Goal: Communication & Community: Answer question/provide support

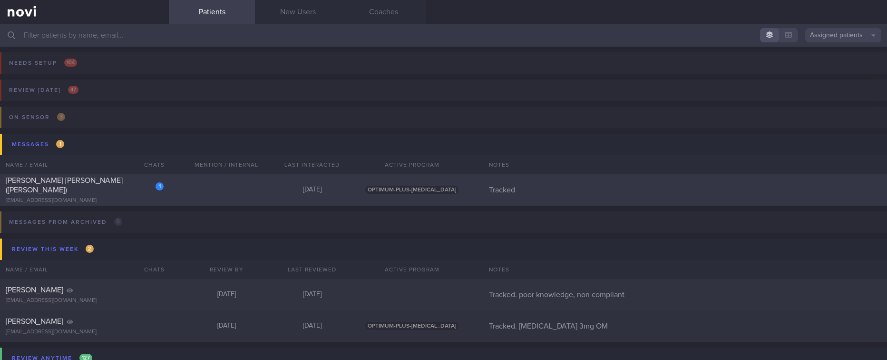
click at [243, 192] on div "1 LEONG FOONG LIN (CAROLINE) cacabeki@gmail.com Today OPTIMUM-PLUS-WEGOVY Track…" at bounding box center [443, 189] width 887 height 31
select select "9"
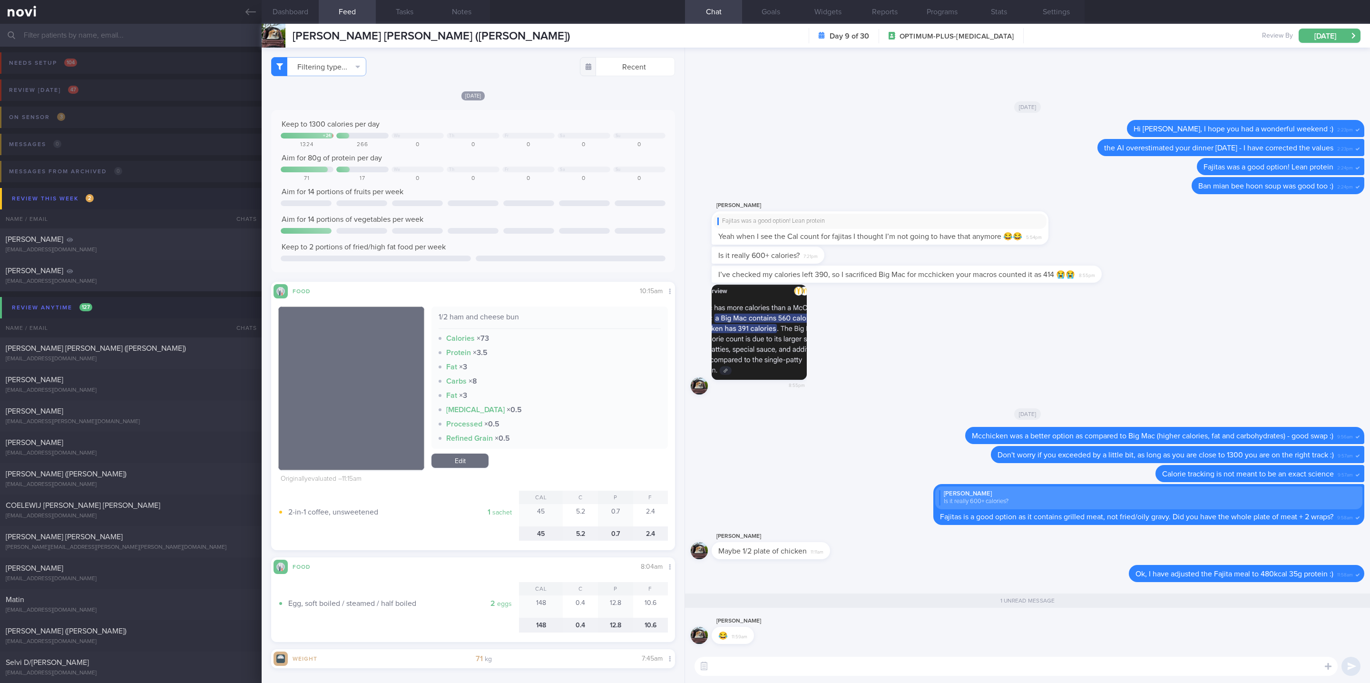
click at [137, 30] on input "text" at bounding box center [685, 35] width 1370 height 23
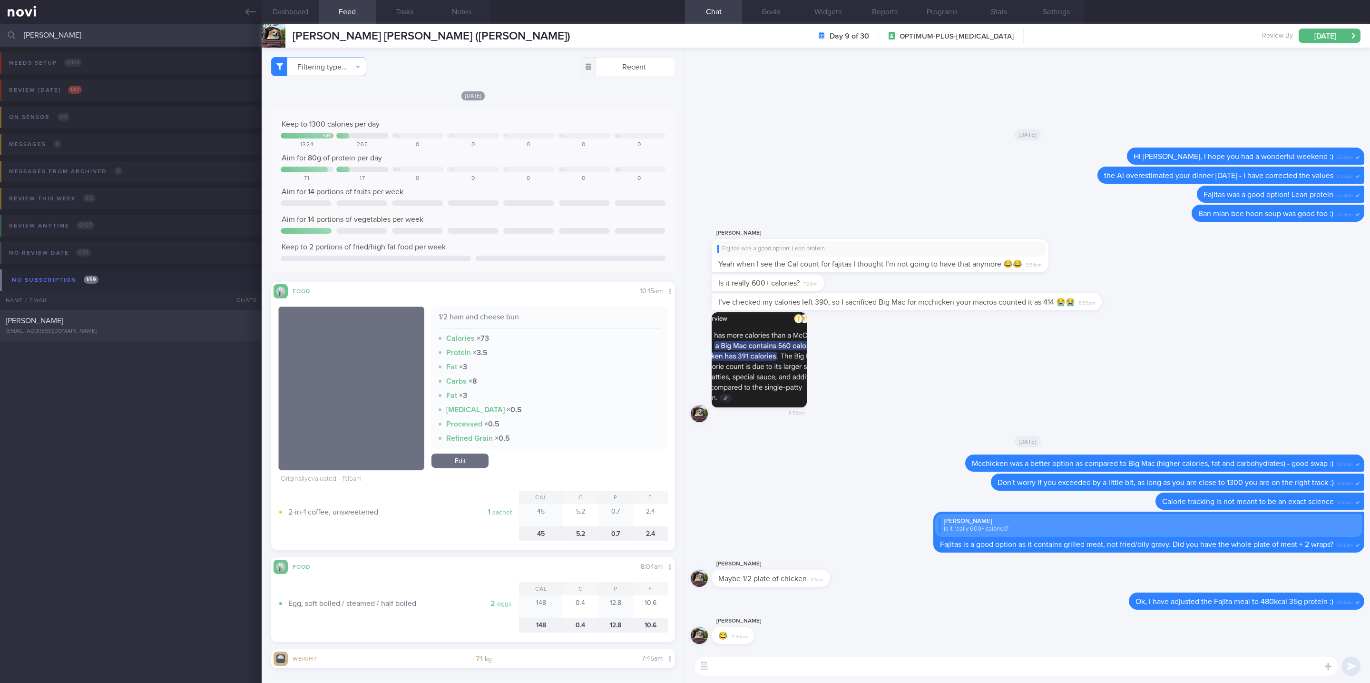
type input "brandon kow"
click at [173, 316] on div "[PERSON_NAME]" at bounding box center [130, 321] width 248 height 10
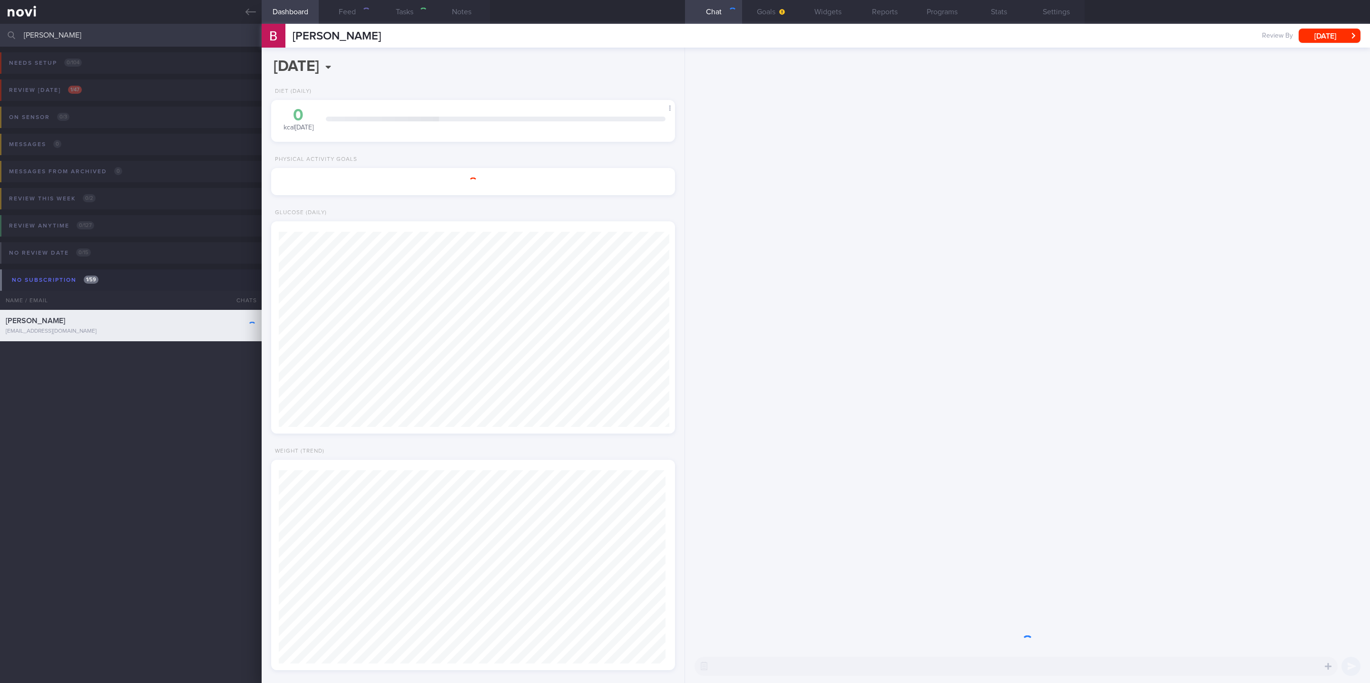
type input "tracked"
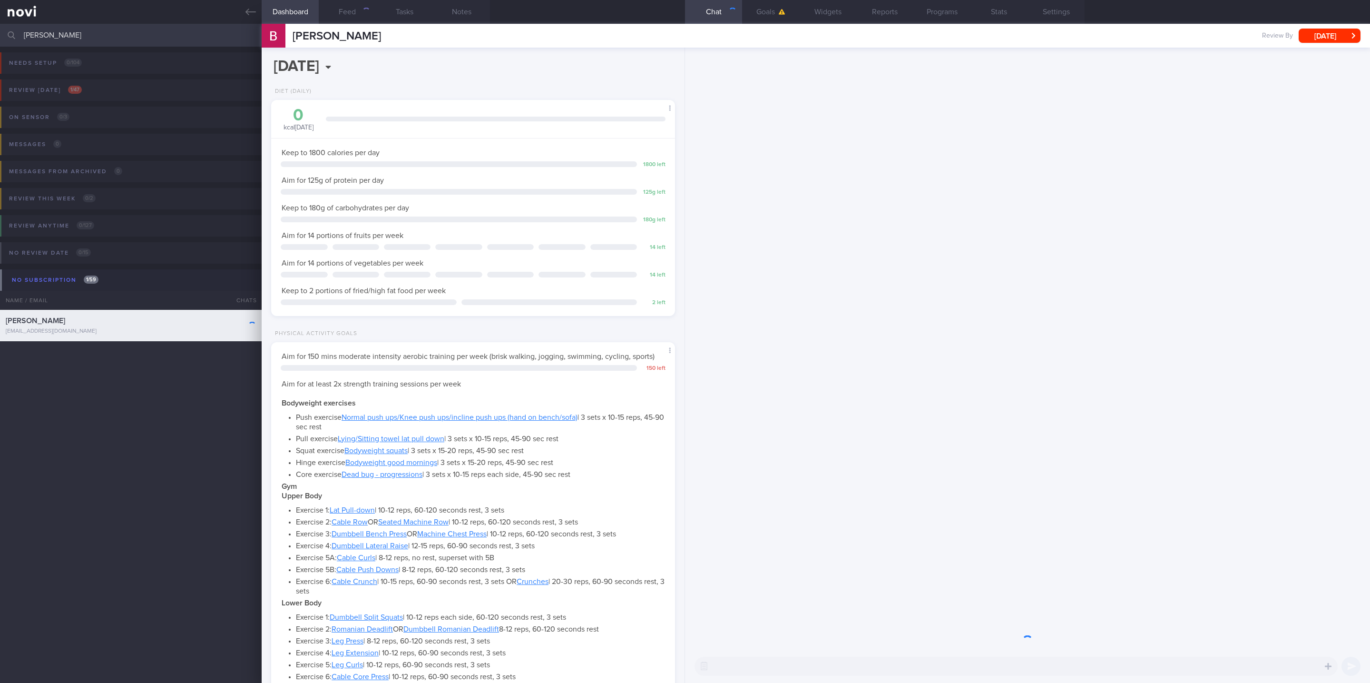
scroll to position [201, 375]
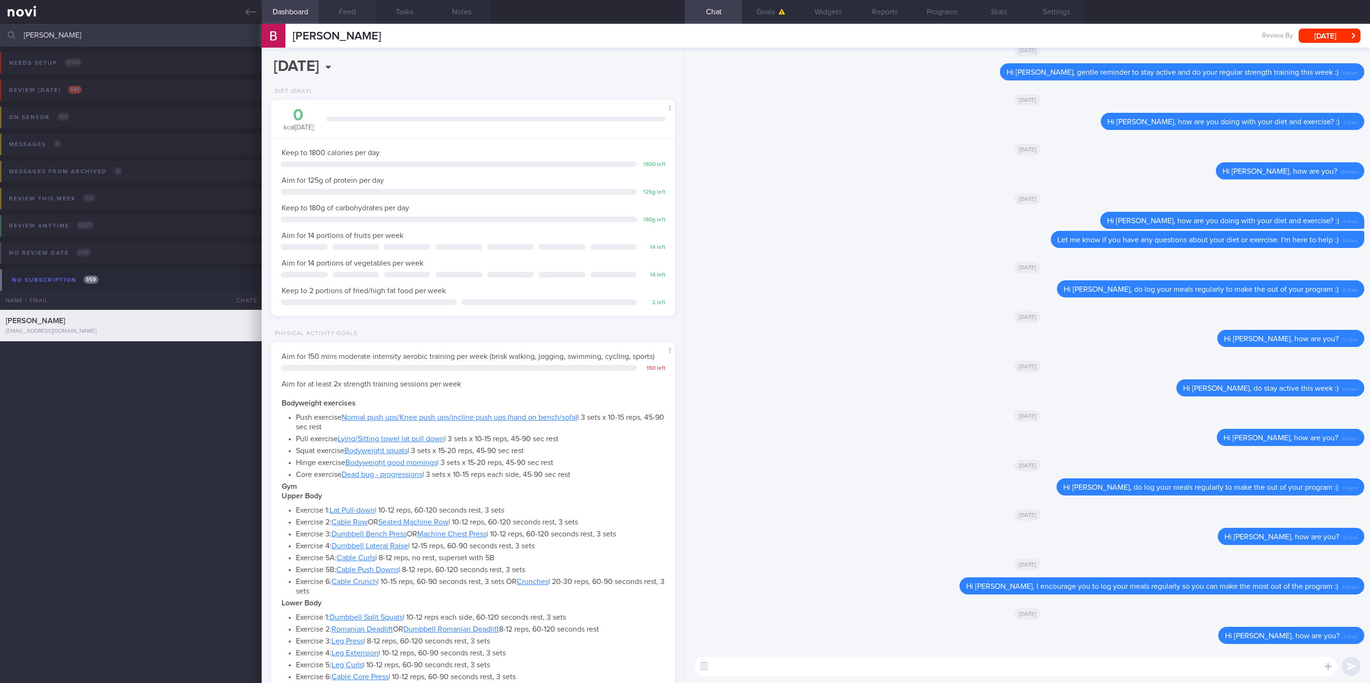
click at [361, 14] on button "Feed" at bounding box center [347, 12] width 57 height 24
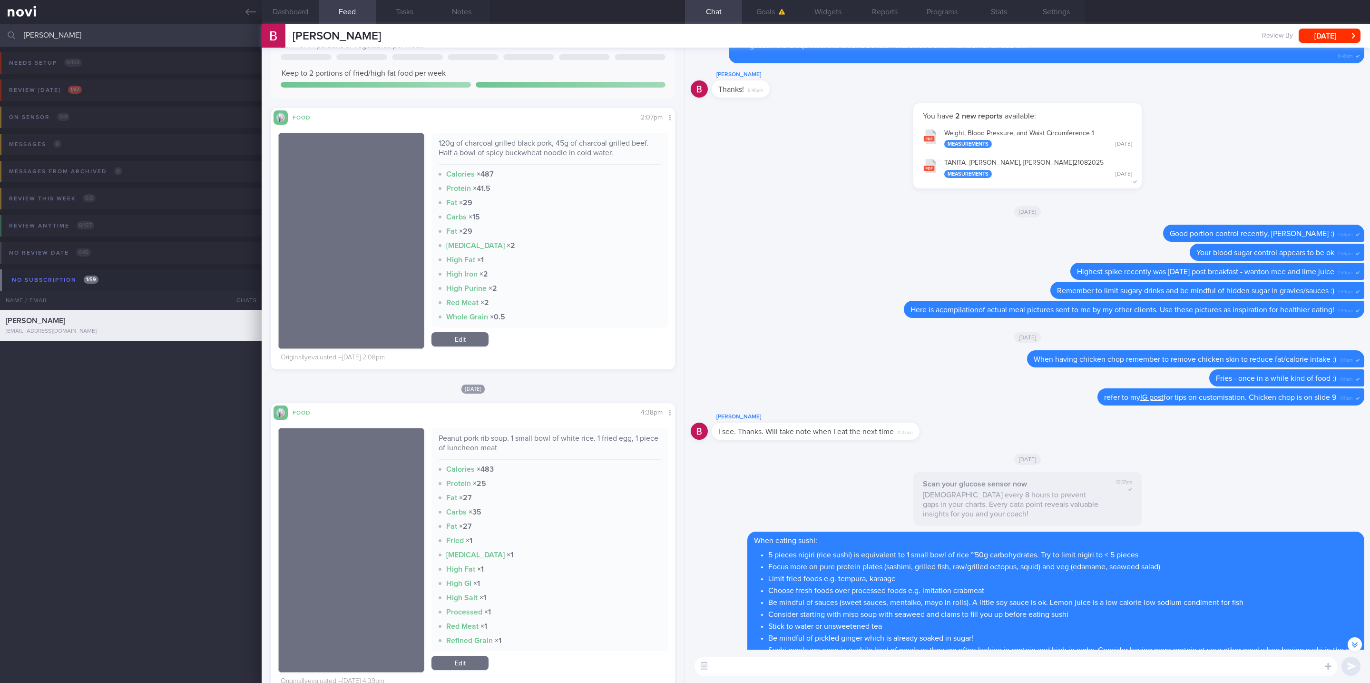
scroll to position [428, 0]
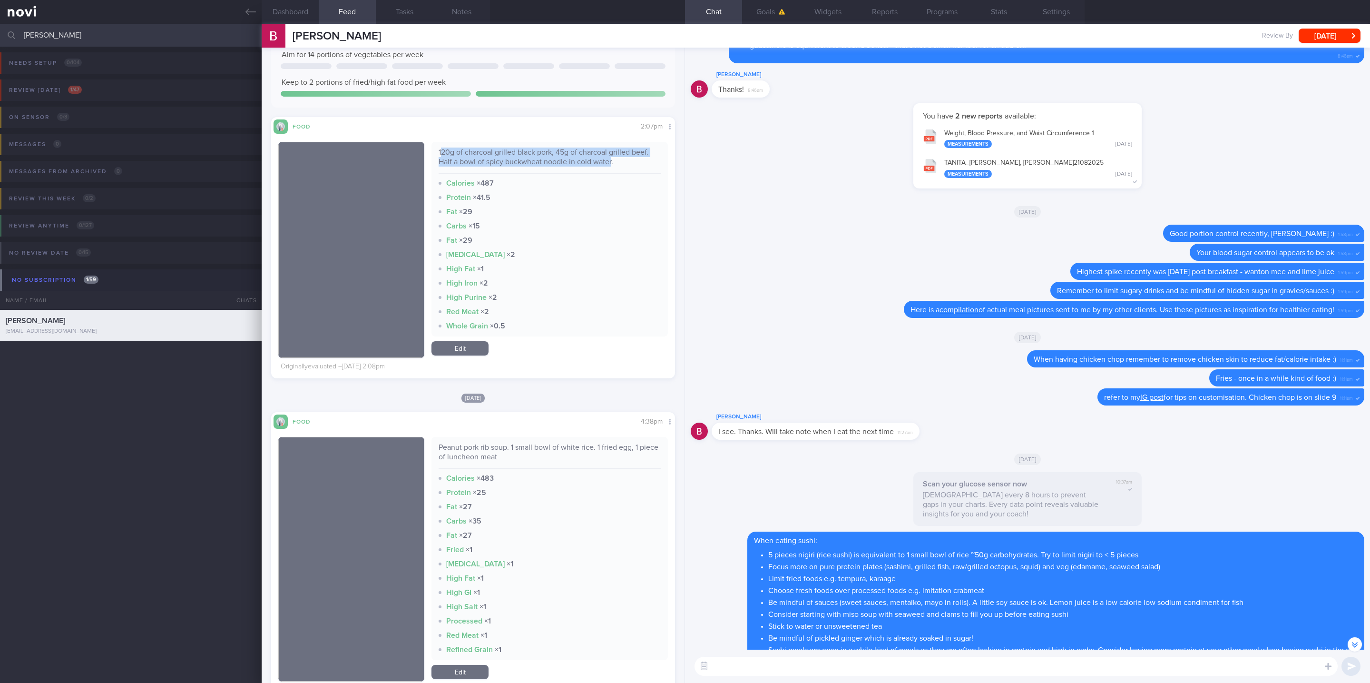
drag, startPoint x: 608, startPoint y: 158, endPoint x: 436, endPoint y: 147, distance: 172.6
click at [439, 147] on div "120g of charcoal grilled black pork, 45g of charcoal grilled beef. Half a bowl …" at bounding box center [550, 160] width 222 height 26
click at [512, 149] on div "120g of charcoal grilled black pork, 45g of charcoal grilled beef. Half a bowl …" at bounding box center [550, 160] width 222 height 26
drag, startPoint x: 605, startPoint y: 161, endPoint x: 415, endPoint y: 143, distance: 191.1
click at [415, 143] on div "120g of charcoal grilled black pork, 45g of charcoal grilled beef. Half a bowl …" at bounding box center [473, 250] width 390 height 216
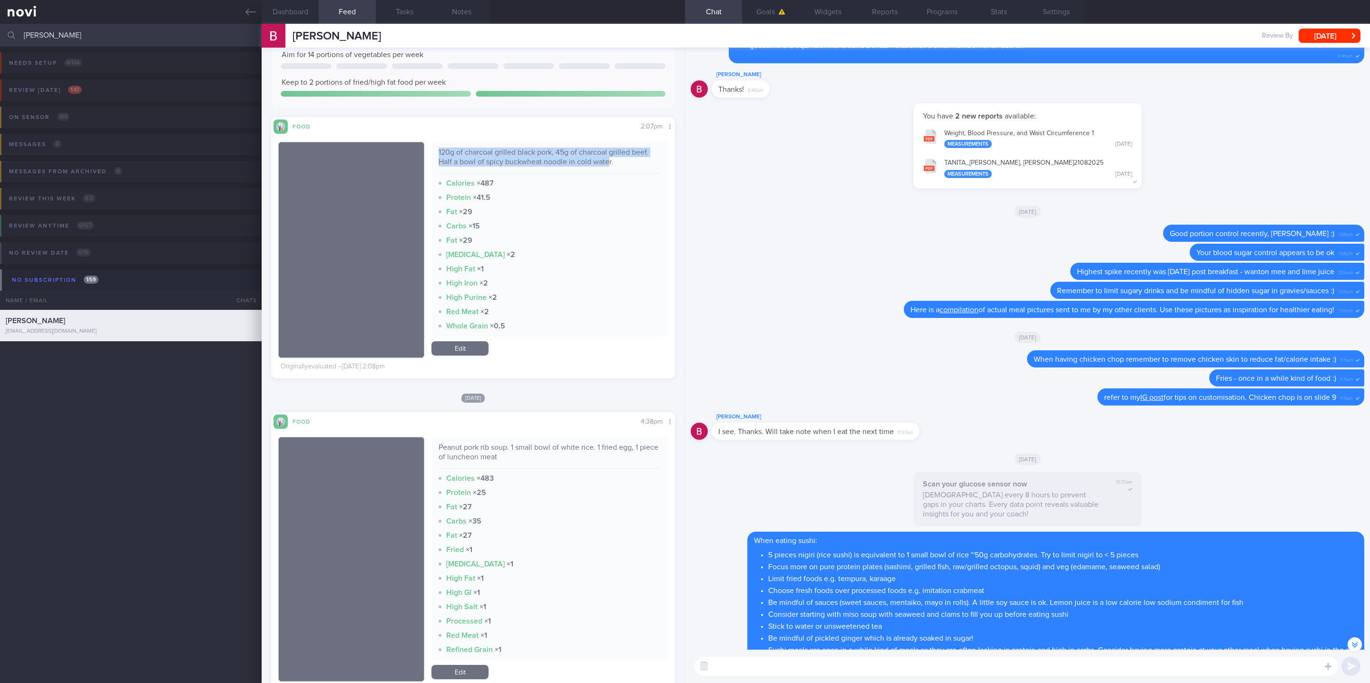
click at [587, 166] on div "120g of charcoal grilled black pork, 45g of charcoal grilled beef. Half a bowl …" at bounding box center [550, 160] width 222 height 26
drag, startPoint x: 608, startPoint y: 160, endPoint x: 403, endPoint y: 136, distance: 206.4
click at [403, 136] on div "120g of charcoal grilled black pork, 45g of charcoal grilled beef. Half a bowl …" at bounding box center [473, 254] width 390 height 240
copy div "120g of charcoal grilled black pork, 45g of charcoal grilled beef. Half a bowl …"
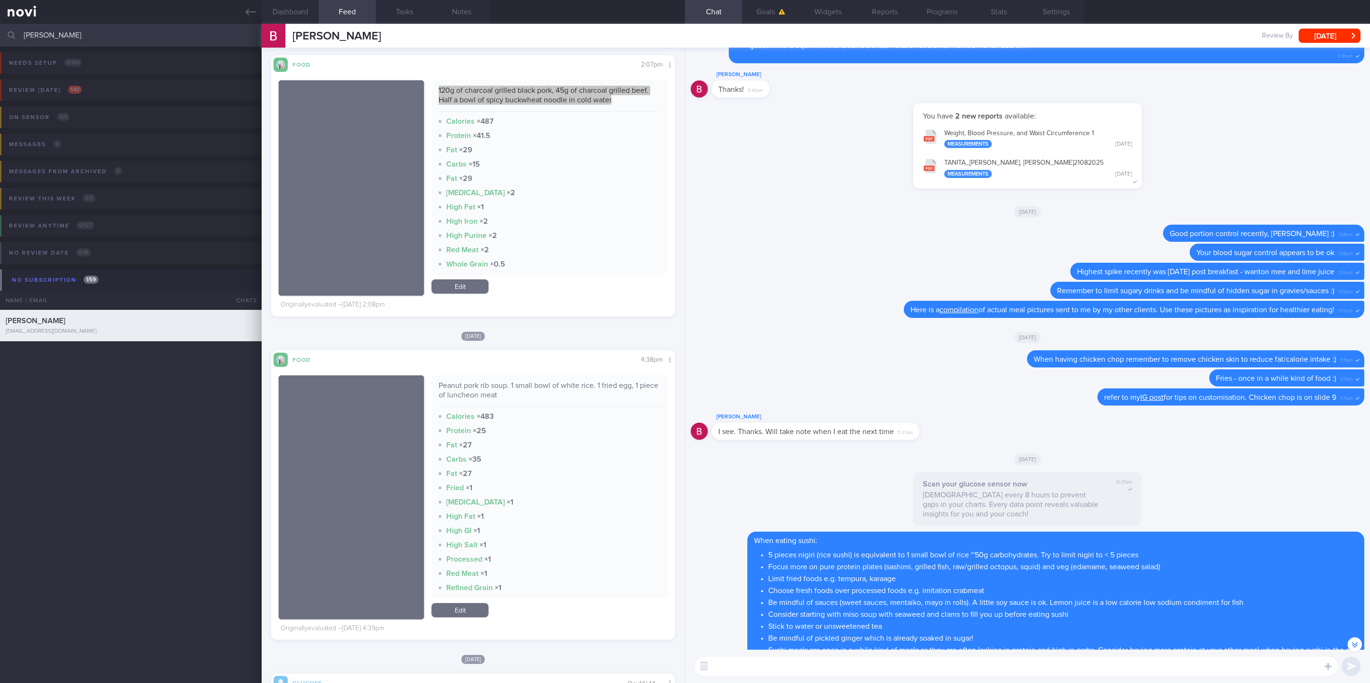
scroll to position [499, 0]
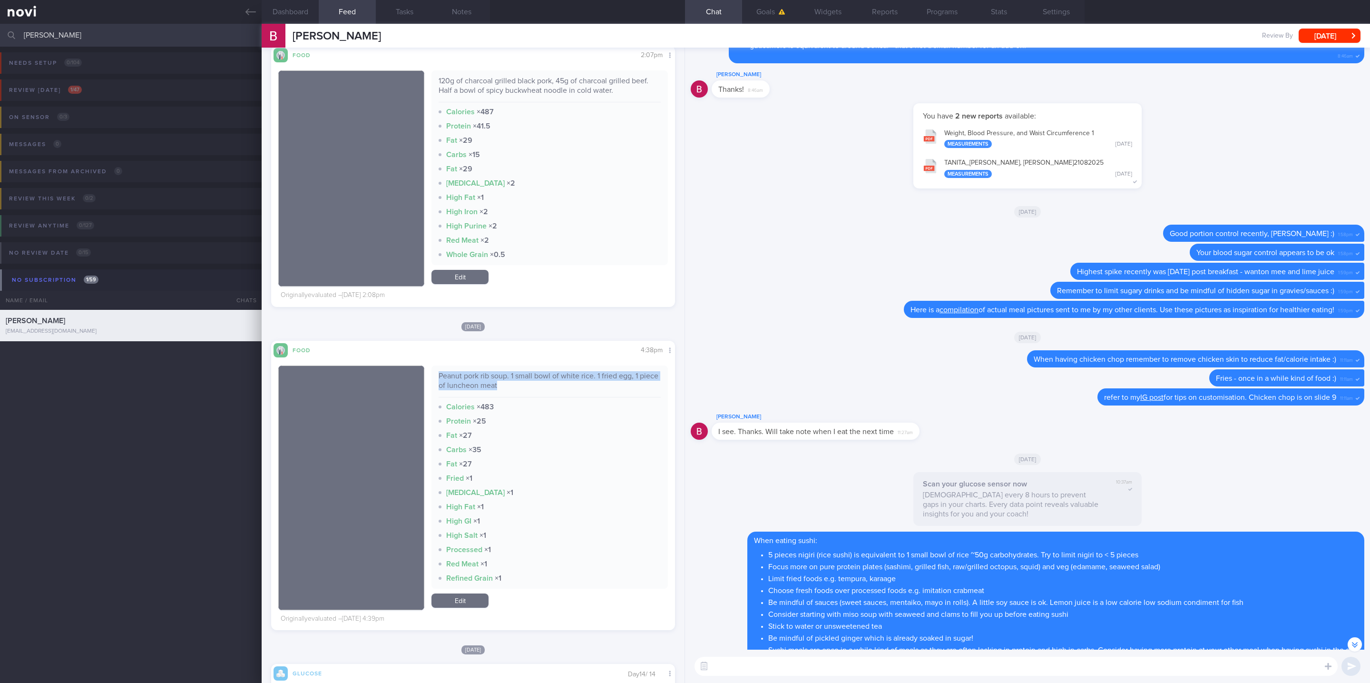
drag, startPoint x: 532, startPoint y: 384, endPoint x: 426, endPoint y: 373, distance: 107.1
click at [426, 359] on div "Peanut pork rib soup. 1 small bowl of white rice. 1 fried egg, 1 piece of lunch…" at bounding box center [473, 487] width 390 height 244
copy div "Peanut pork rib soup. 1 small bowl of white rice. 1 fried egg, 1 piece of lunch…"
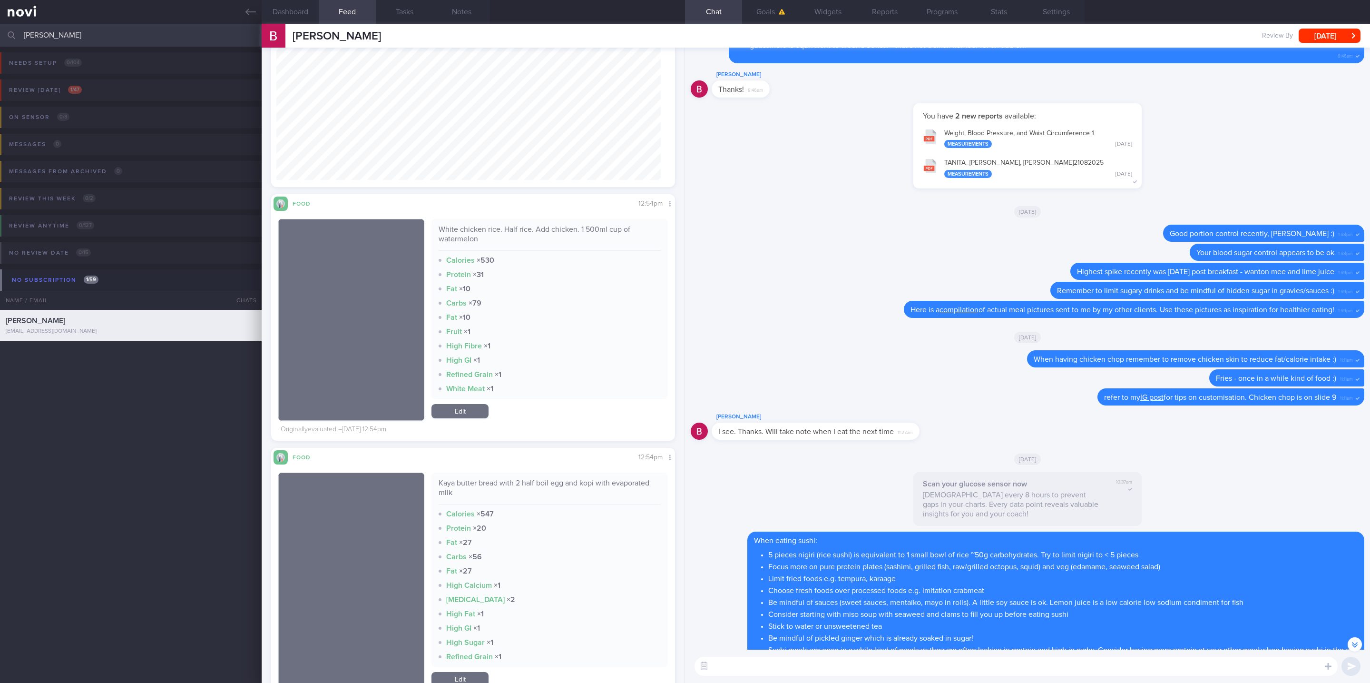
scroll to position [224, 384]
click at [500, 196] on div "Food Share Compare with... 12:54pm White chicken rice. Half rice. Add chicken. …" at bounding box center [473, 317] width 404 height 247
drag, startPoint x: 491, startPoint y: 235, endPoint x: 434, endPoint y: 228, distance: 58.0
click at [439, 228] on div "White chicken rice. Half rice. Add chicken. 1 500ml cup of watermelon" at bounding box center [550, 237] width 222 height 26
copy div "White chicken rice. Half rice. Add chicken. 1 500ml cup of watermelon"
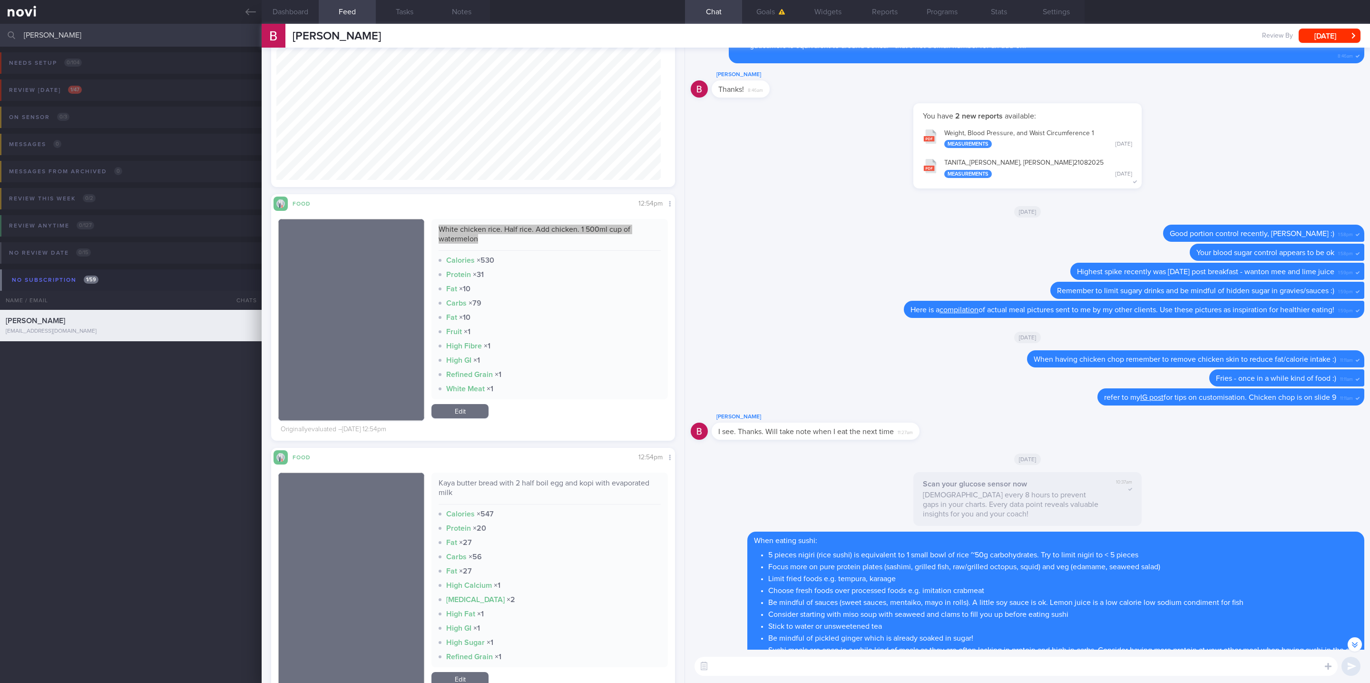
scroll to position [1356, 0]
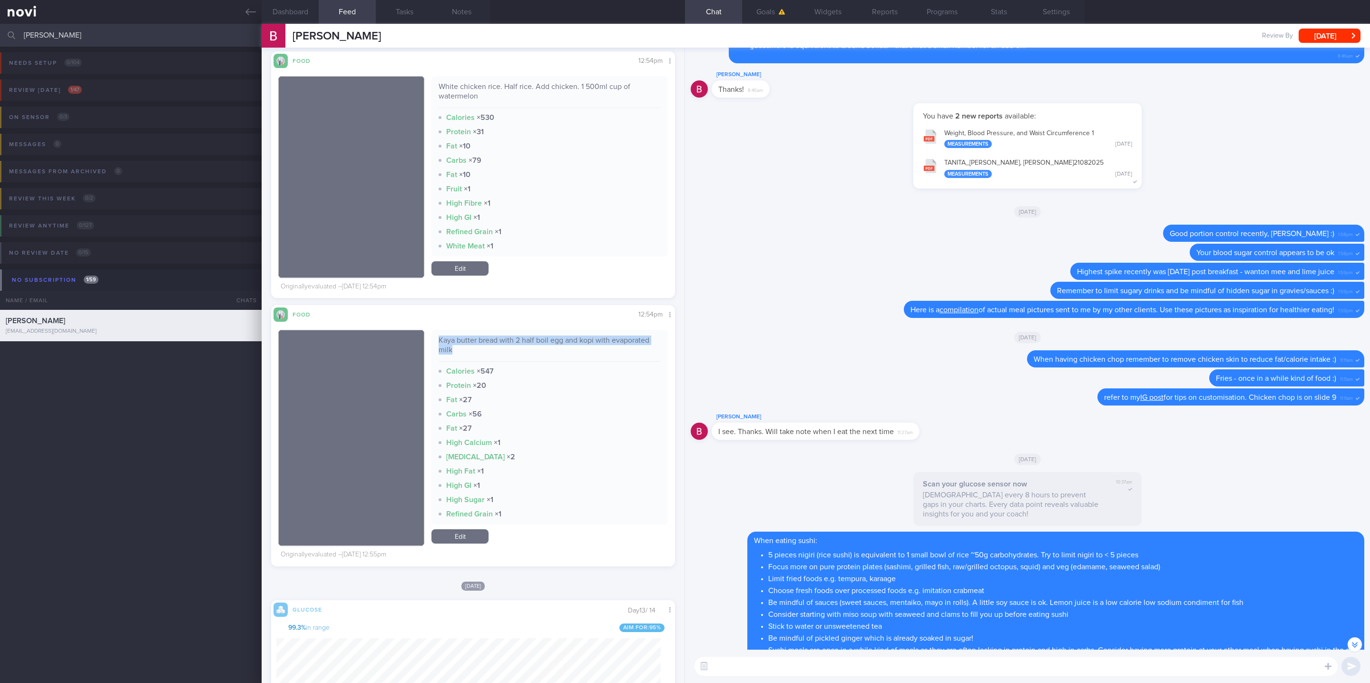
drag, startPoint x: 470, startPoint y: 348, endPoint x: 435, endPoint y: 337, distance: 36.4
click at [439, 337] on div "Kaya butter bread with 2 half boil egg and kopi with evaporated milk" at bounding box center [550, 348] width 222 height 26
copy div "Kaya butter bread with 2 half boil egg and kopi with evaporated milk"
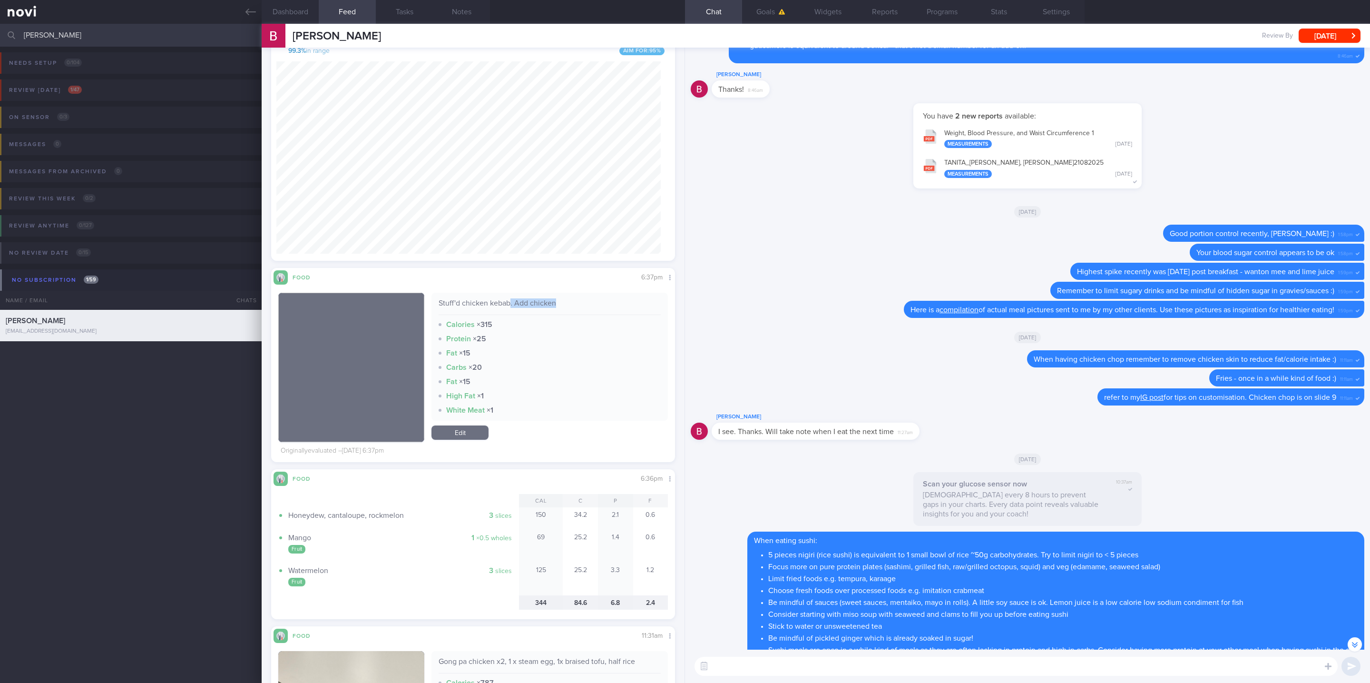
scroll to position [224, 384]
drag, startPoint x: 559, startPoint y: 381, endPoint x: 436, endPoint y: 301, distance: 147.2
click at [439, 301] on div "Stuff'd chicken kebab. Add chicken" at bounding box center [550, 306] width 222 height 17
copy div "Stuff'd chicken kebab. Add chicken"
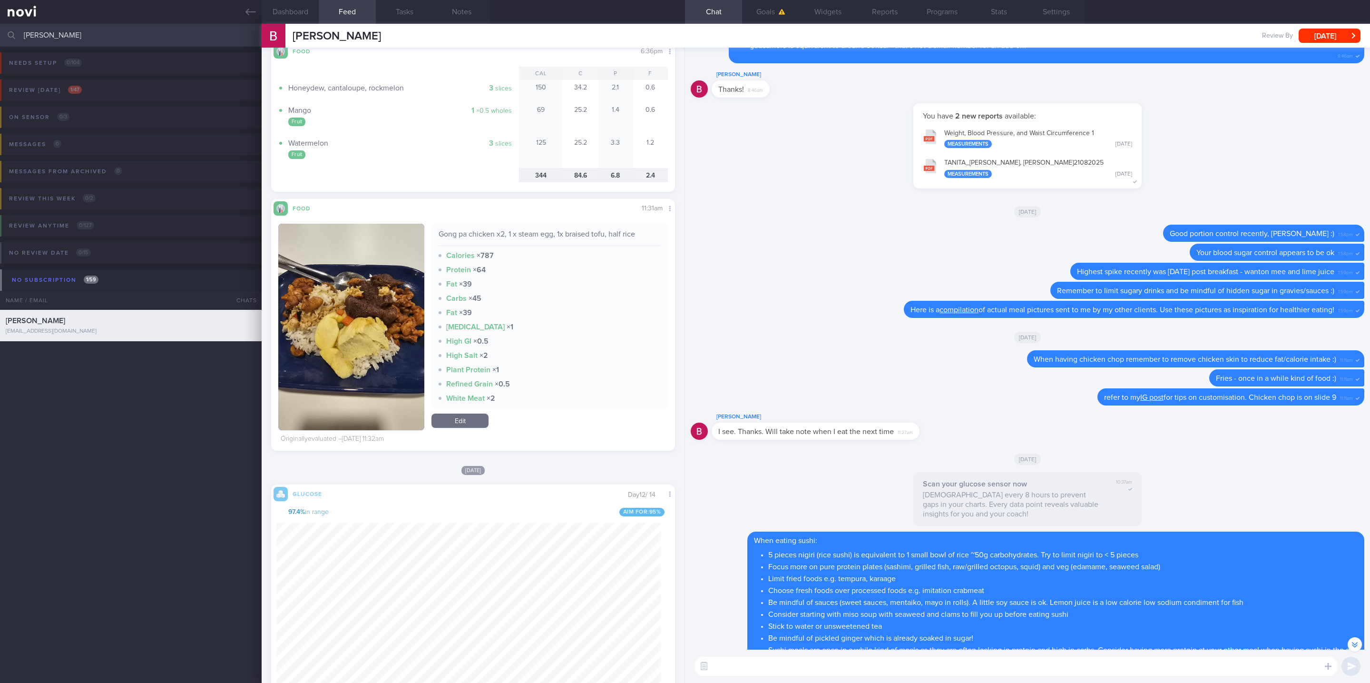
scroll to position [2354, 0]
drag, startPoint x: 648, startPoint y: 233, endPoint x: 437, endPoint y: 234, distance: 211.2
click at [439, 234] on div "Gong pa chicken x2, 1 x steam egg, 1x braised tofu, half rice" at bounding box center [550, 237] width 222 height 17
copy div "Gong pa chicken x2, 1 x steam egg, 1x braised tofu, half rice"
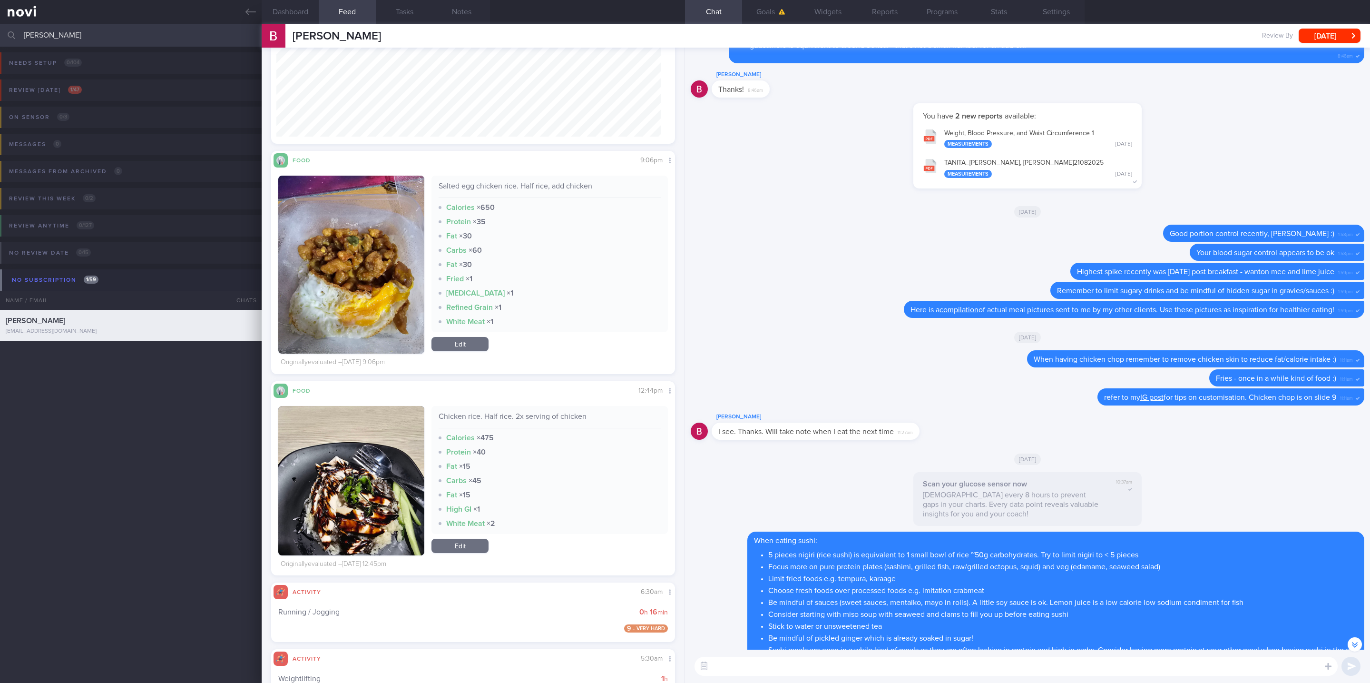
scroll to position [224, 384]
drag, startPoint x: 604, startPoint y: 180, endPoint x: 433, endPoint y: 185, distance: 171.3
click at [433, 185] on div "Salted egg chicken rice. Half rice, add chicken Calories × 650 Protein × 35 Fat…" at bounding box center [549, 254] width 236 height 156
copy div "Salted egg chicken rice. Half rice, add chicken"
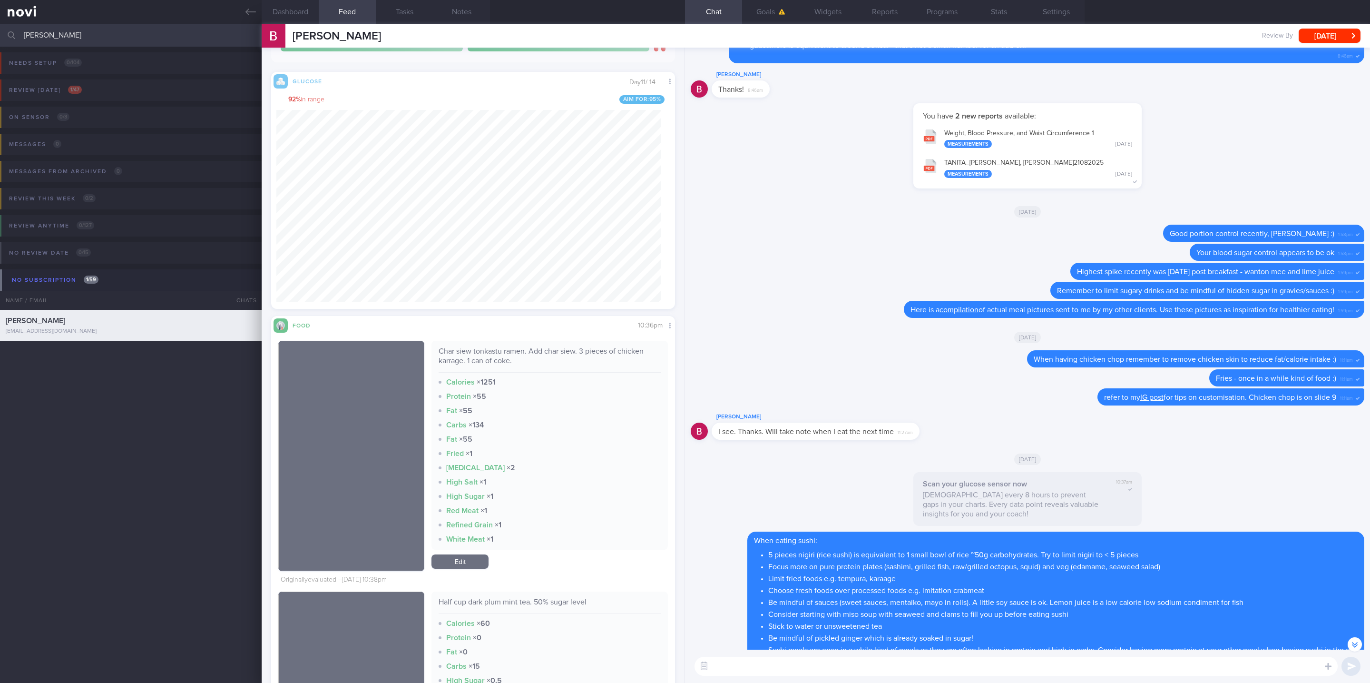
scroll to position [3995, 0]
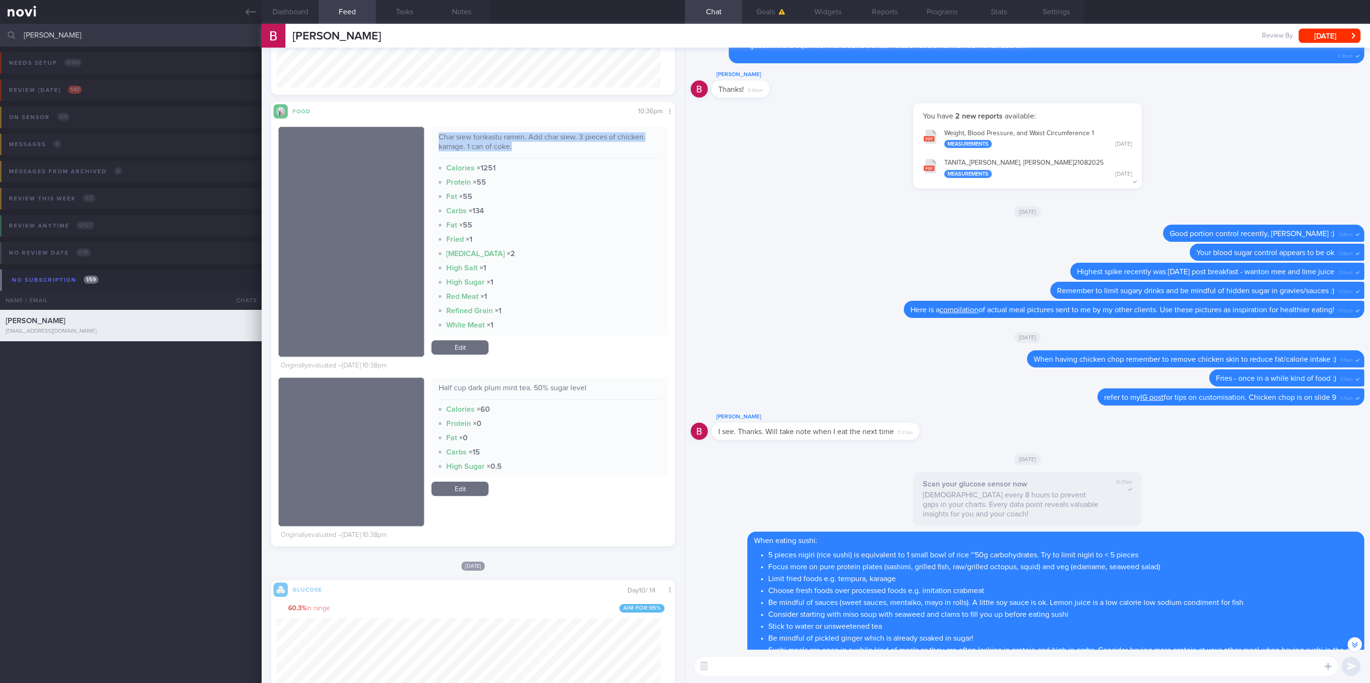
drag, startPoint x: 508, startPoint y: 145, endPoint x: 437, endPoint y: 140, distance: 71.5
click at [439, 140] on div "Char siew tonkastu ramen. Add char siew. 3 pieces of chicken karrage. 1 can of …" at bounding box center [550, 145] width 222 height 26
copy div "Char siew tonkastu ramen. Add char siew. 3 pieces of chicken karrage. 1 can of …"
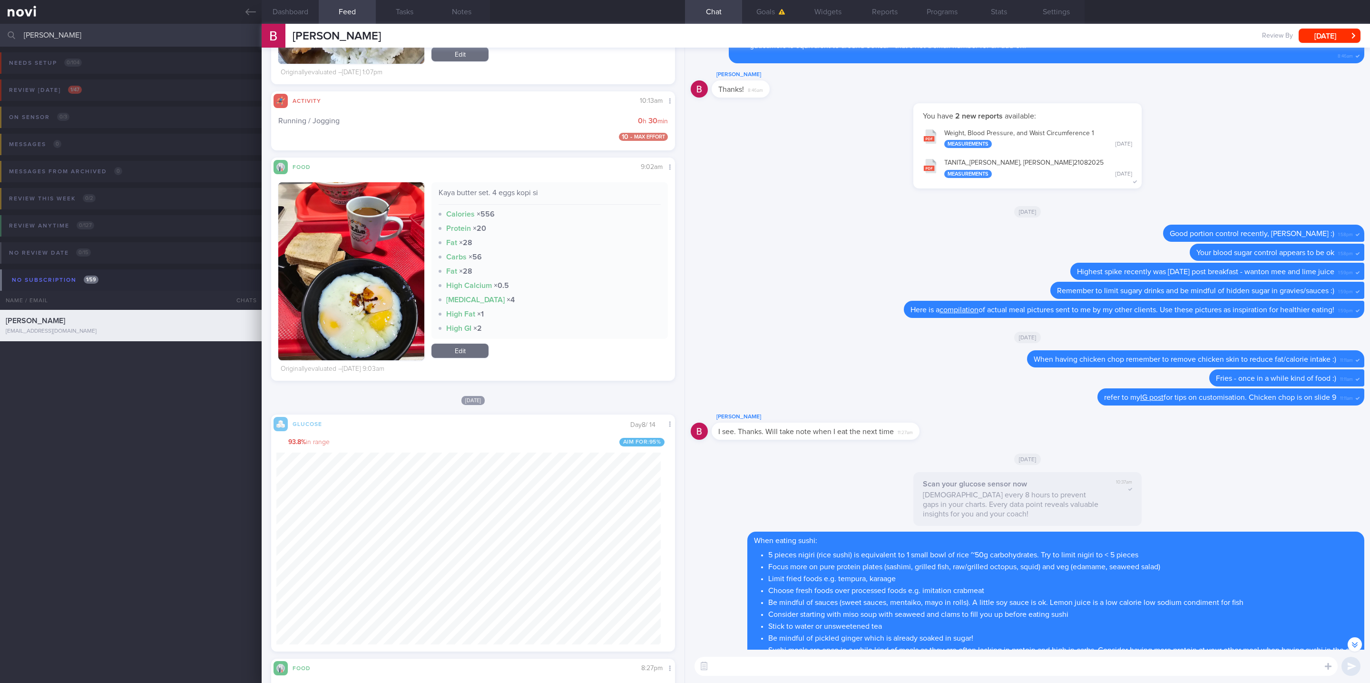
scroll to position [5565, 0]
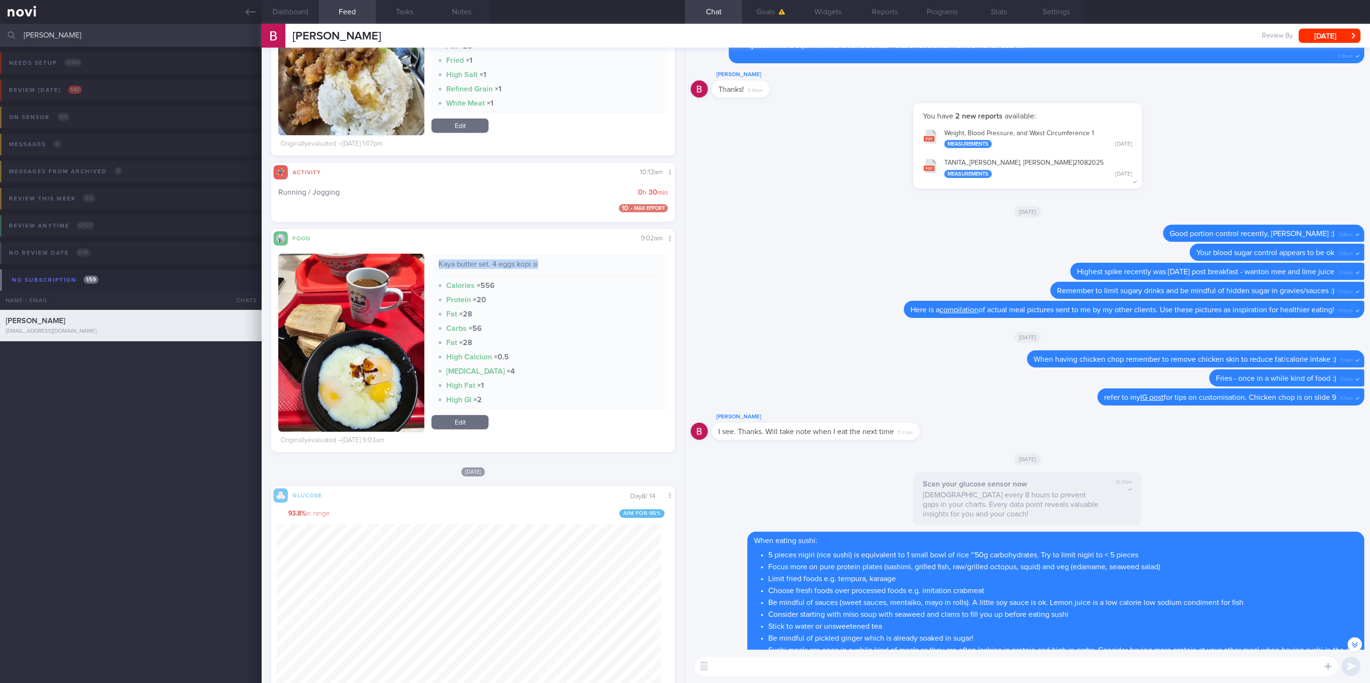
drag, startPoint x: 536, startPoint y: 264, endPoint x: 435, endPoint y: 270, distance: 100.5
click at [439, 270] on div "Kaya butter set. 4 eggs kopi si" at bounding box center [550, 267] width 222 height 17
copy div "Kaya butter set. 4 eggs kopi si"
drag, startPoint x: 105, startPoint y: 36, endPoint x: -43, endPoint y: 36, distance: 147.4
click at [0, 36] on html "You are offline! Some functionality will be unavailable Patients New Users Coac…" at bounding box center [685, 341] width 1370 height 683
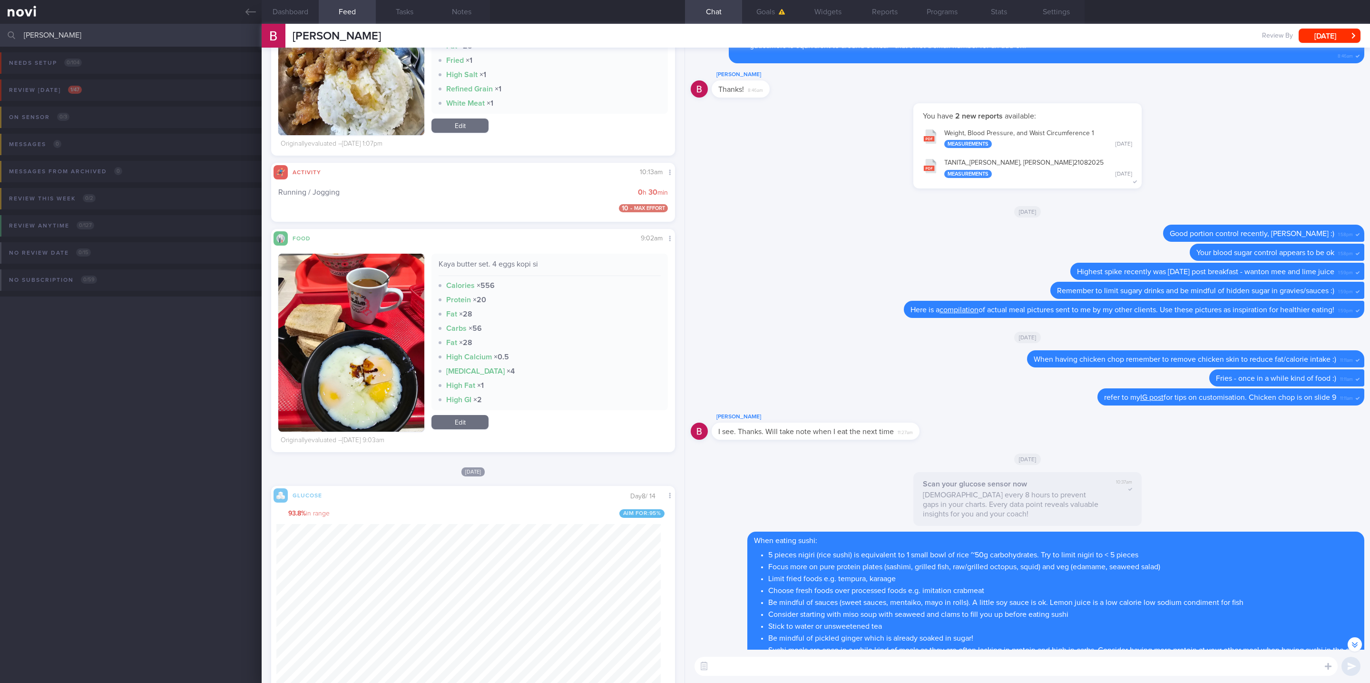
type input "gavin"
click at [146, 359] on div "Needs setup 0 / 104 Name / Email Chats Setup tasks needed Review today 1 / 47 N…" at bounding box center [685, 365] width 1370 height 636
click at [108, 83] on button "Review today 1 / 47" at bounding box center [683, 92] width 1373 height 27
click at [108, 137] on div "CHUA JIN HAO, GAVIN resolutechua@gmail.com" at bounding box center [131, 135] width 262 height 19
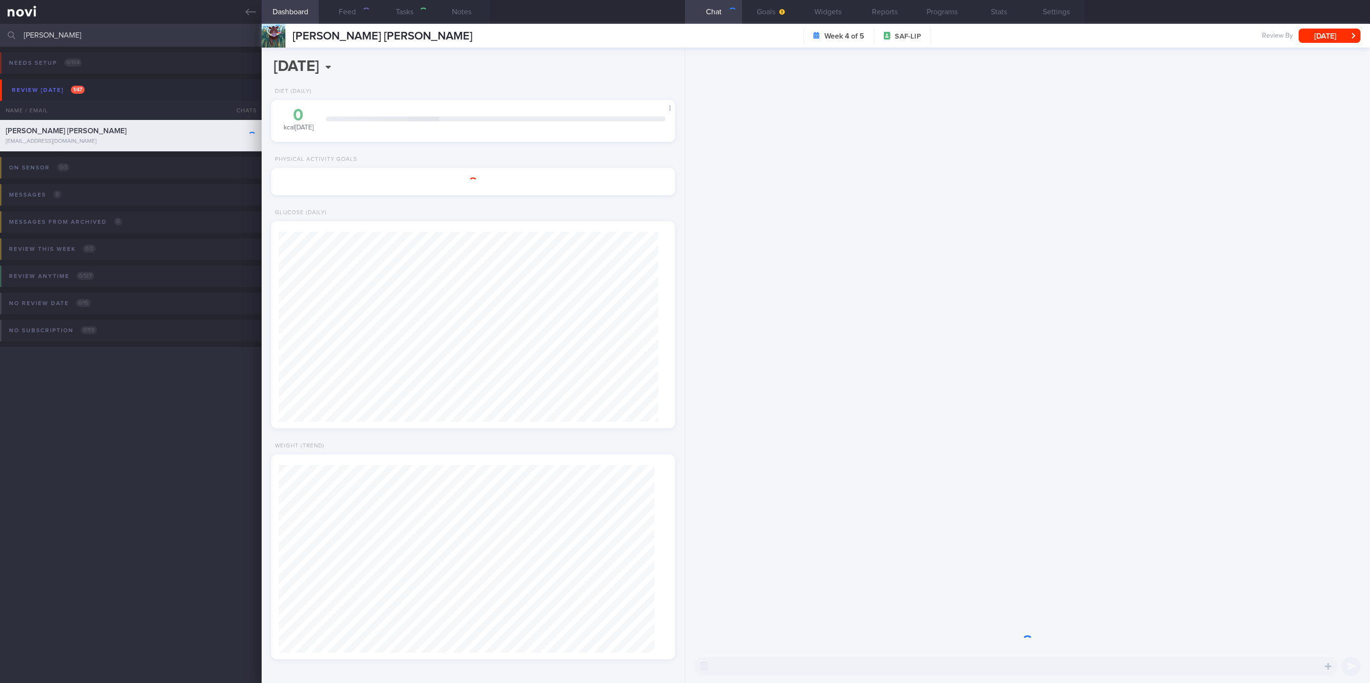
select select "8"
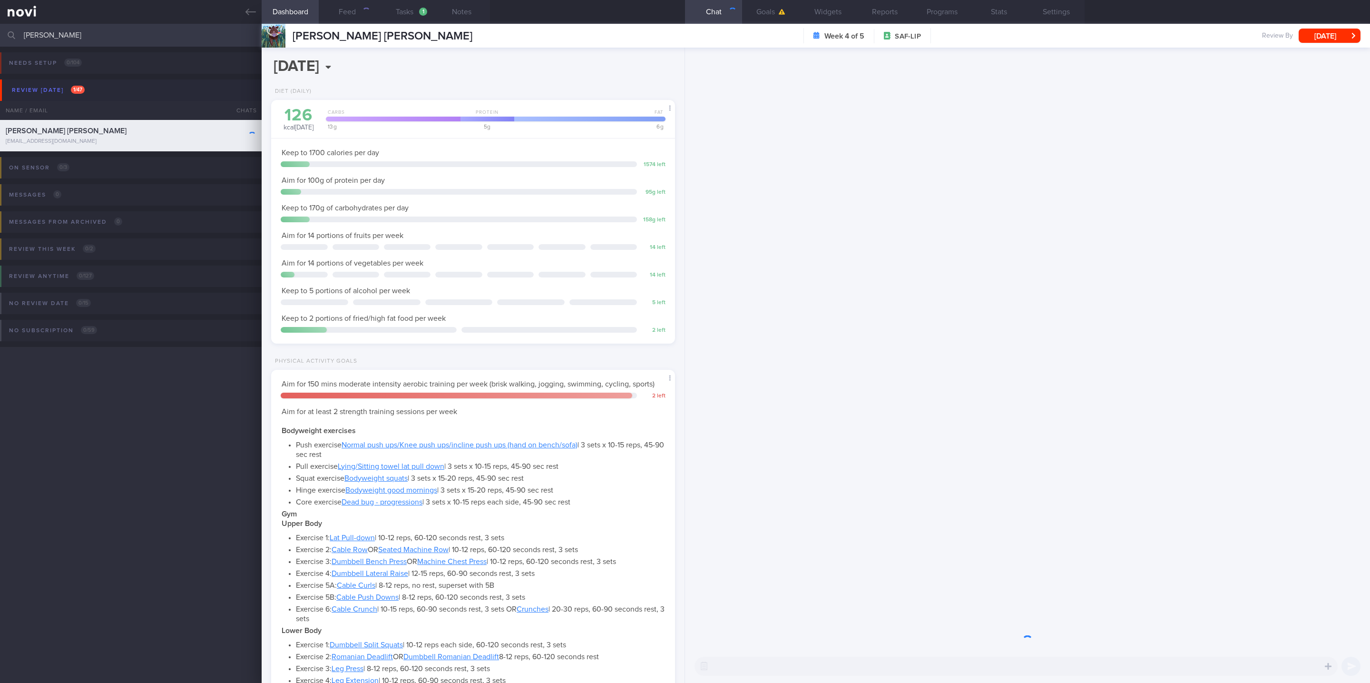
scroll to position [190, 380]
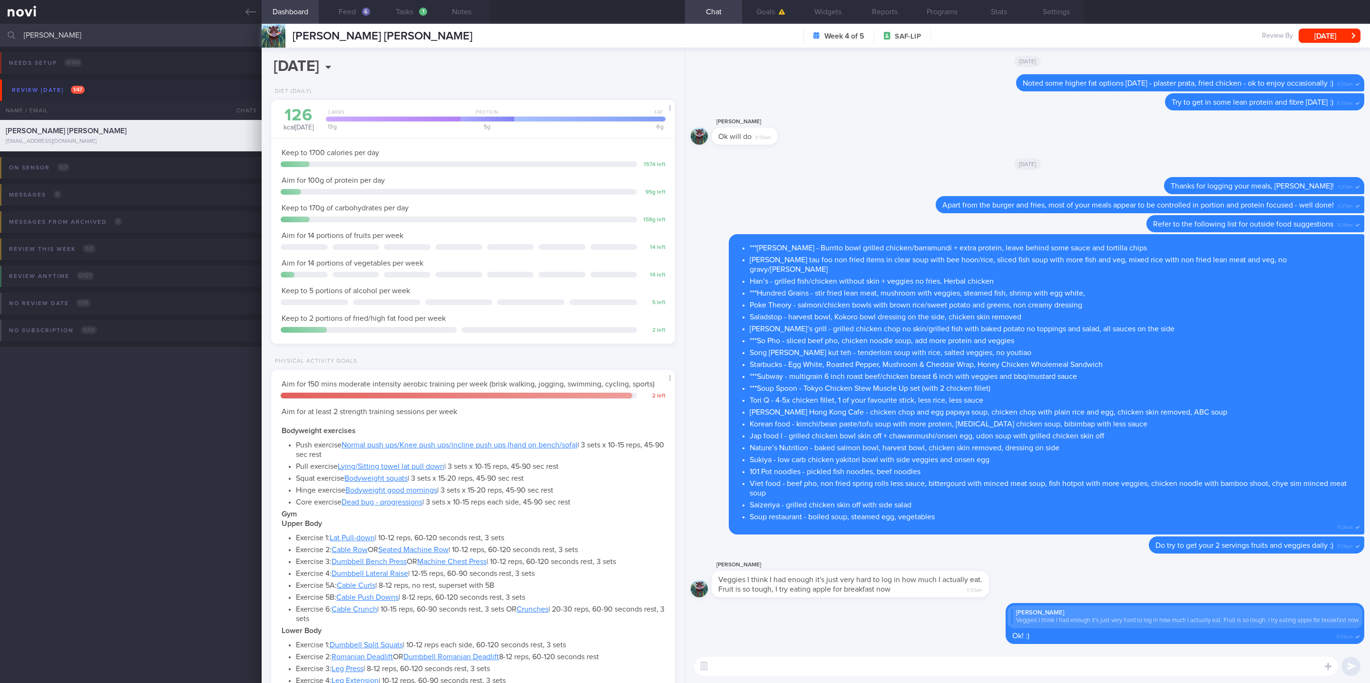
drag, startPoint x: 362, startPoint y: 13, endPoint x: 461, endPoint y: 33, distance: 100.9
click at [362, 13] on div "6" at bounding box center [366, 12] width 8 height 8
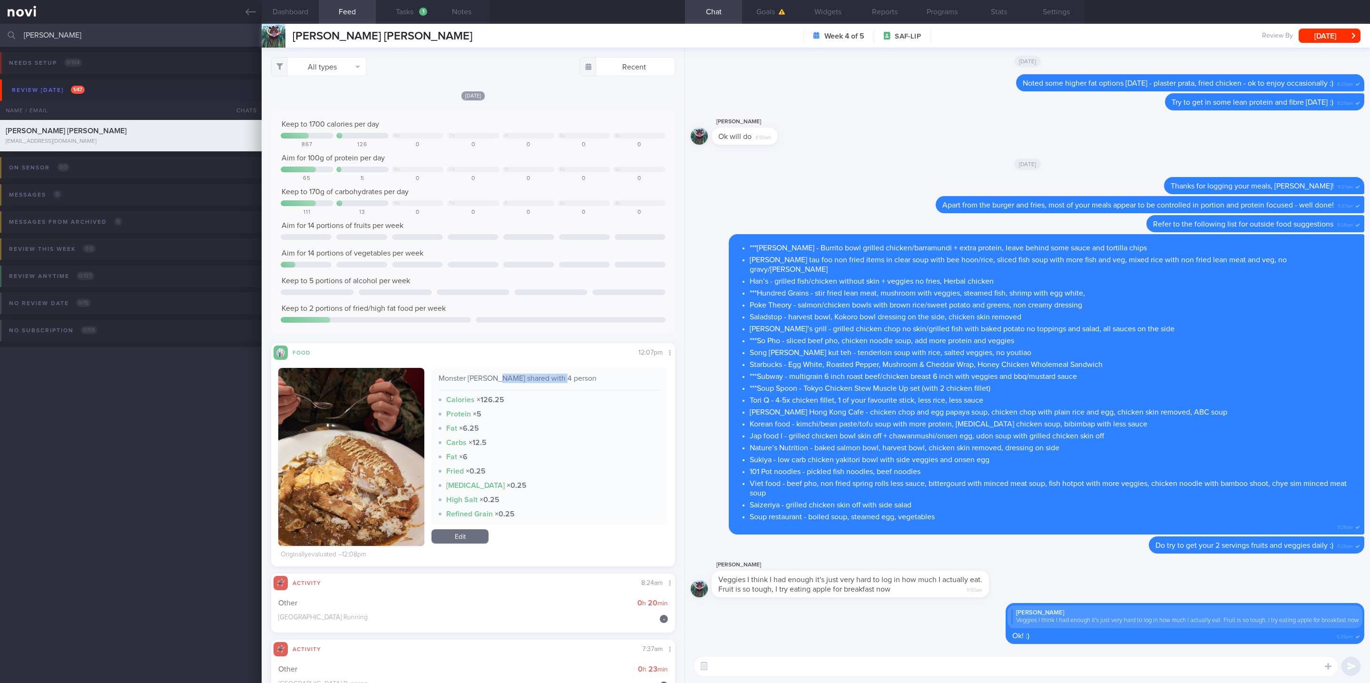
drag, startPoint x: 566, startPoint y: 380, endPoint x: 508, endPoint y: 381, distance: 58.5
click at [489, 359] on div "Monster curry shared with 4 person" at bounding box center [550, 381] width 222 height 17
click at [512, 359] on div "Monster curry shared with 4 person" at bounding box center [550, 381] width 222 height 17
drag, startPoint x: 481, startPoint y: 372, endPoint x: 432, endPoint y: 374, distance: 49.0
click at [432, 359] on div "Monster curry shared with 4 person Calories × 126.25 Protein × 5 Fat × 6.25 Car…" at bounding box center [549, 446] width 236 height 156
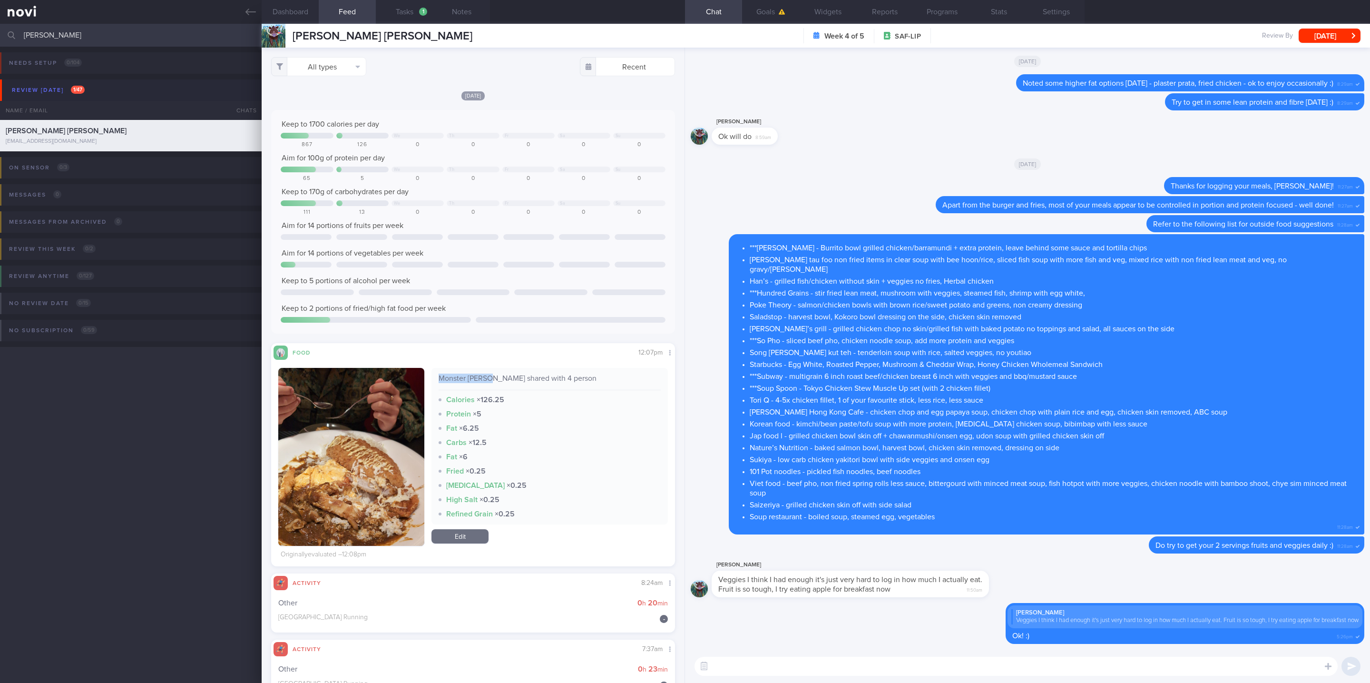
copy div "Monster curry"
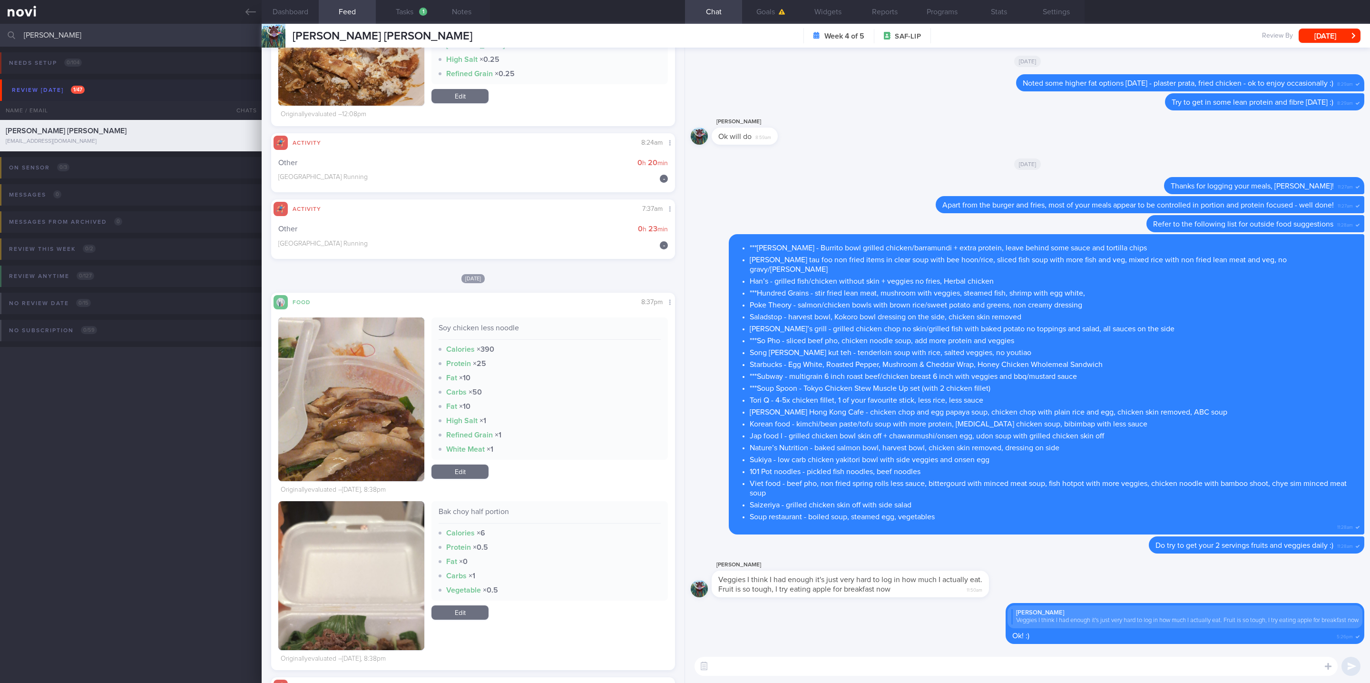
scroll to position [499, 0]
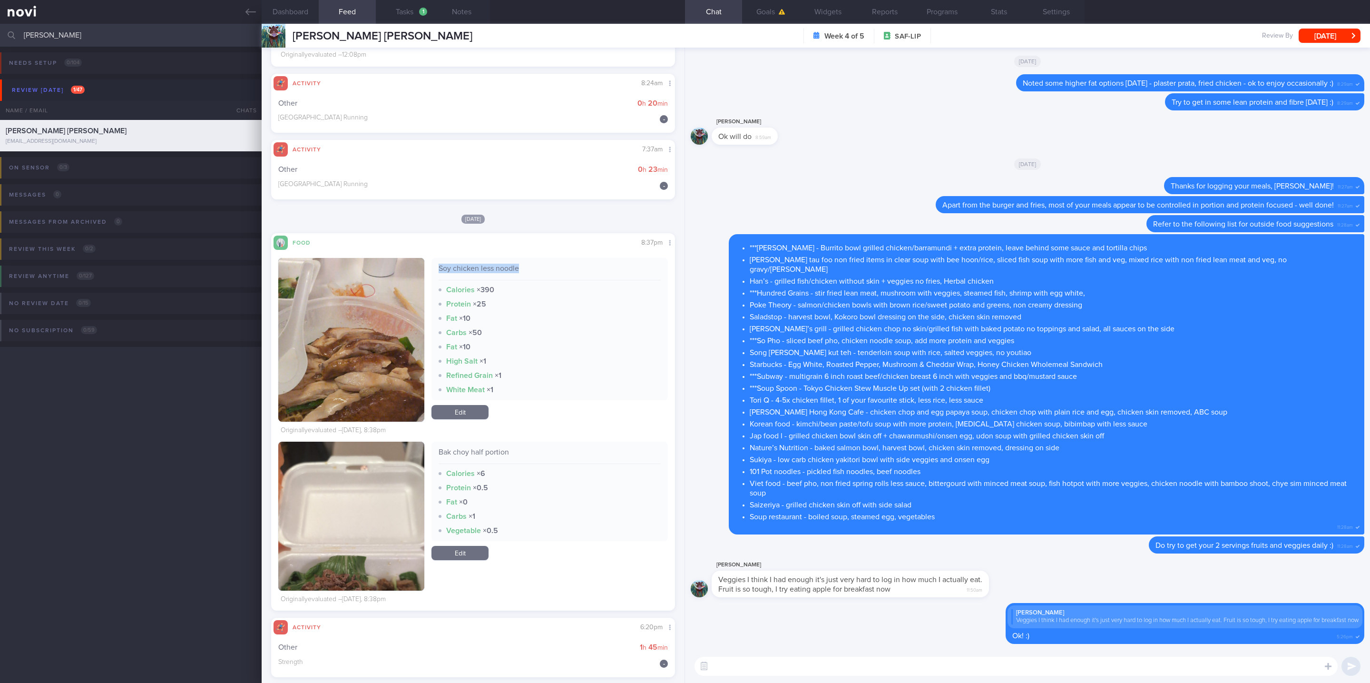
drag, startPoint x: 523, startPoint y: 269, endPoint x: 436, endPoint y: 265, distance: 87.1
click at [439, 265] on div "Soy chicken less noodle" at bounding box center [550, 271] width 222 height 17
click at [887, 359] on textarea at bounding box center [1015, 665] width 643 height 19
type textarea "T"
type textarea "N"
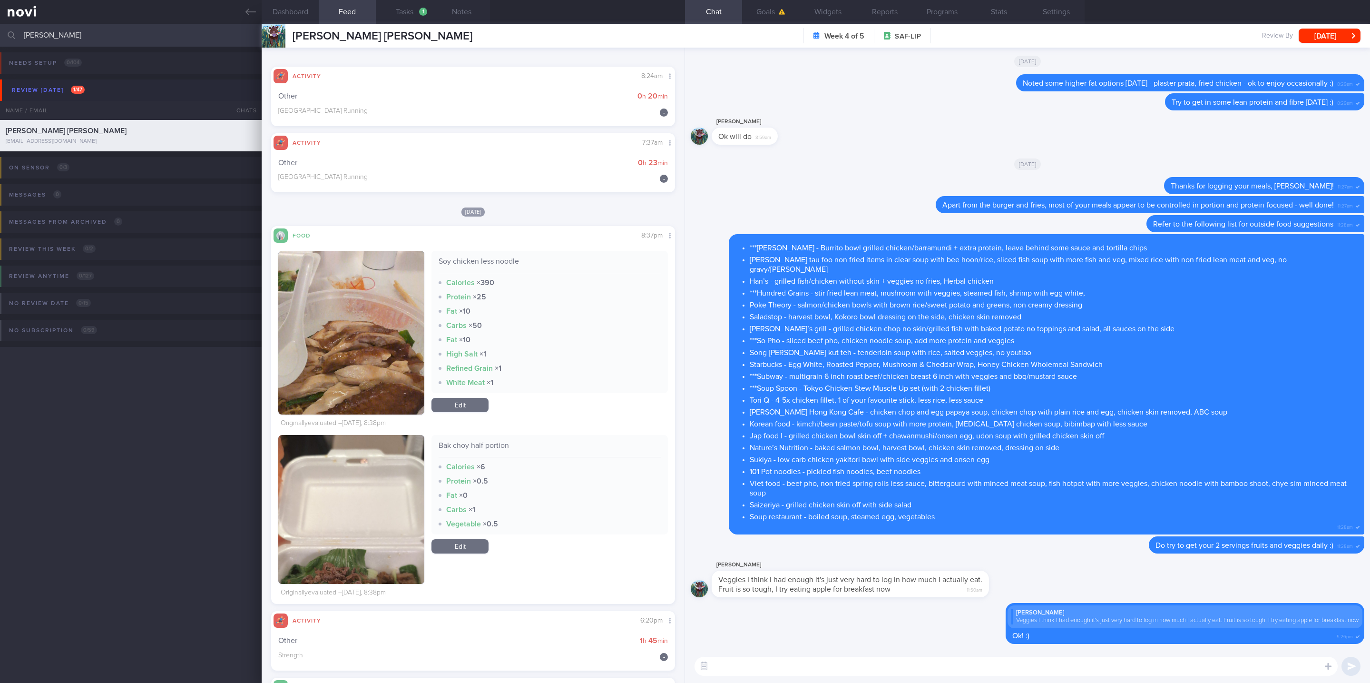
scroll to position [713, 0]
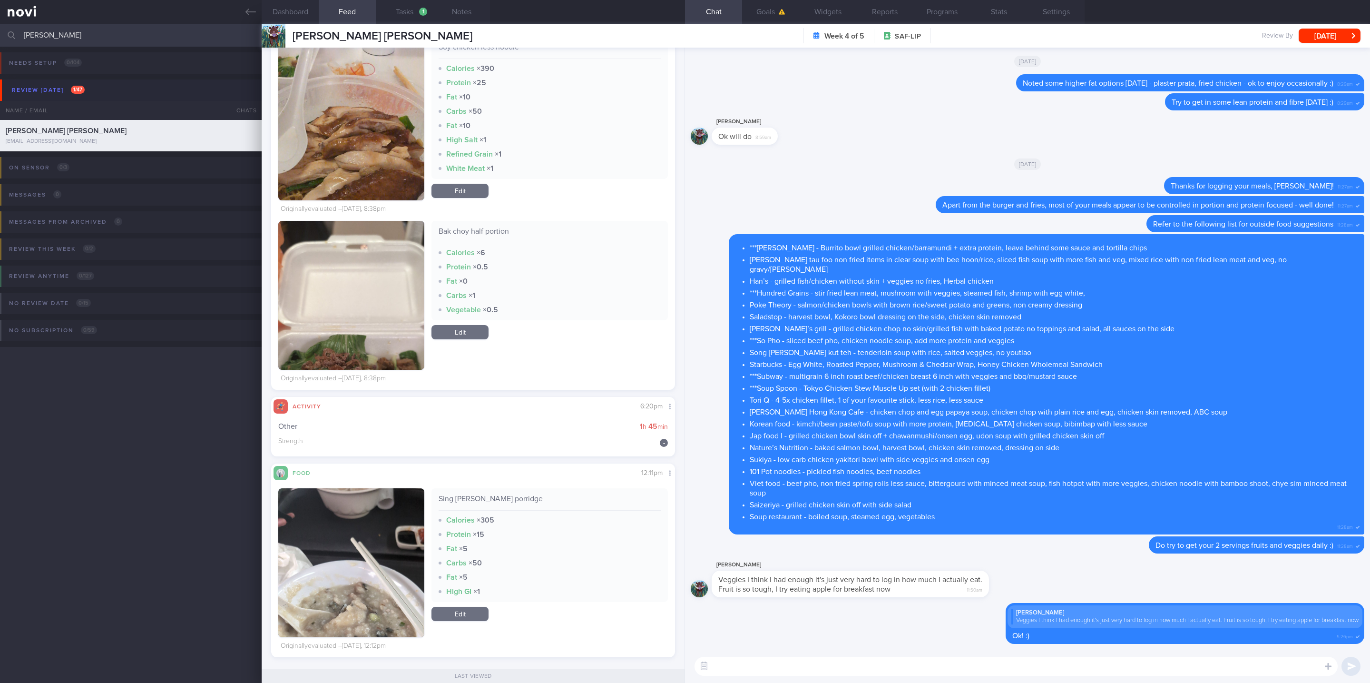
click at [751, 359] on textarea at bounding box center [1015, 665] width 643 height 19
type textarea "Good job with the run this morning, Gavin :)"
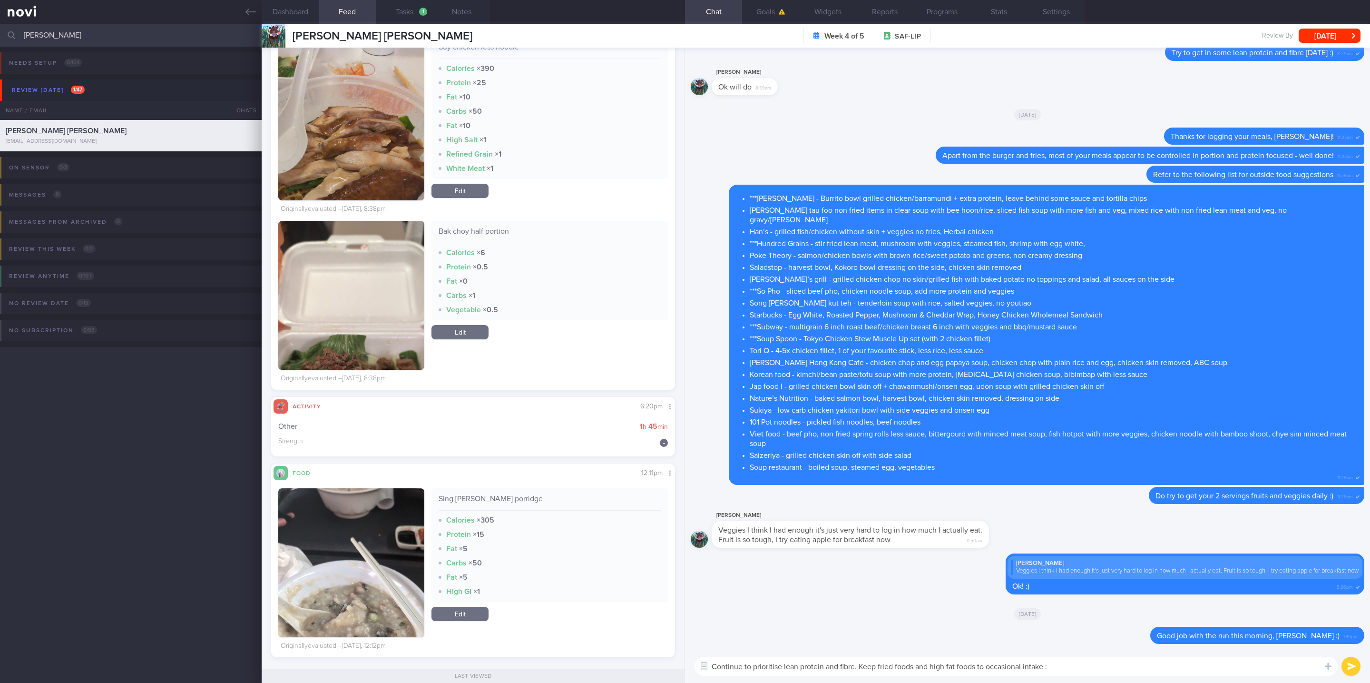
type textarea "Continue to prioritise lean protein and fibre. Keep fried foods and high fat fo…"
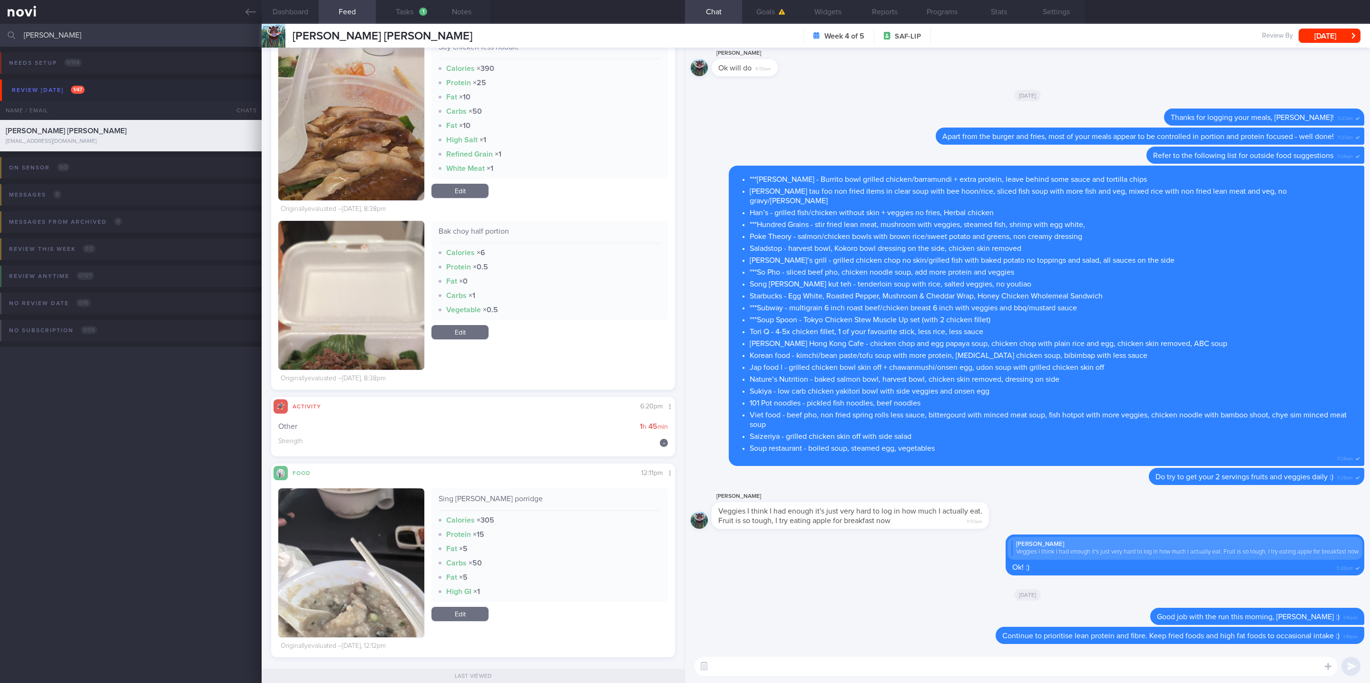
scroll to position [927, 0]
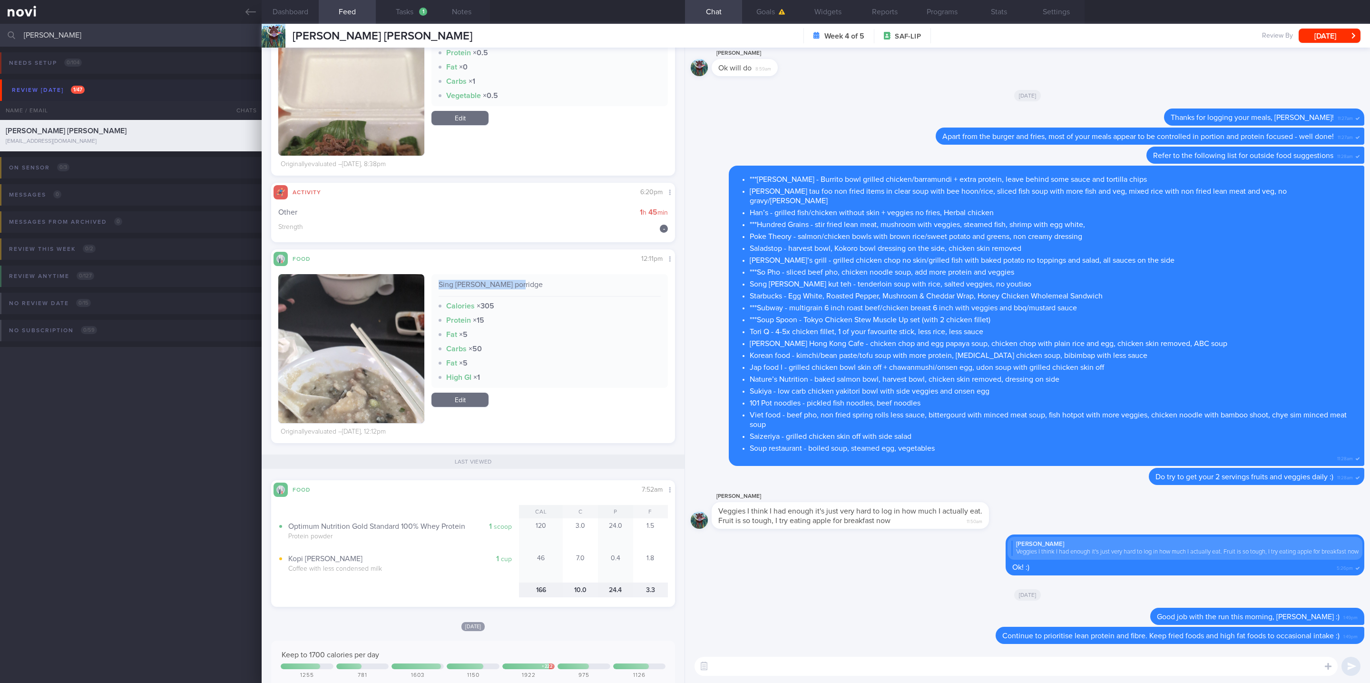
drag, startPoint x: 528, startPoint y: 274, endPoint x: 429, endPoint y: 286, distance: 100.5
click at [431, 286] on div "Sing Heng Kee porridge Calories × 305 Protein × 15 Fat × 5 Carbs × 50 Fat × 5 H…" at bounding box center [549, 331] width 236 height 114
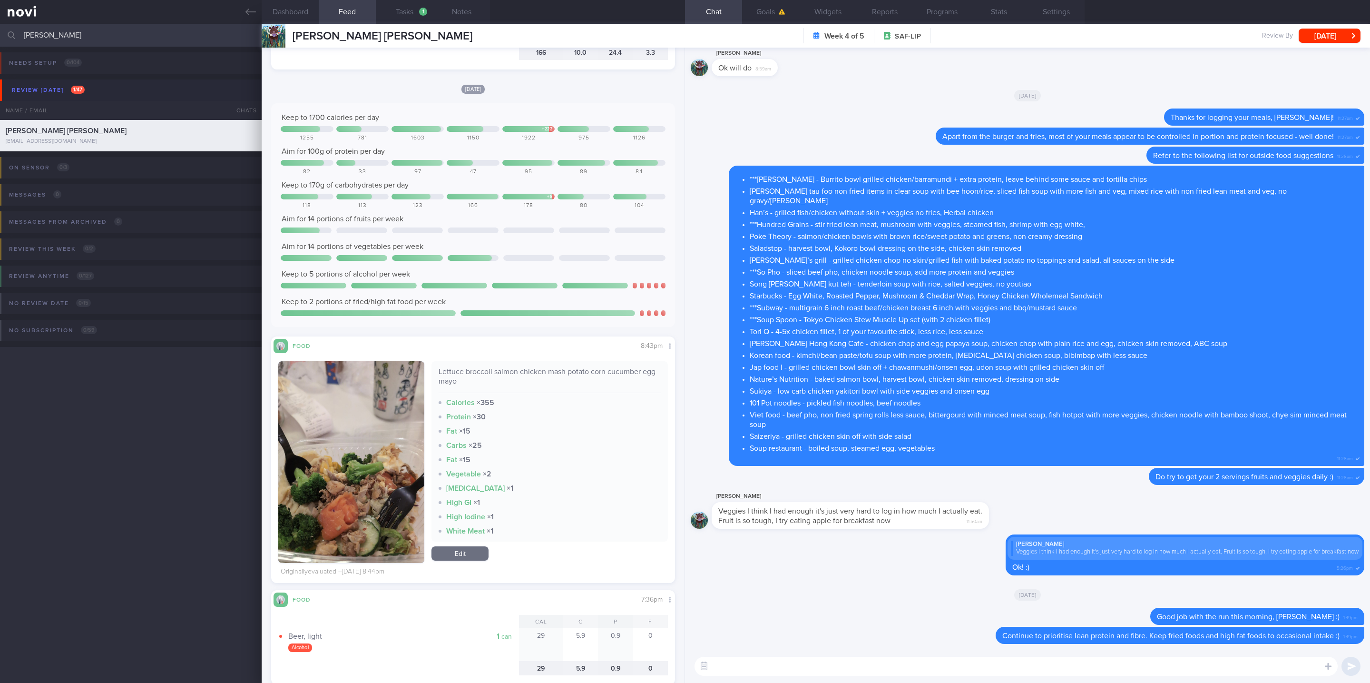
scroll to position [1498, 0]
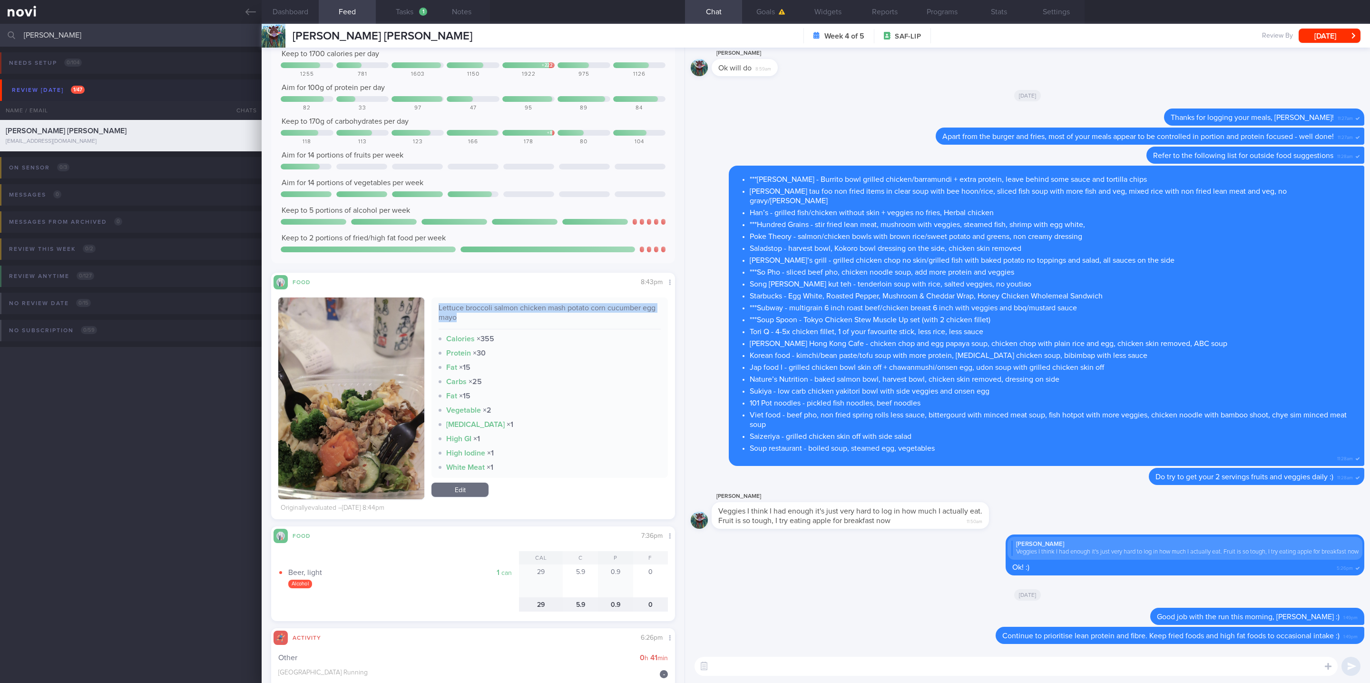
drag, startPoint x: 501, startPoint y: 316, endPoint x: 435, endPoint y: 308, distance: 66.5
click at [439, 308] on div "Lettuce broccoli salmon chicken mash potato corn cucumber egg mayo" at bounding box center [550, 316] width 222 height 26
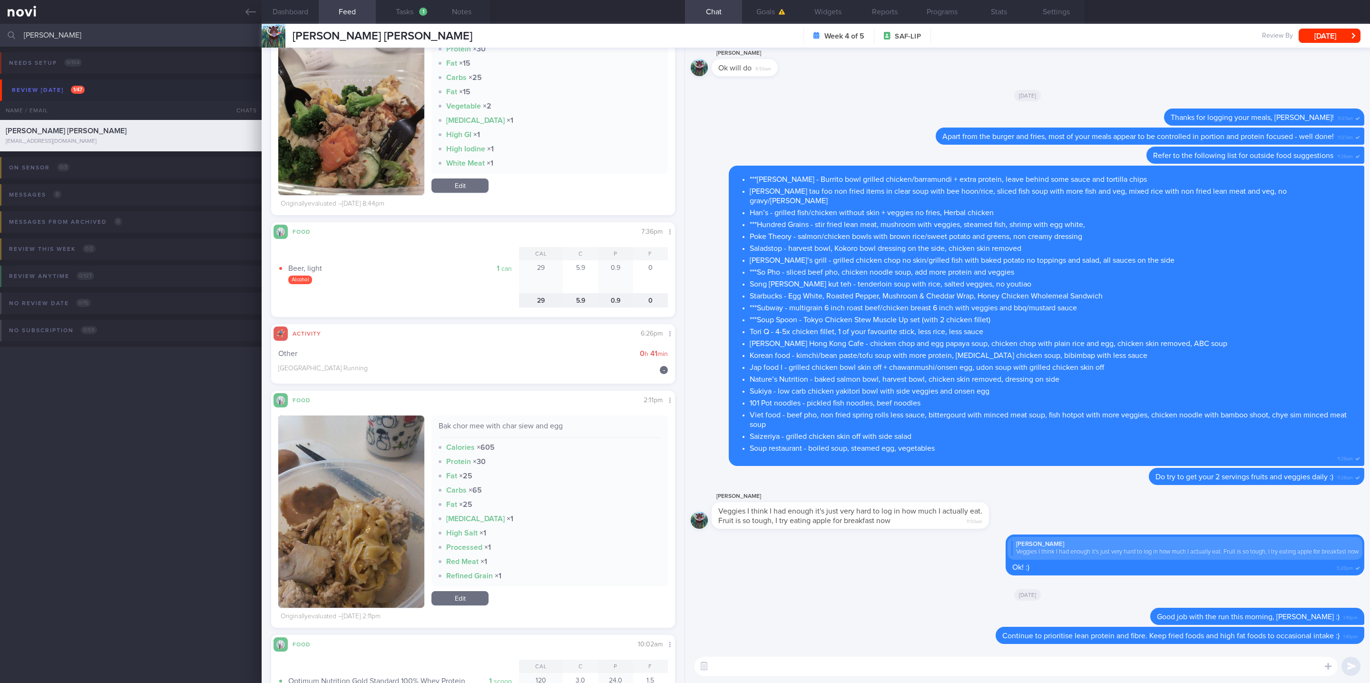
scroll to position [1926, 0]
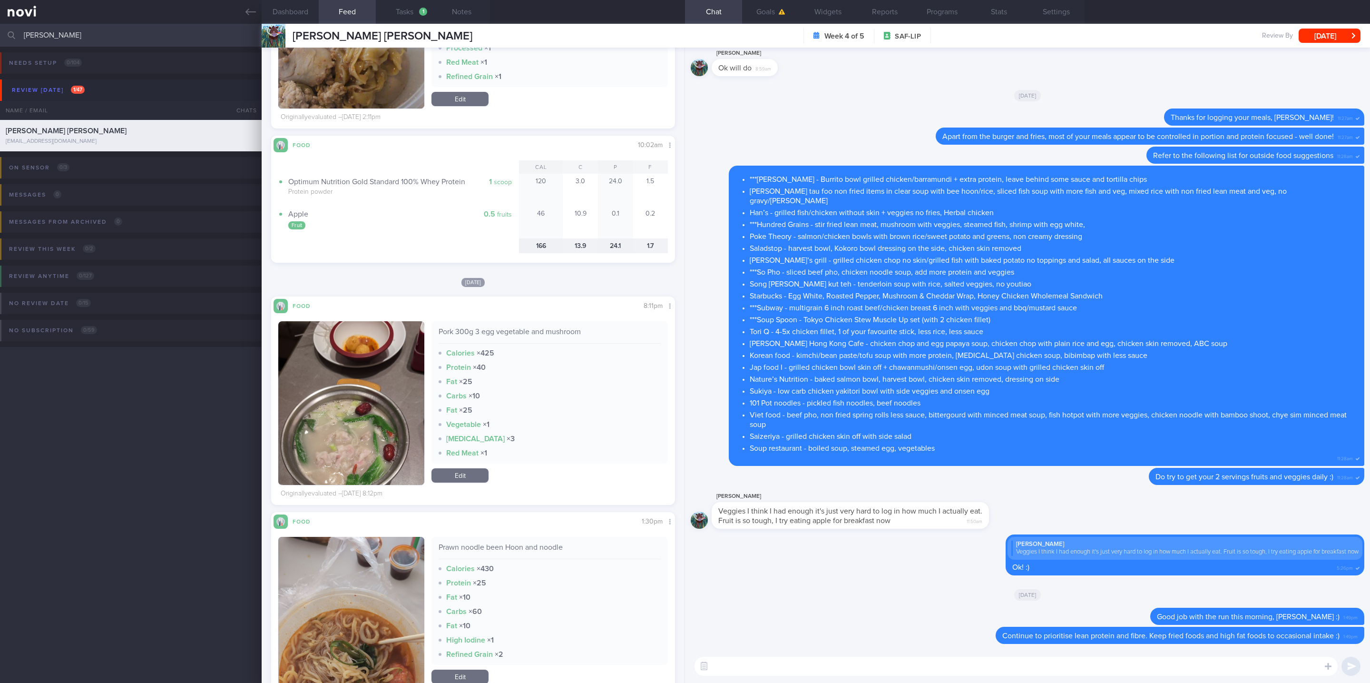
scroll to position [2354, 0]
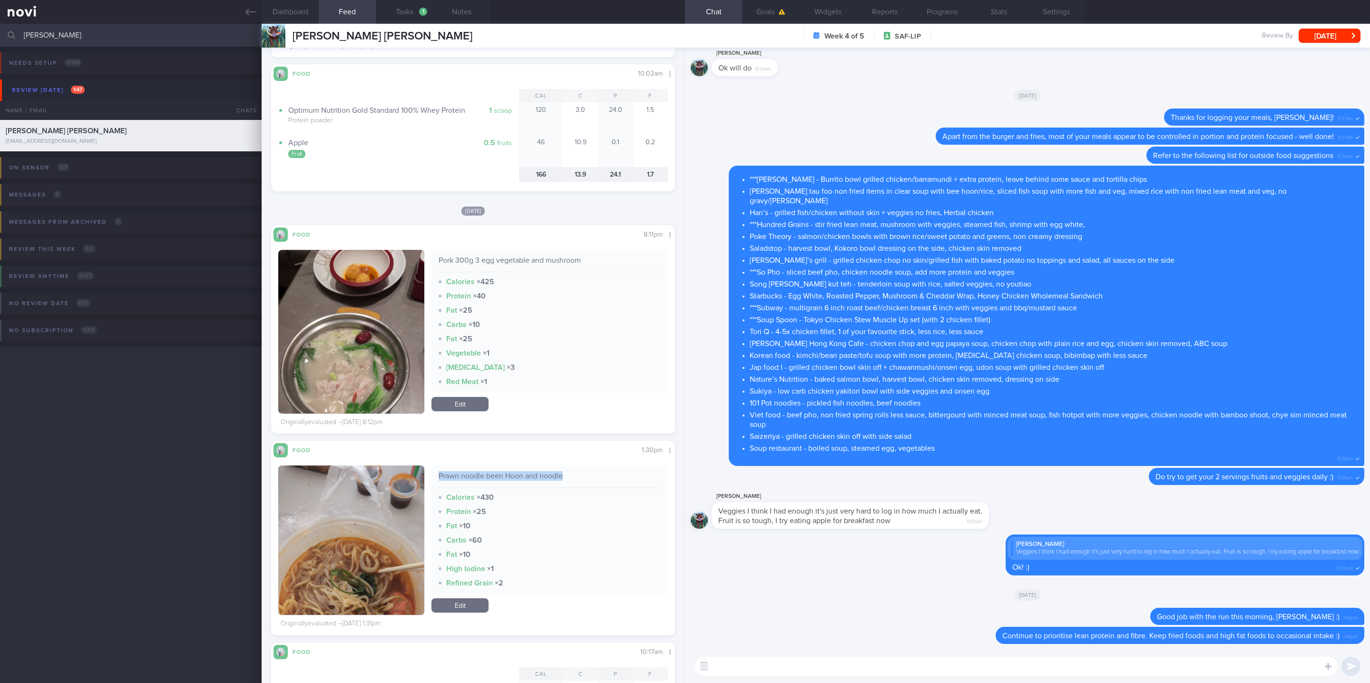
drag, startPoint x: 572, startPoint y: 478, endPoint x: 420, endPoint y: 472, distance: 152.3
click at [420, 472] on div "Prawn noodle been Hoon and noodle Calories × 430 Protein × 25 Fat × 10 Carbs × …" at bounding box center [473, 539] width 390 height 149
copy div "Prawn noodle been Hoon and noodle"
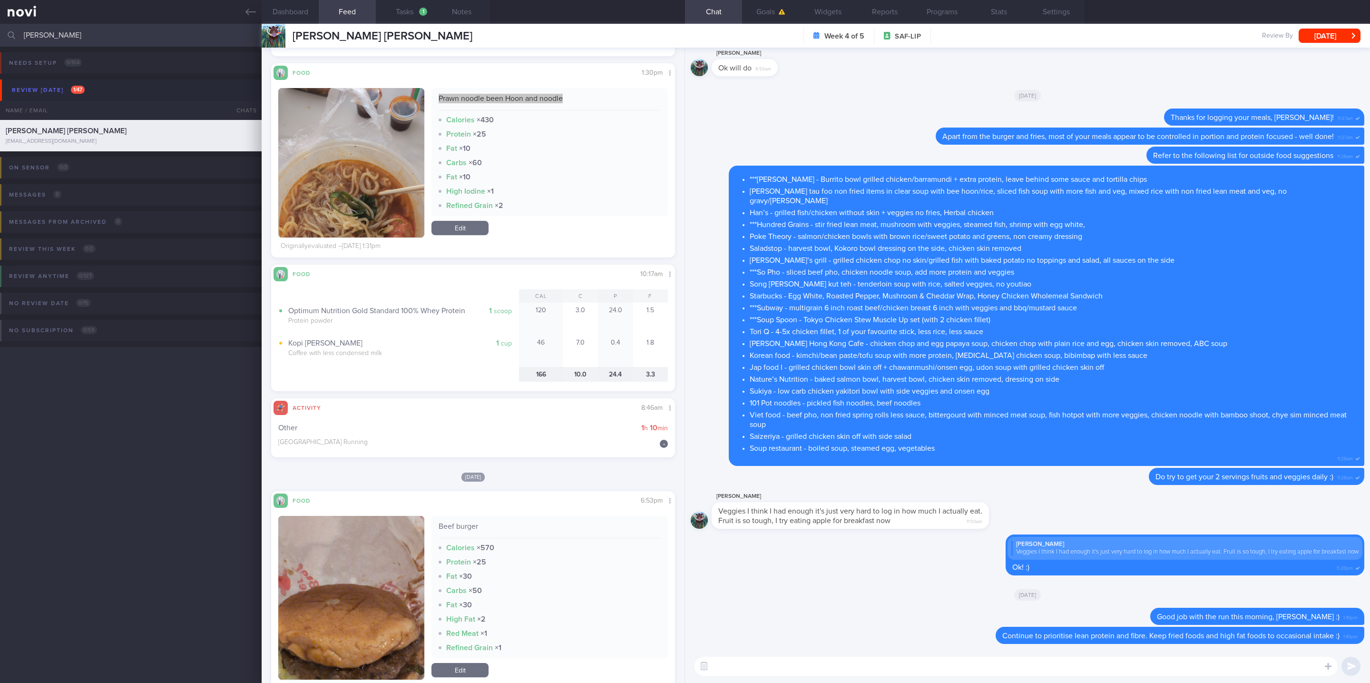
scroll to position [2996, 0]
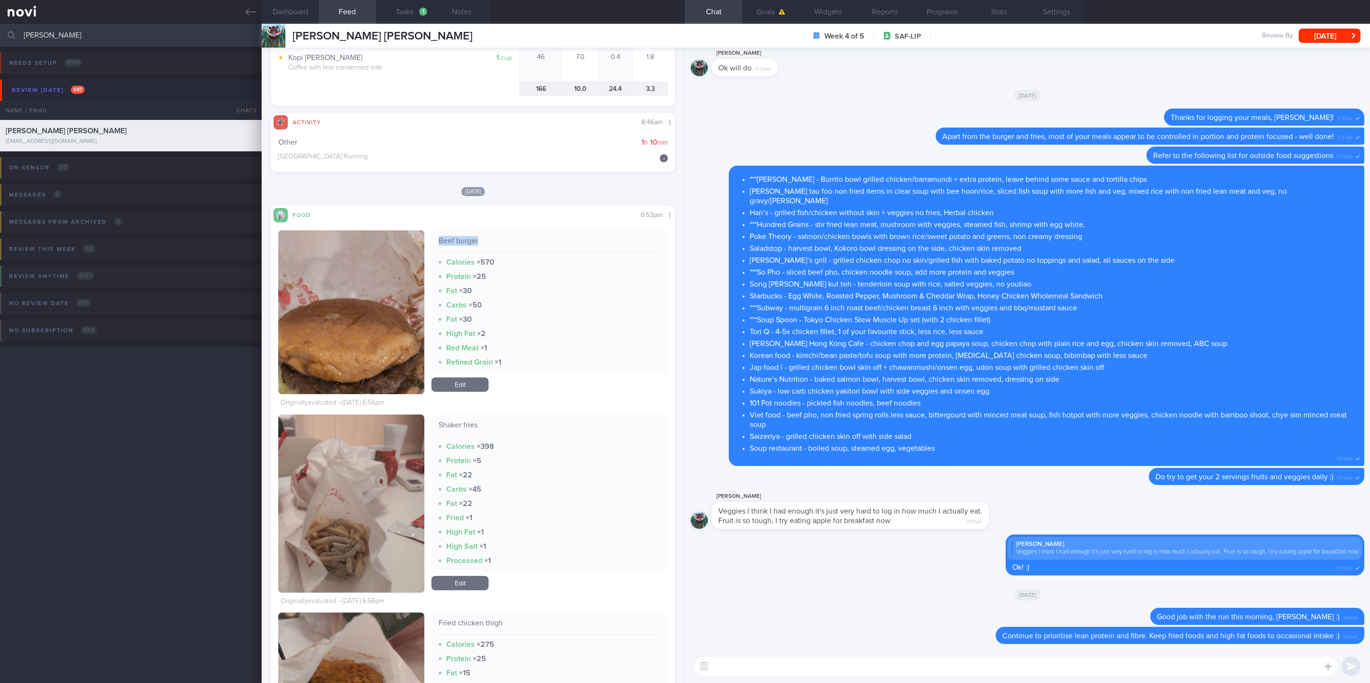
drag, startPoint x: 478, startPoint y: 238, endPoint x: 432, endPoint y: 242, distance: 46.3
click at [432, 242] on div "Beef burger Calories × 570 Protein × 25 Fat × 30 Carbs × 50 Fat × 30 High Fat ×…" at bounding box center [549, 301] width 236 height 142
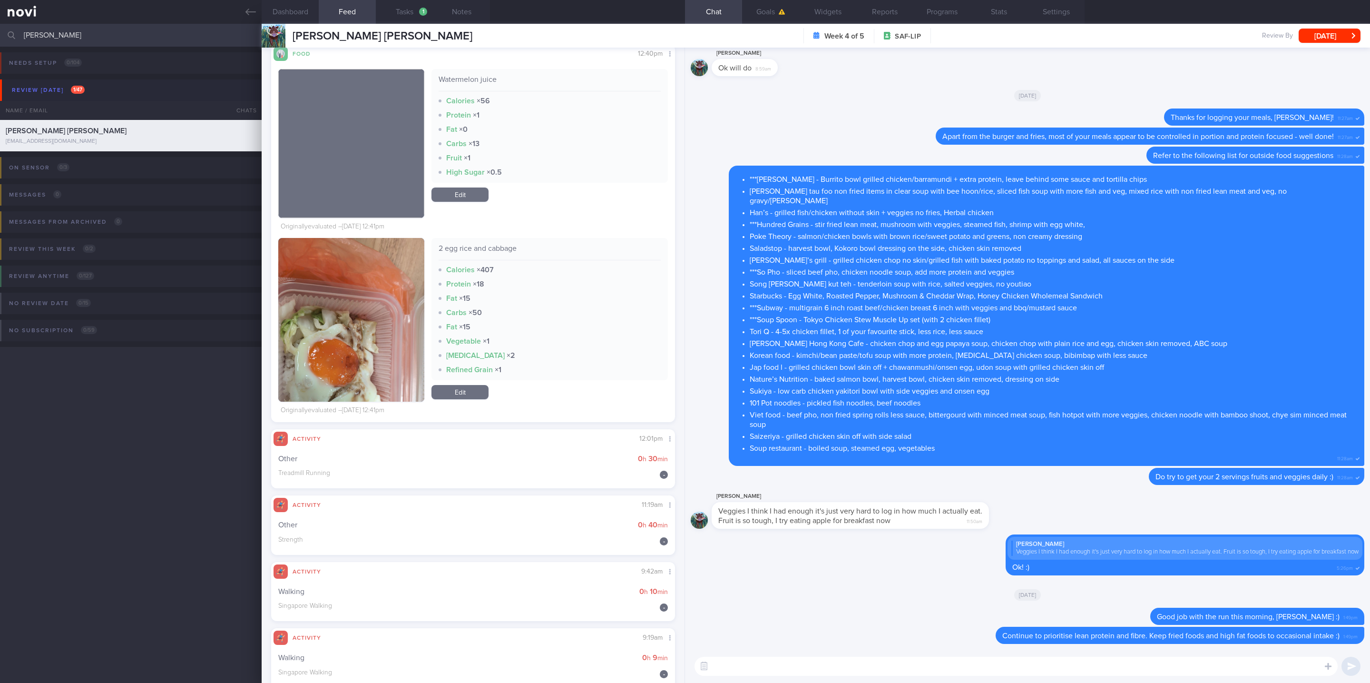
scroll to position [5130, 0]
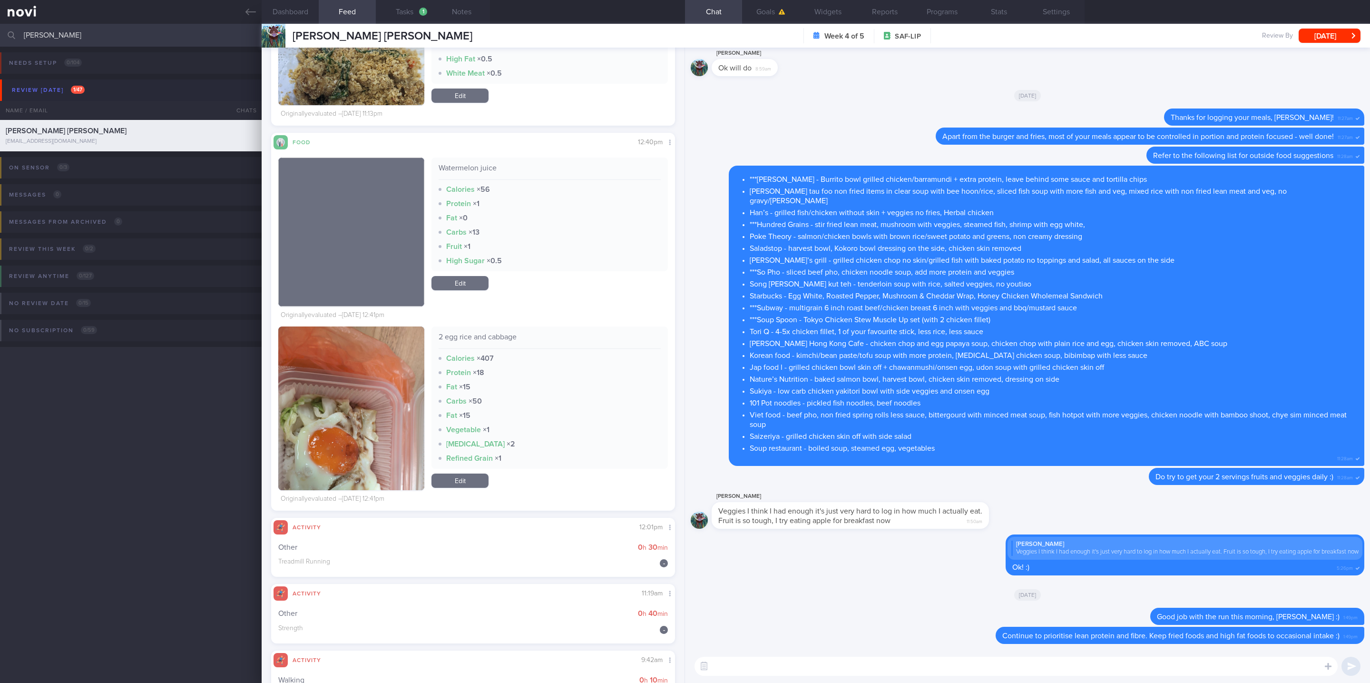
drag, startPoint x: 363, startPoint y: 408, endPoint x: 509, endPoint y: 397, distance: 146.9
click at [363, 408] on button "button" at bounding box center [351, 408] width 146 height 164
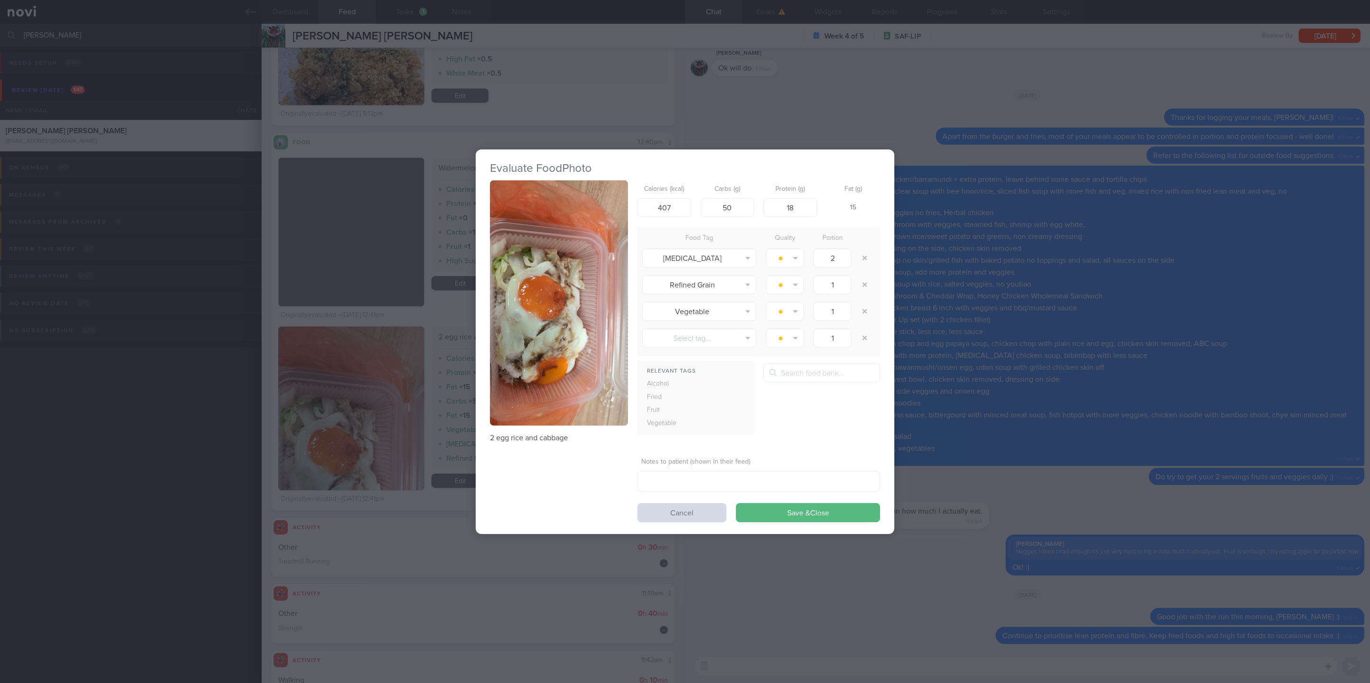
click at [607, 337] on img "button" at bounding box center [559, 302] width 138 height 245
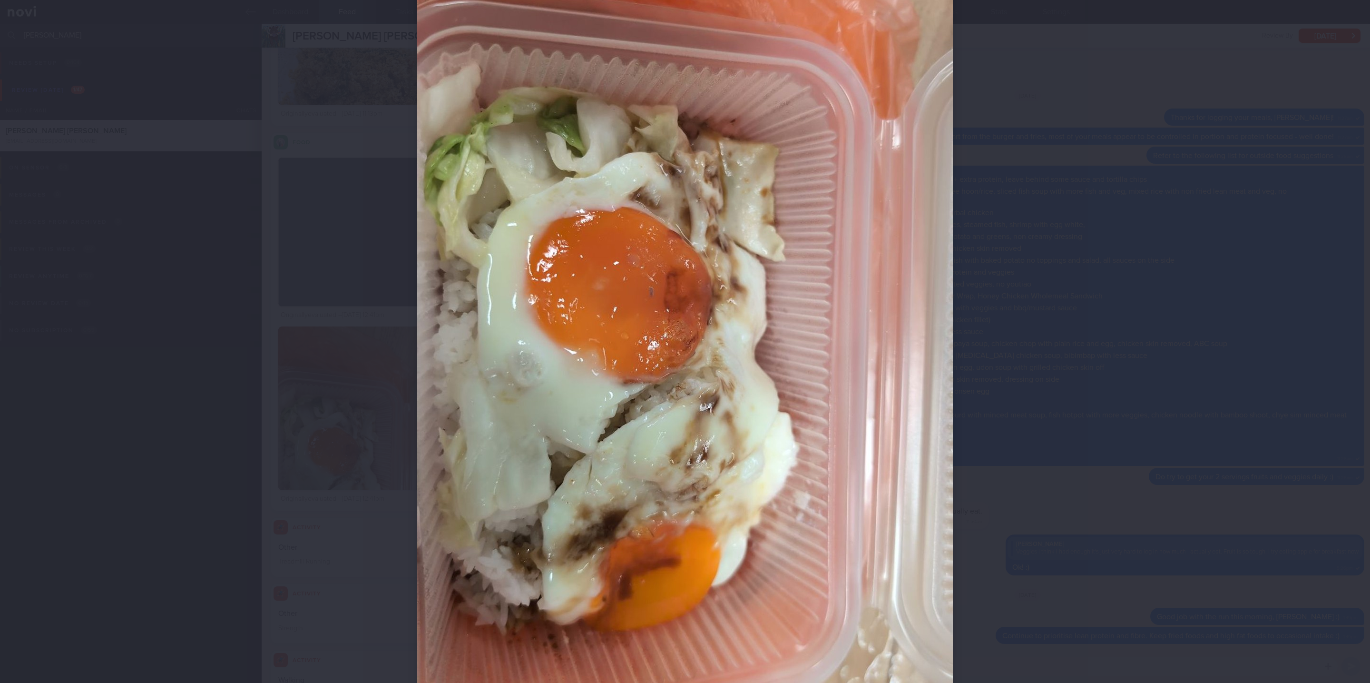
scroll to position [214, 0]
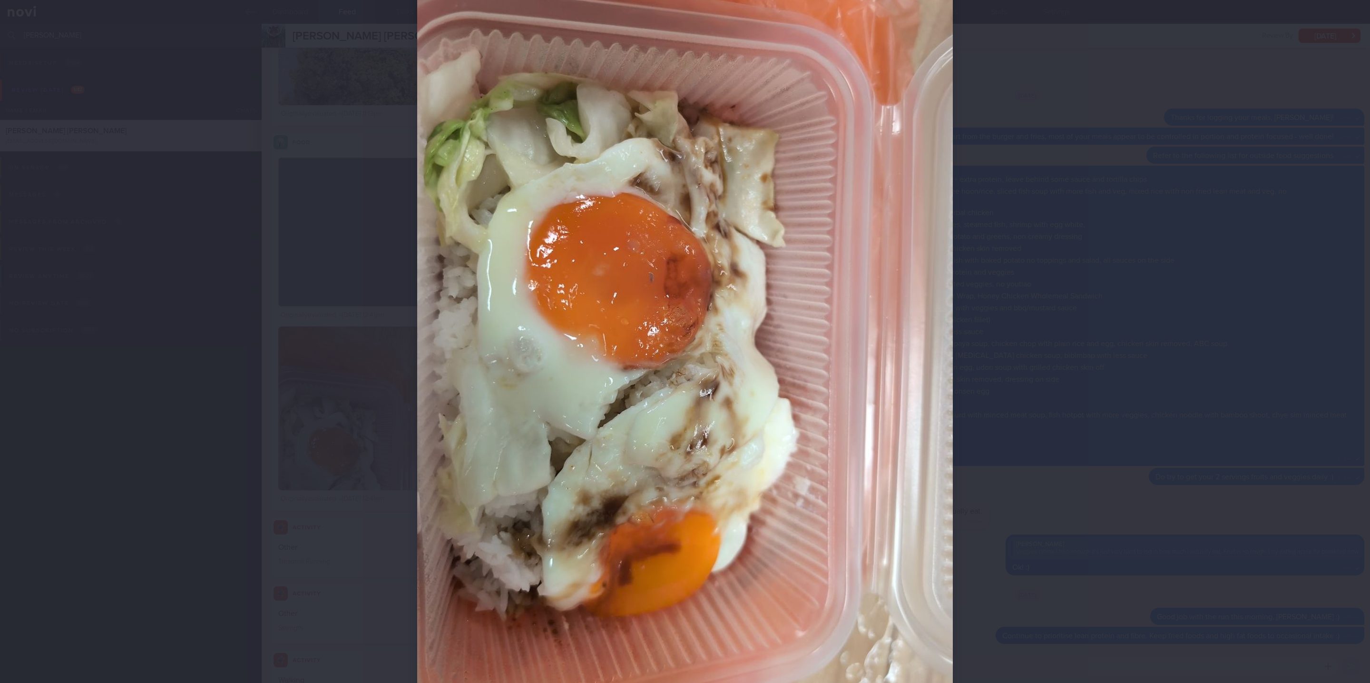
click at [1056, 467] on div at bounding box center [685, 341] width 1370 height 683
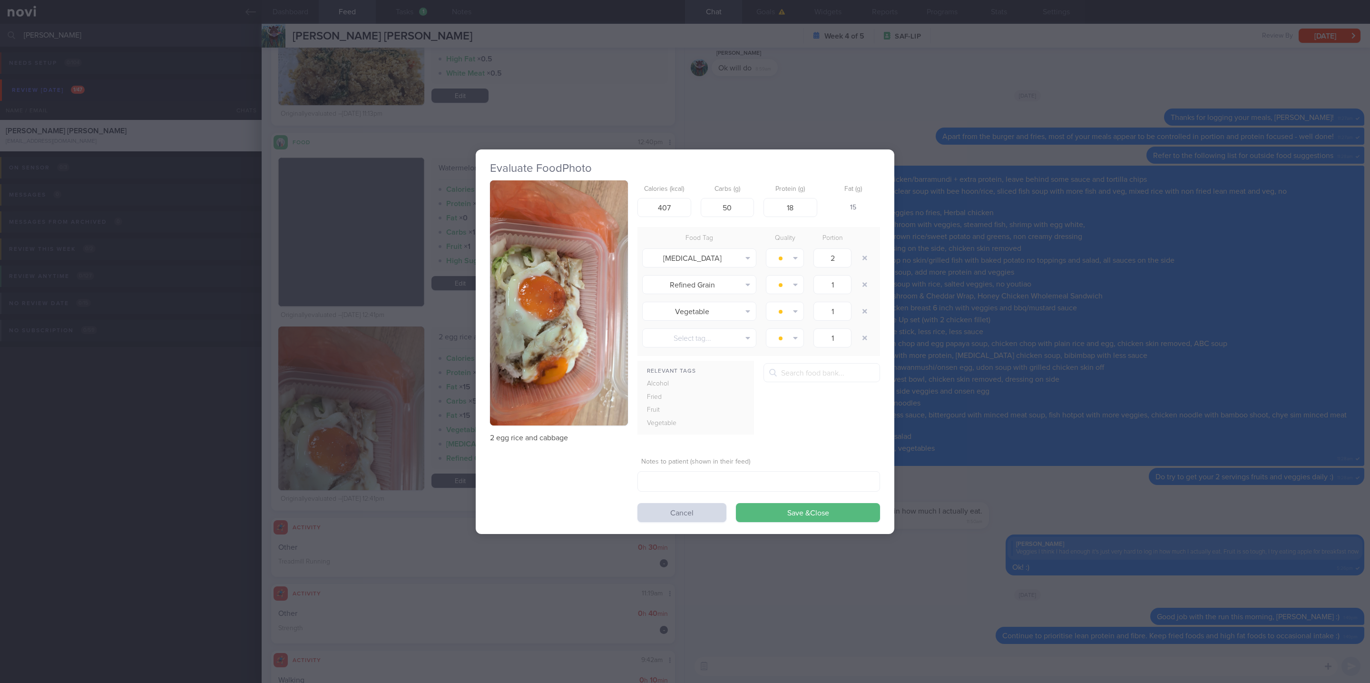
click at [1050, 455] on div "Evaluate Food Photo 2 egg rice and cabbage Calories (kcal) 407 Carbs (g) 50 Pro…" at bounding box center [685, 341] width 1370 height 683
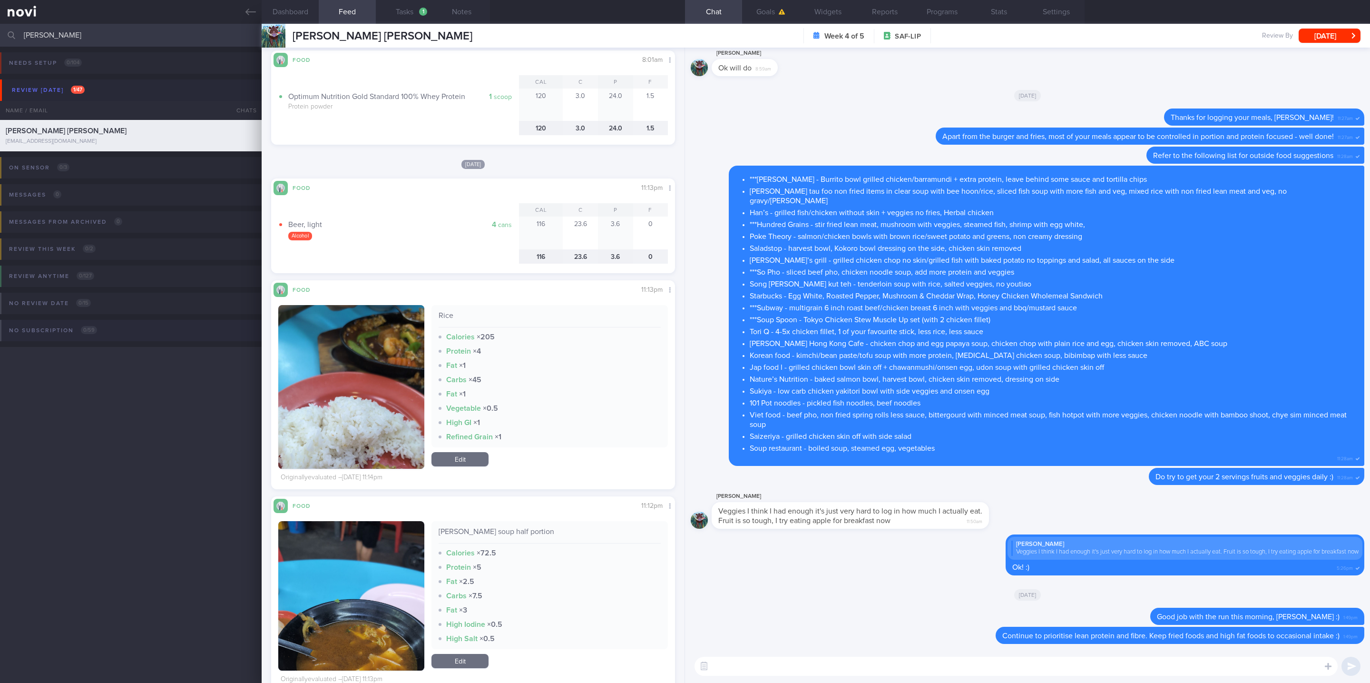
scroll to position [4195, 0]
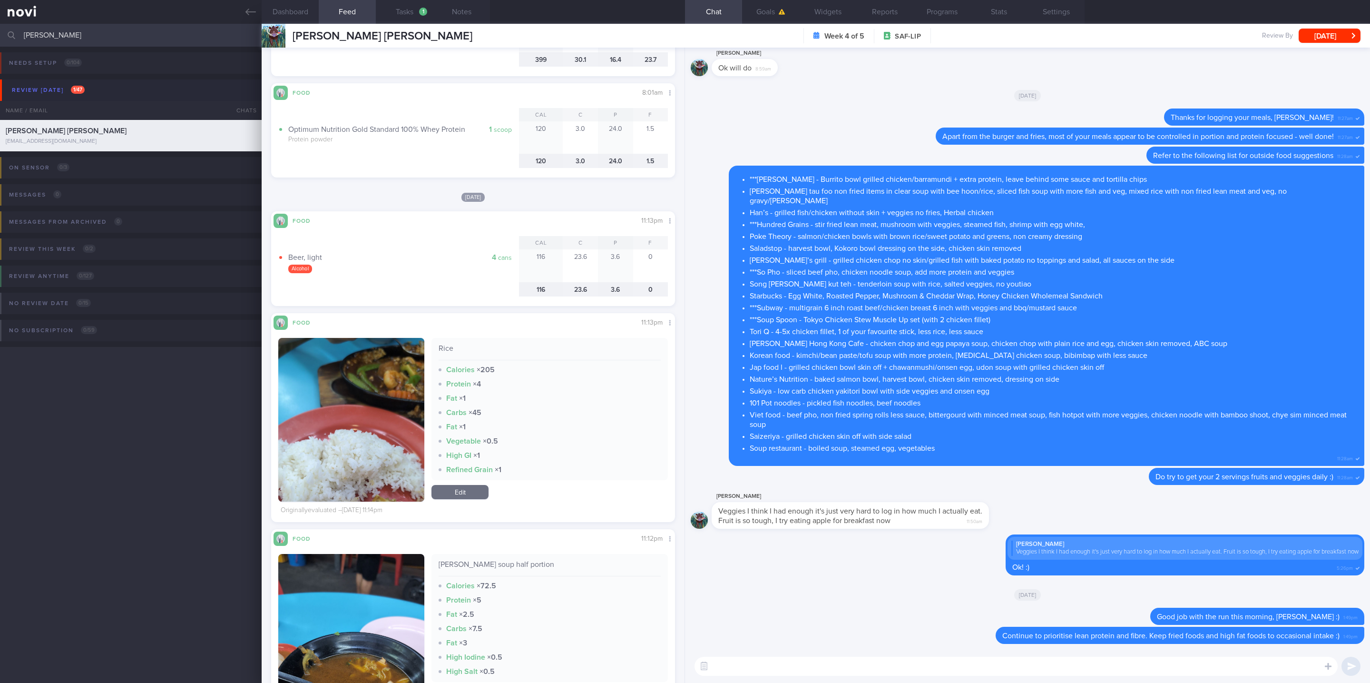
drag, startPoint x: 88, startPoint y: 40, endPoint x: -197, endPoint y: 9, distance: 286.2
click at [0, 9] on html "You are offline! Some functionality will be unavailable Patients New Users Coac…" at bounding box center [685, 341] width 1370 height 683
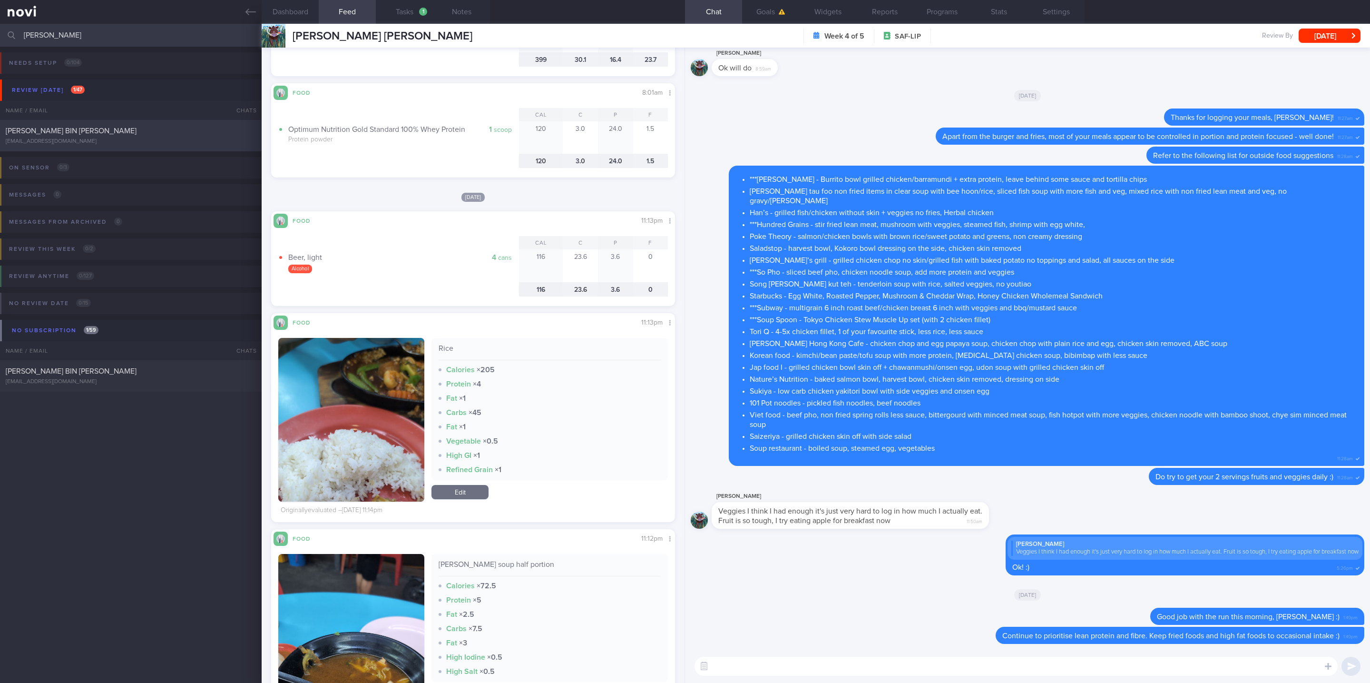
type input "nasser"
click at [196, 137] on div "MUHAMMAD IBRAHIM BIN NASSER mamafauz@me.com" at bounding box center [131, 135] width 262 height 19
select select "9"
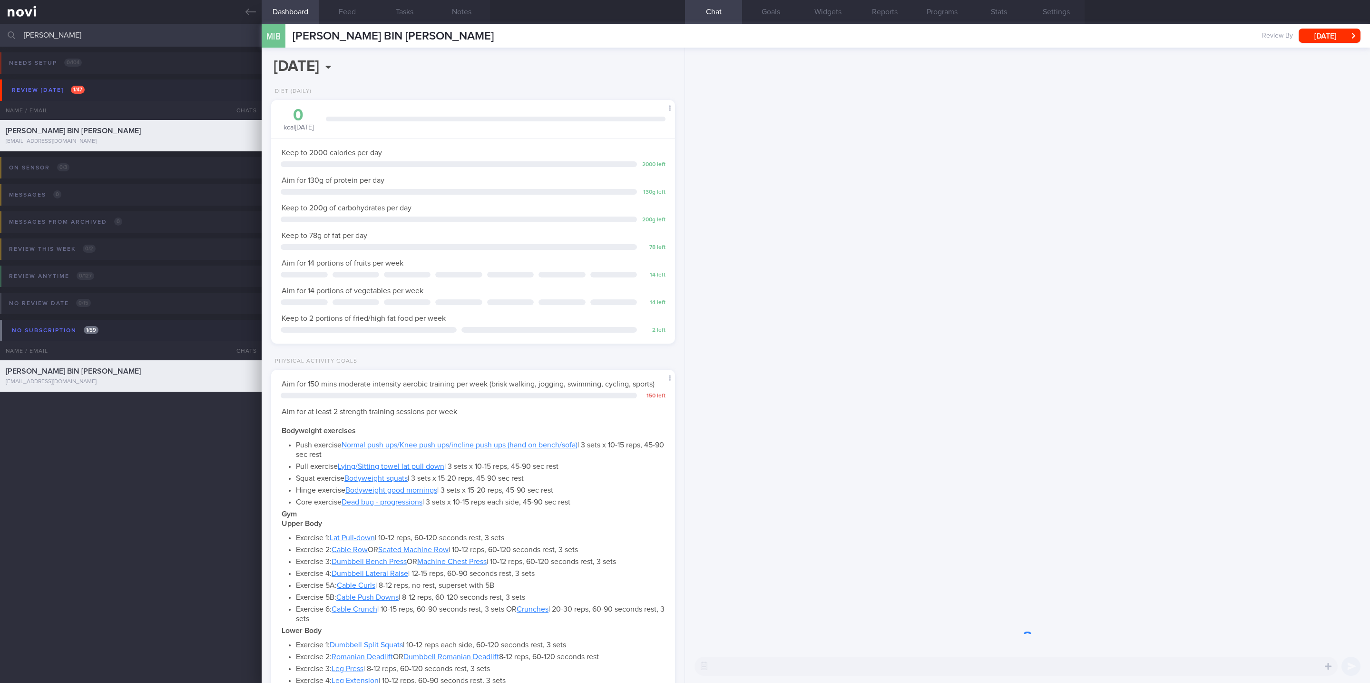
scroll to position [190, 380]
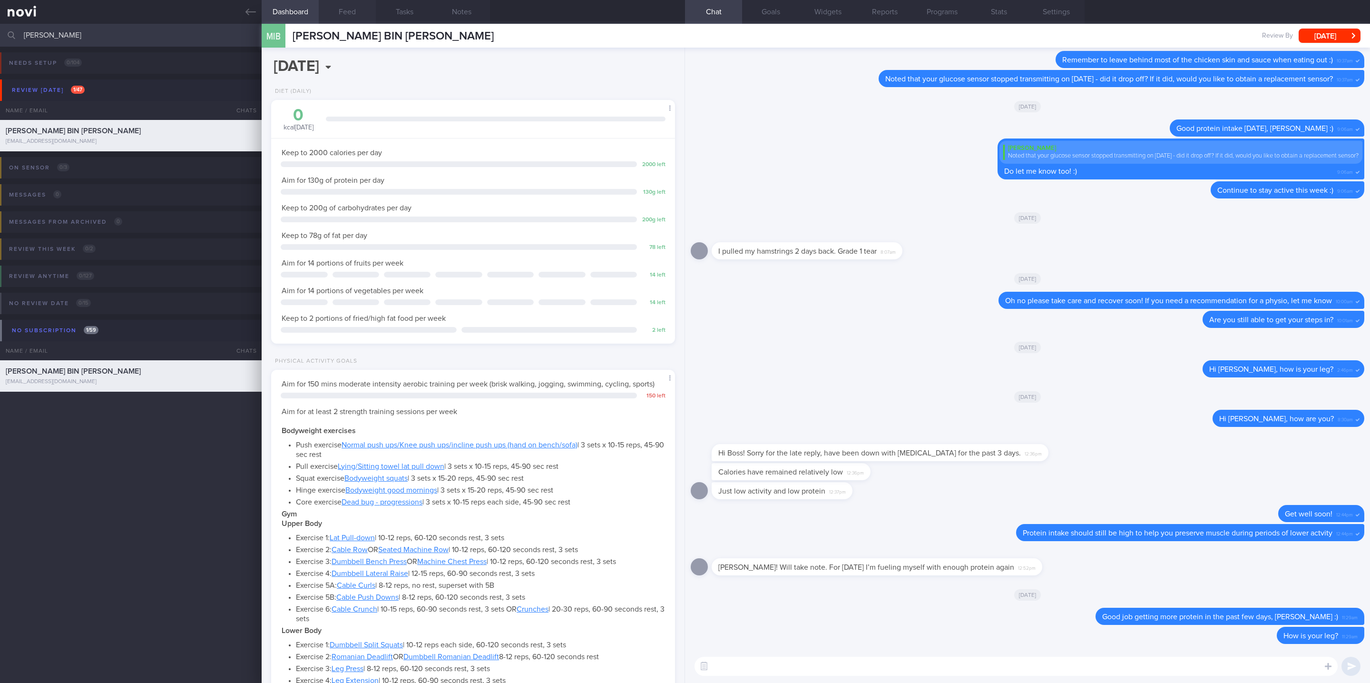
click at [357, 10] on button "Feed" at bounding box center [347, 12] width 57 height 24
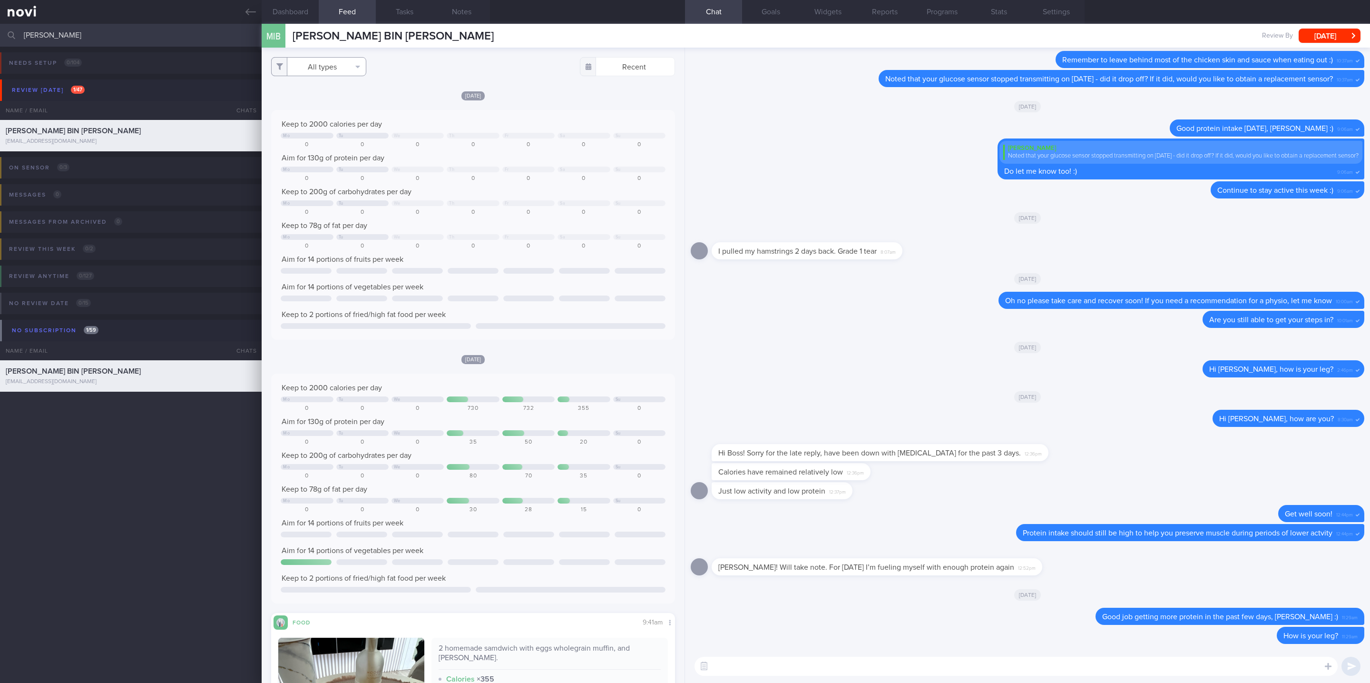
click at [356, 67] on icon "button" at bounding box center [357, 67] width 5 height 8
click at [312, 99] on button "Activity" at bounding box center [319, 99] width 94 height 14
checkbox input "false"
click at [527, 324] on div at bounding box center [571, 326] width 190 height 6
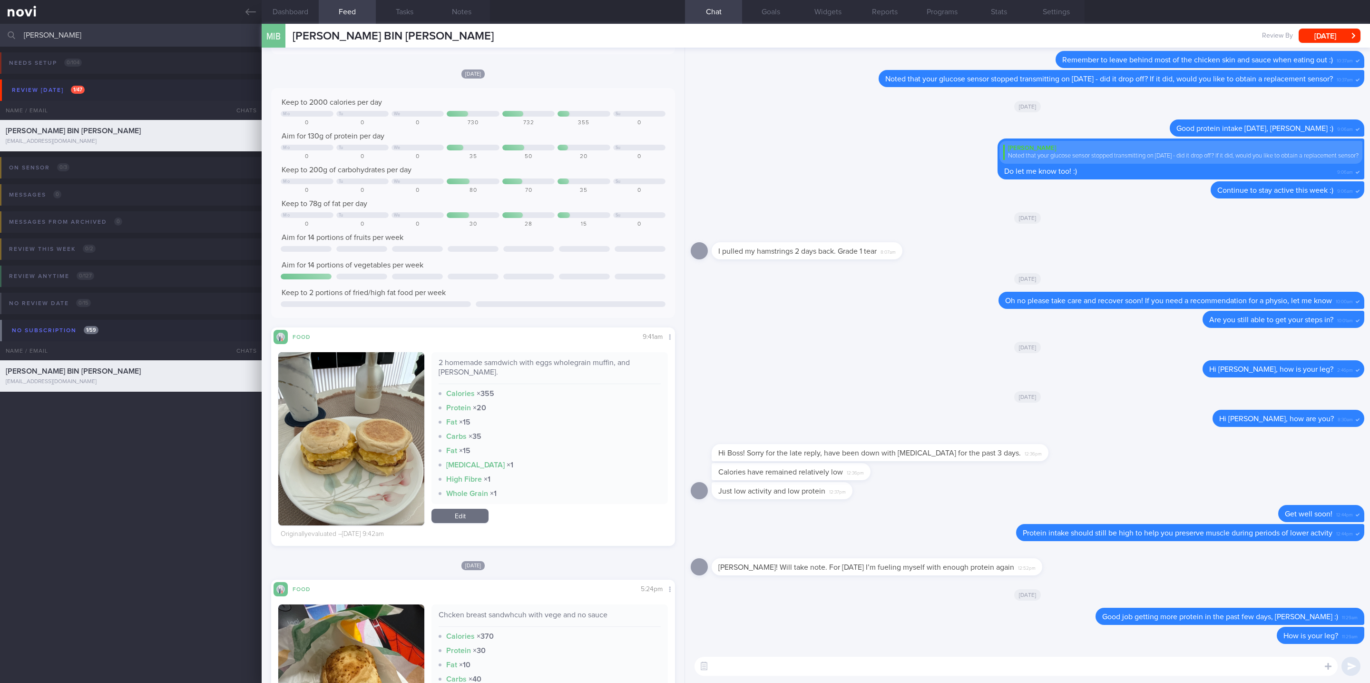
scroll to position [357, 0]
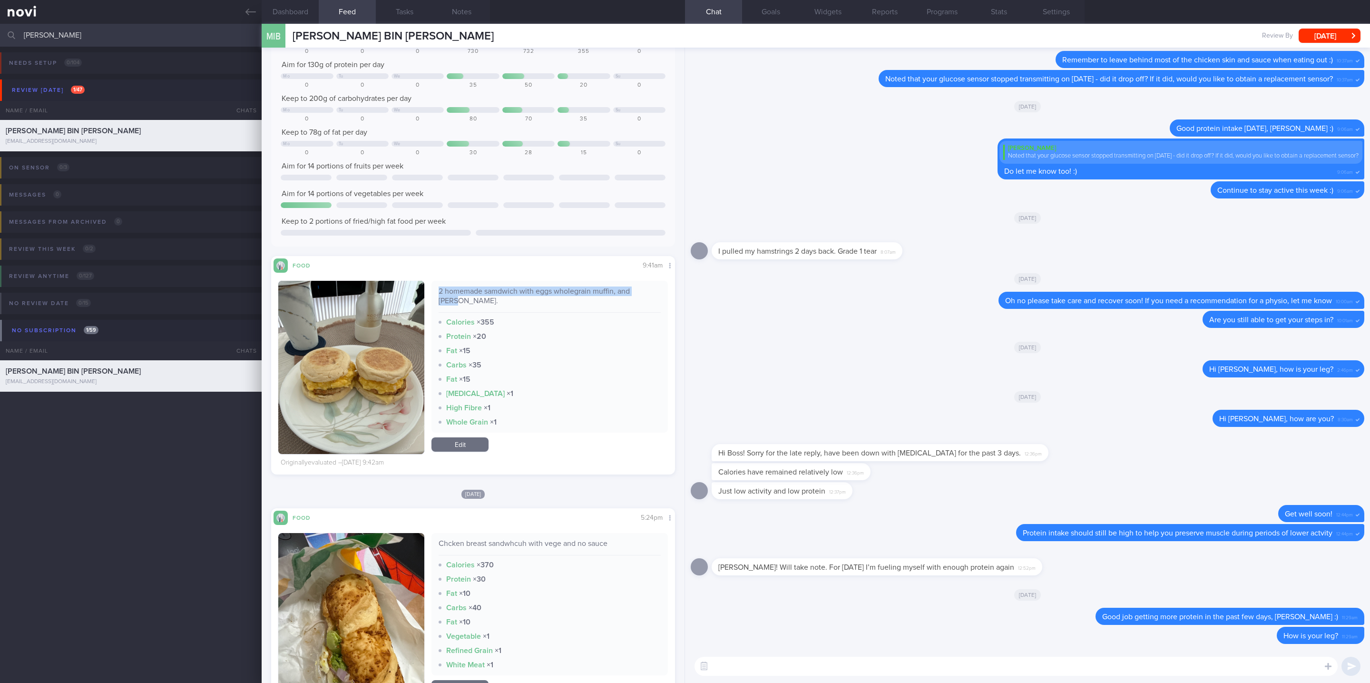
drag, startPoint x: 644, startPoint y: 290, endPoint x: 436, endPoint y: 298, distance: 208.5
click at [439, 298] on div "2 homemade samdwich with eggs wholegrain muffin, and patty." at bounding box center [550, 299] width 222 height 26
copy div "2 homemade samdwich with eggs wholegrain muffin, and patty"
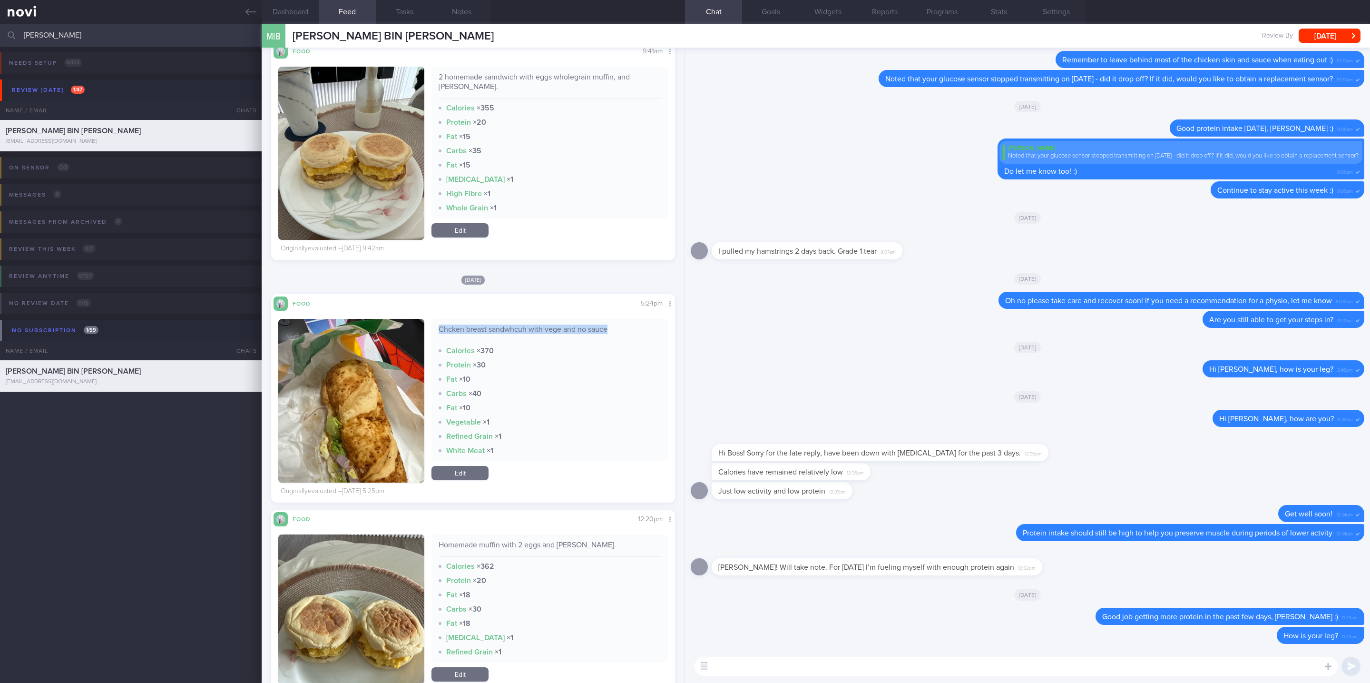
drag, startPoint x: 621, startPoint y: 320, endPoint x: 436, endPoint y: 321, distance: 185.0
click at [439, 324] on div "Chcken breast sandwhcuh with vege and no sauce" at bounding box center [550, 332] width 222 height 17
copy div "Chcken breast sandwhcuh with vege and no sauce"
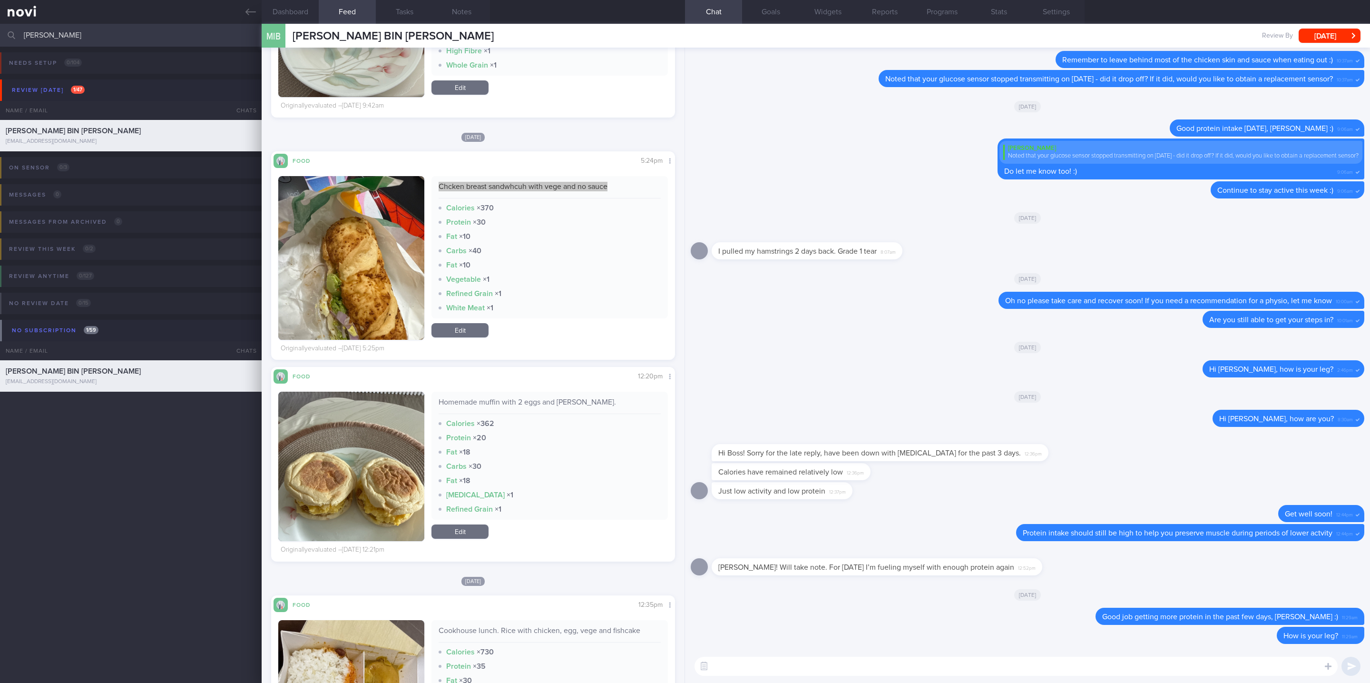
scroll to position [999, 0]
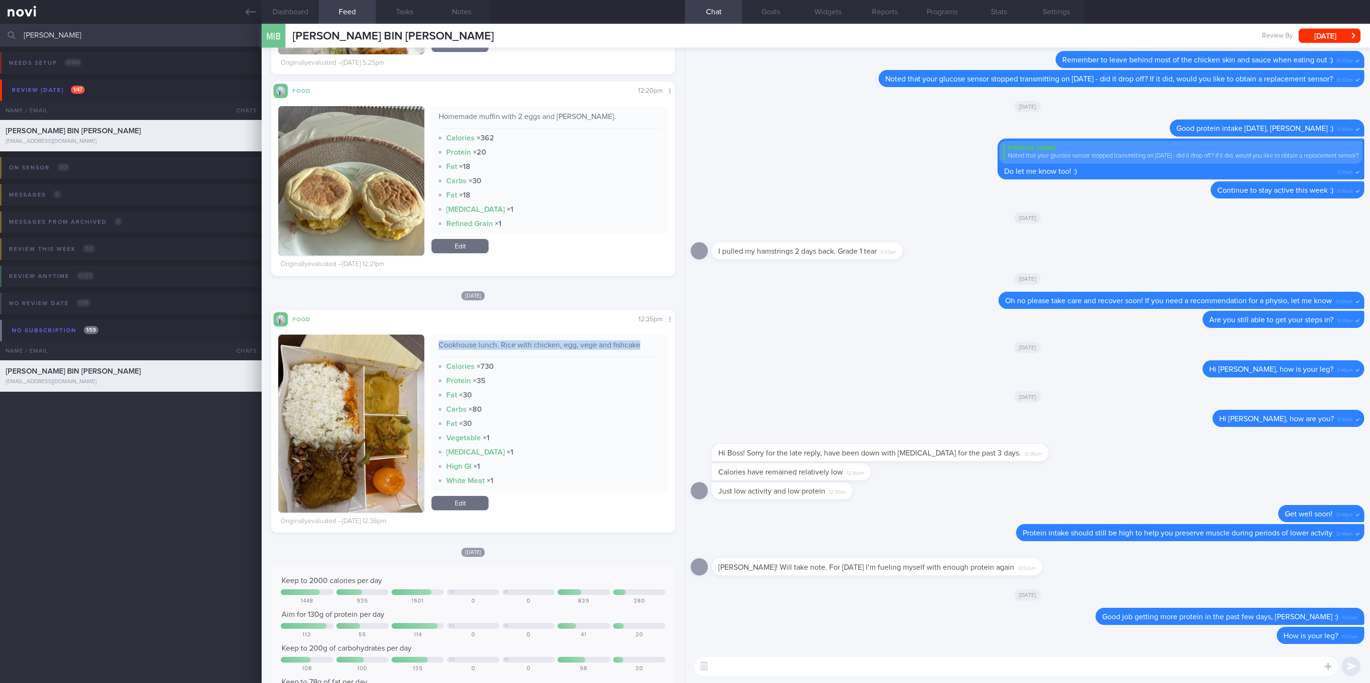
drag, startPoint x: 591, startPoint y: 339, endPoint x: 429, endPoint y: 340, distance: 162.2
click at [431, 340] on div "Cookhouse lunch. Rice with chicken, egg, vege and fishcake Calories × 730 Prote…" at bounding box center [549, 412] width 236 height 156
copy div "Cookhouse lunch. Rice with chicken, egg, vege and fishcake"
click at [337, 452] on img "button" at bounding box center [351, 431] width 146 height 195
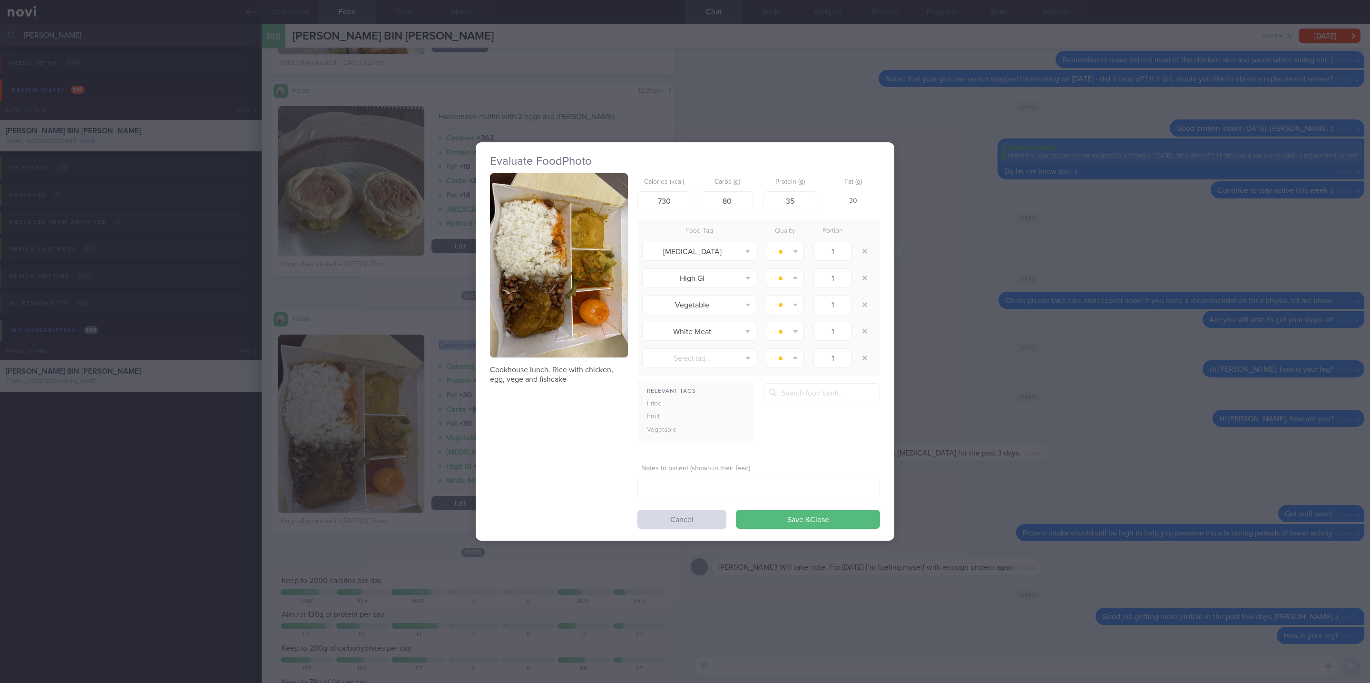
click at [576, 297] on img "button" at bounding box center [559, 265] width 138 height 184
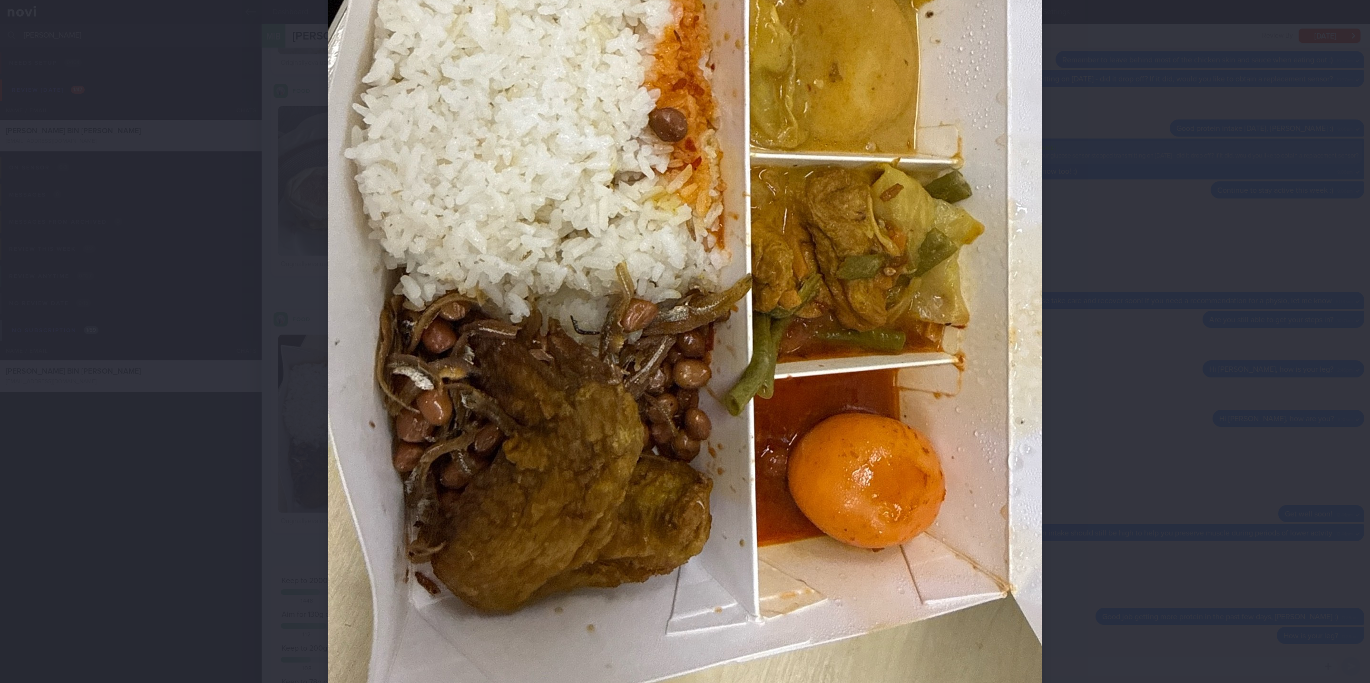
scroll to position [202, 0]
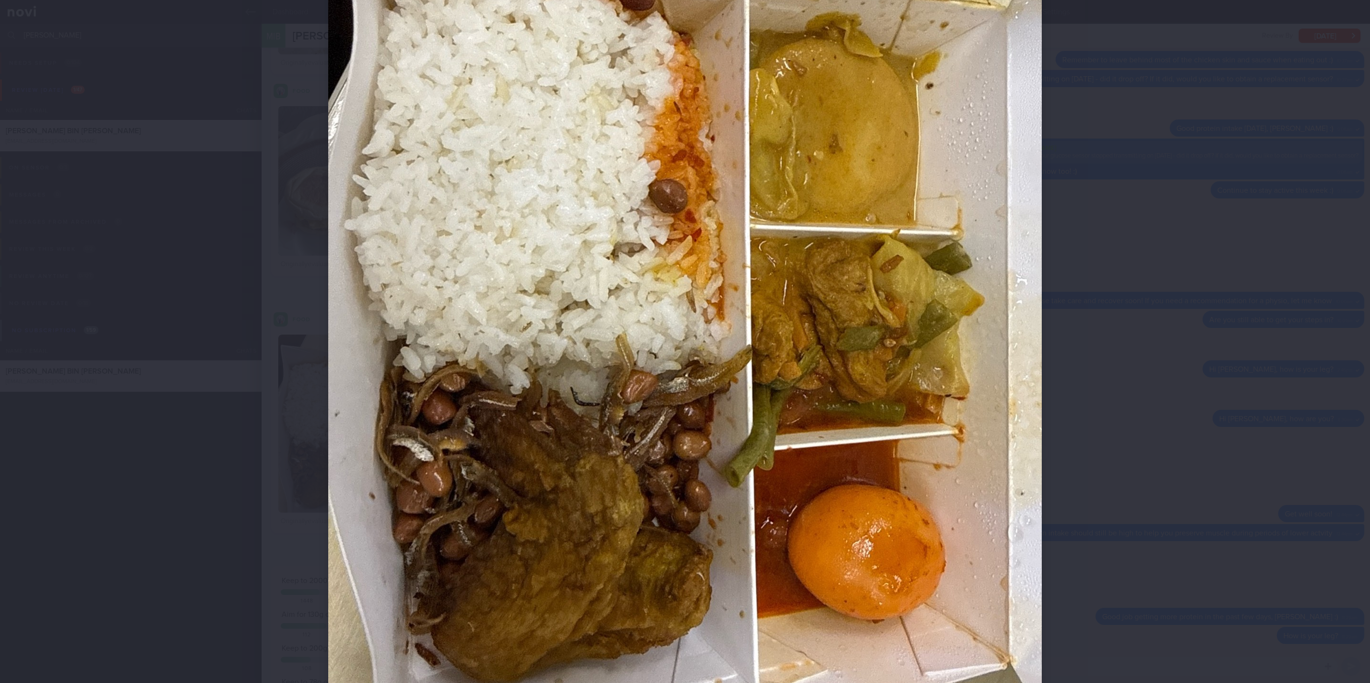
click at [1260, 278] on div at bounding box center [685, 341] width 1370 height 683
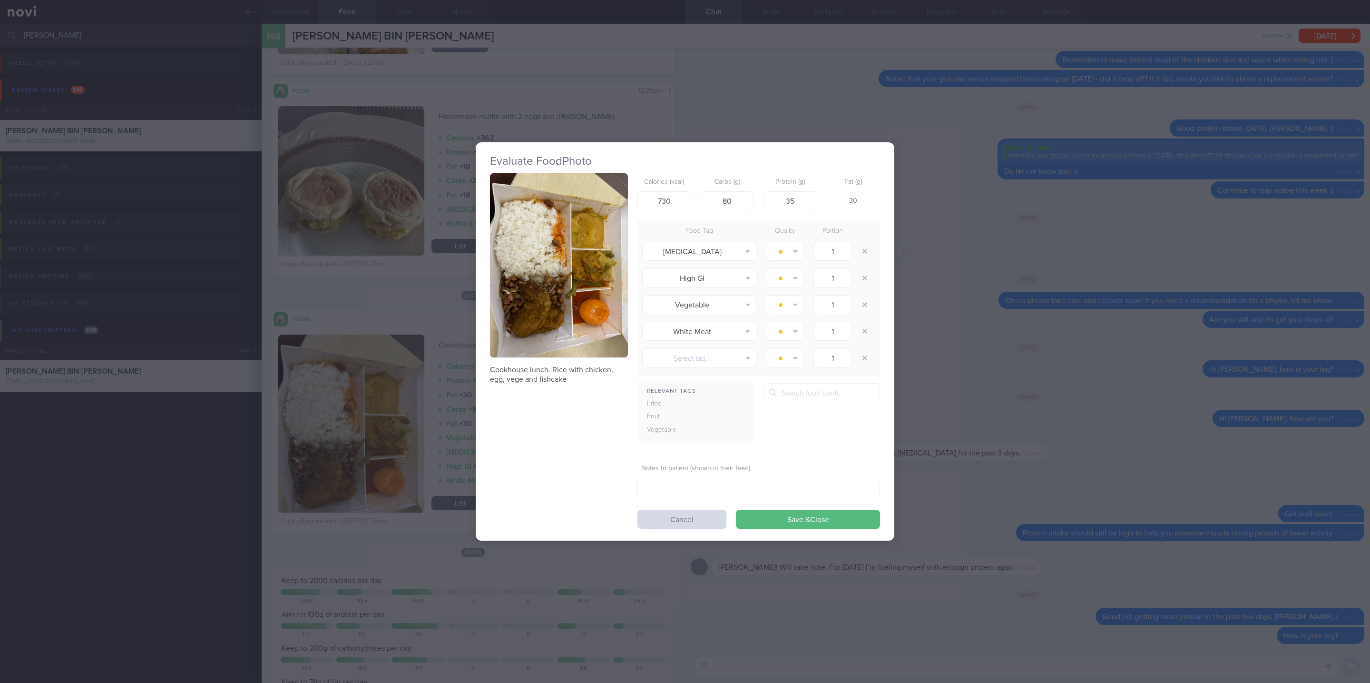
click at [1152, 347] on div "Evaluate Food Photo Cookhouse lunch. Rice with chicken, egg, vege and fishcake …" at bounding box center [685, 341] width 1370 height 683
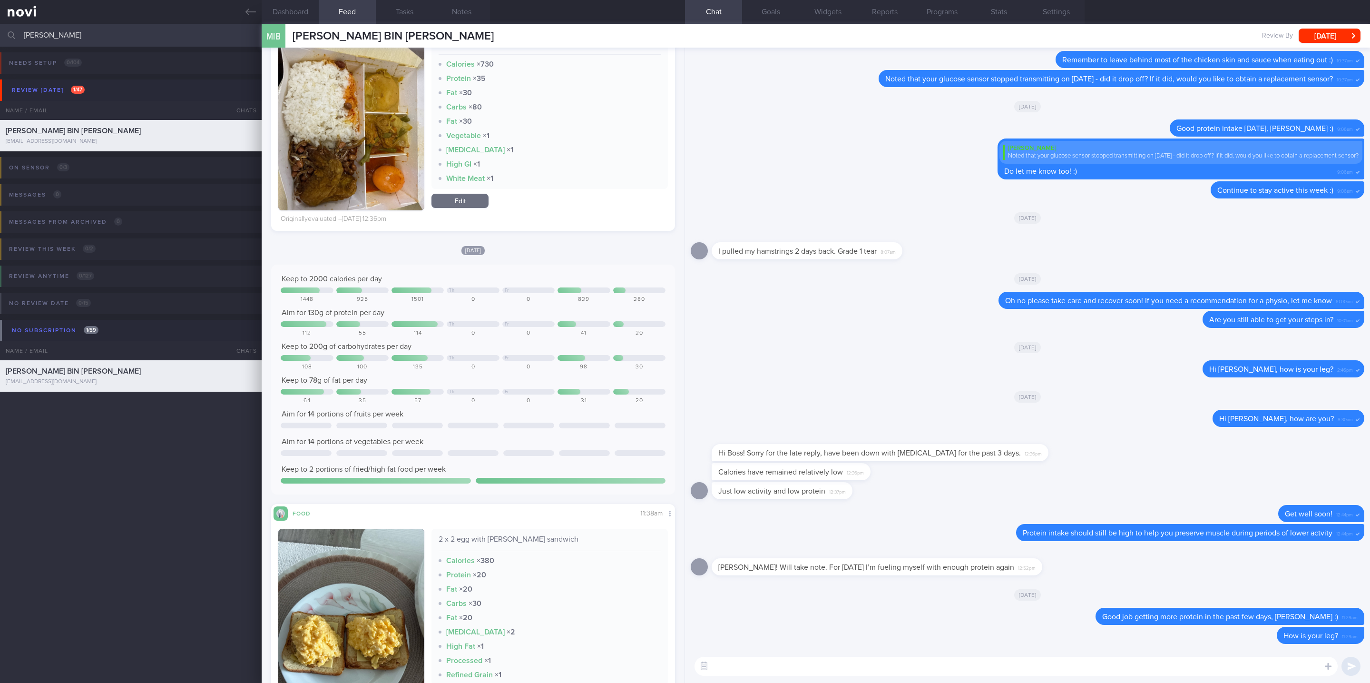
scroll to position [1570, 0]
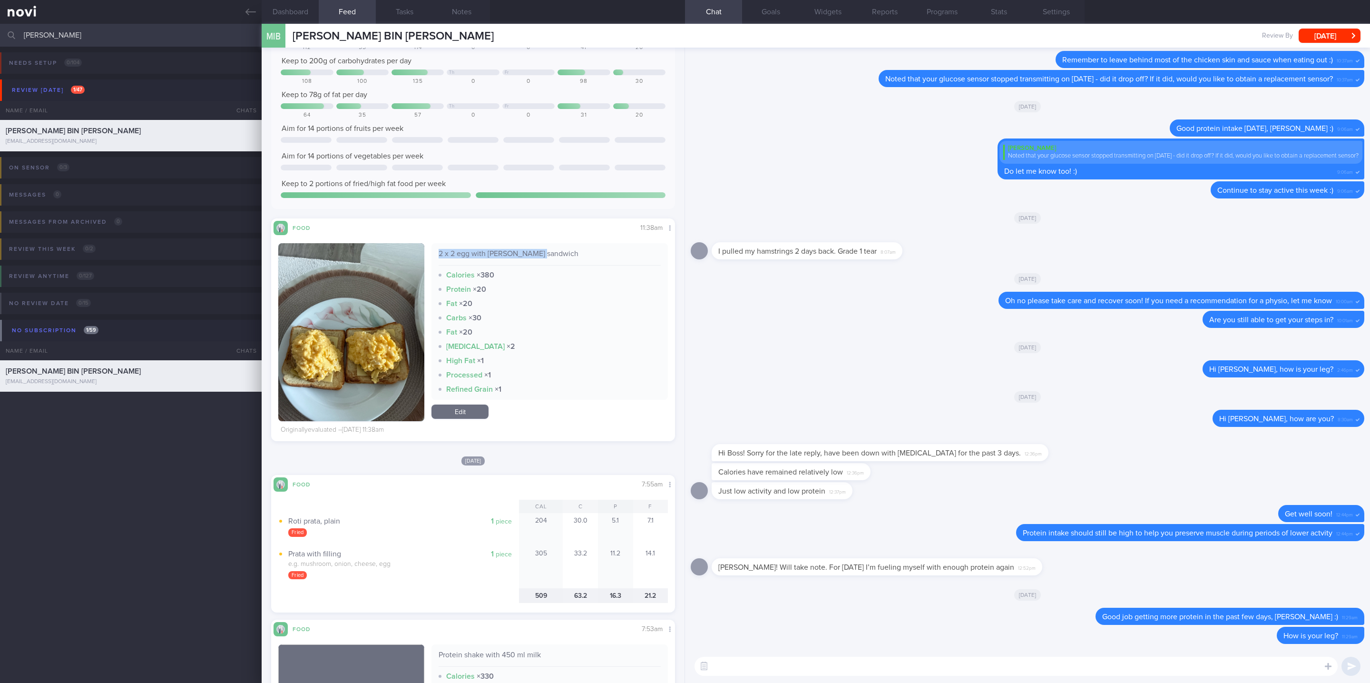
drag, startPoint x: 539, startPoint y: 250, endPoint x: 417, endPoint y: 253, distance: 122.7
click at [417, 253] on div "2 x 2 egg with patty sandwich Calories × 380 Protein × 20 Fat × 20 Carbs × 30 F…" at bounding box center [473, 332] width 390 height 178
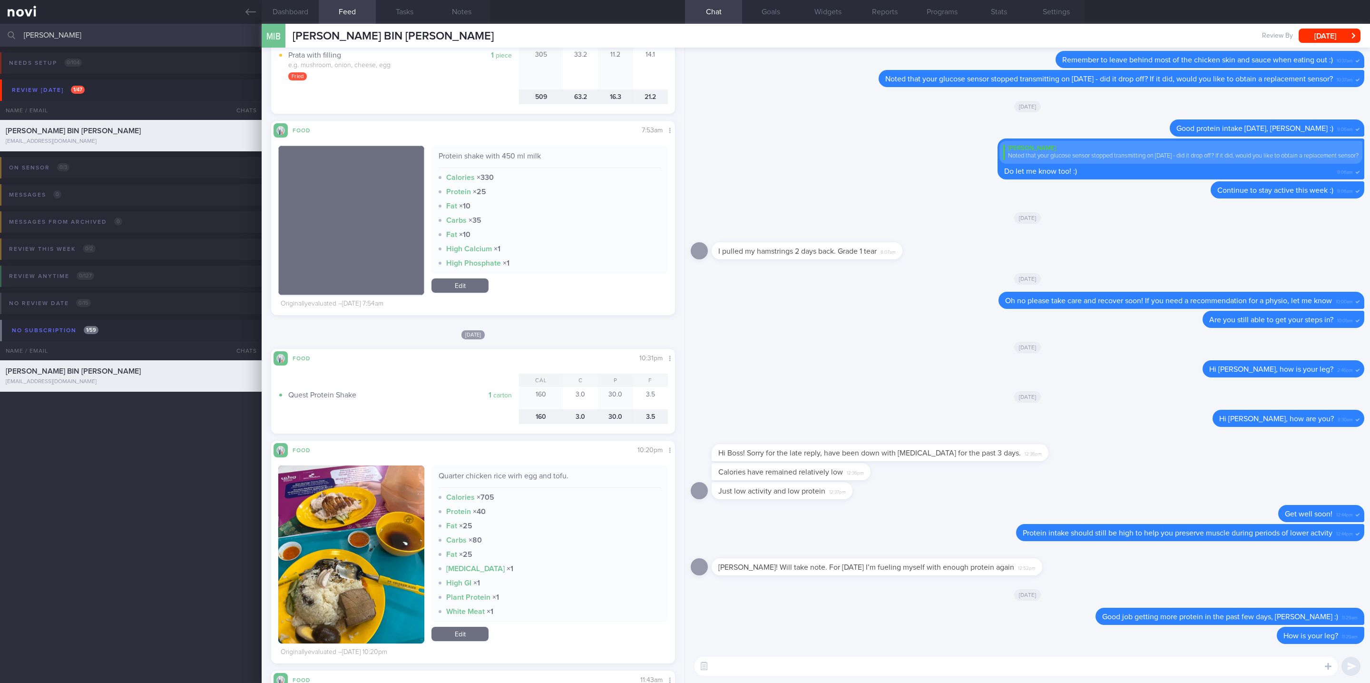
scroll to position [2212, 0]
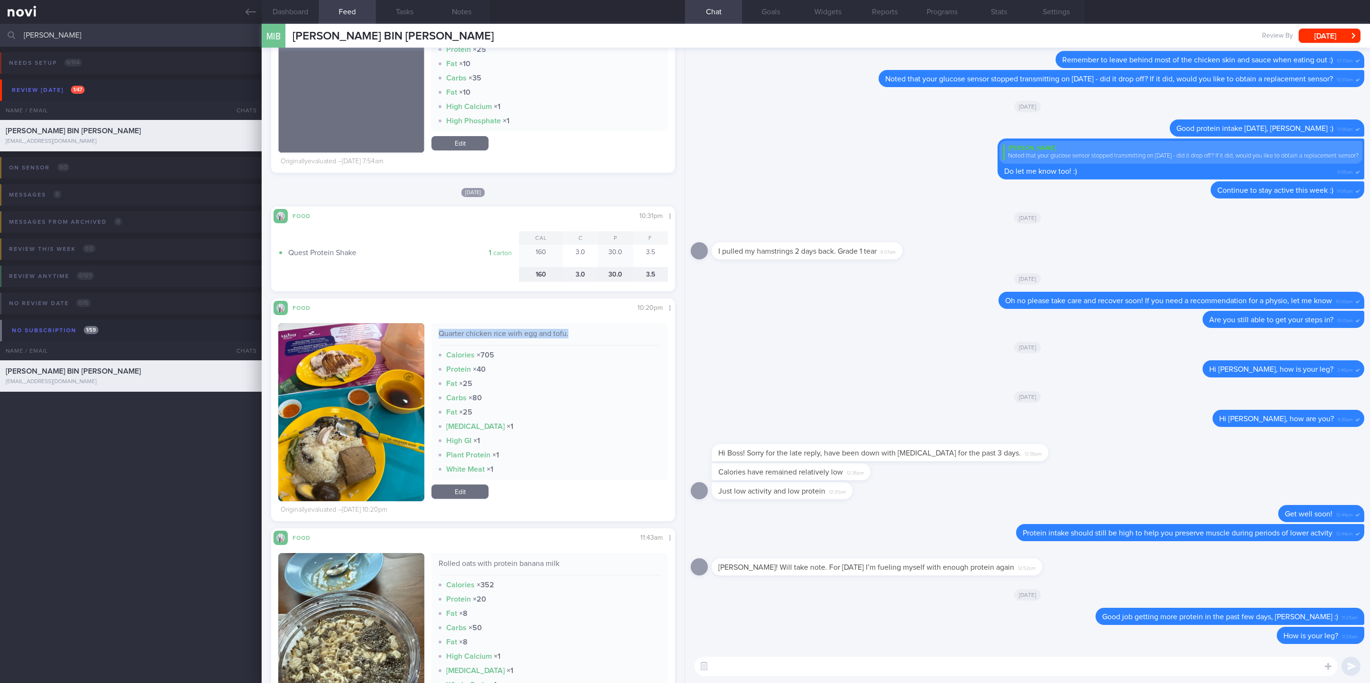
drag, startPoint x: 574, startPoint y: 334, endPoint x: 437, endPoint y: 340, distance: 137.1
click at [439, 340] on div "Quarter chicken rice wirh egg and tofu." at bounding box center [550, 337] width 222 height 17
copy div "Quarter chicken rice wirh egg and tofu."
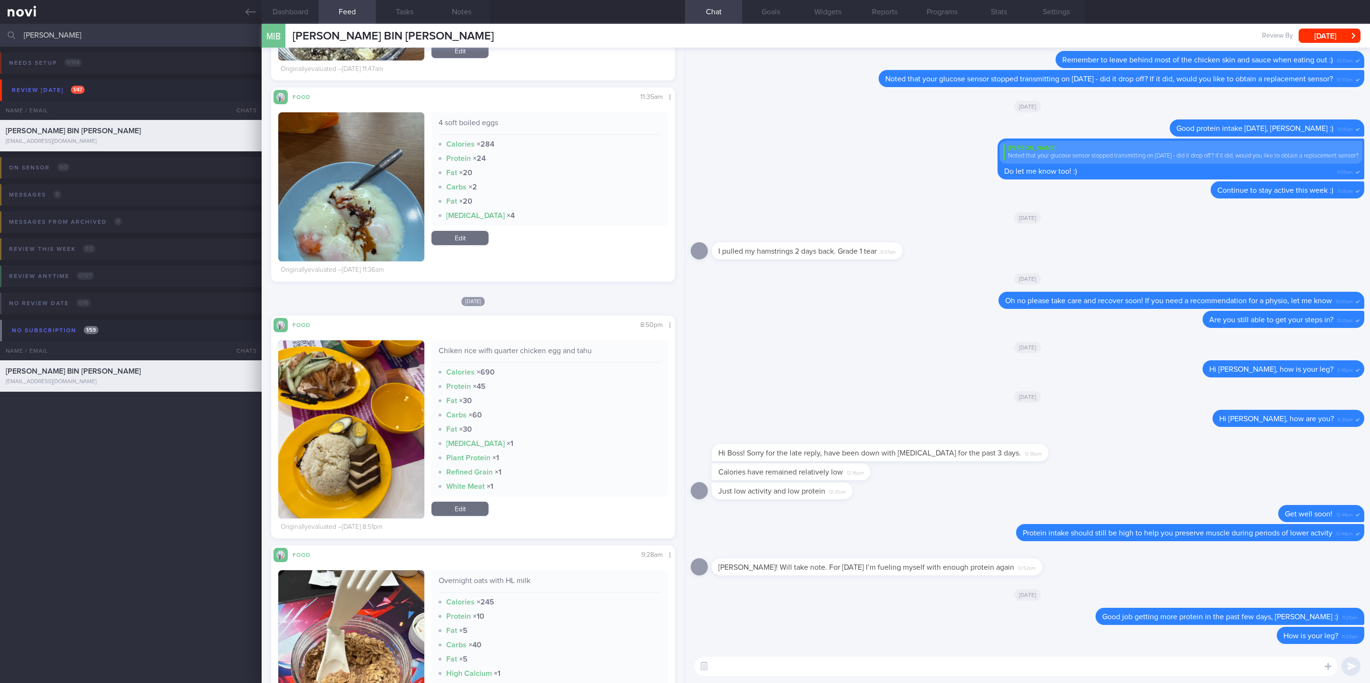
scroll to position [3139, 0]
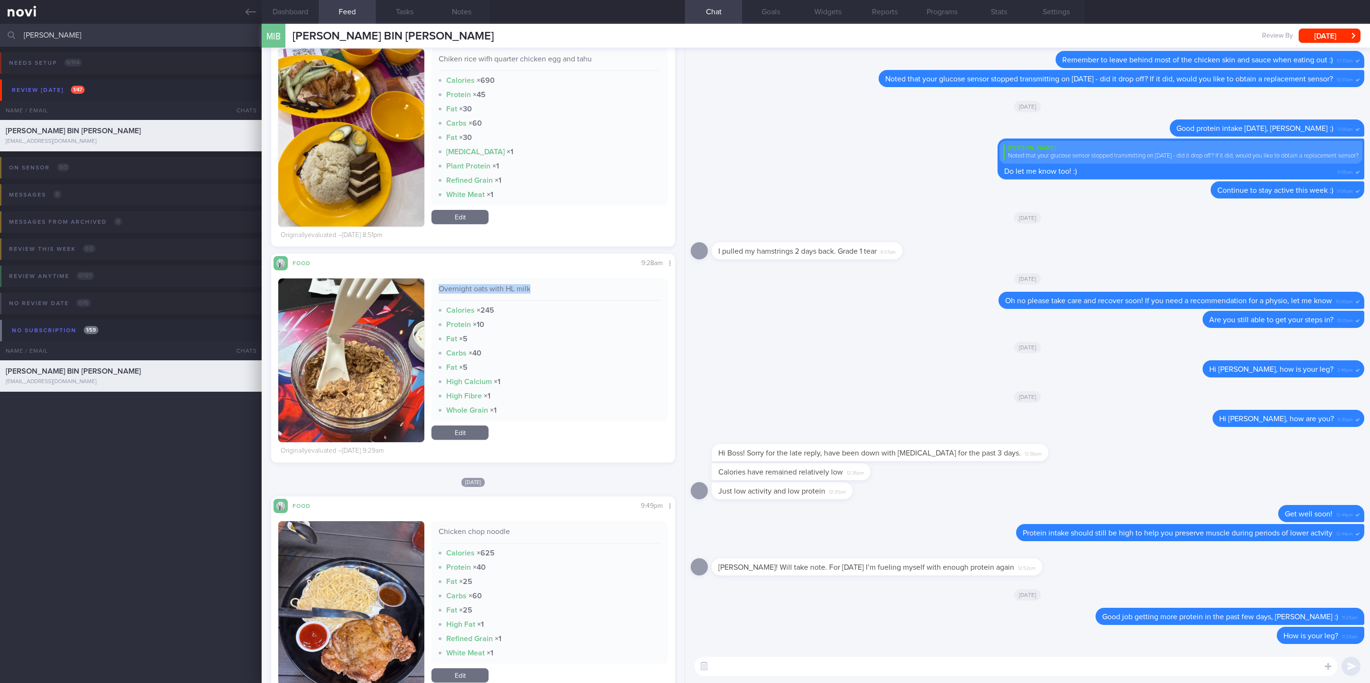
drag, startPoint x: 566, startPoint y: 283, endPoint x: 429, endPoint y: 293, distance: 136.4
click at [431, 293] on div "Overnight oats with HL milk Calories × 245 Protein × 10 Fat × 5 Carbs × 40 Fat …" at bounding box center [549, 349] width 236 height 142
copy div "Overnight oats with HL milk"
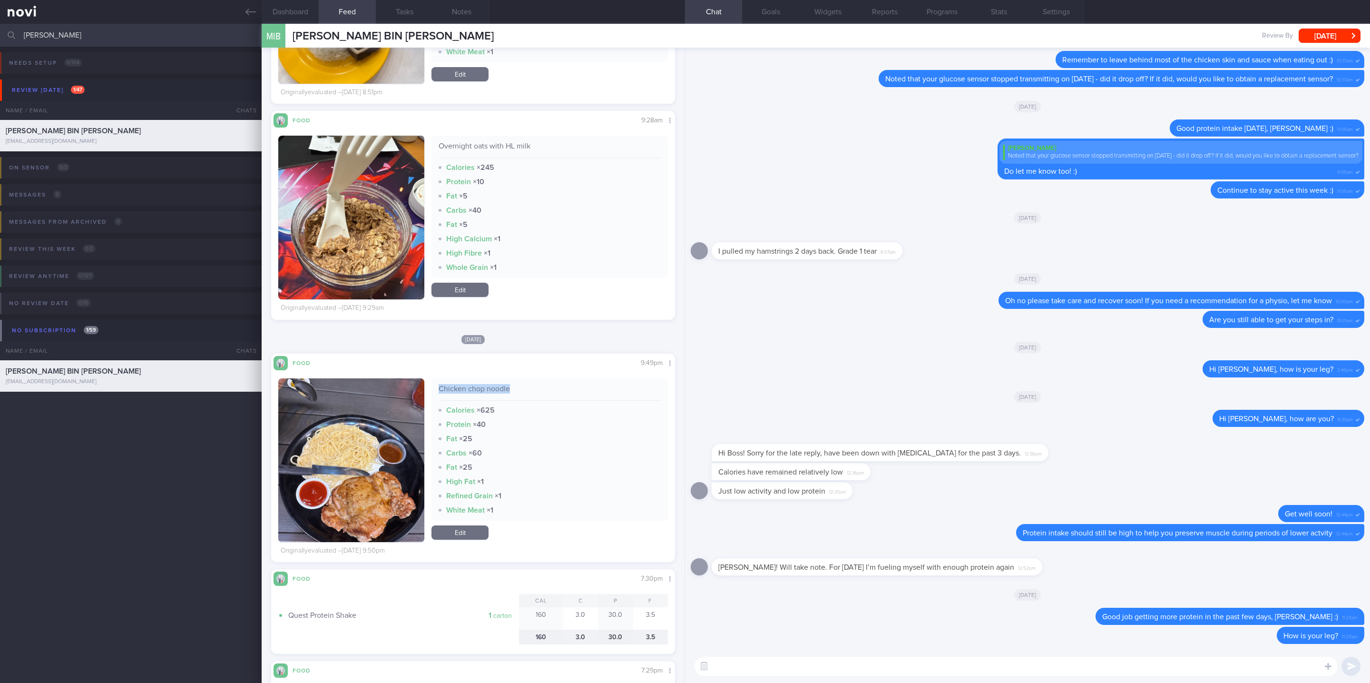
drag, startPoint x: 537, startPoint y: 384, endPoint x: 434, endPoint y: 392, distance: 103.1
click at [439, 392] on div "Chicken chop noodle" at bounding box center [550, 392] width 222 height 17
copy div "Chicken chop noodle"
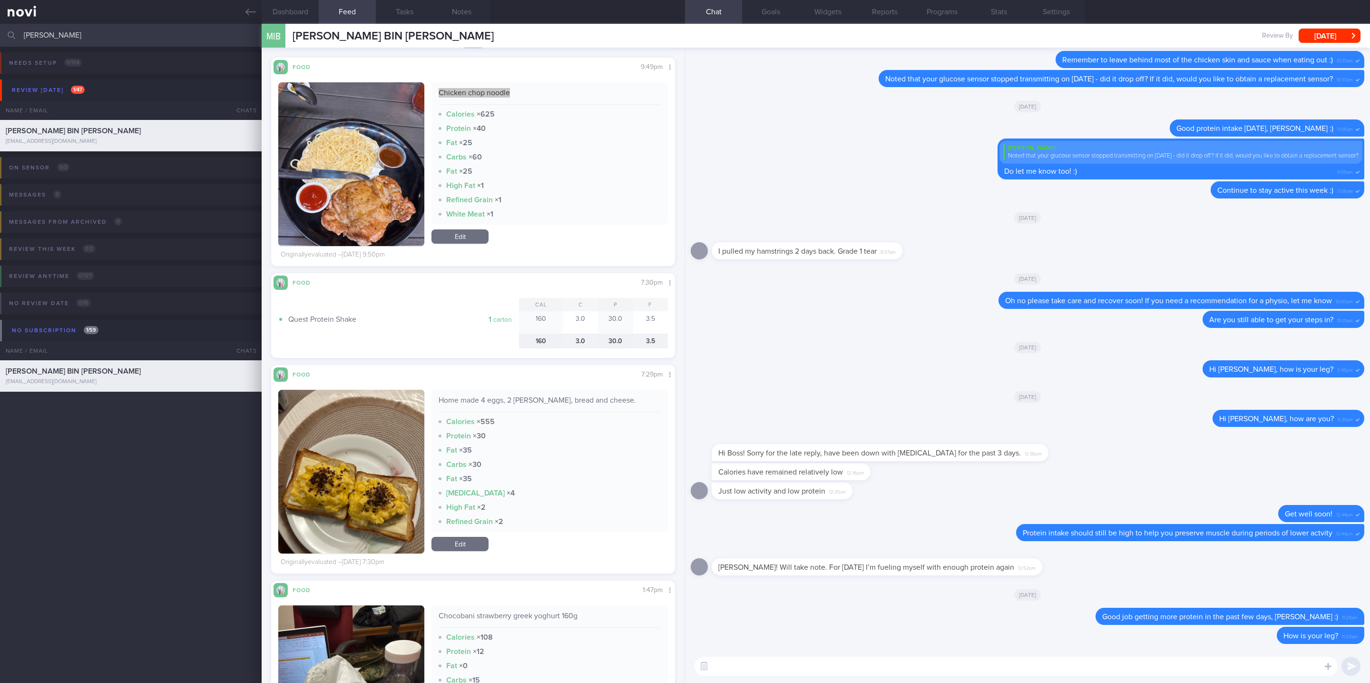
scroll to position [3639, 0]
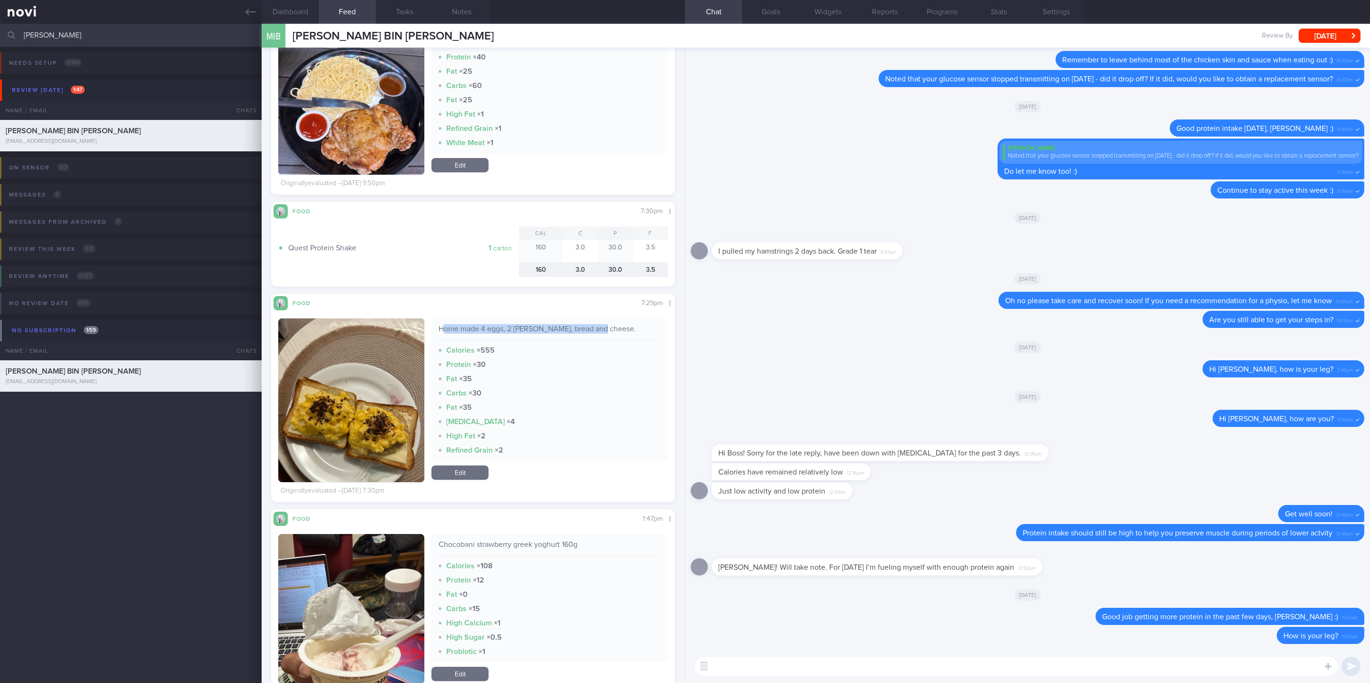
drag, startPoint x: 615, startPoint y: 332, endPoint x: 439, endPoint y: 333, distance: 176.5
click at [439, 333] on div "Home made 4 eggs, 2 patty, bread and cheese." at bounding box center [550, 332] width 222 height 17
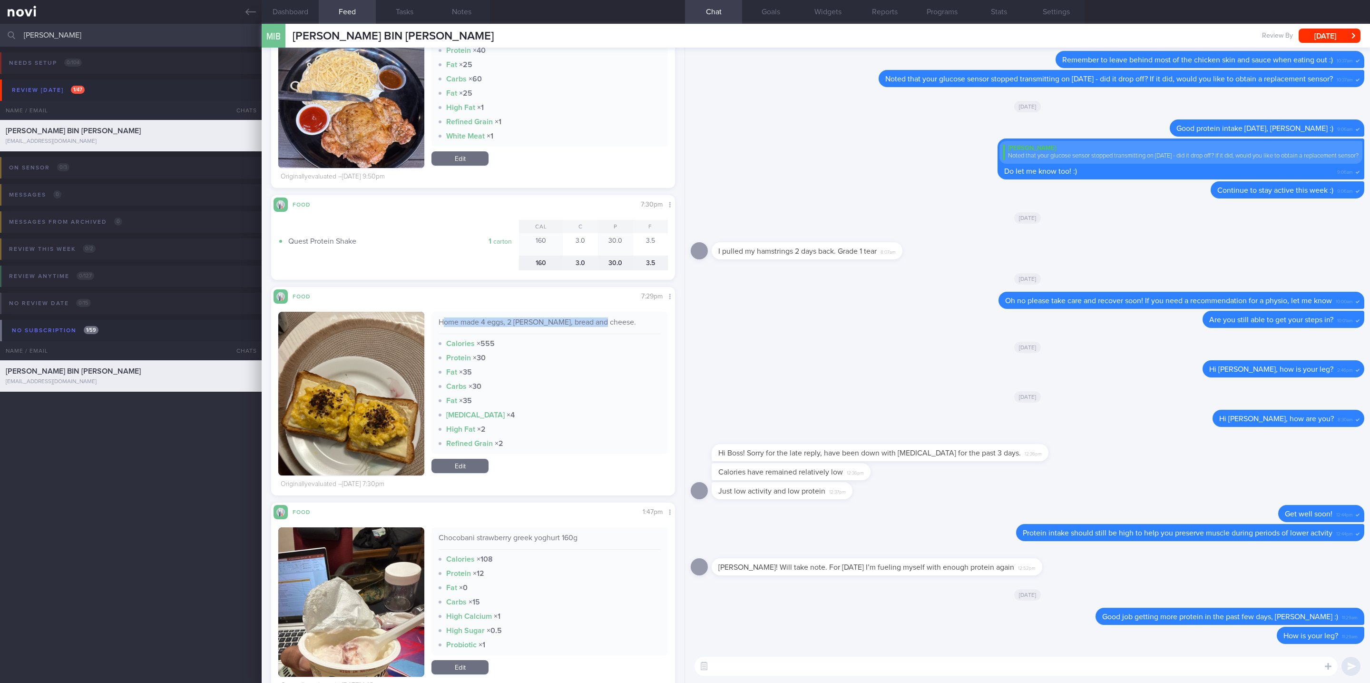
scroll to position [3853, 0]
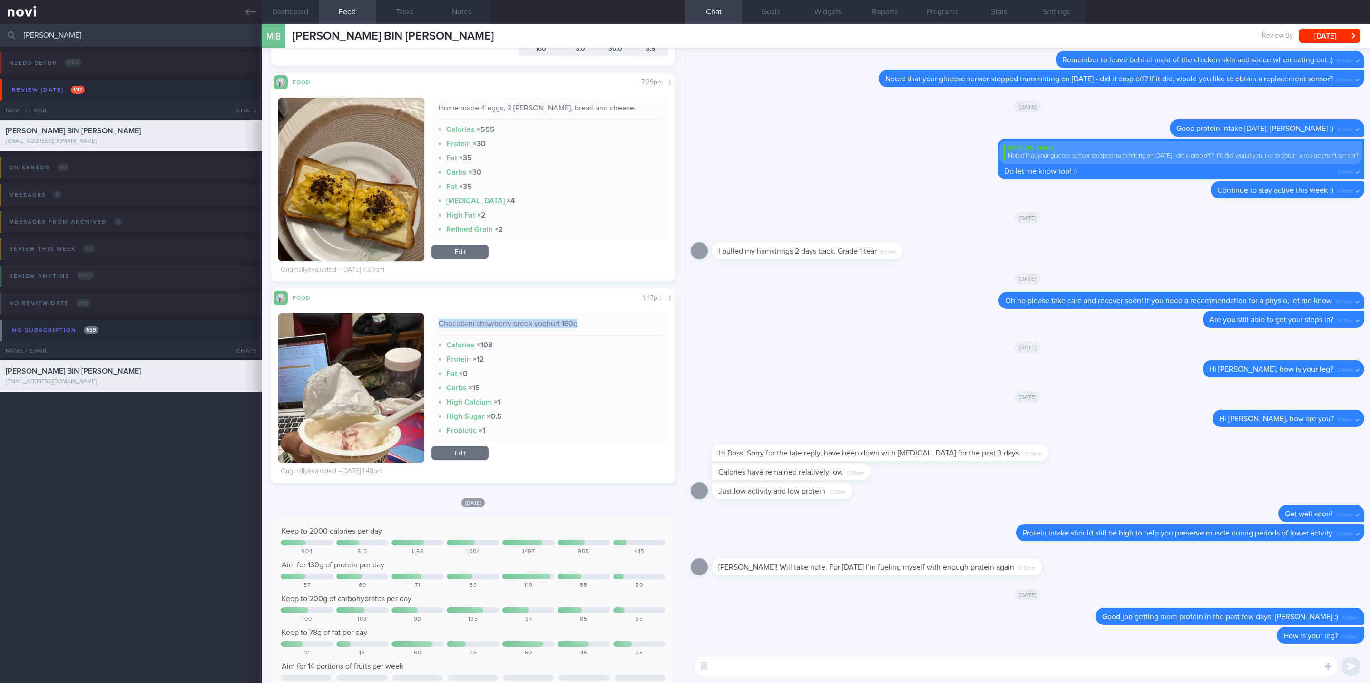
drag, startPoint x: 544, startPoint y: 329, endPoint x: 431, endPoint y: 327, distance: 112.7
click at [431, 327] on div "Chocobani strawberry greek yoghurt 160g Calories × 108 Protein × 12 Fat × 0 Car…" at bounding box center [549, 377] width 236 height 128
copy div "Chocobani strawberry greek yoghurt 160g"
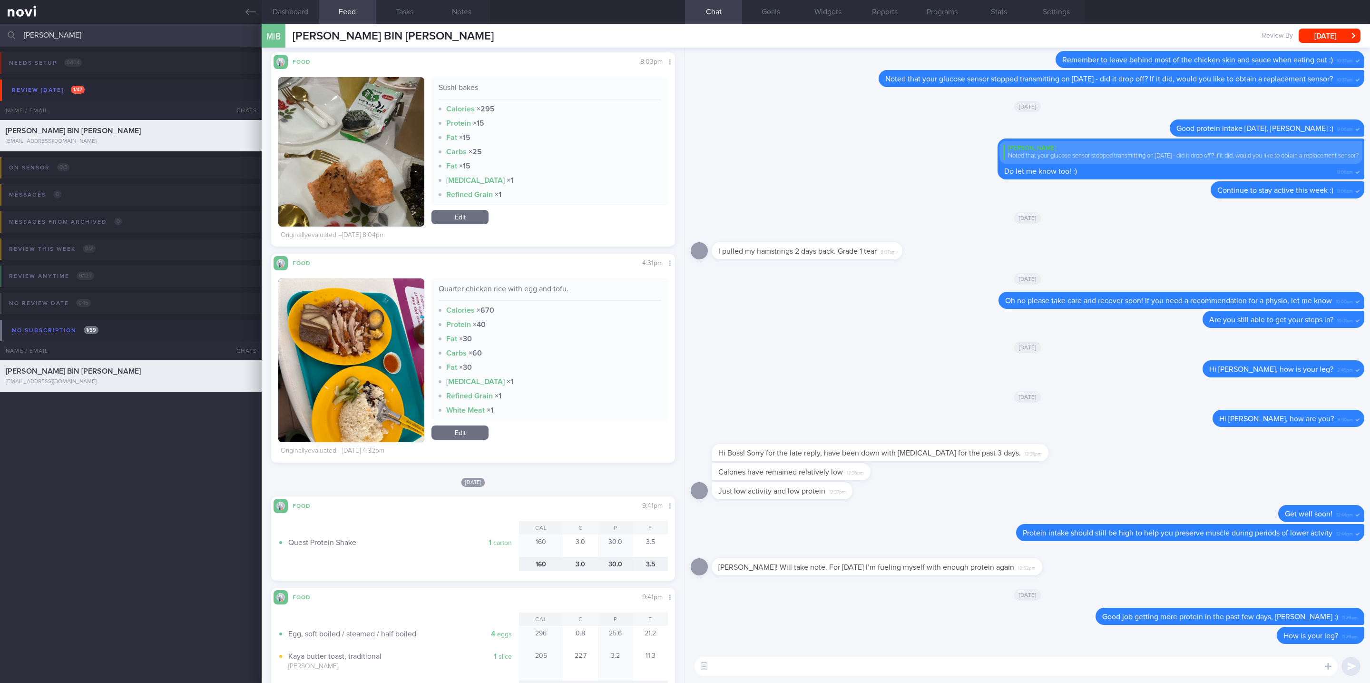
scroll to position [5065, 0]
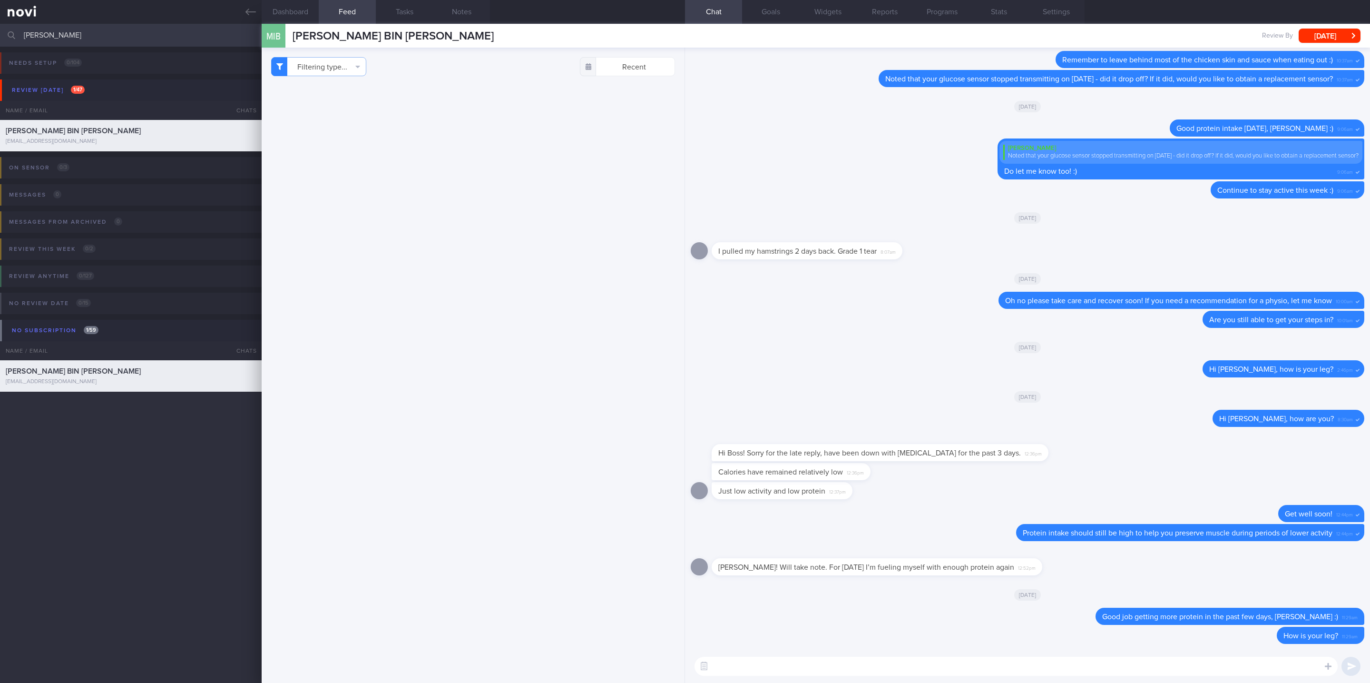
scroll to position [5065, 0]
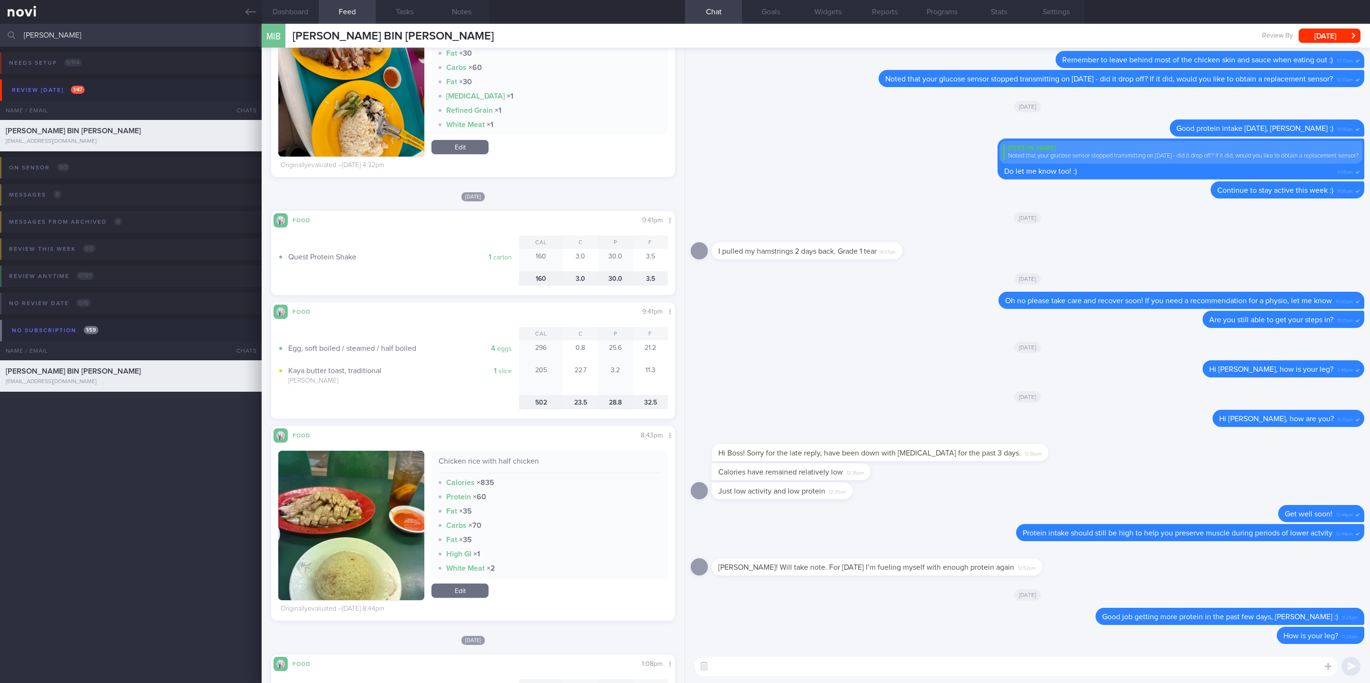
drag, startPoint x: 72, startPoint y: 31, endPoint x: -49, endPoint y: 35, distance: 121.3
click at [0, 35] on html "You are offline! Some functionality will be unavailable Patients New Users Coac…" at bounding box center [685, 341] width 1370 height 683
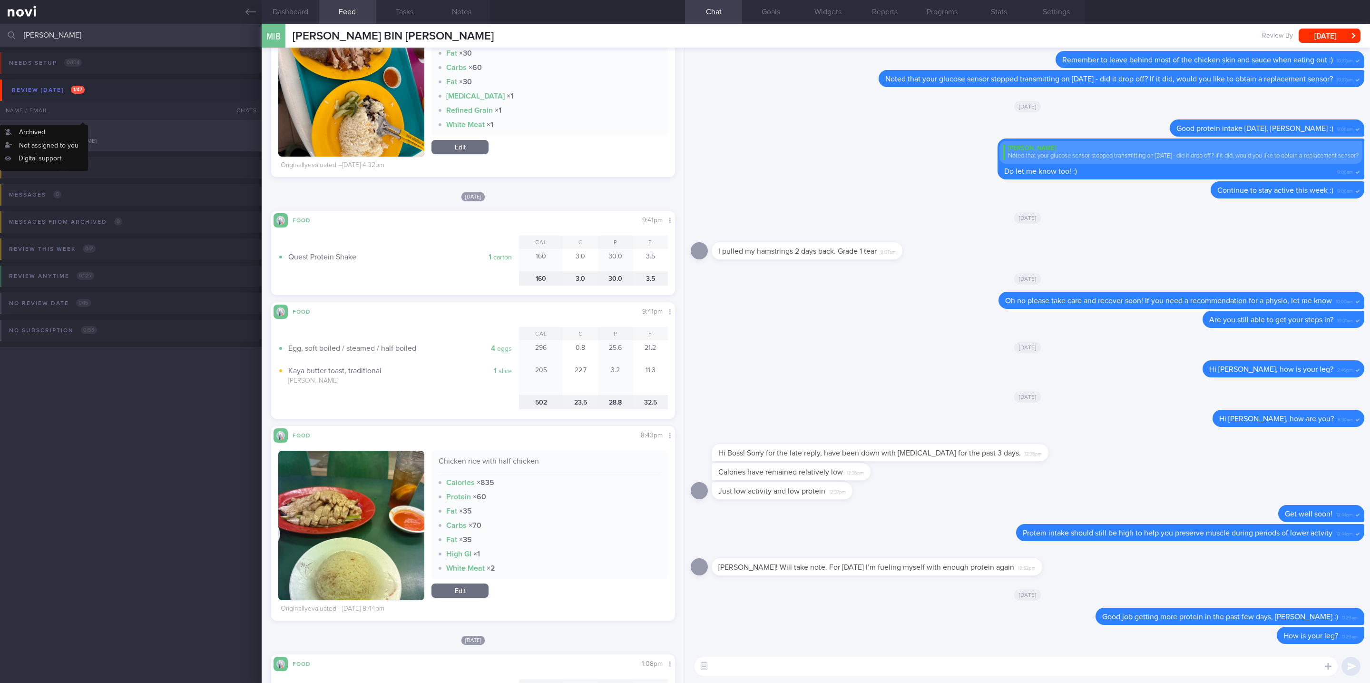
type input "[PERSON_NAME]"
click at [190, 110] on div "Name / Email" at bounding box center [112, 110] width 224 height 19
click at [194, 129] on div "[PERSON_NAME]" at bounding box center [130, 131] width 248 height 10
select select "8"
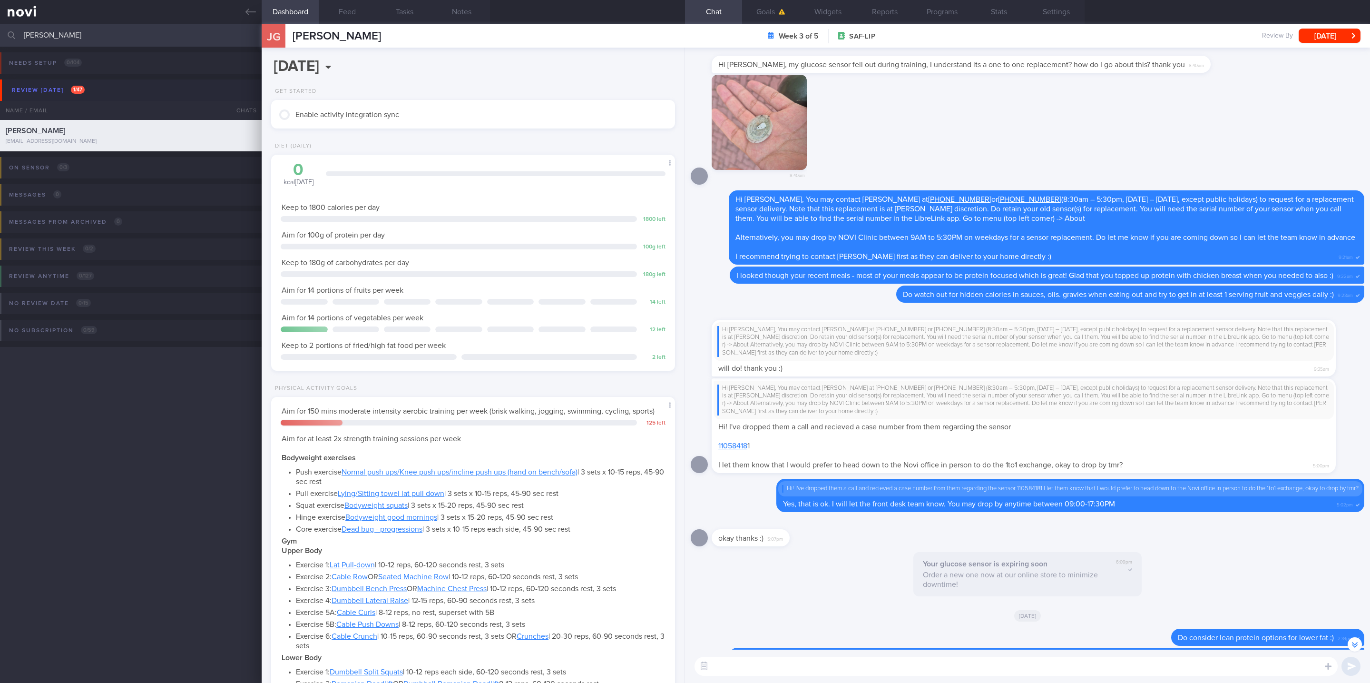
scroll to position [-785, 0]
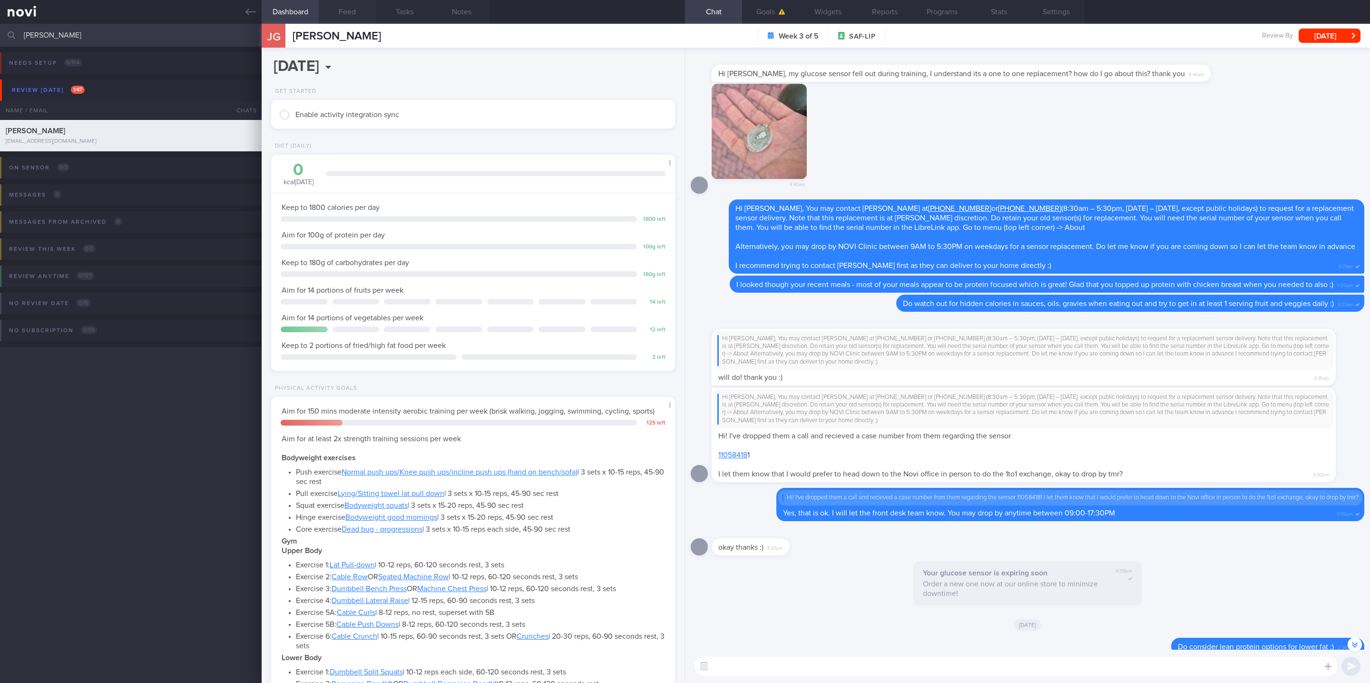
drag, startPoint x: 338, startPoint y: 22, endPoint x: 344, endPoint y: 18, distance: 7.1
click at [338, 22] on button "Feed" at bounding box center [347, 12] width 57 height 24
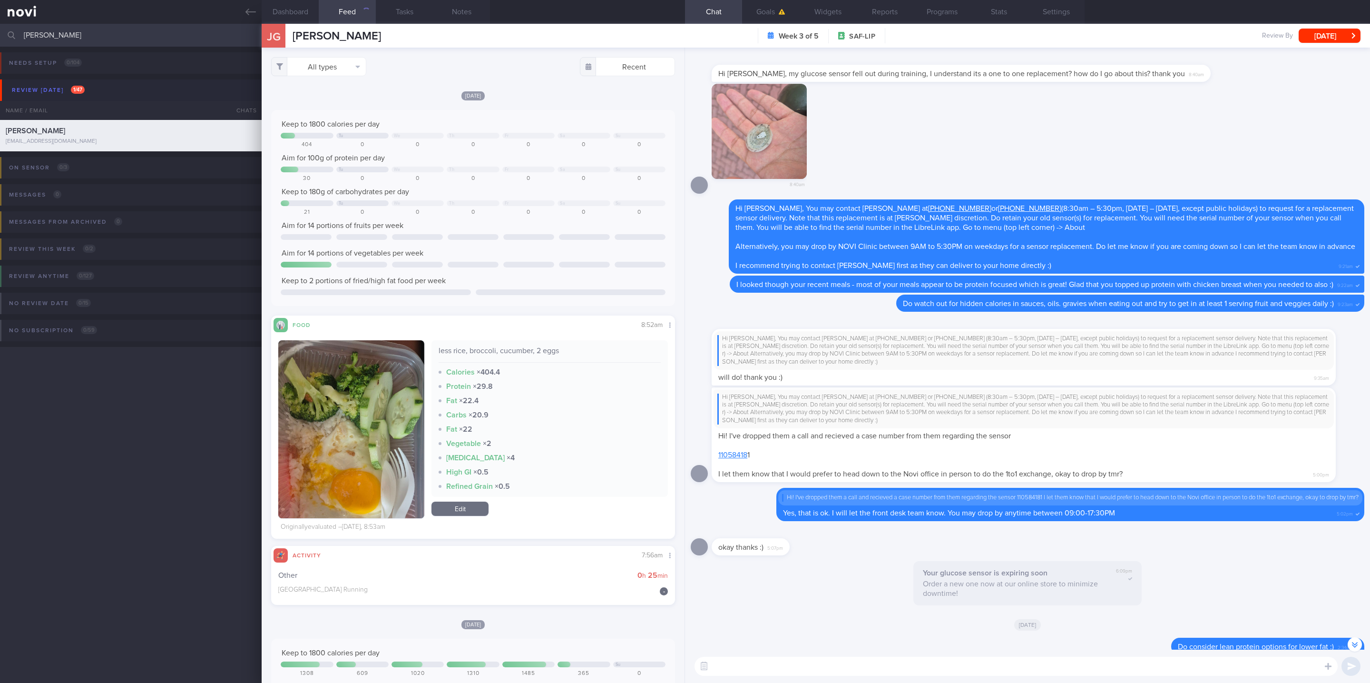
click at [354, 19] on button "Feed" at bounding box center [347, 12] width 57 height 24
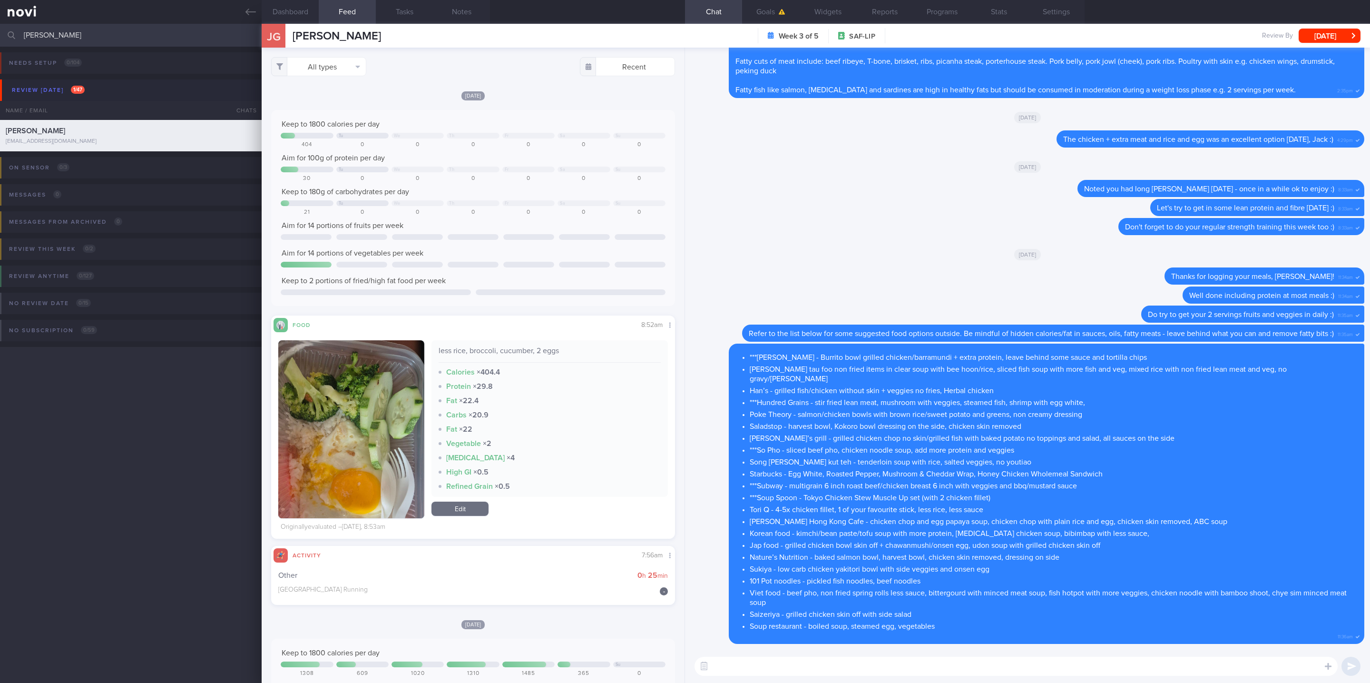
scroll to position [143, 0]
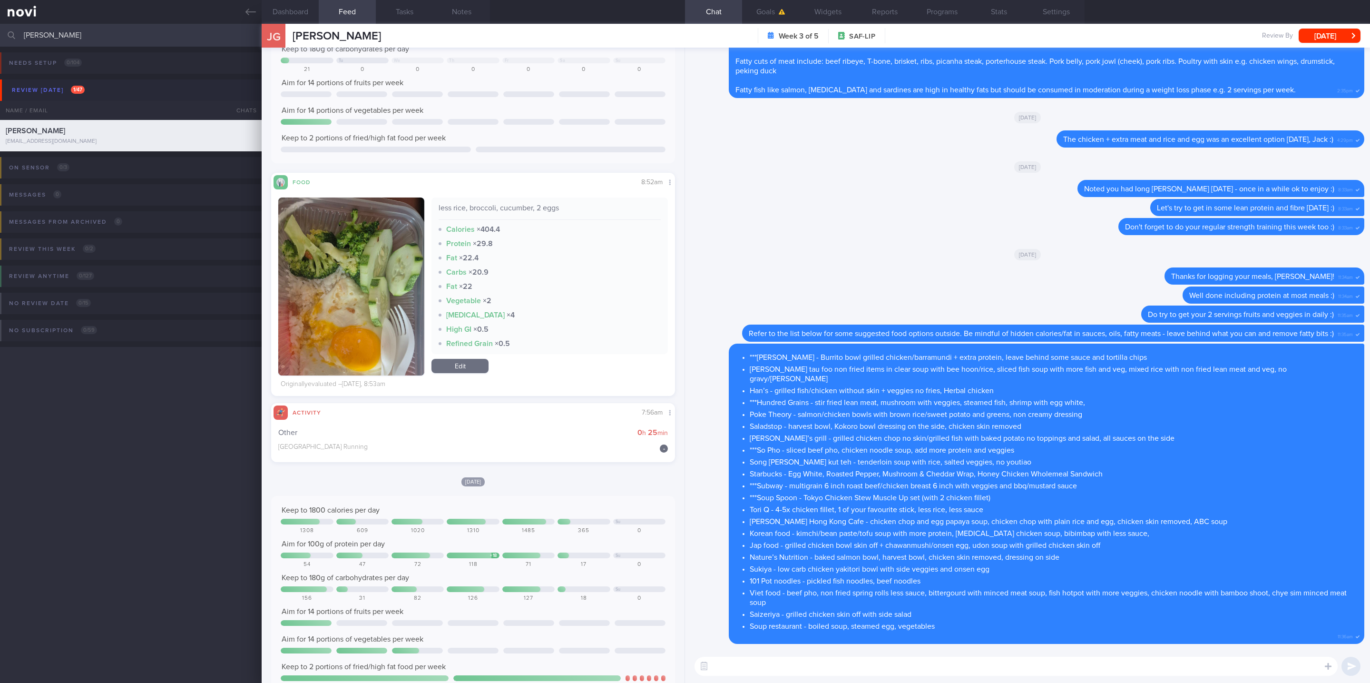
click at [778, 661] on textarea at bounding box center [1015, 665] width 643 height 19
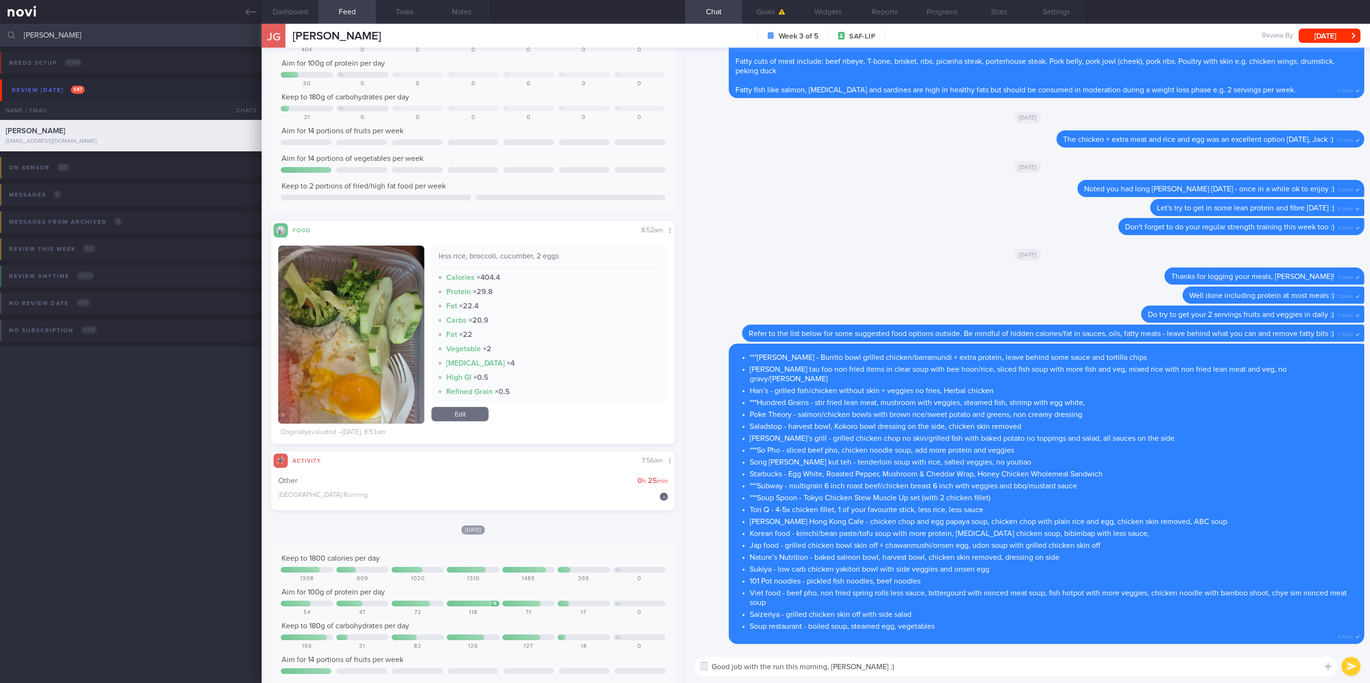
scroll to position [0, 0]
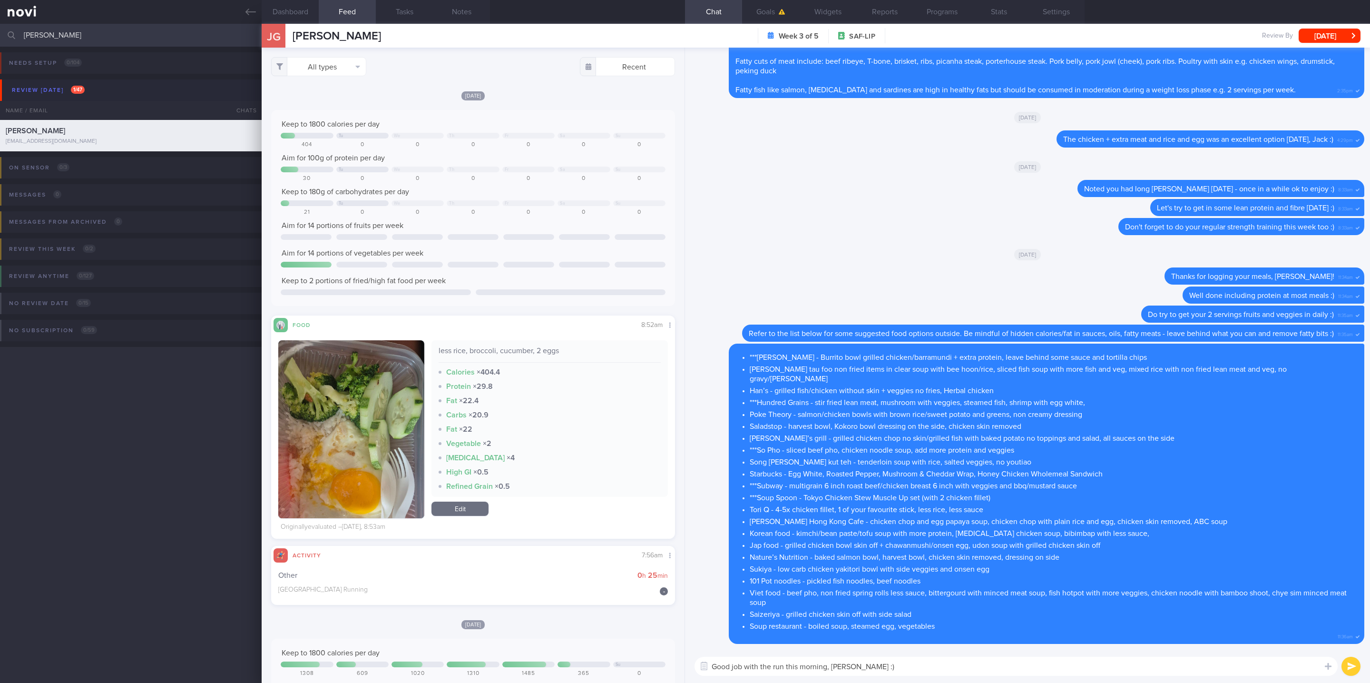
drag, startPoint x: 872, startPoint y: 668, endPoint x: 782, endPoint y: 665, distance: 90.4
click at [782, 665] on textarea "Good job with the run this morning, Jack :)" at bounding box center [1015, 665] width 643 height 19
type textarea "Good job with the run yesterday, Jack :)"
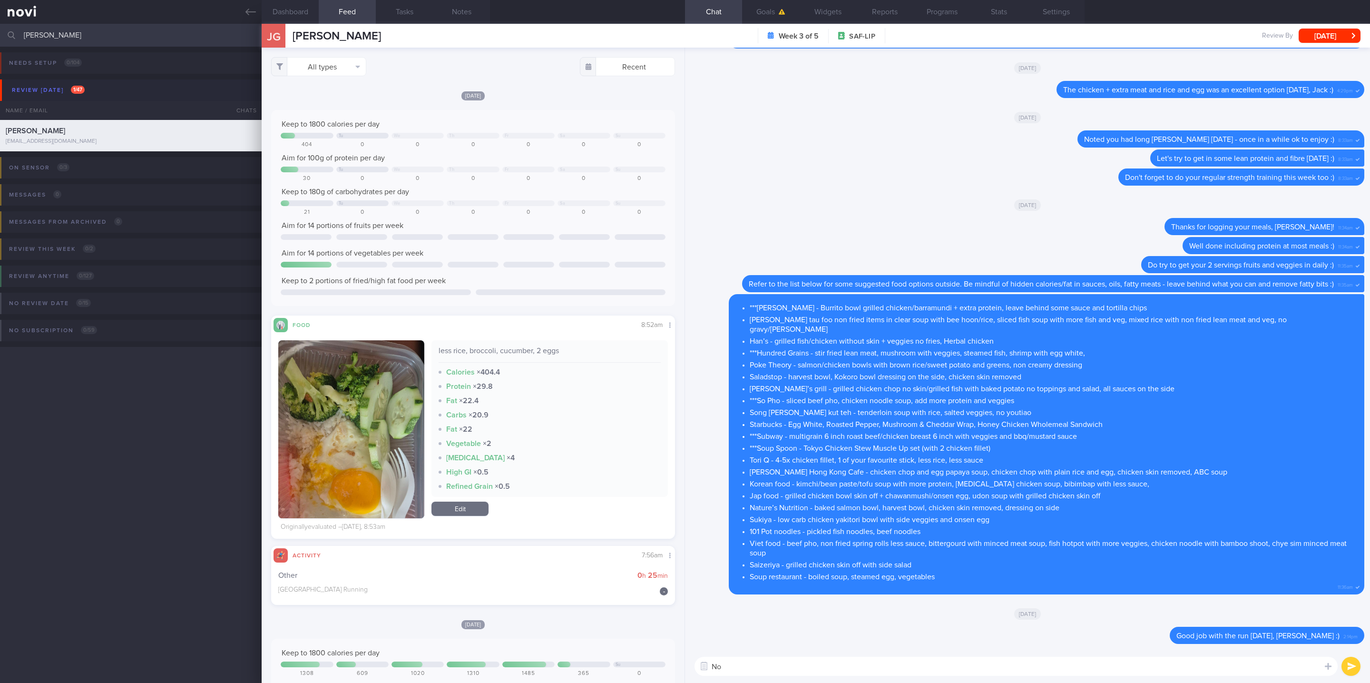
type textarea "N"
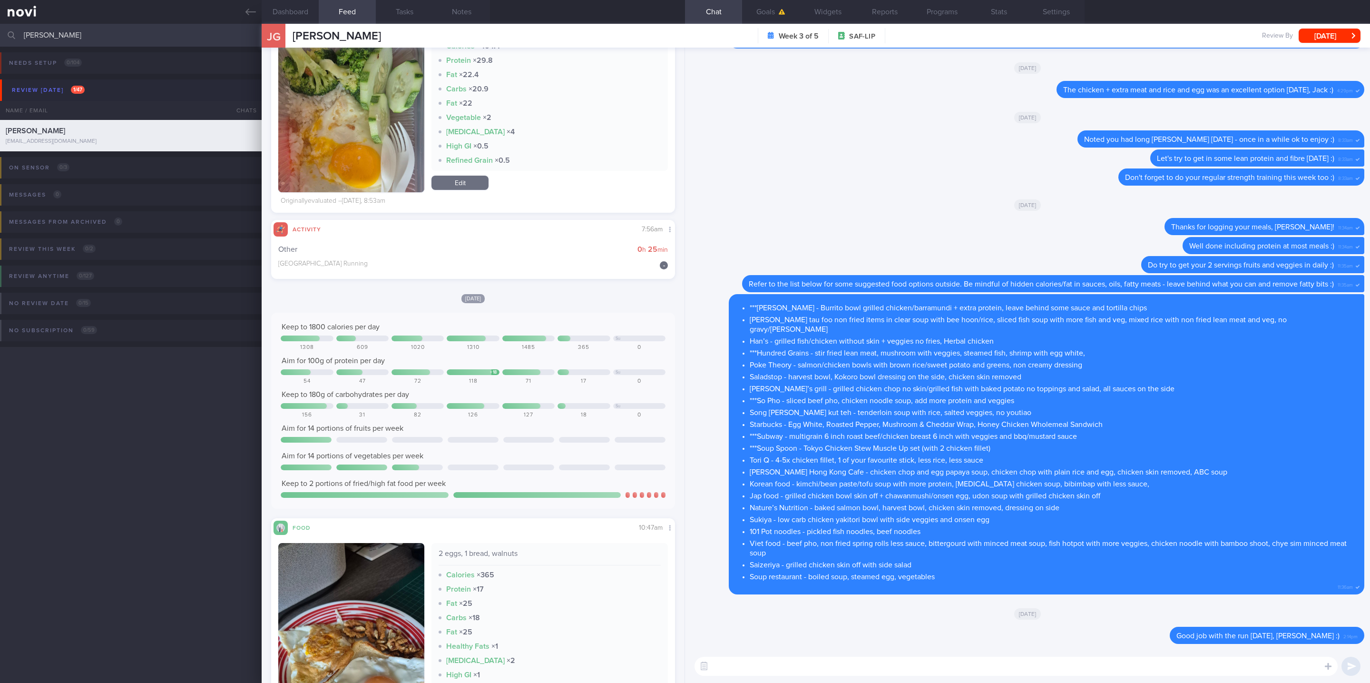
scroll to position [571, 0]
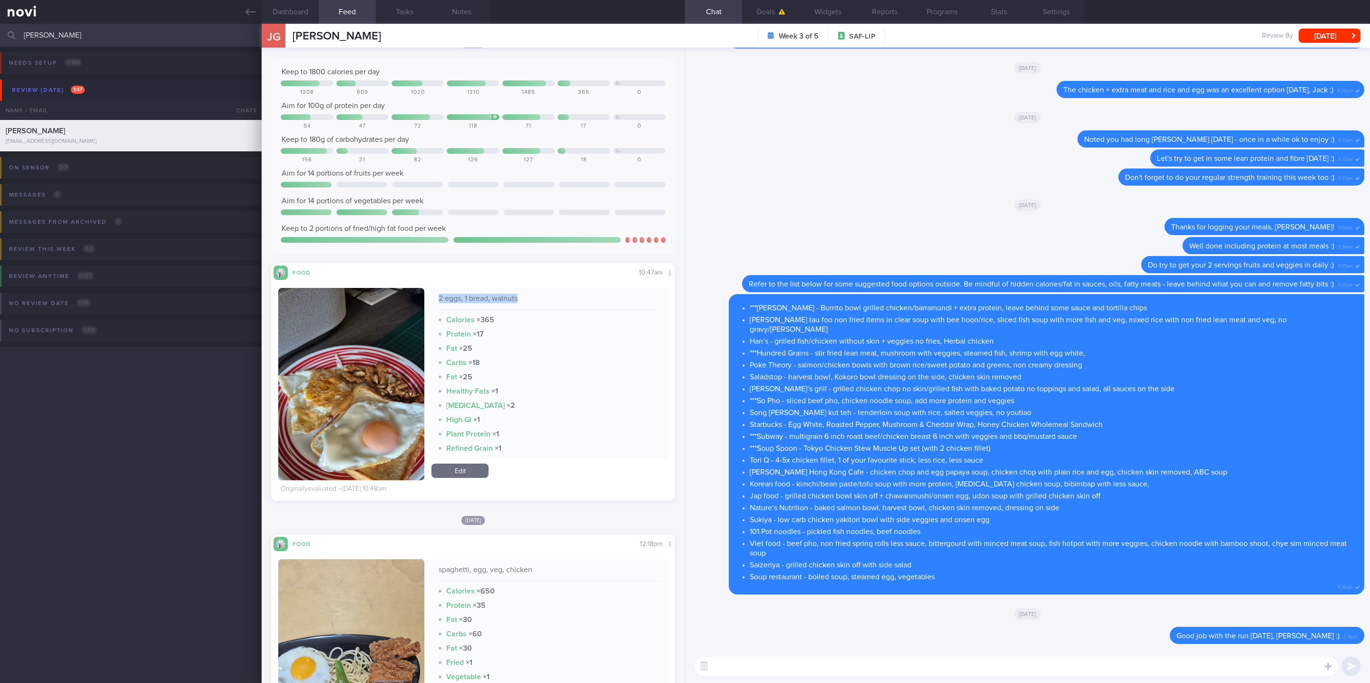
drag, startPoint x: 546, startPoint y: 293, endPoint x: 427, endPoint y: 294, distance: 118.9
click at [431, 294] on div "2 eggs, 1 bread, walnuts Calories × 365 Protein × 17 Fat × 25 Carbs × 18 Fat × …" at bounding box center [549, 373] width 236 height 171
copy div "2 eggs, 1 bread, walnuts"
click at [801, 661] on textarea at bounding box center [1015, 665] width 643 height 19
click at [943, 657] on textarea "Note that 2 eggs only provides ~12-14g protein. Your target is" at bounding box center [1015, 665] width 643 height 19
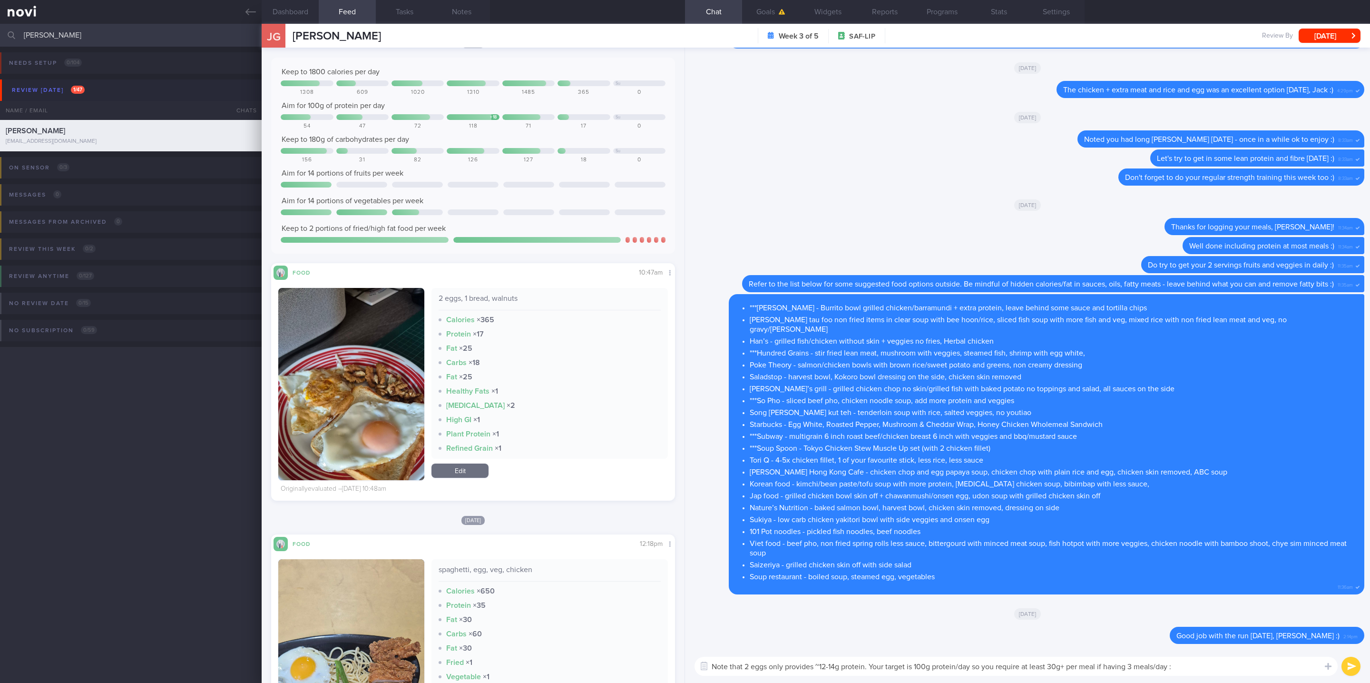
type textarea "Note that 2 eggs only provides ~12-14g protein. Your target is 100g protein/day…"
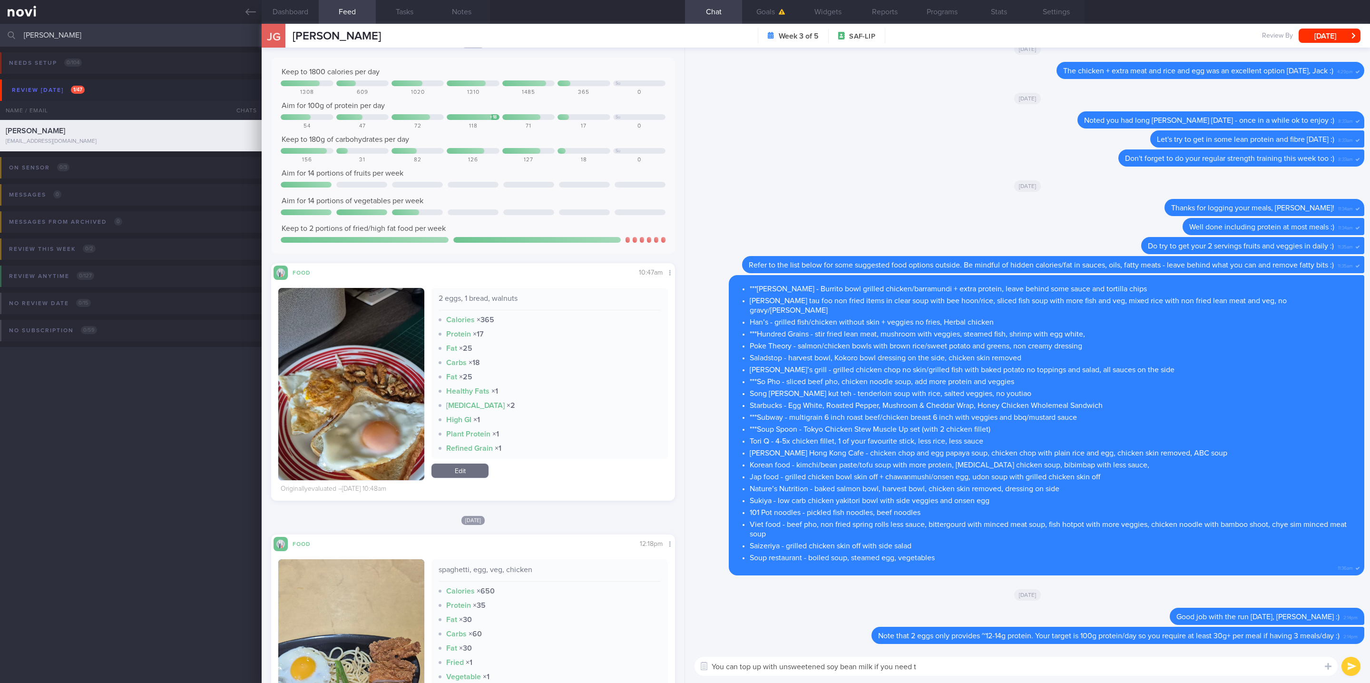
type textarea "You can top up with unsweetened soy bean milk if you need to"
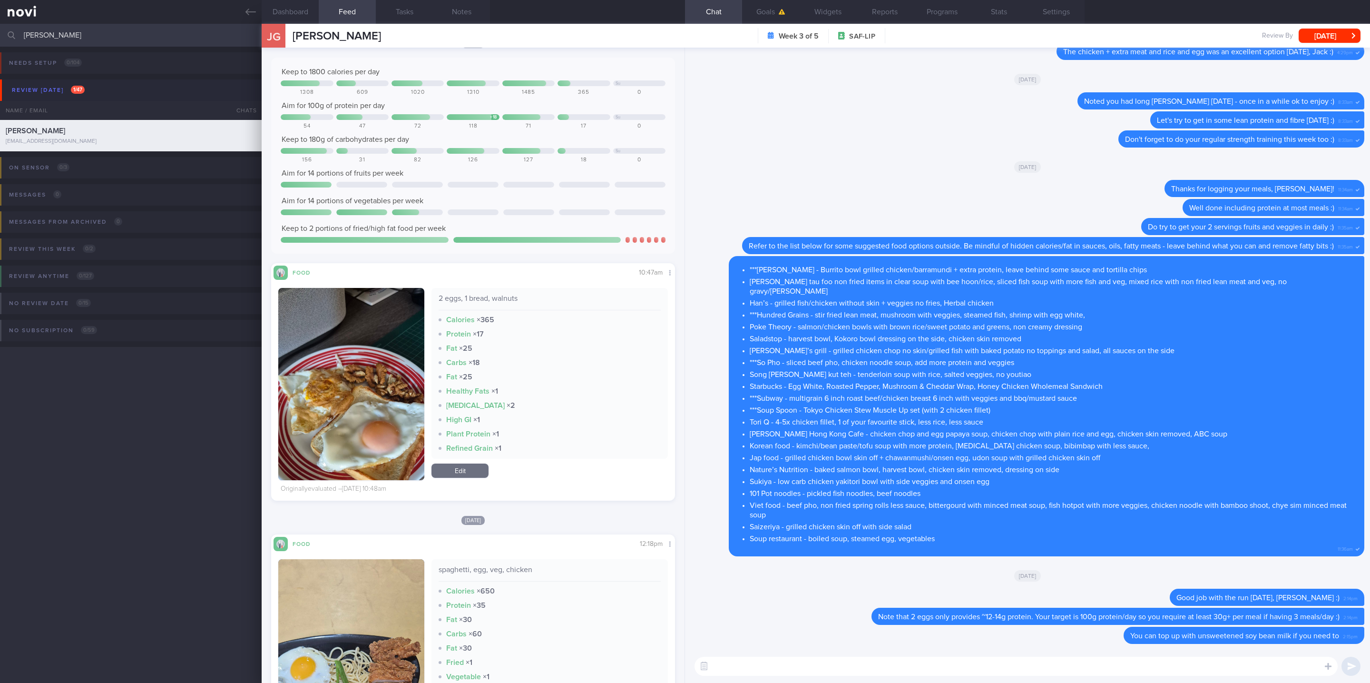
click at [887, 674] on textarea at bounding box center [1015, 665] width 643 height 19
type textarea "Or a protein shake"
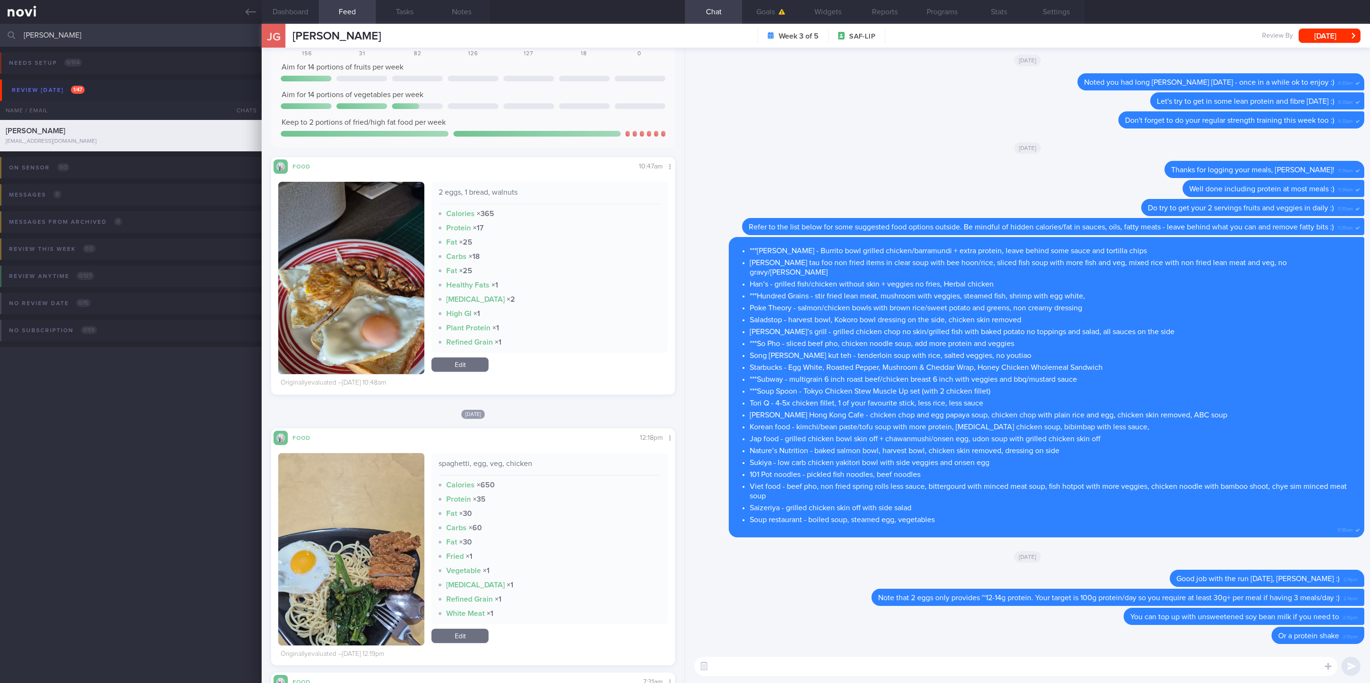
scroll to position [856, 0]
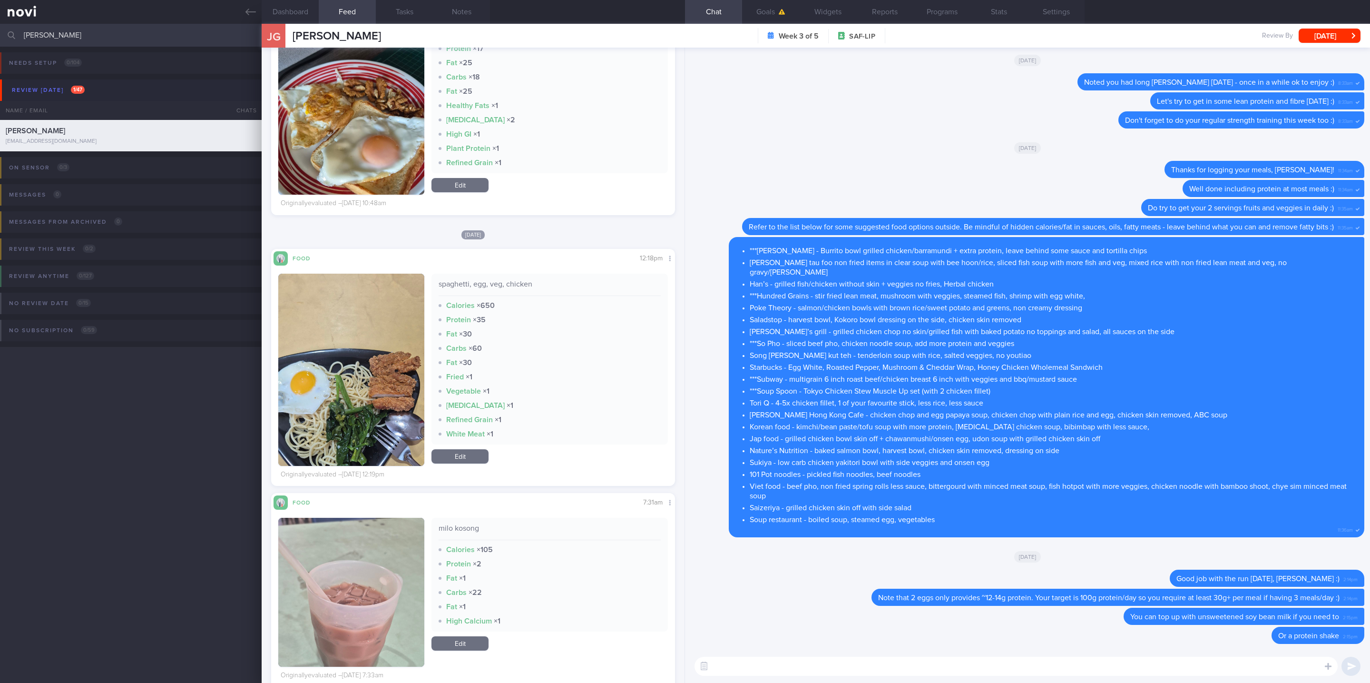
click at [527, 272] on div "spaghetti, egg, veg, chicken Calories × 650 Protein × 35 Fat × 30 Carbs × 60 Fa…" at bounding box center [473, 373] width 390 height 216
drag, startPoint x: 539, startPoint y: 283, endPoint x: 431, endPoint y: 280, distance: 108.5
click at [431, 280] on div "spaghetti, egg, veg, chicken Calories × 650 Protein × 35 Fat × 30 Carbs × 60 Fa…" at bounding box center [549, 358] width 236 height 171
copy div "spaghetti, egg, veg, chicken"
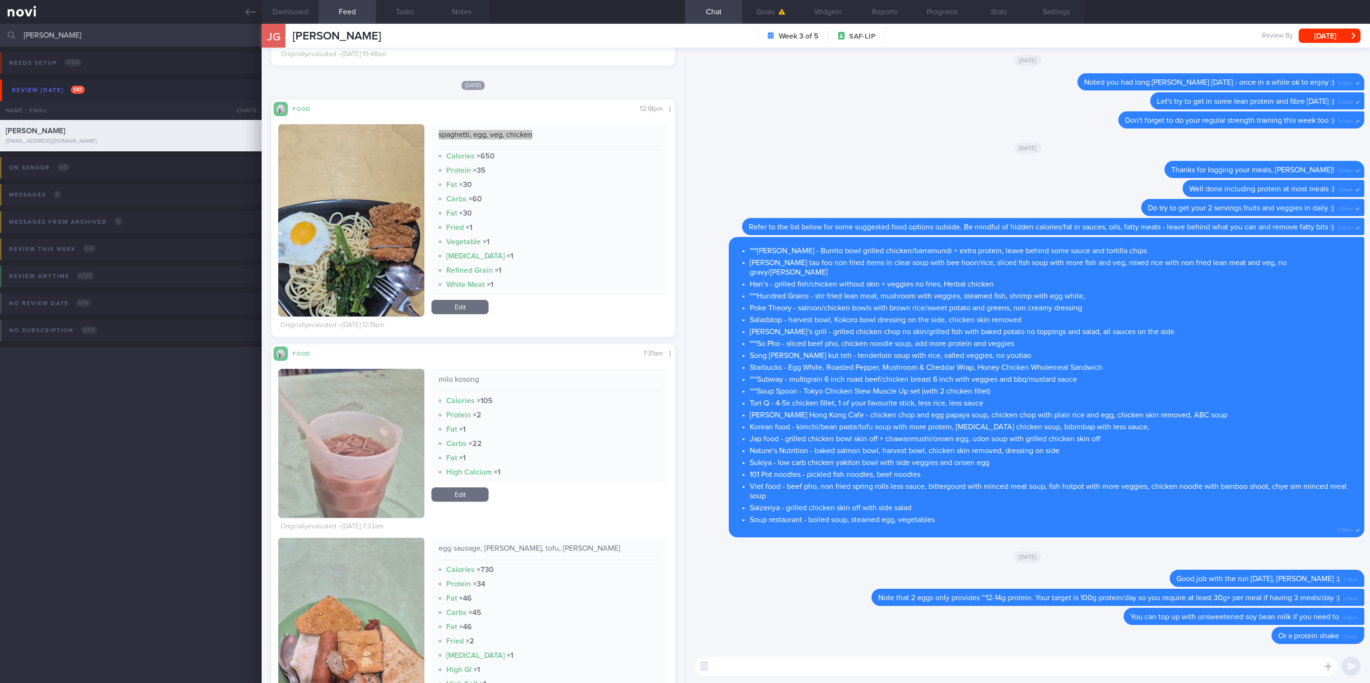
scroll to position [1213, 0]
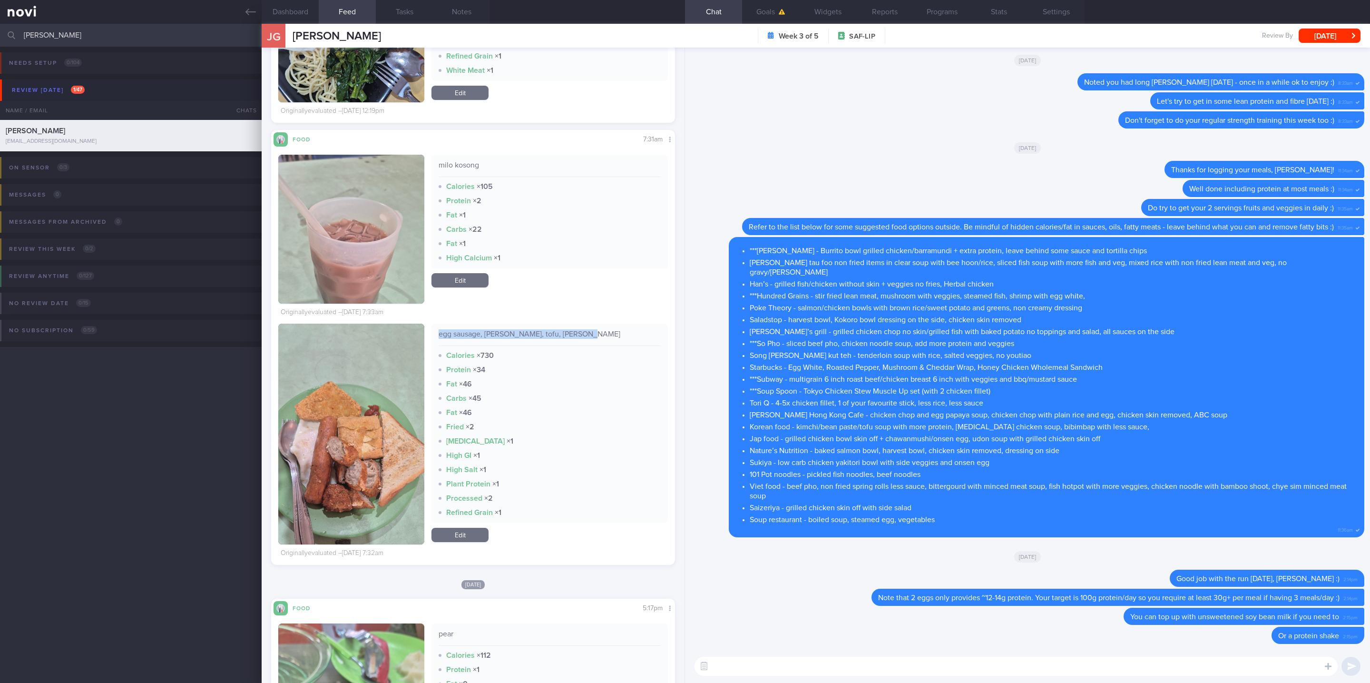
drag, startPoint x: 582, startPoint y: 325, endPoint x: 434, endPoint y: 325, distance: 148.4
click at [434, 325] on div "egg sausage, harsh brown, tofu, Ngoh Hiong Calories × 730 Protein × 34 Fat × 46…" at bounding box center [549, 422] width 236 height 199
copy div "egg sausage, harsh brown, tofu, Ngoh Hiong"
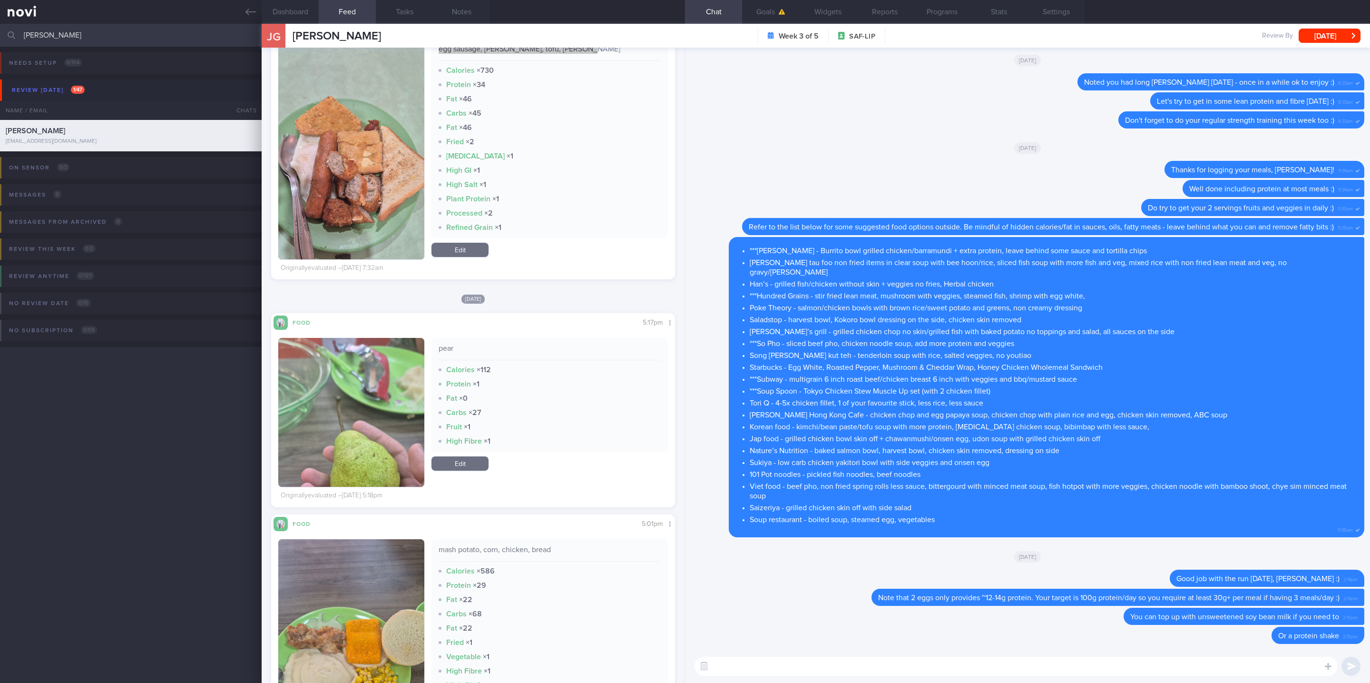
scroll to position [1855, 0]
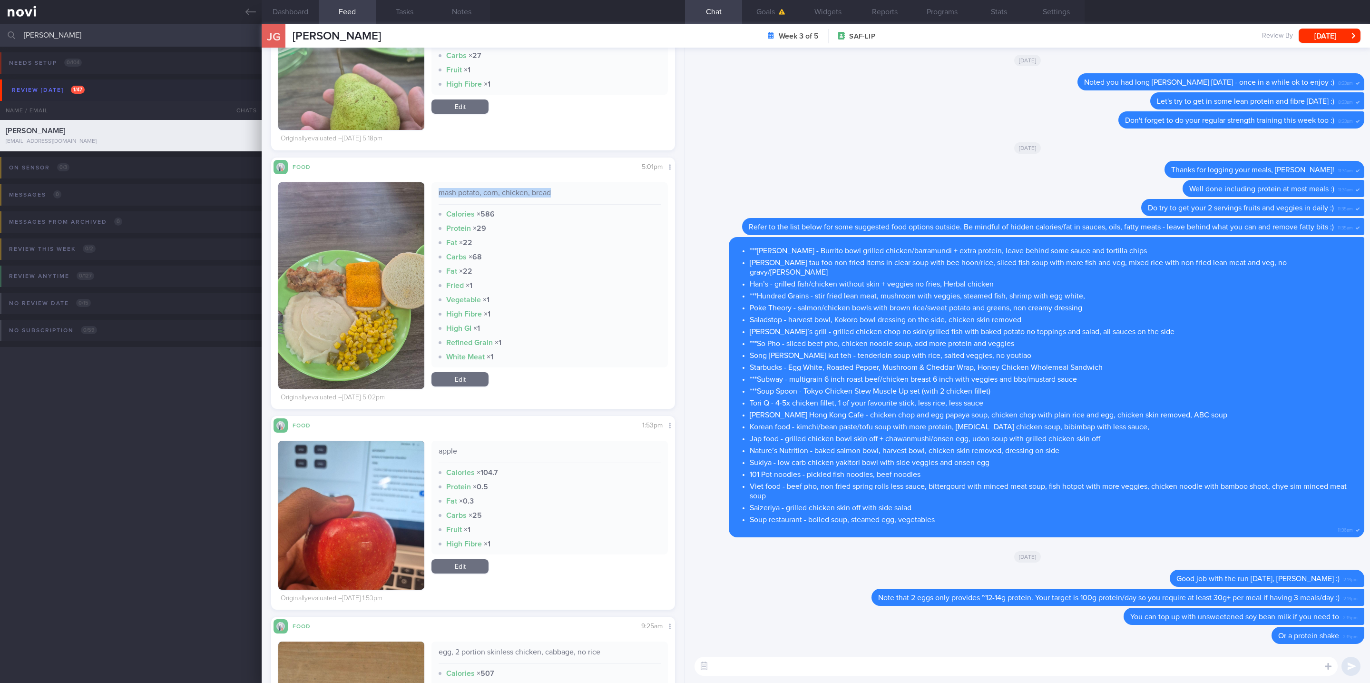
drag, startPoint x: 567, startPoint y: 184, endPoint x: 432, endPoint y: 181, distance: 134.6
click at [432, 182] on div "mash potato, corn, chicken, bread Calories × 586 Protein × 29 Fat × 22 Carbs × …" at bounding box center [549, 274] width 236 height 185
copy div "mash potato, corn, chicken, bread"
click at [357, 306] on button "button" at bounding box center [351, 285] width 146 height 206
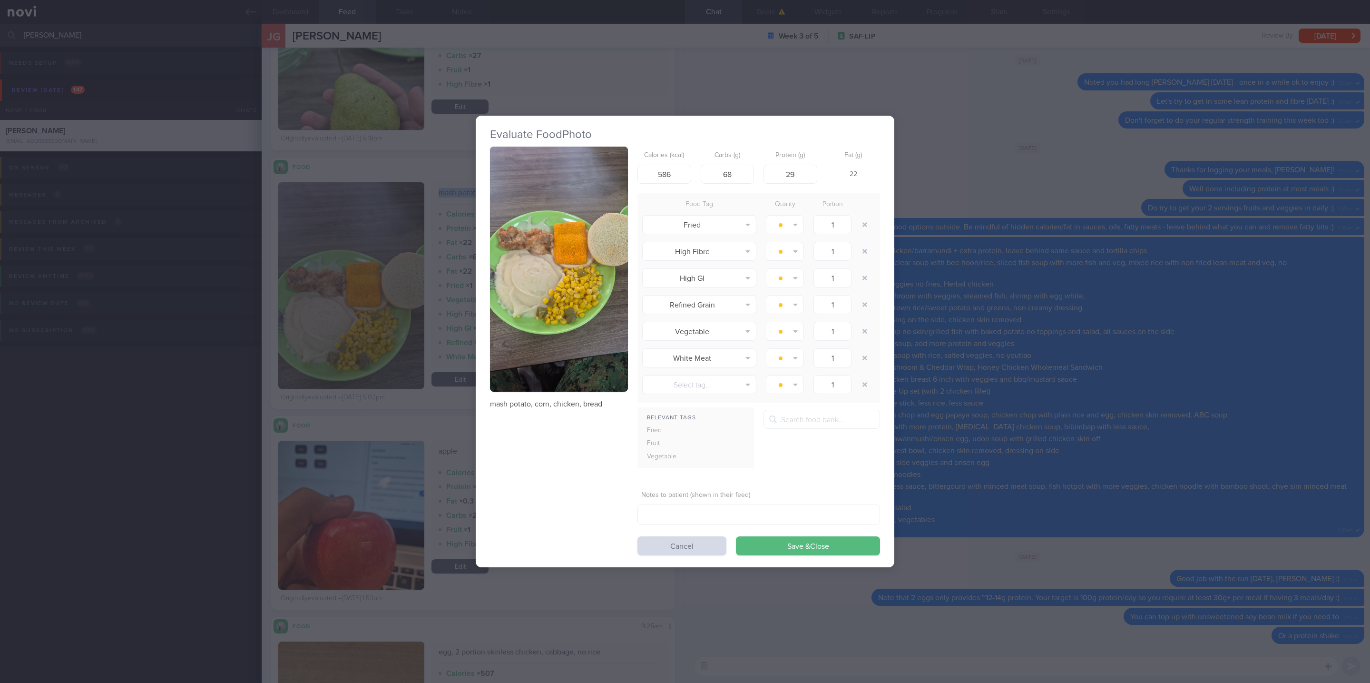
click at [588, 324] on img "button" at bounding box center [559, 268] width 138 height 245
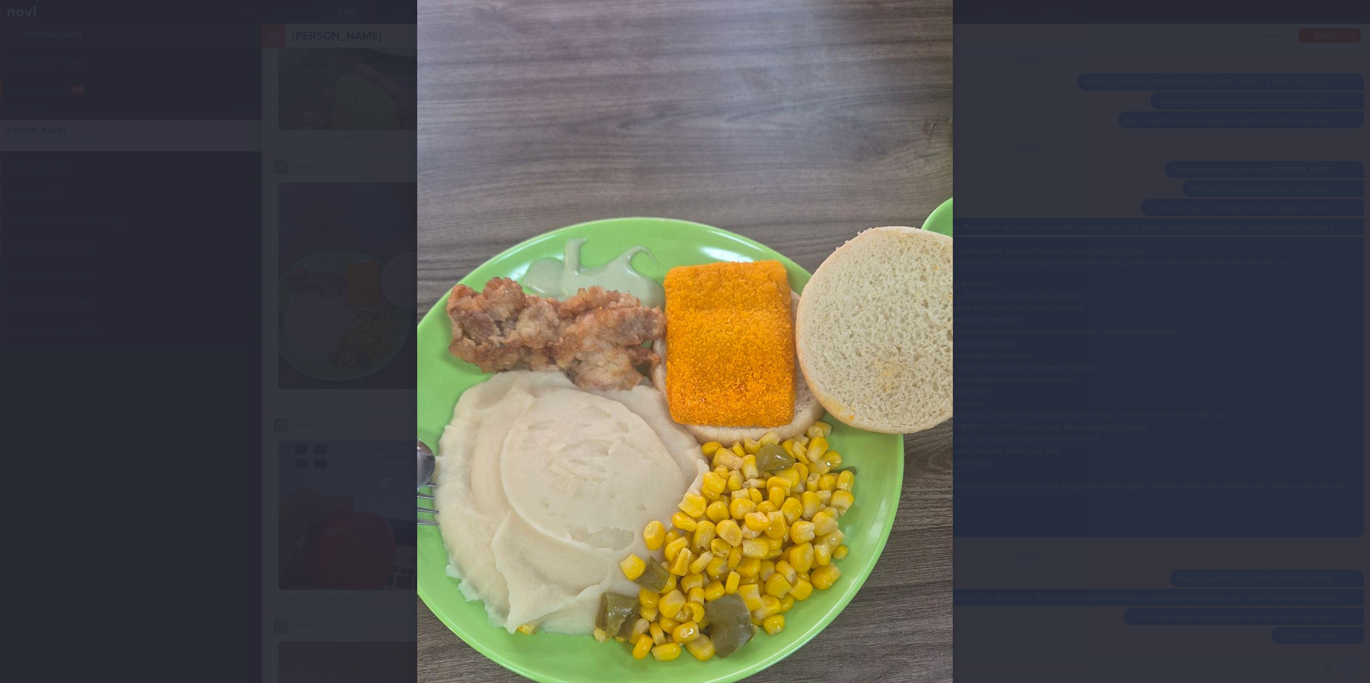
scroll to position [214, 0]
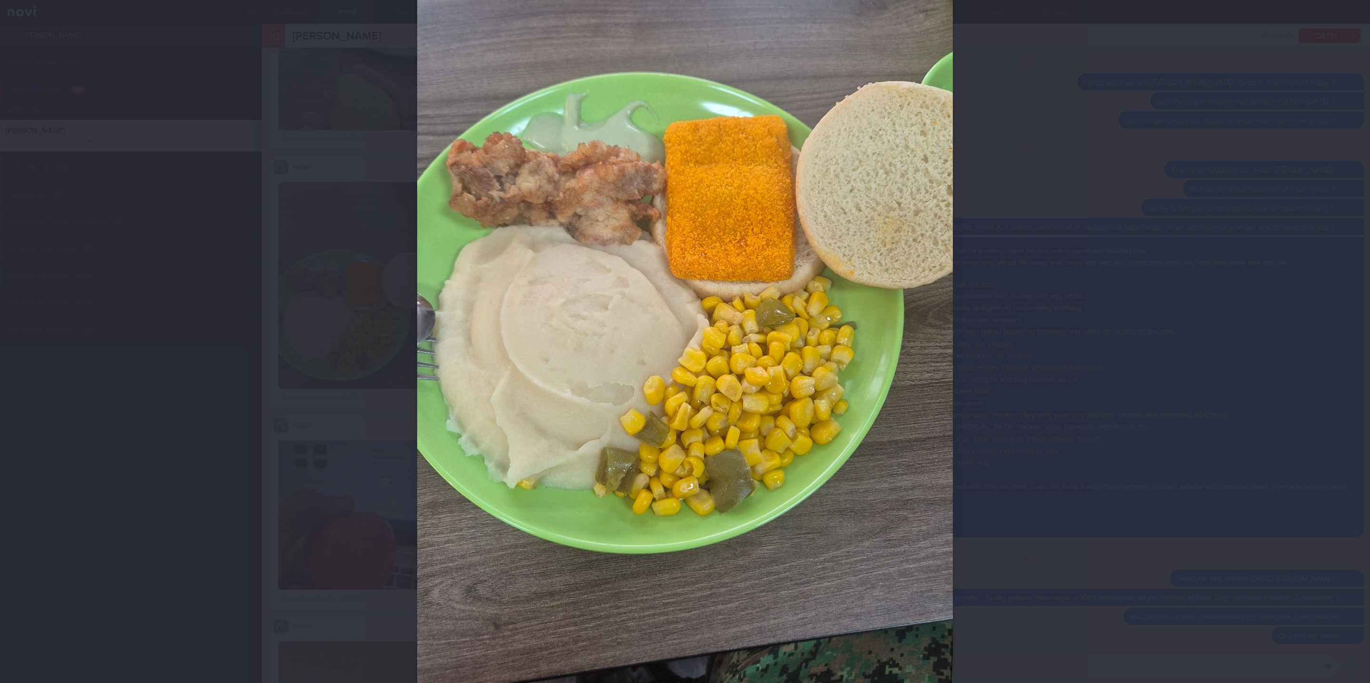
drag, startPoint x: 1155, startPoint y: 435, endPoint x: 1153, endPoint y: 414, distance: 21.5
click at [1154, 435] on div at bounding box center [685, 341] width 1370 height 683
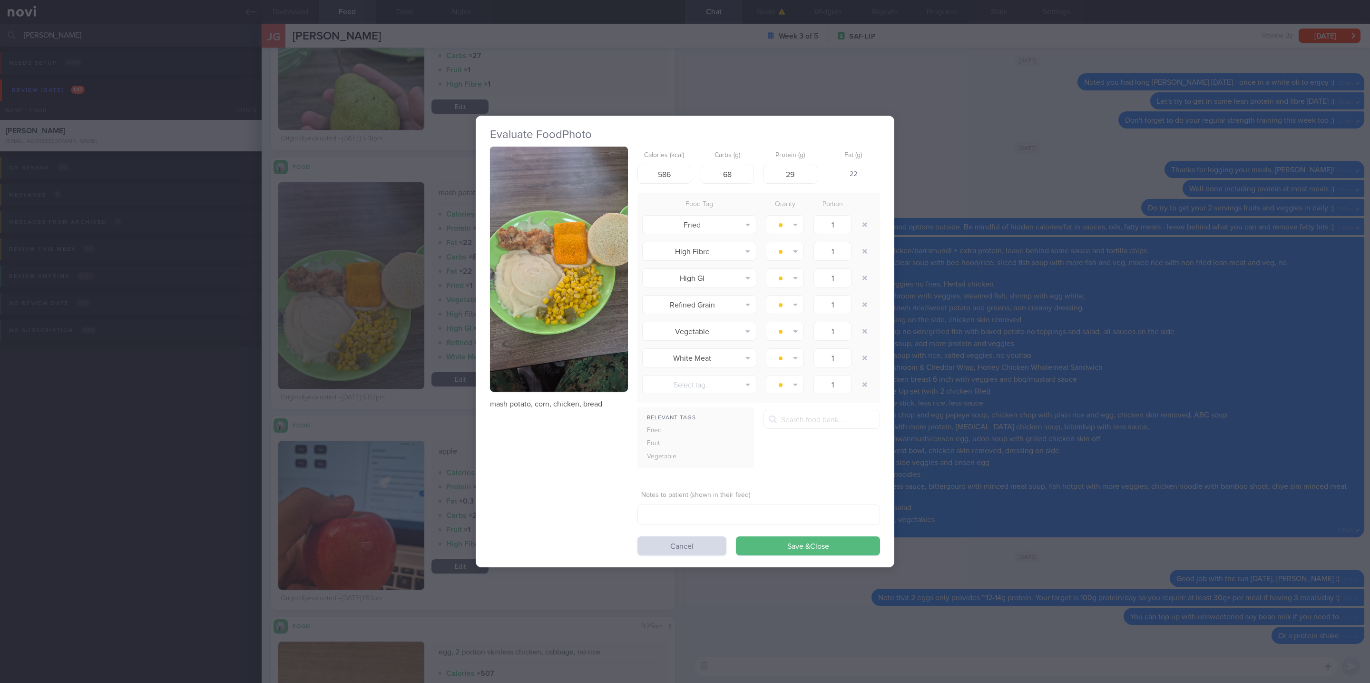
click at [1068, 359] on div "Evaluate Food Photo mash potato, corn, chicken, bread Calories (kcal) 586 Carbs…" at bounding box center [685, 341] width 1370 height 683
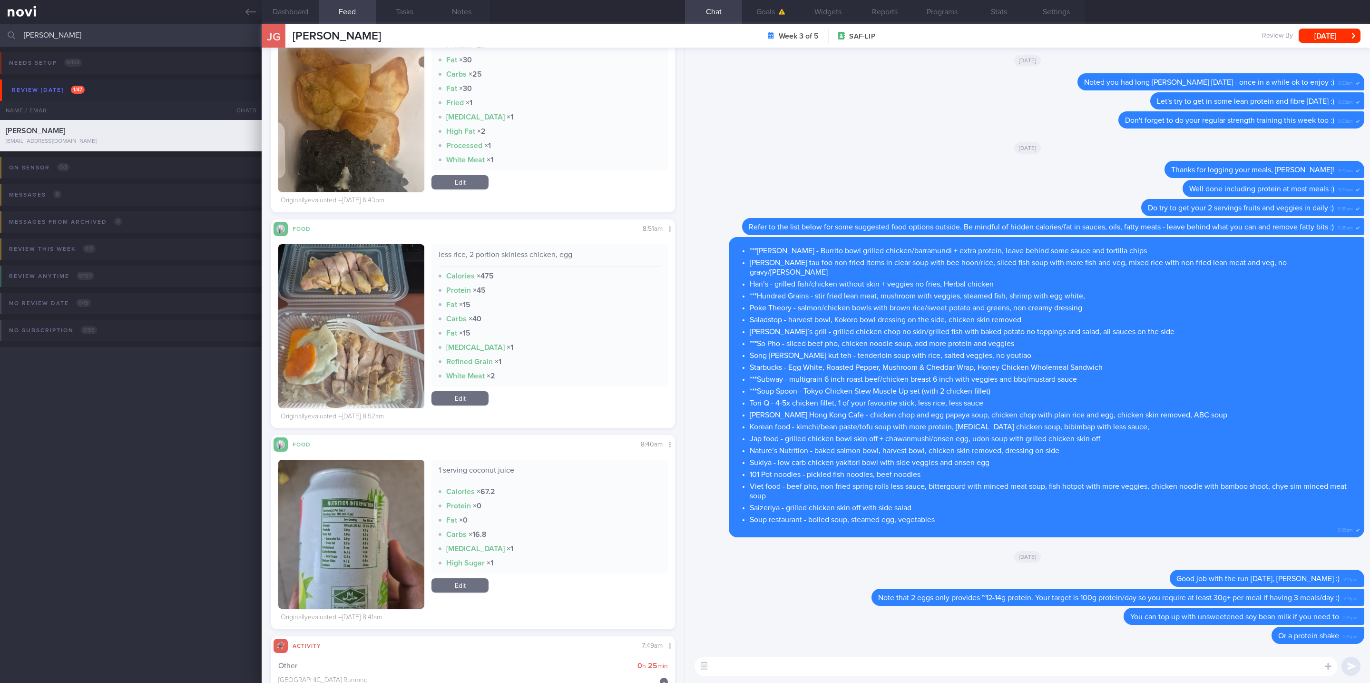
scroll to position [224, 384]
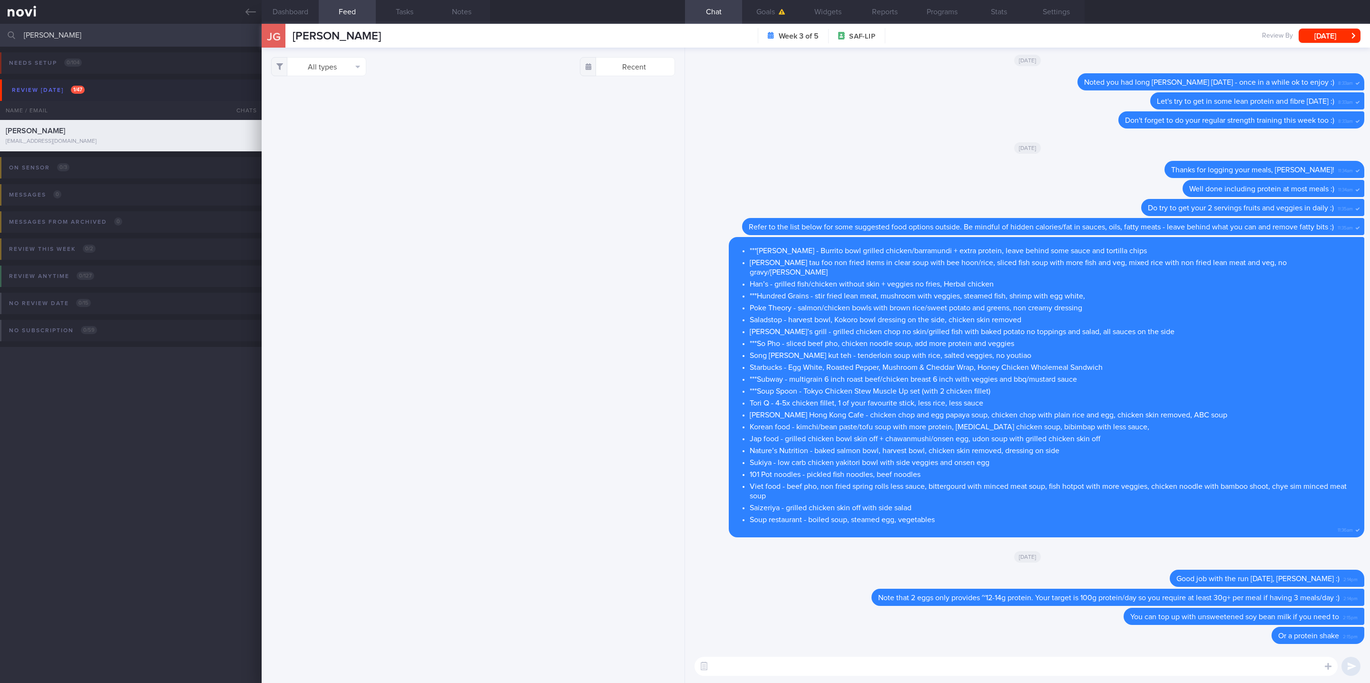
scroll to position [224, 384]
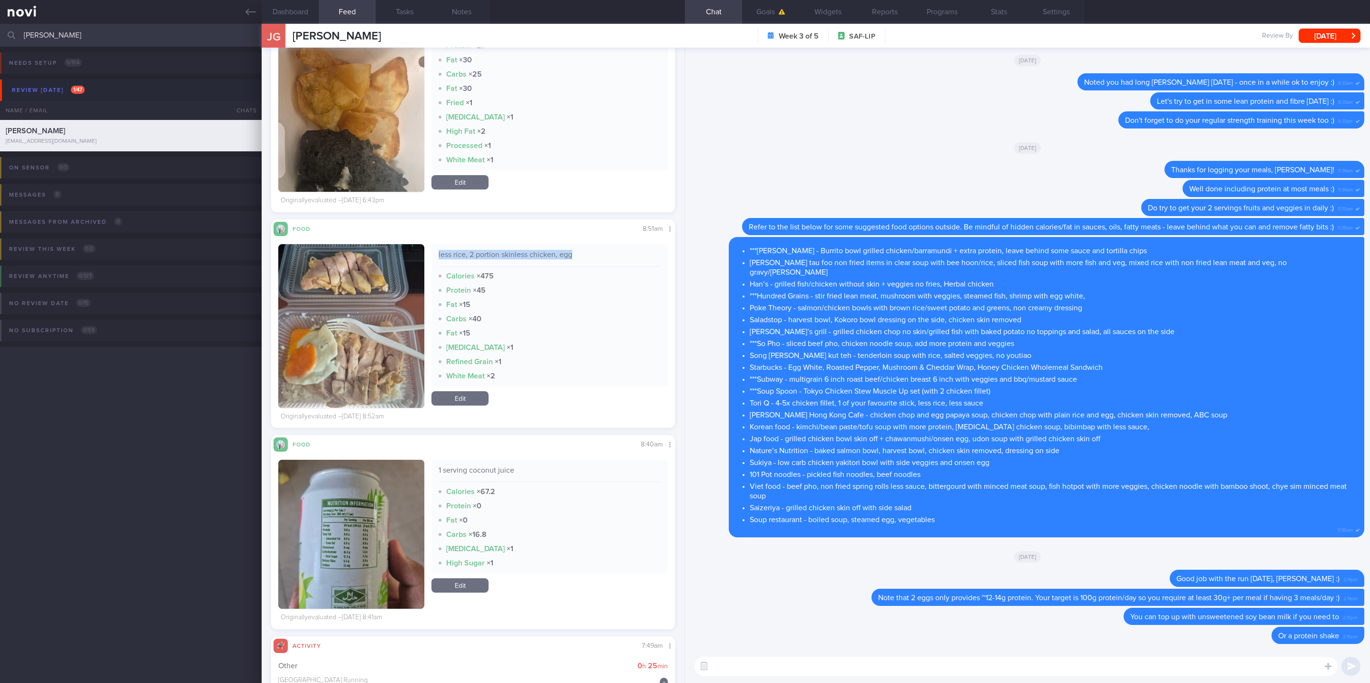
click at [430, 237] on div "less rice, 2 portion skinless chicken, egg Calories × 475 Protein × 45 Fat × 15…" at bounding box center [473, 329] width 390 height 187
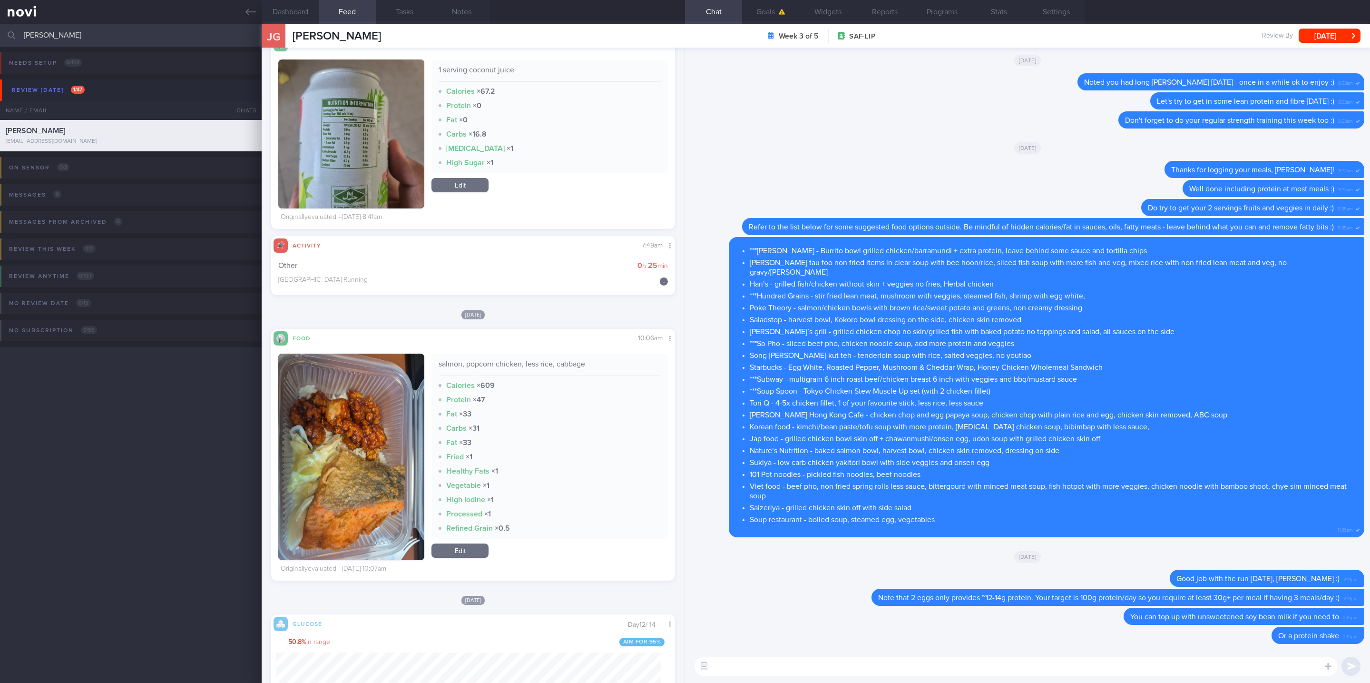
scroll to position [3282, 0]
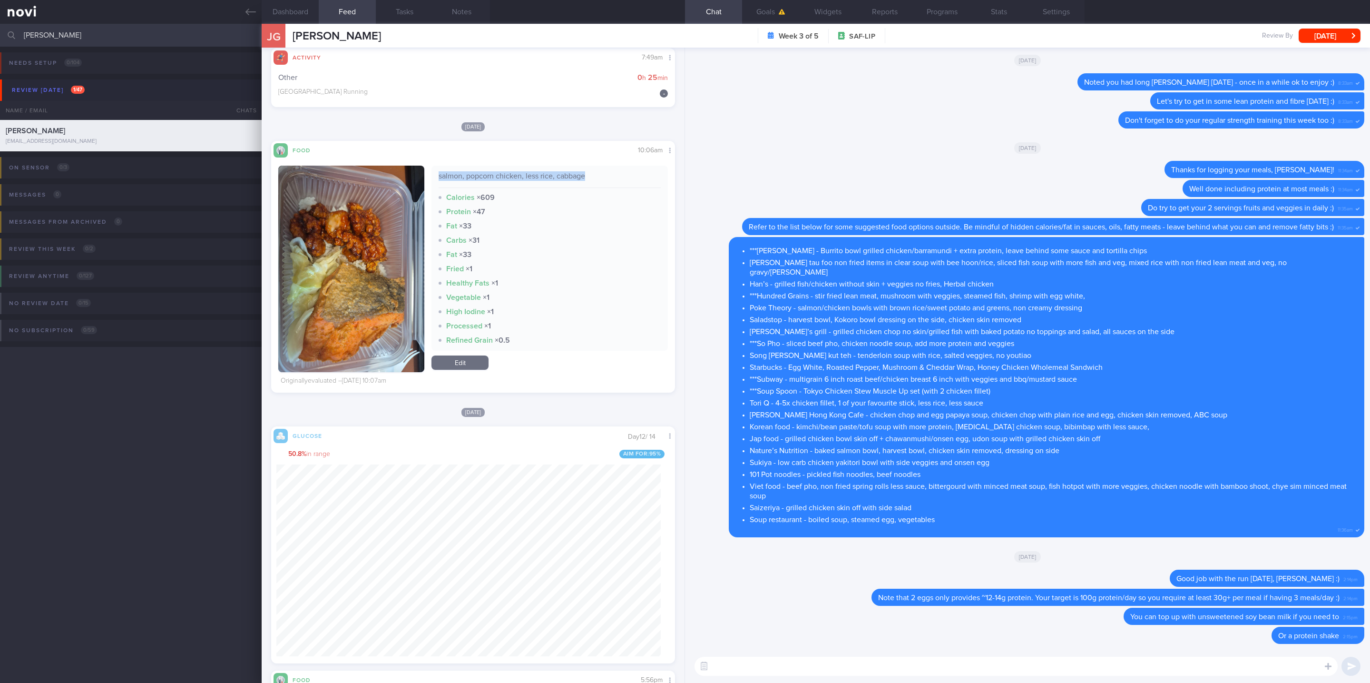
drag, startPoint x: 544, startPoint y: 166, endPoint x: 428, endPoint y: 166, distance: 115.6
click at [431, 166] on div "salmon, popcorn chicken, less rice, cabbage Calories × 609 Protein × 47 Fat × 3…" at bounding box center [549, 258] width 236 height 185
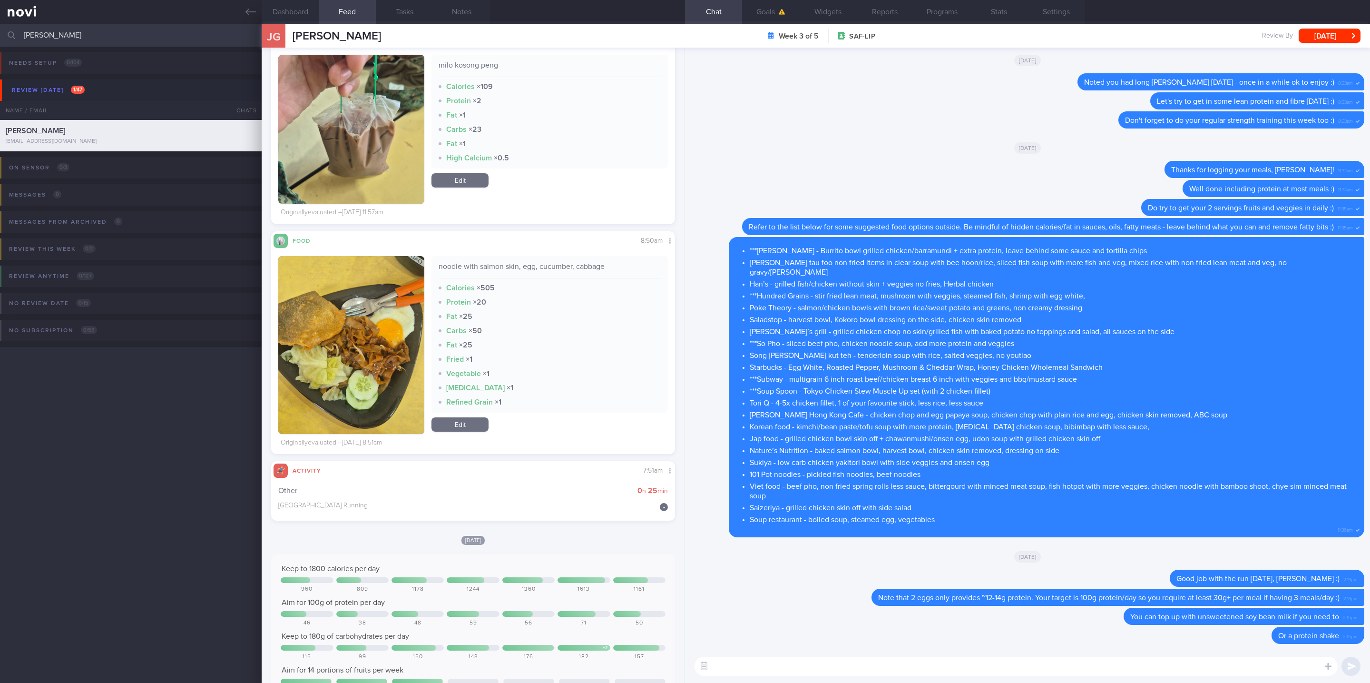
scroll to position [4495, 0]
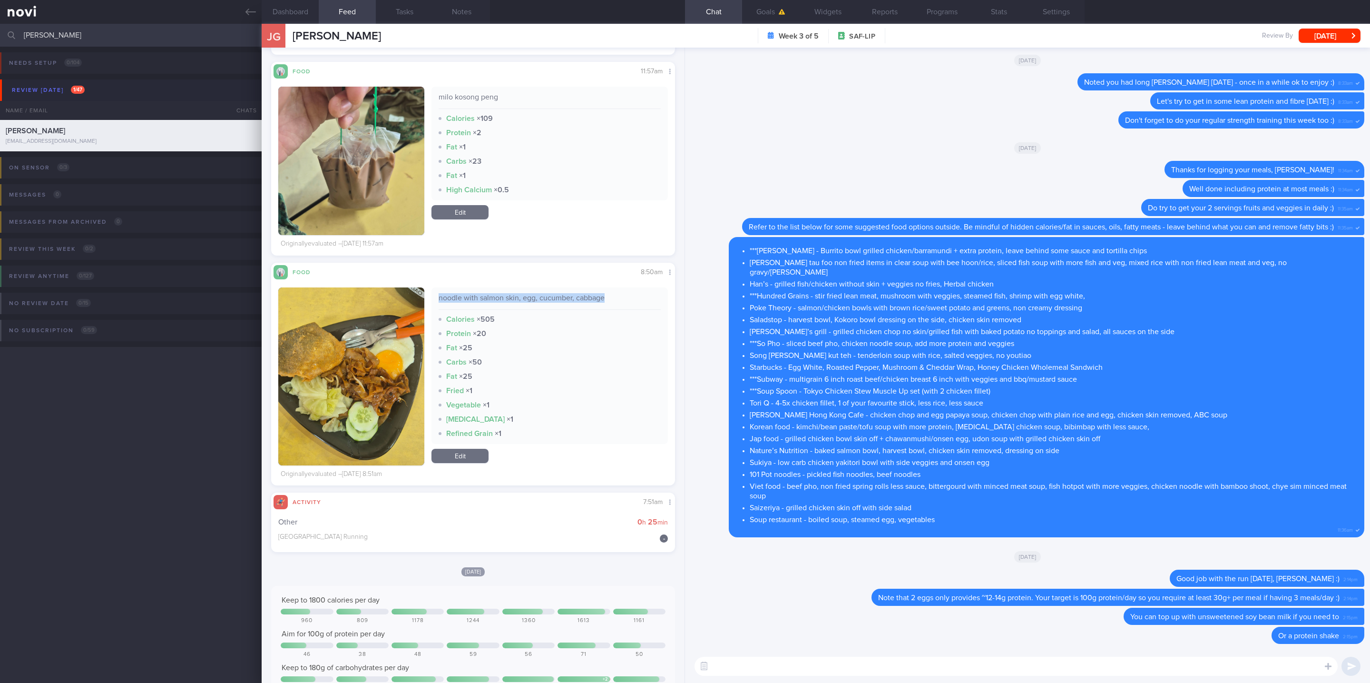
drag, startPoint x: 609, startPoint y: 287, endPoint x: 429, endPoint y: 287, distance: 180.7
click at [431, 287] on div "noodle with salmon skin, egg, cucumber, cabbage Calories × 505 Protein × 20 Fat…" at bounding box center [549, 365] width 236 height 156
copy div "noodle with salmon skin, egg, cucumber, cabbage"
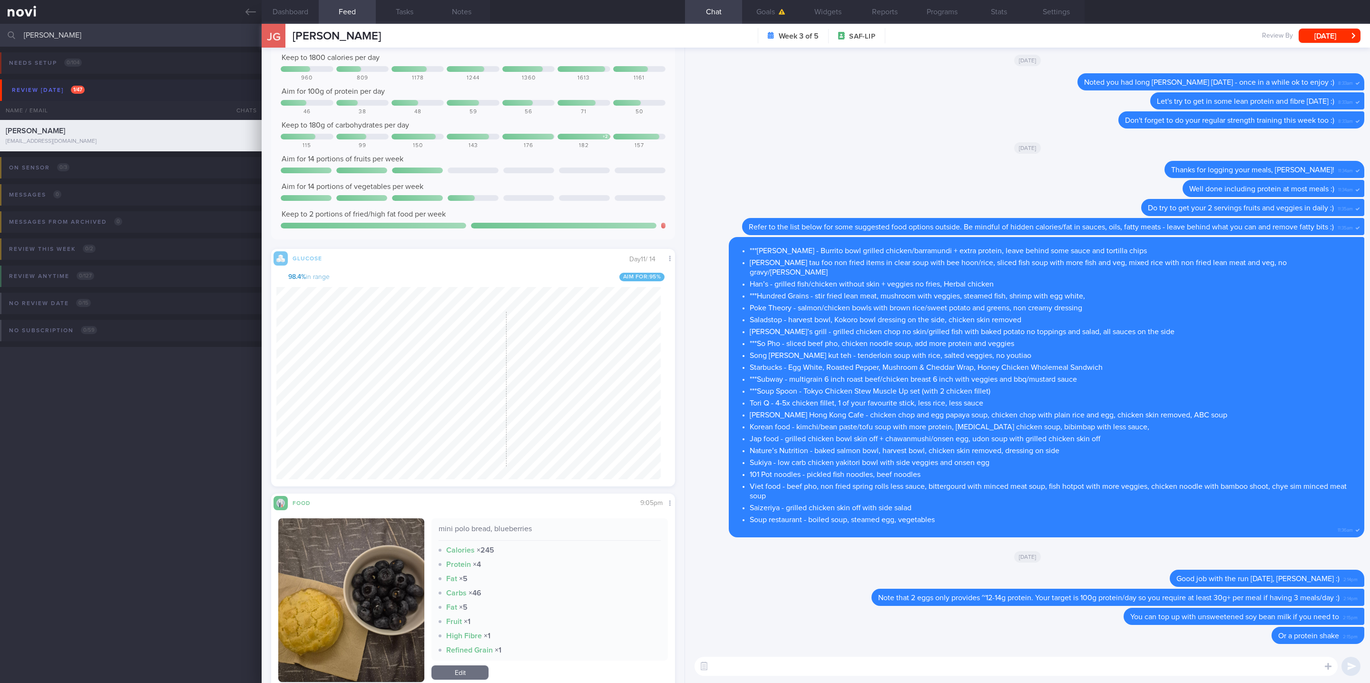
scroll to position [5208, 0]
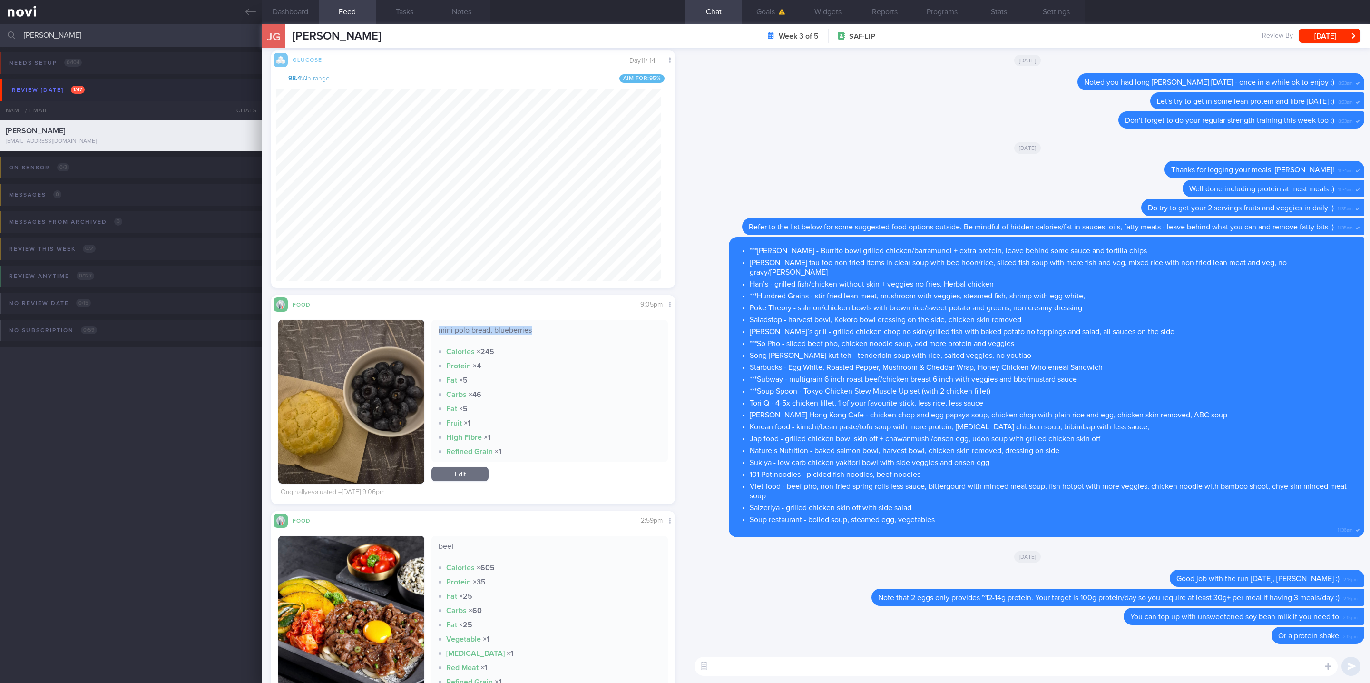
drag, startPoint x: 539, startPoint y: 331, endPoint x: 433, endPoint y: 330, distance: 106.6
click at [433, 330] on div "mini polo bread, blueberries Calories × 245 Protein × 4 Fat × 5 Carbs × 46 Fat …" at bounding box center [549, 391] width 236 height 142
copy div "mini polo bread, blueberries"
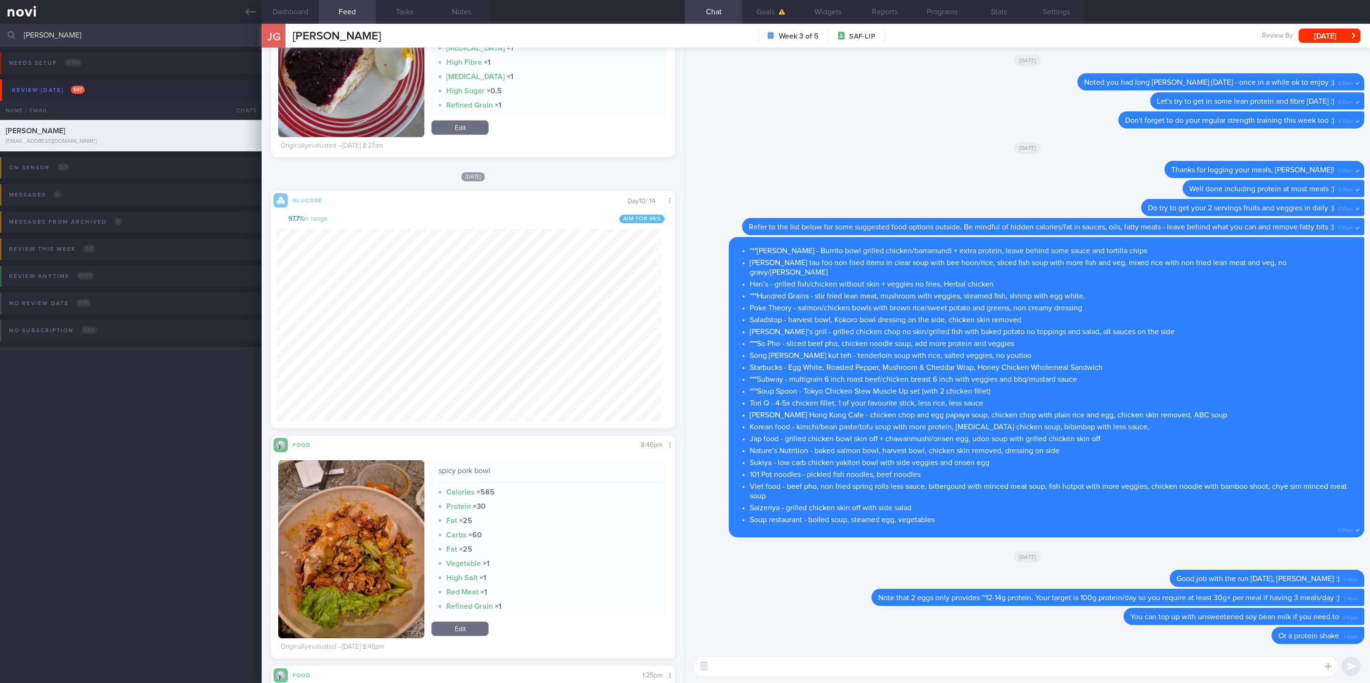
scroll to position [6207, 0]
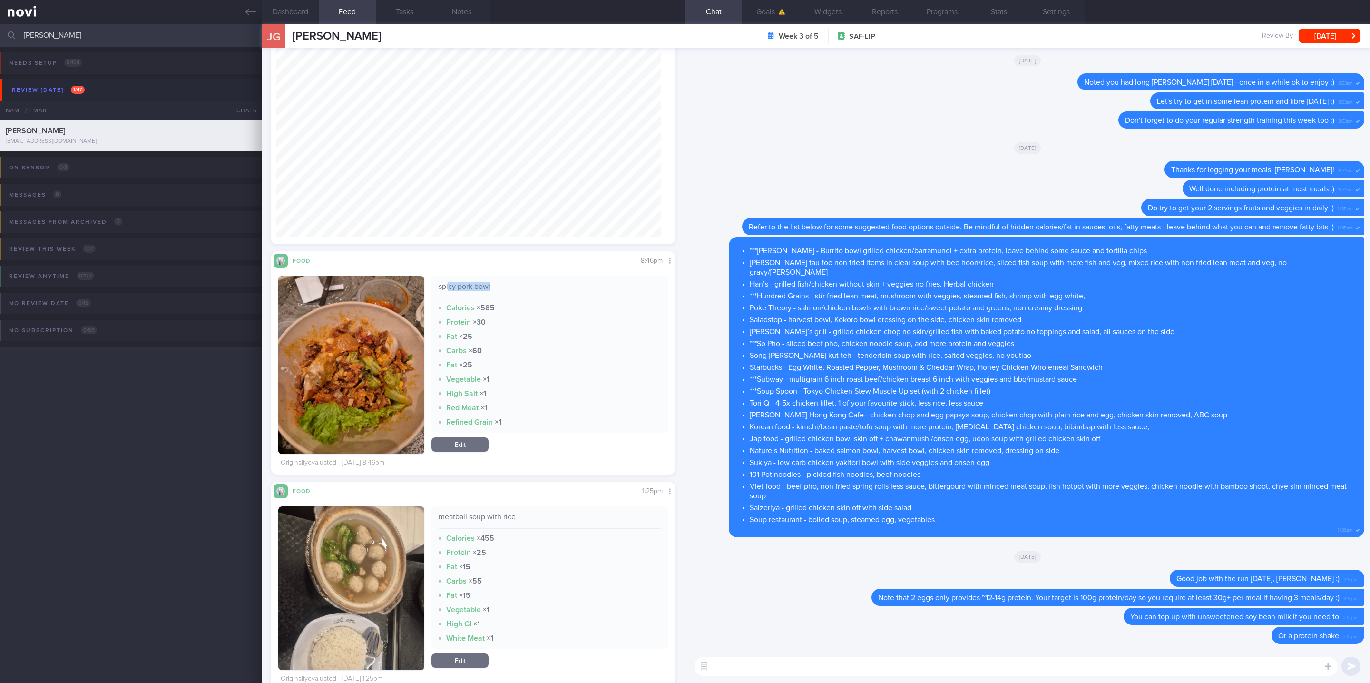
drag, startPoint x: 504, startPoint y: 282, endPoint x: 444, endPoint y: 280, distance: 60.0
click at [444, 280] on div "spicy pork bowl Calories × 585 Protein × 30 Fat × 25 Carbs × 60 Fat × 25 Vegeta…" at bounding box center [549, 354] width 236 height 156
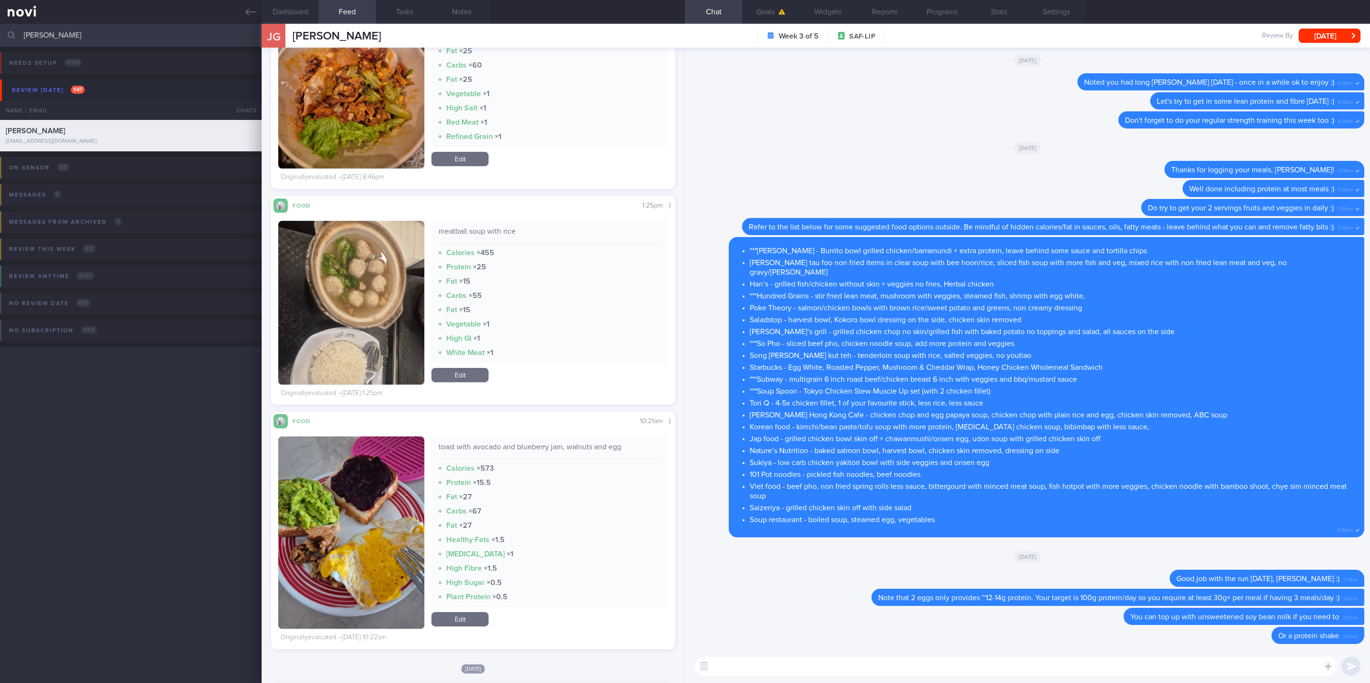
scroll to position [224, 384]
click at [507, 235] on div "meatball soup with rice" at bounding box center [550, 234] width 222 height 17
drag, startPoint x: 514, startPoint y: 231, endPoint x: 423, endPoint y: 232, distance: 91.3
click at [423, 232] on div "meatball soup with rice Calories × 455 Protein × 25 Fat × 15 Carbs × 55 Fat × 1…" at bounding box center [473, 303] width 390 height 164
copy div "meatball soup with rice"
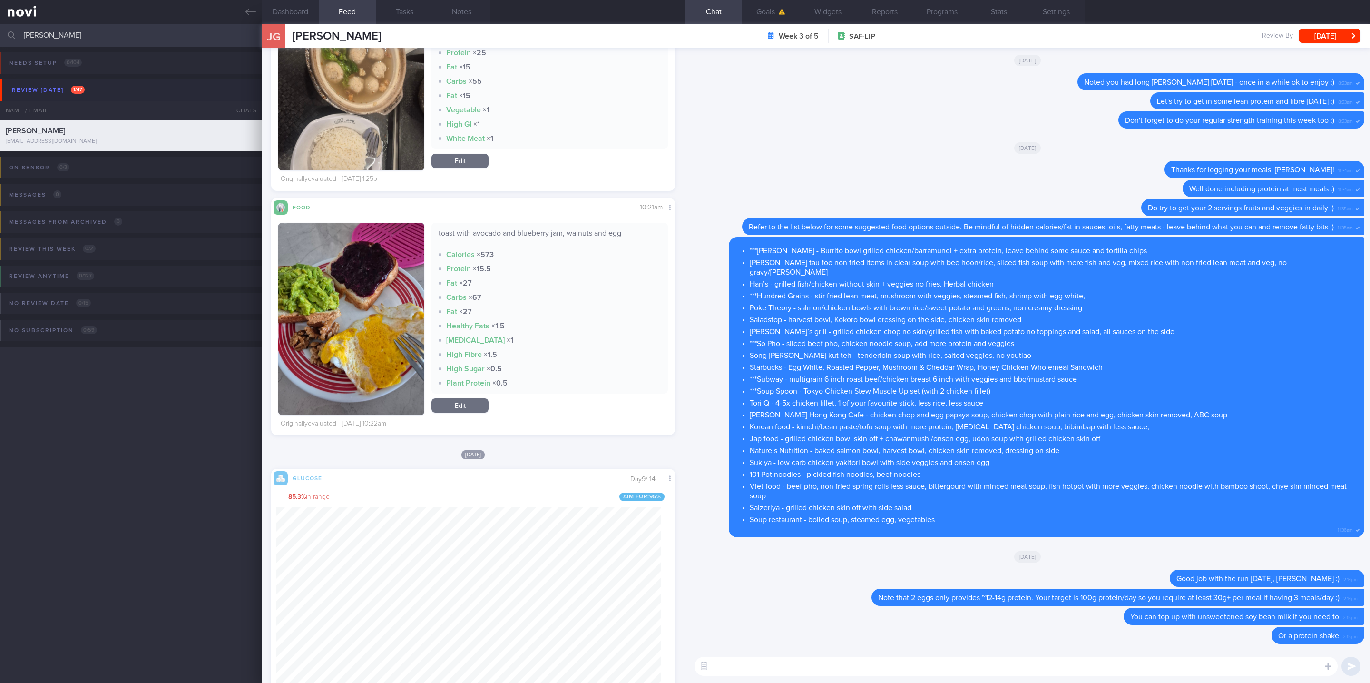
scroll to position [6706, 0]
drag, startPoint x: 628, startPoint y: 237, endPoint x: 427, endPoint y: 233, distance: 201.2
click at [431, 233] on div "toast with avocado and blueberry jam, walnuts and egg Calories × 573 Protein × …" at bounding box center [549, 308] width 236 height 171
copy div "toast with avocado and blueberry jam, walnuts and egg"
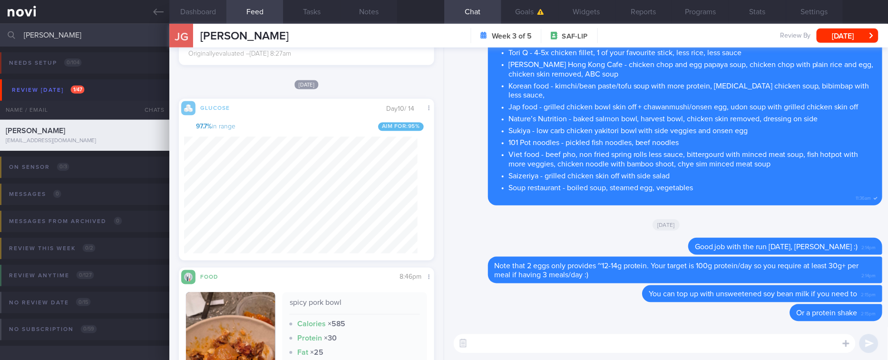
scroll to position [475478, 475392]
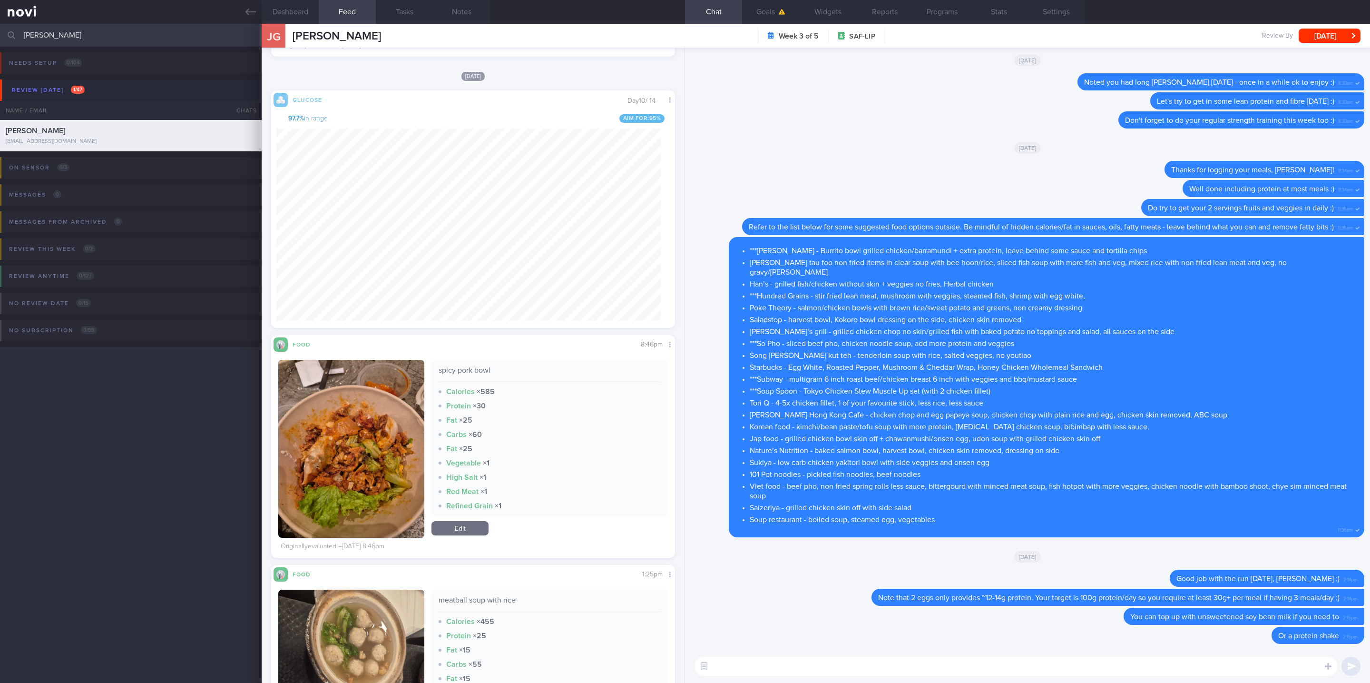
drag, startPoint x: 103, startPoint y: 37, endPoint x: -154, endPoint y: 36, distance: 256.4
click at [0, 36] on html "You are offline! Some functionality will be unavailable Patients New Users Coac…" at bounding box center [685, 341] width 1370 height 683
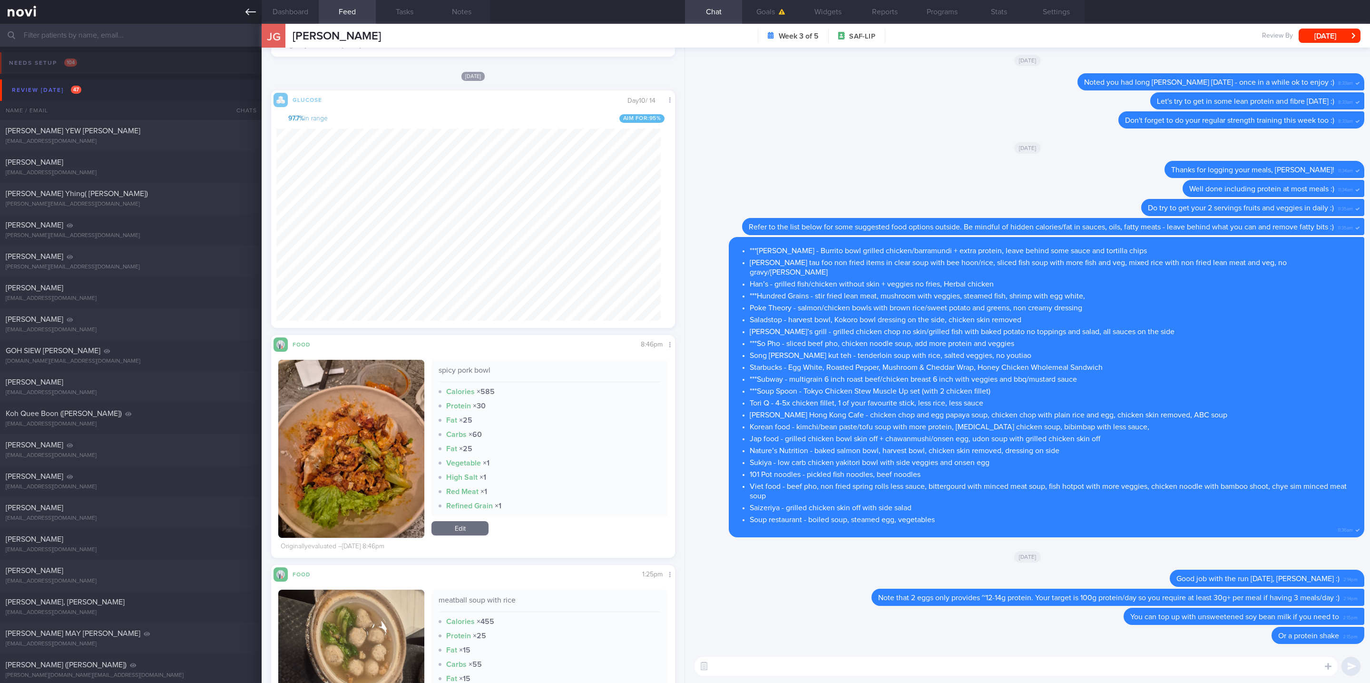
click at [250, 11] on icon at bounding box center [250, 12] width 10 height 10
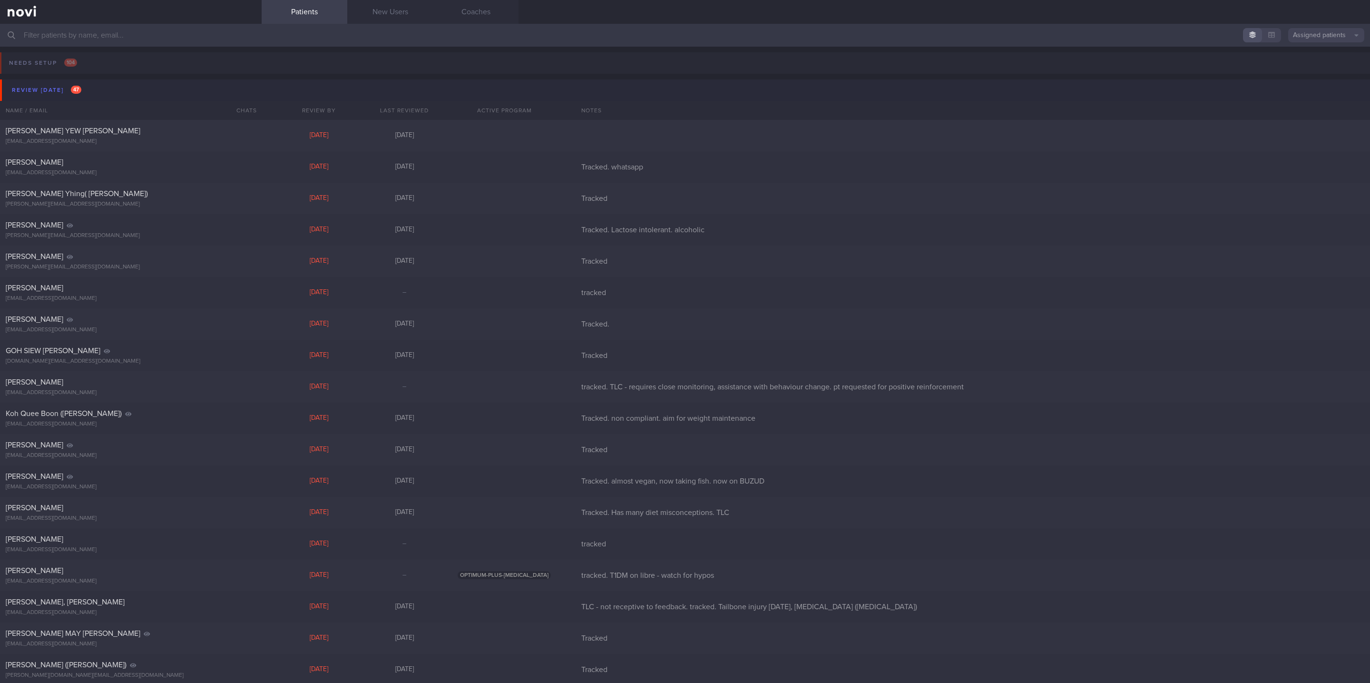
click at [86, 89] on button "Review [DATE] 47" at bounding box center [686, 89] width 1373 height 21
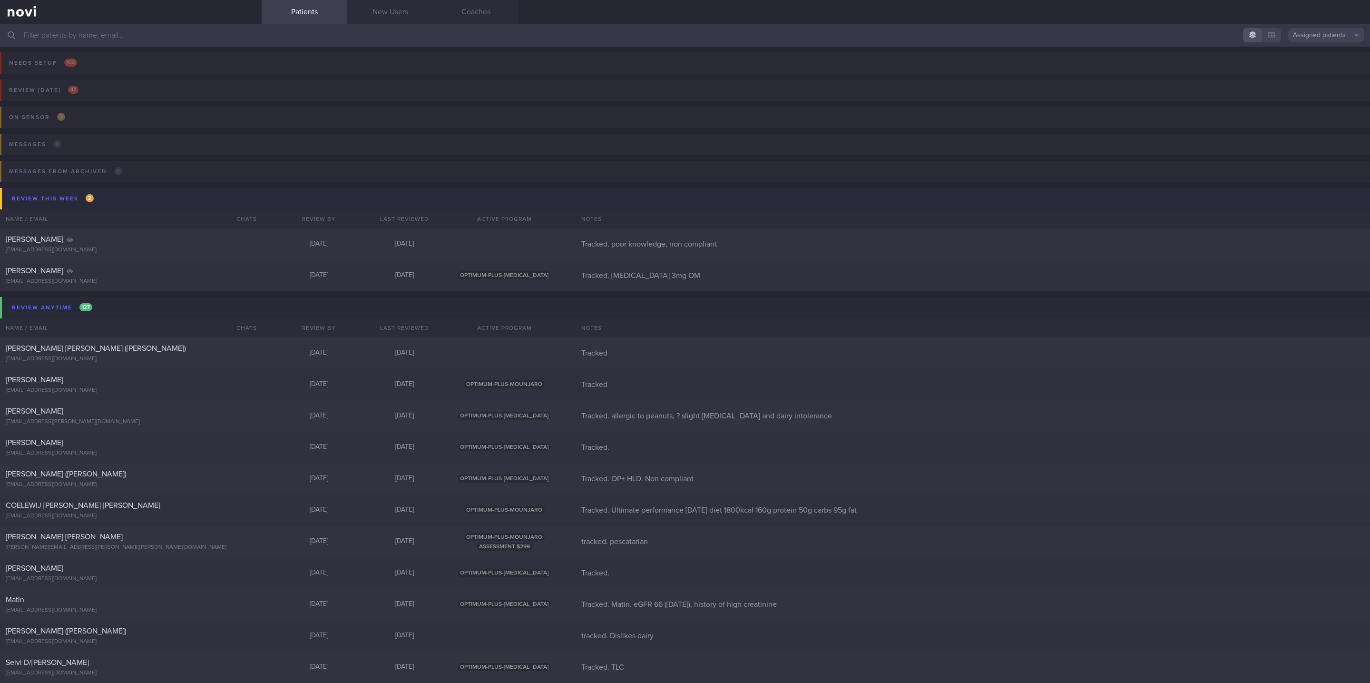
click at [117, 191] on button "Review this week 2" at bounding box center [686, 198] width 1373 height 21
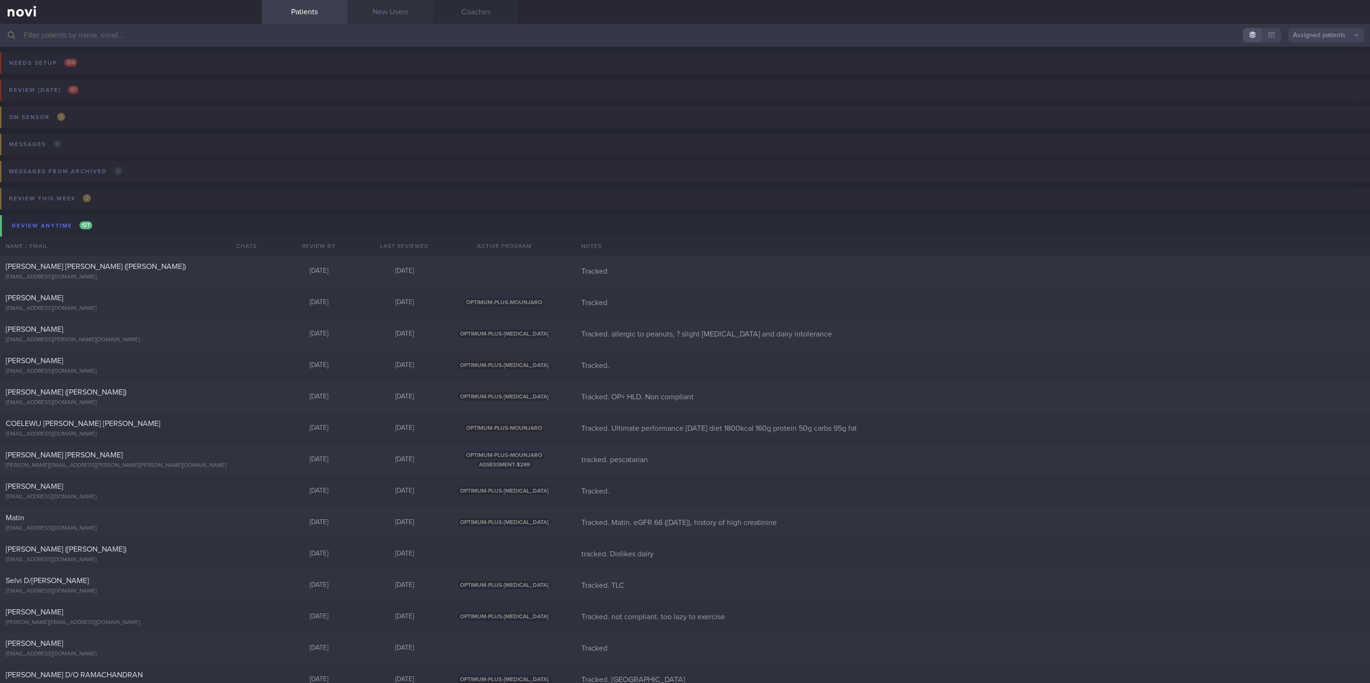
click at [384, 13] on link "New Users" at bounding box center [390, 12] width 86 height 24
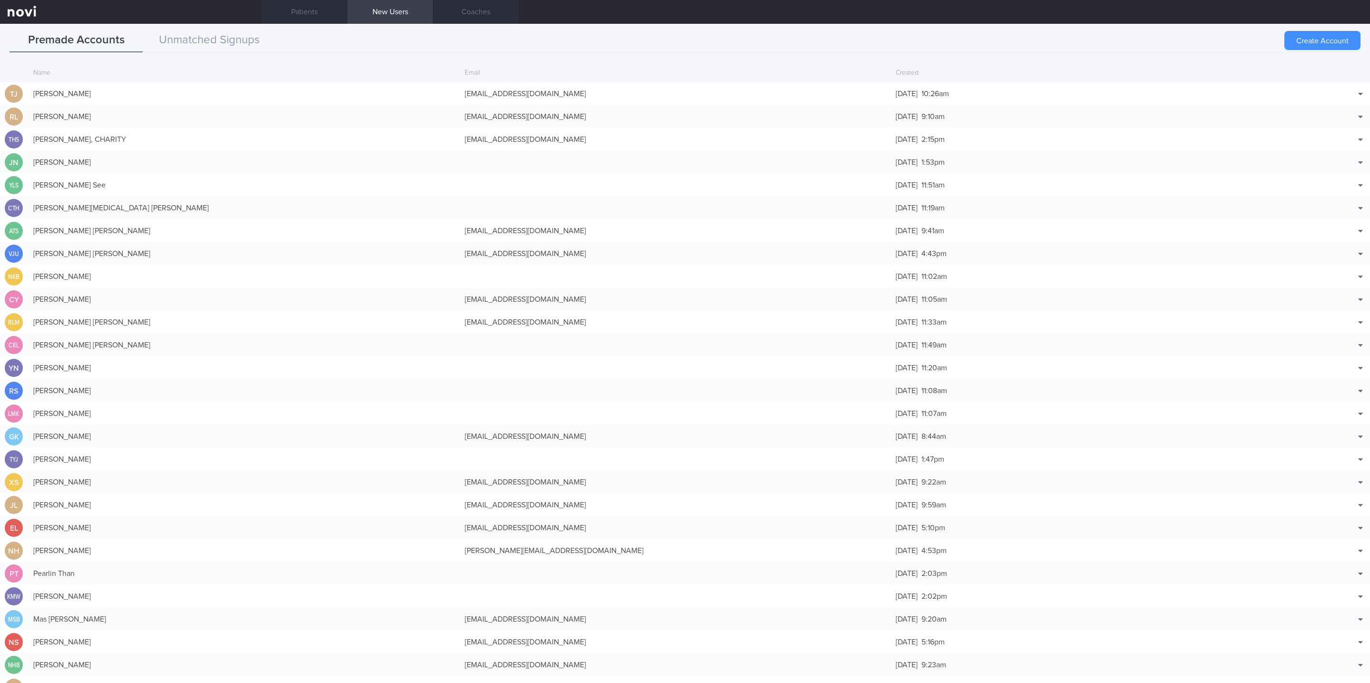
click at [1312, 46] on button "Create Account" at bounding box center [1322, 40] width 76 height 19
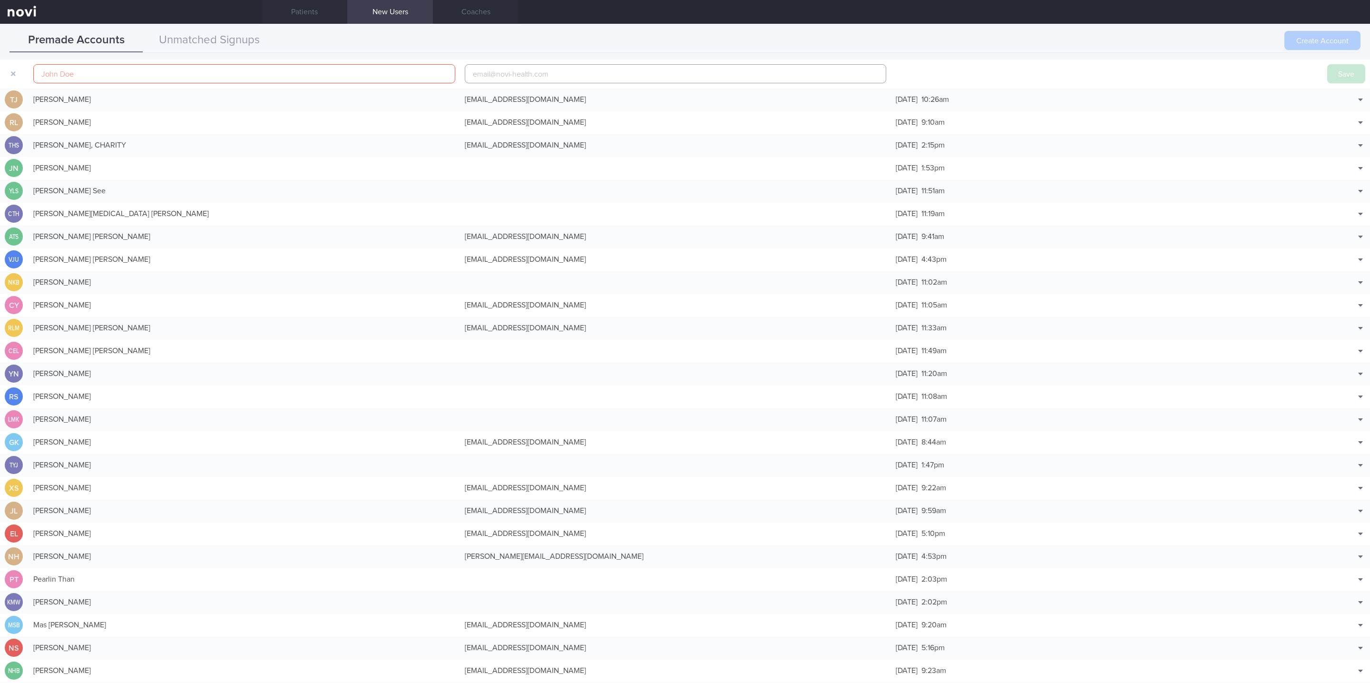
click at [555, 73] on input "email" at bounding box center [676, 73] width 422 height 19
paste input "6597326372"
type input "6597326372"
click at [528, 70] on input "6597326372" at bounding box center [676, 73] width 422 height 19
click at [481, 71] on input "6597326372" at bounding box center [676, 73] width 422 height 19
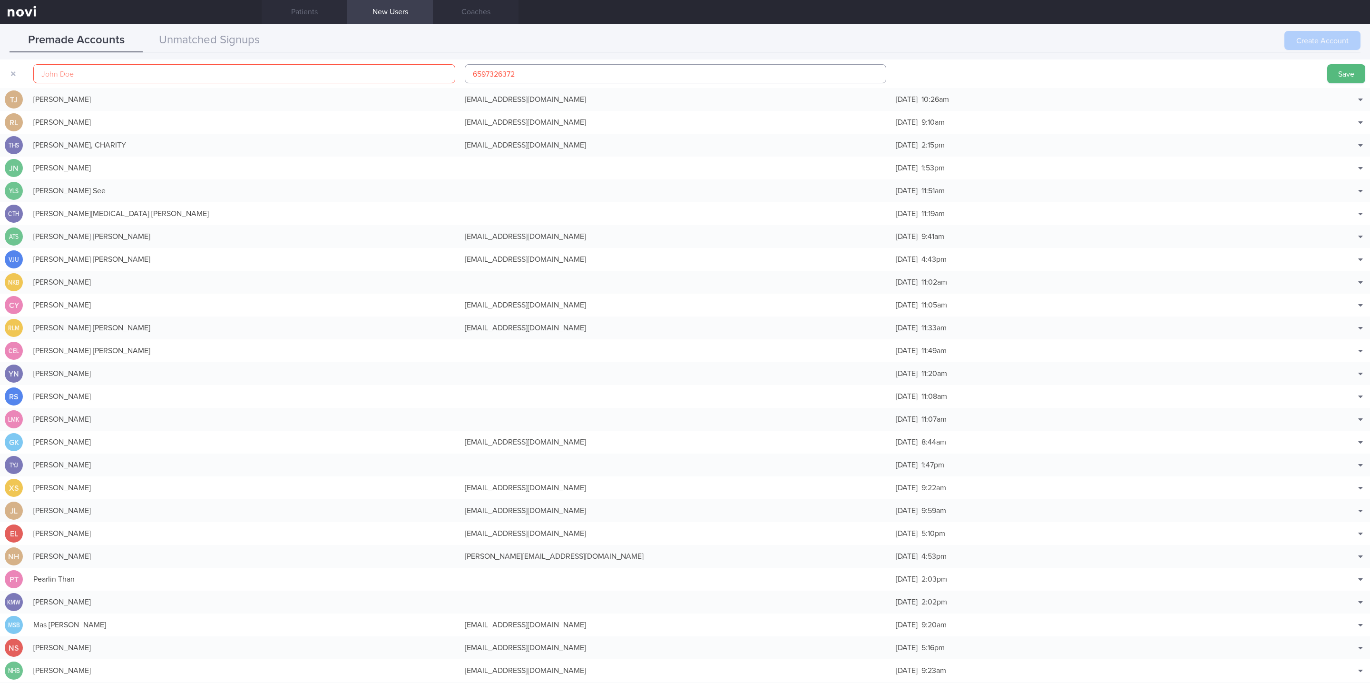
click at [481, 71] on input "6597326372" at bounding box center [676, 73] width 422 height 19
click at [409, 80] on input "text" at bounding box center [244, 73] width 422 height 19
paste input "[PERSON_NAME]"
click at [60, 74] on input "[PERSON_NAME]" at bounding box center [244, 73] width 422 height 19
type input "[PERSON_NAME]"
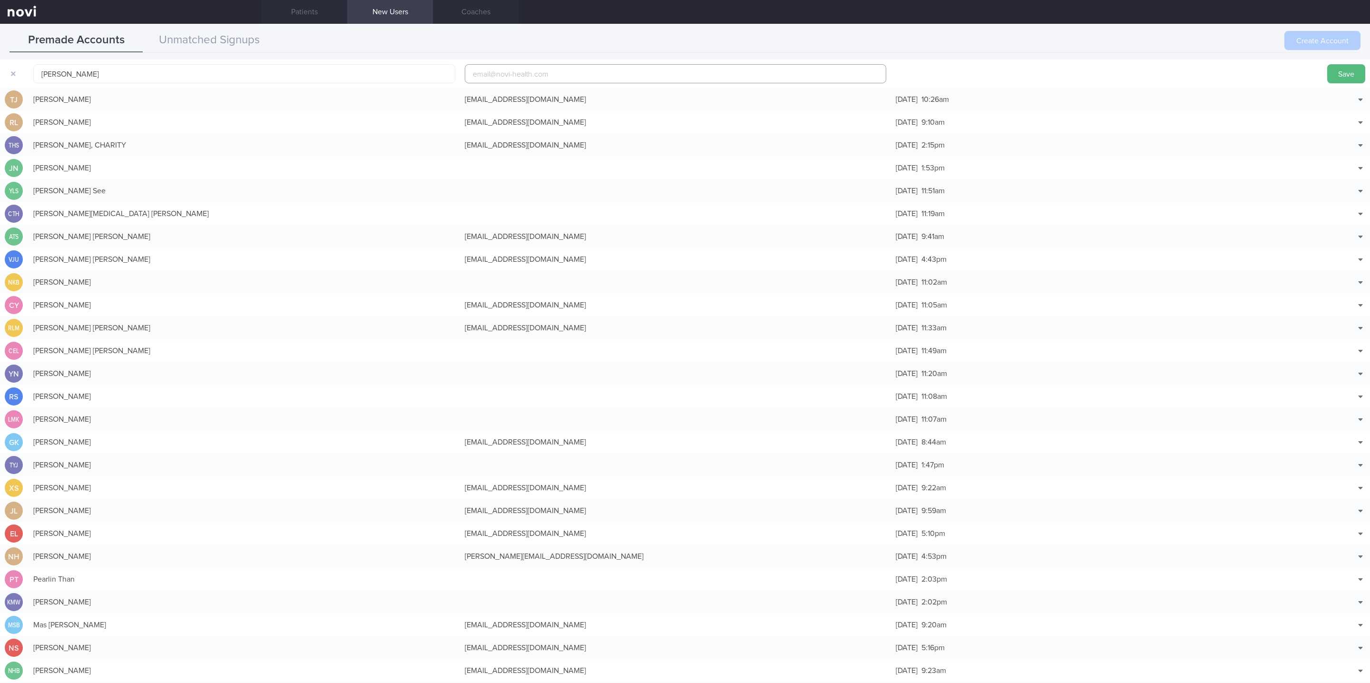
click at [558, 79] on input "email" at bounding box center [676, 73] width 422 height 19
paste input "[EMAIL_ADDRESS][DOMAIN_NAME]"
type input "[EMAIL_ADDRESS][DOMAIN_NAME]"
click at [1336, 67] on button "Save" at bounding box center [1346, 73] width 38 height 19
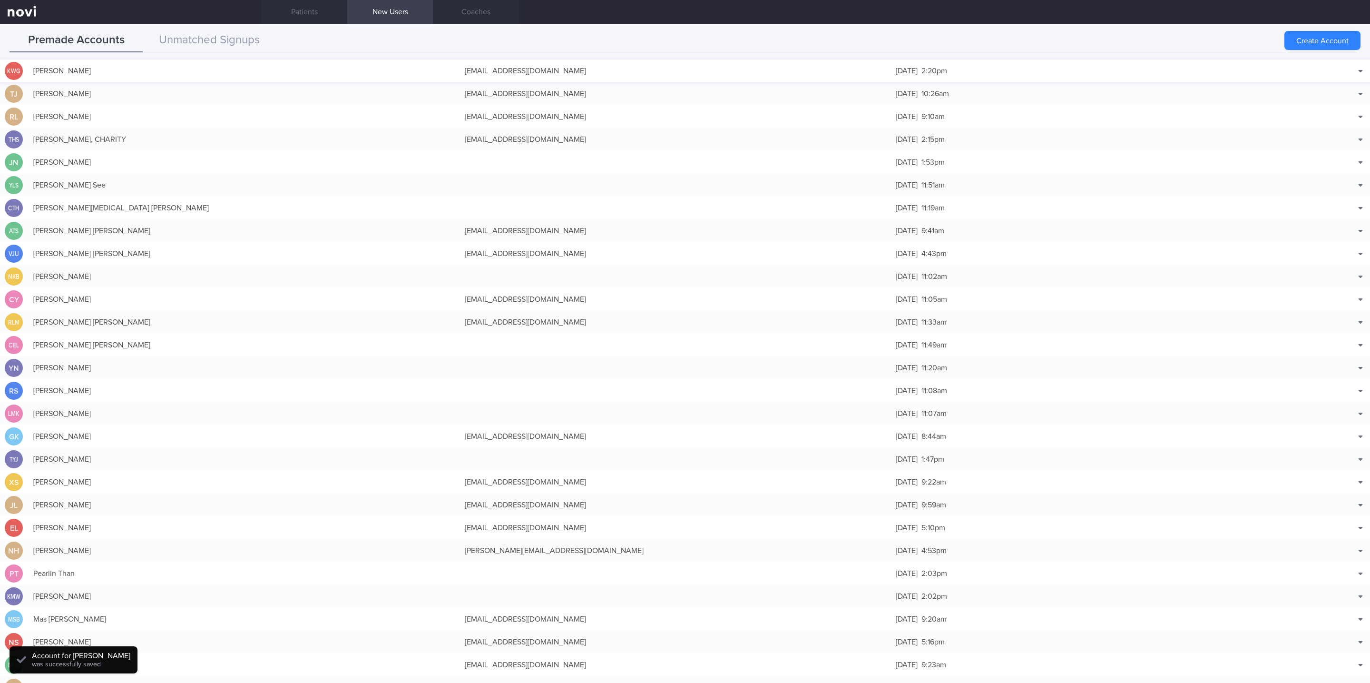
drag, startPoint x: 1327, startPoint y: 37, endPoint x: 297, endPoint y: 64, distance: 1030.6
click at [1327, 37] on button "Create Account" at bounding box center [1322, 40] width 76 height 19
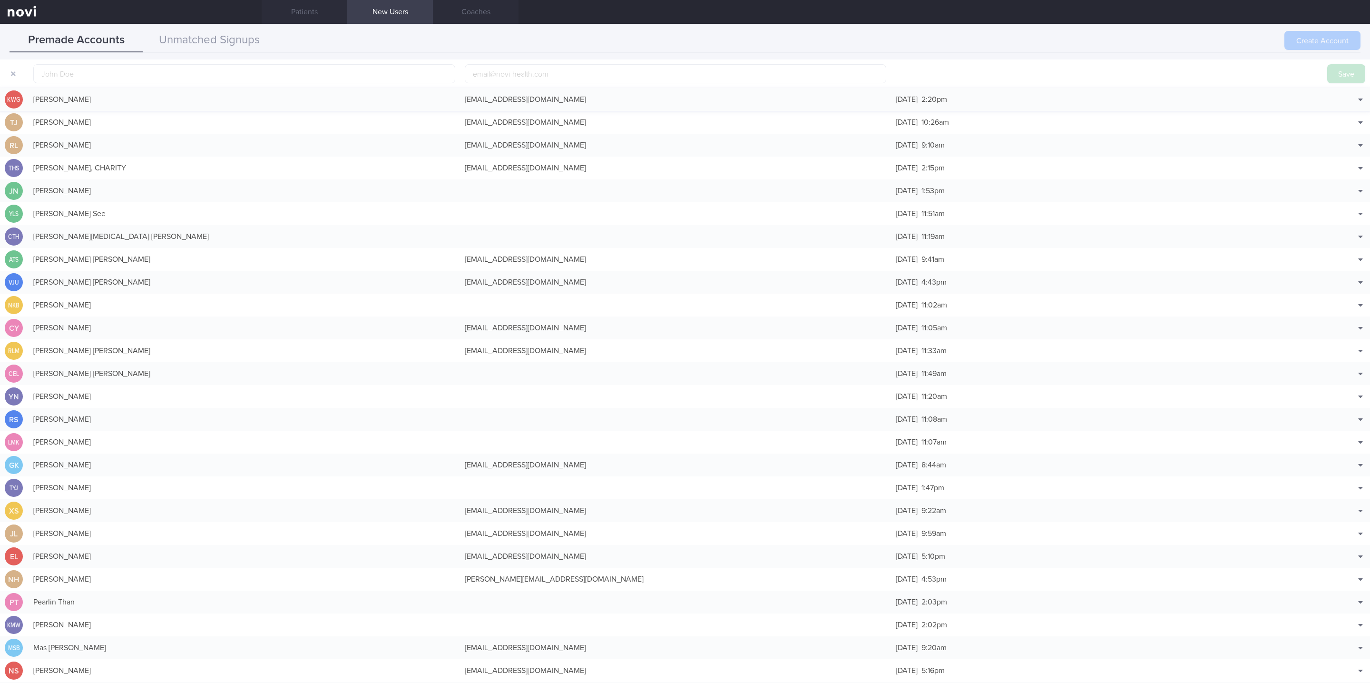
scroll to position [30, 0]
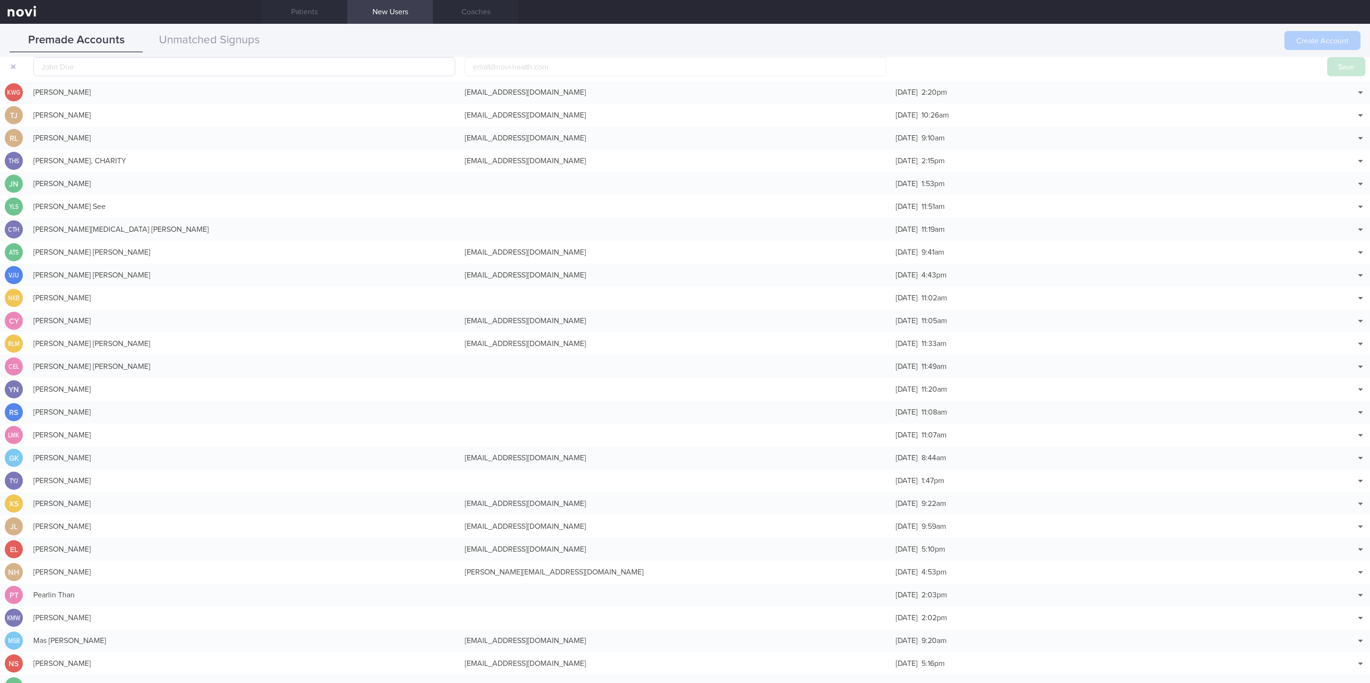
click at [305, 61] on input "text" at bounding box center [244, 66] width 422 height 19
type input "[PERSON_NAME]"
click at [659, 74] on input "email" at bounding box center [676, 66] width 422 height 19
paste input "[EMAIL_ADDRESS][DOMAIN_NAME]"
type input "[EMAIL_ADDRESS][DOMAIN_NAME]"
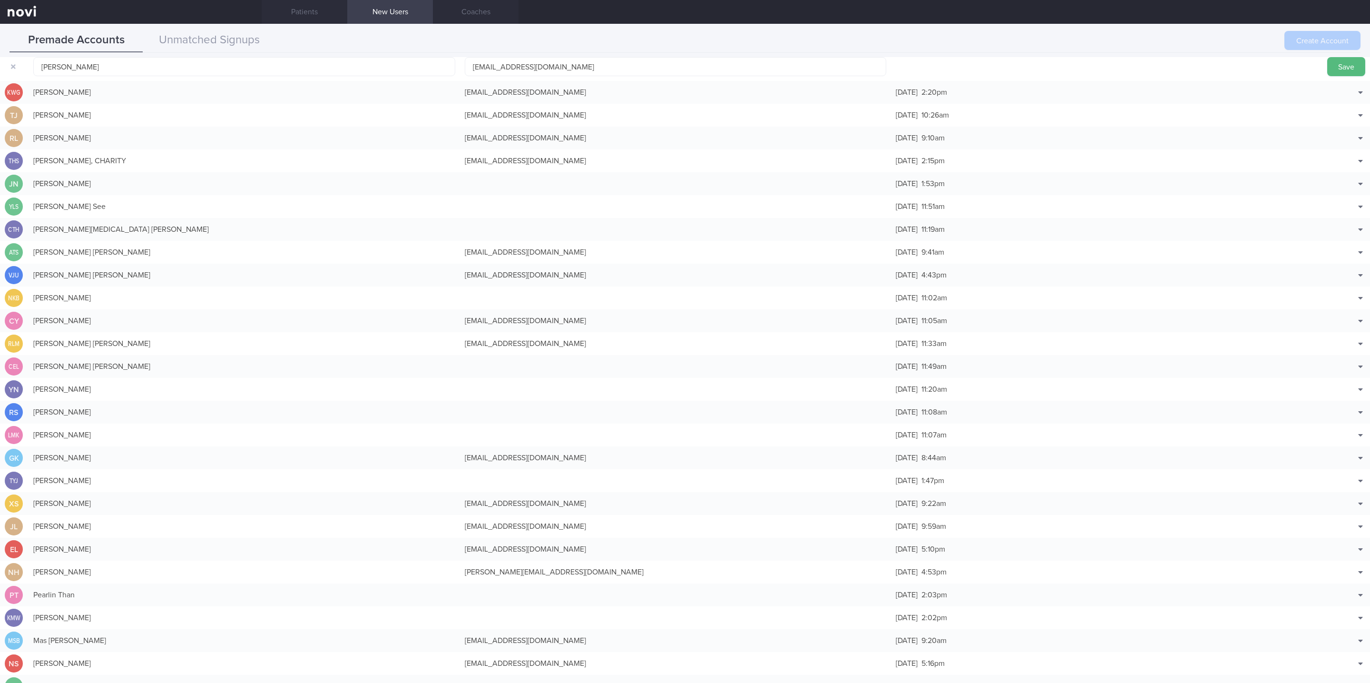
click at [1327, 51] on div "Premade Accounts Unmatched Signups" at bounding box center [685, 41] width 1351 height 24
click at [1327, 59] on button "Save" at bounding box center [1346, 66] width 38 height 19
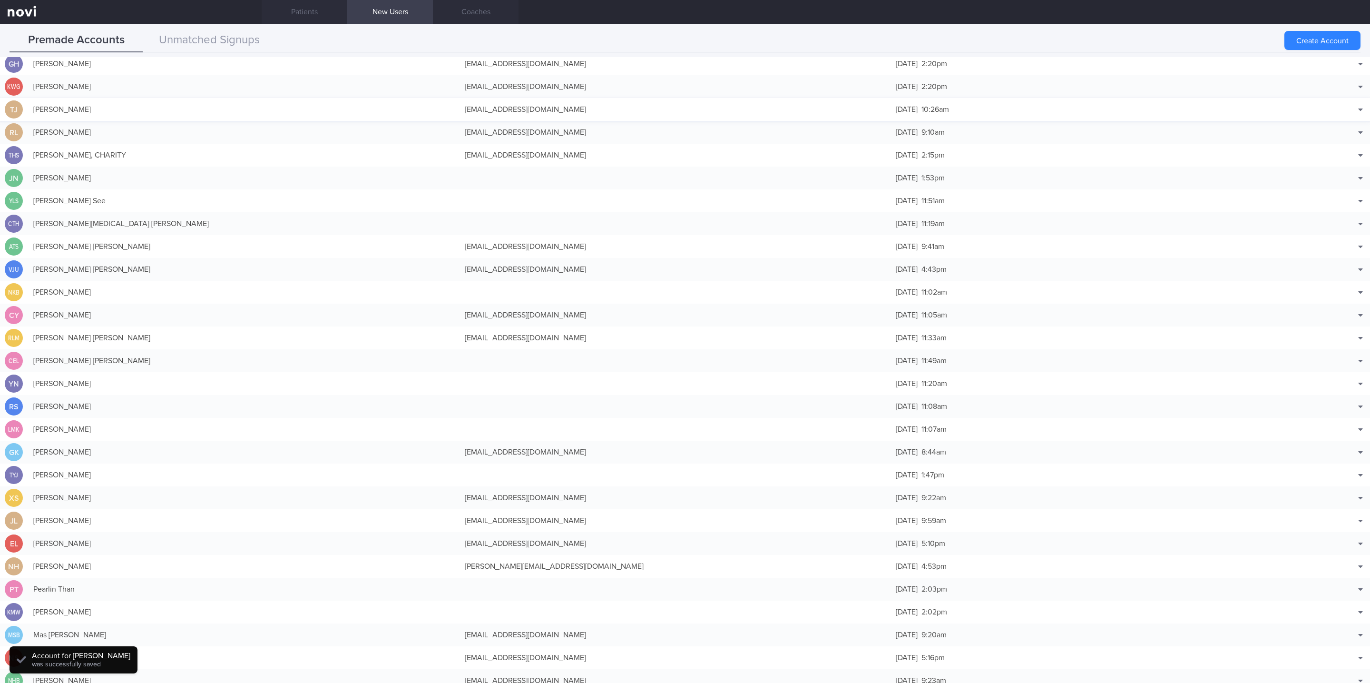
scroll to position [24, 0]
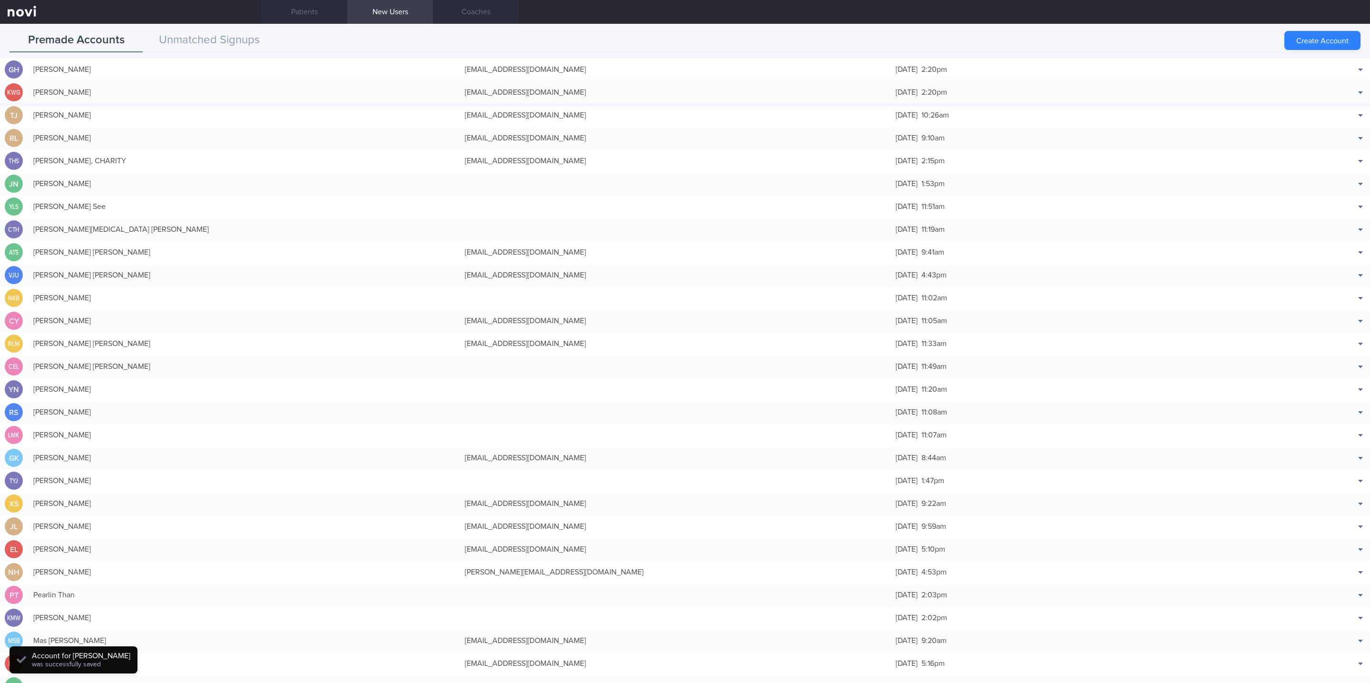
click at [514, 94] on div "[EMAIL_ADDRESS][DOMAIN_NAME]" at bounding box center [675, 92] width 431 height 19
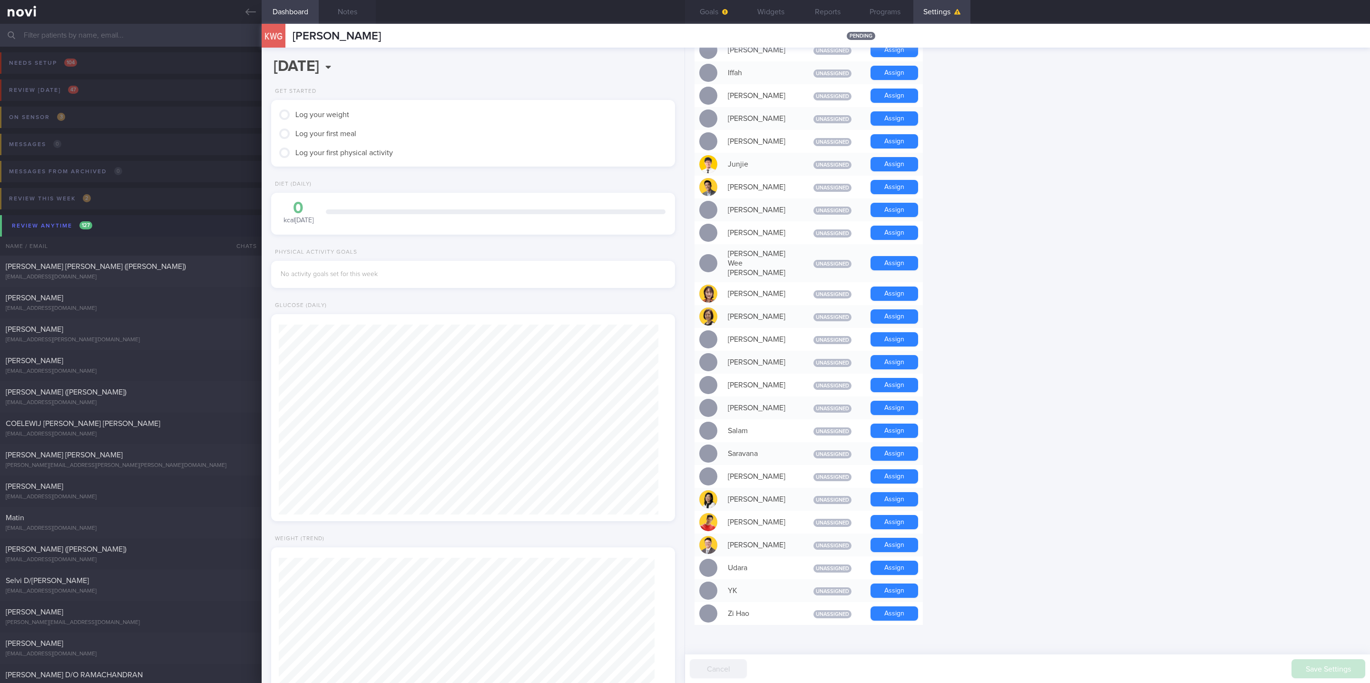
scroll to position [474, 0]
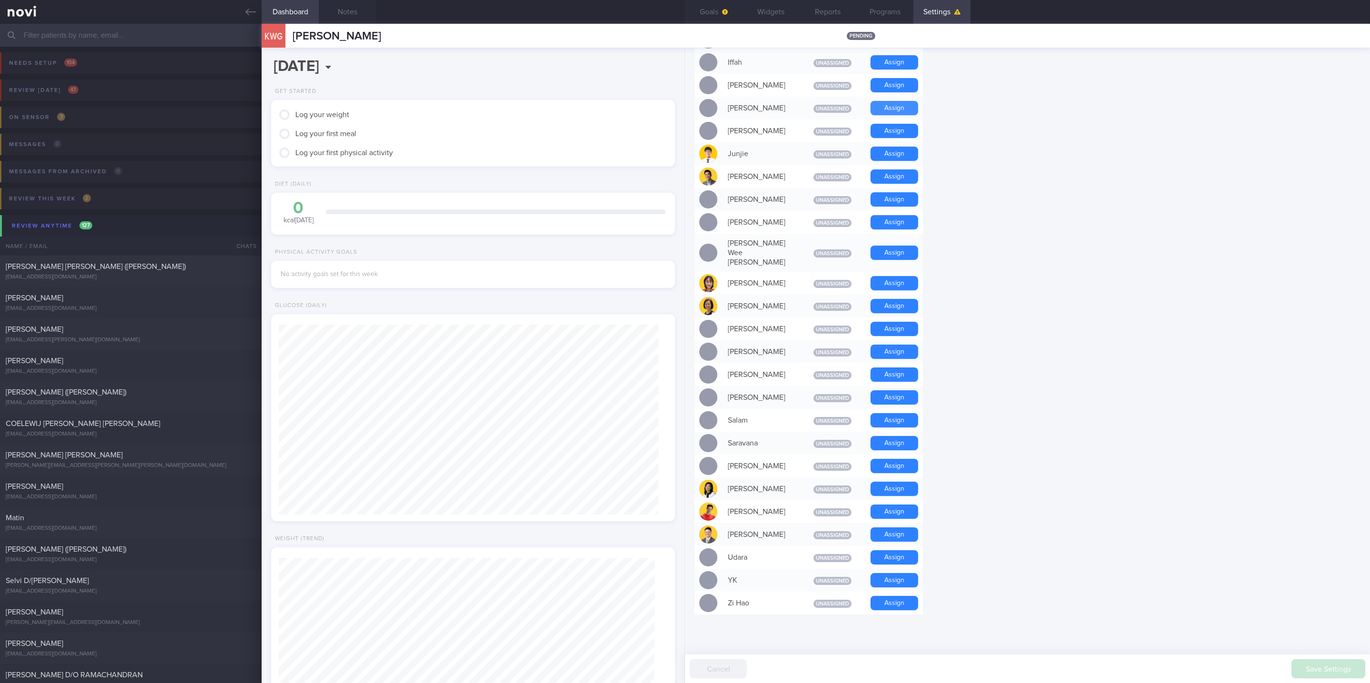
click at [902, 113] on button "Assign" at bounding box center [894, 108] width 48 height 14
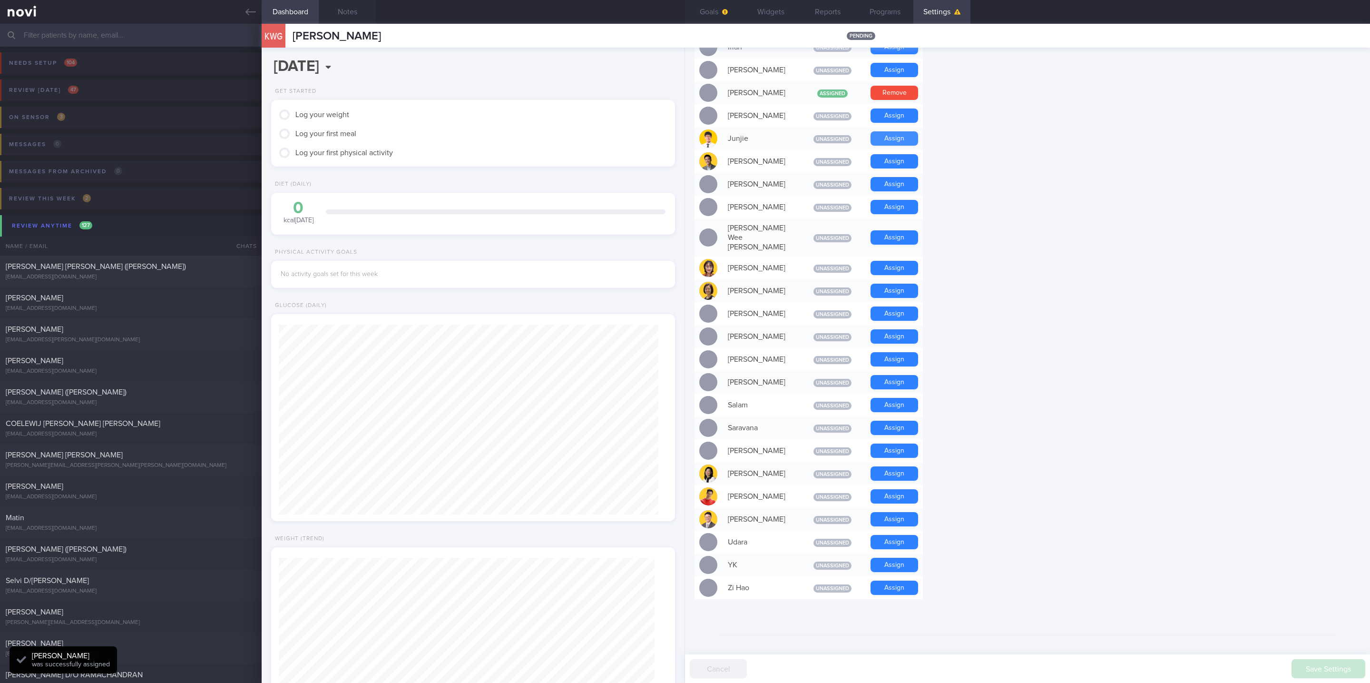
scroll to position [454, 0]
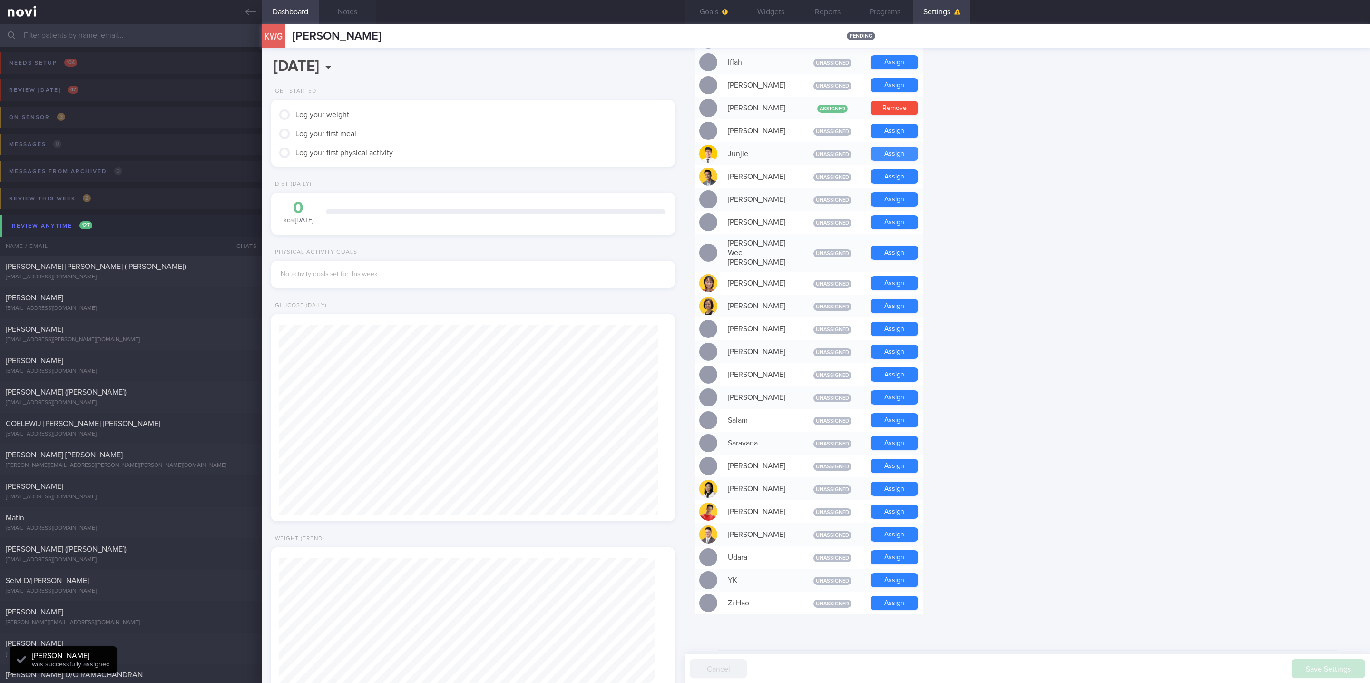
click at [898, 156] on button "Assign" at bounding box center [894, 153] width 48 height 14
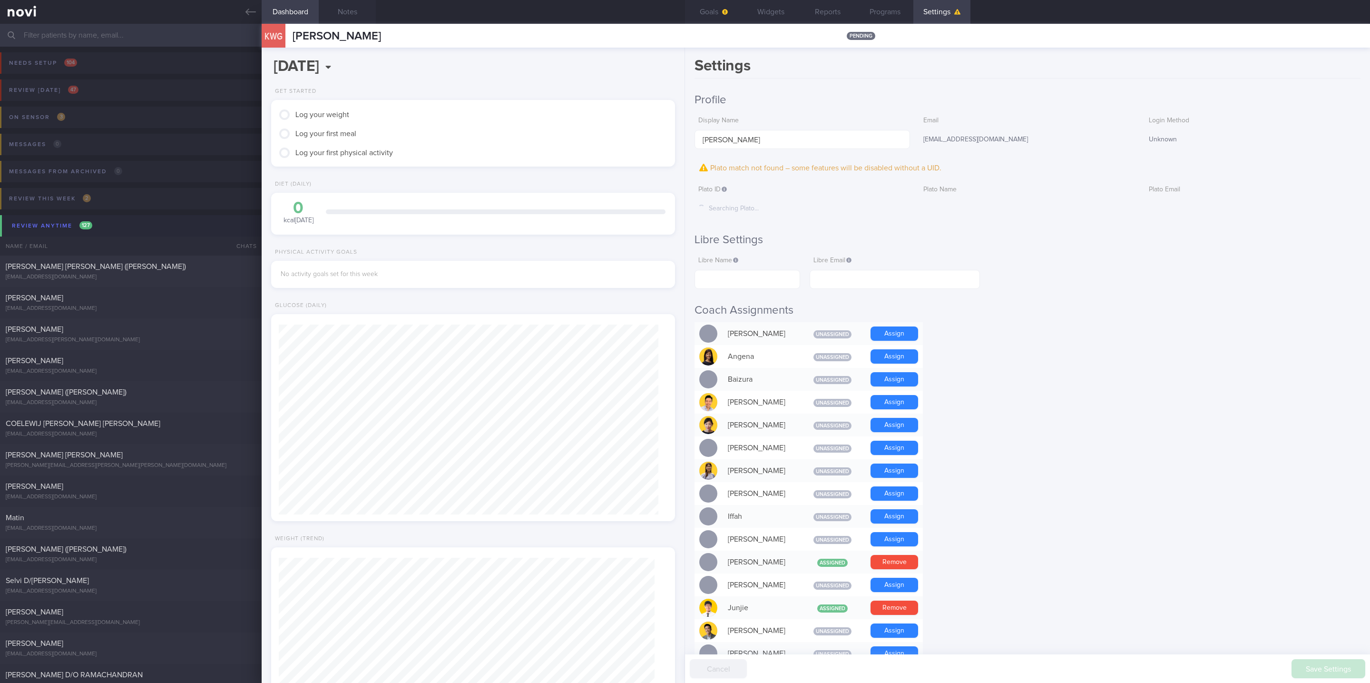
scroll to position [0, 0]
click at [343, 10] on button "Notes" at bounding box center [347, 12] width 57 height 24
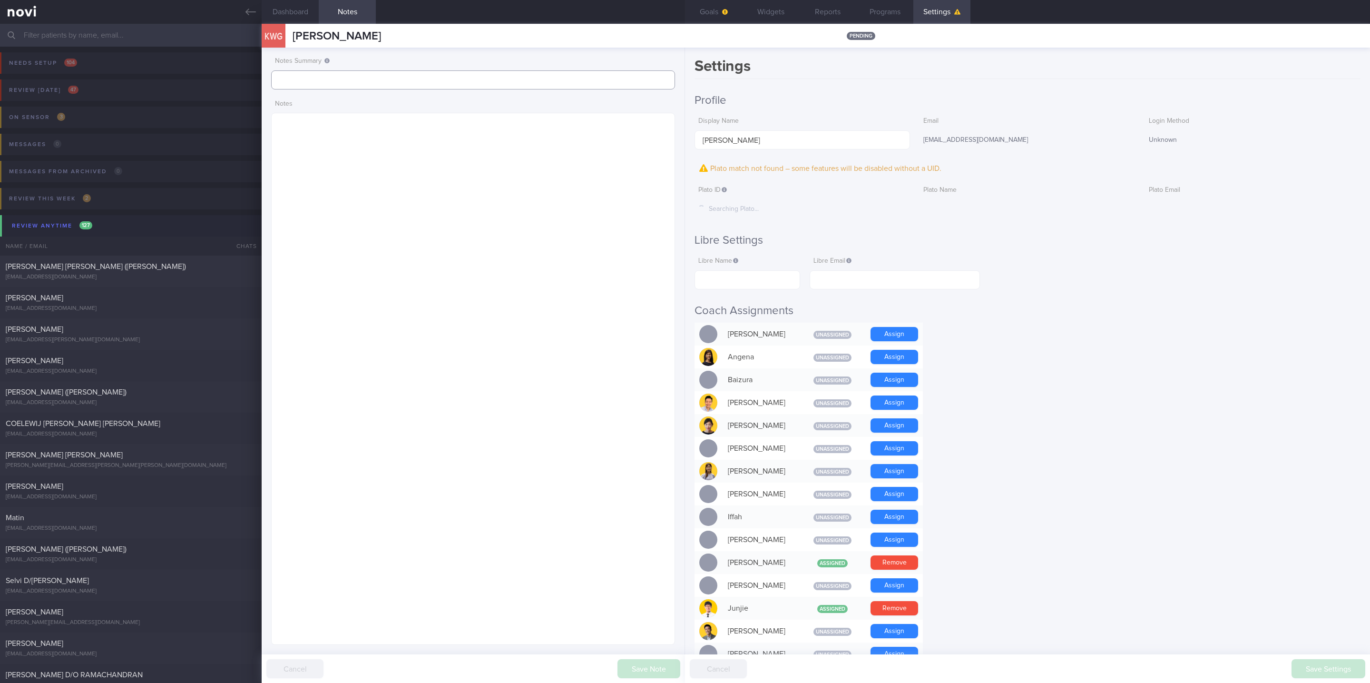
click at [361, 74] on input "text" at bounding box center [473, 79] width 404 height 19
click at [705, 10] on button "Goals" at bounding box center [713, 12] width 57 height 24
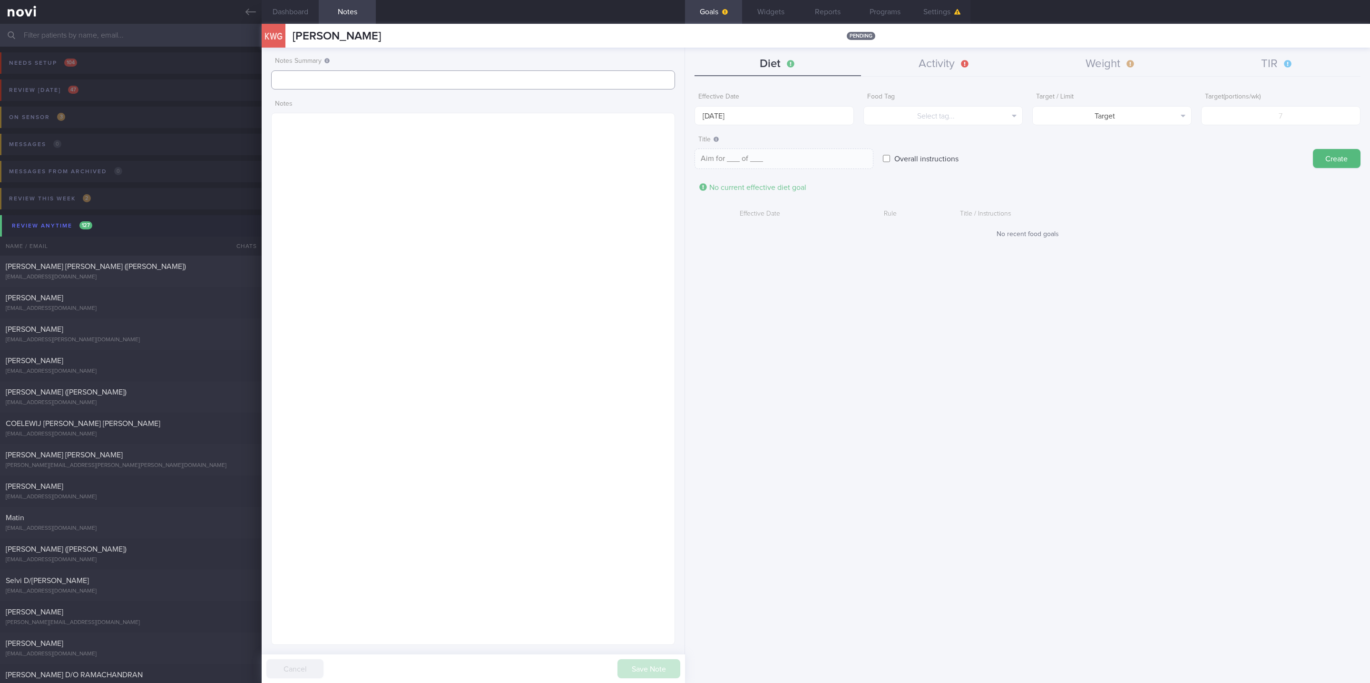
click at [390, 78] on input "text" at bounding box center [473, 79] width 404 height 19
drag, startPoint x: 370, startPoint y: 69, endPoint x: 225, endPoint y: 66, distance: 144.6
click at [225, 66] on div "Patients New Users Coaches Assigned patients Assigned patients All active patie…" at bounding box center [685, 353] width 1370 height 659
type input "tracked"
click at [628, 667] on button "Save Note" at bounding box center [648, 668] width 63 height 19
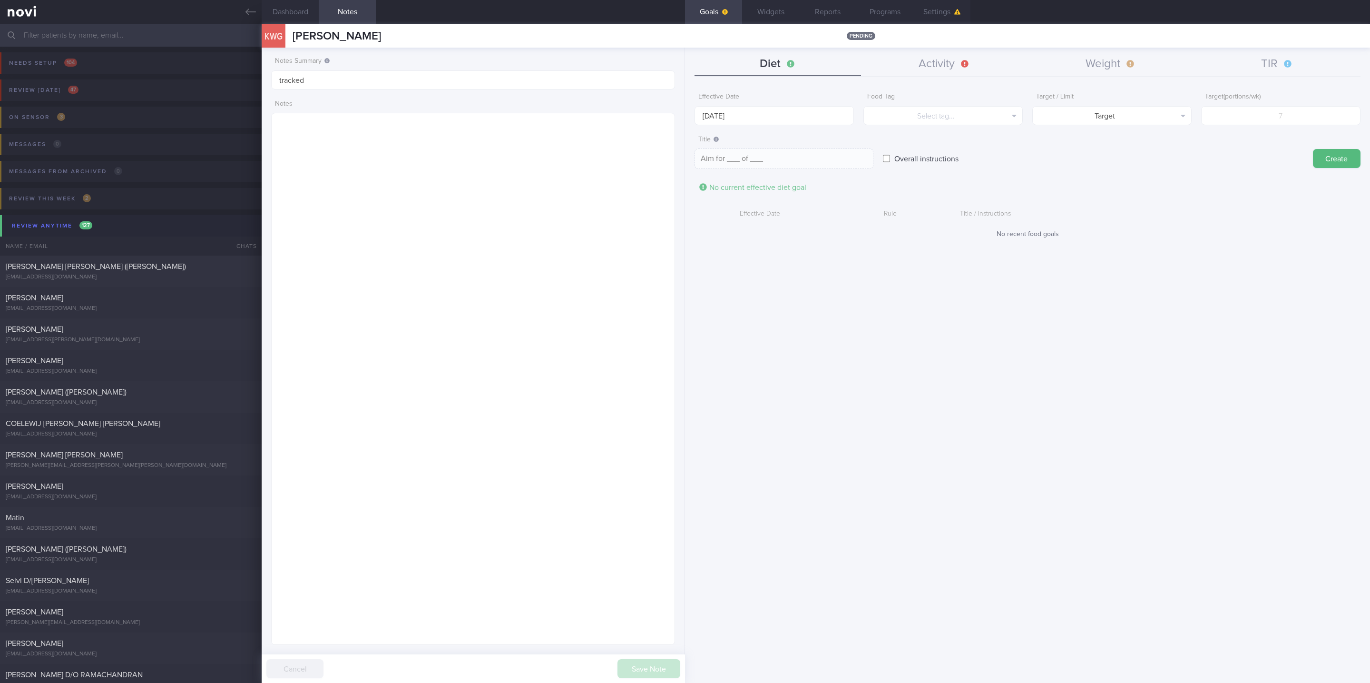
click at [1012, 125] on form "Effective Date 13 Oct 2025 Food Tag Select tag... Select tag... Calories Carbs …" at bounding box center [1027, 168] width 666 height 160
click at [939, 49] on div "Diet Activity Weight TIR Effective Date 13 Oct 2025 Food Tag Select tag... Sele…" at bounding box center [1027, 365] width 685 height 635
click at [952, 70] on button "Activity" at bounding box center [944, 64] width 166 height 24
click at [977, 112] on button "Select type..." at bounding box center [1026, 115] width 215 height 19
click at [995, 150] on button "Duration" at bounding box center [1027, 148] width 215 height 14
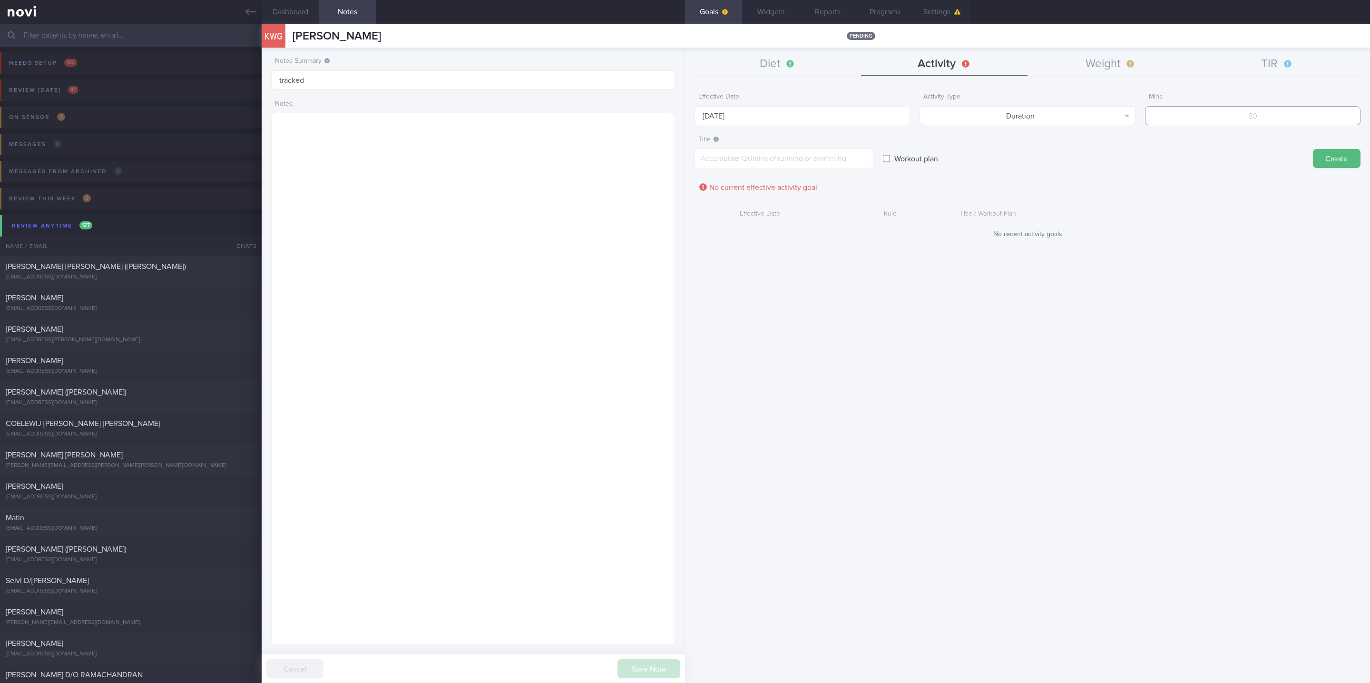
click at [1159, 122] on input "number" at bounding box center [1252, 115] width 215 height 19
type input "150"
click at [803, 107] on input "[DATE]" at bounding box center [801, 115] width 215 height 19
click at [698, 180] on span "6" at bounding box center [705, 183] width 19 height 19
type input "[DATE]"
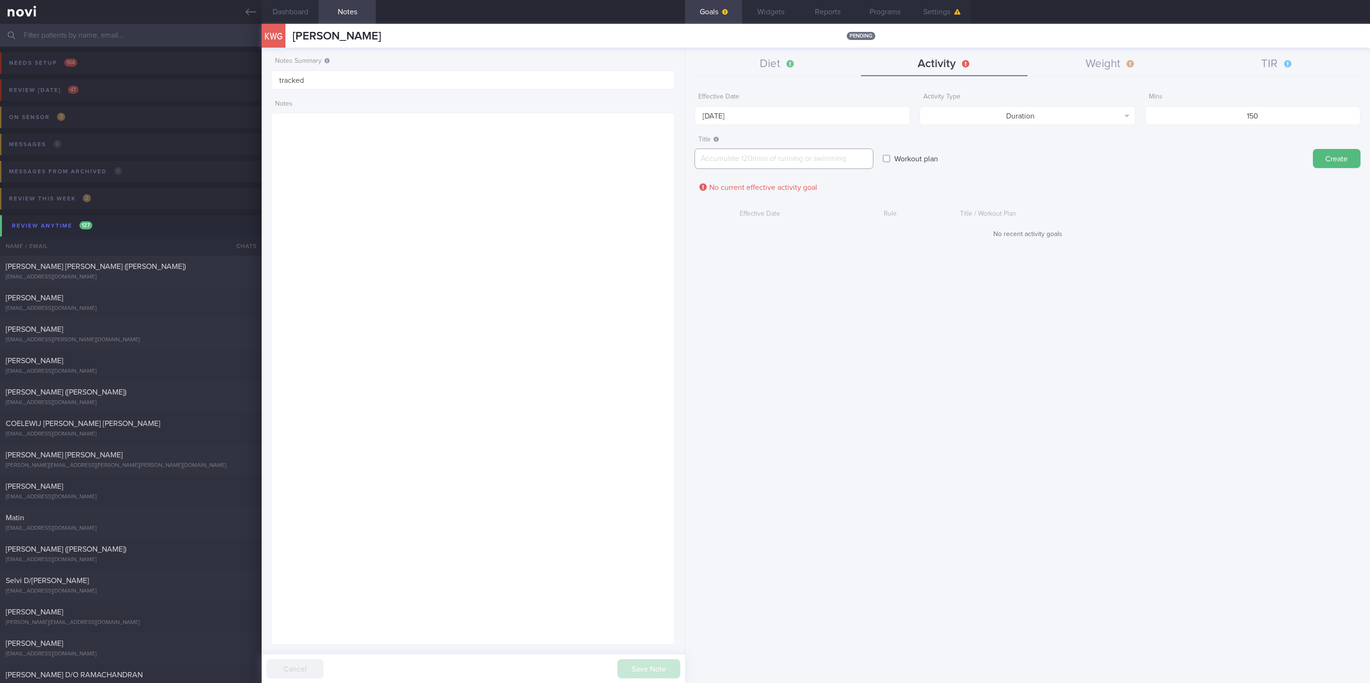
click at [793, 154] on textarea at bounding box center [783, 158] width 179 height 20
paste textarea "Aim for 150 mins moderate intensity aerobic training per week (brisk walking, j…"
type textarea "Aim for 150 mins moderate intensity aerobic training per week (brisk walking, j…"
click at [1315, 158] on button "Create" at bounding box center [1337, 158] width 48 height 19
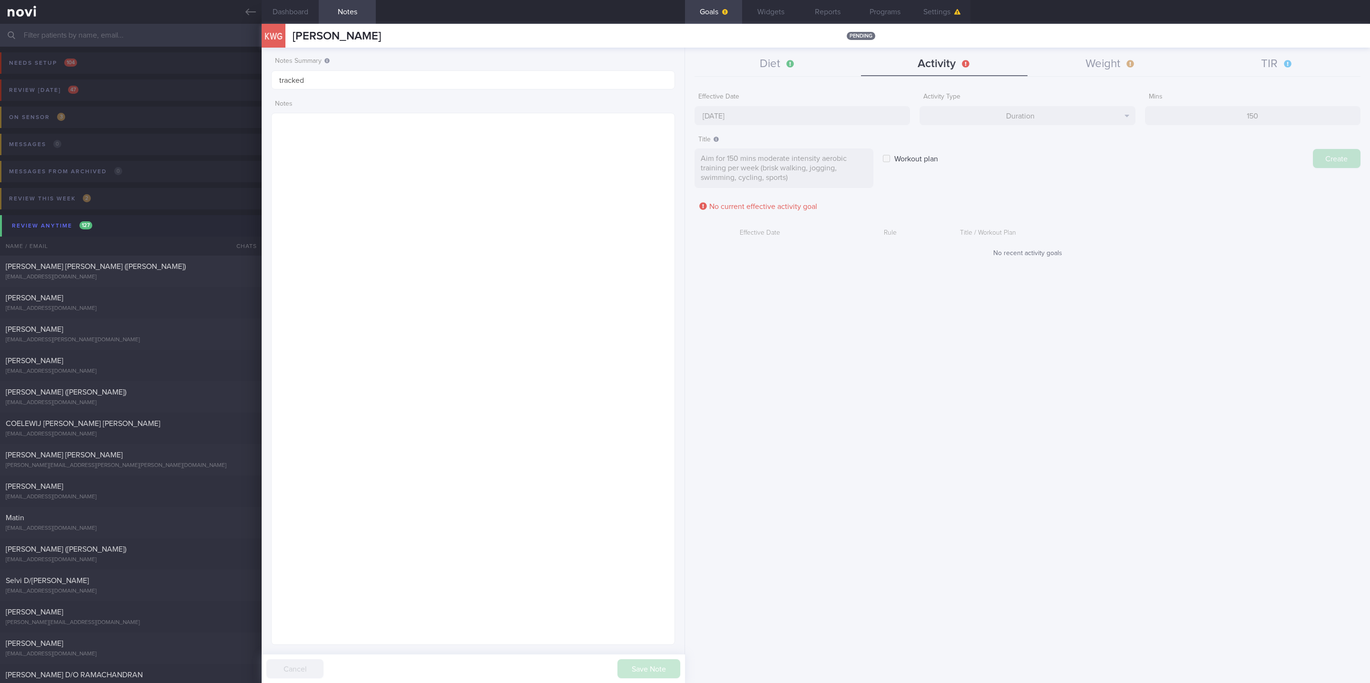
type input "[DATE]"
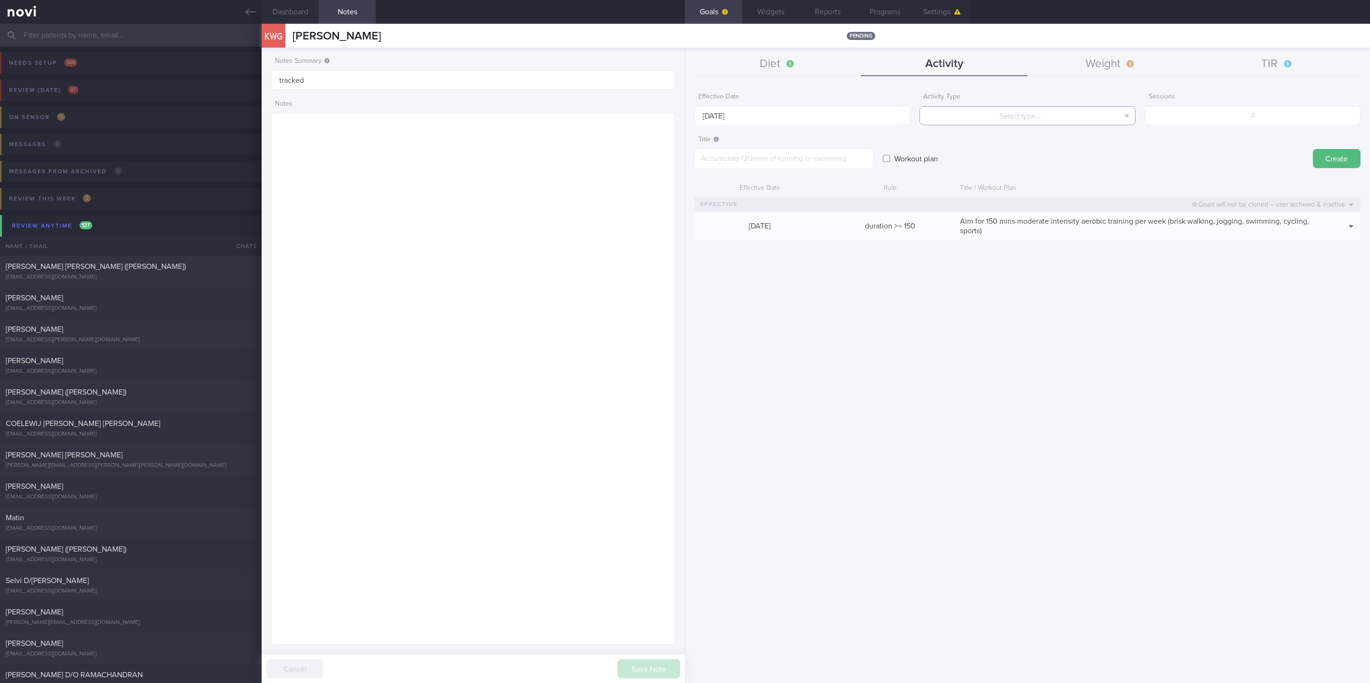
click at [1016, 123] on button "Select type..." at bounding box center [1026, 115] width 215 height 19
click at [956, 66] on button "Activity" at bounding box center [944, 64] width 166 height 24
click at [1021, 115] on button "Select type..." at bounding box center [1026, 115] width 215 height 19
click at [1025, 163] on button "Sessions" at bounding box center [1027, 163] width 215 height 14
click at [1260, 113] on input "number" at bounding box center [1252, 115] width 215 height 19
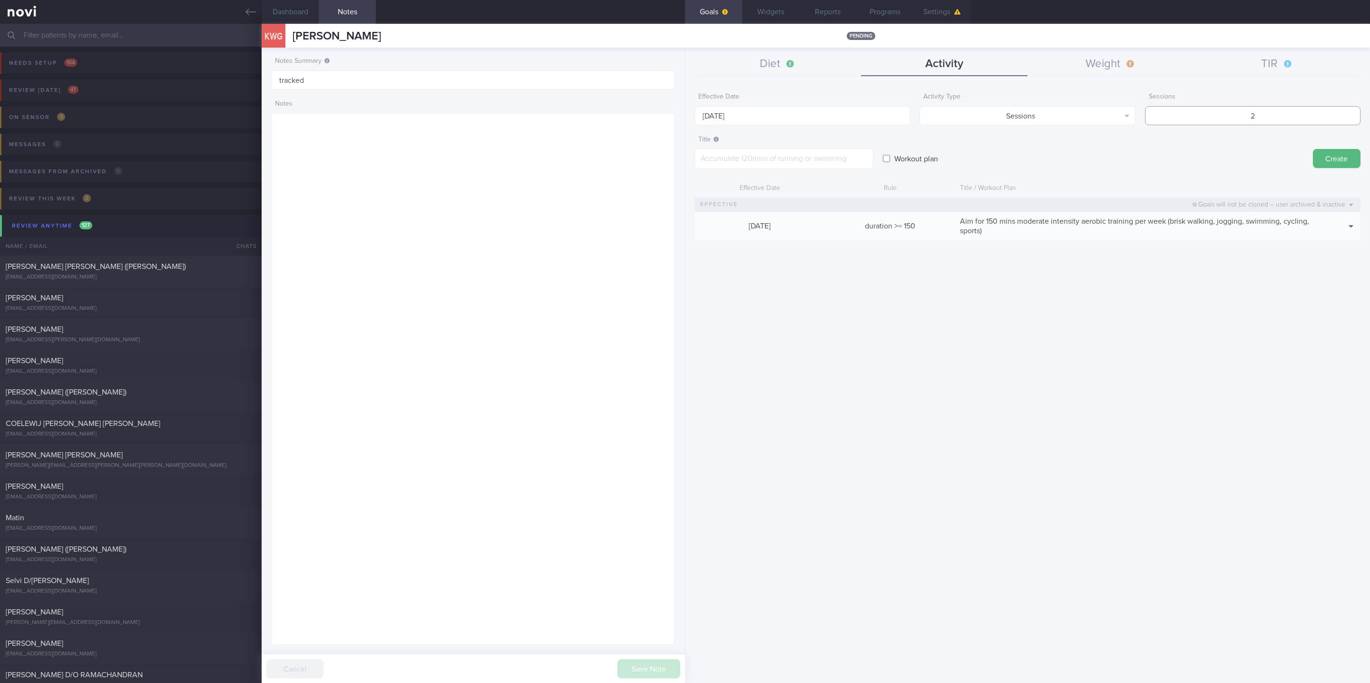
type input "2"
click at [798, 105] on div "Effective Date [DATE]" at bounding box center [801, 106] width 215 height 37
click at [732, 113] on input "[DATE]" at bounding box center [801, 115] width 215 height 19
drag, startPoint x: 697, startPoint y: 195, endPoint x: 698, endPoint y: 188, distance: 7.2
click at [696, 195] on div "29 30 1 2 3 4 5 6 7 8 9 10 11 12 13 14 15 16 17 18 19 20 21 22 23 24 25 26 27 2…" at bounding box center [767, 210] width 146 height 111
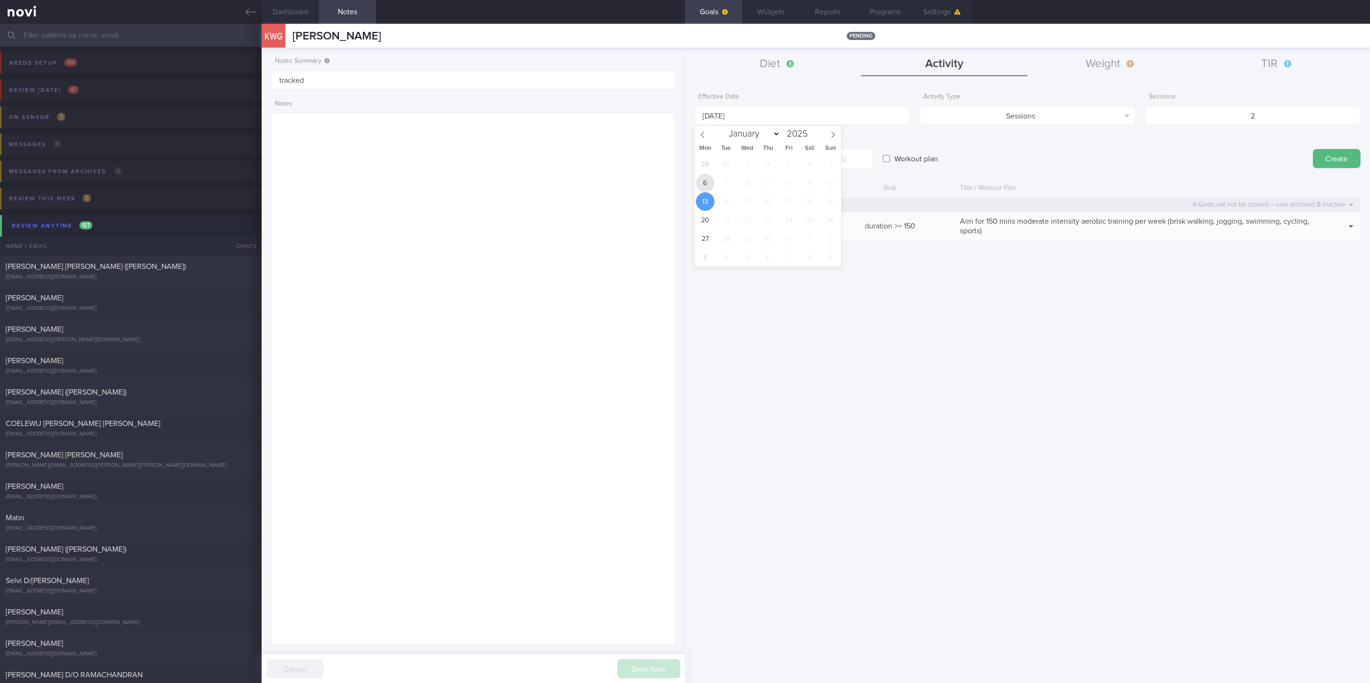
click at [698, 188] on span "6" at bounding box center [705, 183] width 19 height 19
type input "[DATE]"
click at [776, 151] on textarea at bounding box center [783, 158] width 179 height 20
paste textarea "Aim for at least 2x strength training sessions per week *Upper Body* - Exercise…"
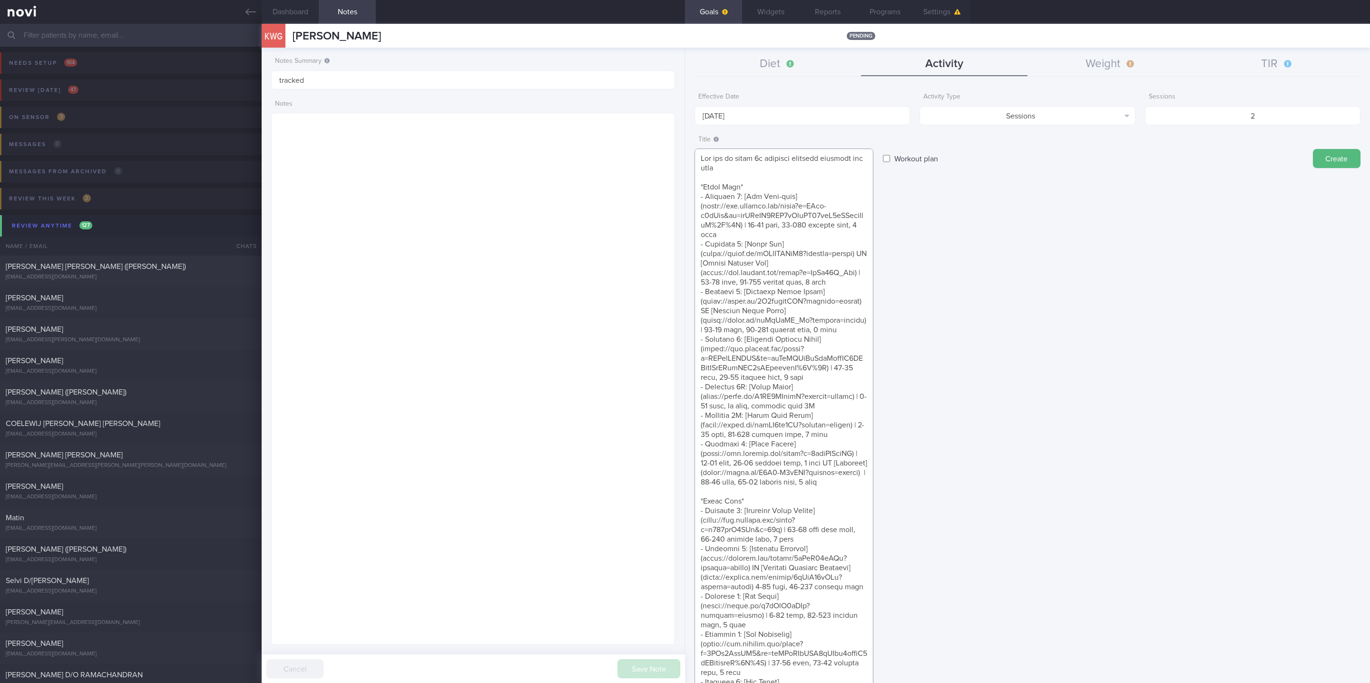
scroll to position [143, 0]
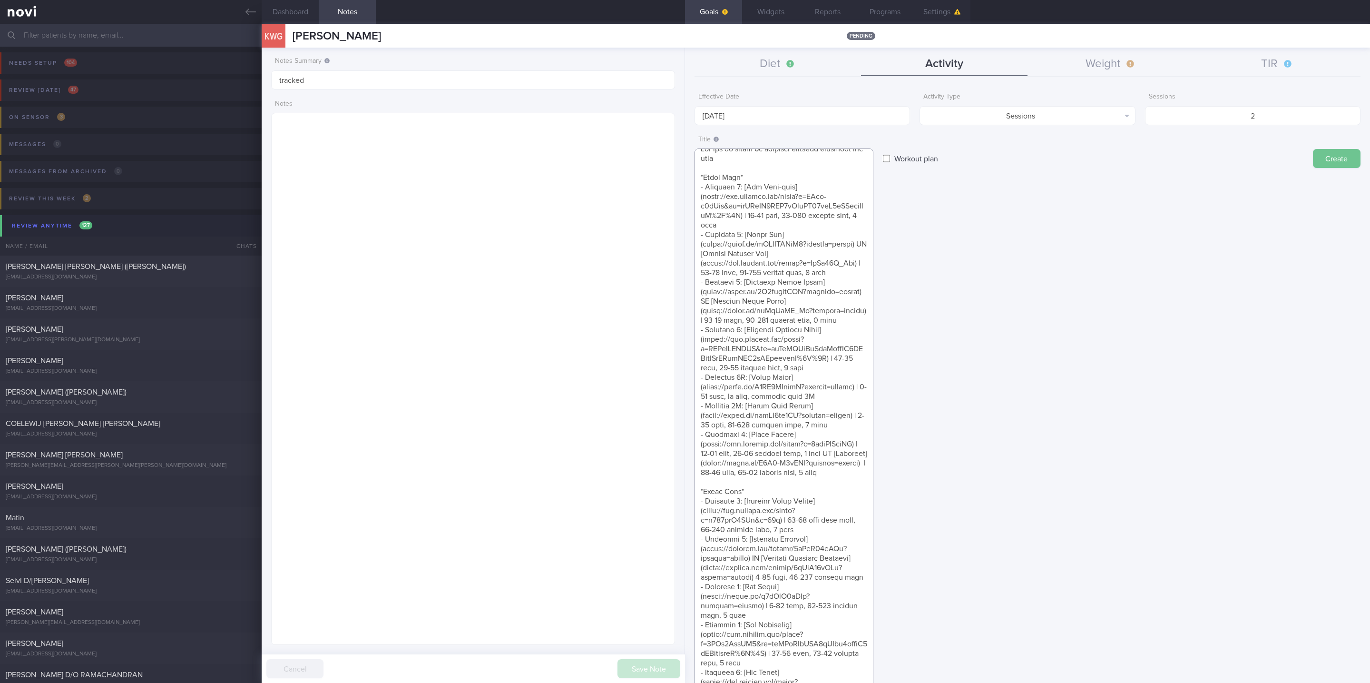
type textarea "Aim for at least 2x strength training sessions per week *Upper Body* - Exercise…"
click at [1313, 163] on button "Create" at bounding box center [1337, 158] width 48 height 19
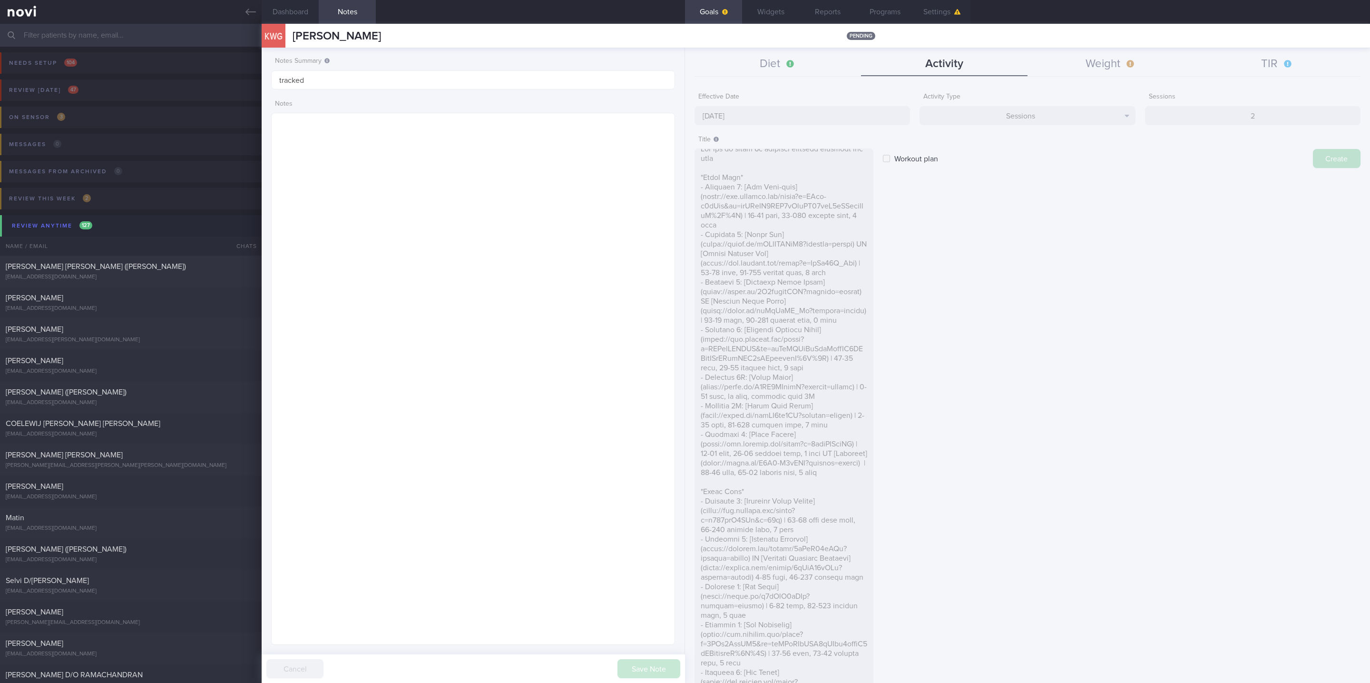
type input "[DATE]"
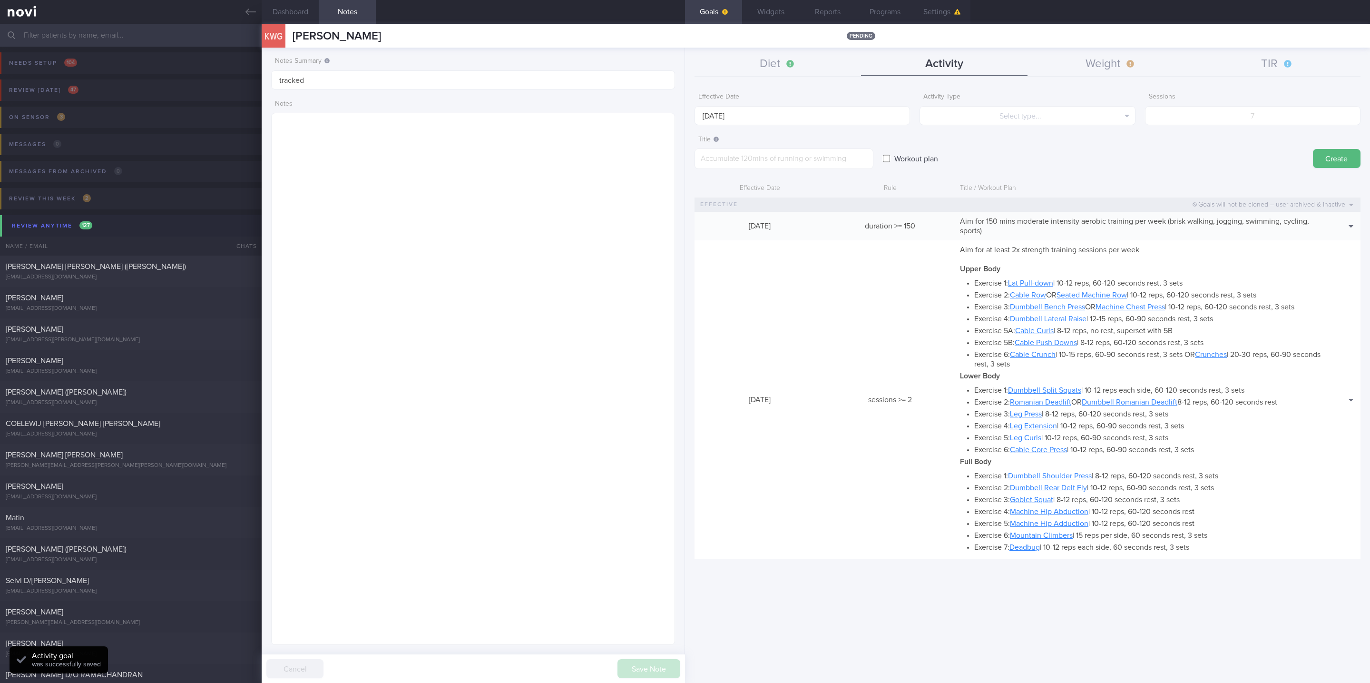
scroll to position [0, 0]
click at [1148, 71] on button "Weight" at bounding box center [1110, 64] width 166 height 24
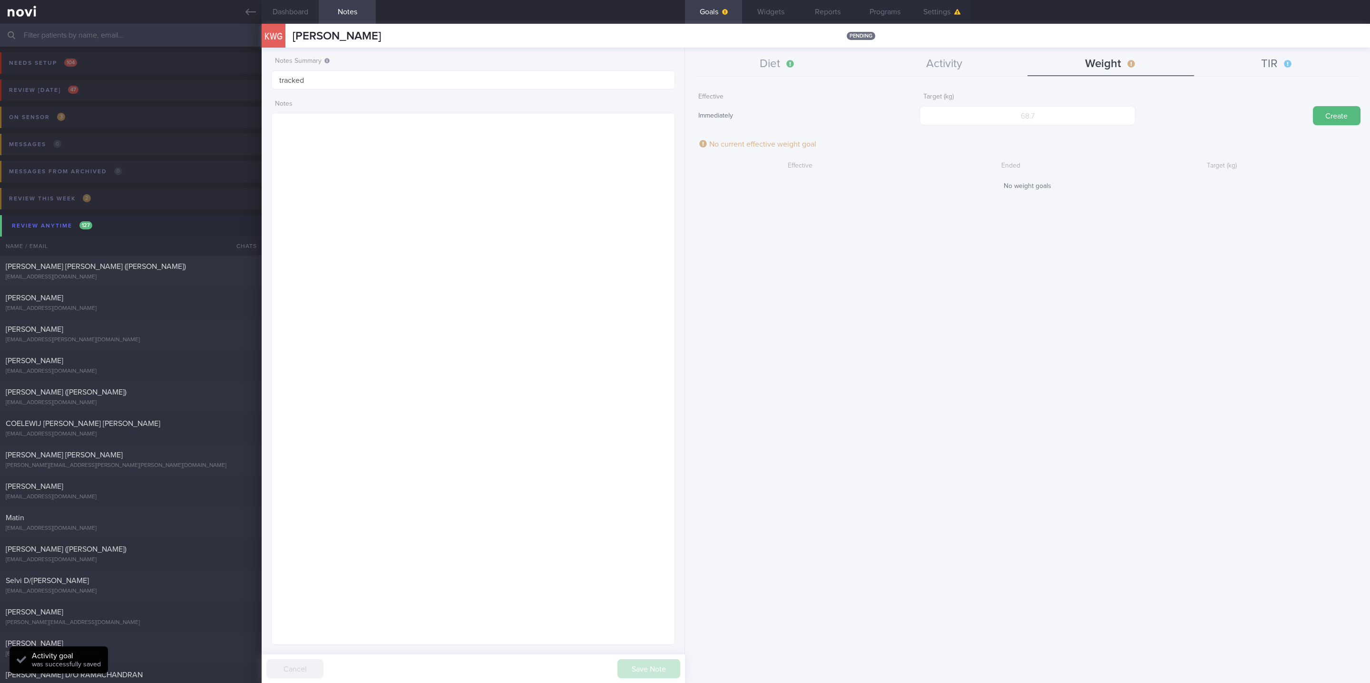
click at [1266, 68] on button "TIR" at bounding box center [1277, 64] width 166 height 24
click at [1113, 108] on input "number" at bounding box center [1026, 115] width 215 height 19
type input "95"
click at [1325, 117] on button "Create" at bounding box center [1337, 115] width 48 height 19
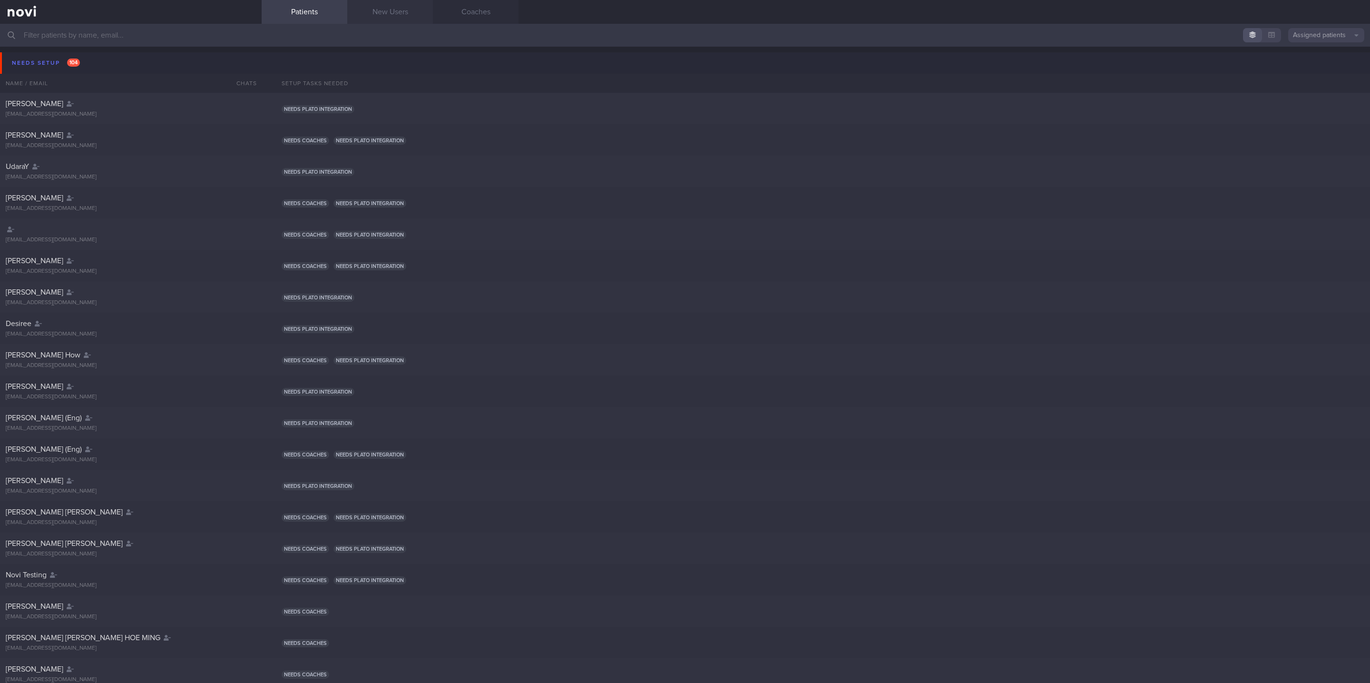
click at [398, 10] on link "New Users" at bounding box center [390, 12] width 86 height 24
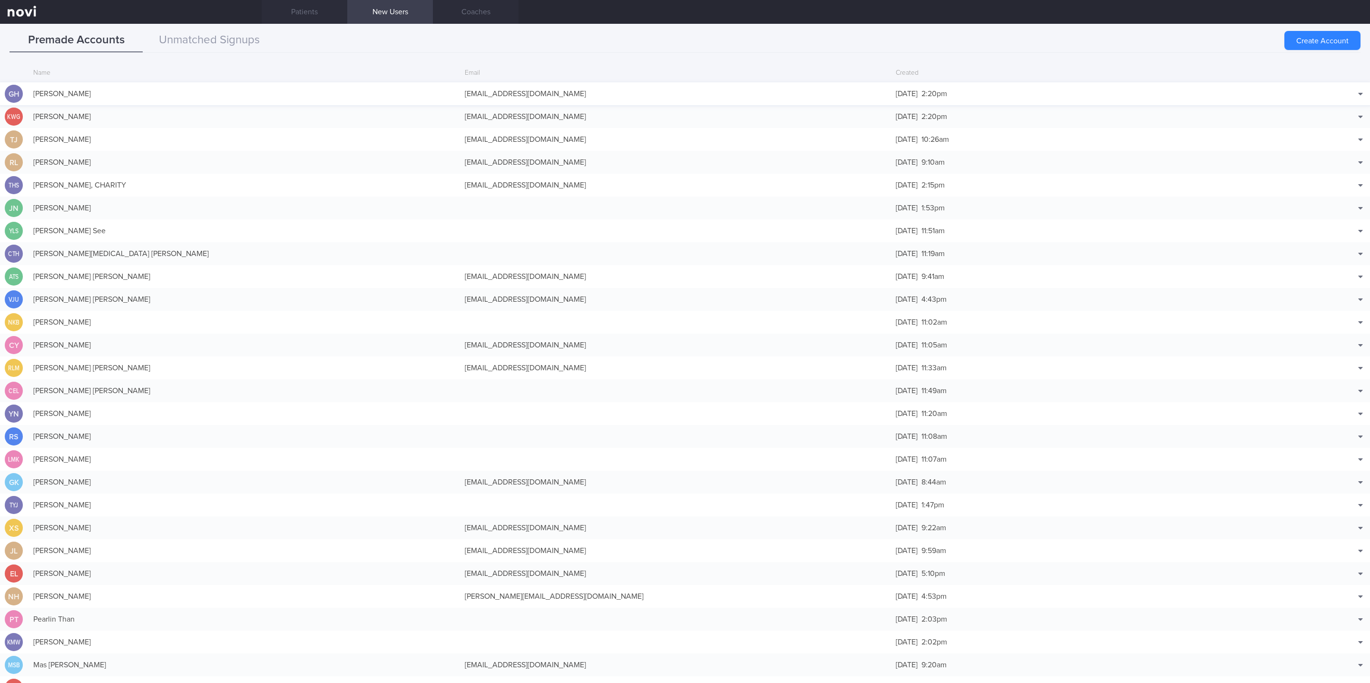
click at [1156, 100] on div "[DATE] 2:20pm" at bounding box center [1106, 93] width 431 height 19
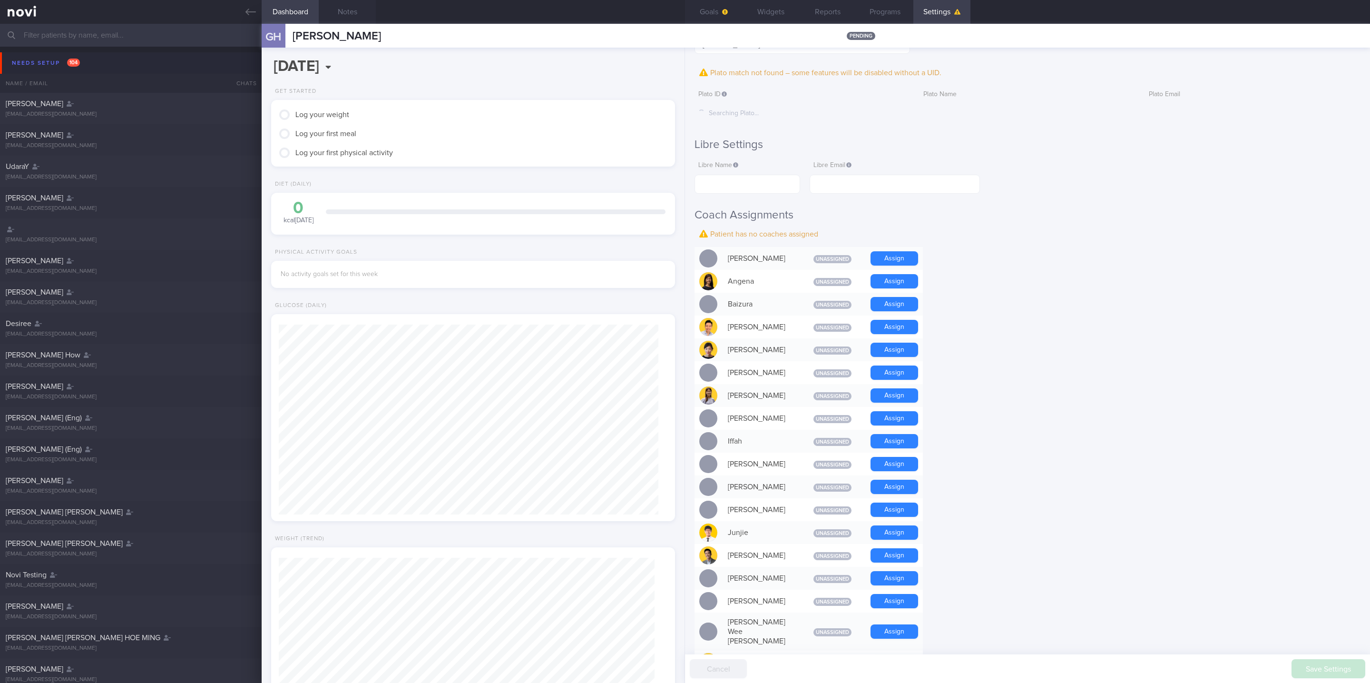
scroll to position [285, 0]
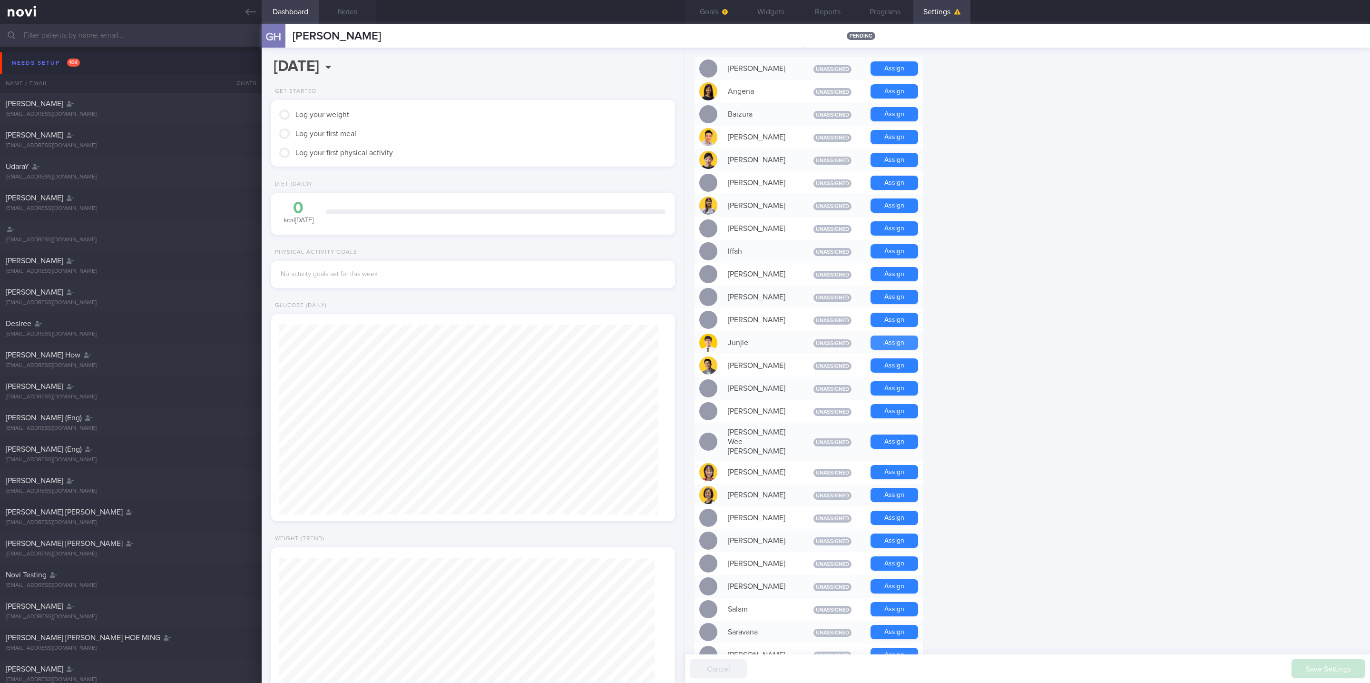
click at [882, 344] on button "Assign" at bounding box center [894, 342] width 48 height 14
click at [903, 299] on button "Assign" at bounding box center [894, 298] width 48 height 14
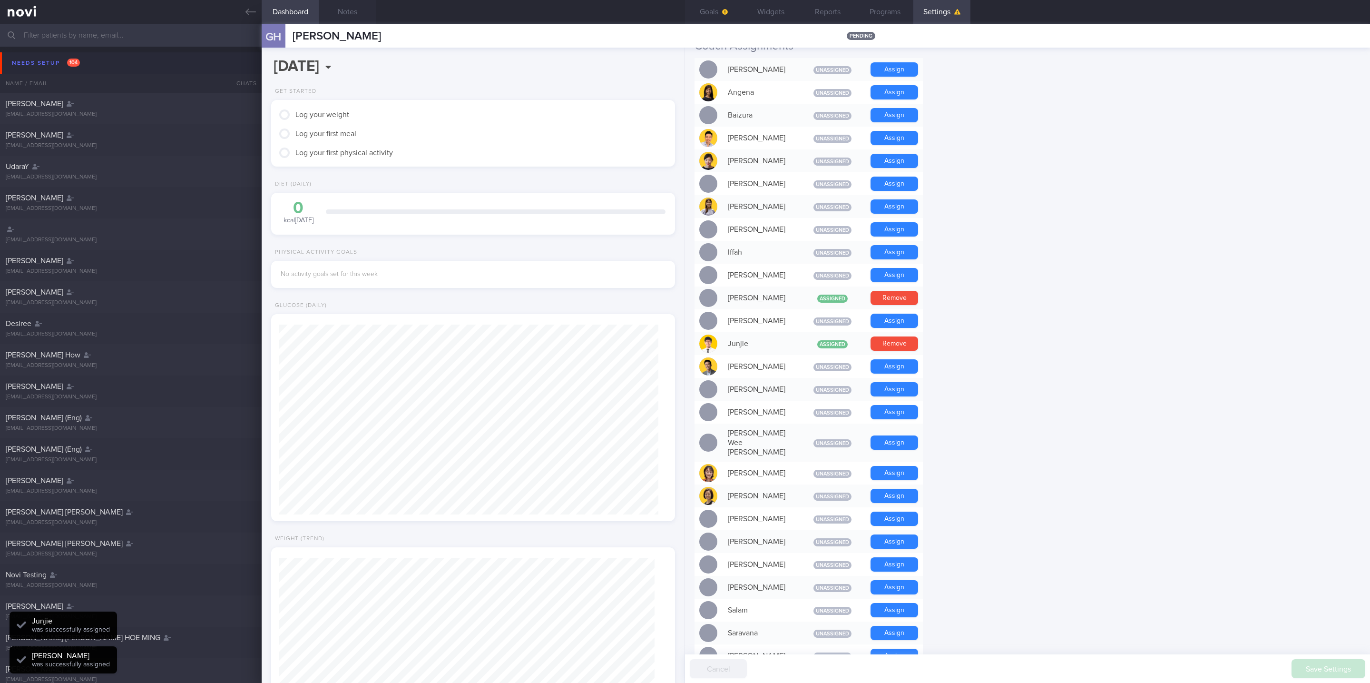
scroll to position [190, 380]
click at [361, 15] on button "Notes" at bounding box center [347, 12] width 57 height 24
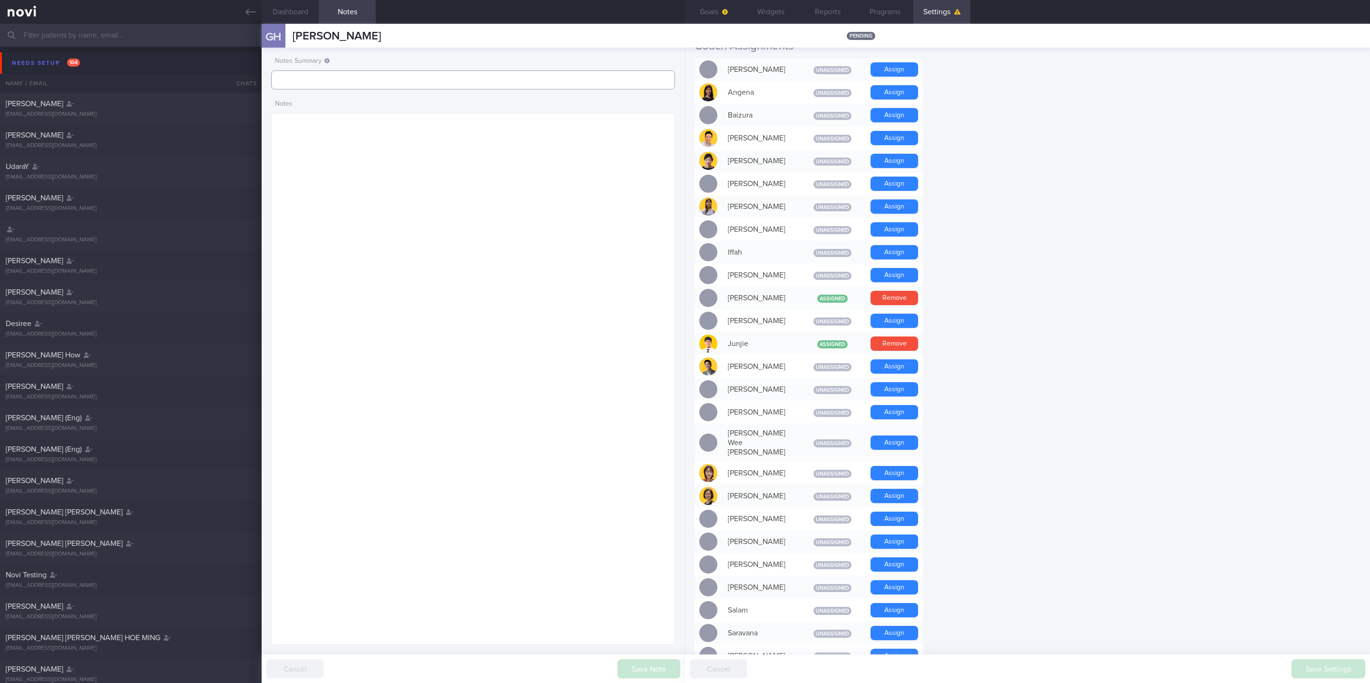
click at [325, 73] on input "text" at bounding box center [473, 79] width 404 height 19
paste input "tracked"
type input "tracked"
click at [650, 664] on button "Save Note" at bounding box center [648, 668] width 63 height 19
click at [709, 16] on button "Goals" at bounding box center [713, 12] width 57 height 24
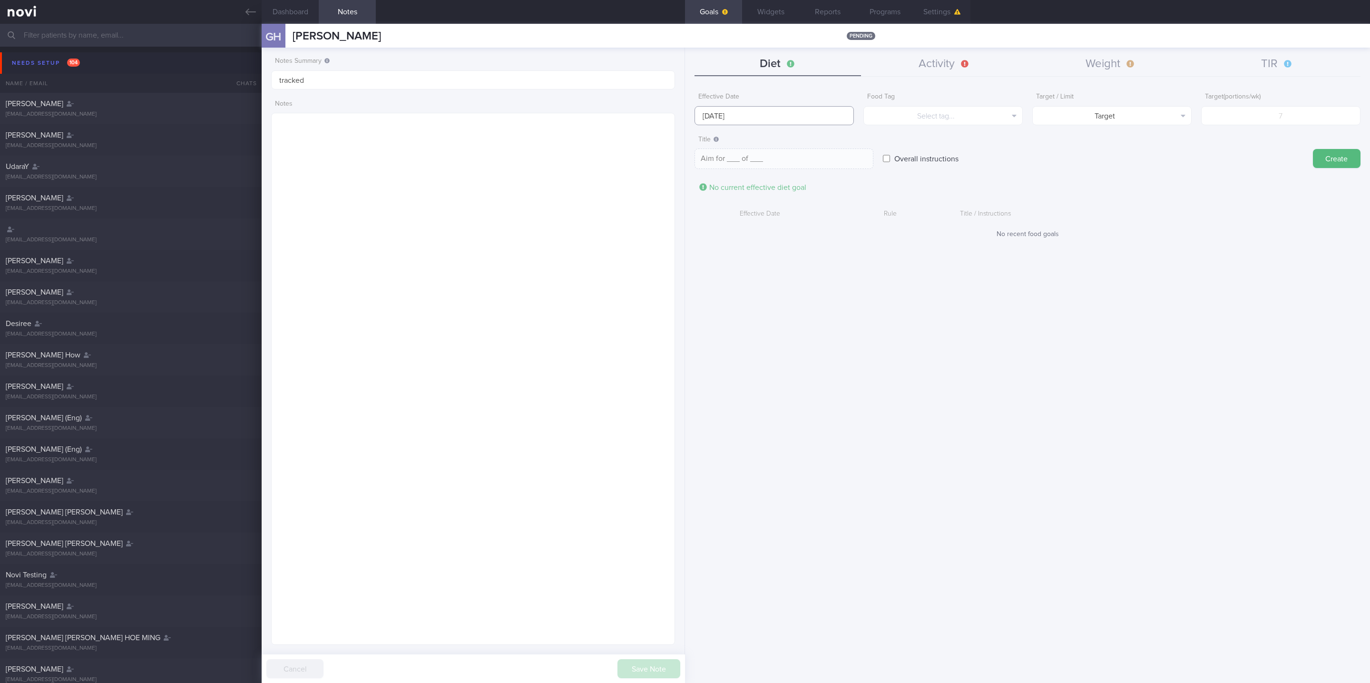
click at [812, 117] on input "[DATE]" at bounding box center [773, 115] width 159 height 19
click at [698, 176] on span "6" at bounding box center [705, 183] width 19 height 19
type input "[DATE]"
click at [903, 117] on button "Select tag..." at bounding box center [942, 115] width 159 height 19
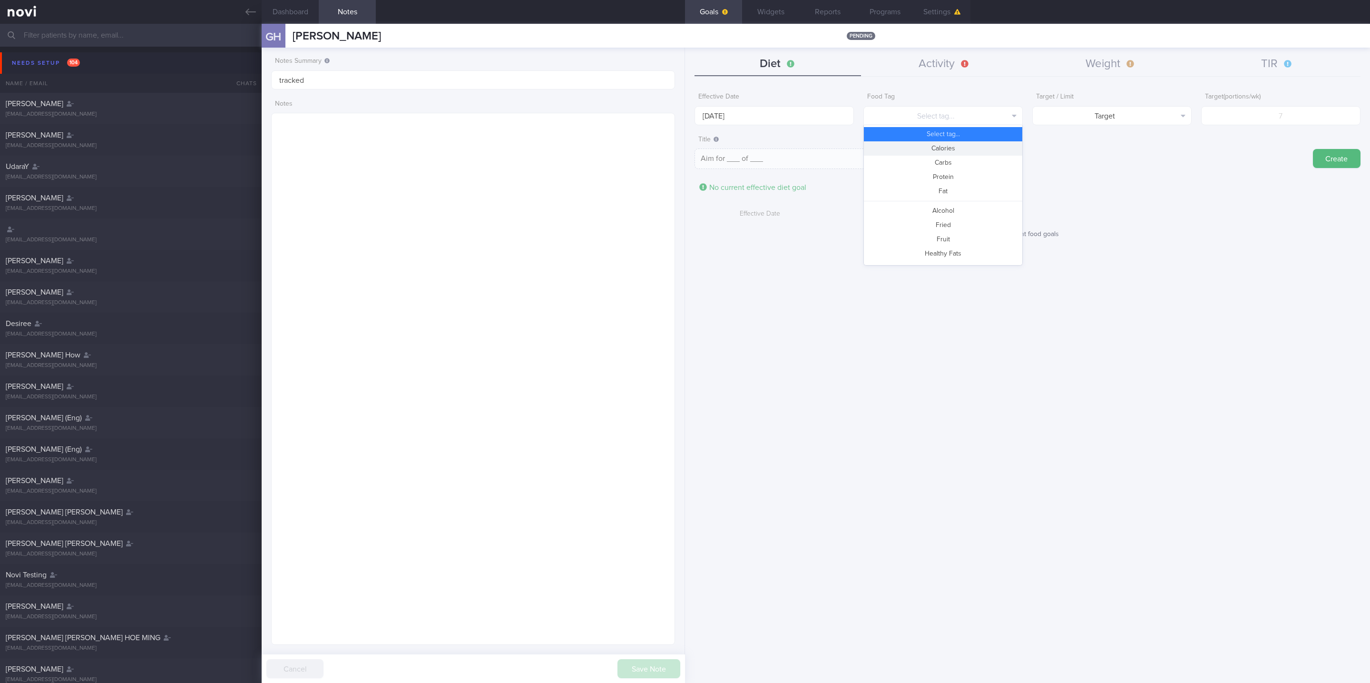
click at [922, 149] on button "Calories" at bounding box center [943, 148] width 158 height 14
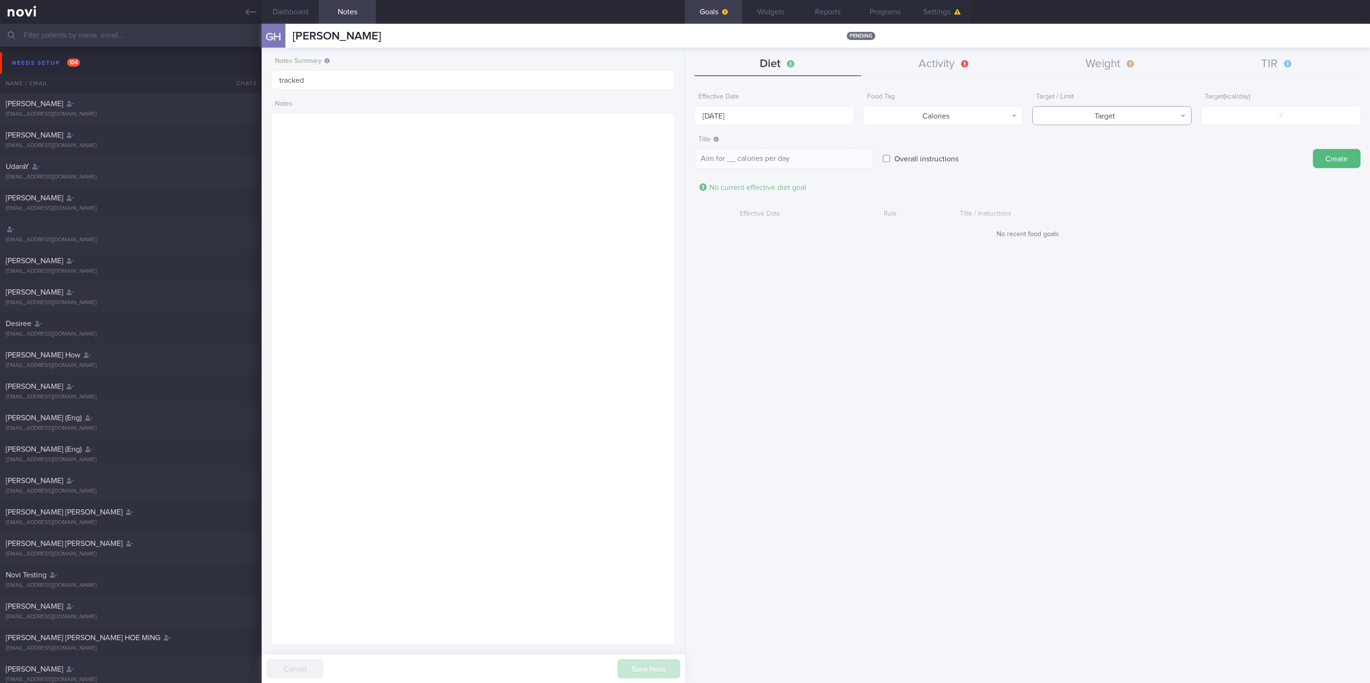
click at [1085, 120] on button "Target" at bounding box center [1111, 115] width 159 height 19
click at [1092, 149] on button "Limit" at bounding box center [1112, 148] width 158 height 14
type textarea "Keep to __ calories per day"
click at [1276, 126] on form "Effective Date [DATE] Food Tag Calories Select tag... Calories Carbs Protein Fa…" at bounding box center [1027, 168] width 666 height 160
click at [1290, 113] on input "number" at bounding box center [1280, 115] width 159 height 19
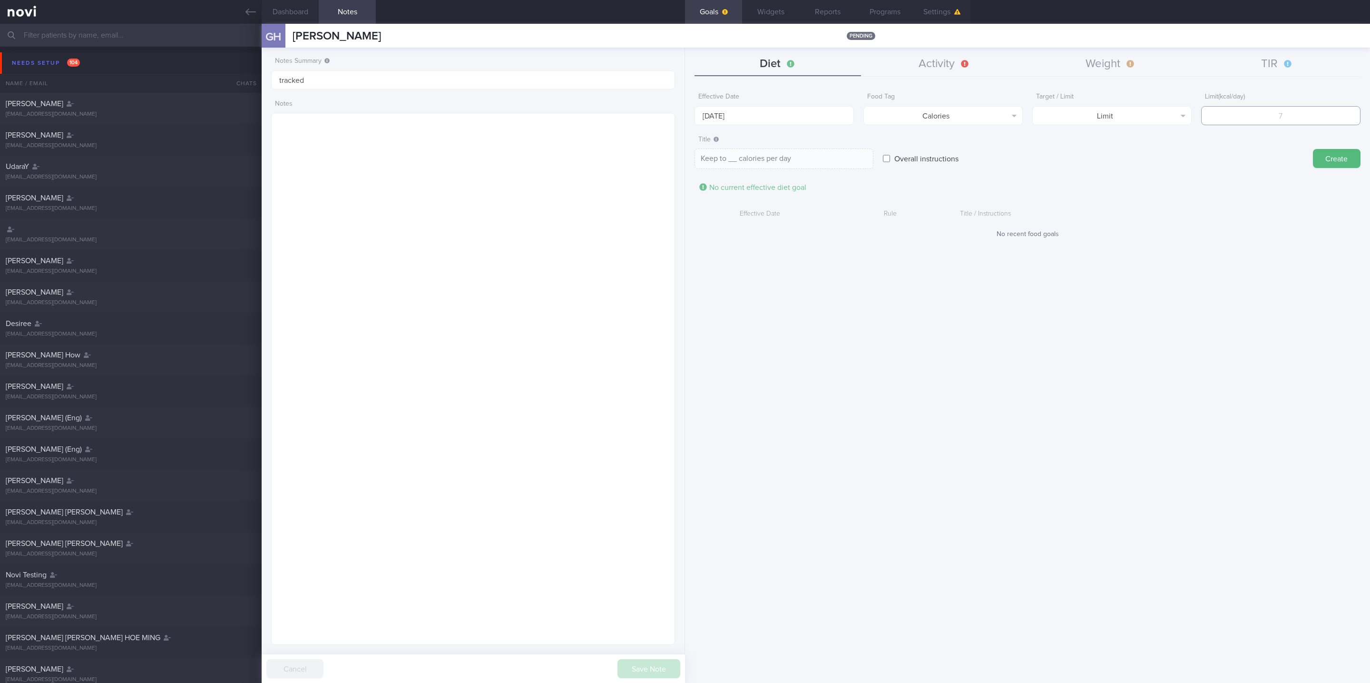
type input "1"
type textarea "Keep to 1 calories per day"
type input "18"
type textarea "Keep to 18 calories per day"
type input "180"
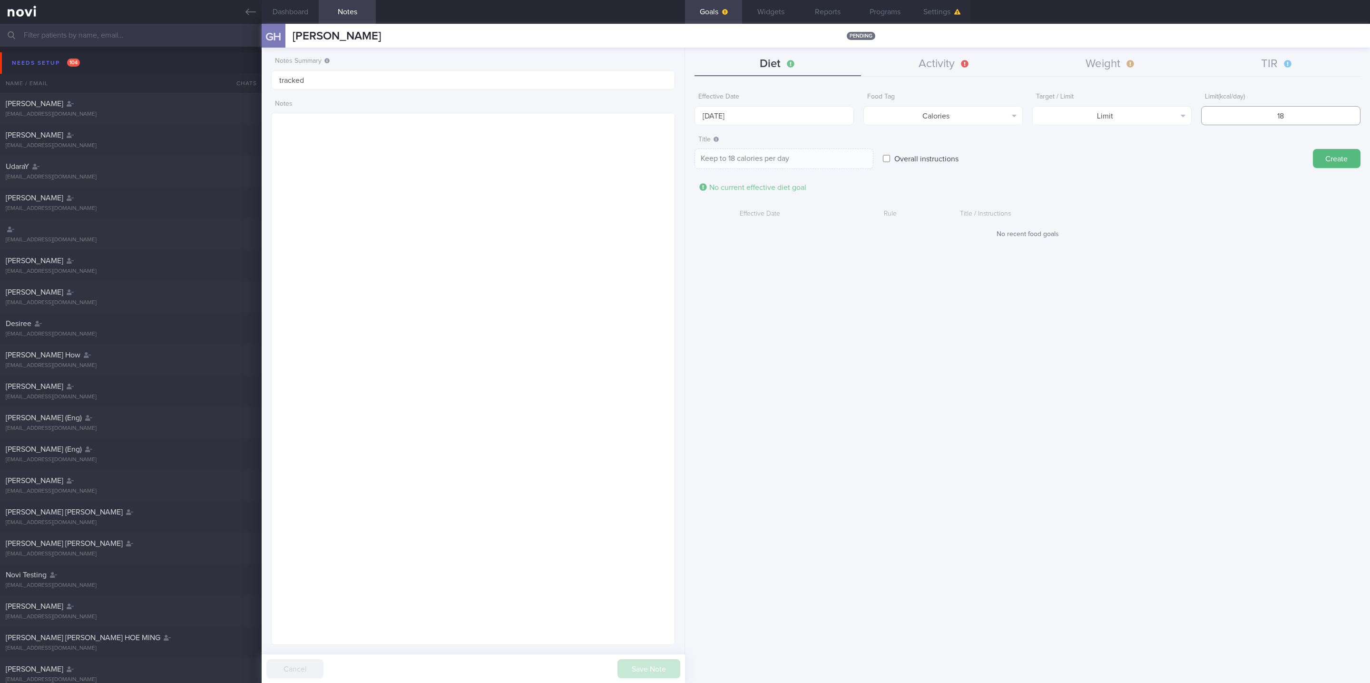
type textarea "Keep to 180 calories per day"
type input "1800"
type textarea "Keep to 1800 calories per day"
type input "1800"
click at [1334, 157] on button "Create" at bounding box center [1337, 158] width 48 height 19
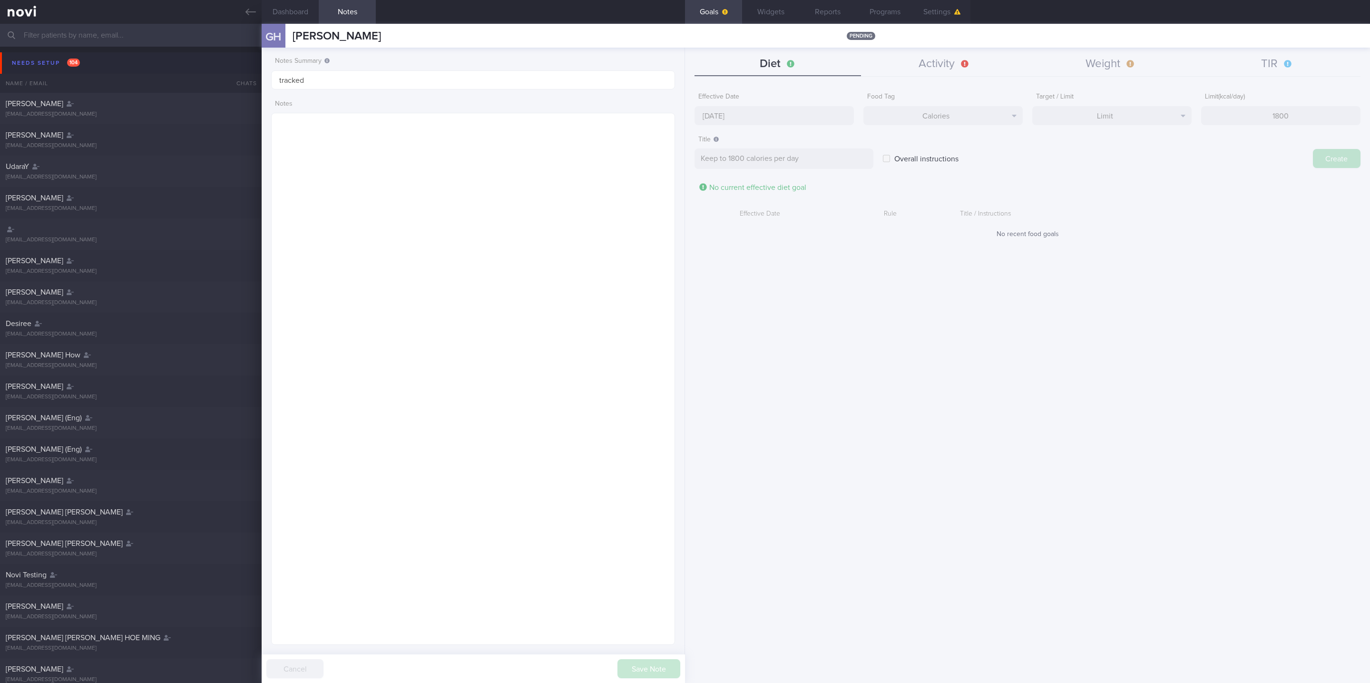
type input "[DATE]"
type textarea "Aim for ___ of ___"
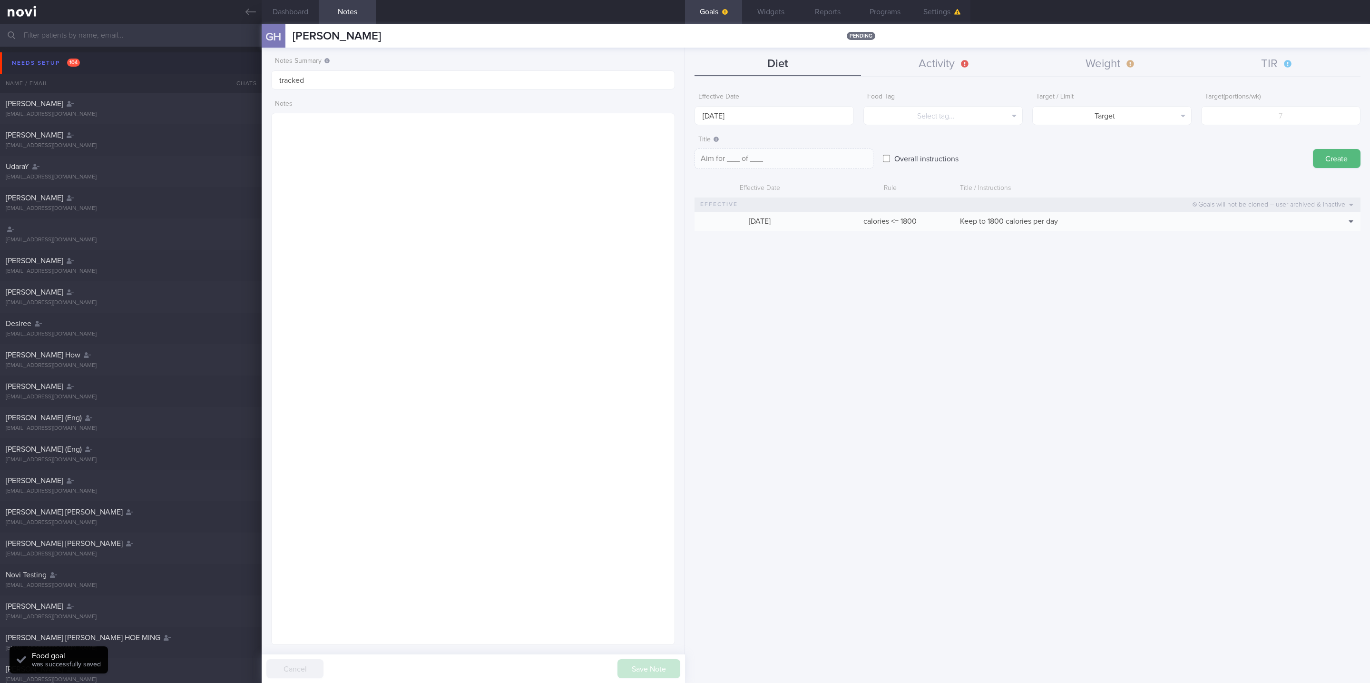
click at [952, 76] on div "Diet Activity Weight TIR" at bounding box center [1027, 64] width 666 height 24
click at [962, 55] on button "Activity" at bounding box center [944, 64] width 166 height 24
click at [986, 109] on button "Select type..." at bounding box center [1026, 115] width 215 height 19
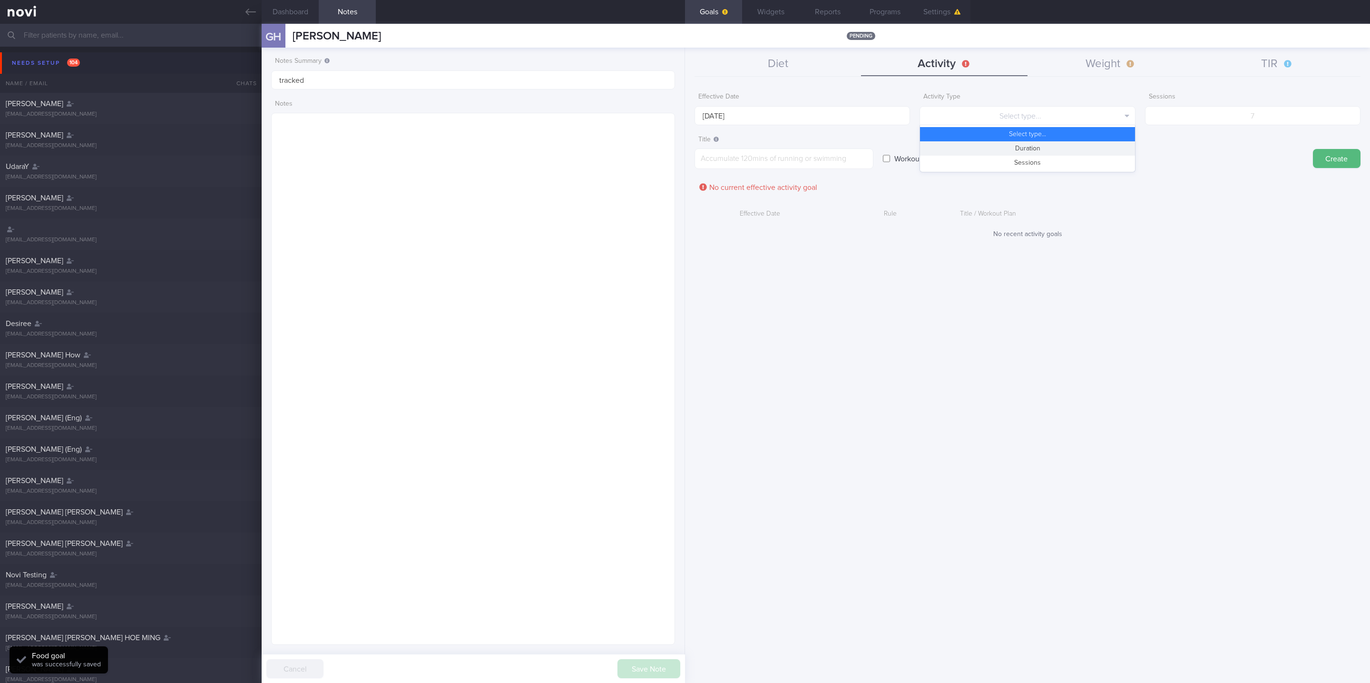
drag, startPoint x: 1018, startPoint y: 146, endPoint x: 1275, endPoint y: 137, distance: 257.0
click at [1019, 146] on button "Duration" at bounding box center [1027, 148] width 215 height 14
click at [1299, 122] on input "number" at bounding box center [1252, 115] width 215 height 19
type input "150"
click at [848, 121] on input "[DATE]" at bounding box center [801, 115] width 215 height 19
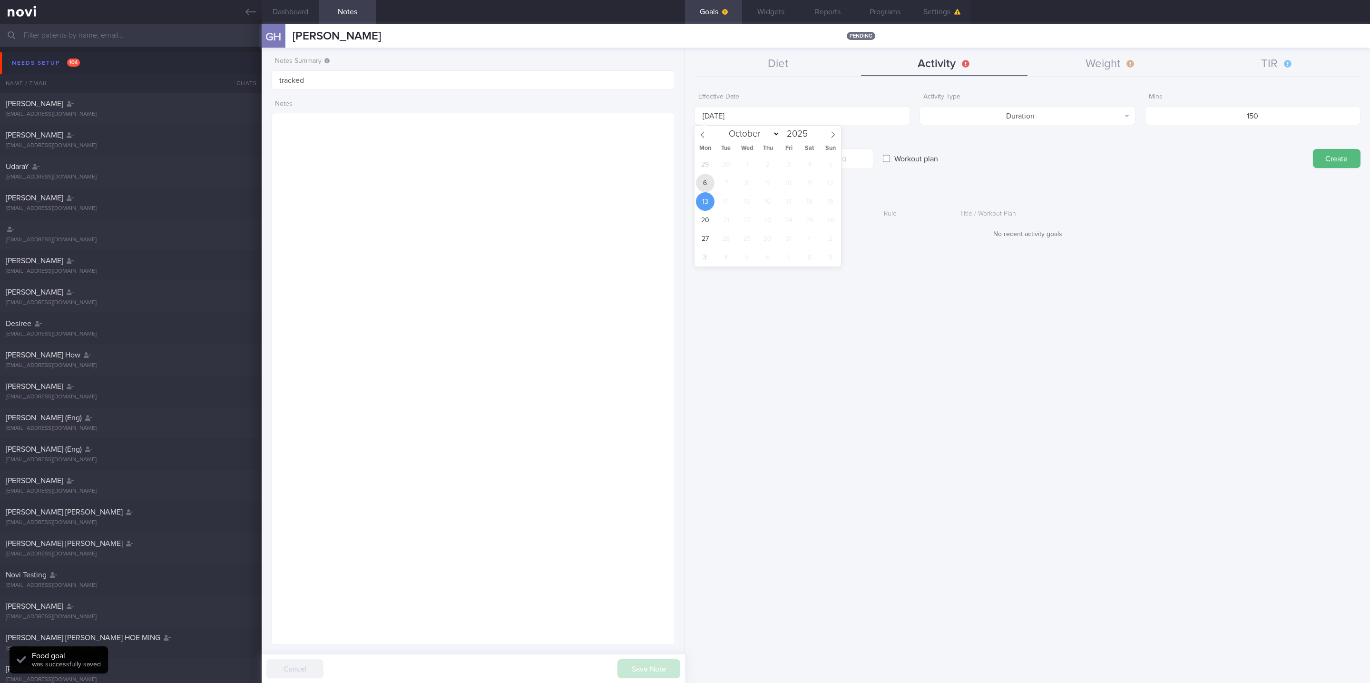
click at [698, 185] on span "6" at bounding box center [705, 183] width 19 height 19
type input "[DATE]"
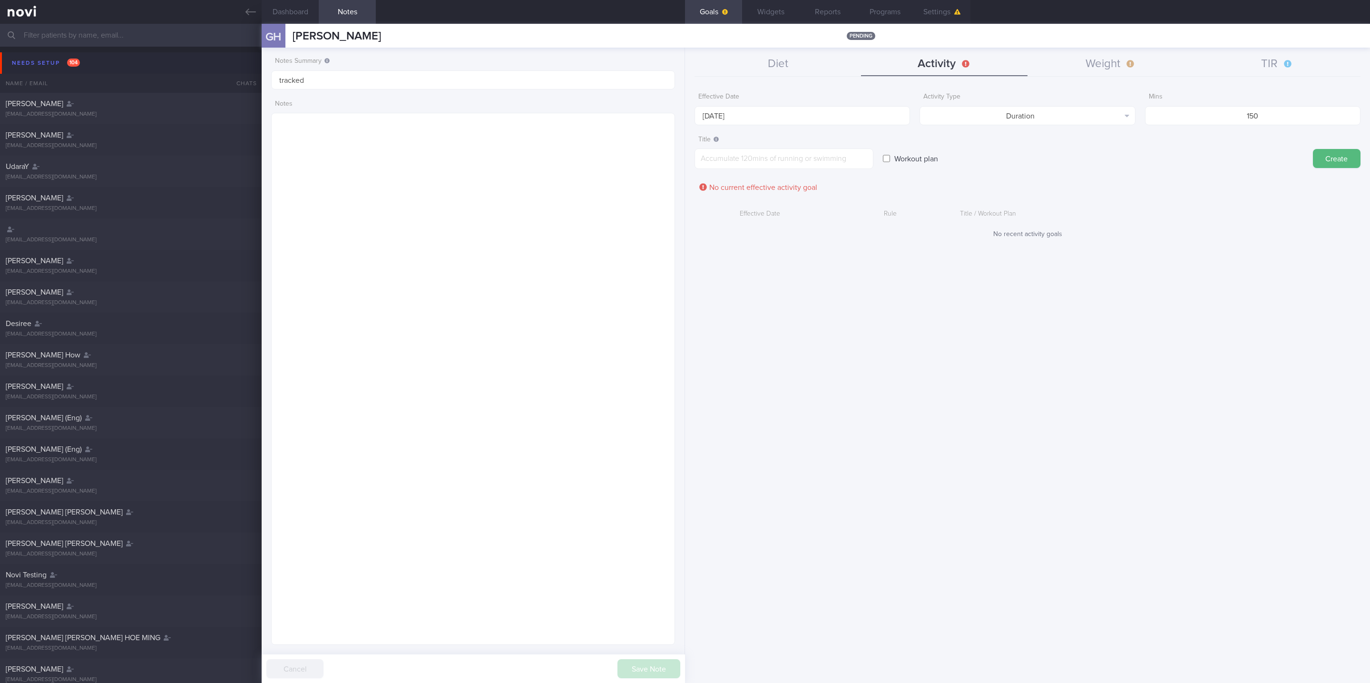
click at [0, 0] on span "1" at bounding box center [0, 0] width 0 height 0
click at [859, 166] on textarea at bounding box center [783, 158] width 179 height 20
paste textarea "Aim for 150 mins moderate intensity aerobic training per week (brisk walking, j…"
type textarea "Aim for 150 mins moderate intensity aerobic training per week (brisk walking, j…"
click at [1346, 161] on button "Create" at bounding box center [1337, 158] width 48 height 19
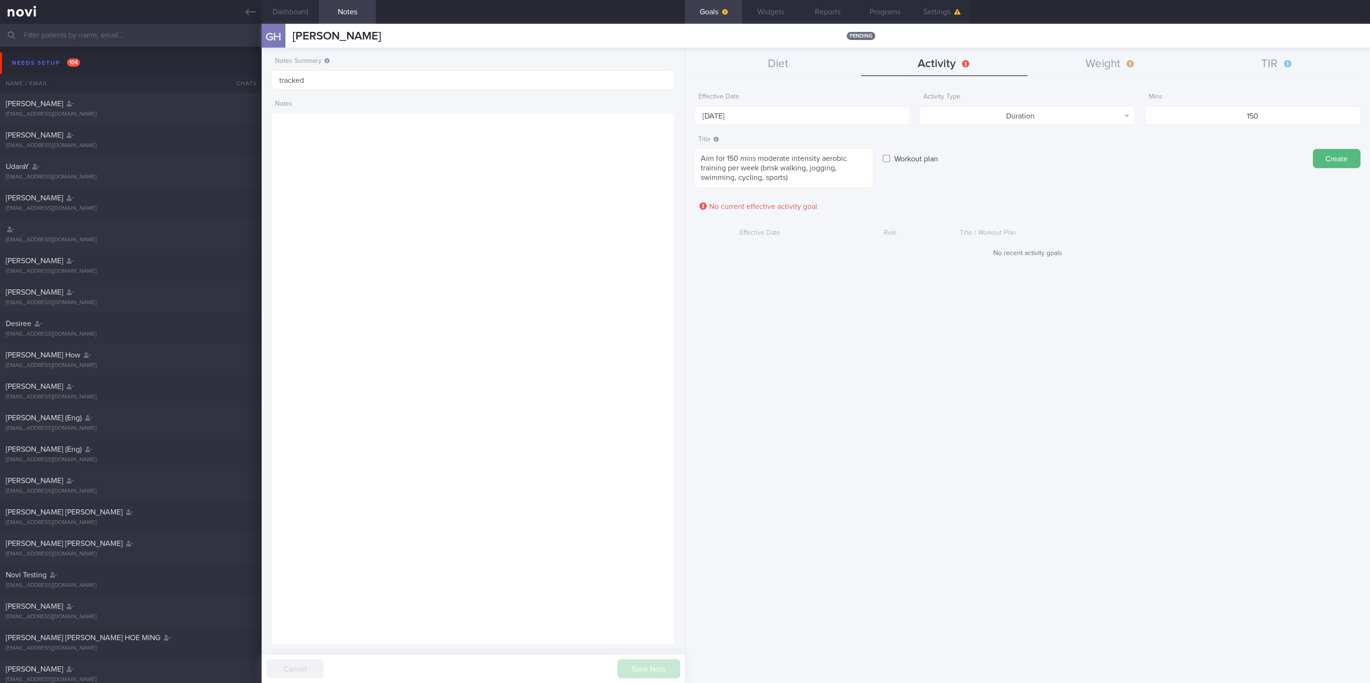
type input "[DATE]"
click at [1069, 106] on button "Select type..." at bounding box center [1026, 115] width 215 height 19
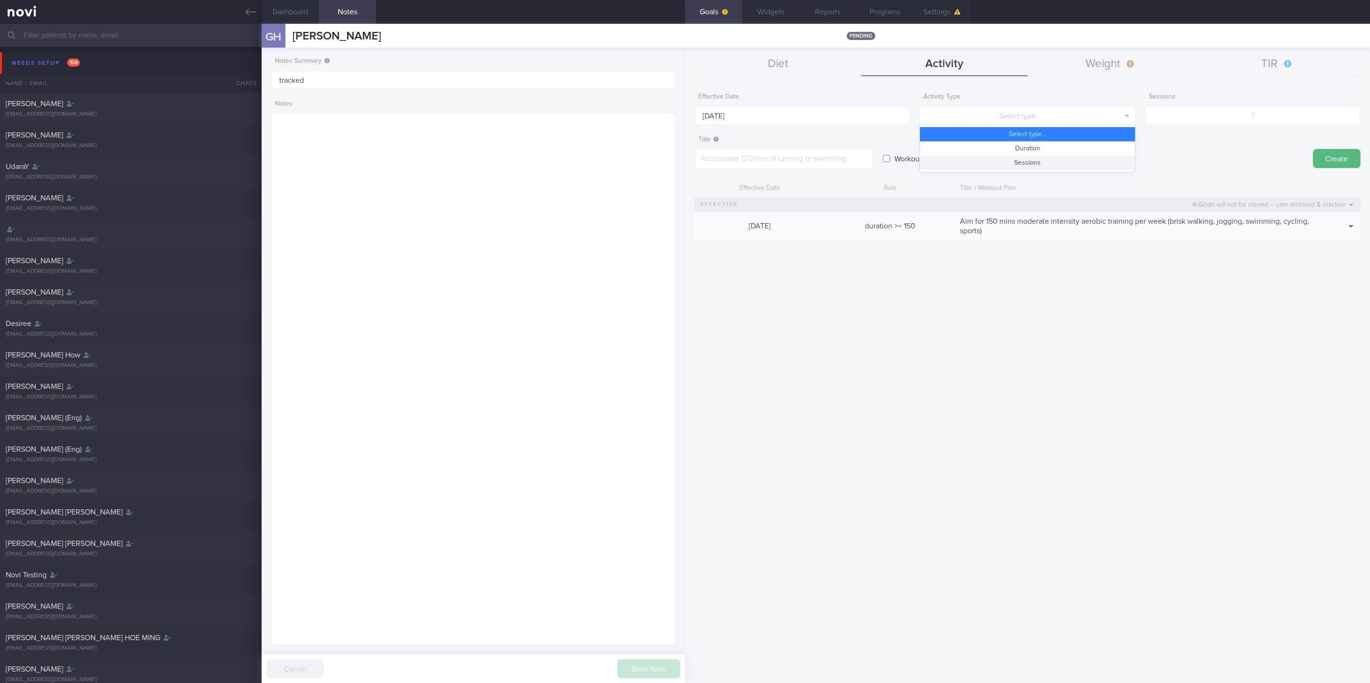
click at [1058, 167] on button "Sessions" at bounding box center [1027, 163] width 215 height 14
click at [1243, 131] on div "Workout plan" at bounding box center [1093, 149] width 420 height 37
click at [1252, 115] on input "number" at bounding box center [1252, 115] width 215 height 19
type input "2"
click at [832, 100] on label "Effective Date" at bounding box center [802, 97] width 208 height 9
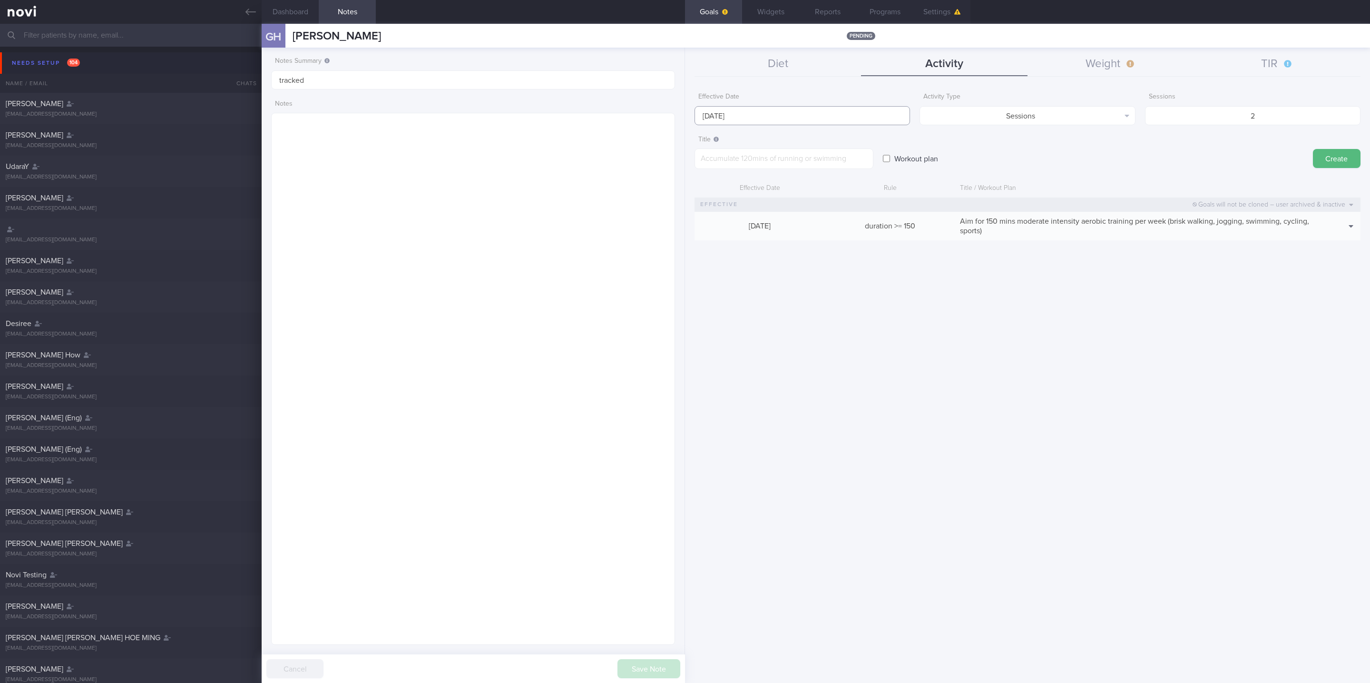
click at [756, 113] on input "[DATE]" at bounding box center [801, 115] width 215 height 19
click at [698, 177] on span "6" at bounding box center [705, 183] width 19 height 19
type input "[DATE]"
click at [0, 0] on div "29 30 1 2 3 4 5 6 7 8 9 10 11 12 13 14 15 16 17 18 19 20 21 22 23 24 25 26 27 2…" at bounding box center [0, 0] width 0 height 0
click at [865, 163] on textarea at bounding box center [783, 158] width 179 height 20
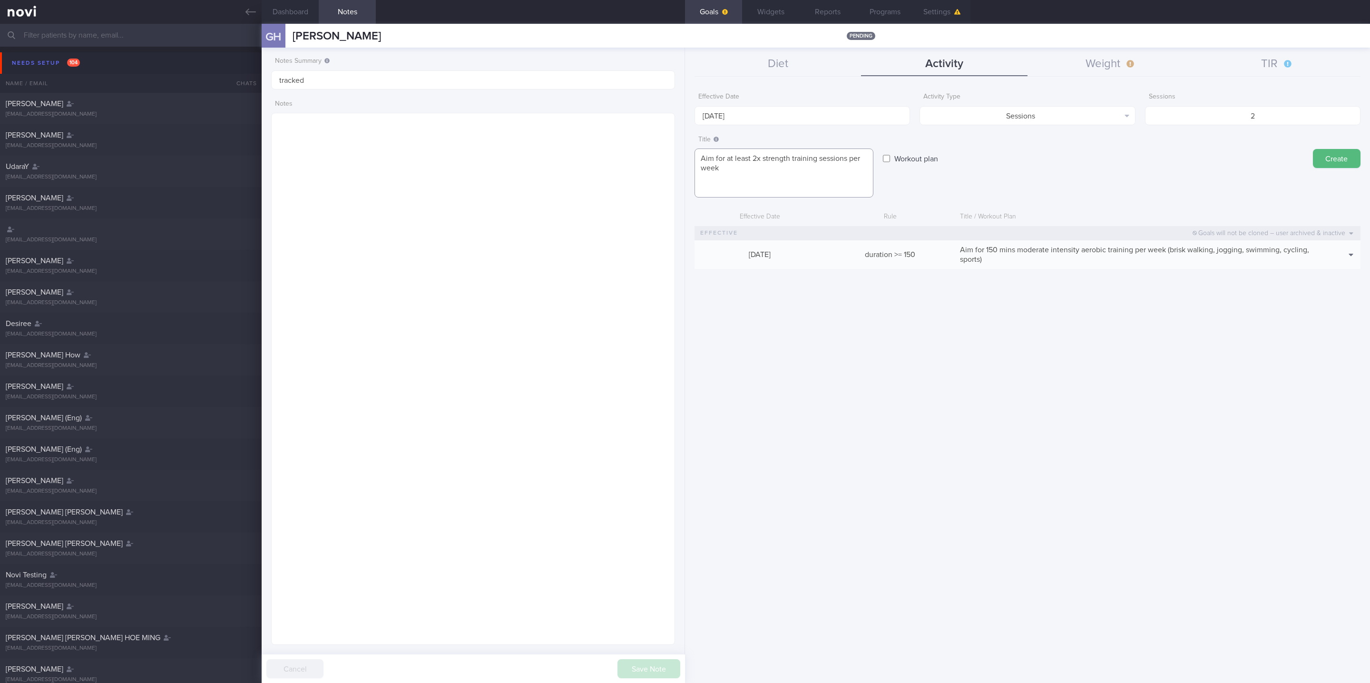
paste textarea "*Upper Body* - Exercise 1: [Lat Pull-down](https://www.youtube.com/watch?v=AOpi…"
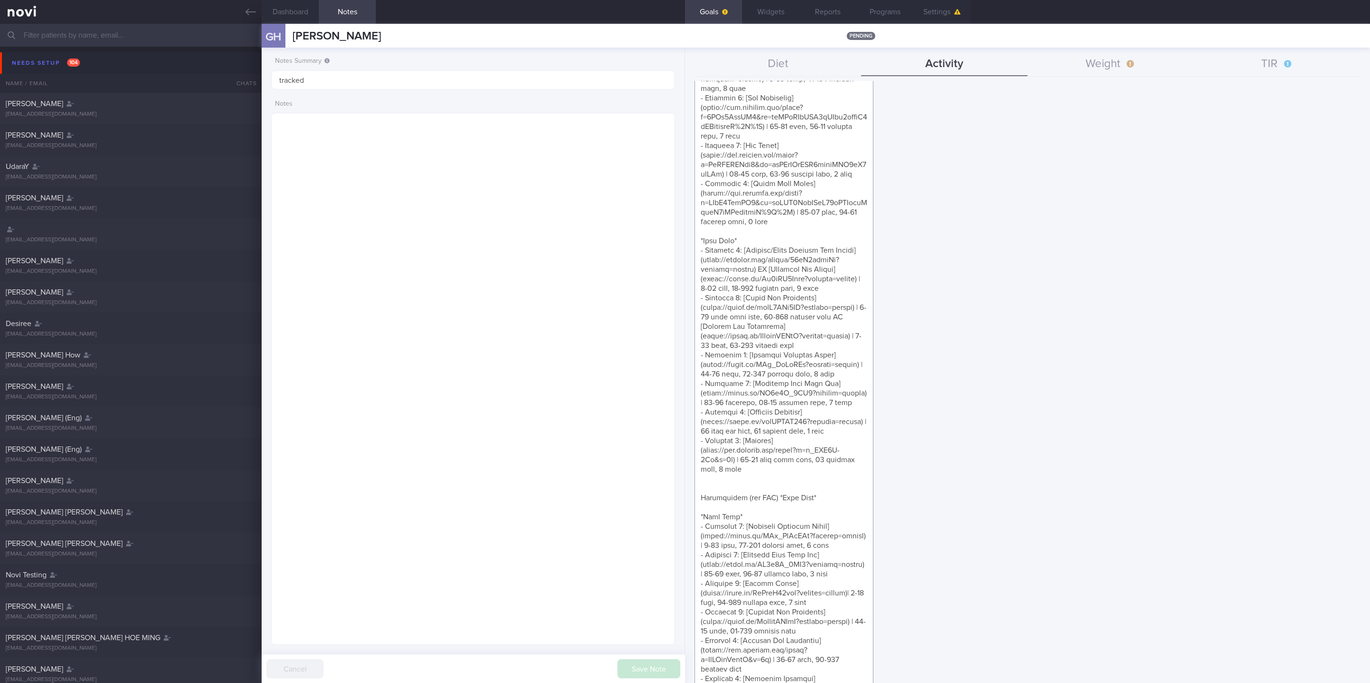
scroll to position [423, 0]
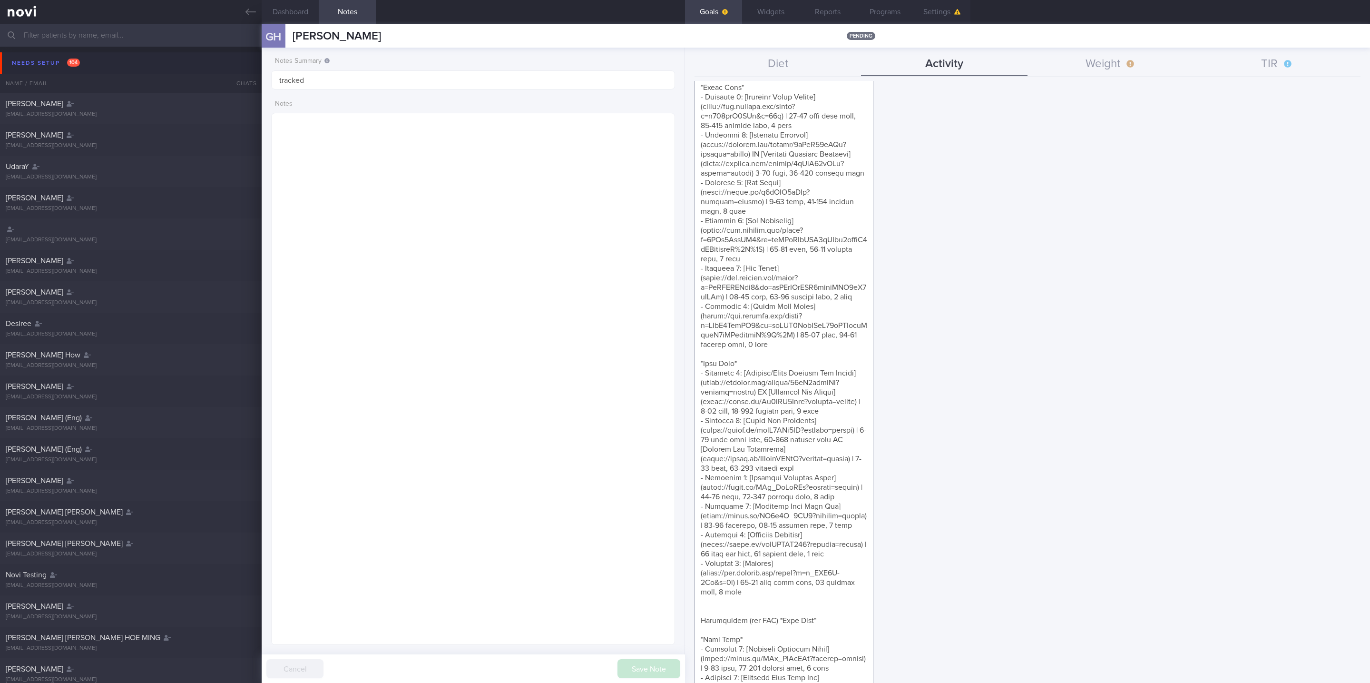
drag, startPoint x: 815, startPoint y: 443, endPoint x: 703, endPoint y: 429, distance: 112.2
click at [703, 429] on textarea at bounding box center [783, 292] width 179 height 1133
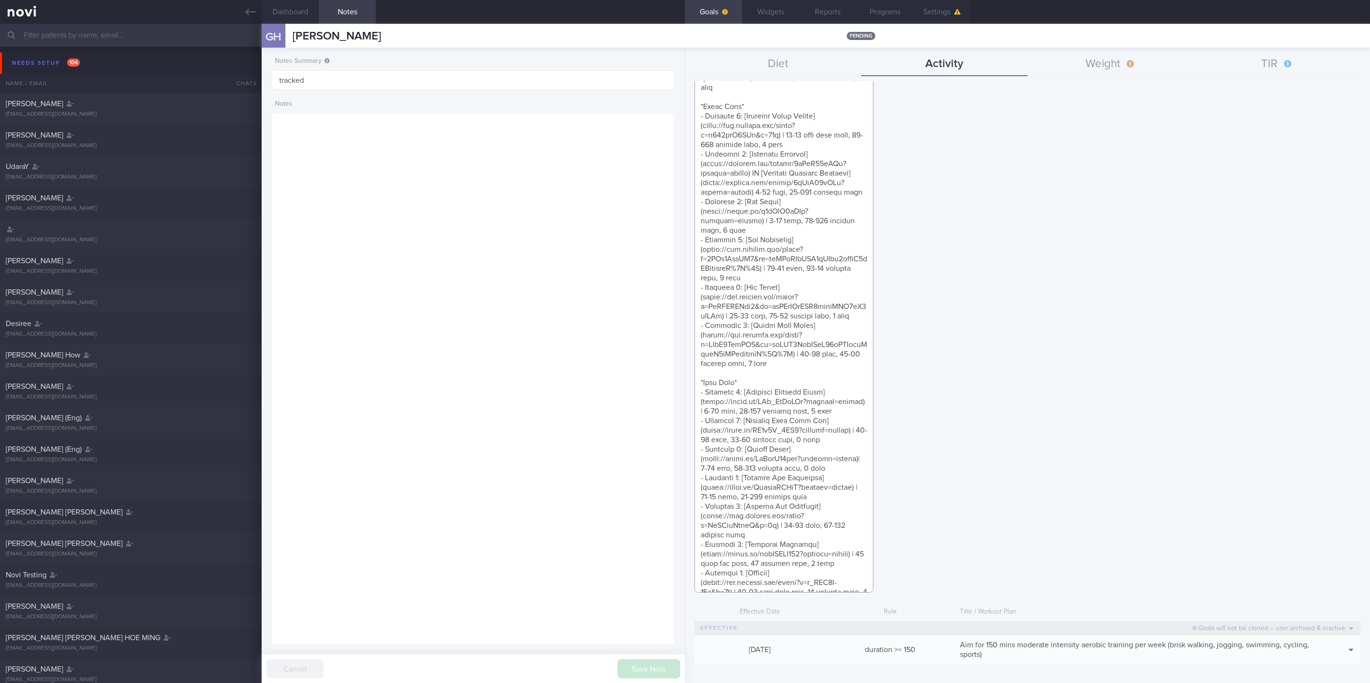
scroll to position [0, 0]
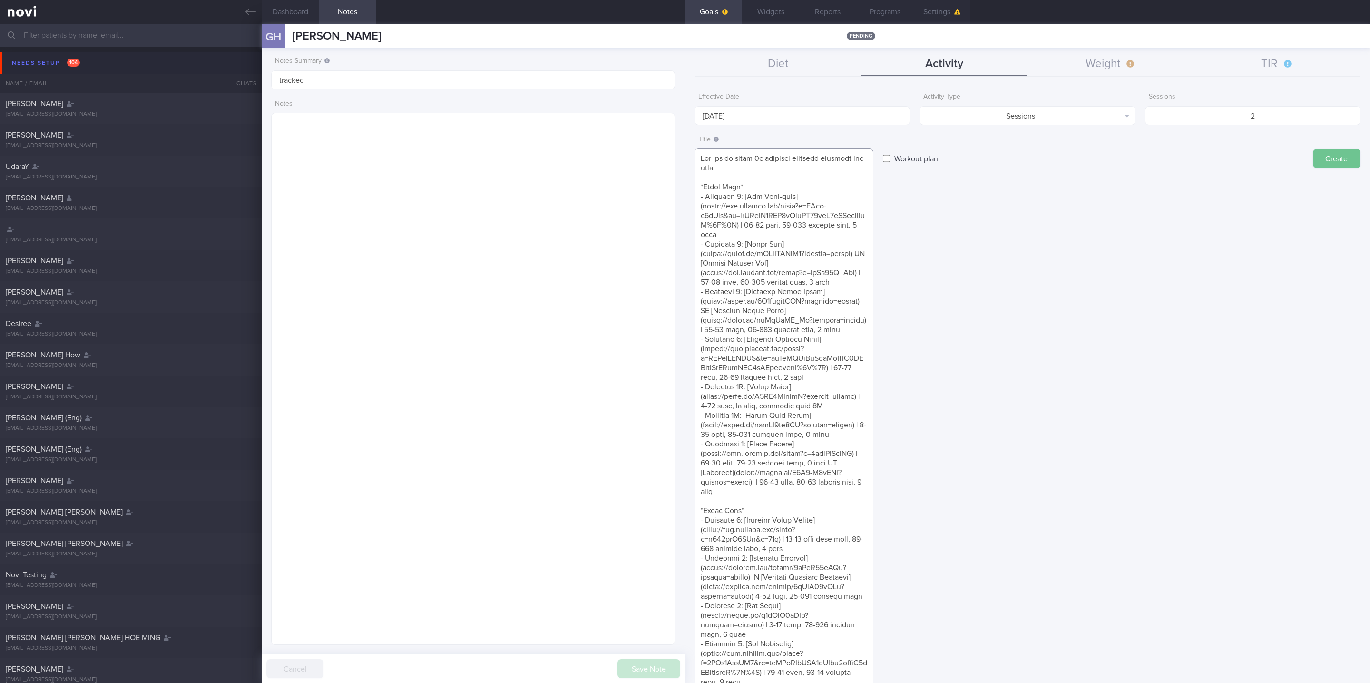
type textarea "Aim for at least 2x strength training sessions per week *Upper Body* - Exercise…"
click at [1327, 156] on button "Create" at bounding box center [1337, 158] width 48 height 19
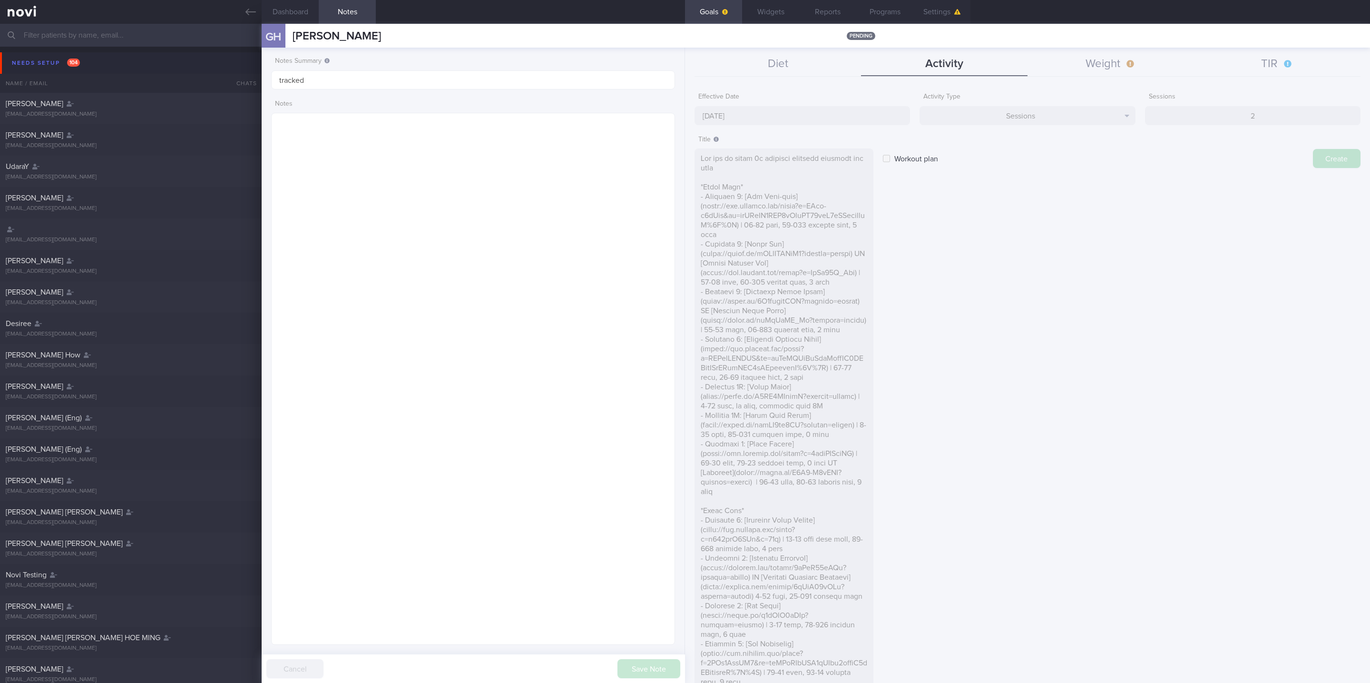
type input "[DATE]"
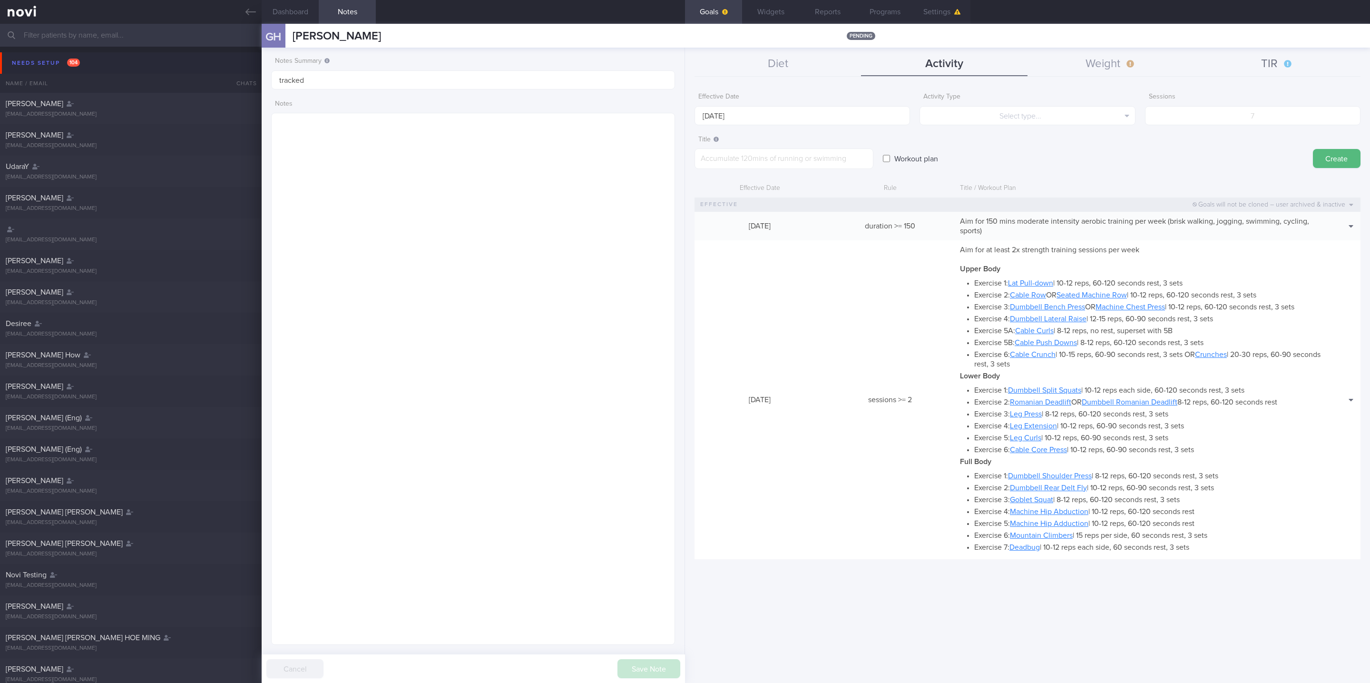
click at [1259, 73] on button "TIR" at bounding box center [1277, 64] width 166 height 24
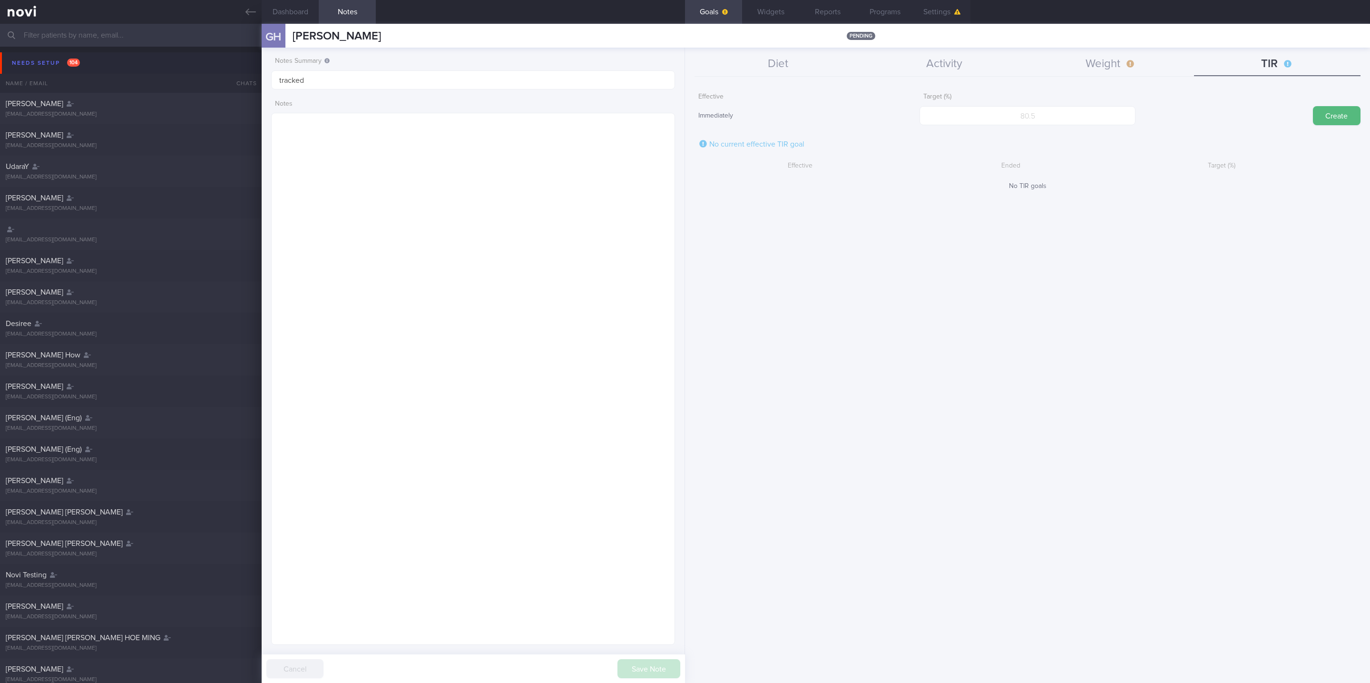
click at [1090, 103] on div "Target (%)" at bounding box center [1026, 106] width 215 height 37
click at [1082, 110] on input "number" at bounding box center [1026, 115] width 215 height 19
type input "95"
click at [1328, 119] on button "Create" at bounding box center [1337, 115] width 48 height 19
click at [768, 22] on button "Widgets" at bounding box center [770, 12] width 57 height 24
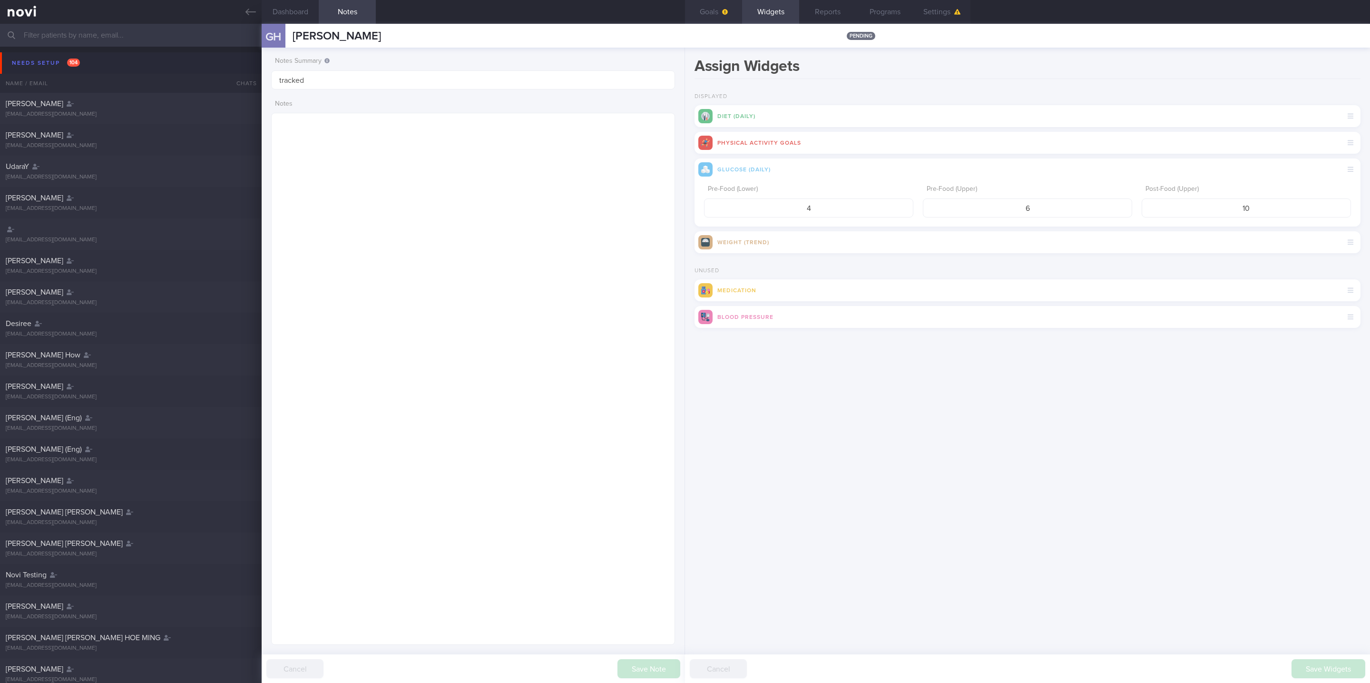
click at [713, 8] on button "Goals" at bounding box center [713, 12] width 57 height 24
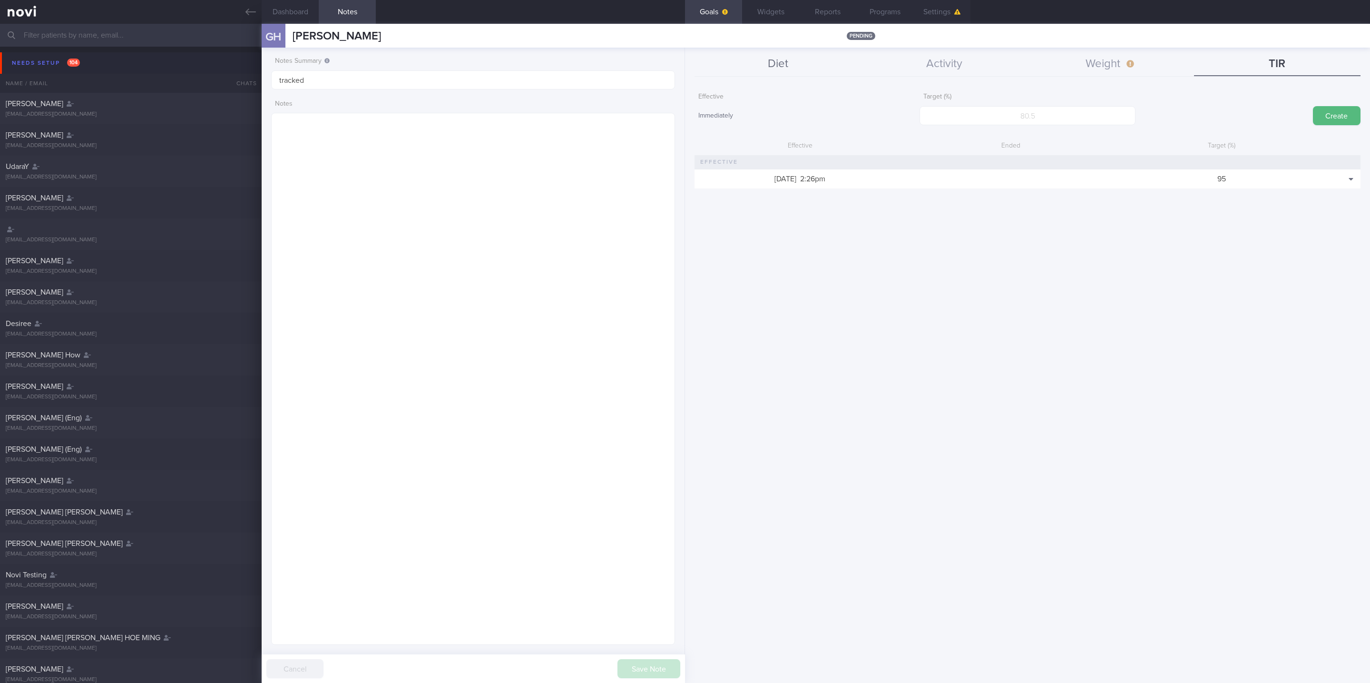
click at [786, 62] on button "Diet" at bounding box center [777, 64] width 166 height 24
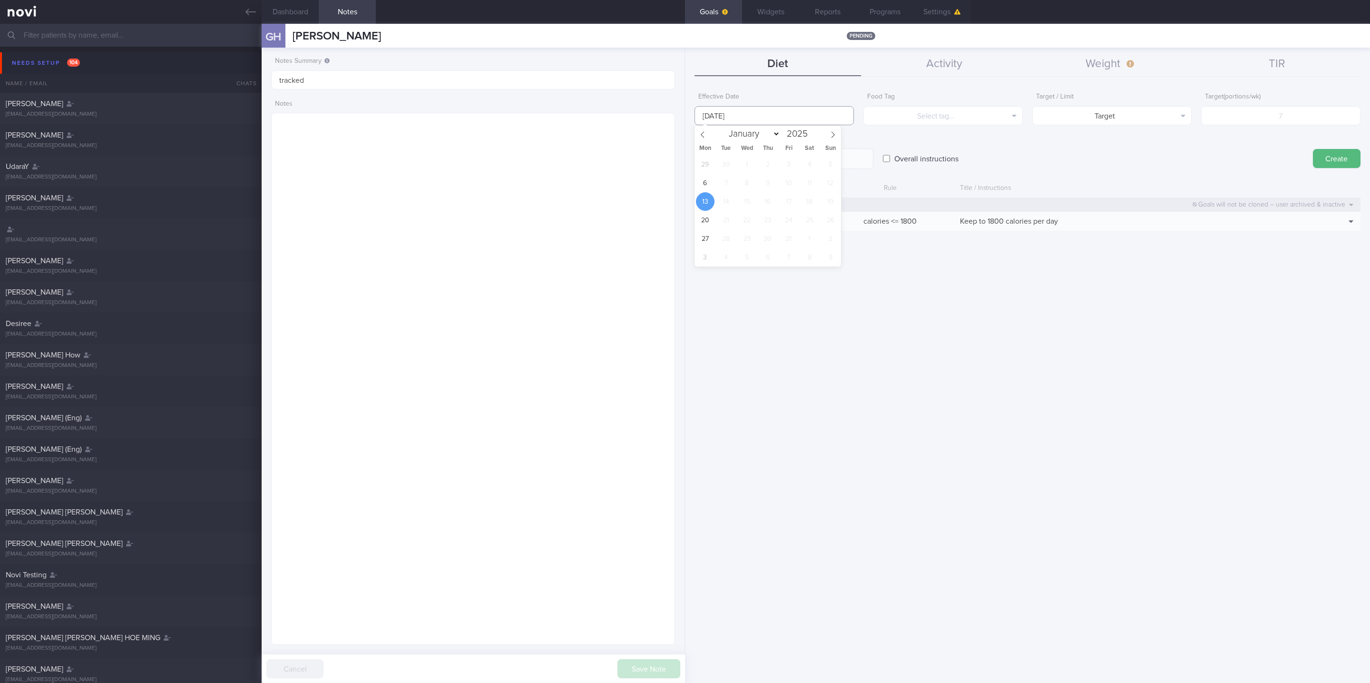
click at [815, 112] on input "[DATE]" at bounding box center [773, 115] width 159 height 19
click at [704, 178] on span "6" at bounding box center [705, 183] width 19 height 19
type input "[DATE]"
click at [922, 111] on button "Select tag..." at bounding box center [942, 115] width 159 height 19
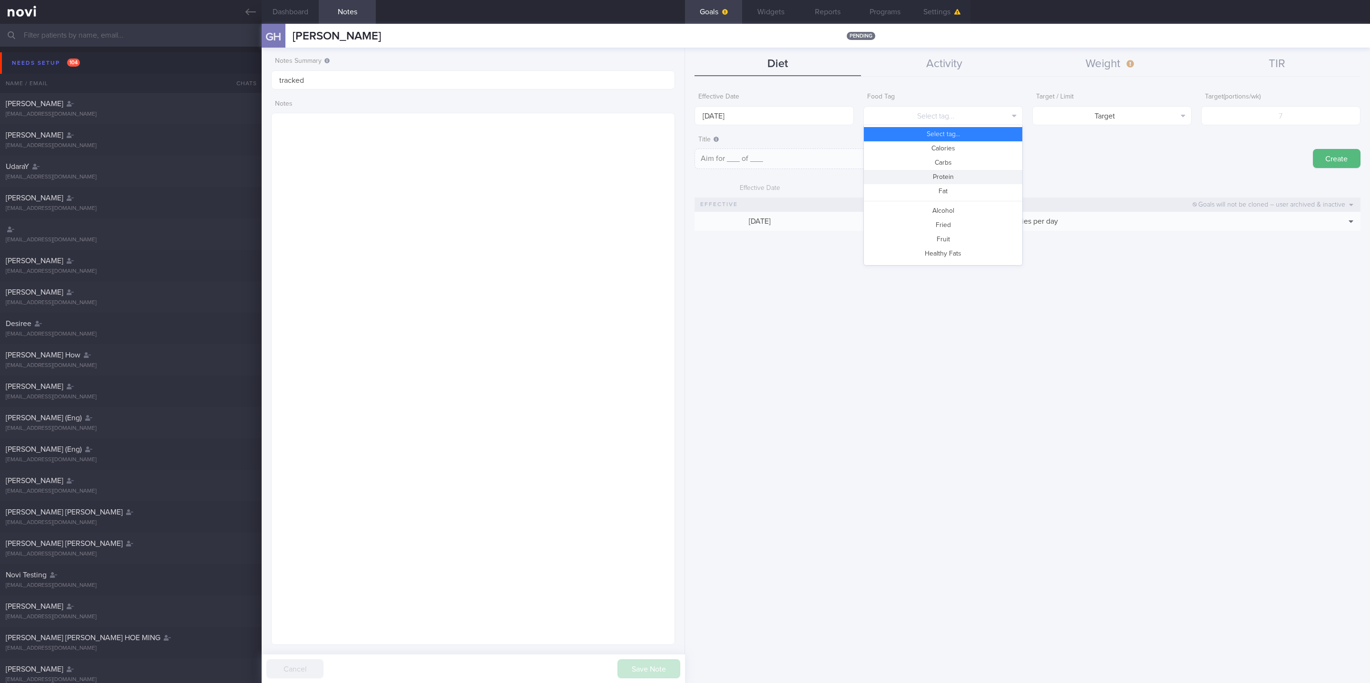
click at [945, 171] on button "Protein" at bounding box center [943, 177] width 158 height 14
type textarea "Aim for __g of protein per day"
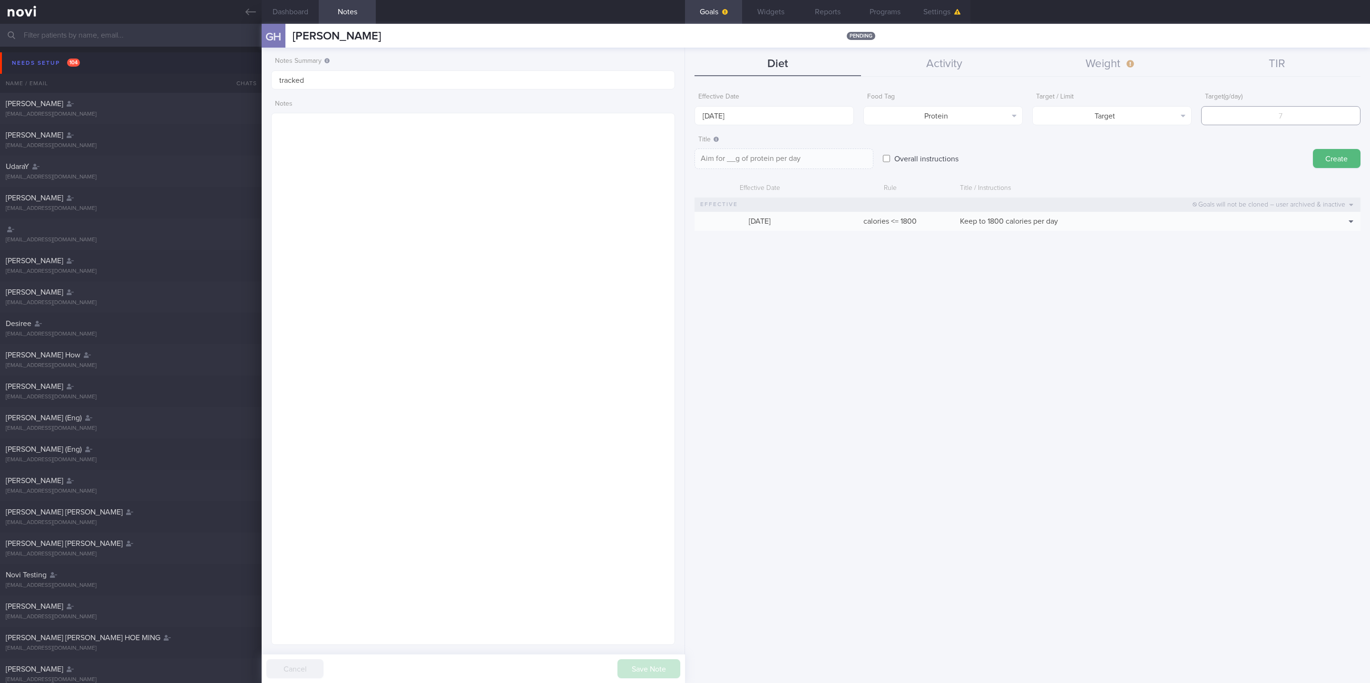
click at [1276, 120] on input "number" at bounding box center [1280, 115] width 159 height 19
type input "1"
type textarea "Aim for 1g of protein per day"
type input "10"
type textarea "Aim for 10g of protein per day"
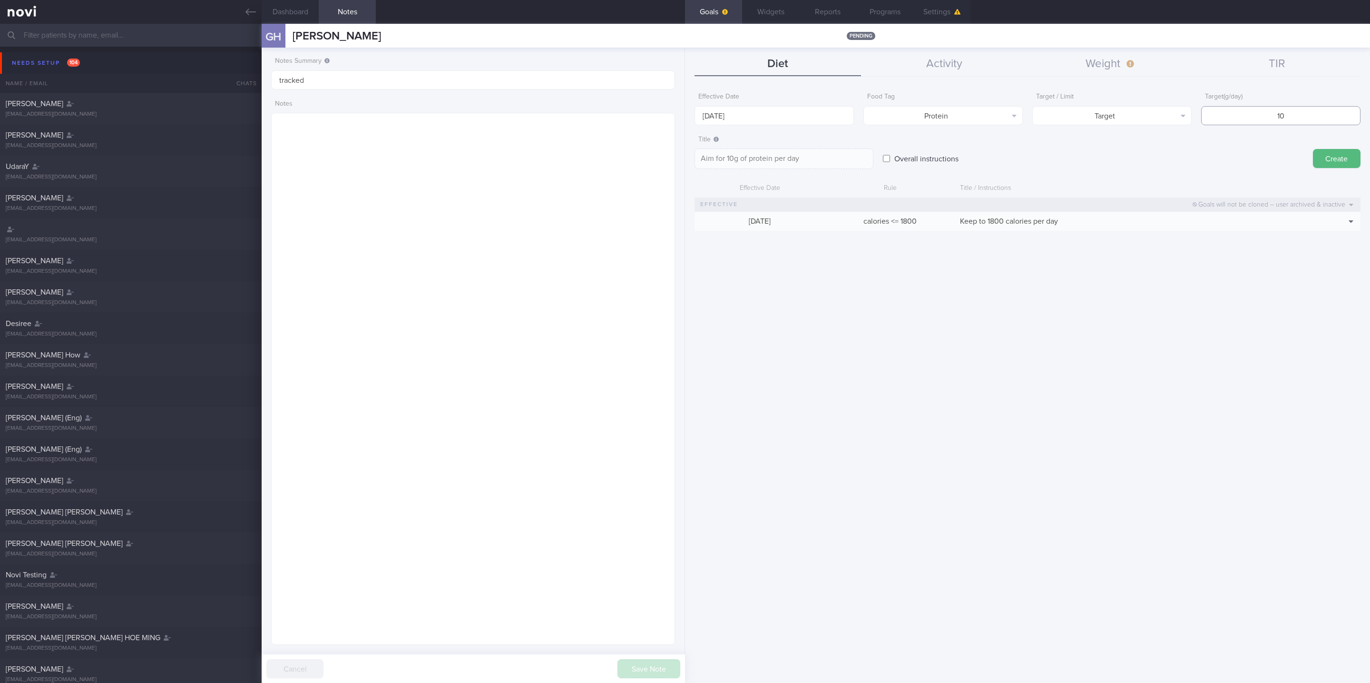
type input "100"
type textarea "Aim for 100g of protein per day"
type input "100"
click at [1336, 156] on button "Create" at bounding box center [1337, 158] width 48 height 19
type input "[DATE]"
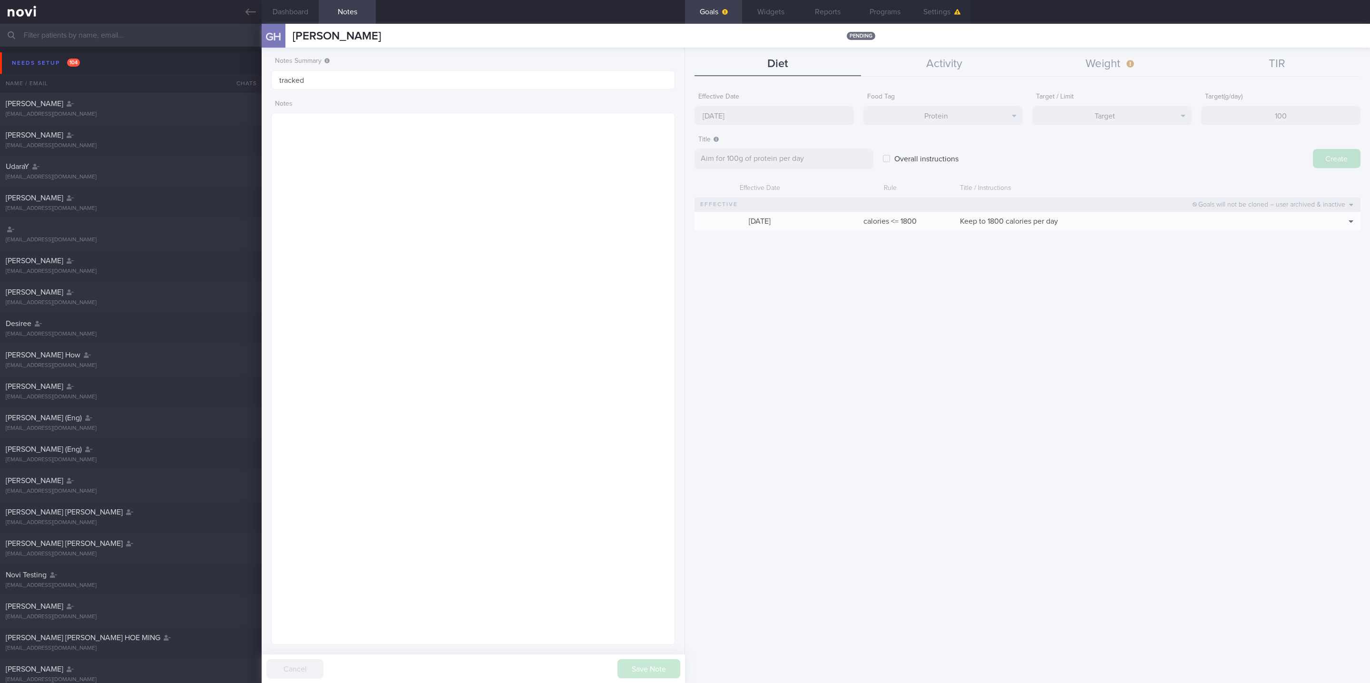
type textarea "Aim for ___ of ___"
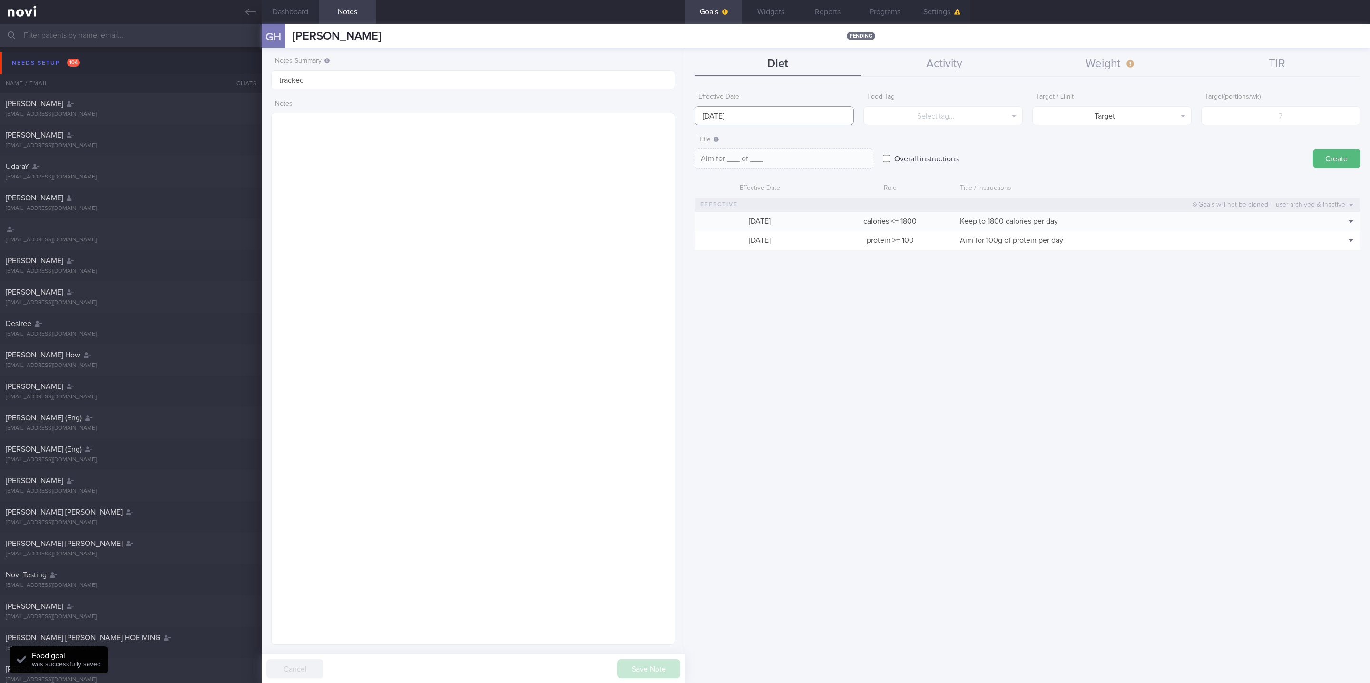
click at [815, 116] on body "You are offline! Some functionality will be unavailable Patients New Users Coac…" at bounding box center [685, 341] width 1370 height 683
click at [698, 182] on span "6" at bounding box center [705, 183] width 19 height 19
type input "6 Oct 2025"
click at [969, 114] on button "Select tag..." at bounding box center [942, 115] width 159 height 19
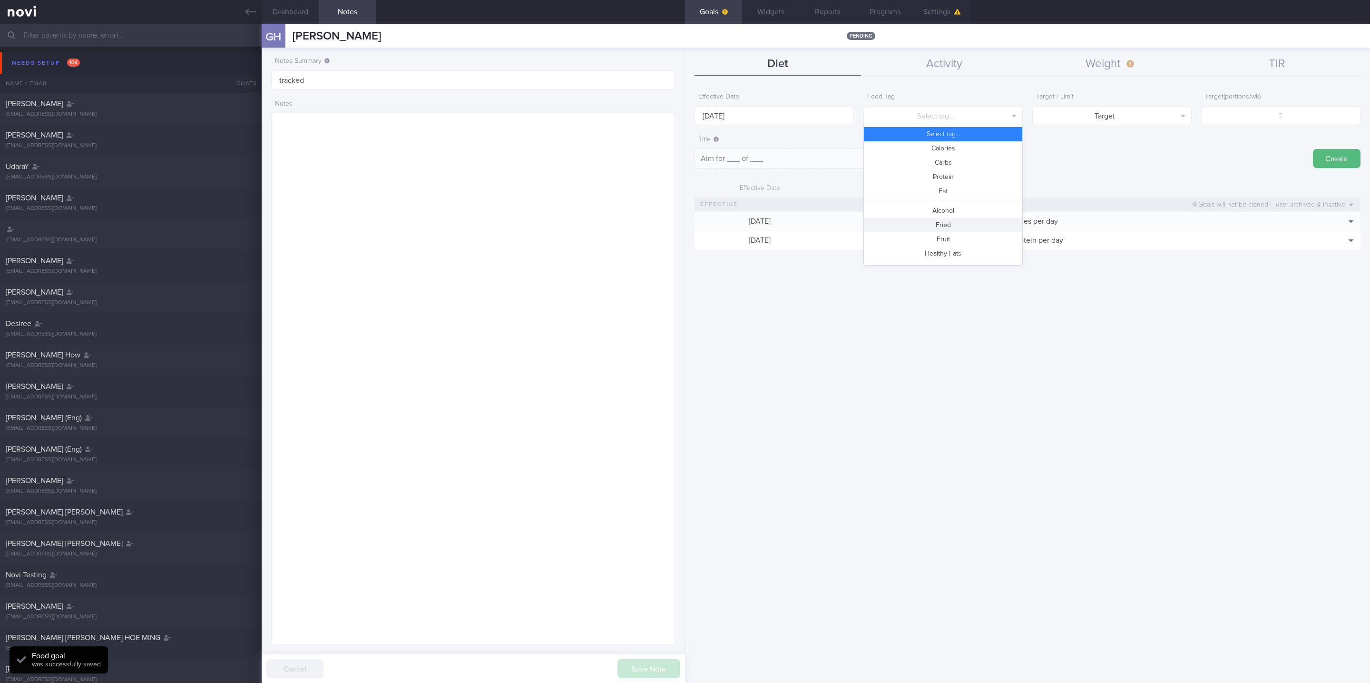
click at [949, 228] on button "Fried" at bounding box center [943, 225] width 158 height 14
type textarea "Aim for __ portions of fried food per week"
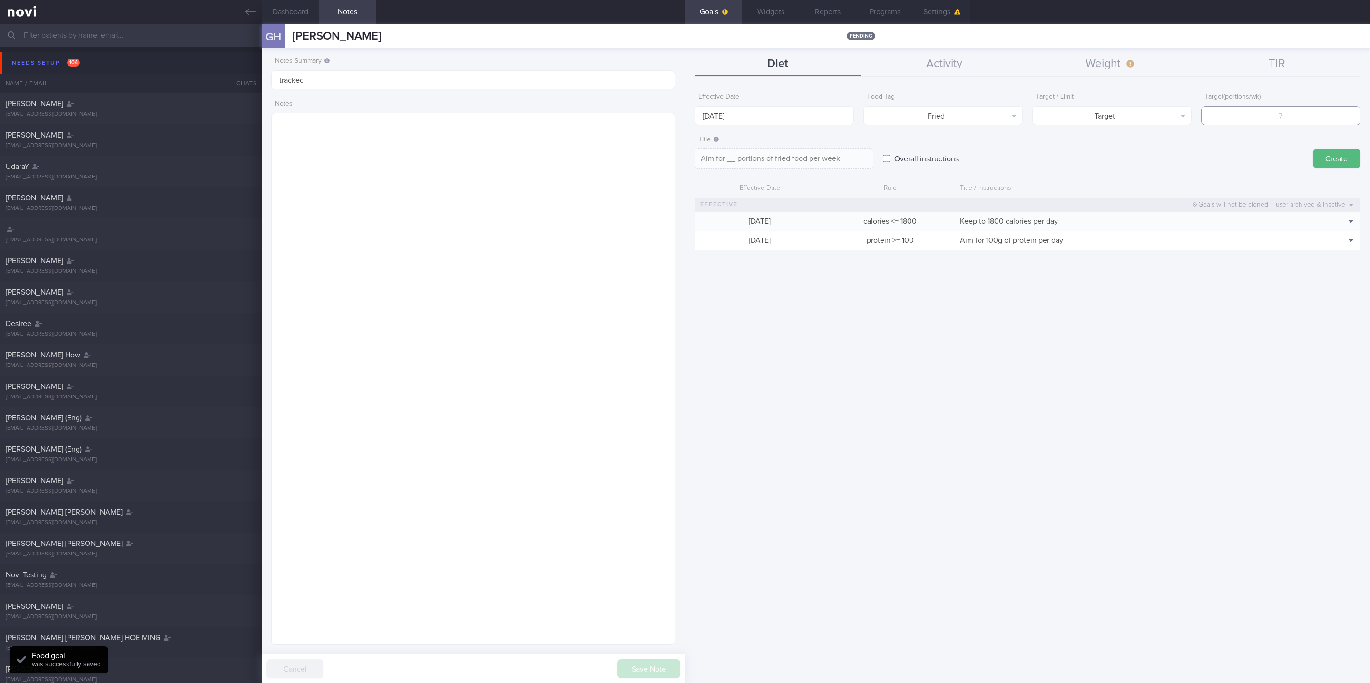
click at [1226, 116] on input "number" at bounding box center [1280, 115] width 159 height 19
type input "2"
type textarea "Aim for 2 portions of fried food per week"
type input "2"
click at [1179, 108] on button "Target" at bounding box center [1111, 115] width 159 height 19
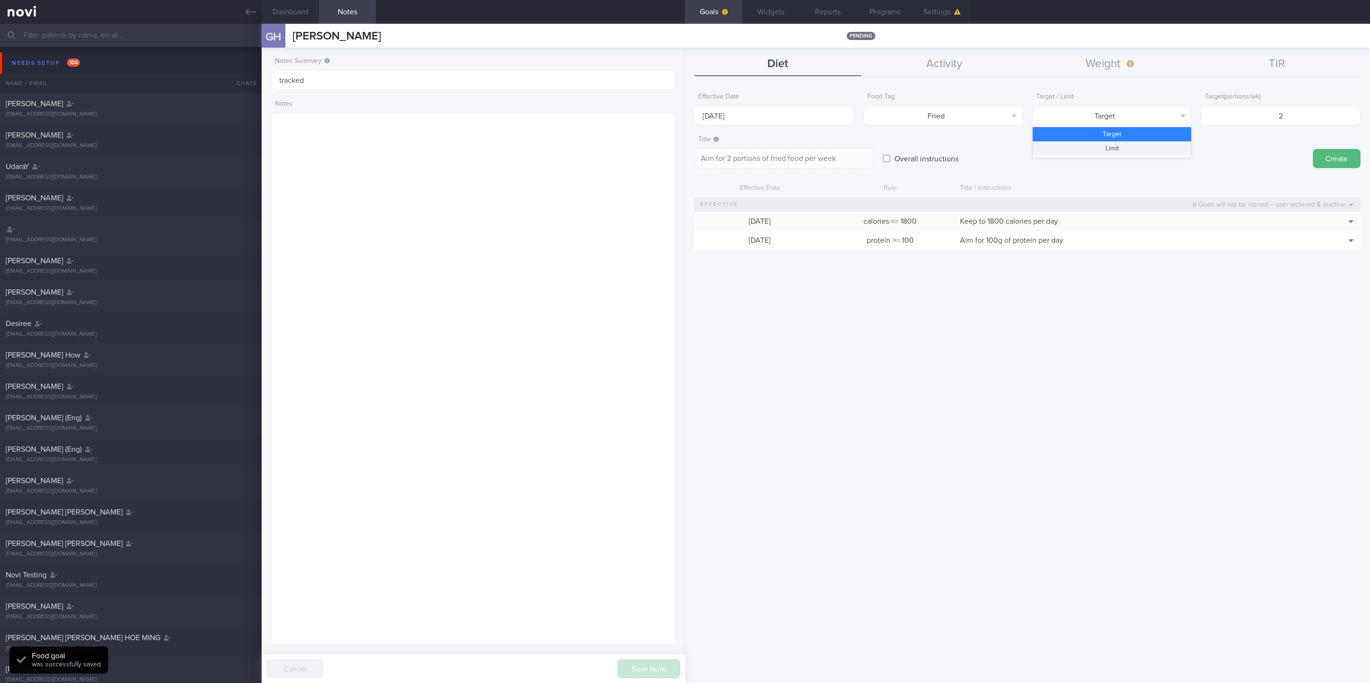
click at [1149, 153] on button "Limit" at bounding box center [1112, 148] width 158 height 14
drag, startPoint x: 781, startPoint y: 153, endPoint x: 785, endPoint y: 158, distance: 6.9
click at [781, 153] on textarea "Keep to 2 portions of fried food per week" at bounding box center [783, 158] width 179 height 20
click at [786, 159] on textarea "Keep to 2 portions of fried food per week" at bounding box center [783, 158] width 179 height 20
type textarea "Keep to 2 portions of fried/high fat food per week"
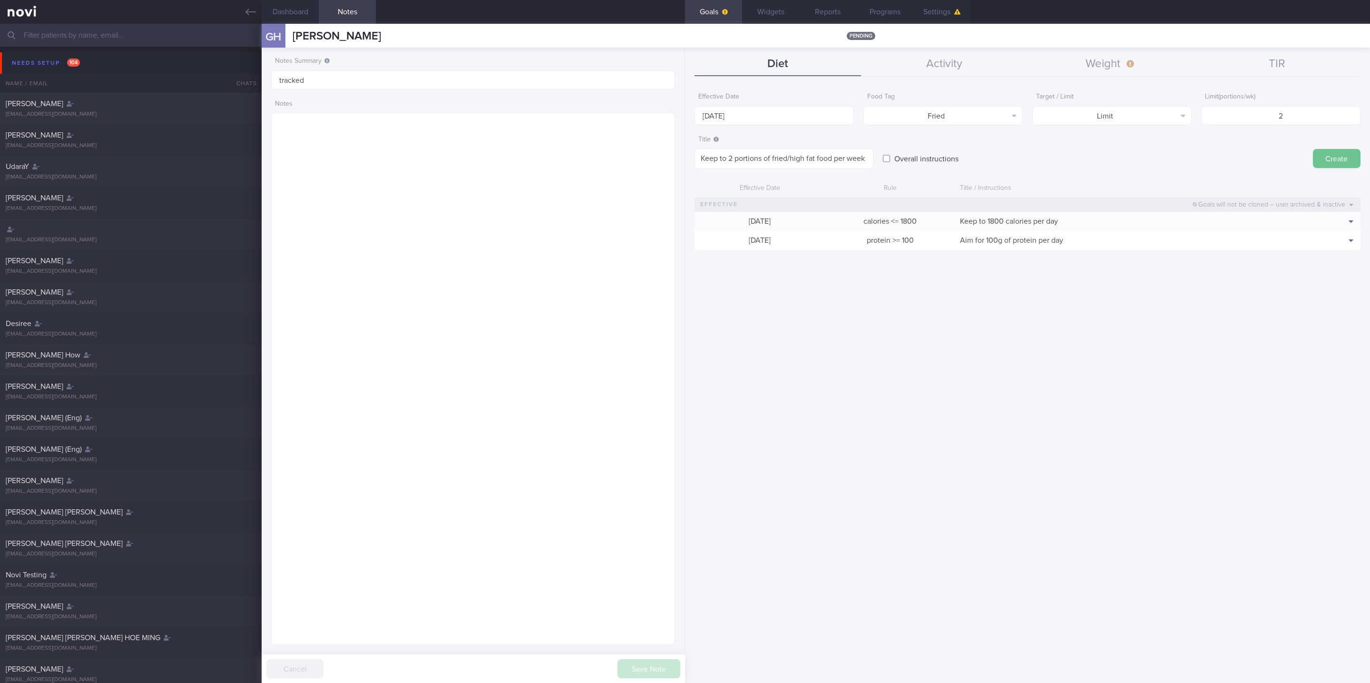
click at [1323, 153] on button "Create" at bounding box center [1337, 158] width 48 height 19
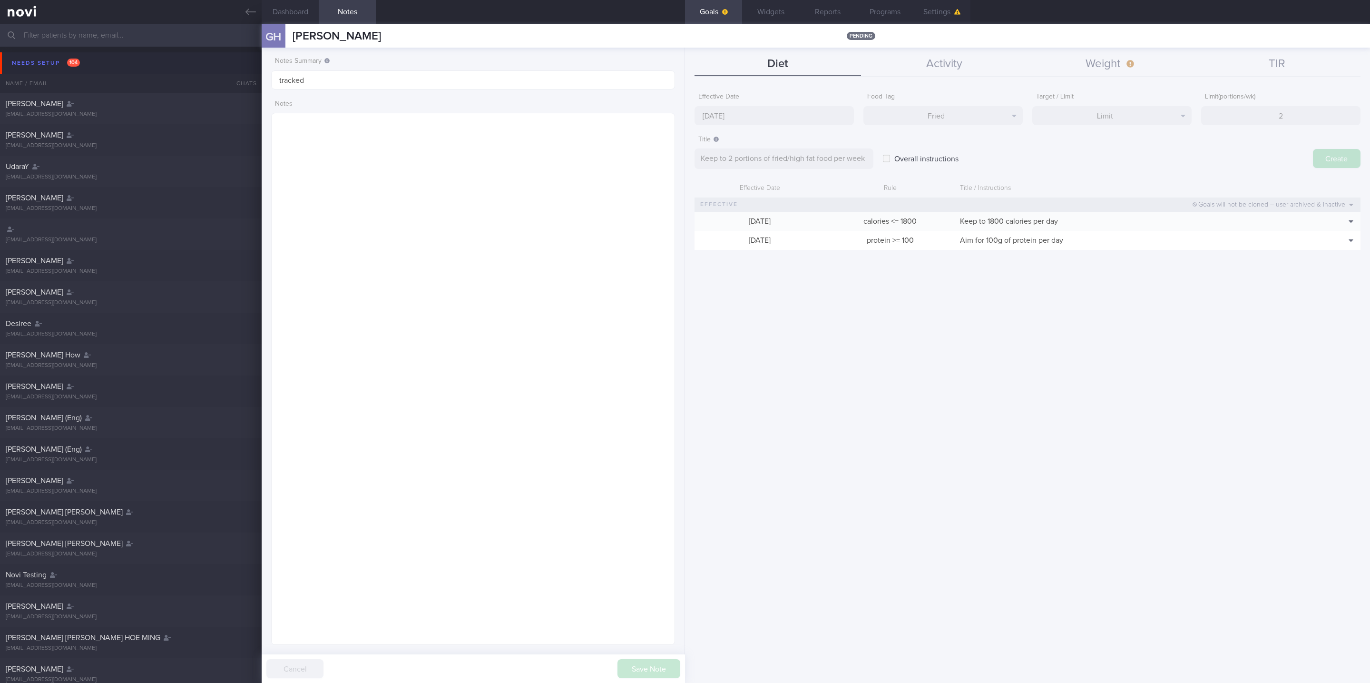
type input "[DATE]"
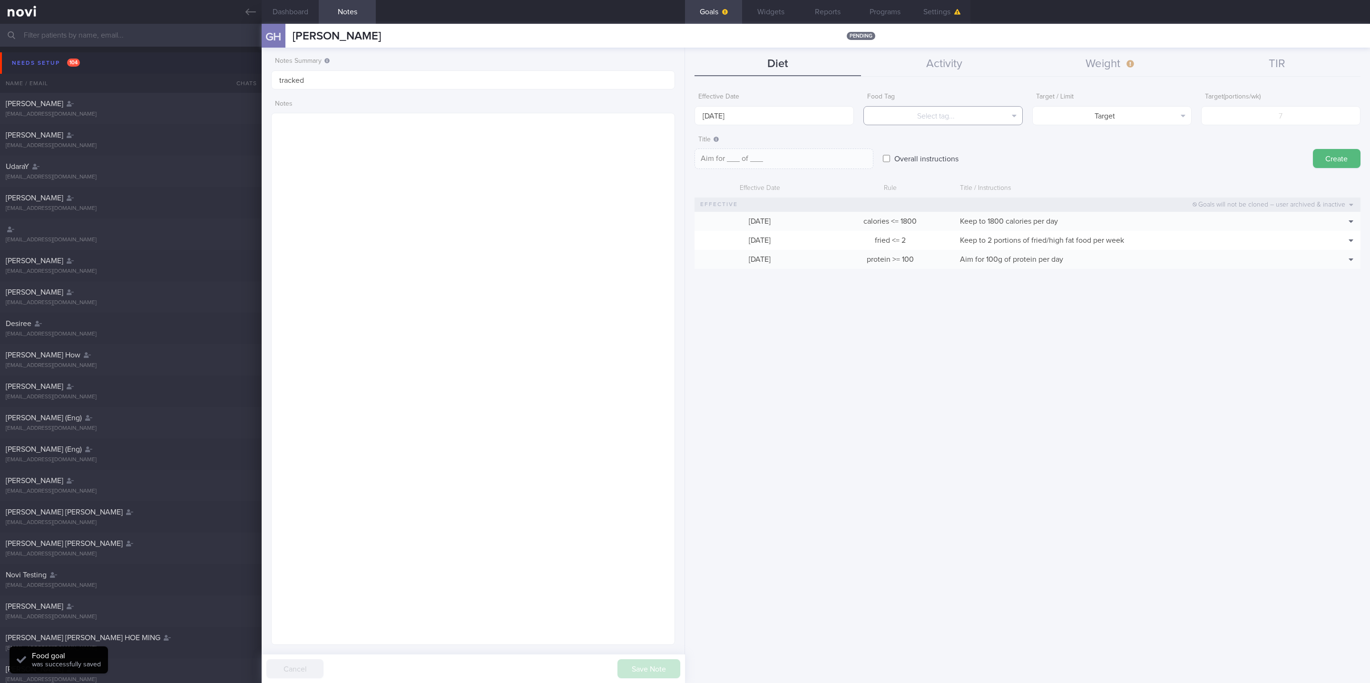
click at [984, 107] on button "Select tag..." at bounding box center [942, 115] width 159 height 19
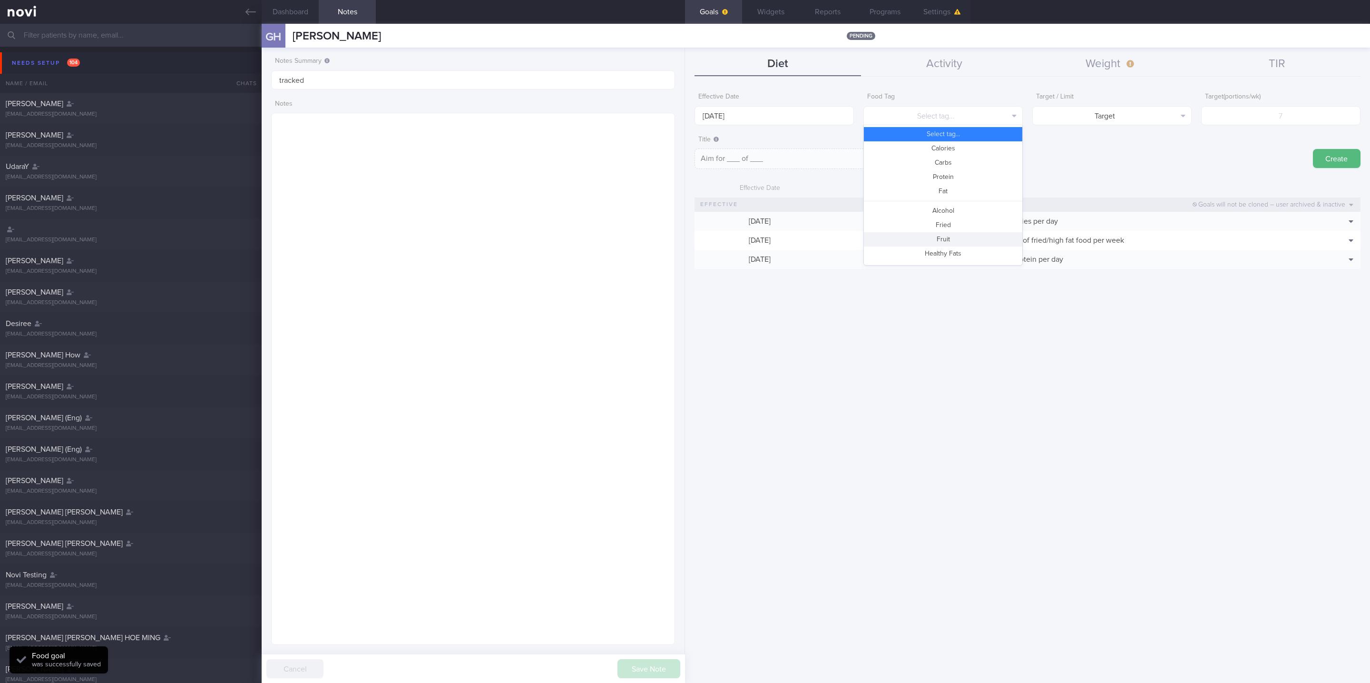
click at [951, 235] on button "Fruit" at bounding box center [943, 239] width 158 height 14
type textarea "Aim for __ portions of fruits per week"
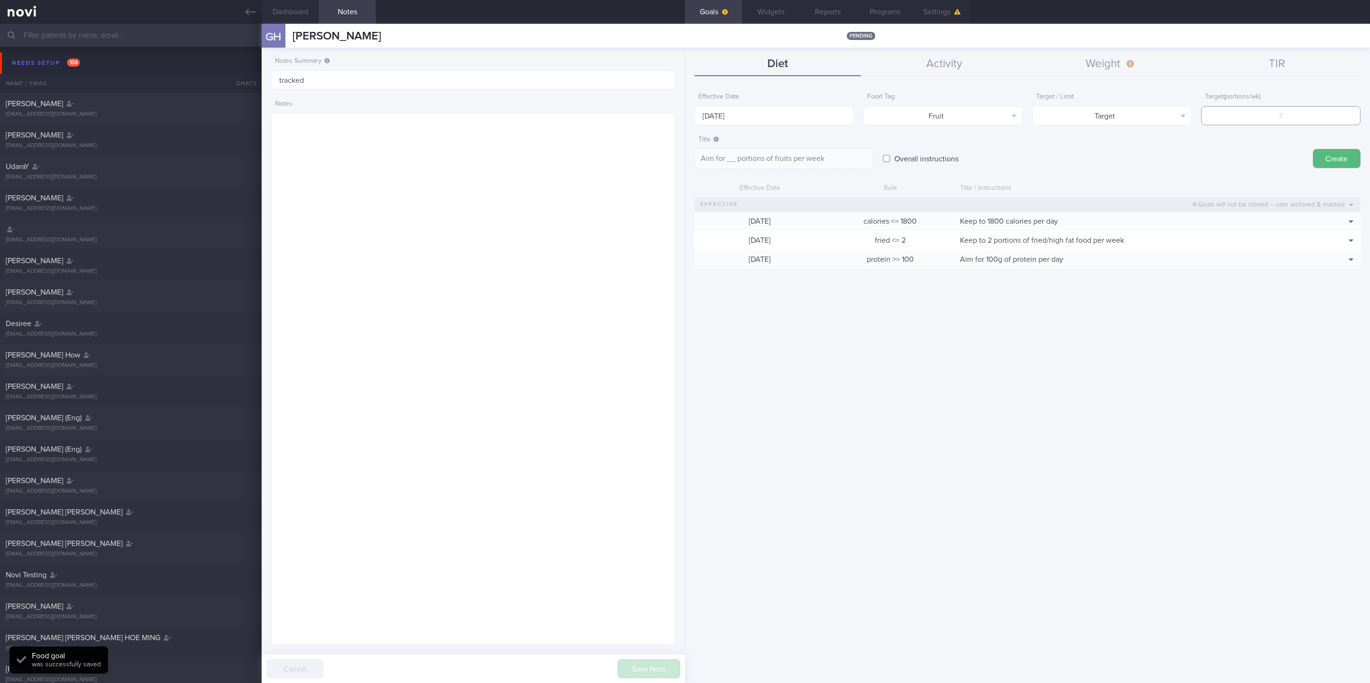
click at [1260, 119] on input "number" at bounding box center [1280, 115] width 159 height 19
type input "1"
type textarea "Aim for 1 portions of fruits per week"
type input "14"
type textarea "Aim for 14 portions of fruits per week"
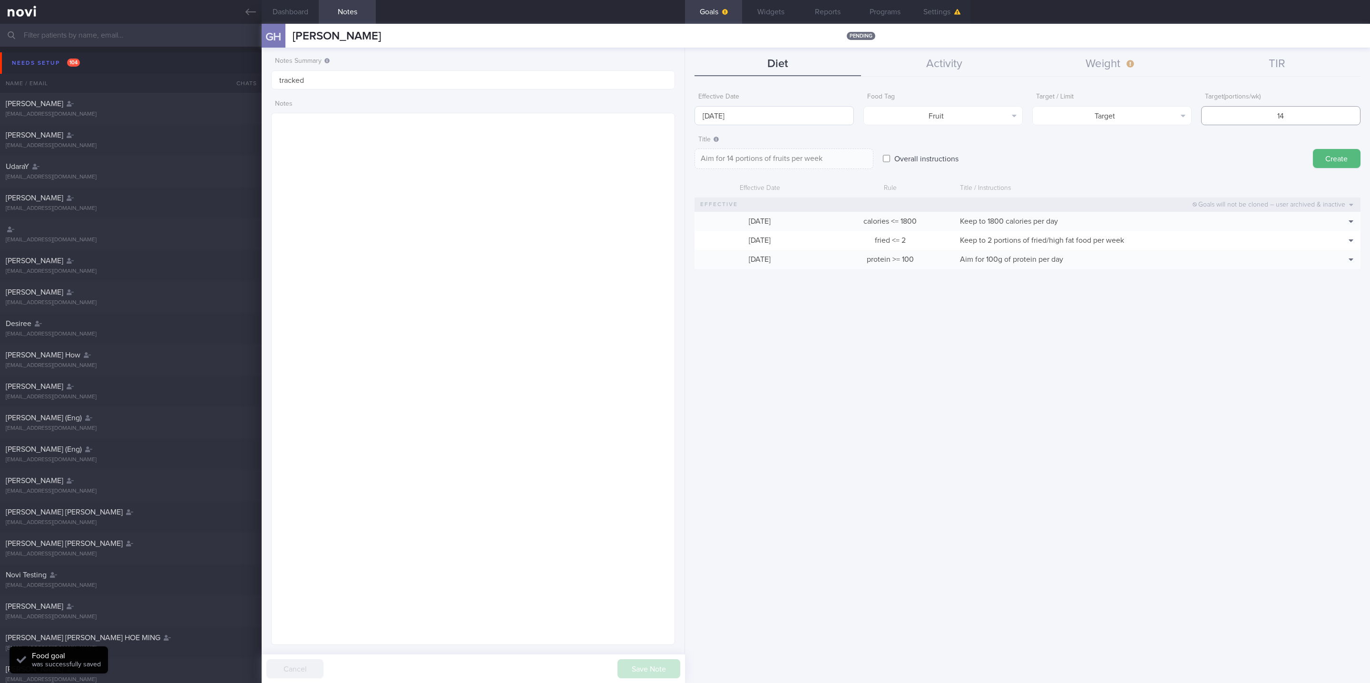
type input "14"
click at [802, 113] on input "[DATE]" at bounding box center [773, 115] width 159 height 19
click at [705, 176] on span "6" at bounding box center [705, 183] width 19 height 19
click at [1346, 163] on button "Create" at bounding box center [1337, 158] width 48 height 19
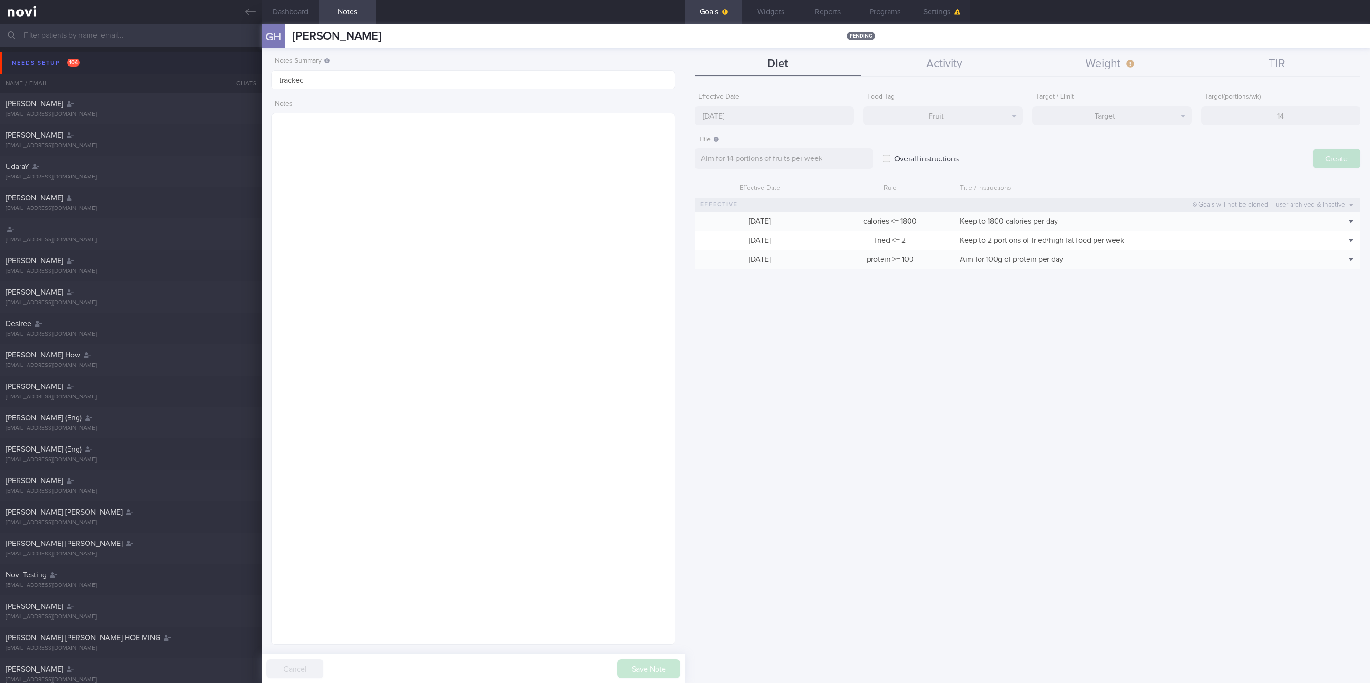
type input "[DATE]"
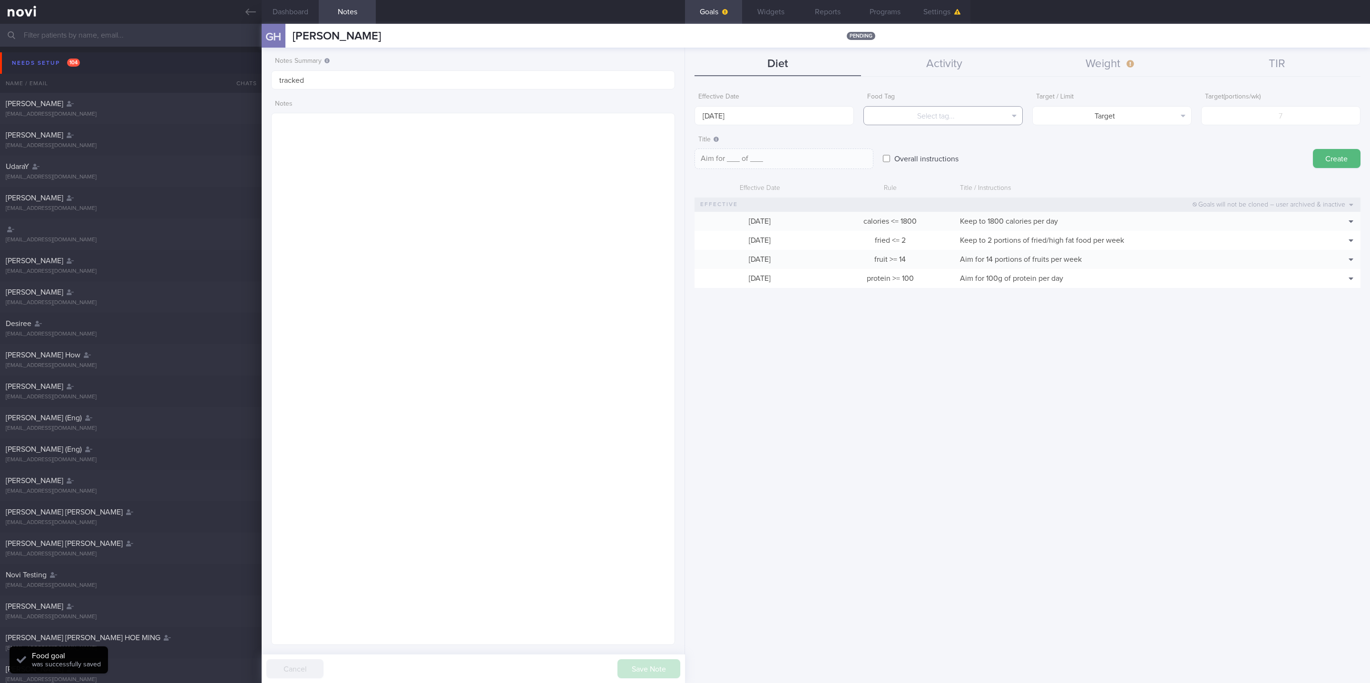
click at [964, 117] on button "Select tag..." at bounding box center [942, 115] width 159 height 19
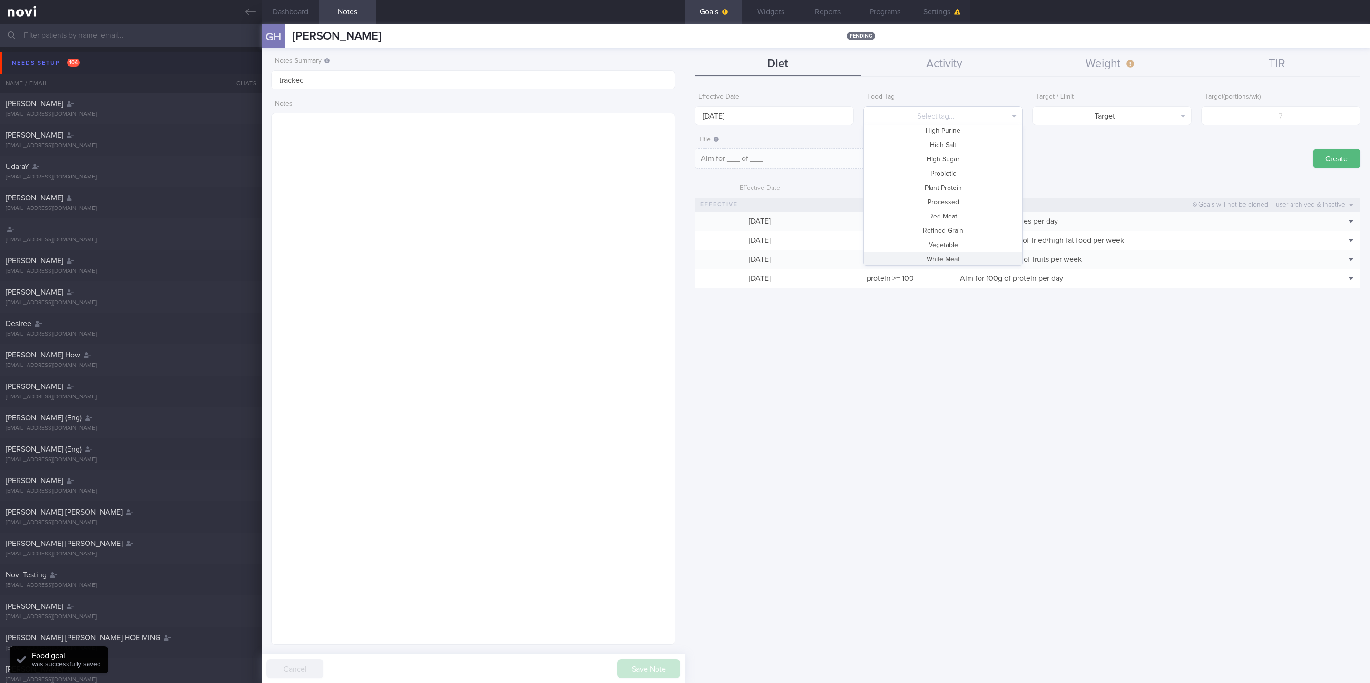
scroll to position [283, 0]
click at [948, 230] on button "Vegetable" at bounding box center [943, 227] width 158 height 14
type textarea "Aim for __ portions of vegetables per week"
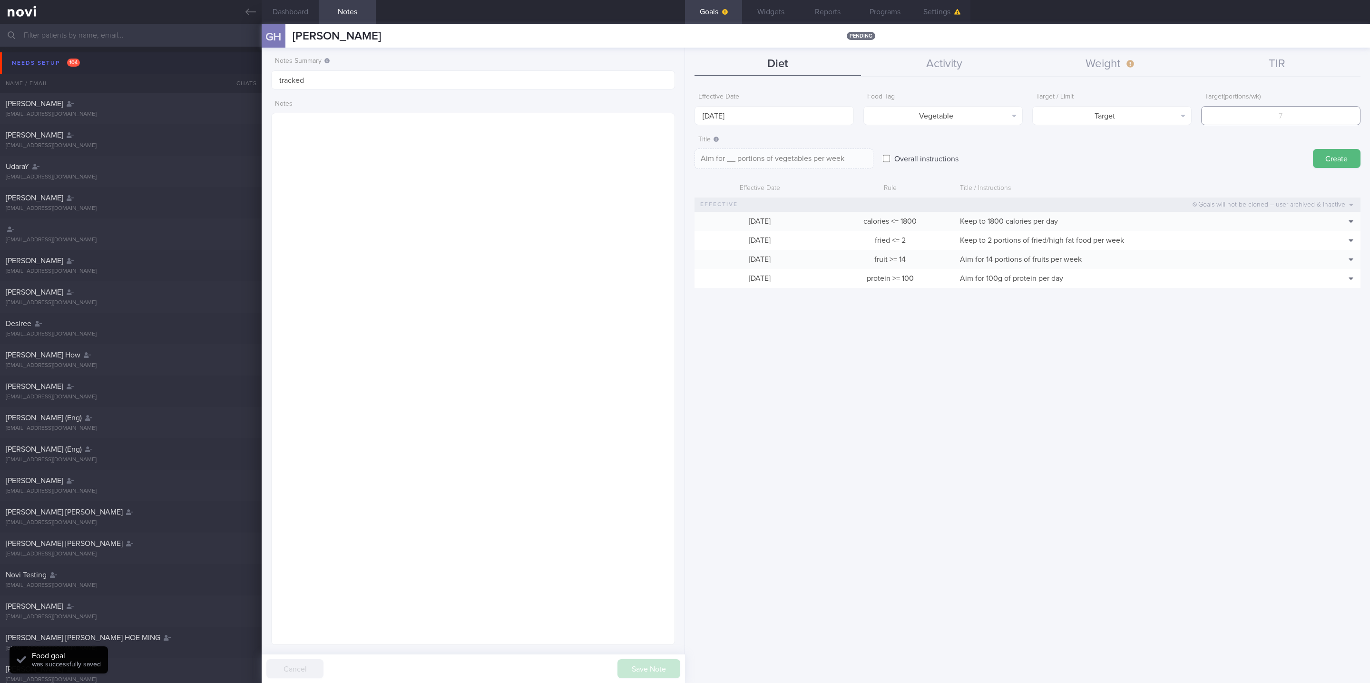
click at [1326, 124] on input "number" at bounding box center [1280, 115] width 159 height 19
type input "1"
type textarea "Aim for 1 portions of vegetables per week"
type input "14"
type textarea "Aim for 14 portions of vegetables per week"
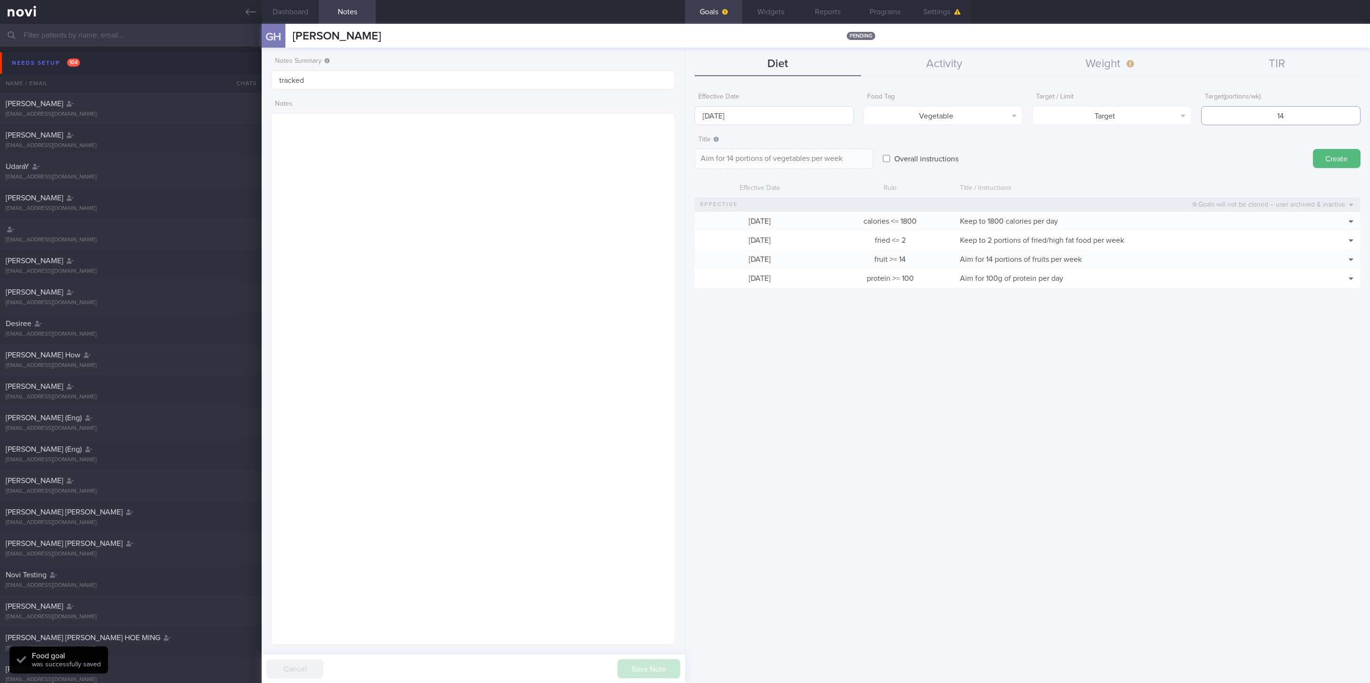
type input "14"
click at [789, 114] on input "[DATE]" at bounding box center [773, 115] width 159 height 19
click at [708, 180] on span "6" at bounding box center [705, 183] width 19 height 19
click at [1336, 163] on button "Create" at bounding box center [1337, 158] width 48 height 19
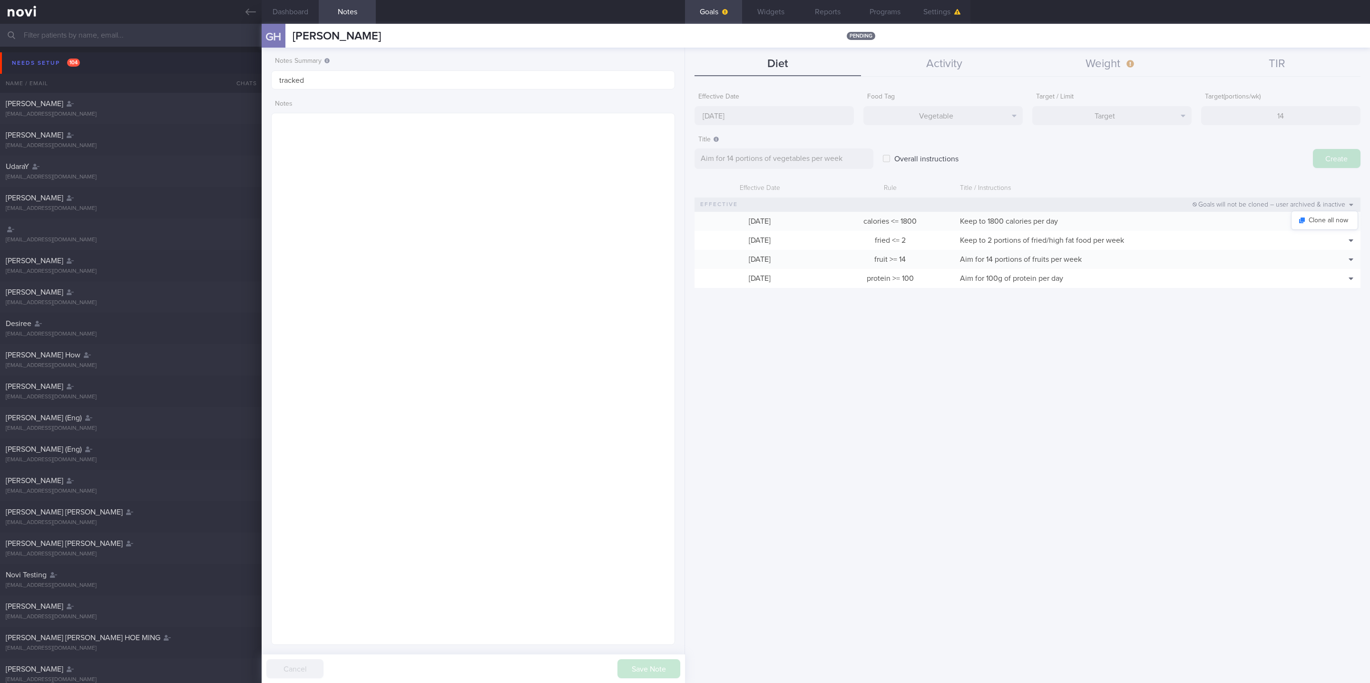
type input "[DATE]"
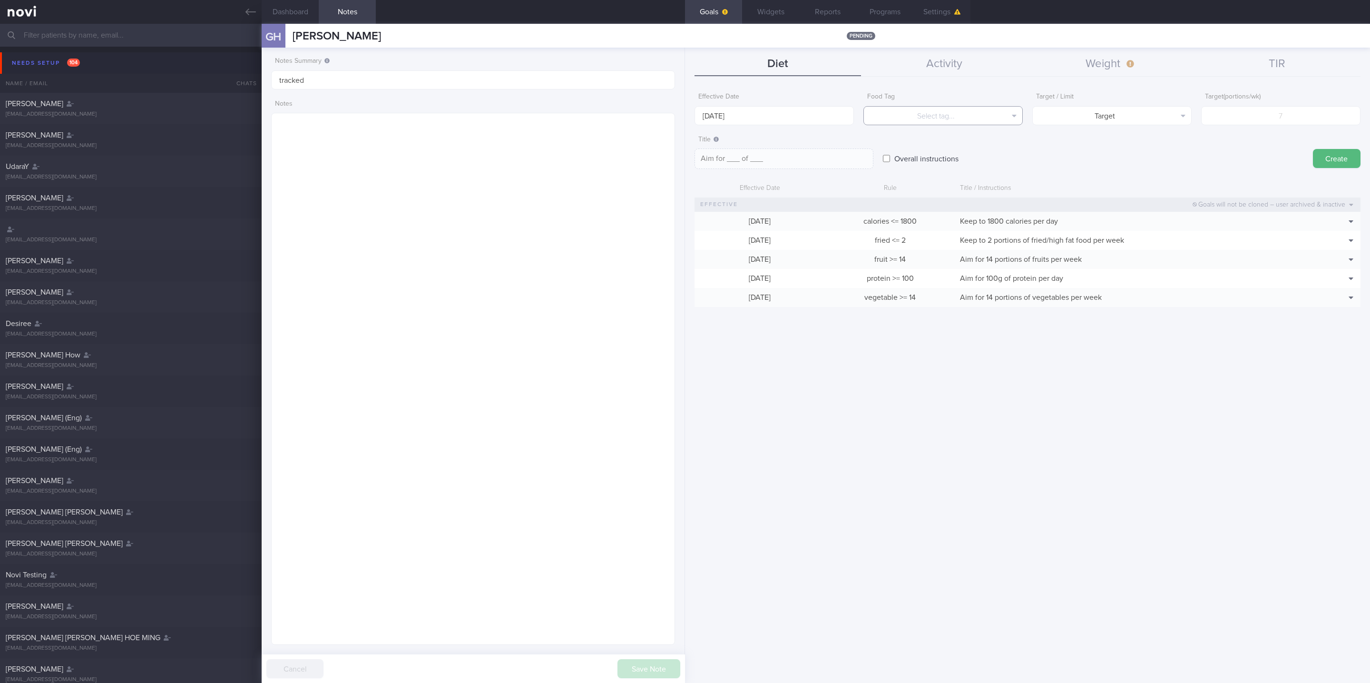
click at [961, 118] on button "Select tag..." at bounding box center [942, 115] width 159 height 19
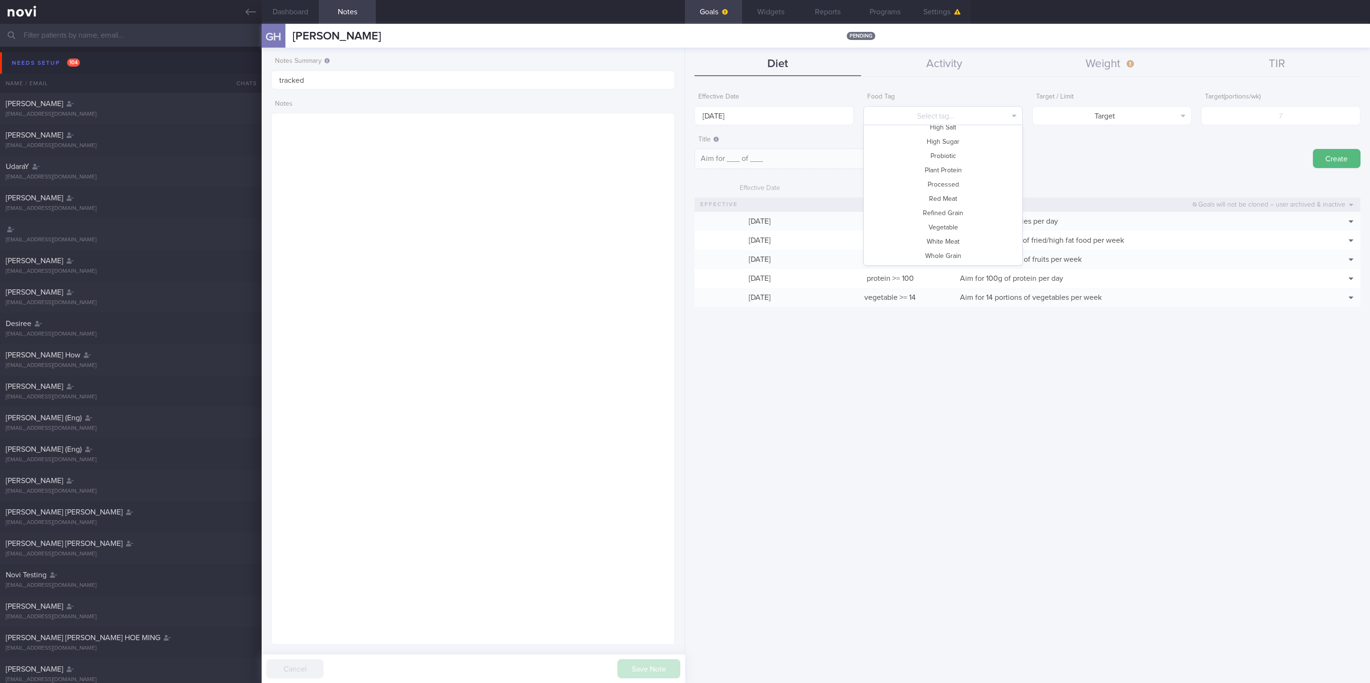
scroll to position [0, 0]
click at [955, 158] on button "Carbs" at bounding box center [943, 163] width 158 height 14
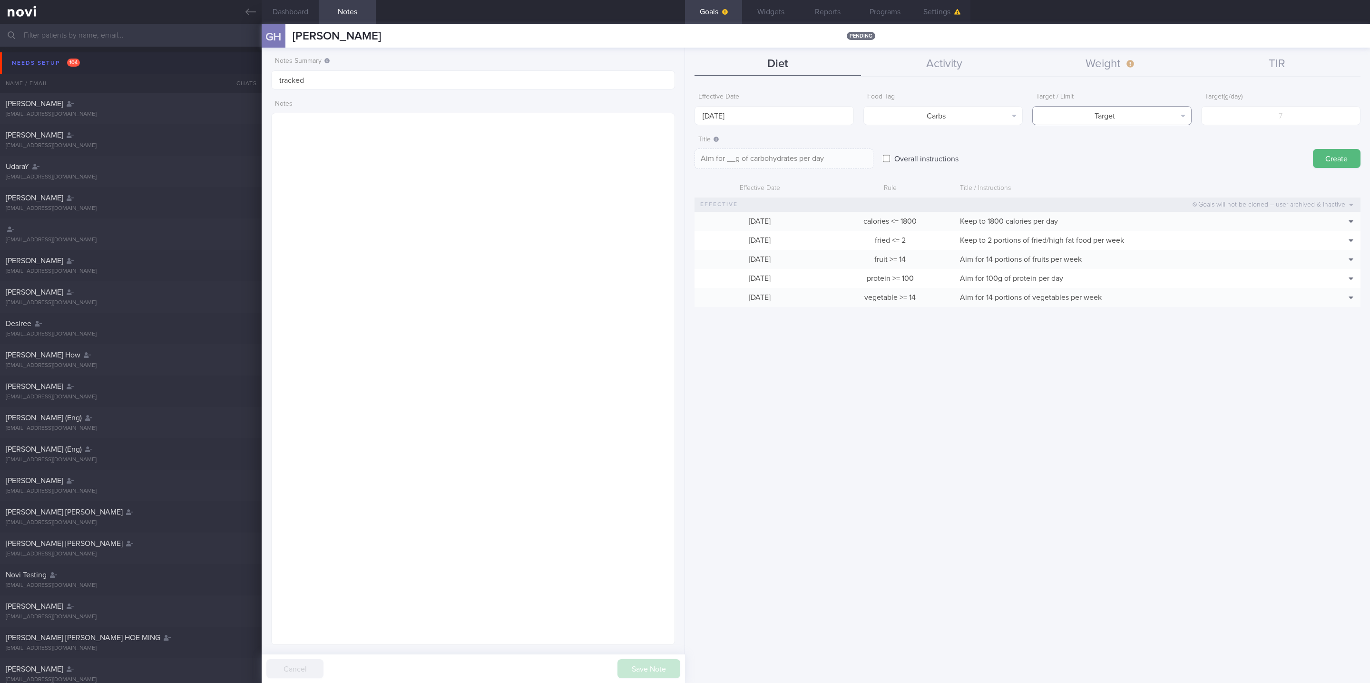
click at [1136, 119] on button "Target" at bounding box center [1111, 115] width 159 height 19
drag, startPoint x: 1136, startPoint y: 150, endPoint x: 1190, endPoint y: 138, distance: 55.5
click at [1137, 151] on button "Limit" at bounding box center [1112, 148] width 158 height 14
type textarea "Keep to __g of carbohydrates per day"
click at [1315, 123] on input "number" at bounding box center [1280, 115] width 159 height 19
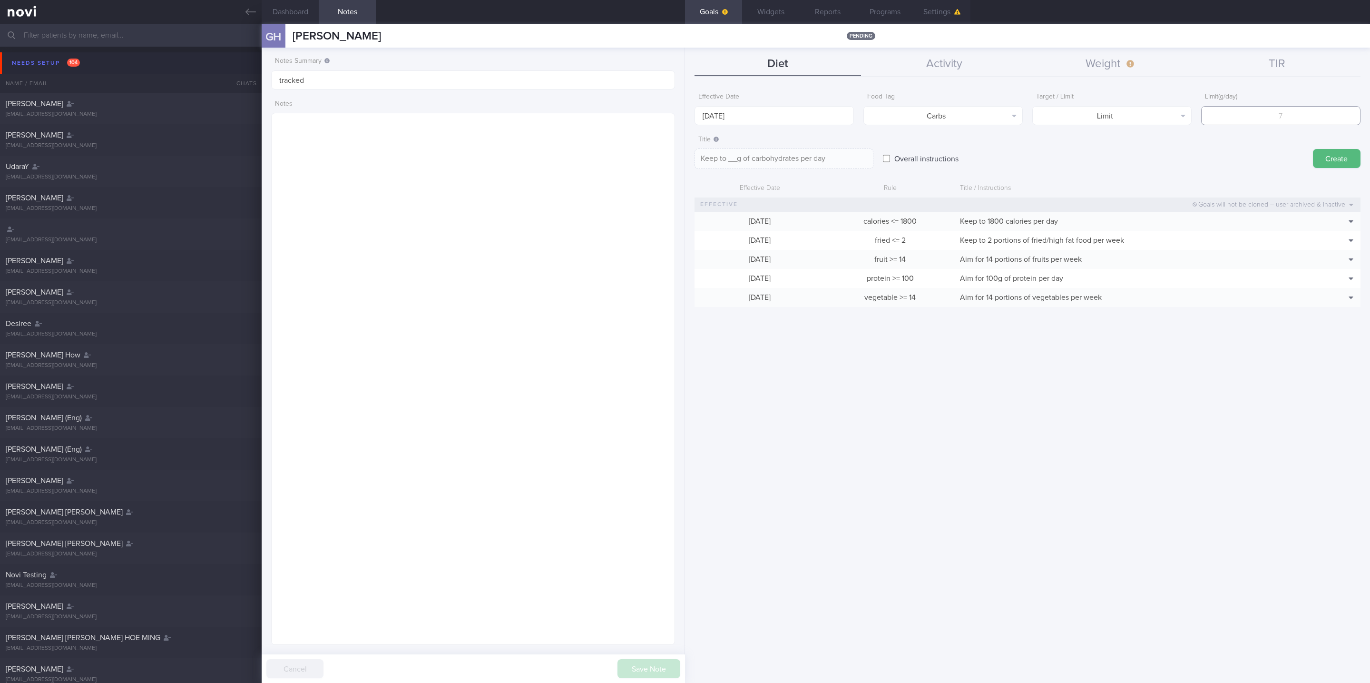
type input "1"
type textarea "Keep to 1g of carbohydrates per day"
type input "18"
type textarea "Keep to 18g of carbohydrates per day"
type input "180"
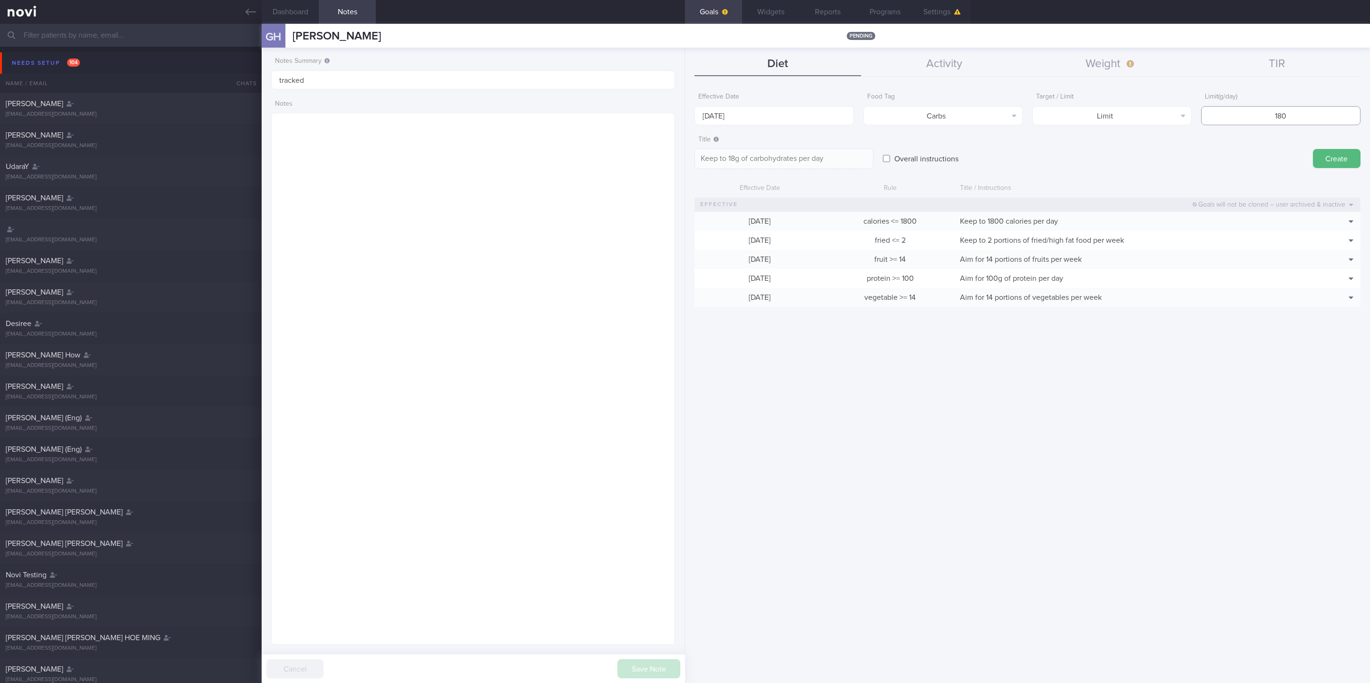
type textarea "Keep to 180g of carbohydrates per day"
type input "180"
click at [815, 107] on input "[DATE]" at bounding box center [773, 115] width 159 height 19
click at [708, 179] on span "6" at bounding box center [705, 183] width 19 height 19
click at [1320, 160] on button "Create" at bounding box center [1337, 158] width 48 height 19
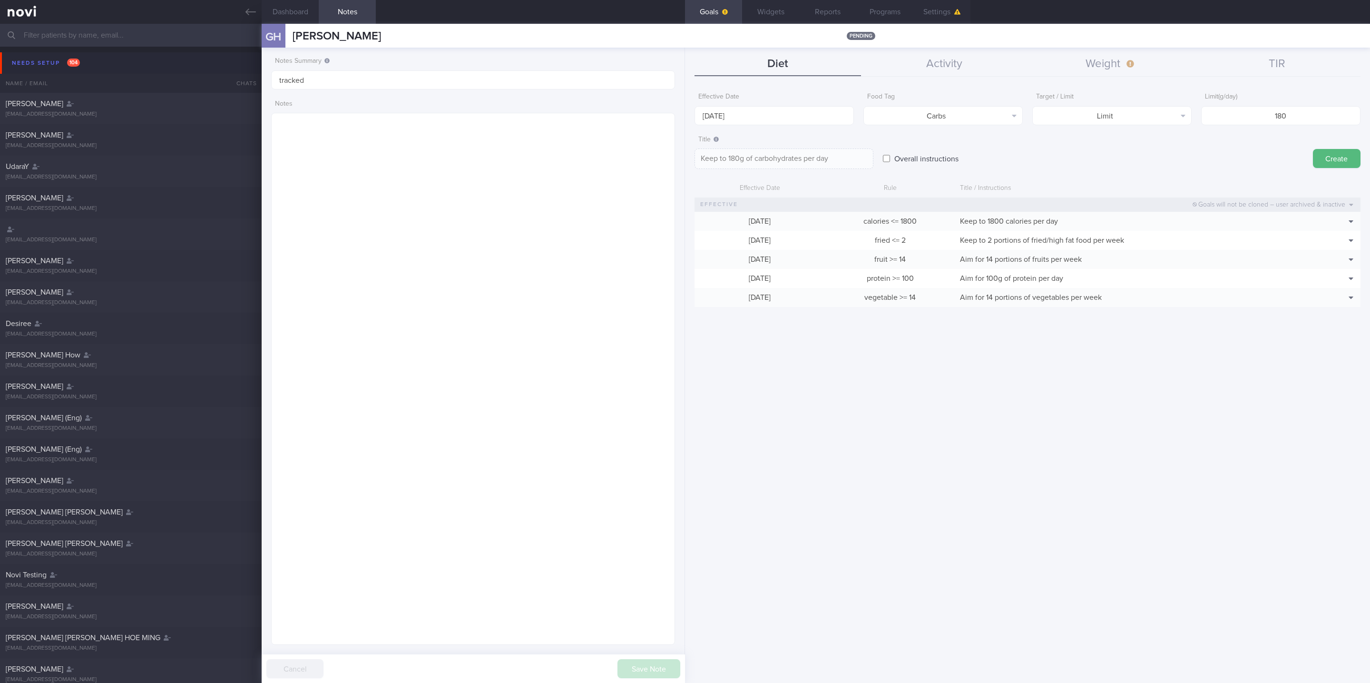
type input "[DATE]"
type textarea "Aim for ___ of ___"
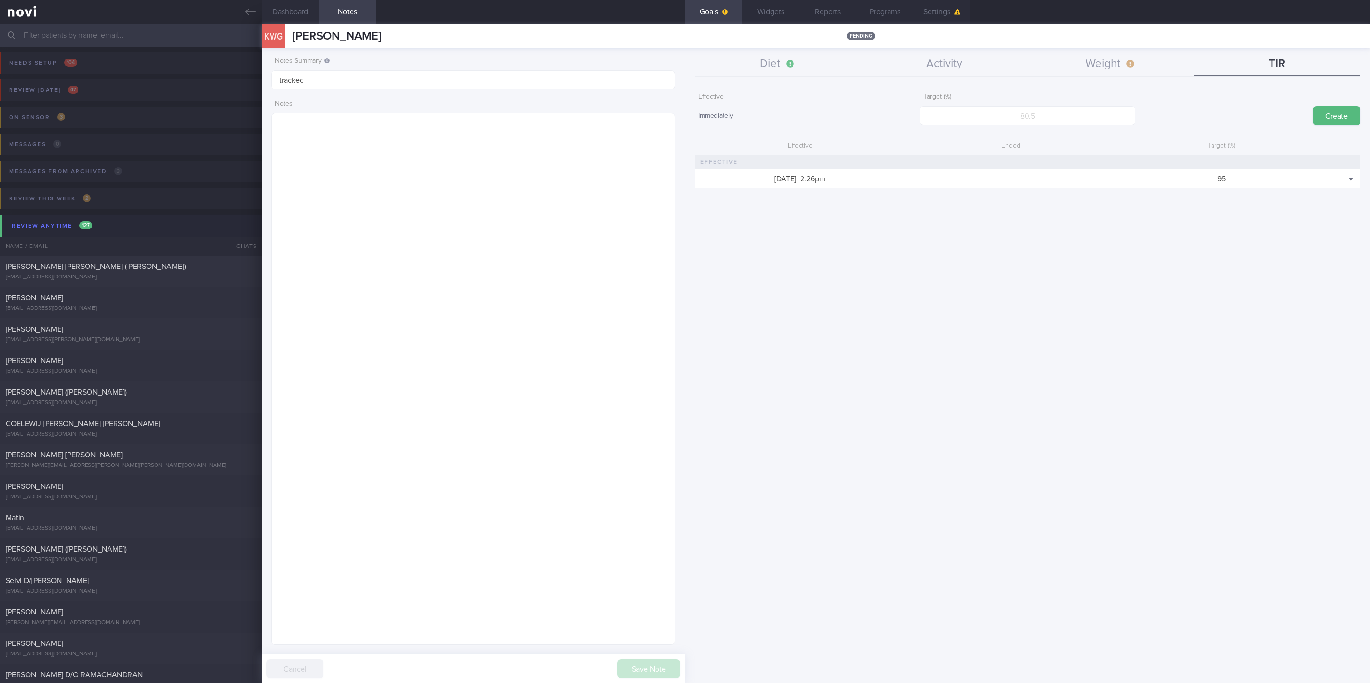
scroll to position [188, 375]
click at [790, 74] on button "Diet" at bounding box center [777, 64] width 166 height 24
click at [762, 113] on input "[DATE]" at bounding box center [773, 115] width 159 height 19
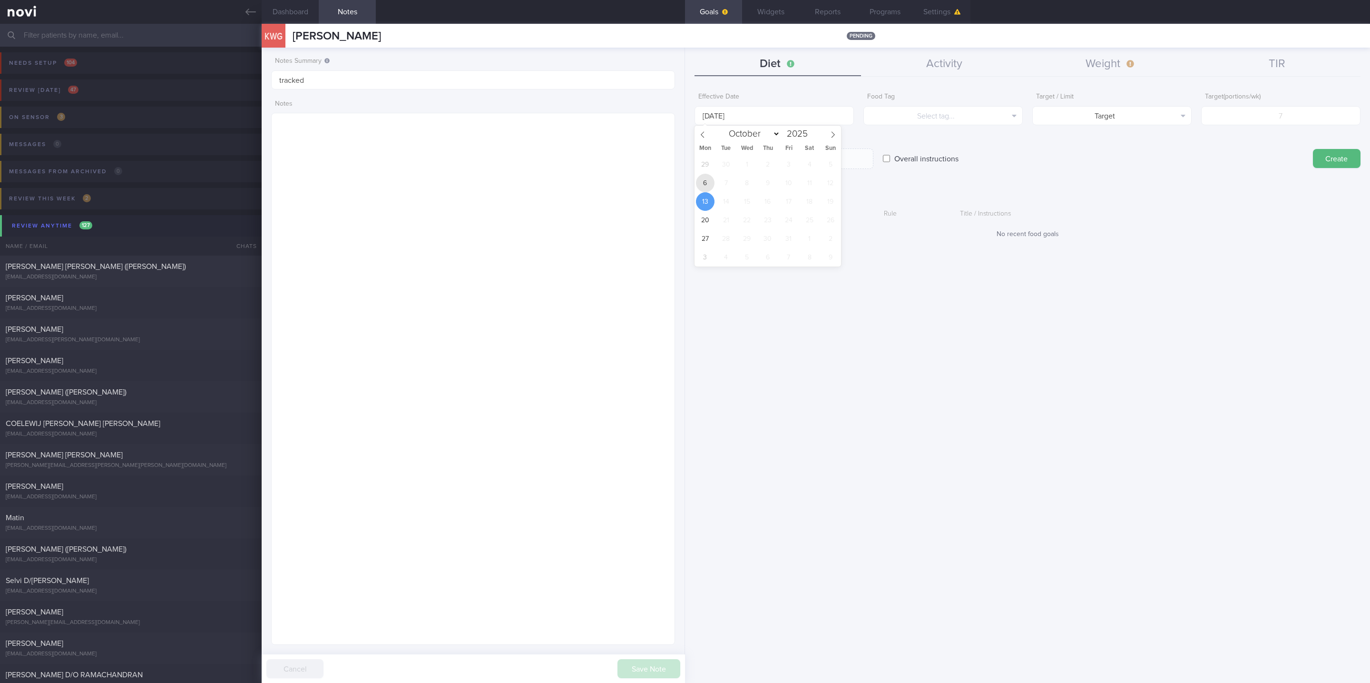
click at [704, 183] on span "6" at bounding box center [705, 183] width 19 height 19
type input "[DATE]"
click at [969, 72] on button "Activity" at bounding box center [944, 64] width 166 height 24
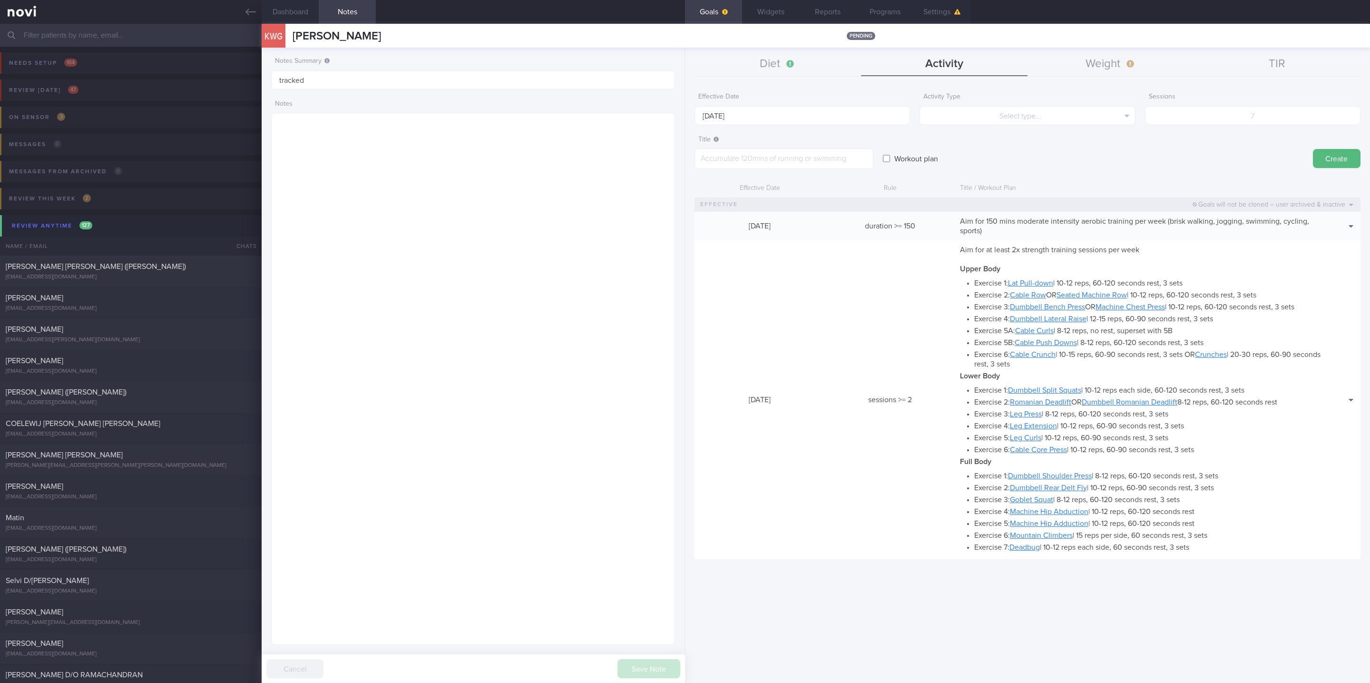
click at [832, 67] on button "Diet" at bounding box center [777, 64] width 166 height 24
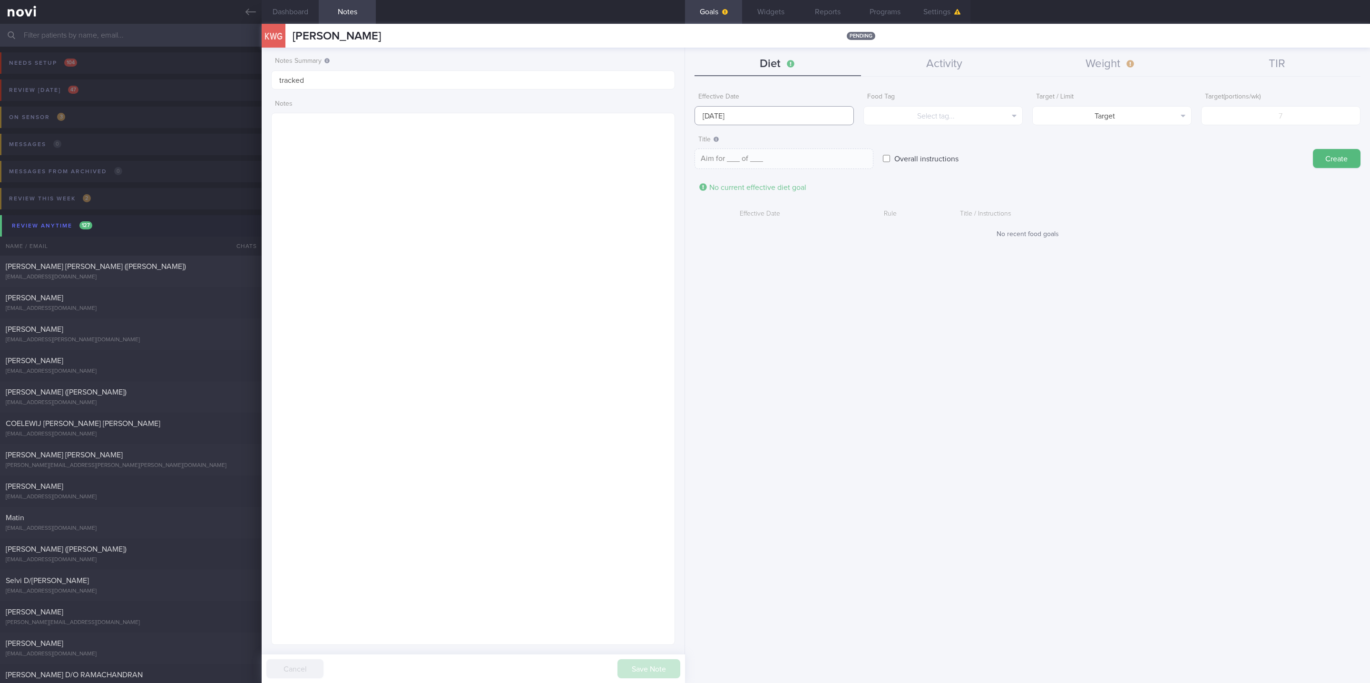
click at [820, 116] on body "You are offline! Some functionality will be unavailable Patients New Users Coac…" at bounding box center [685, 341] width 1370 height 683
click at [976, 117] on button "Select tag..." at bounding box center [942, 115] width 159 height 19
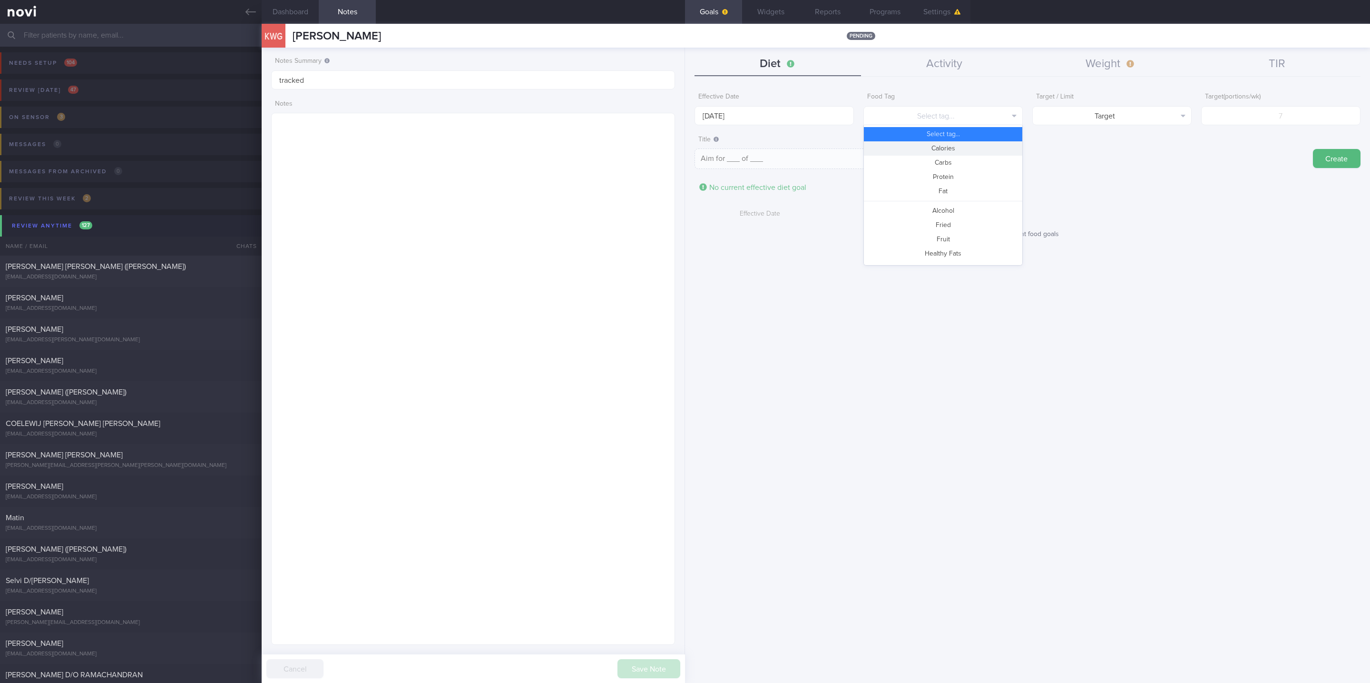
click at [963, 145] on button "Calories" at bounding box center [943, 148] width 158 height 14
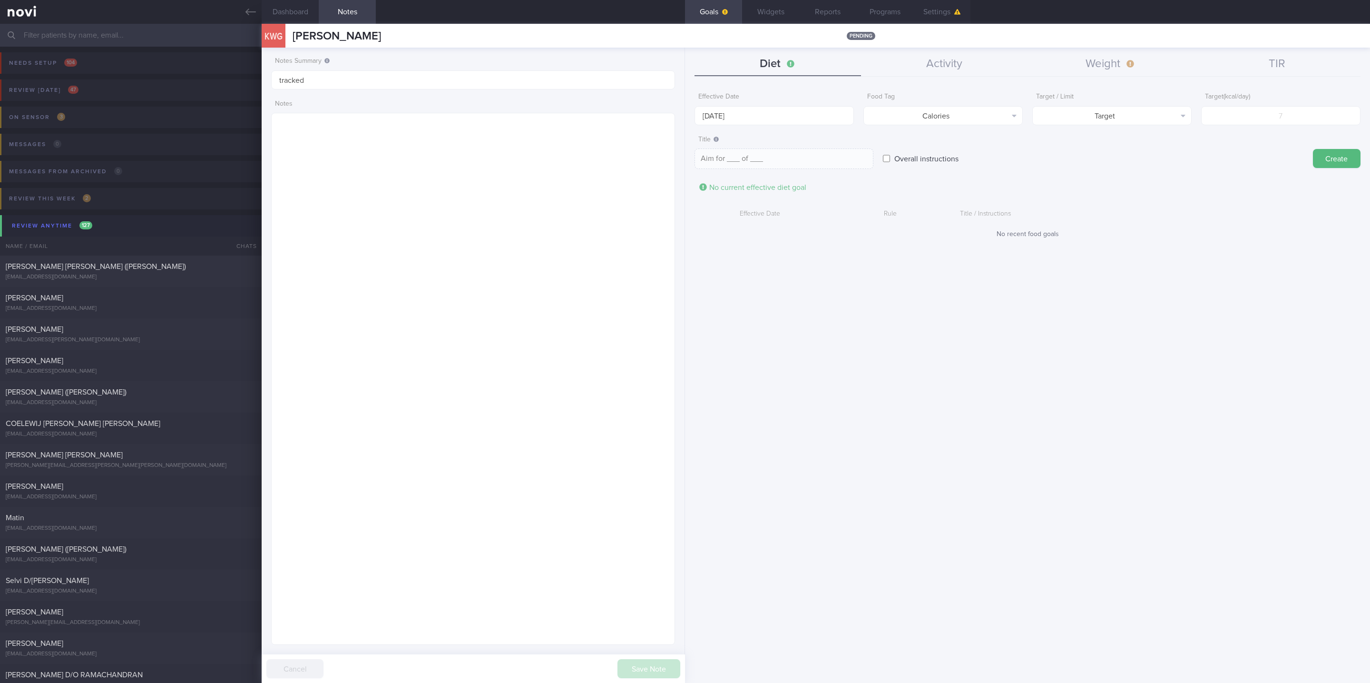
type textarea "Aim for __ calories per day"
click at [1247, 100] on label "Target ( kcal/day )" at bounding box center [1281, 97] width 152 height 9
click at [1263, 120] on input "number" at bounding box center [1280, 115] width 159 height 19
type input "18"
type textarea "Aim for 18 calories per day"
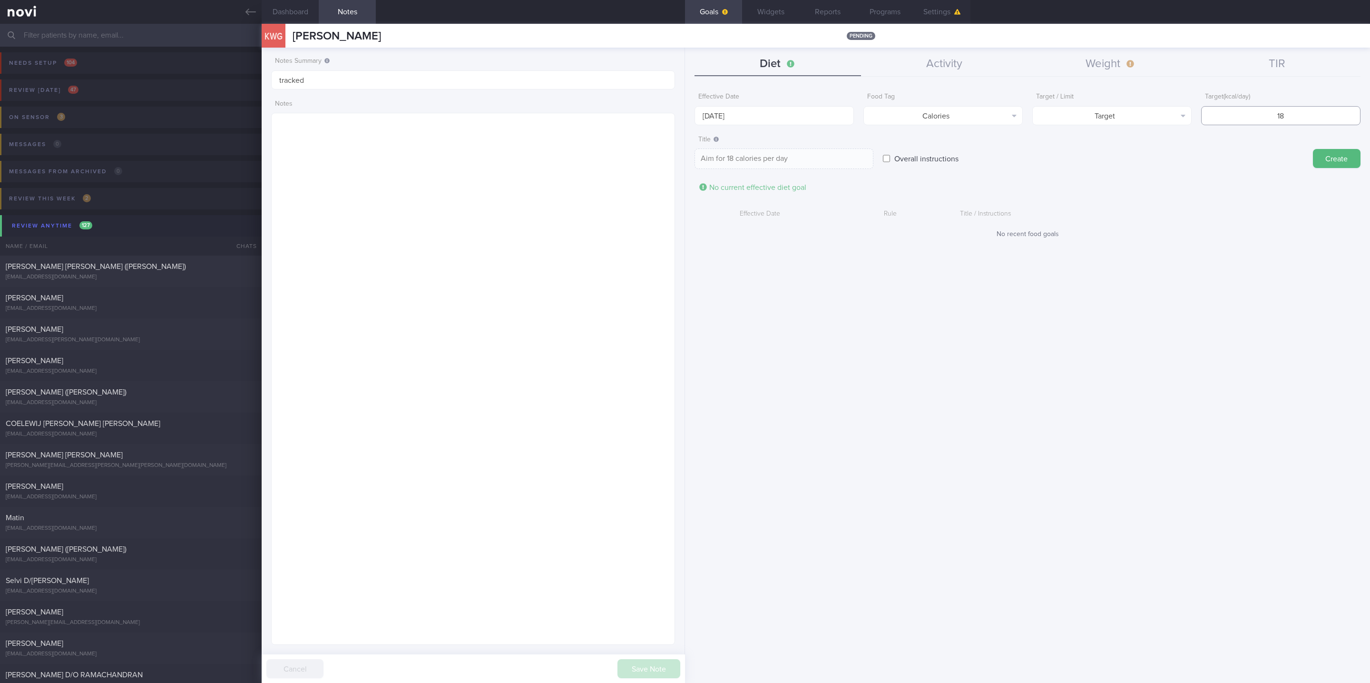
type input "180"
type textarea "Aim for 180 calories per day"
type input "1800"
type textarea "Aim for 1800 calories per day"
type input "1800"
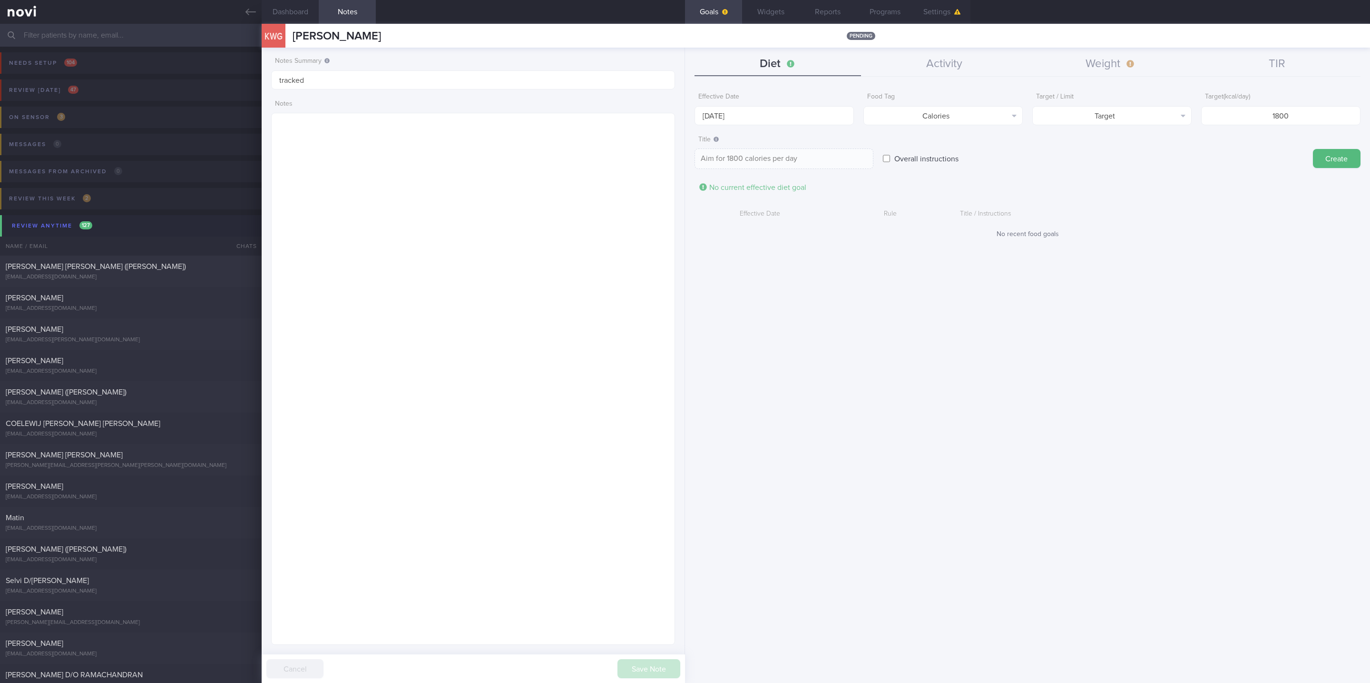
click at [1320, 158] on button "Create" at bounding box center [1337, 158] width 48 height 19
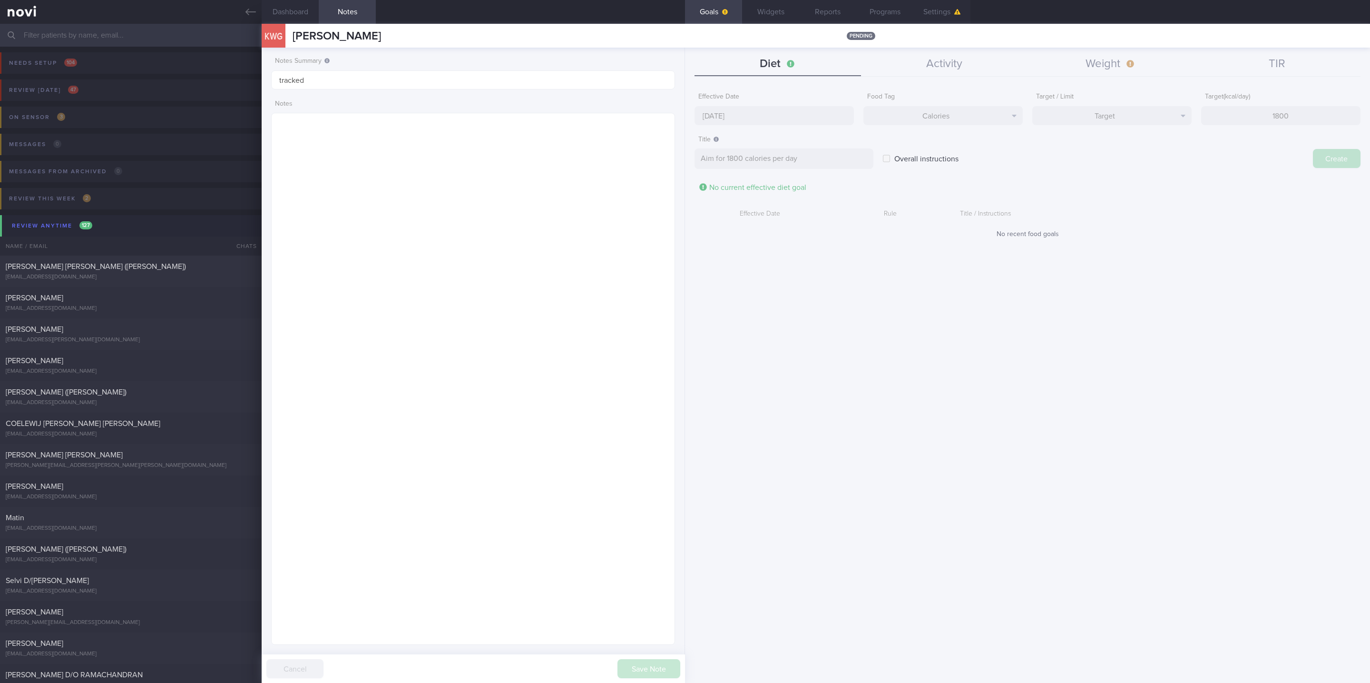
type input "[DATE]"
type textarea "Aim for ___ of ___"
click at [812, 106] on input "[DATE]" at bounding box center [773, 115] width 159 height 19
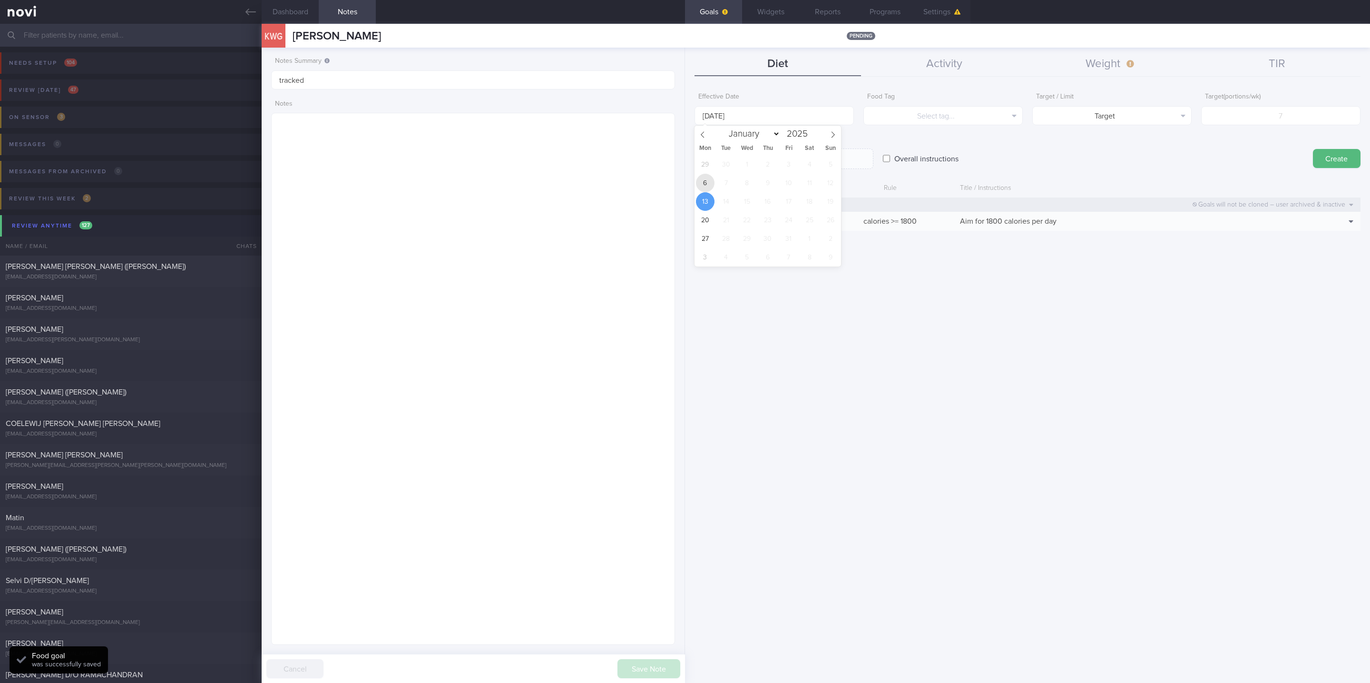
click at [698, 177] on span "6" at bounding box center [705, 183] width 19 height 19
type input "6 Oct 2025"
click at [938, 118] on button "Select tag..." at bounding box center [942, 115] width 159 height 19
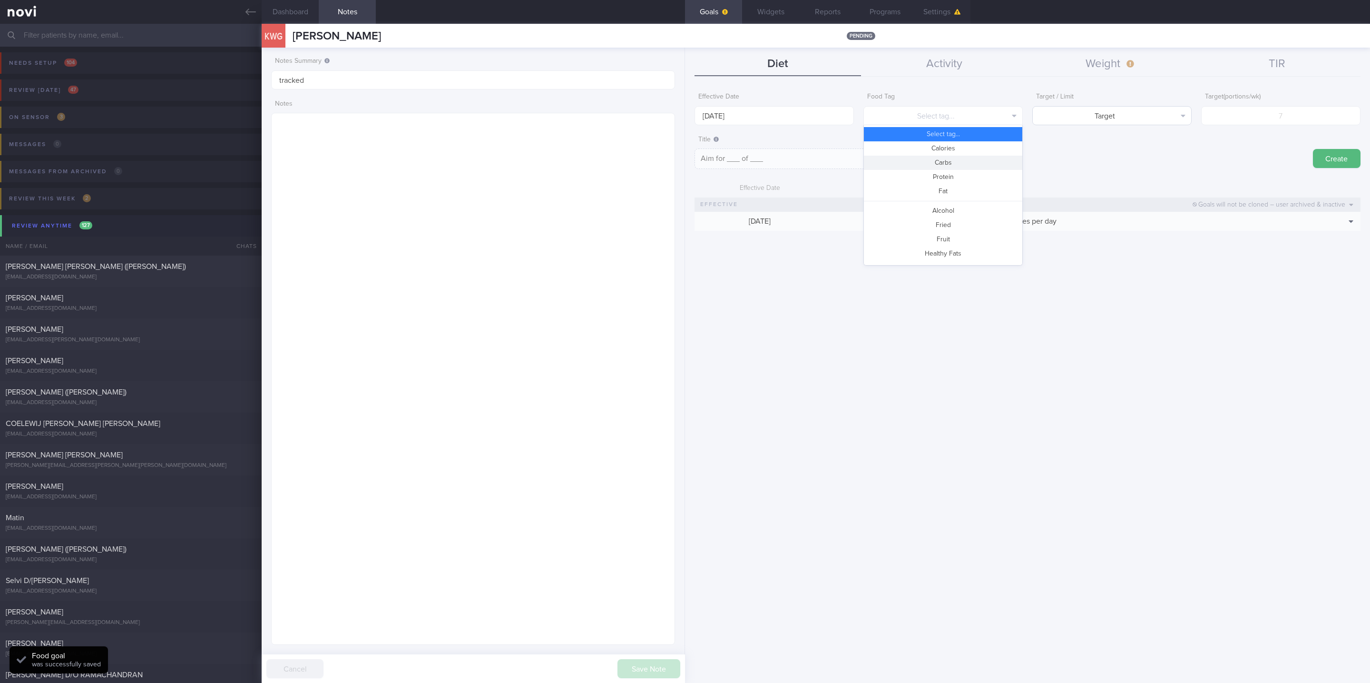
click at [943, 167] on button "Carbs" at bounding box center [943, 163] width 158 height 14
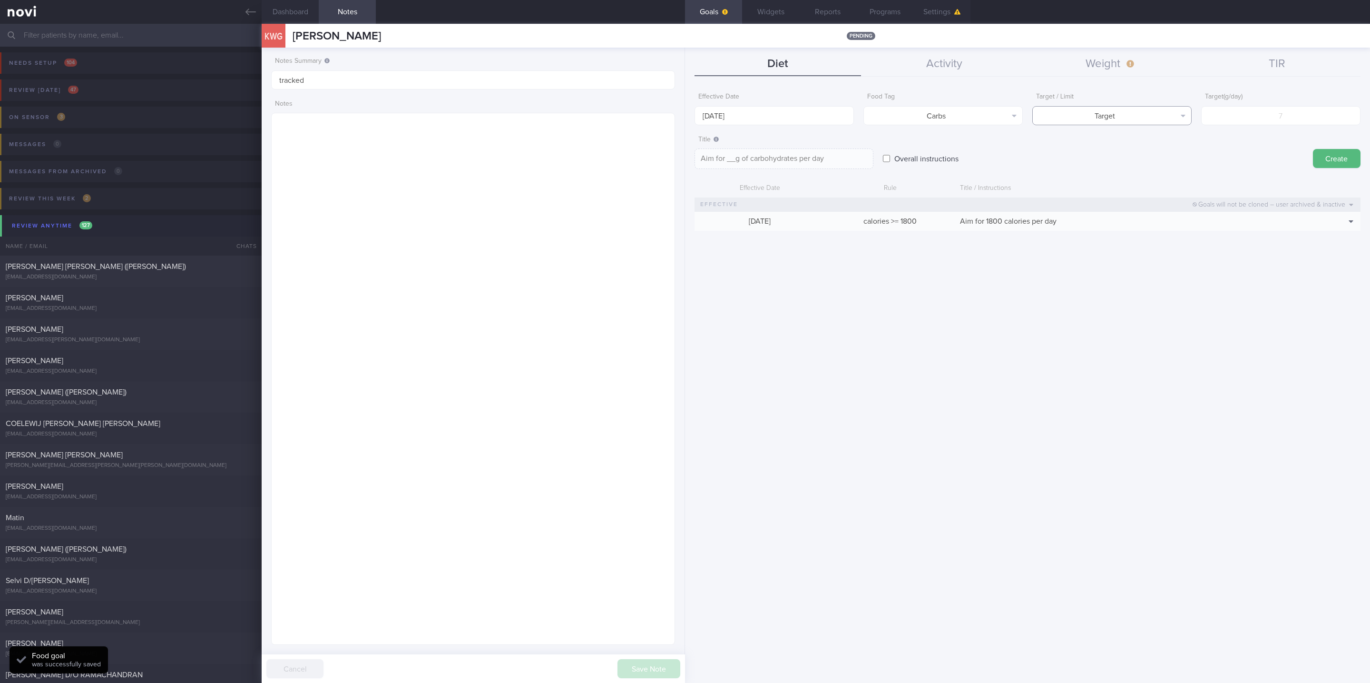
click at [1132, 123] on button "Target" at bounding box center [1111, 115] width 159 height 19
click at [1135, 156] on div "Target Limit" at bounding box center [1111, 141] width 159 height 33
click at [1139, 147] on button "Limit" at bounding box center [1112, 148] width 158 height 14
type textarea "Keep to __g of carbohydrates per day"
click at [1306, 107] on input "number" at bounding box center [1280, 115] width 159 height 19
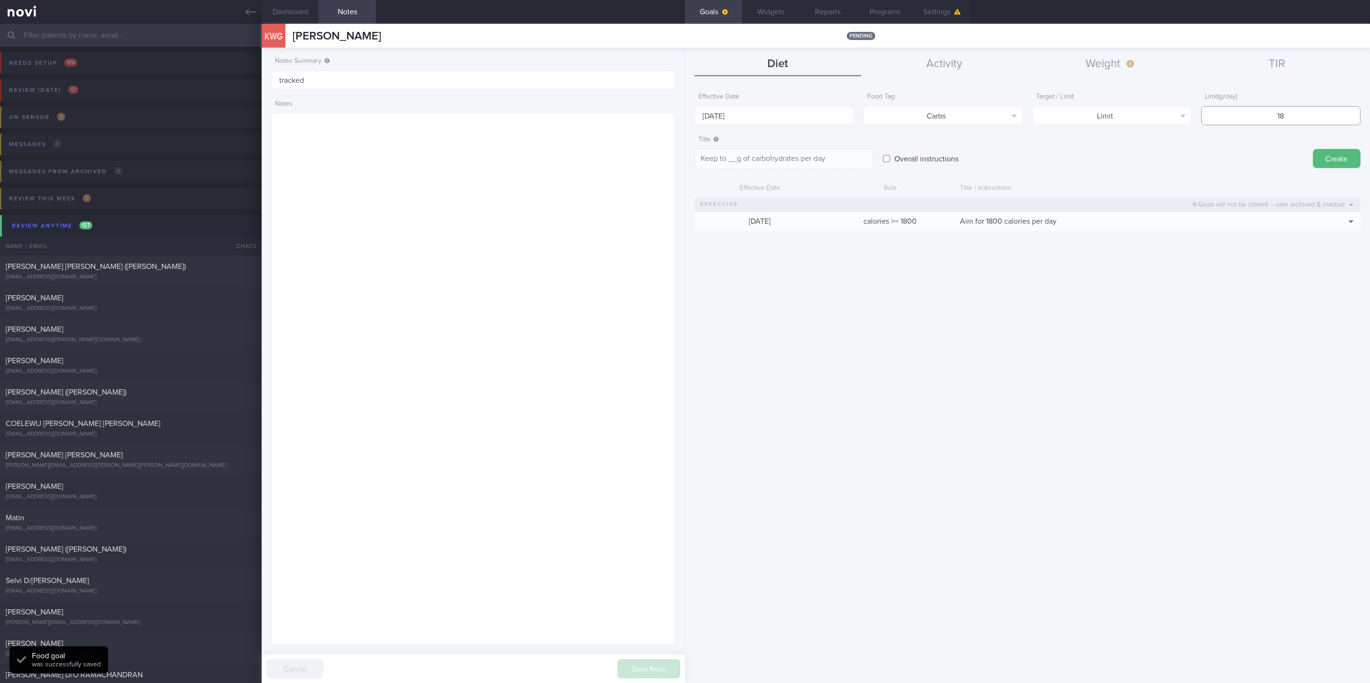
type input "180"
type textarea "Keep to 180g of carbohydrates per day"
type input "180"
click at [1341, 159] on button "Create" at bounding box center [1337, 158] width 48 height 19
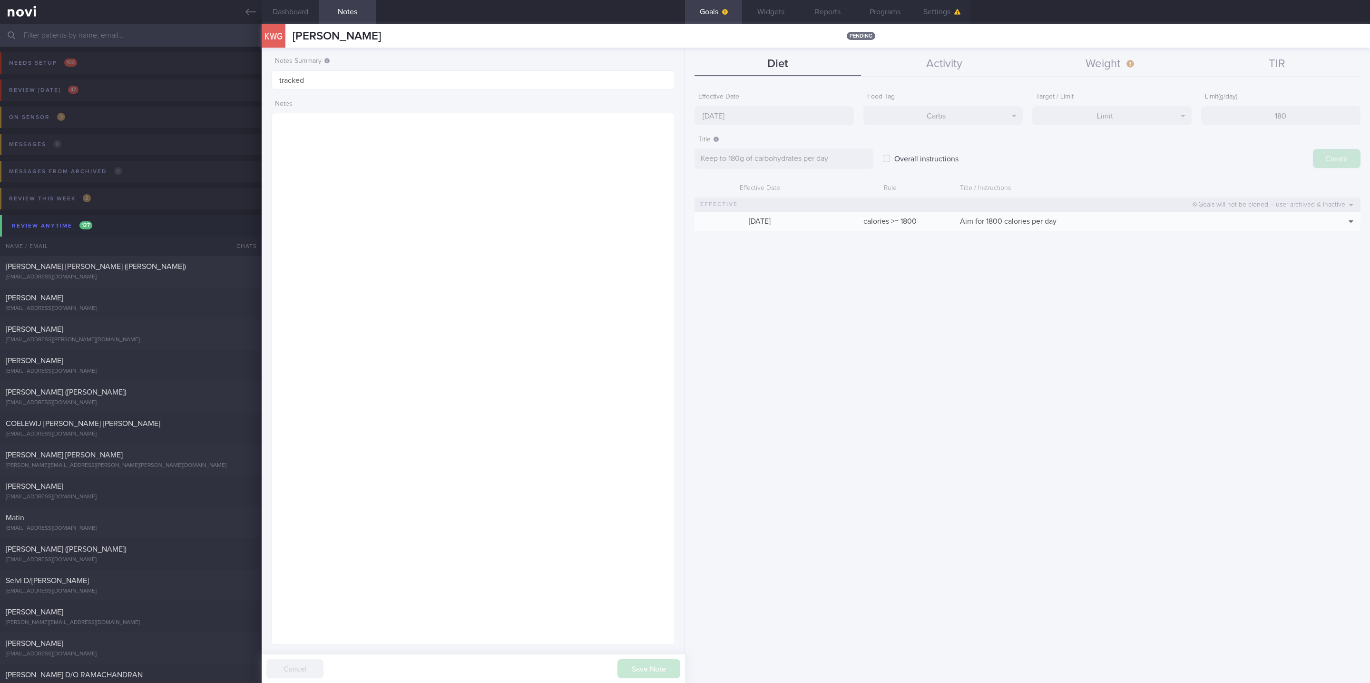
type input "[DATE]"
type textarea "Aim for ___ of ___"
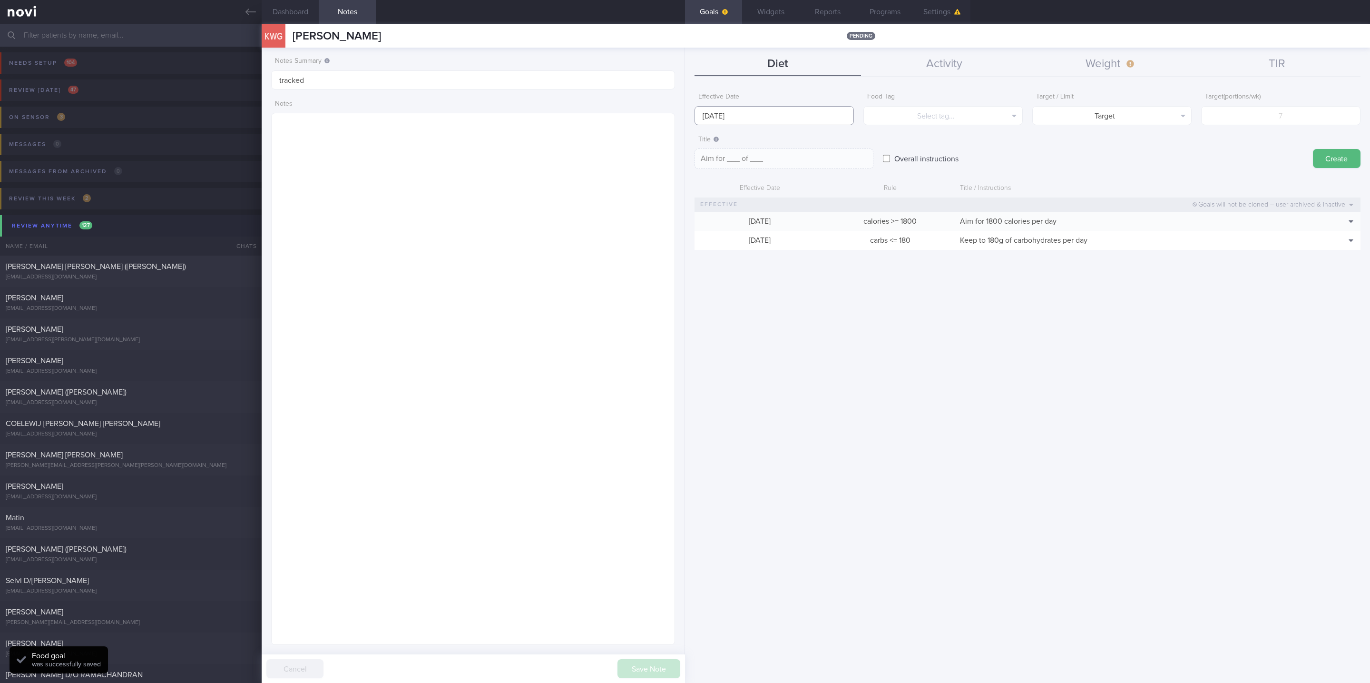
click at [823, 118] on body "You are offline! Some functionality will be unavailable Patients New Users Coac…" at bounding box center [685, 341] width 1370 height 683
click at [705, 185] on span "6" at bounding box center [705, 183] width 19 height 19
type input "6 Oct 2025"
click at [987, 112] on button "Select tag..." at bounding box center [942, 115] width 159 height 19
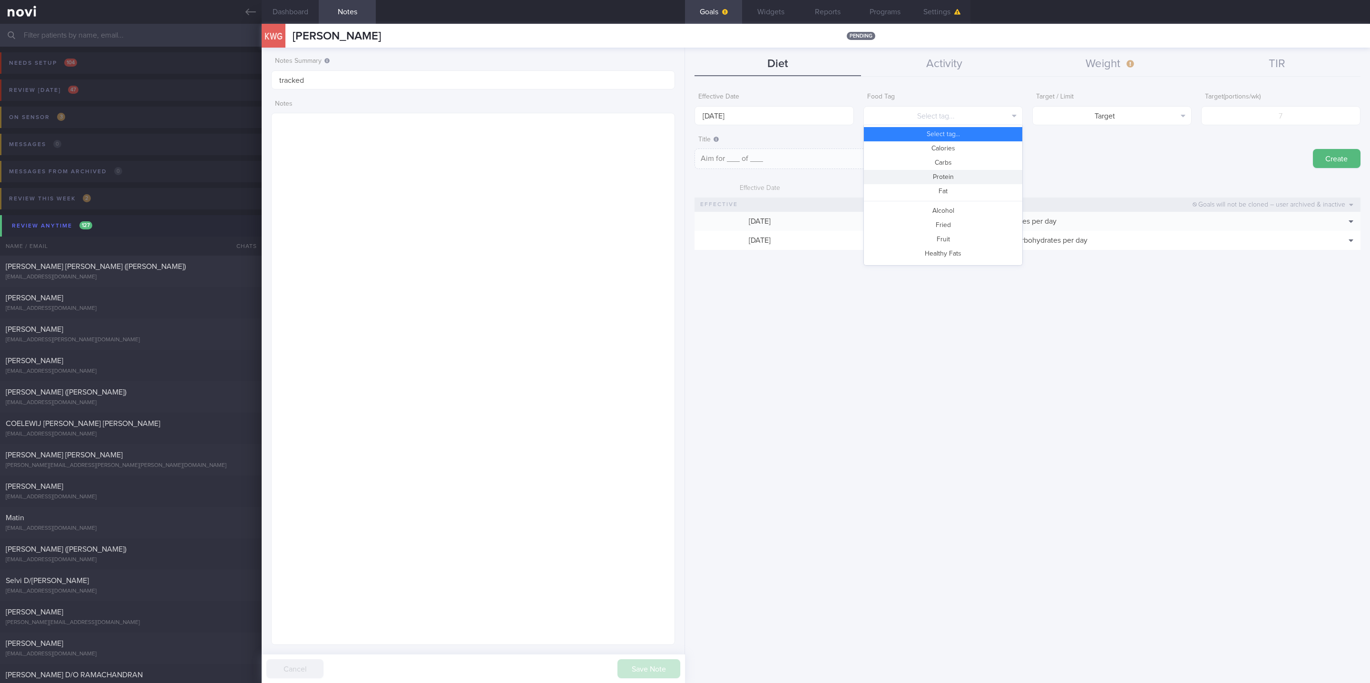
click at [956, 173] on button "Protein" at bounding box center [943, 177] width 158 height 14
type textarea "Aim for __g of protein per day"
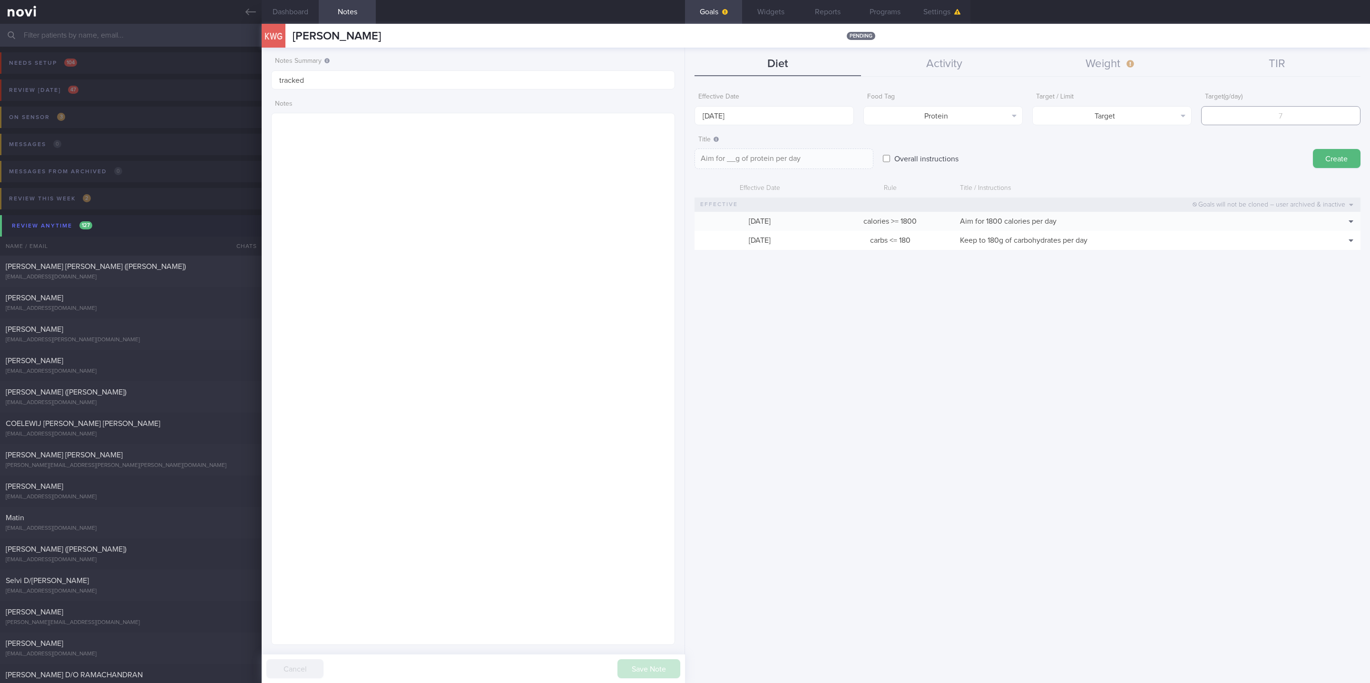
click at [1240, 113] on input "number" at bounding box center [1280, 115] width 159 height 19
type input "0"
type textarea "Aim for 0g of protein per day"
type input "01"
type textarea "Aim for 01g of protein per day"
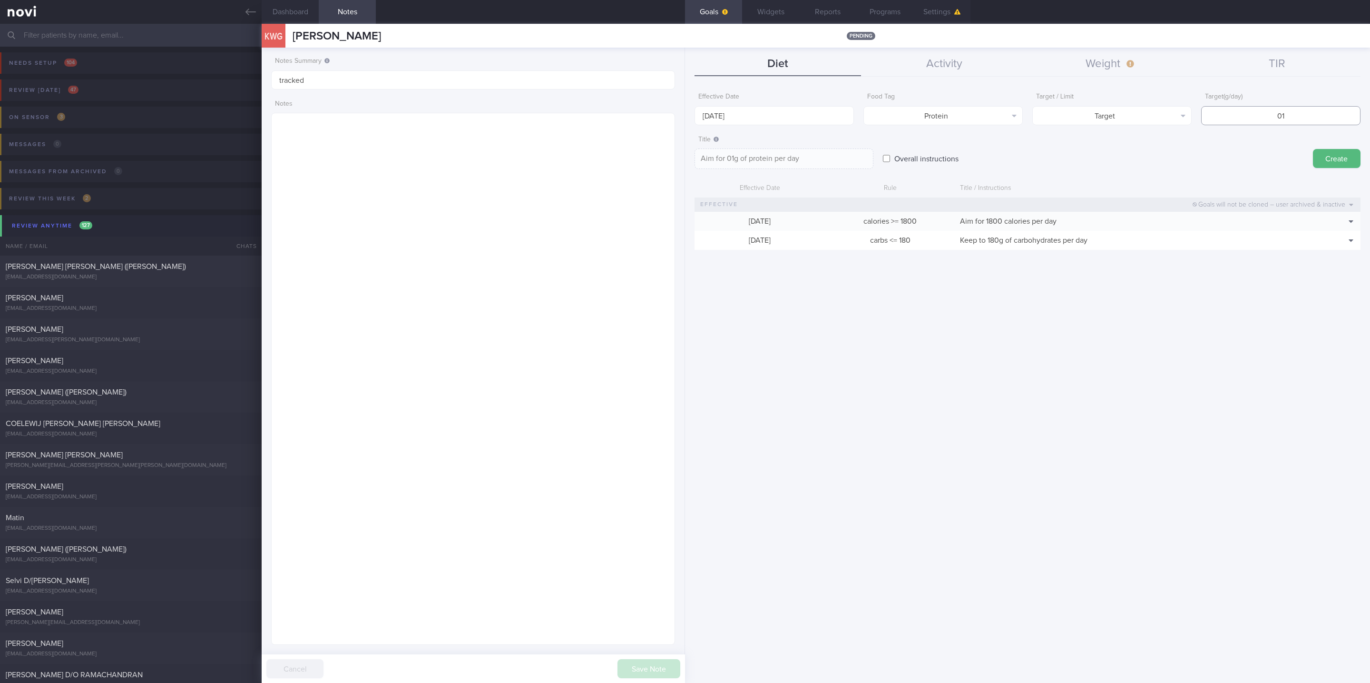
type input "010"
type textarea "Aim for 010g of protein per day"
type input "0100"
type textarea "Aim for 0100g of protein per day"
drag, startPoint x: 1260, startPoint y: 123, endPoint x: 1369, endPoint y: 109, distance: 109.3
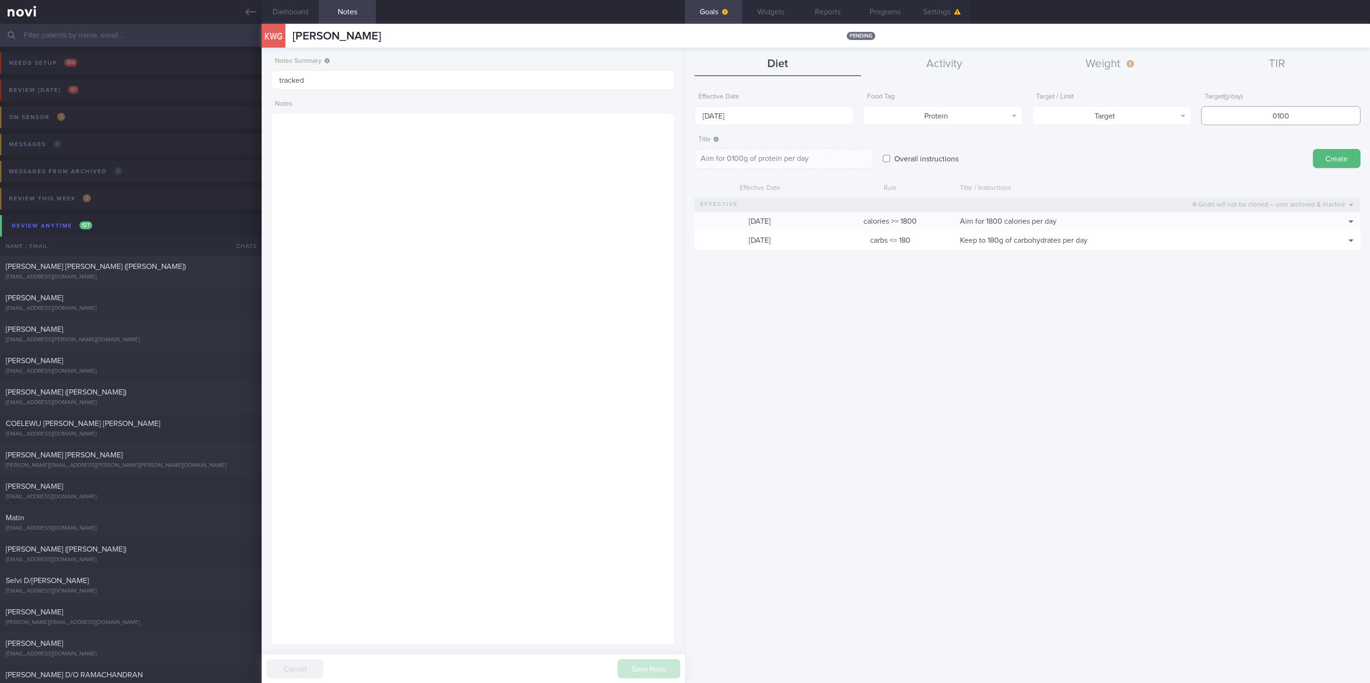
click at [1369, 109] on div "Effective Date 6 Oct 2025 Food Tag Protein Select tag... Calories Carbs Protein…" at bounding box center [1027, 382] width 685 height 602
type input "1"
type textarea "Aim for 1g of protein per day"
type input "10"
type textarea "Aim for 10g of protein per day"
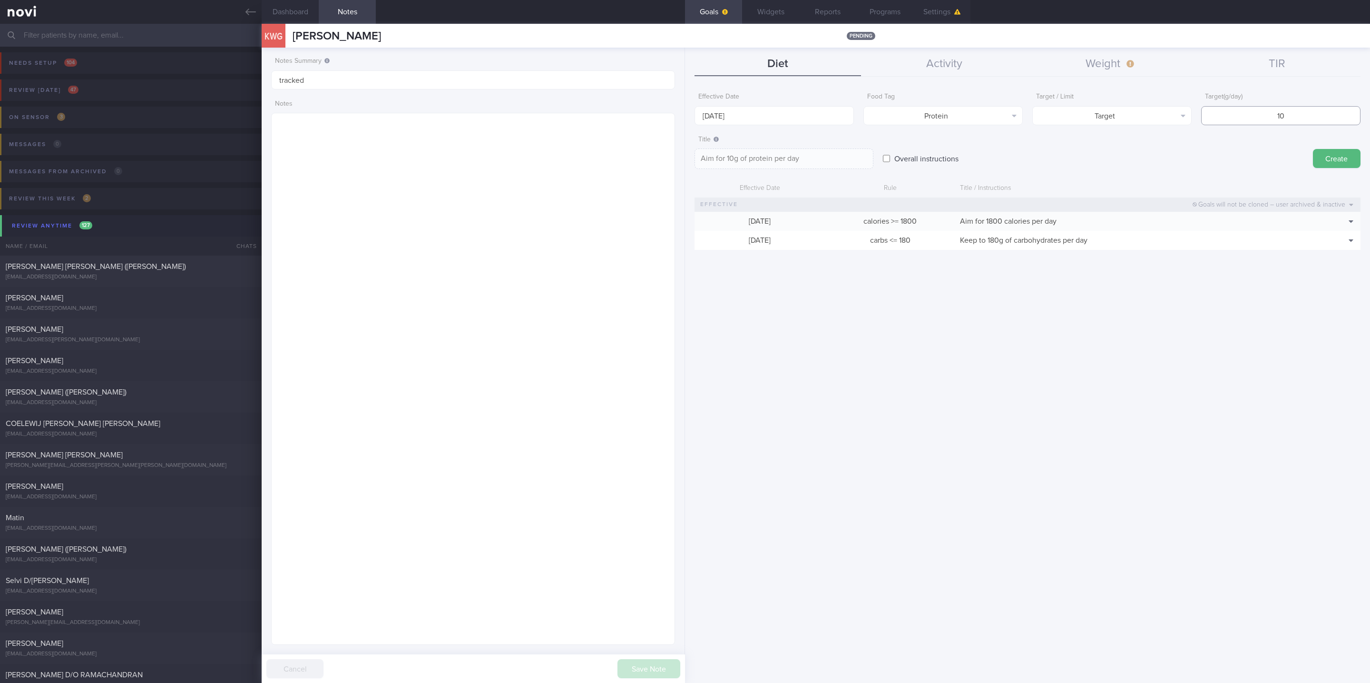
type input "100"
type textarea "Aim for 100g of protein per day"
type input "100"
click at [1313, 162] on button "Create" at bounding box center [1337, 158] width 48 height 19
type input "13 Oct 2025"
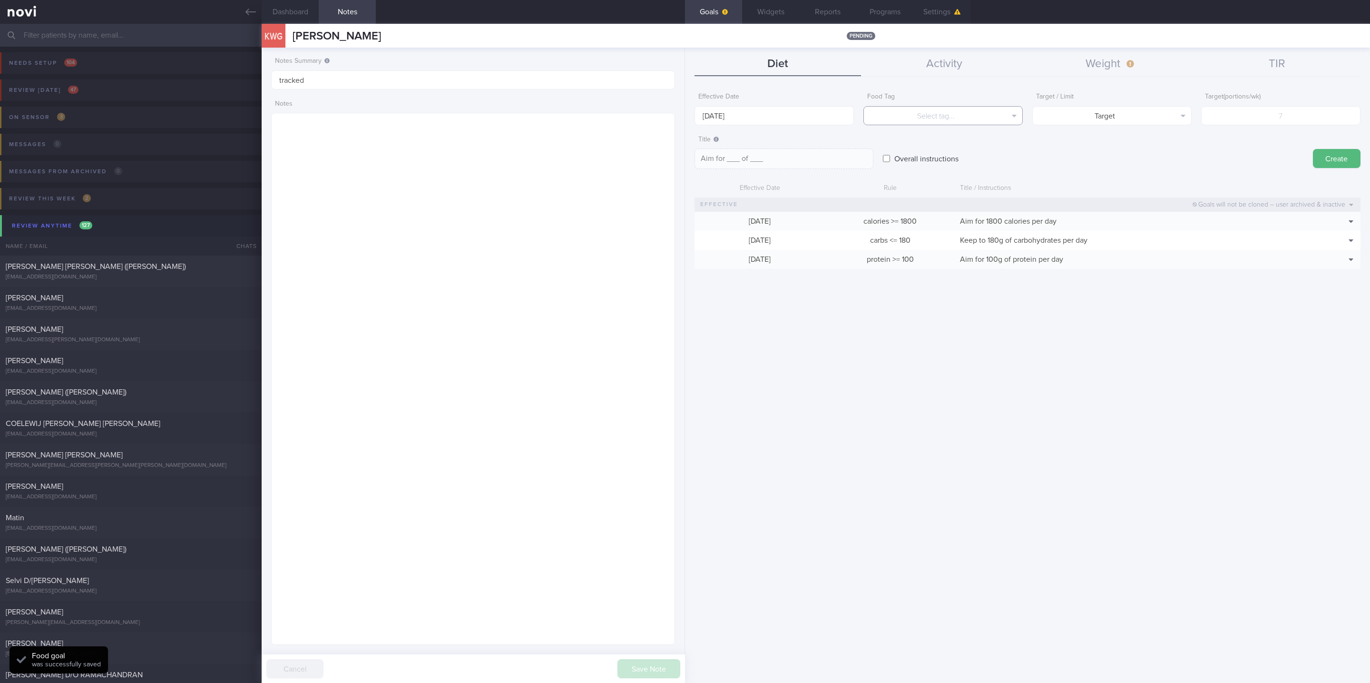
click at [963, 113] on button "Select tag..." at bounding box center [942, 115] width 159 height 19
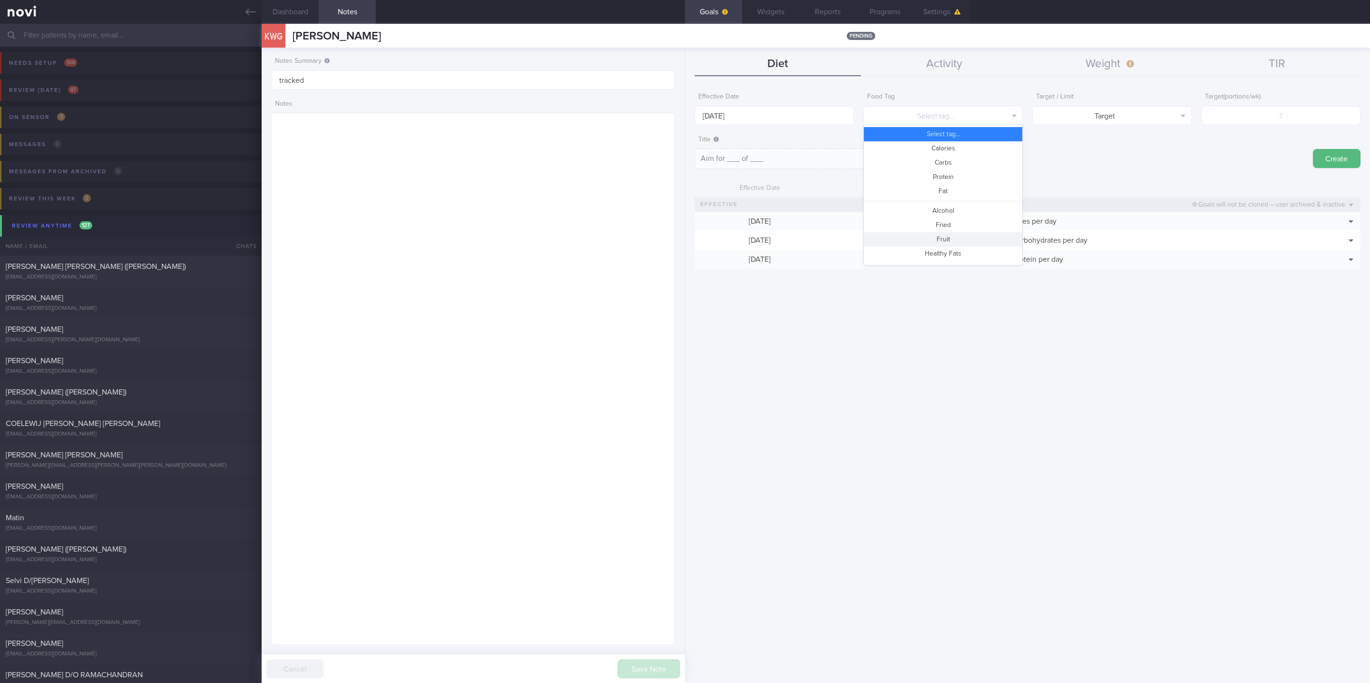
click at [944, 237] on button "Fruit" at bounding box center [943, 239] width 158 height 14
type textarea "Aim for __ portions of fruits per week"
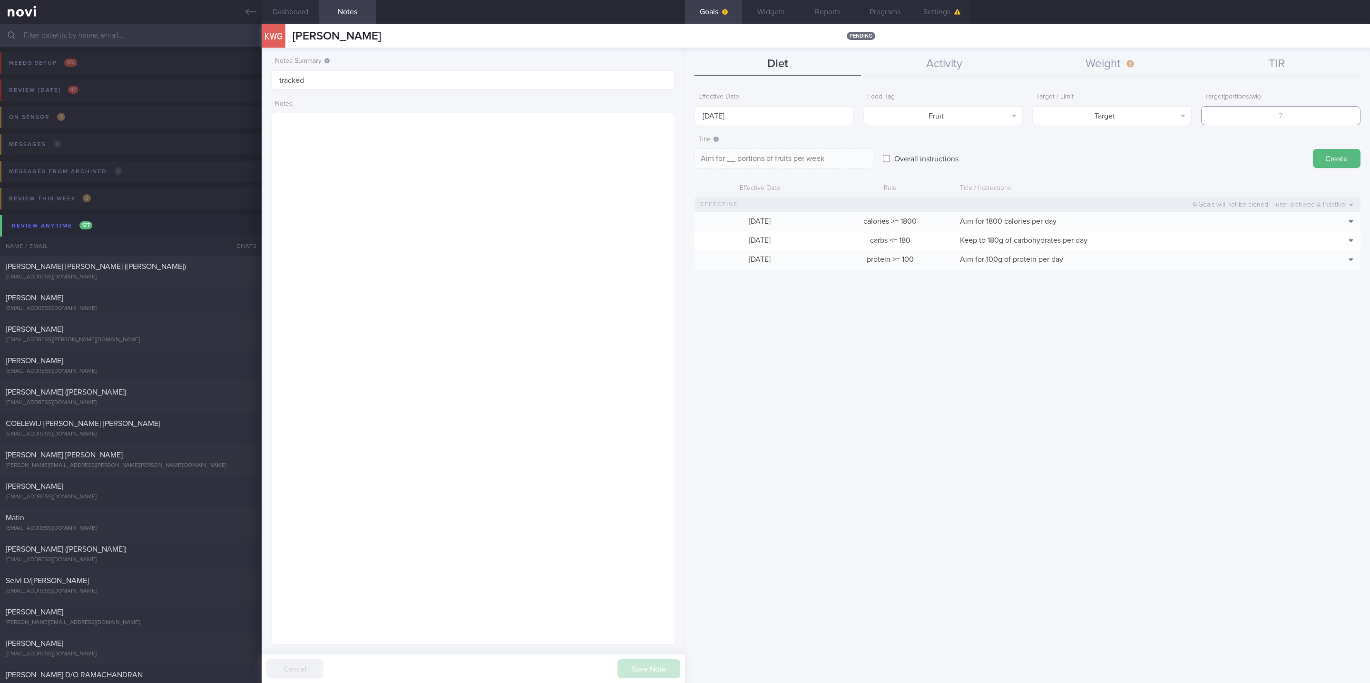
click at [1266, 119] on input "number" at bounding box center [1280, 115] width 159 height 19
type input "14"
type textarea "Aim for 14 portions of fruits per week"
type input "14"
click at [791, 113] on input "13 Oct 2025" at bounding box center [773, 115] width 159 height 19
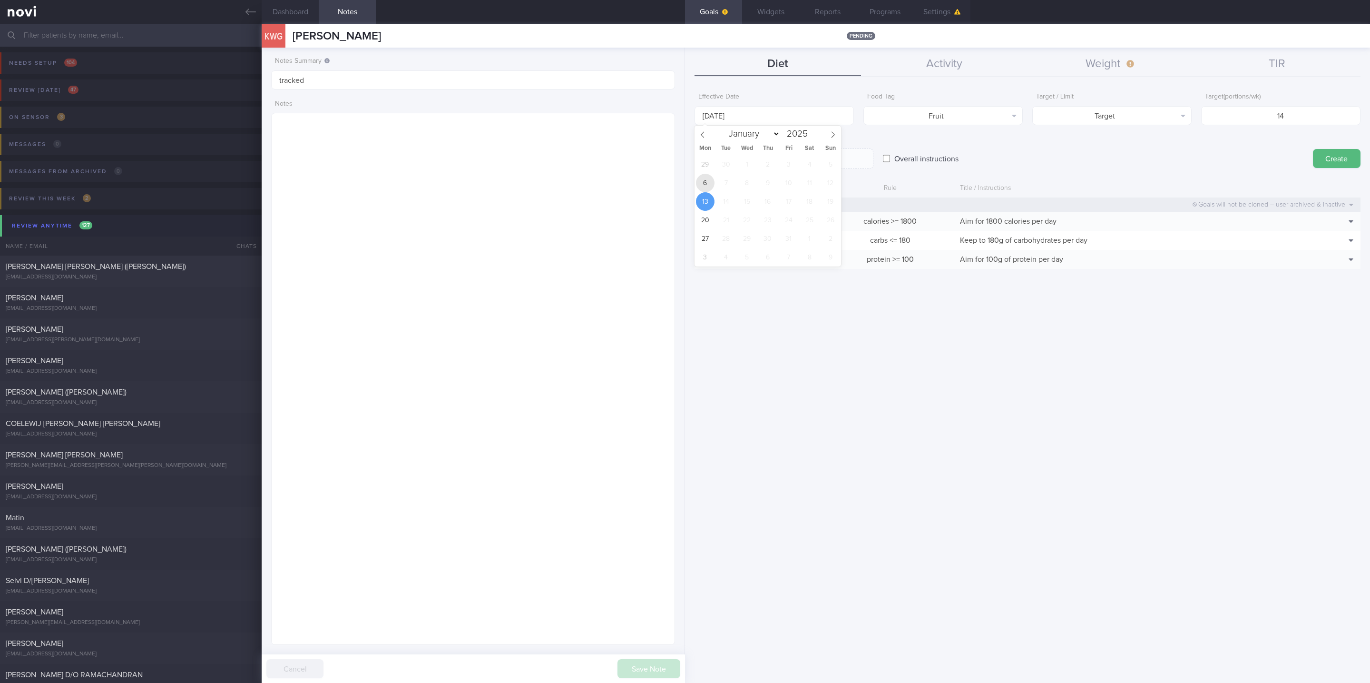
click at [705, 187] on span "6" at bounding box center [705, 183] width 19 height 19
drag, startPoint x: 1320, startPoint y: 160, endPoint x: 1083, endPoint y: 140, distance: 237.3
click at [1323, 160] on button "Create" at bounding box center [1337, 158] width 48 height 19
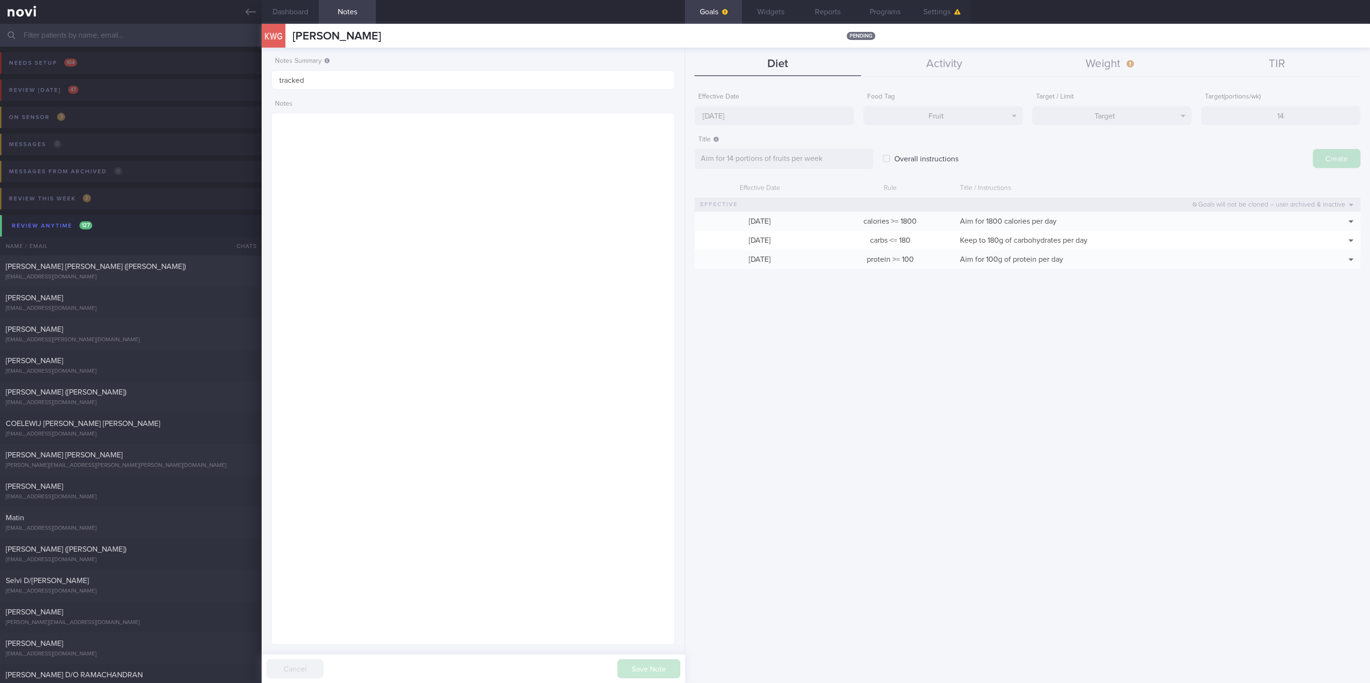
type input "13 Oct 2025"
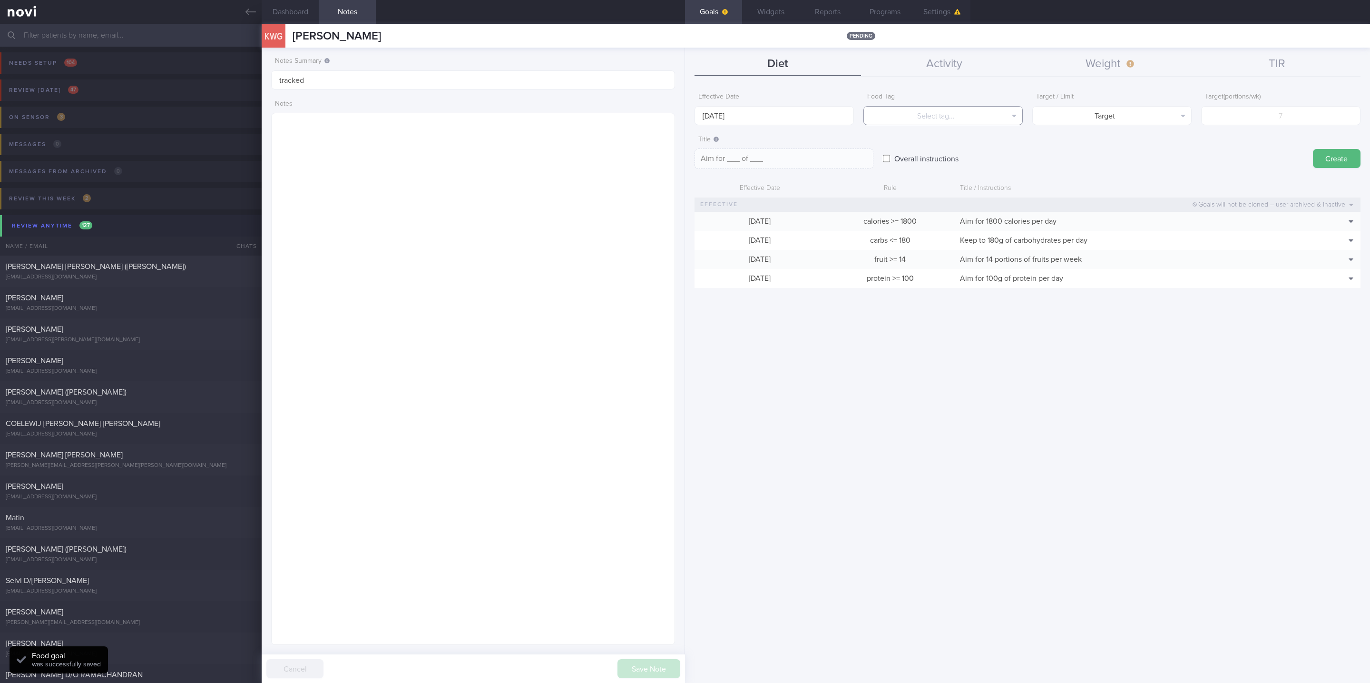
click at [978, 113] on button "Select tag..." at bounding box center [942, 115] width 159 height 19
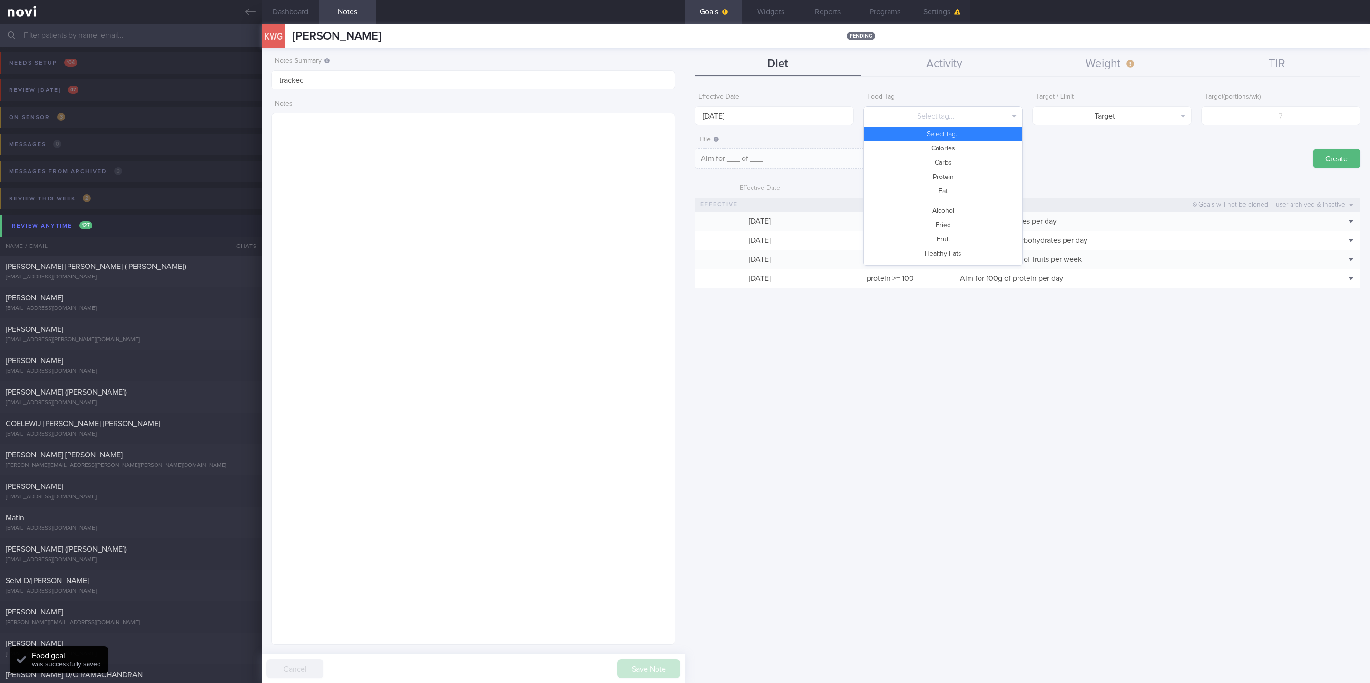
scroll to position [283, 0]
click at [946, 227] on button "Vegetable" at bounding box center [943, 227] width 158 height 14
type textarea "Aim for __ portions of vegetables per week"
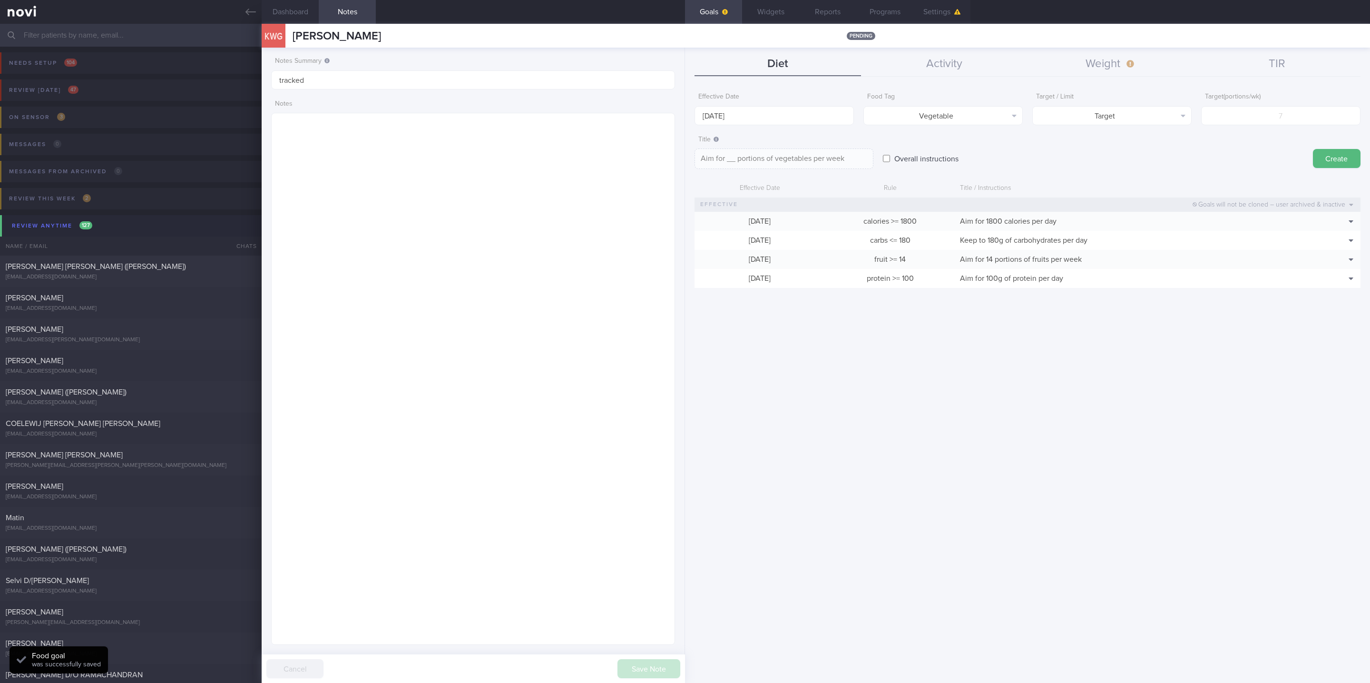
click at [1316, 125] on form "Effective Date 13 Oct 2025 Food Tag Vegetable Select tag... Calories Carbs Prot…" at bounding box center [1027, 192] width 666 height 209
click at [1264, 114] on input "number" at bounding box center [1280, 115] width 159 height 19
type input "14"
type textarea "Aim for 14 portions of vegetables per week"
type input "14"
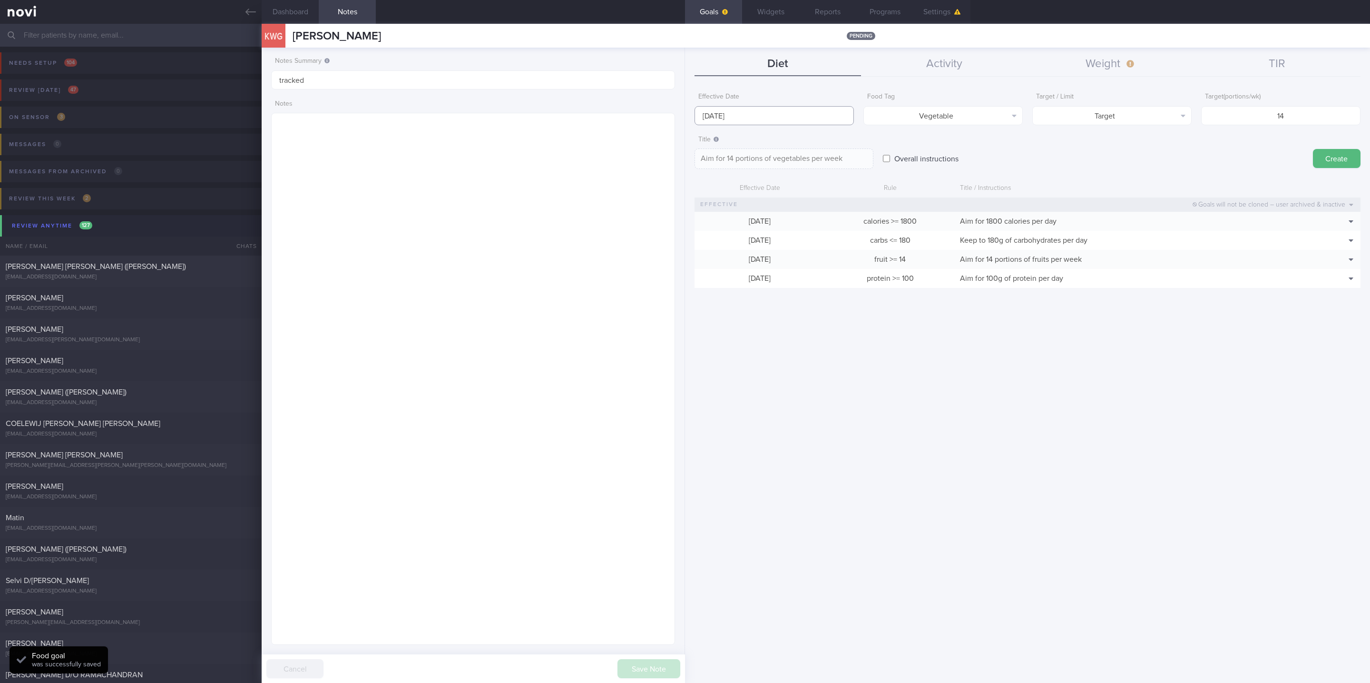
click at [782, 110] on input "13 Oct 2025" at bounding box center [773, 115] width 159 height 19
click at [705, 180] on span "6" at bounding box center [705, 183] width 19 height 19
click at [1343, 159] on button "Create" at bounding box center [1337, 158] width 48 height 19
type input "13 Oct 2025"
click at [992, 118] on button "Select tag..." at bounding box center [942, 115] width 159 height 19
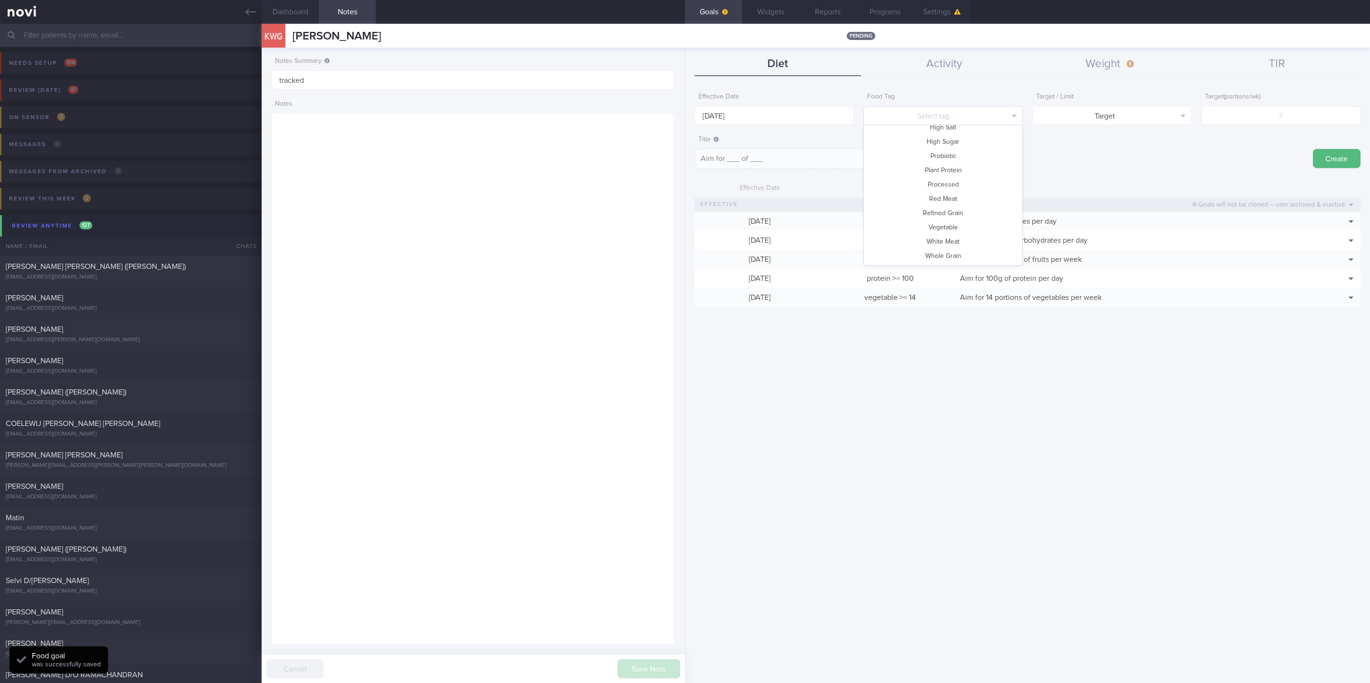
scroll to position [0, 0]
click at [959, 163] on button "Carbs" at bounding box center [943, 163] width 158 height 14
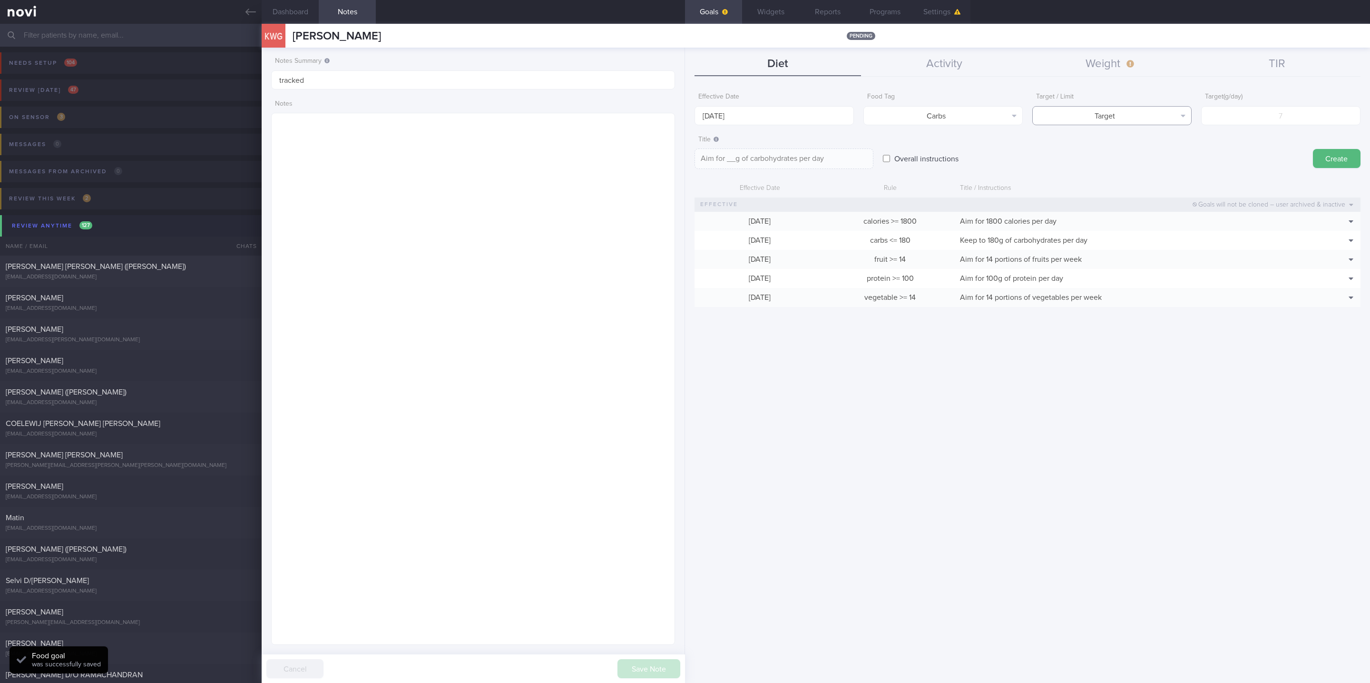
click at [1173, 115] on button "Target" at bounding box center [1111, 115] width 159 height 19
click at [1159, 147] on button "Limit" at bounding box center [1112, 148] width 158 height 14
type textarea "Keep to __g of carbohydrates per day"
click at [1289, 117] on input "number" at bounding box center [1280, 115] width 159 height 19
type input "1"
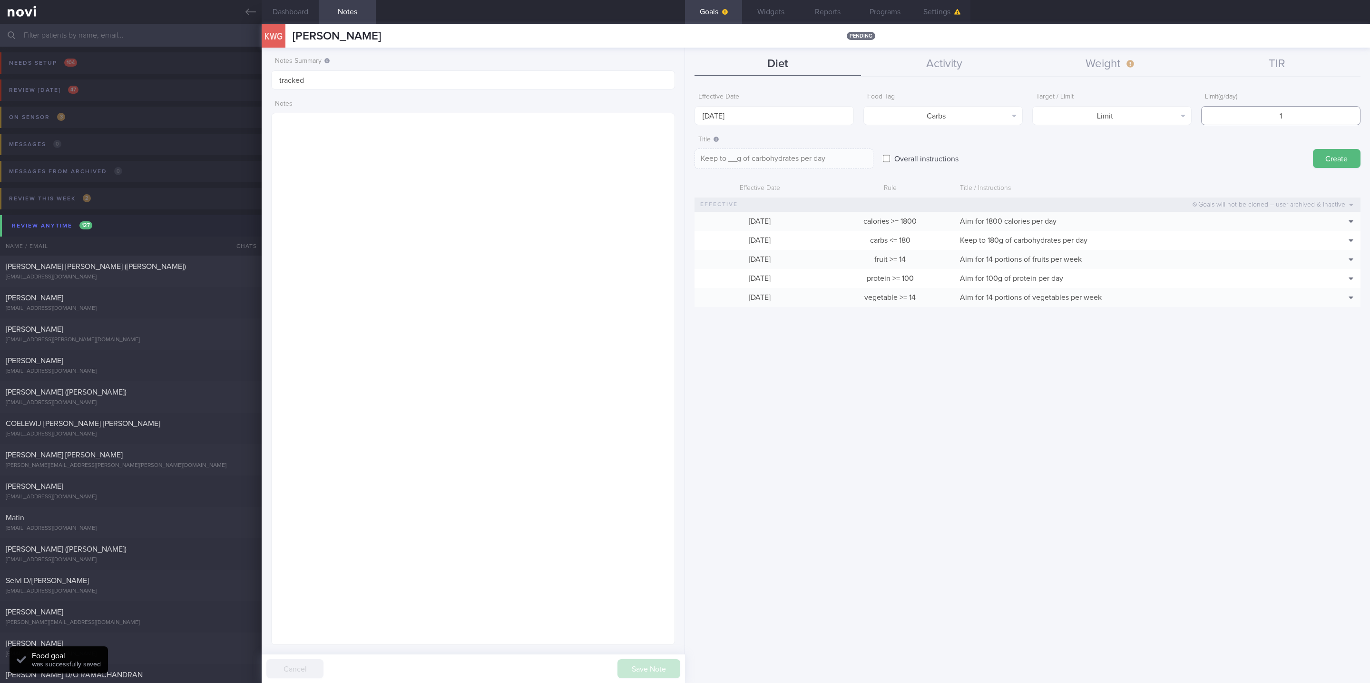
type textarea "Keep to 1g of carbohydrates per day"
type input "180"
type textarea "Keep to 180g of carbohydrates per day"
type input "180"
click at [808, 90] on div "Effective Date 13 Oct 2025" at bounding box center [773, 106] width 159 height 37
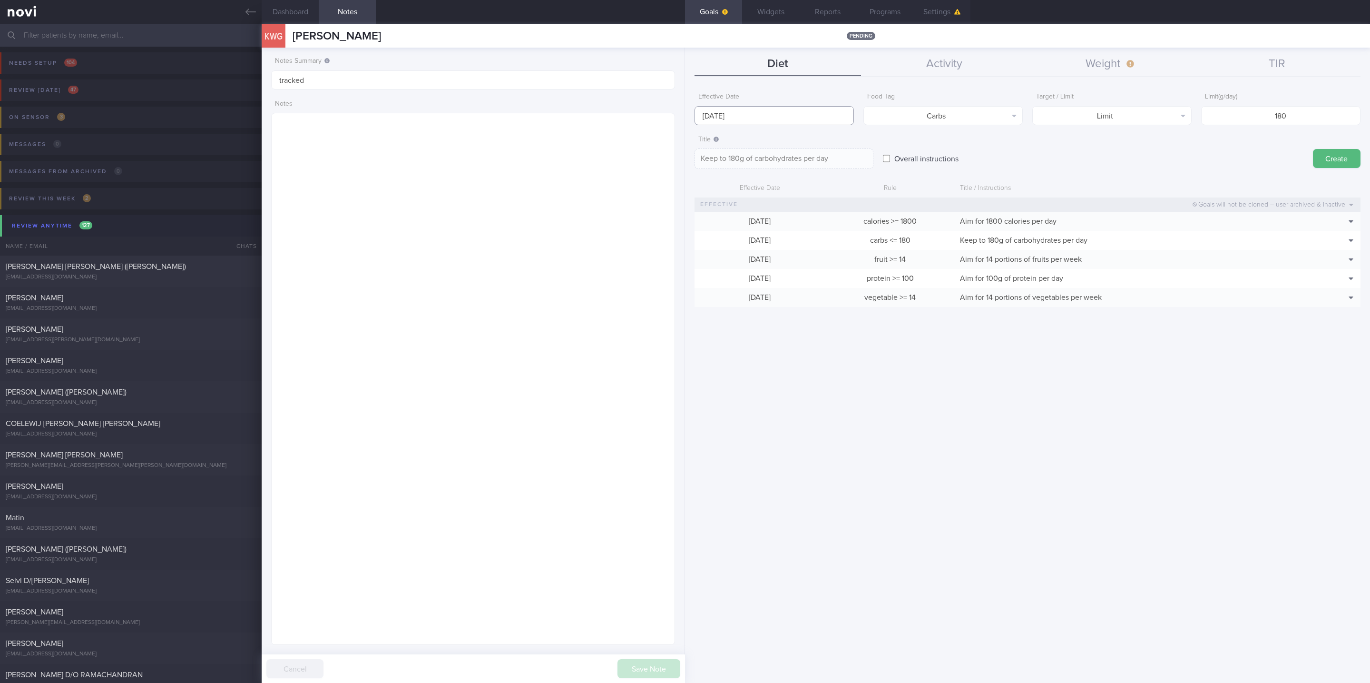
click at [751, 110] on input "13 Oct 2025" at bounding box center [773, 115] width 159 height 19
click at [699, 185] on span "6" at bounding box center [705, 183] width 19 height 19
type input "6 Oct 2025"
click at [1330, 161] on button "Create" at bounding box center [1337, 158] width 48 height 19
click at [980, 113] on button "Carbs" at bounding box center [942, 115] width 159 height 19
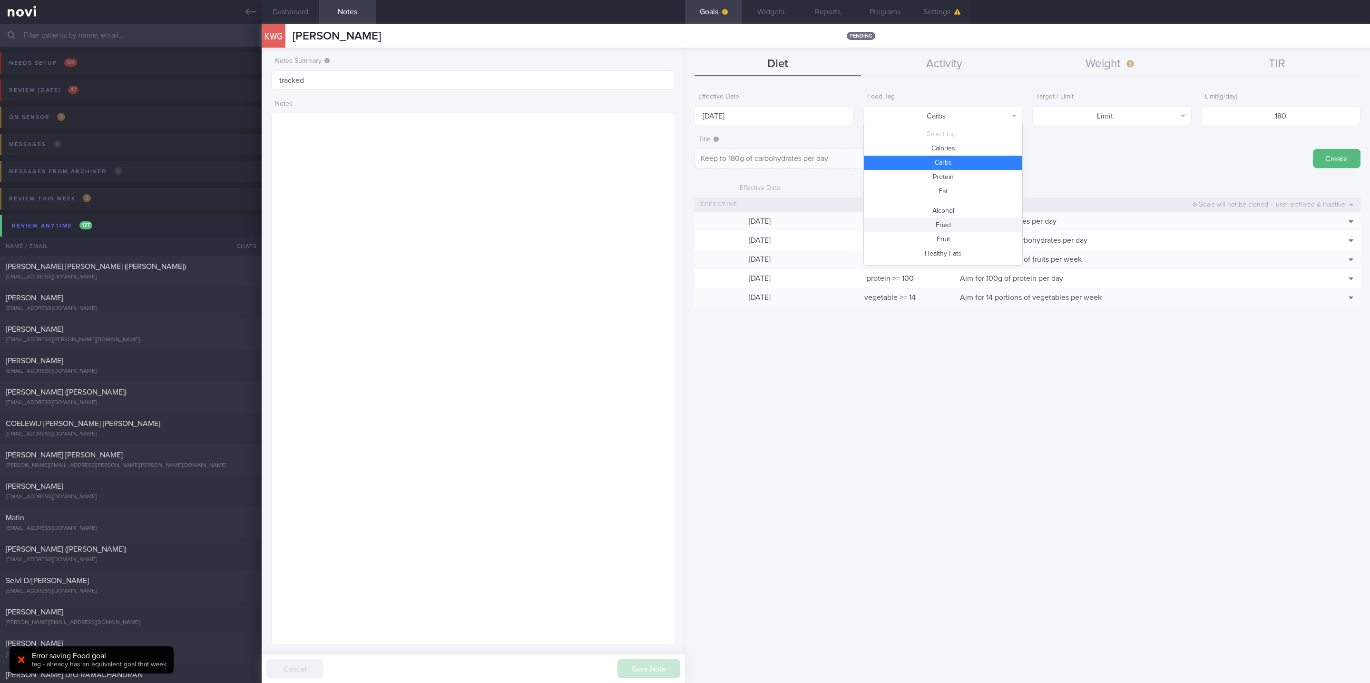
click at [947, 232] on button "Fruit" at bounding box center [943, 239] width 158 height 14
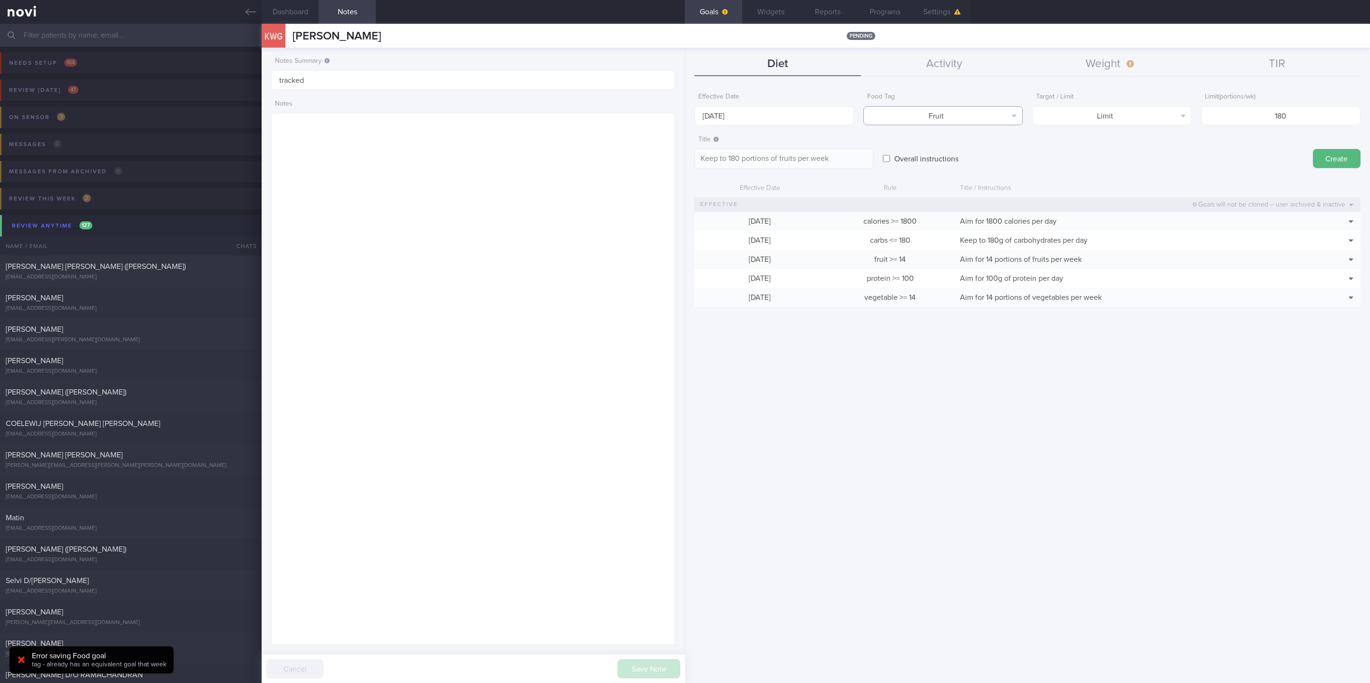
click at [969, 116] on button "Fruit" at bounding box center [942, 115] width 159 height 19
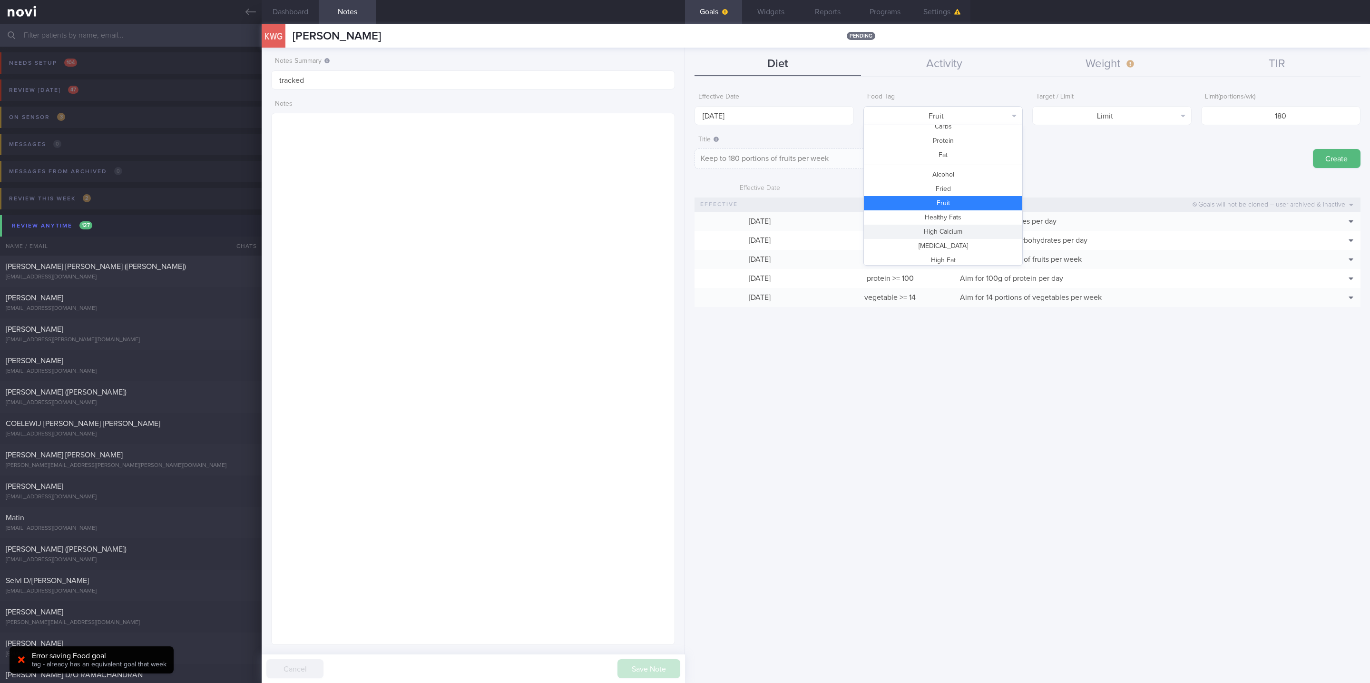
scroll to position [36, 0]
drag, startPoint x: 952, startPoint y: 190, endPoint x: 1208, endPoint y: 169, distance: 256.7
click at [953, 190] on button "Fried" at bounding box center [943, 189] width 158 height 14
type textarea "Keep to 180 portions of fried food per week"
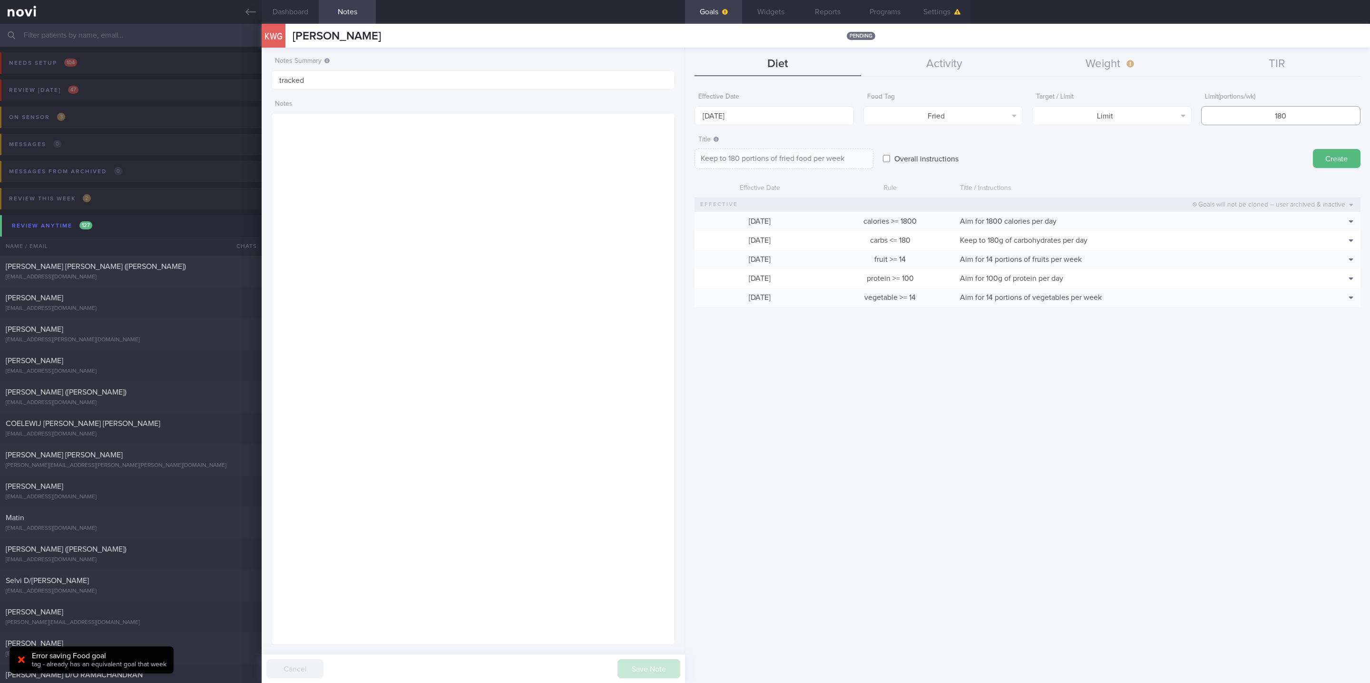
drag, startPoint x: 1280, startPoint y: 123, endPoint x: 1233, endPoint y: 123, distance: 47.1
click at [1233, 123] on input "180" at bounding box center [1280, 115] width 159 height 19
type input "2"
type textarea "Keep to 2 portions of fried food per week"
type input "2"
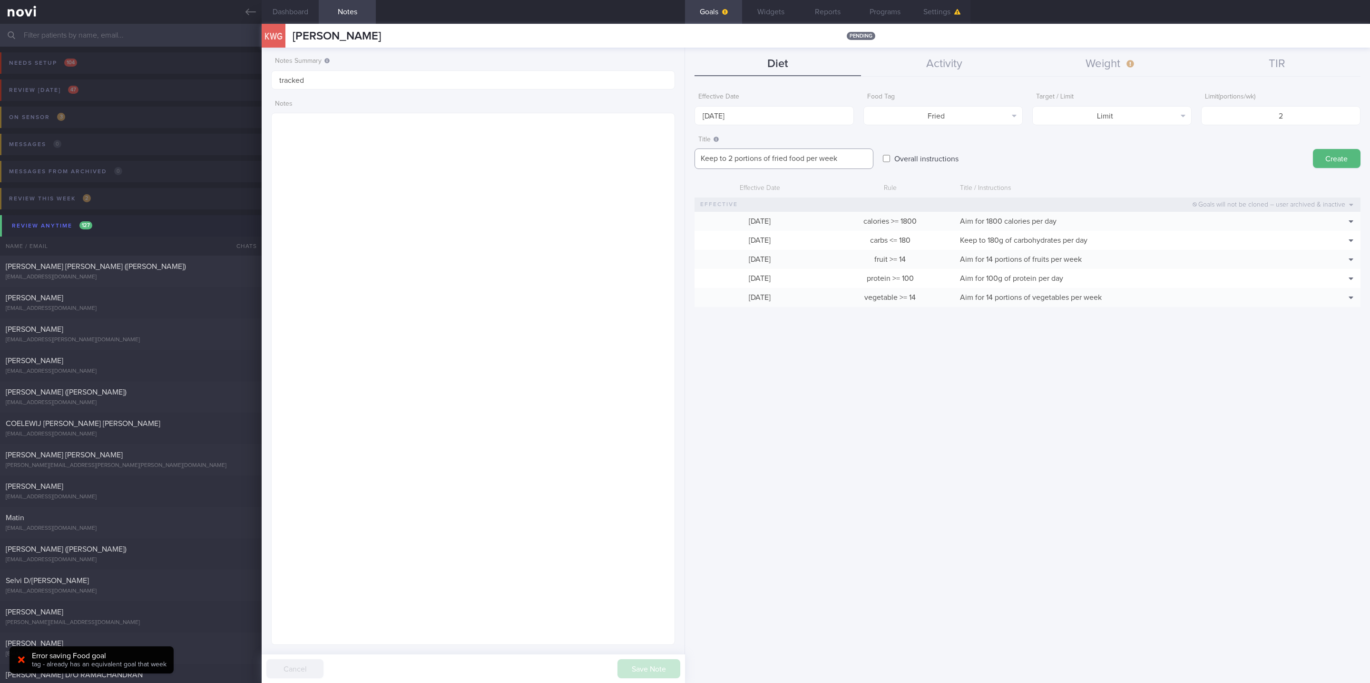
click at [789, 157] on textarea "Keep to 2 portions of fried food per week" at bounding box center [783, 158] width 179 height 20
type textarea "Keep to 2 portions of fried/high fat food per week"
click at [1339, 167] on button "Create" at bounding box center [1337, 158] width 48 height 19
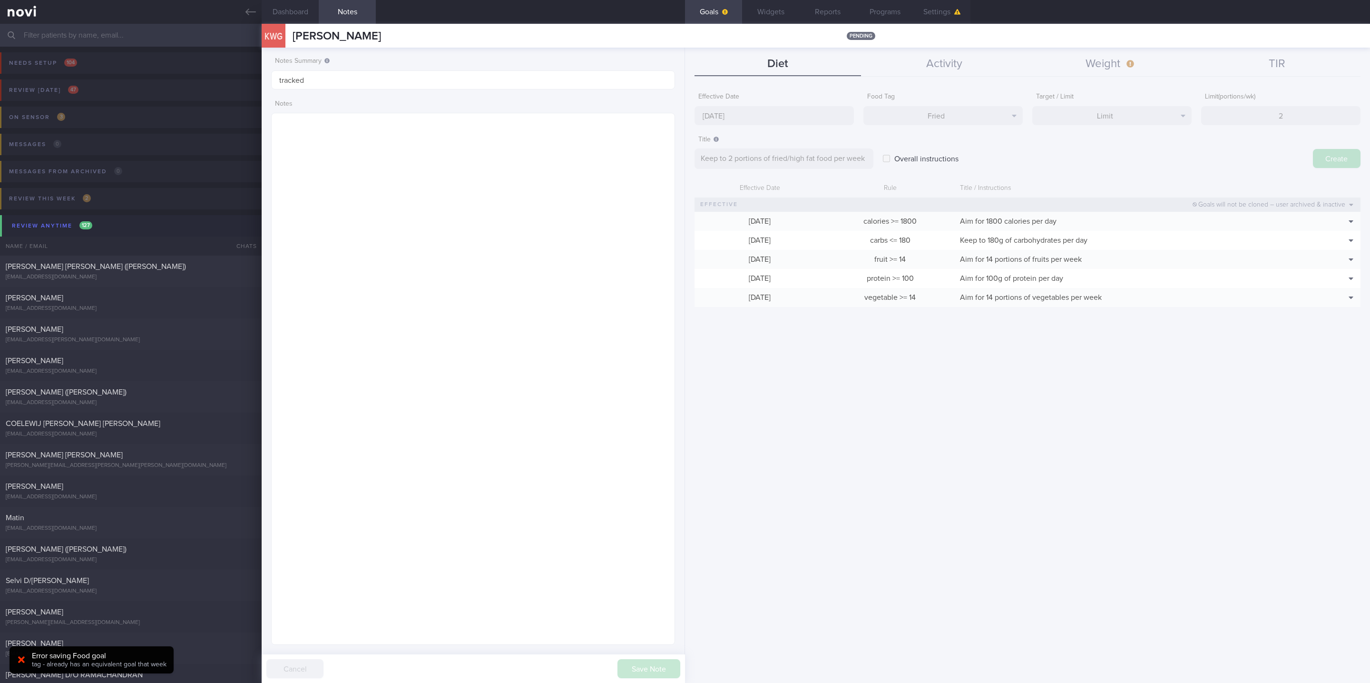
type input "13 Oct 2025"
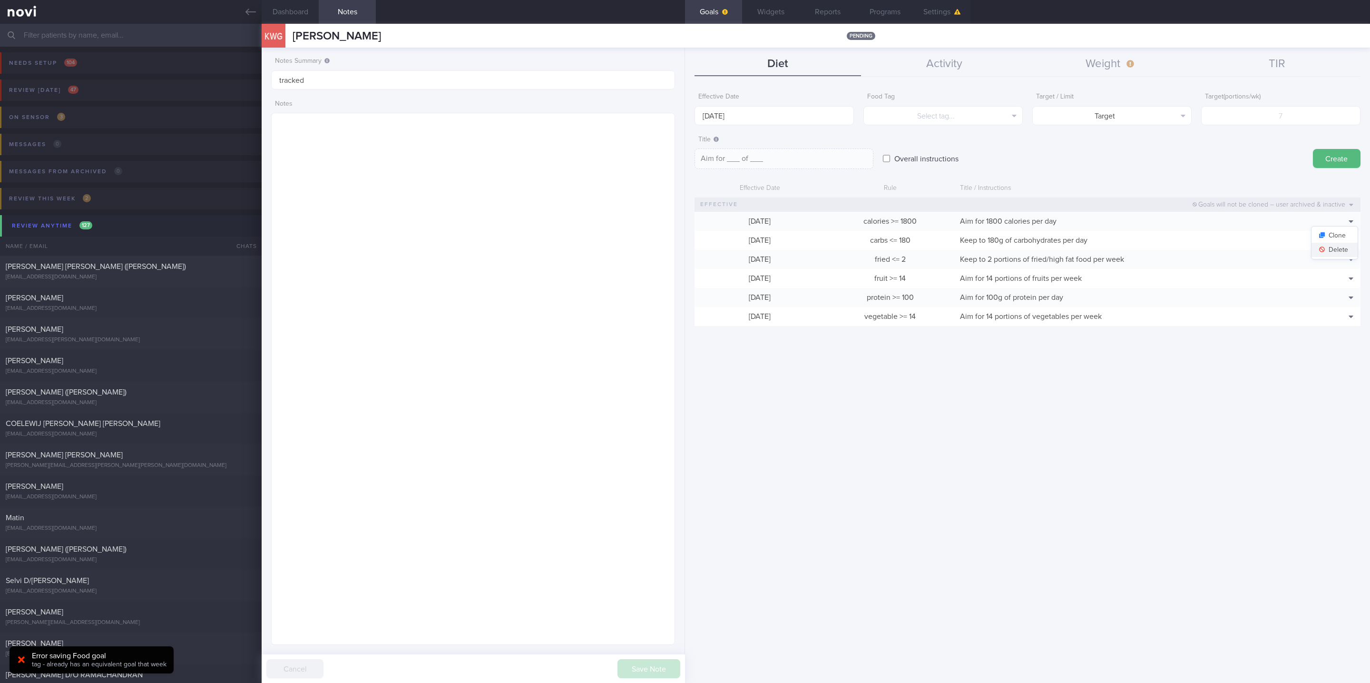
click at [1345, 243] on button "Delete" at bounding box center [1334, 250] width 46 height 14
click at [1153, 118] on button "Target" at bounding box center [1111, 115] width 159 height 19
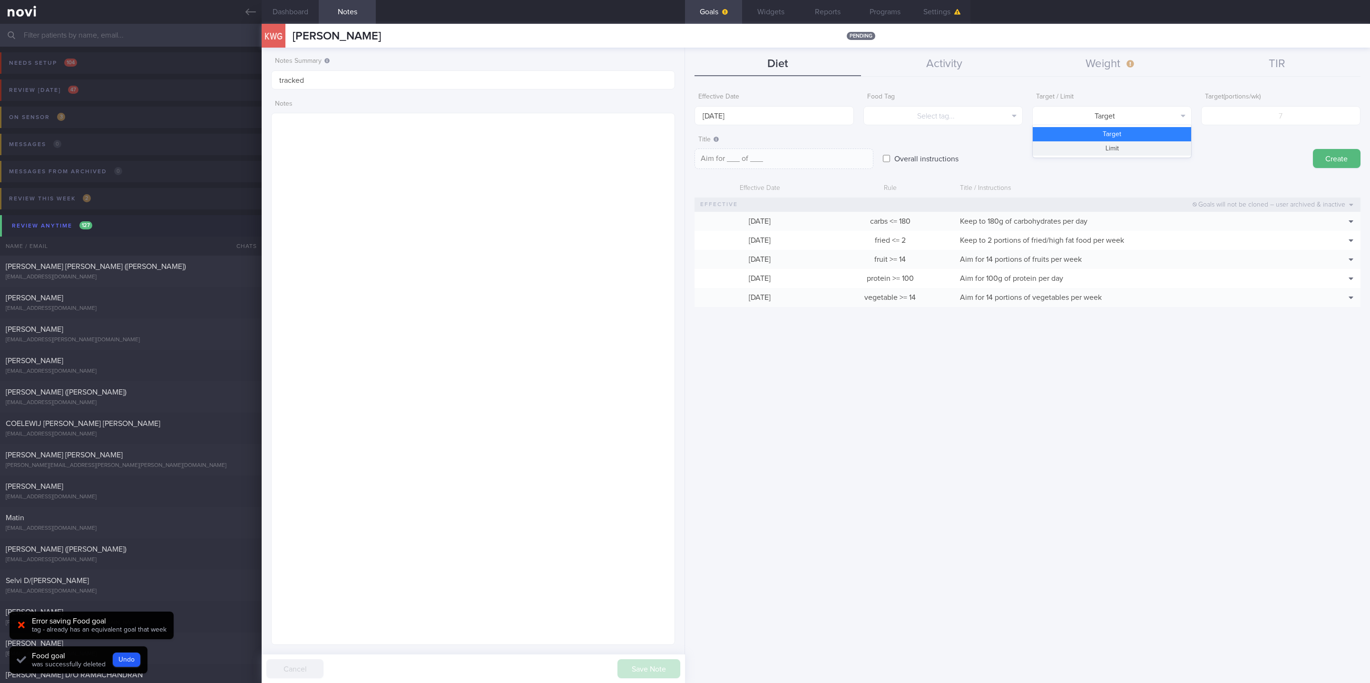
click at [1120, 149] on button "Limit" at bounding box center [1112, 148] width 158 height 14
click at [1271, 120] on input "number" at bounding box center [1280, 115] width 159 height 19
click at [1010, 107] on button "Select tag..." at bounding box center [942, 115] width 159 height 19
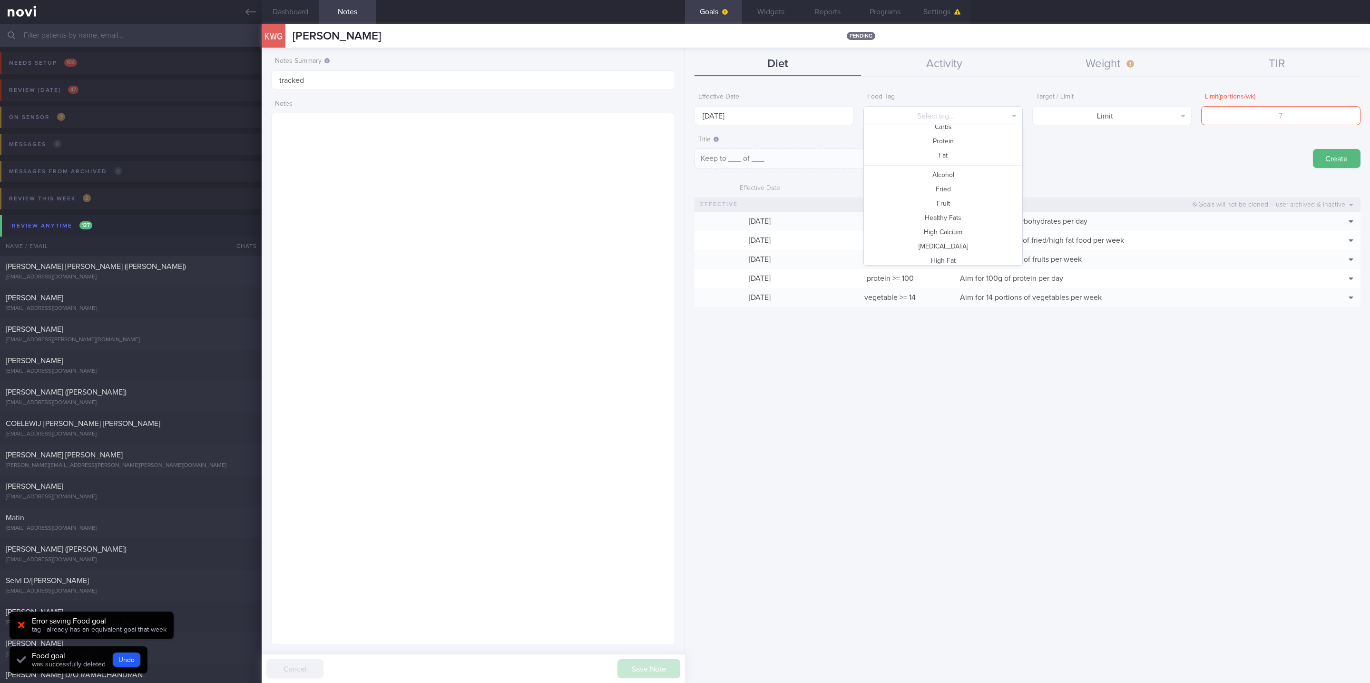
scroll to position [0, 0]
click at [965, 149] on button "Calories" at bounding box center [943, 148] width 158 height 14
type textarea "Keep to __ calories per day"
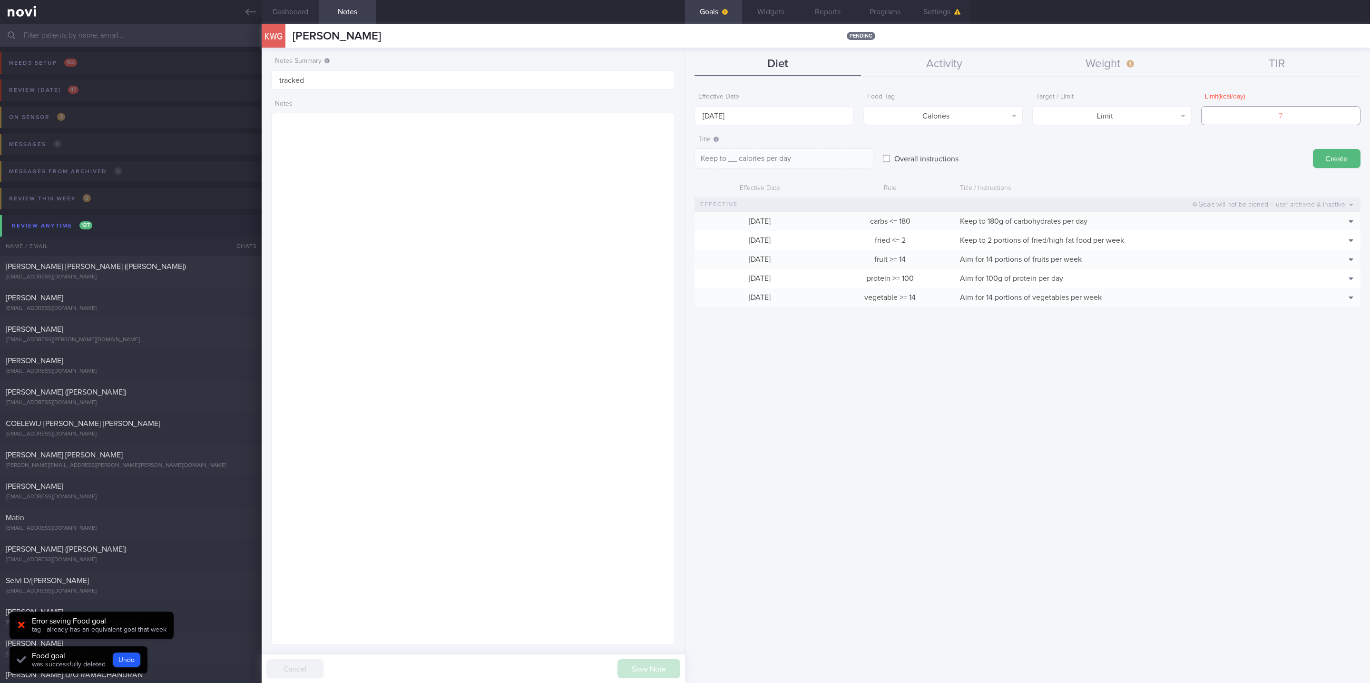
click at [1260, 115] on input "number" at bounding box center [1280, 115] width 159 height 19
type input "18"
type textarea "Keep to 18 calories per day"
type input "180"
type textarea "Keep to 180 calories per day"
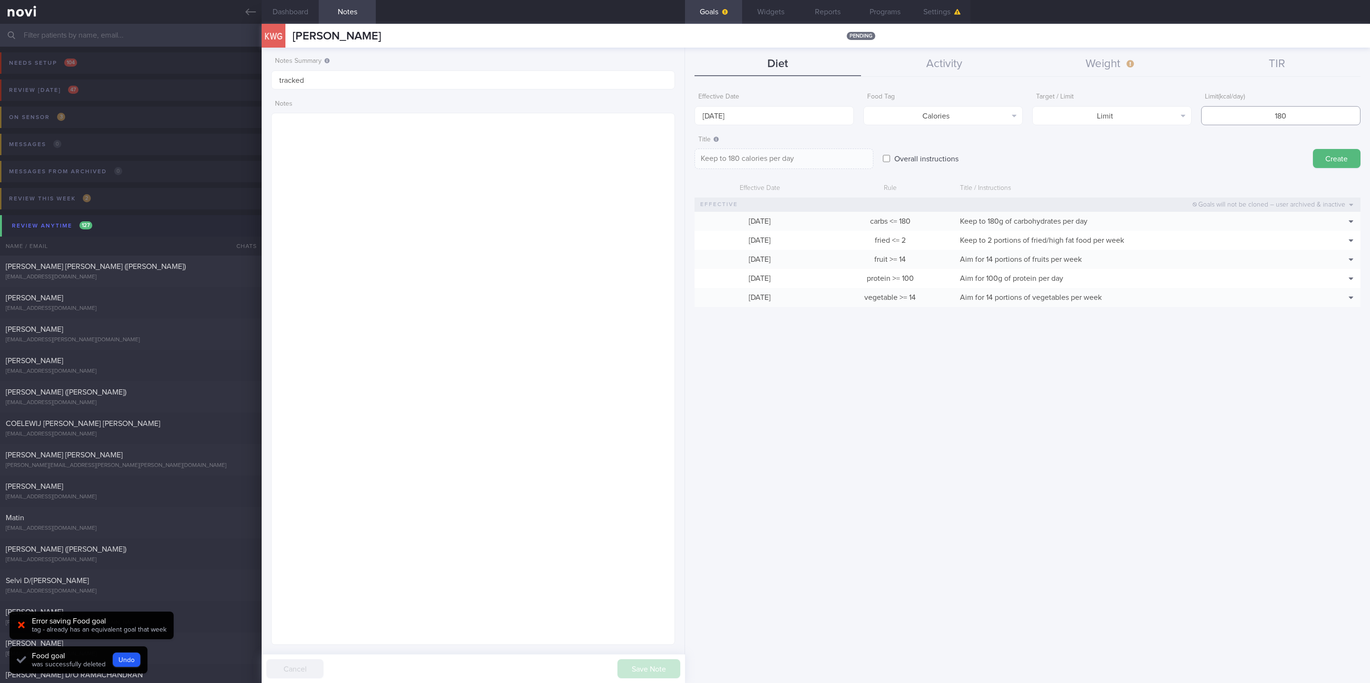
type input "1800"
type textarea "Keep to 1800 calories per day"
type input "1800"
click at [1320, 159] on button "Create" at bounding box center [1337, 158] width 48 height 19
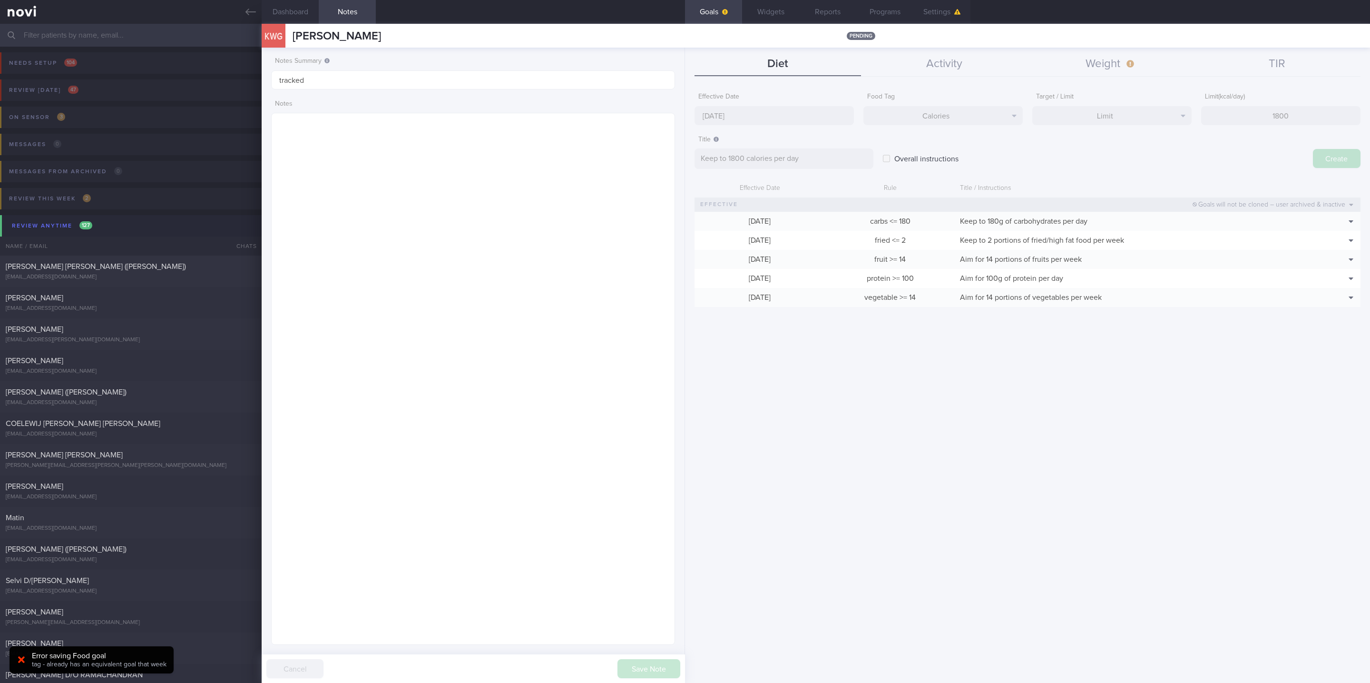
type textarea "Aim for ___ of ___"
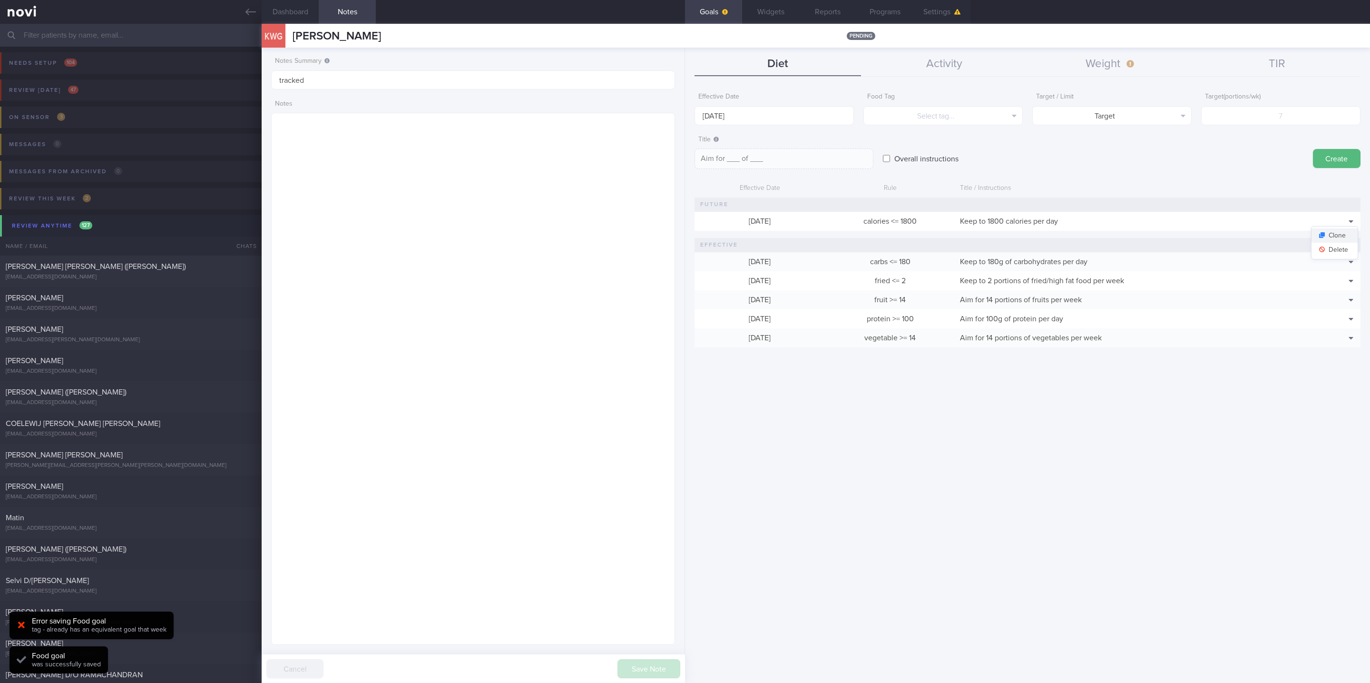
click at [1341, 239] on button "Clone" at bounding box center [1334, 235] width 46 height 14
type input "1800"
type textarea "Keep to 1800 calories per day"
click at [1337, 253] on button "Delete" at bounding box center [1334, 250] width 46 height 14
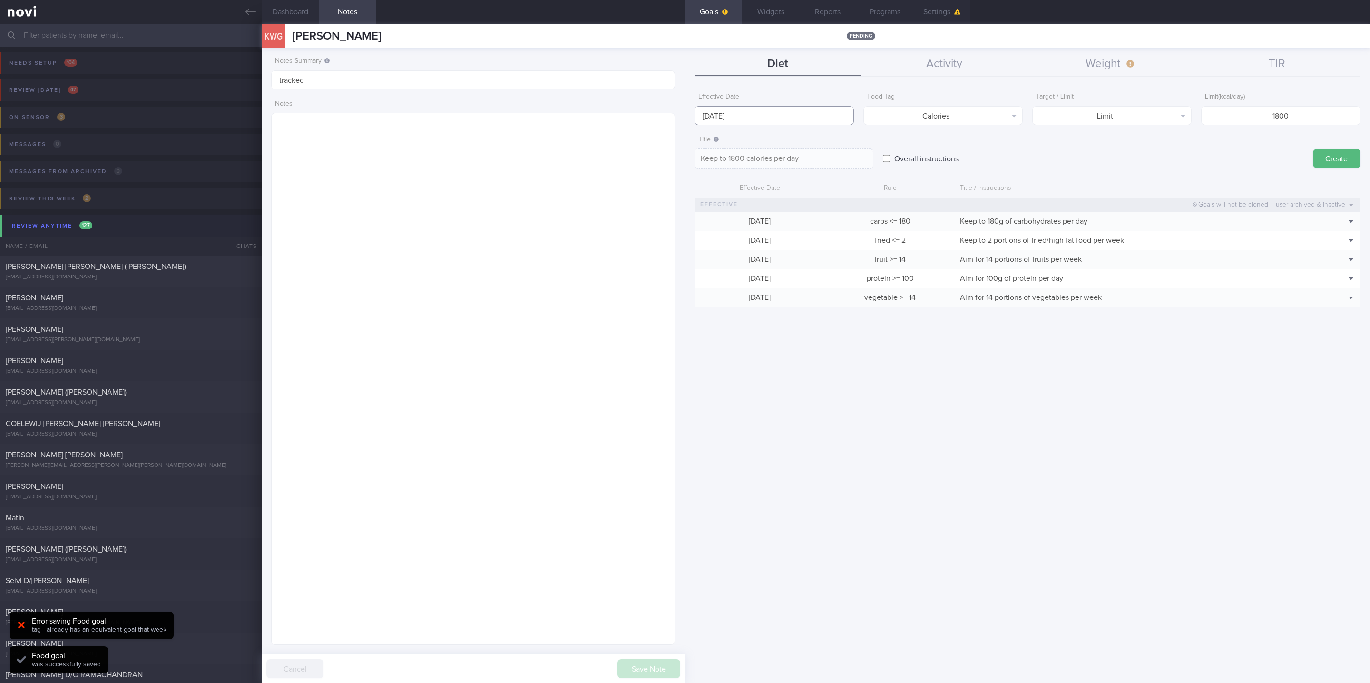
click at [786, 106] on input "13 Oct 2025" at bounding box center [773, 115] width 159 height 19
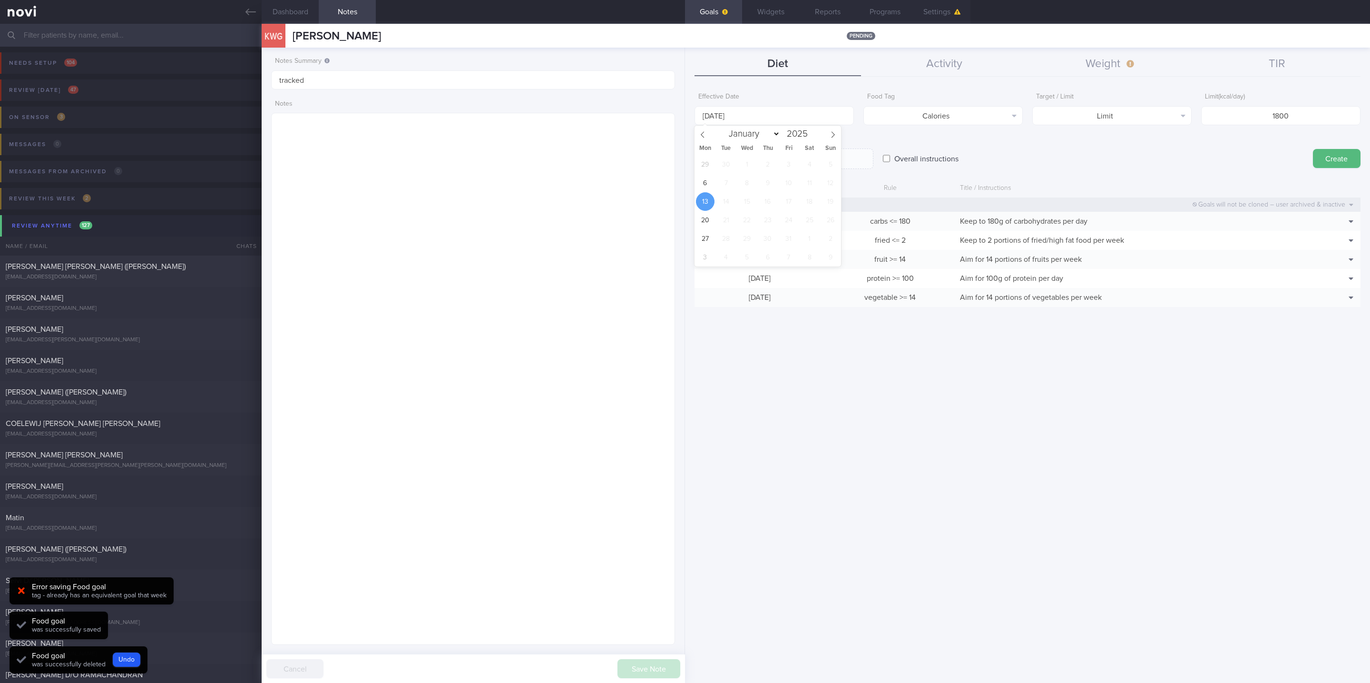
click at [715, 183] on div "29 30 1 2 3 4 5 6 7 8 9 10 11 12 13 14 15 16 17 18 19 20 21 22 23 24 25 26 27 2…" at bounding box center [767, 210] width 146 height 111
click at [700, 190] on span "6" at bounding box center [705, 183] width 19 height 19
click at [1321, 162] on button "Create" at bounding box center [1337, 158] width 48 height 19
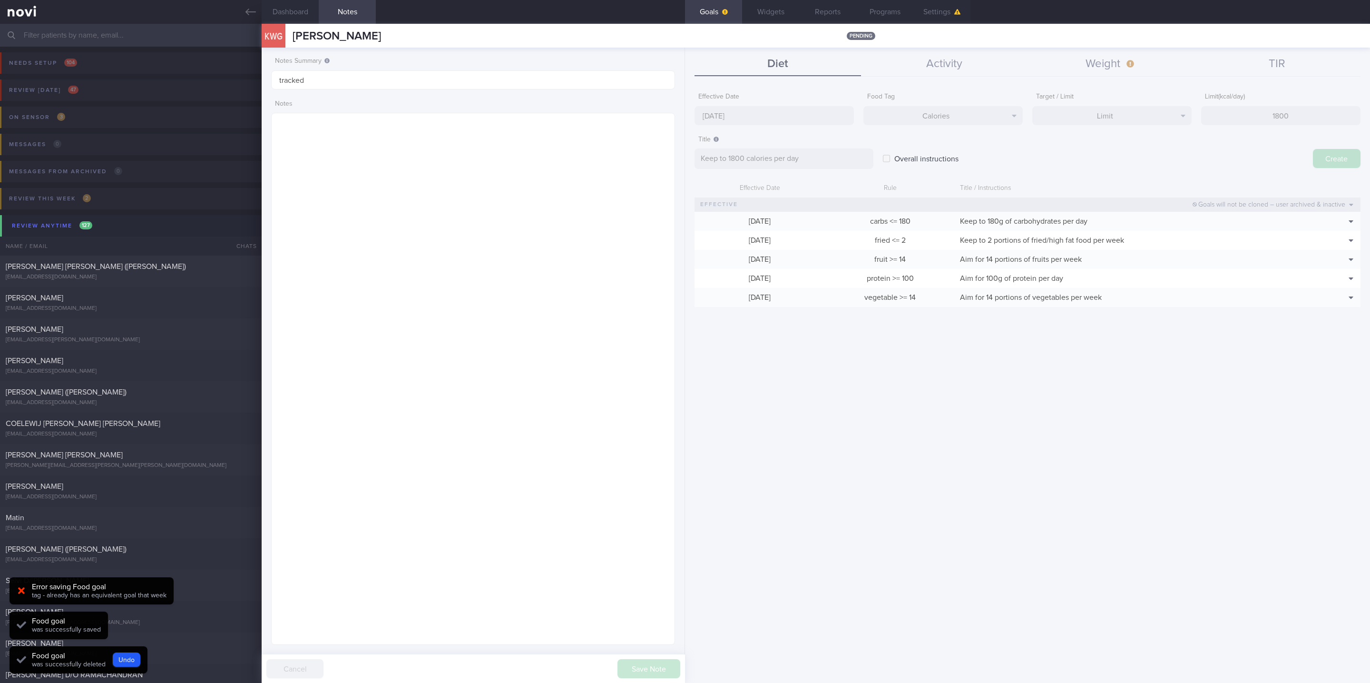
type input "13 Oct 2025"
type textarea "Aim for ___ of ___"
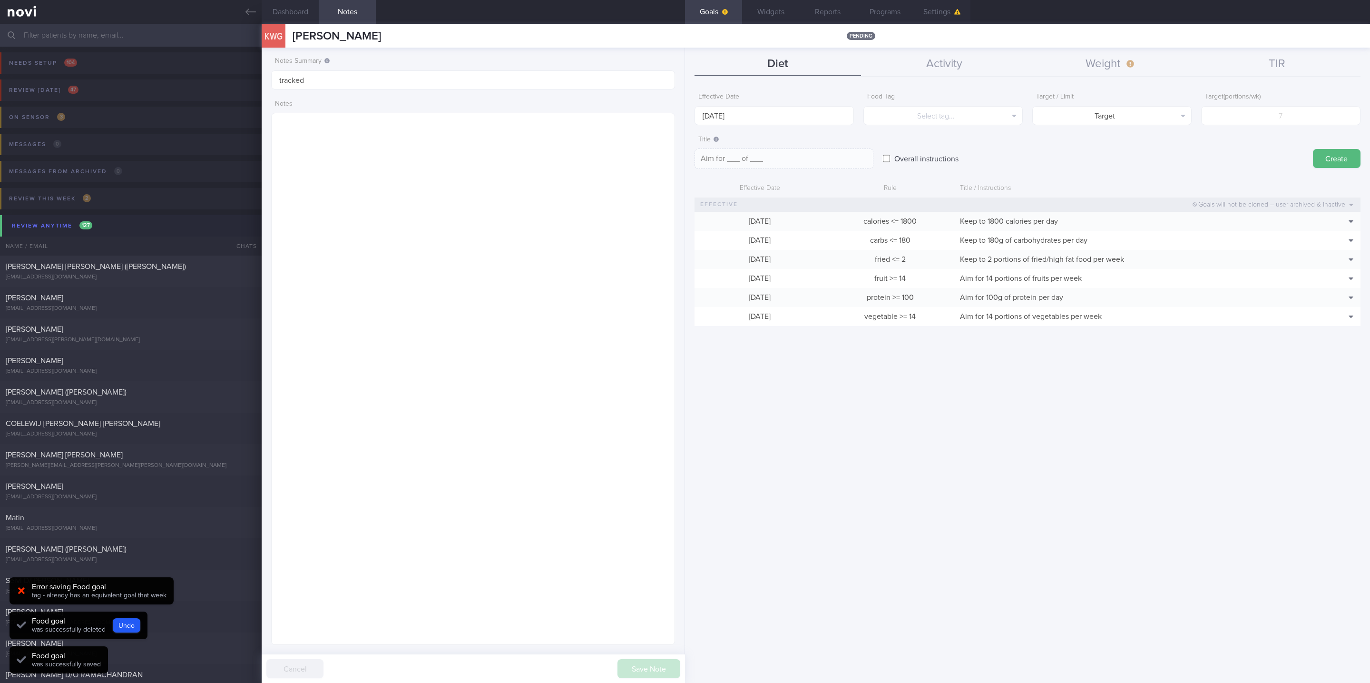
drag, startPoint x: 247, startPoint y: 7, endPoint x: 666, endPoint y: 11, distance: 419.0
click at [247, 7] on icon at bounding box center [250, 12] width 10 height 10
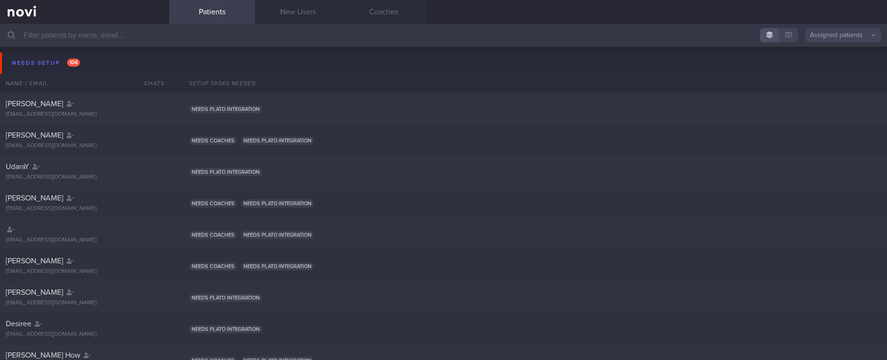
click at [88, 65] on button "Needs setup 104" at bounding box center [445, 62] width 890 height 21
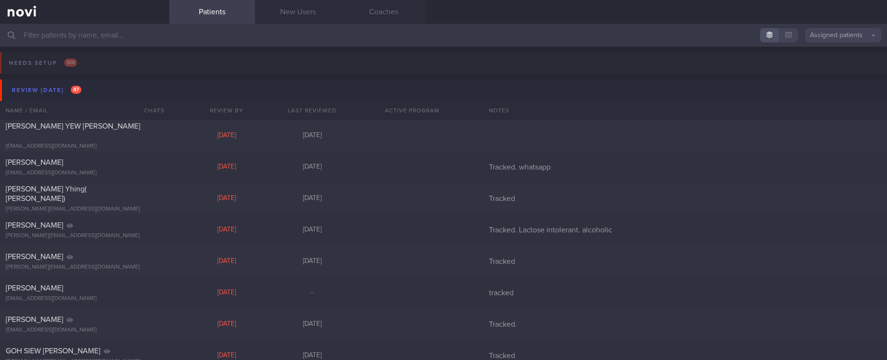
click at [68, 80] on button "Review [DATE] 47" at bounding box center [445, 89] width 890 height 21
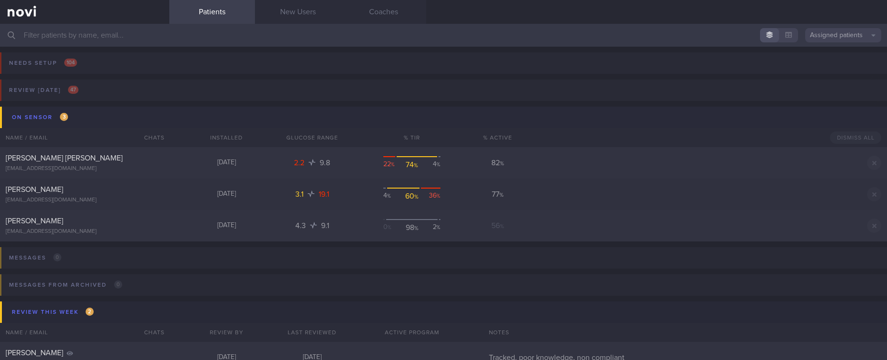
click at [76, 123] on button "On sensor 3" at bounding box center [445, 117] width 890 height 21
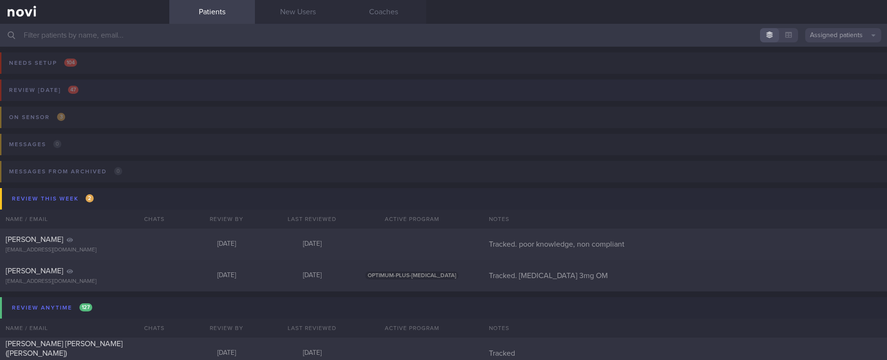
click at [160, 97] on button "Review [DATE] 47" at bounding box center [442, 92] width 890 height 27
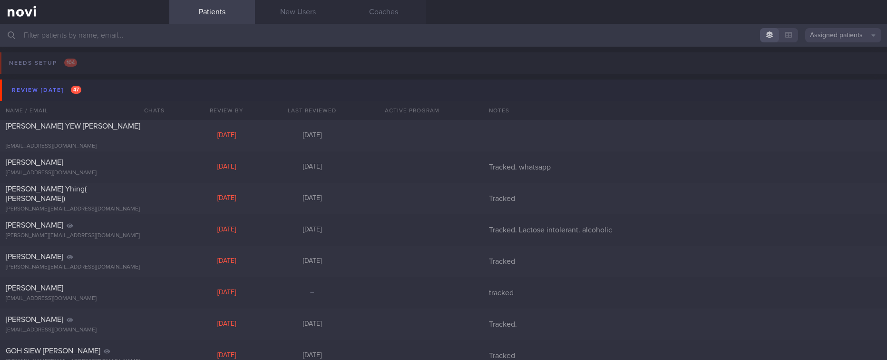
click at [160, 97] on button "Review [DATE] 47" at bounding box center [445, 89] width 890 height 21
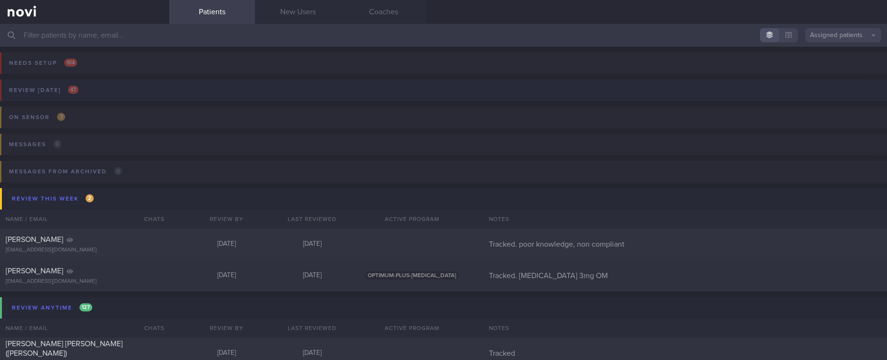
click at [57, 84] on div "Review [DATE] 47" at bounding box center [44, 90] width 74 height 13
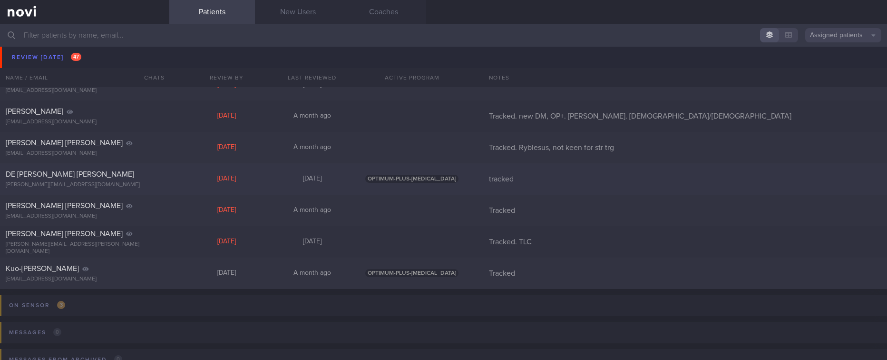
scroll to position [1284, 0]
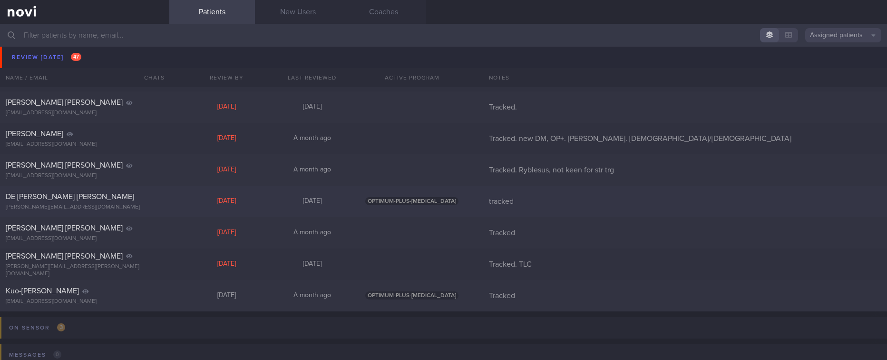
click at [230, 199] on div "[DATE]" at bounding box center [227, 201] width 86 height 9
select select "9"
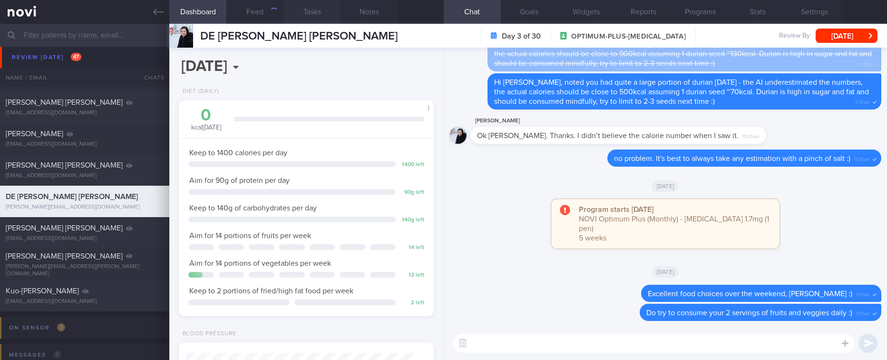
scroll to position [127, 227]
click at [258, 15] on button "Feed" at bounding box center [254, 12] width 57 height 24
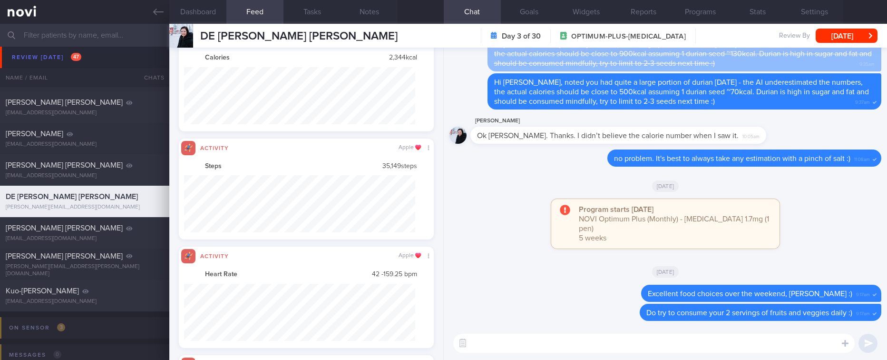
scroll to position [475570, 475396]
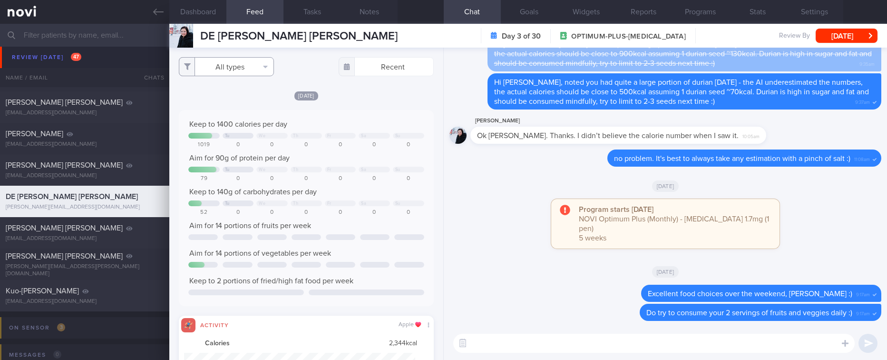
click at [250, 71] on button "All types" at bounding box center [226, 66] width 95 height 19
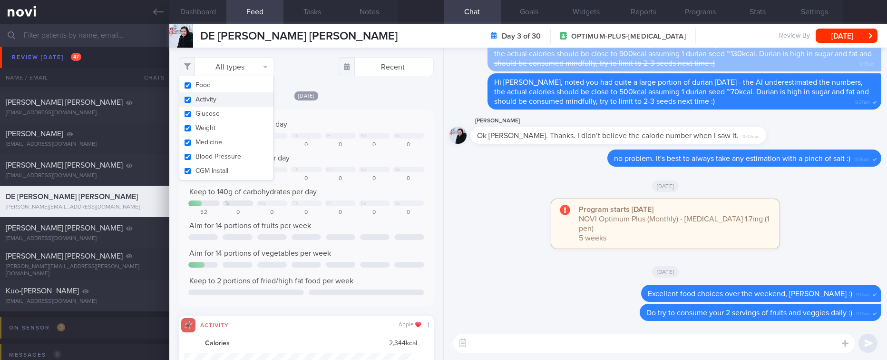
click at [212, 101] on button "Activity" at bounding box center [226, 99] width 94 height 14
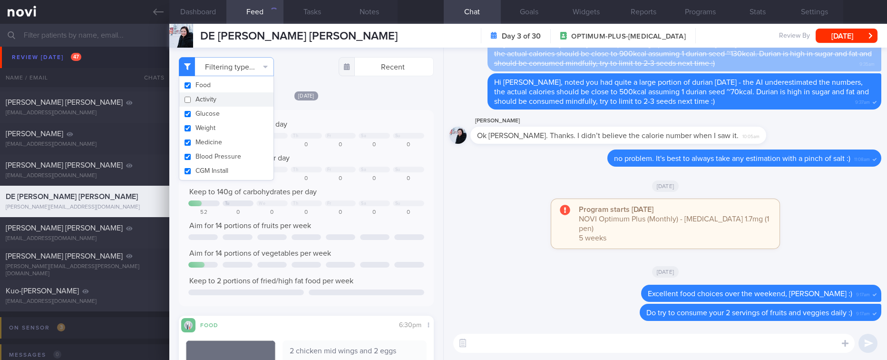
checkbox input "false"
click at [313, 161] on div "Aim for 90g of protein per day" at bounding box center [305, 158] width 235 height 10
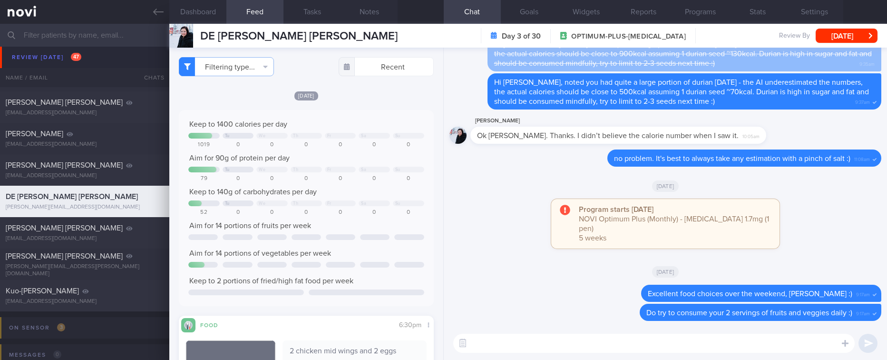
click at [359, 176] on div "0" at bounding box center [374, 178] width 31 height 7
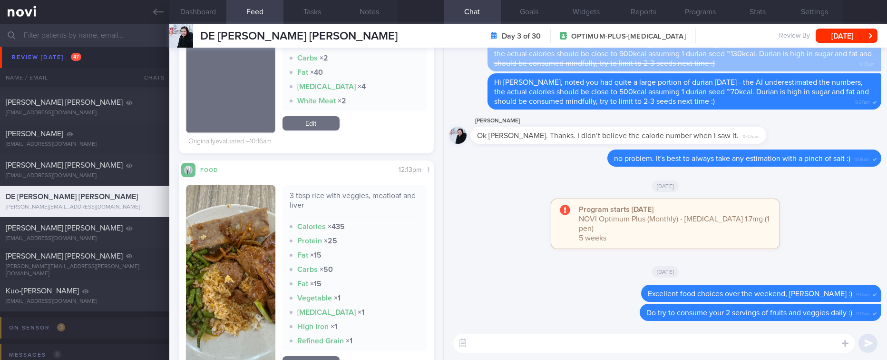
click at [233, 245] on button "button" at bounding box center [230, 278] width 89 height 187
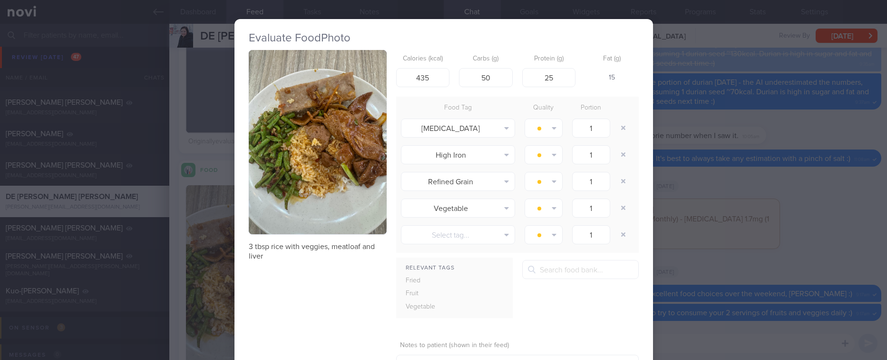
click at [354, 142] on img "button" at bounding box center [318, 142] width 138 height 184
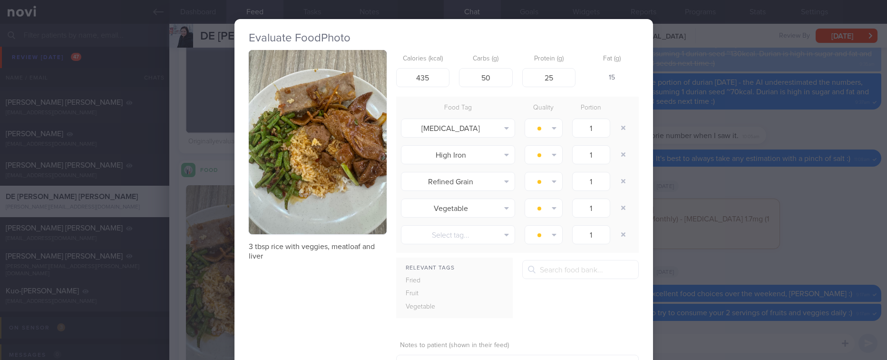
click at [650, 181] on div "Evaluate Food Photo 3 tbsp rice with veggies, meatloaf and liver Calories (kcal…" at bounding box center [443, 180] width 887 height 360
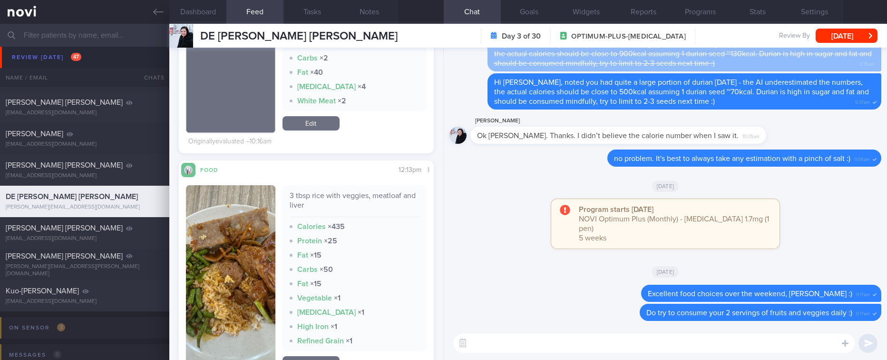
click at [231, 298] on button "button" at bounding box center [230, 278] width 89 height 187
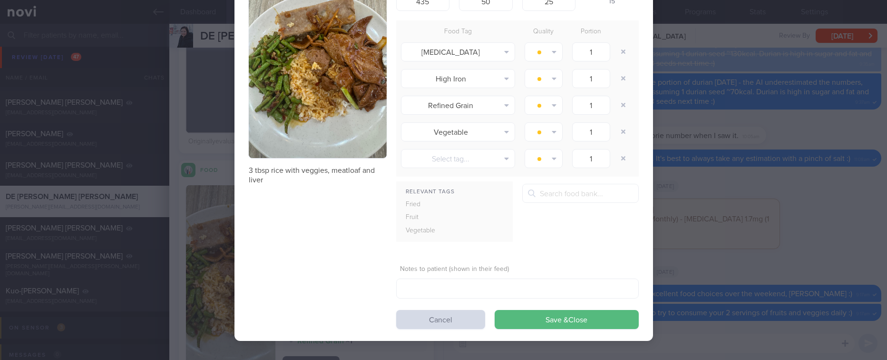
click at [641, 187] on div "Evaluate Food Photo 3 tbsp rice with veggies, meatloaf and liver Calories (kcal…" at bounding box center [443, 142] width 419 height 398
click at [705, 244] on div "Evaluate Food Photo 3 tbsp rice with veggies, meatloaf and liver Calories (kcal…" at bounding box center [443, 180] width 887 height 360
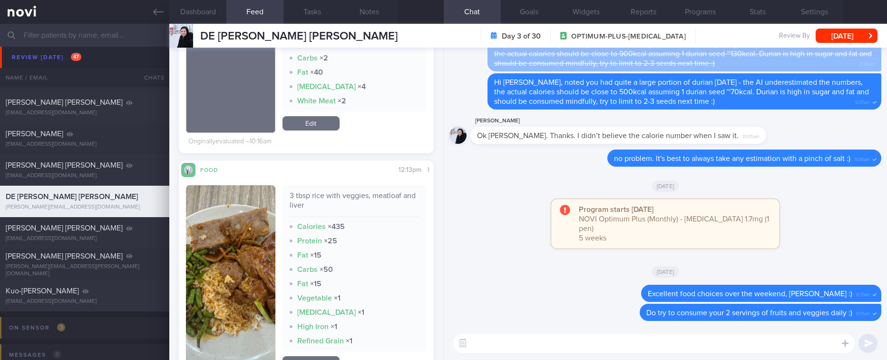
click at [595, 346] on textarea at bounding box center [653, 342] width 401 height 19
click at [630, 345] on textarea "Good -portion control with the rice today!" at bounding box center [653, 342] width 401 height 19
click at [648, 346] on textarea "Good -portion control with the rice today!" at bounding box center [653, 342] width 401 height 19
click at [690, 348] on textarea "Good -portion control with the rice today!" at bounding box center [653, 342] width 401 height 19
type textarea "Good -portion control with the rice today! Remember to leave behind or ask for …"
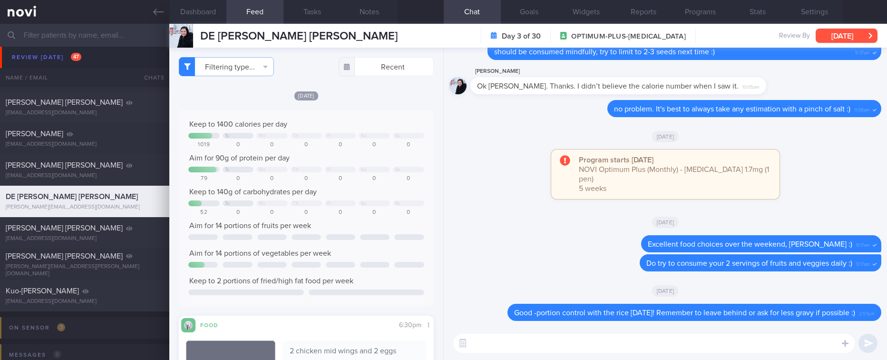
click at [852, 42] on button "[DATE]" at bounding box center [847, 36] width 62 height 14
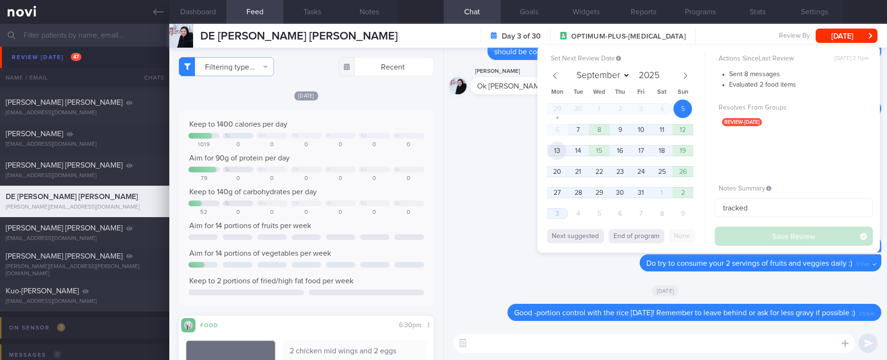
click at [558, 153] on span "13" at bounding box center [557, 150] width 19 height 19
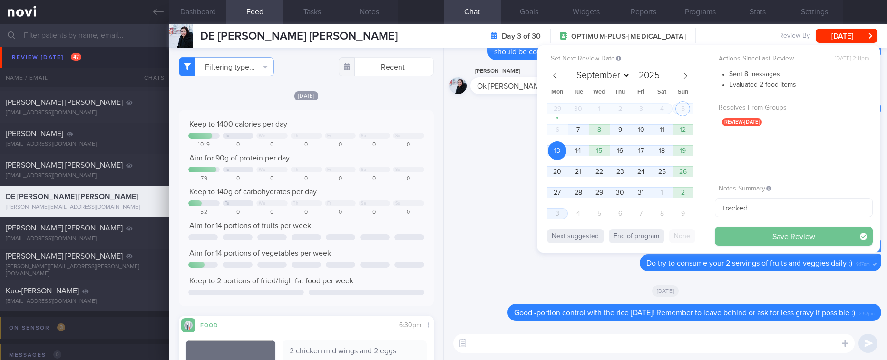
click at [743, 235] on button "Save Review" at bounding box center [794, 235] width 158 height 19
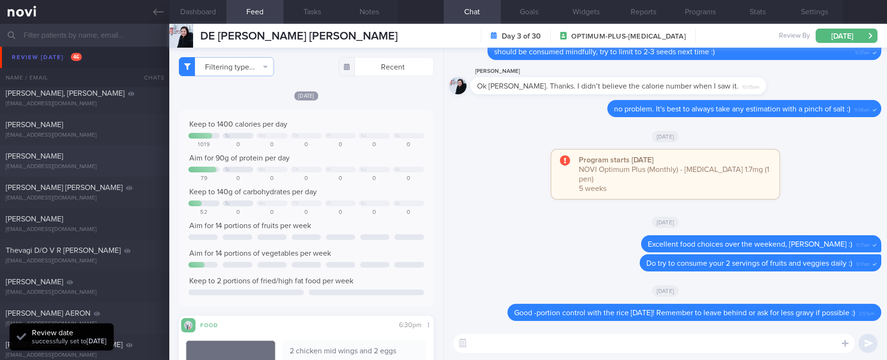
scroll to position [753, 0]
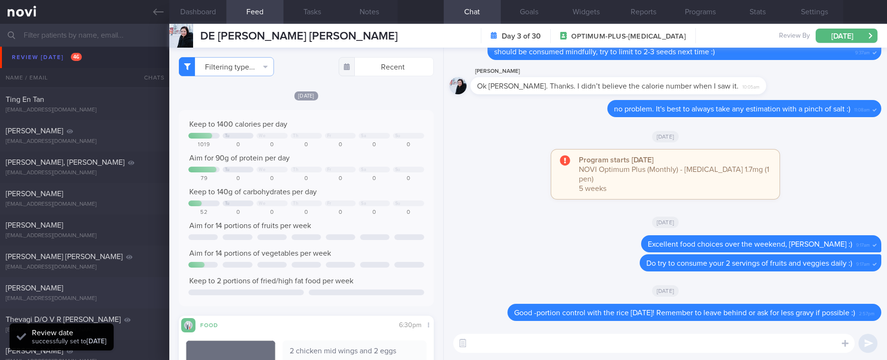
click at [97, 286] on div "NIGEL JEVAN MATHIAZ" at bounding box center [84, 288] width 156 height 10
select select "8"
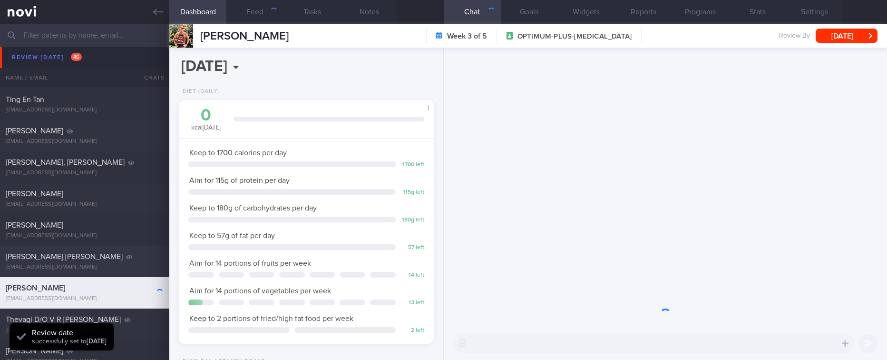
scroll to position [127, 227]
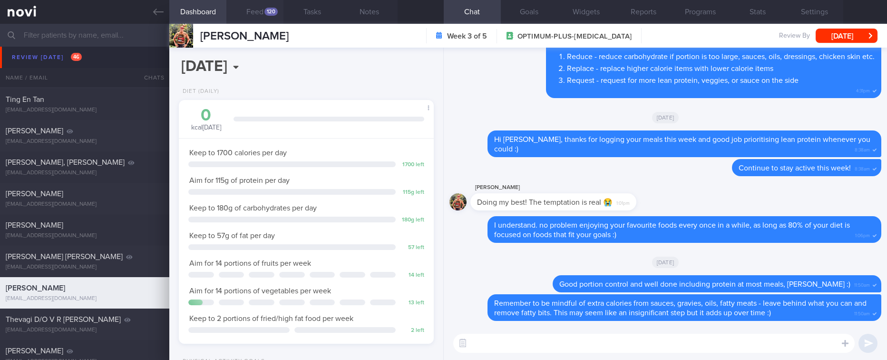
click at [261, 17] on button "Feed 120" at bounding box center [254, 12] width 57 height 24
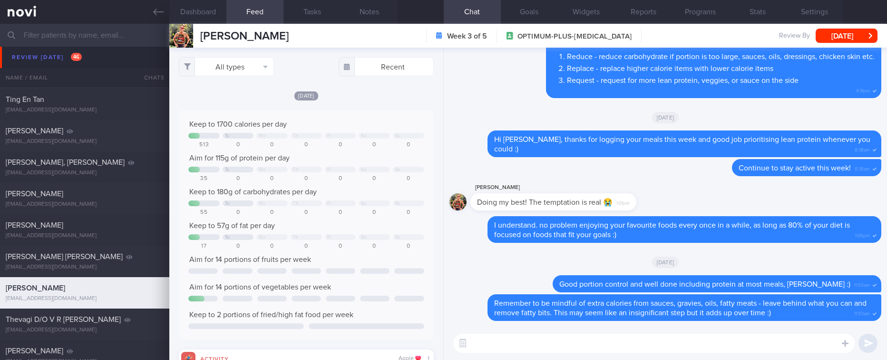
scroll to position [57, 232]
click at [245, 67] on button "All types" at bounding box center [226, 66] width 95 height 19
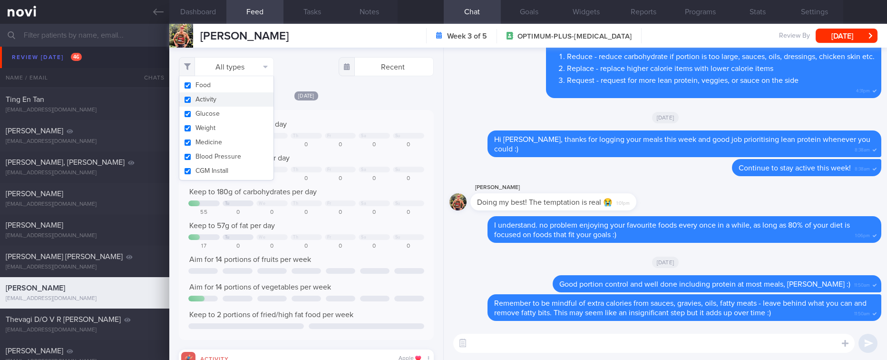
click at [235, 99] on button "Activity" at bounding box center [226, 99] width 94 height 14
checkbox input "false"
click at [334, 122] on div "Keep to 1700 calories per day" at bounding box center [305, 124] width 235 height 10
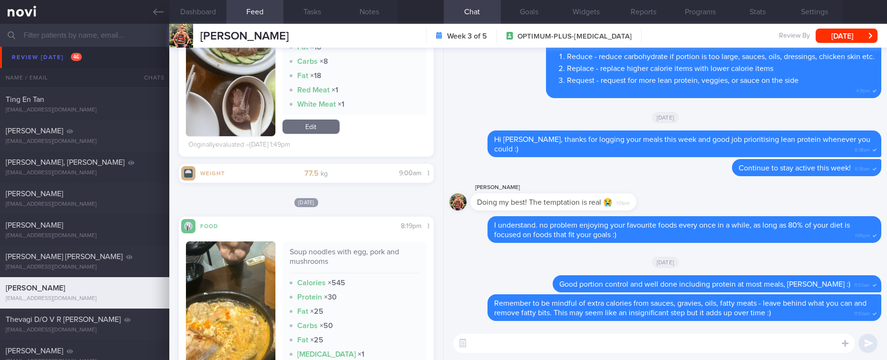
scroll to position [1356, 0]
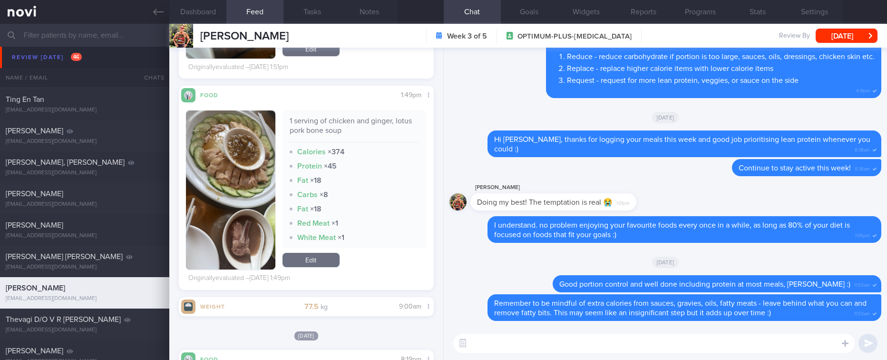
click at [480, 341] on textarea at bounding box center [653, 342] width 401 height 19
click at [231, 238] on button "button" at bounding box center [230, 189] width 89 height 159
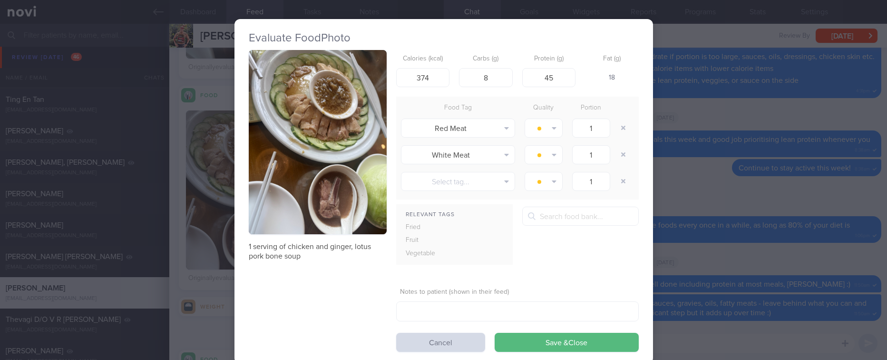
click at [308, 167] on button "button" at bounding box center [318, 142] width 138 height 184
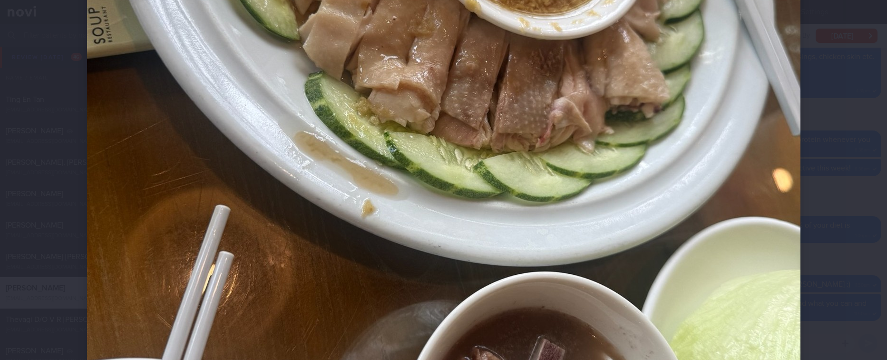
click at [732, 271] on img at bounding box center [443, 156] width 713 height 951
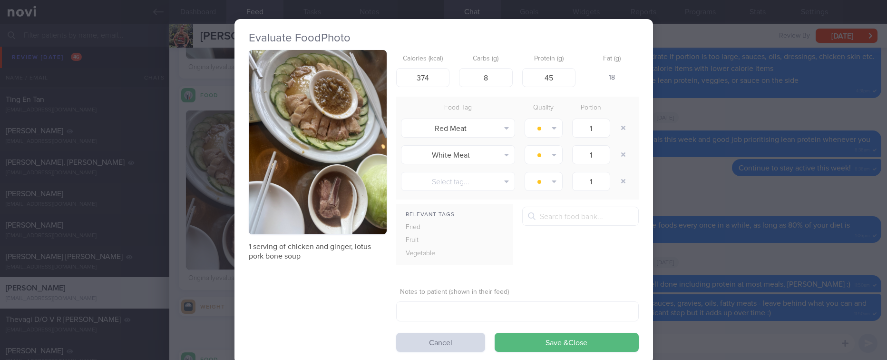
click at [743, 258] on div "Evaluate Food Photo 1 serving of chicken and ginger, lotus pork bone soup Calor…" at bounding box center [443, 180] width 887 height 360
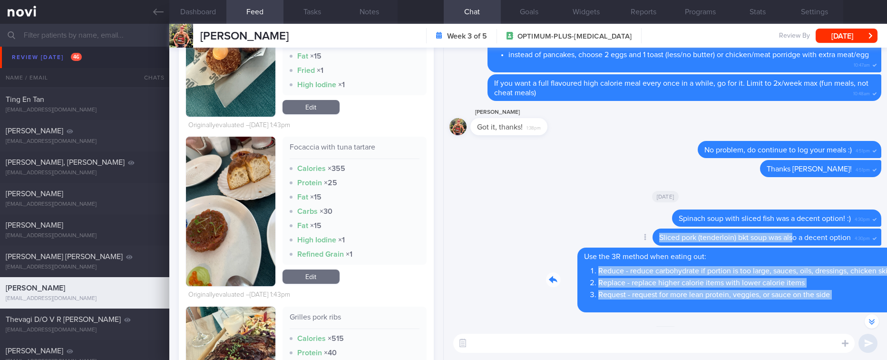
drag, startPoint x: 673, startPoint y: 254, endPoint x: 780, endPoint y: 246, distance: 107.8
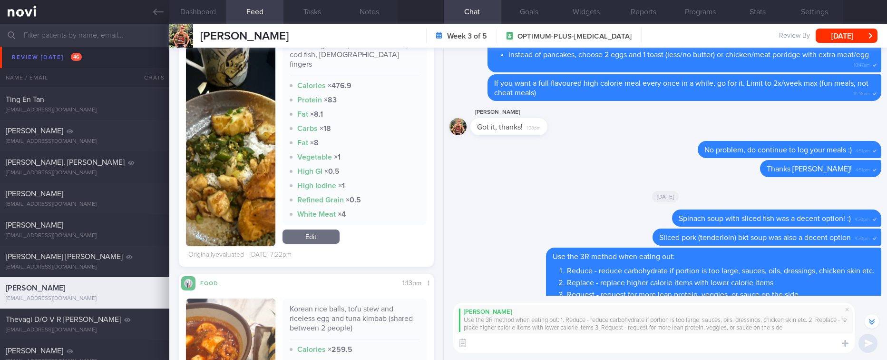
click at [502, 338] on textarea at bounding box center [653, 342] width 401 height 19
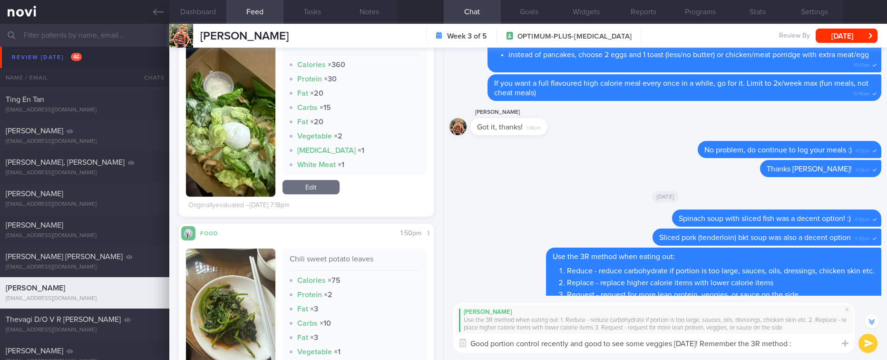
type textarea "Good portion control recently and good to see some veggies yesterday! Remember …"
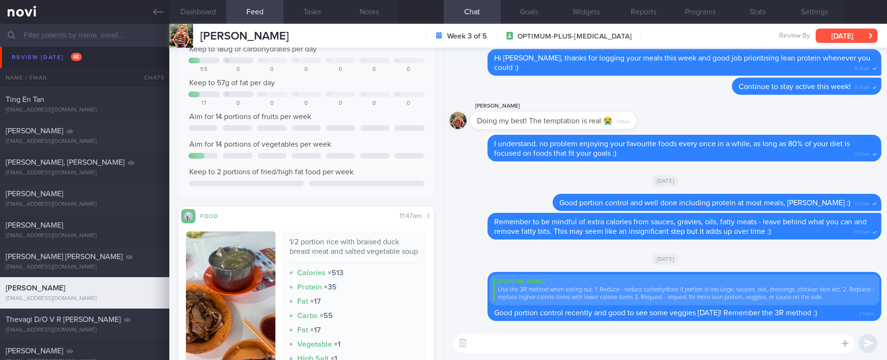
click at [841, 36] on button "Fri, 19 Sep" at bounding box center [847, 36] width 62 height 14
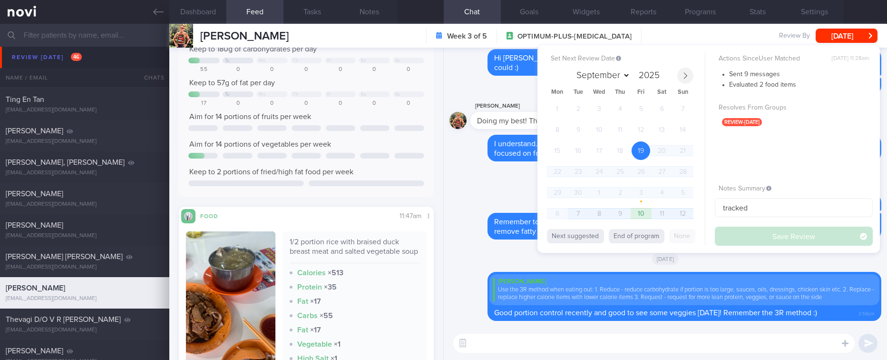
click at [680, 72] on span at bounding box center [685, 76] width 16 height 16
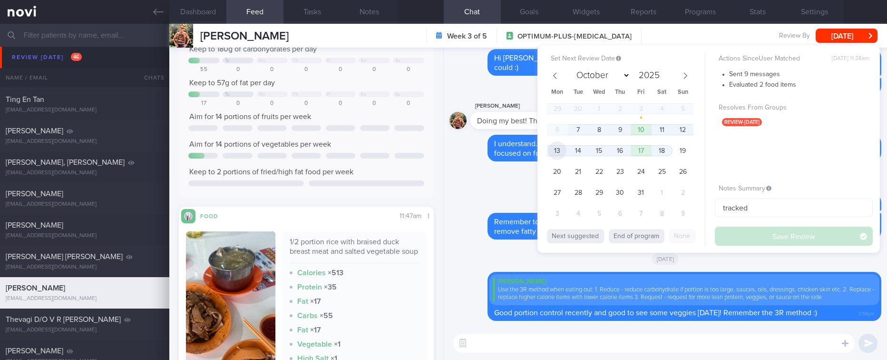
click at [553, 153] on span "13" at bounding box center [557, 150] width 19 height 19
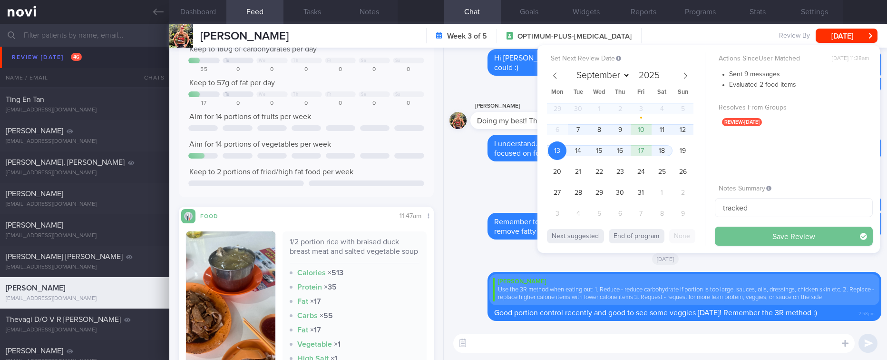
click at [733, 236] on button "Save Review" at bounding box center [794, 235] width 158 height 19
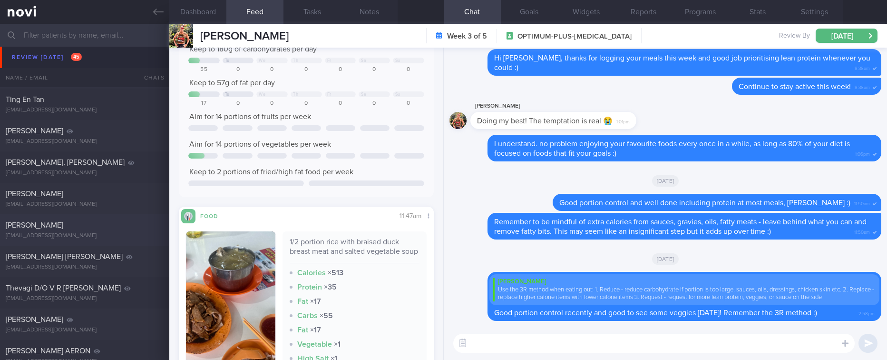
click at [121, 233] on div "silenthillthirteen@gmail.com" at bounding box center [85, 235] width 158 height 7
select select "8"
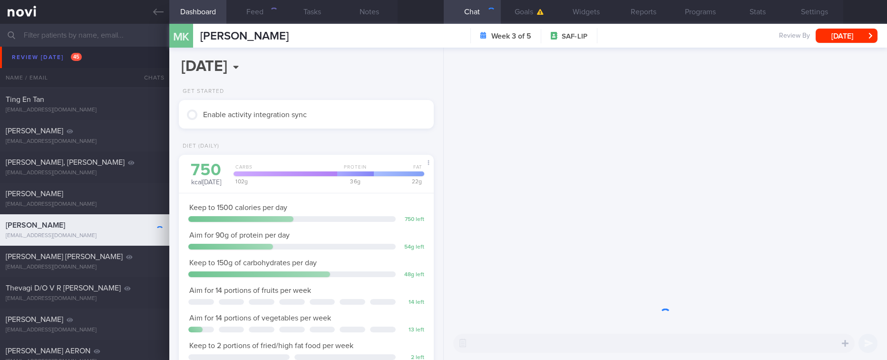
scroll to position [115, 231]
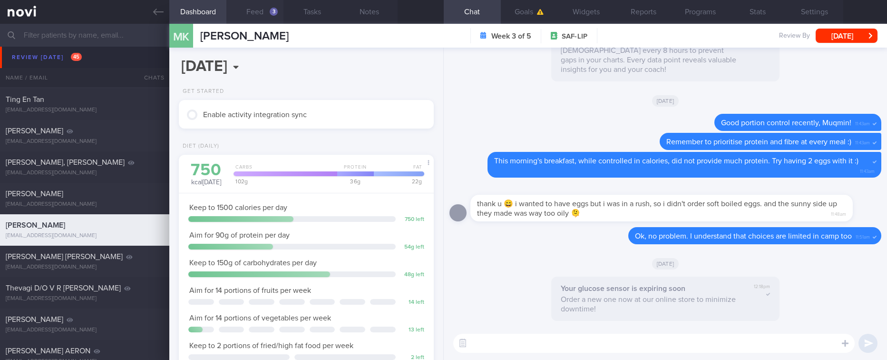
click at [261, 13] on button "Feed 3" at bounding box center [254, 12] width 57 height 24
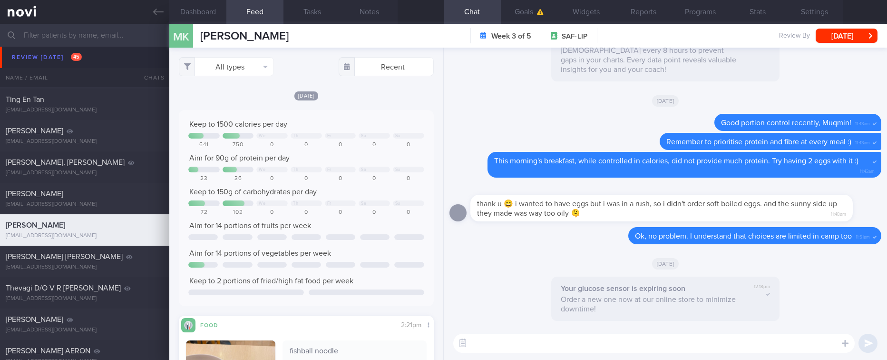
click at [249, 76] on div "All types Food Activity Glucose Weight Medicine Blood Pressure CGM Install Rece…" at bounding box center [305, 204] width 273 height 312
click at [235, 66] on button "All types" at bounding box center [226, 66] width 95 height 19
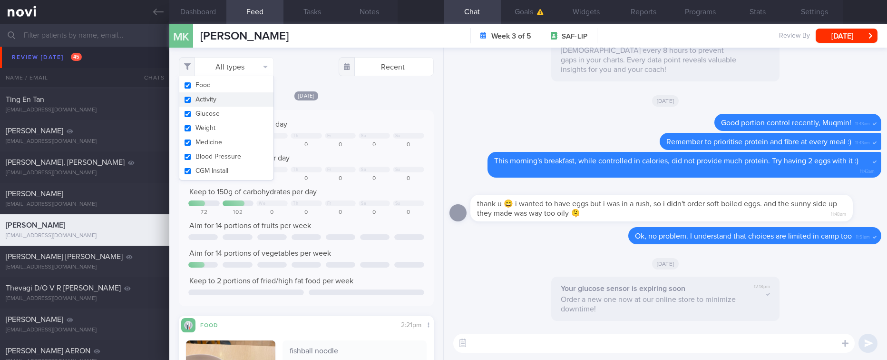
click at [226, 98] on button "Activity" at bounding box center [226, 99] width 94 height 14
checkbox input "false"
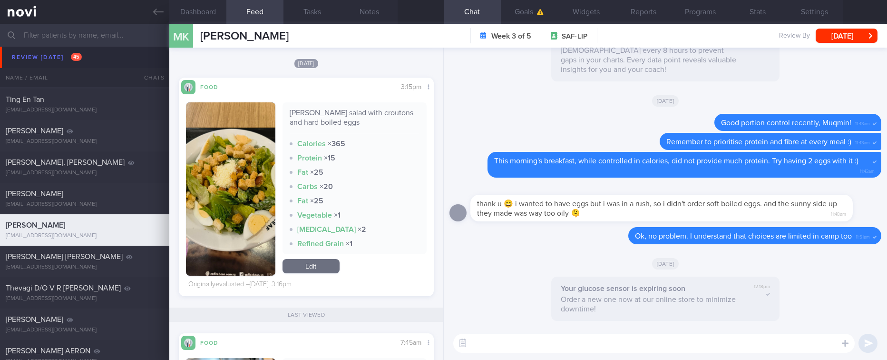
scroll to position [713, 0]
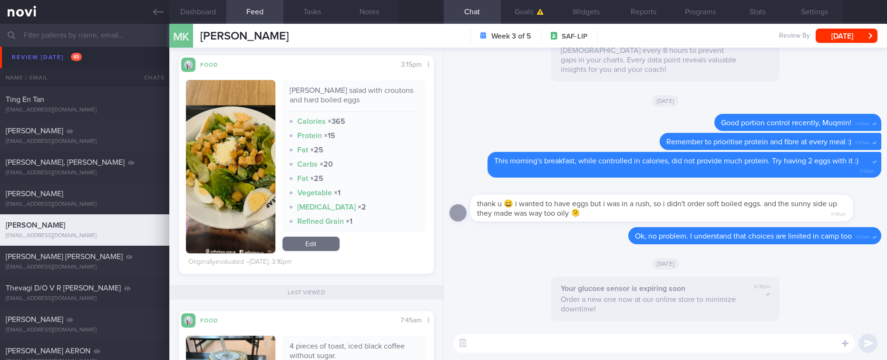
click at [556, 353] on div "​ ​" at bounding box center [665, 342] width 443 height 33
click at [555, 349] on textarea at bounding box center [653, 342] width 401 height 19
drag, startPoint x: 645, startPoint y: 343, endPoint x: 397, endPoint y: 349, distance: 248.3
click at [397, 349] on div "Dashboard Feed 3 Tasks Notes Chat Goals Widgets Reports Programs Stats Settings…" at bounding box center [528, 192] width 718 height 336
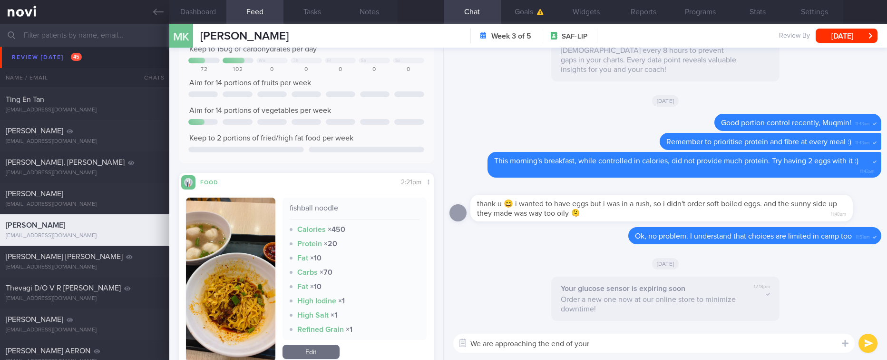
scroll to position [0, 0]
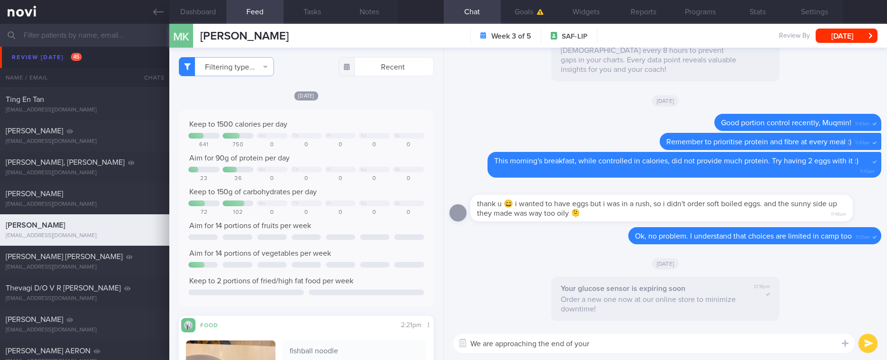
drag, startPoint x: 103, startPoint y: 199, endPoint x: 489, endPoint y: 81, distance: 404.0
click at [103, 199] on div "Jack Gao jack.shengyuan@hotmail.com" at bounding box center [84, 198] width 169 height 19
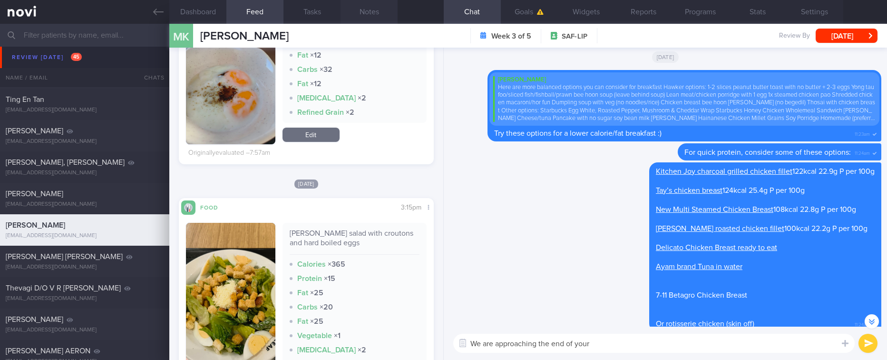
scroll to position [-1288, 0]
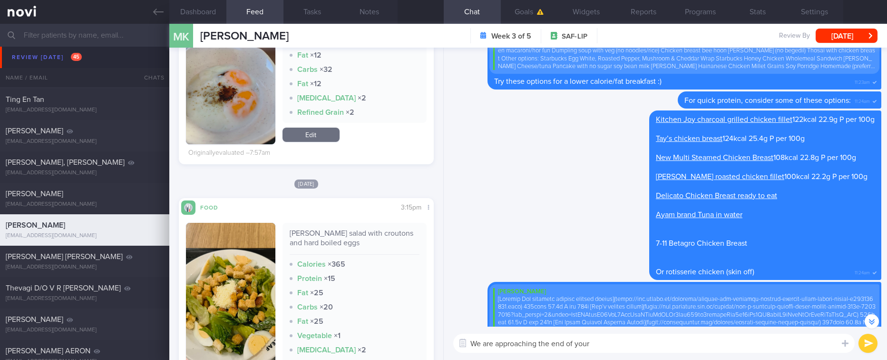
click at [624, 347] on textarea "We are approaching the end of your" at bounding box center [653, 342] width 401 height 19
drag, startPoint x: 638, startPoint y: 346, endPoint x: 351, endPoint y: 325, distance: 287.6
click at [351, 325] on div "Dashboard Feed 3 Tasks Notes Chat Goals Widgets Reports Programs Stats Settings…" at bounding box center [528, 192] width 718 height 336
type textarea "Other noodle dishes to try which can have more protein and fibre :)"
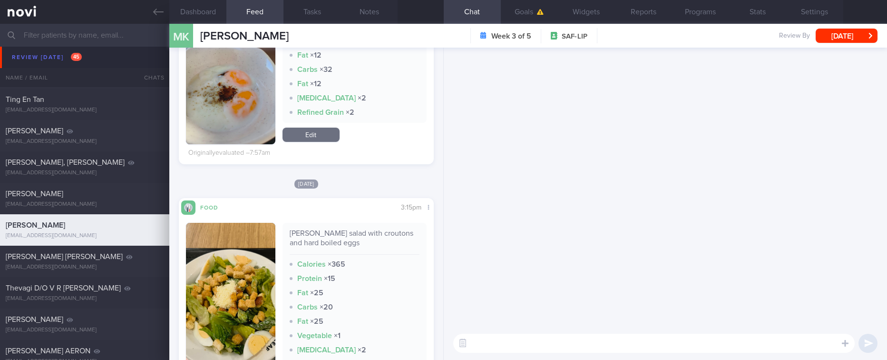
scroll to position [0, 0]
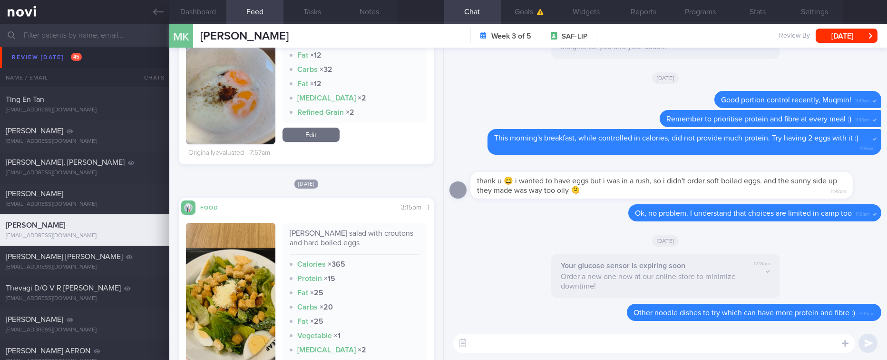
paste textarea "- Sliced fish soup - Yong tau foo clear soup non fried items with more egg, tof…"
type textarea "- Sliced fish soup - Yong tau foo clear soup non fried items with more egg, tof…"
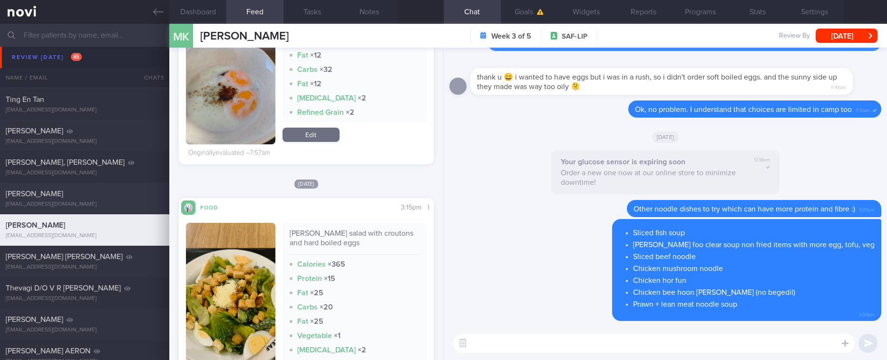
click at [83, 202] on div "jack.shengyuan@hotmail.com" at bounding box center [85, 204] width 158 height 7
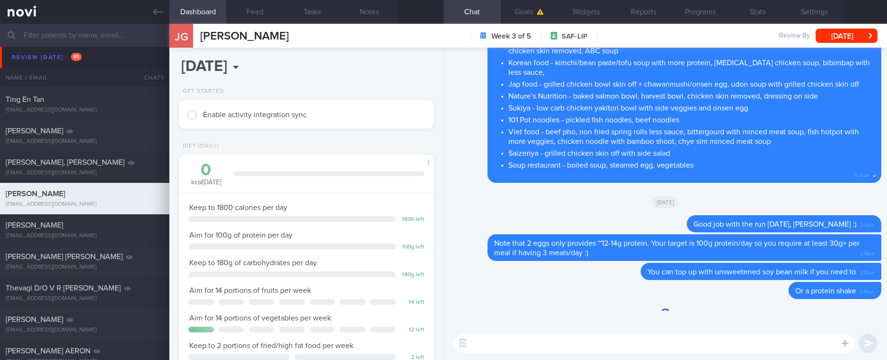
scroll to position [115, 231]
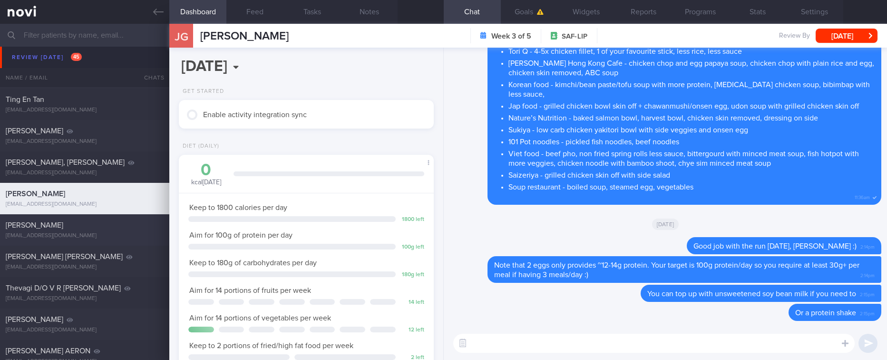
click at [135, 233] on div "silenthillthirteen@gmail.com" at bounding box center [85, 235] width 158 height 7
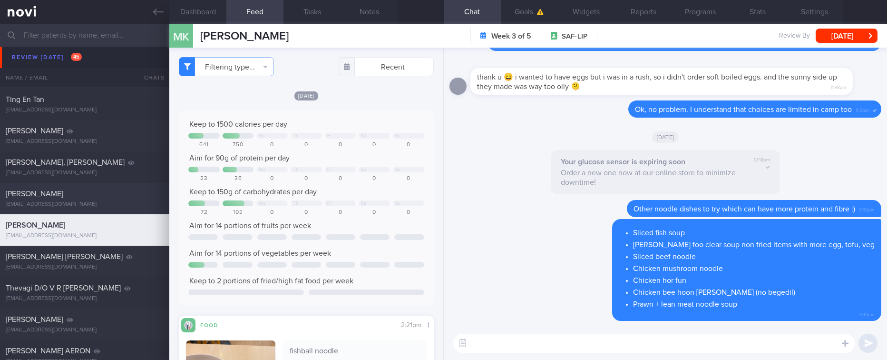
click at [116, 196] on div "Jack Gao" at bounding box center [84, 194] width 156 height 10
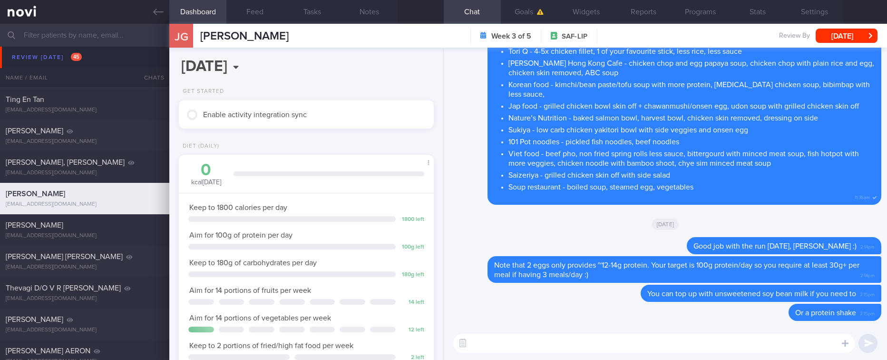
scroll to position [115, 231]
click at [581, 335] on textarea at bounding box center [653, 342] width 401 height 19
click at [555, 337] on textarea at bounding box center [653, 342] width 401 height 19
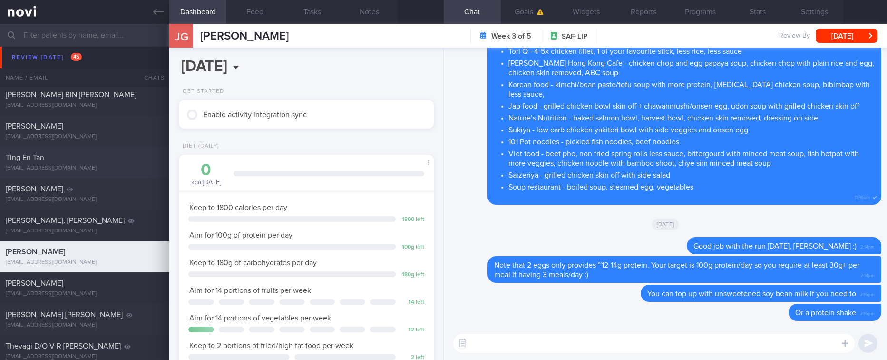
scroll to position [682, 0]
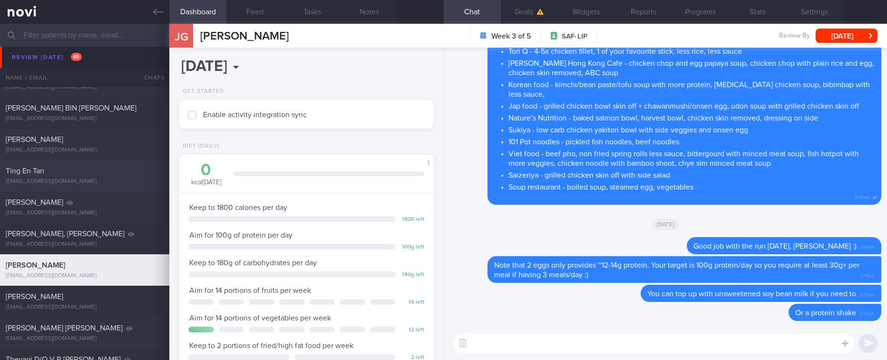
click at [106, 179] on div "tingen555@gmail.com" at bounding box center [85, 181] width 158 height 7
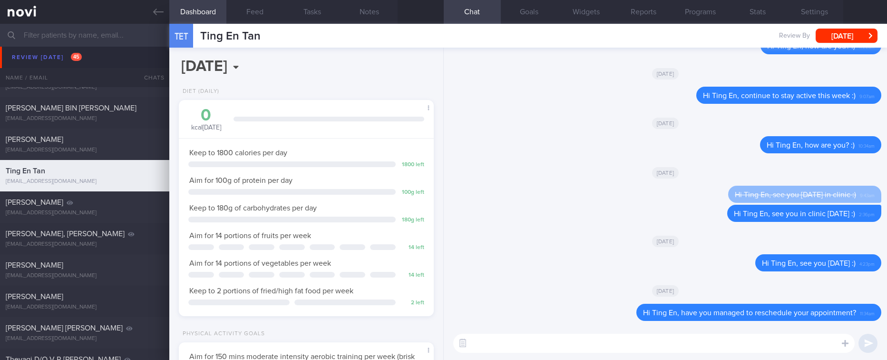
scroll to position [115, 231]
click at [626, 339] on textarea at bounding box center [653, 342] width 401 height 19
type textarea "Hi Ting En, remember to reschedule your review appointment, if not already done…"
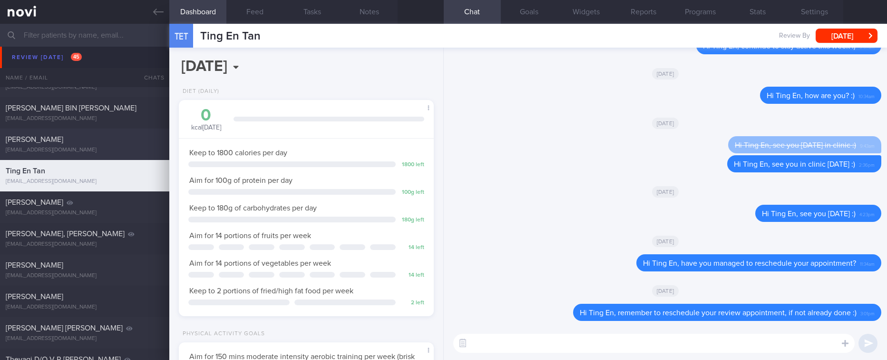
click at [135, 153] on div "limjunhao.rsn@gmail.com" at bounding box center [85, 149] width 158 height 7
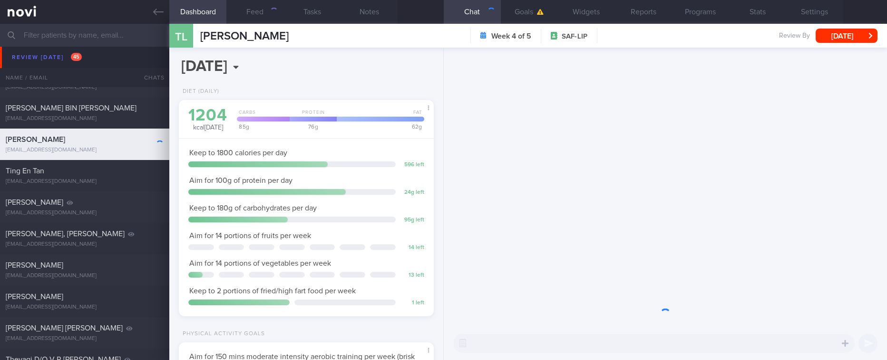
scroll to position [127, 227]
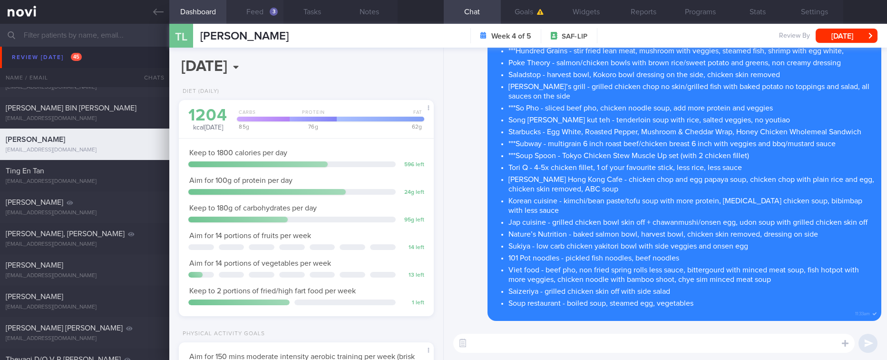
click at [263, 13] on button "Feed 3" at bounding box center [254, 12] width 57 height 24
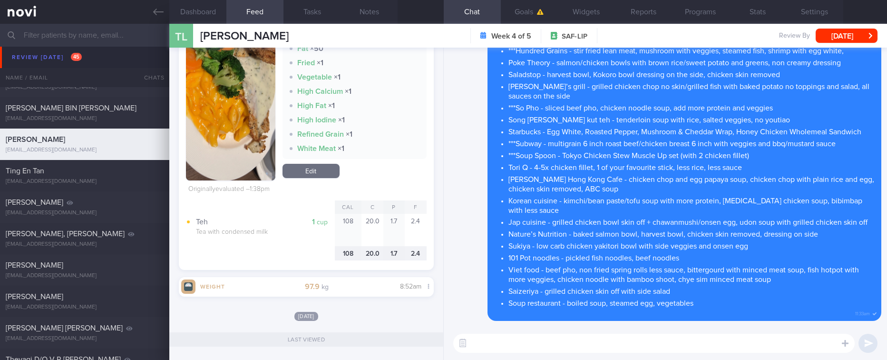
scroll to position [499, 0]
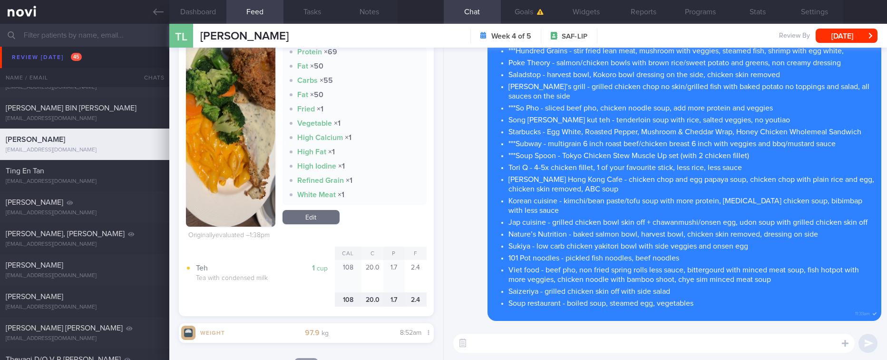
click at [508, 345] on textarea at bounding box center [653, 342] width 401 height 19
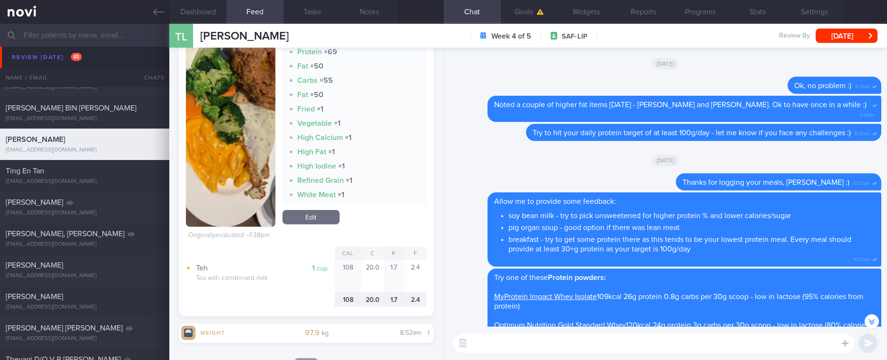
scroll to position [-784, 0]
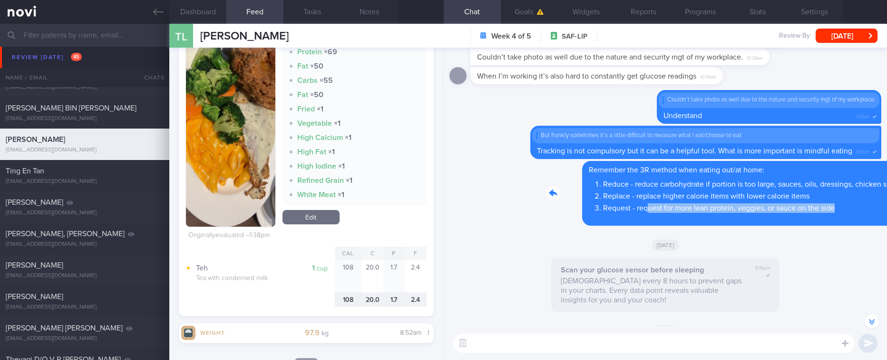
drag, startPoint x: 601, startPoint y: 219, endPoint x: 787, endPoint y: 212, distance: 186.1
click at [787, 212] on div "Delete Remember the 3R method when eating out/at home: Reduce - reduce carbohyd…" at bounding box center [694, 193] width 373 height 65
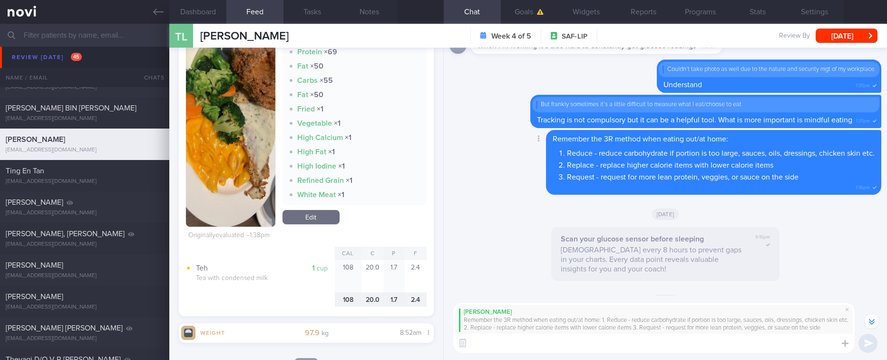
scroll to position [-1529, 0]
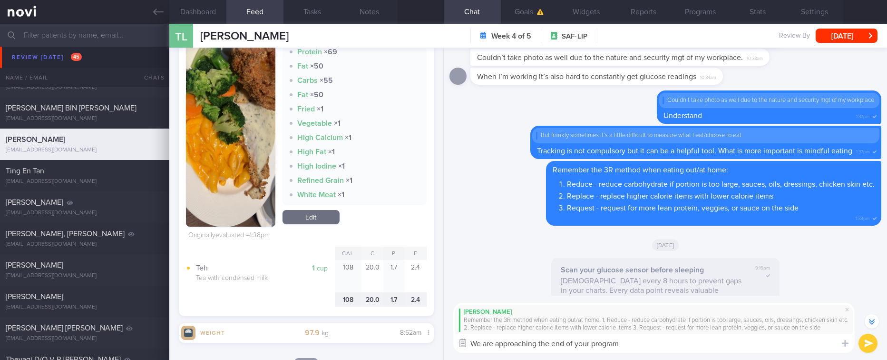
drag, startPoint x: 483, startPoint y: 344, endPoint x: 455, endPoint y: 343, distance: 27.6
click at [455, 343] on div "Chat Templates Admin CGM Weight Nutrition Physical Activity Infographics Articl…" at bounding box center [665, 327] width 443 height 64
click at [810, 334] on textarea "Hi Terrance, we are approaching the end of your program" at bounding box center [653, 342] width 401 height 19
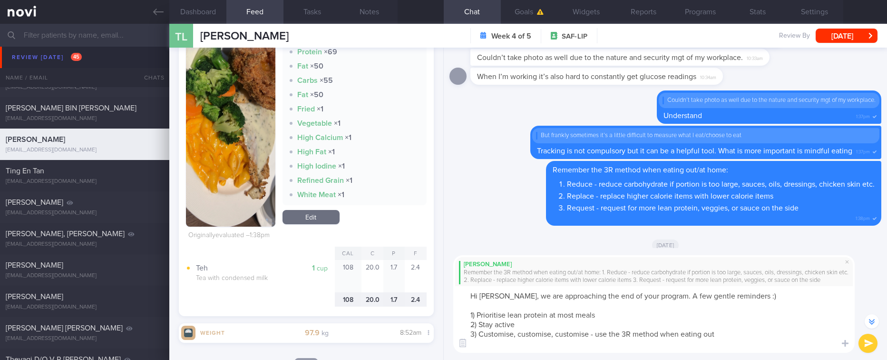
scroll to position [-1586, 0]
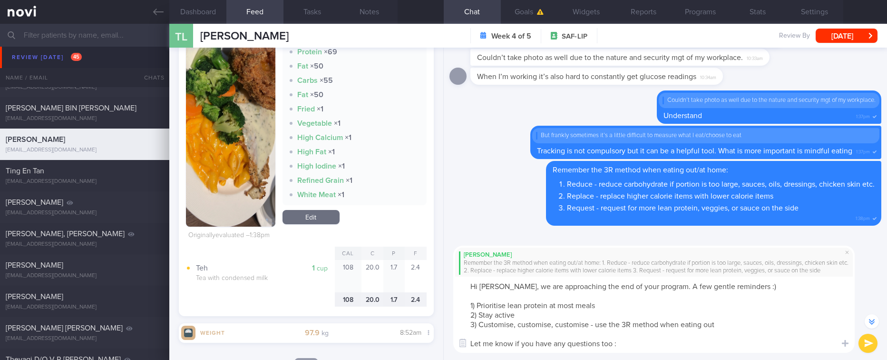
type textarea "Hi Terrance, we are approaching the end of your program. A few gentle reminders…"
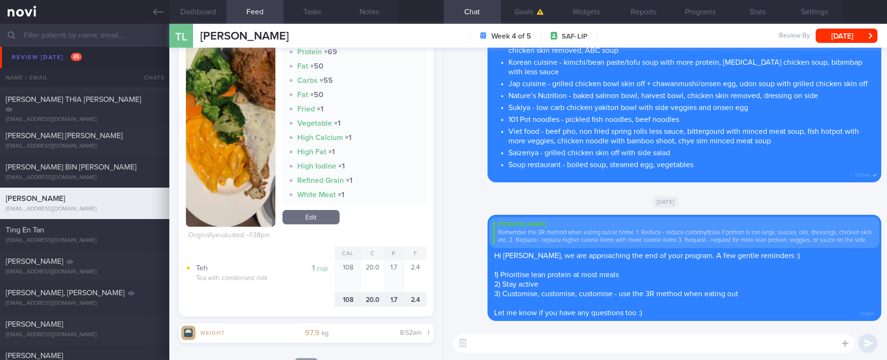
scroll to position [611, 0]
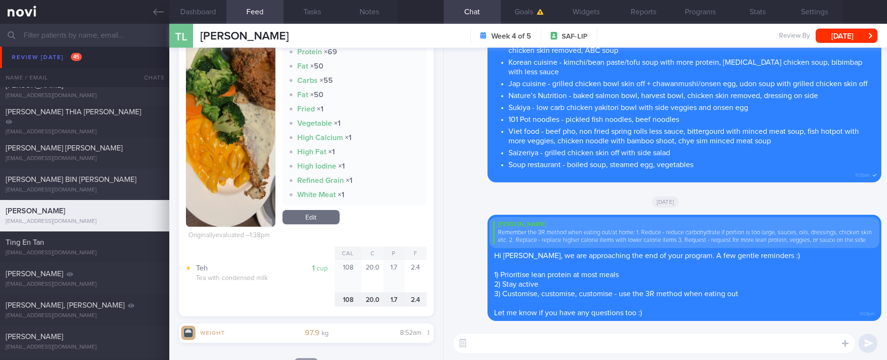
click at [135, 187] on div "mamafauz@me.com" at bounding box center [85, 189] width 158 height 7
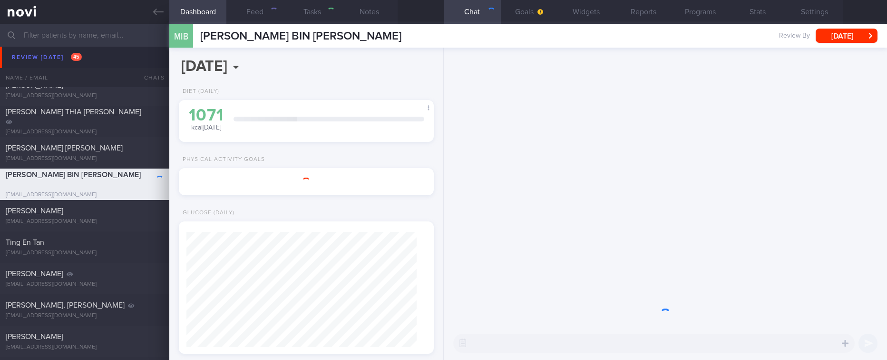
select select "9"
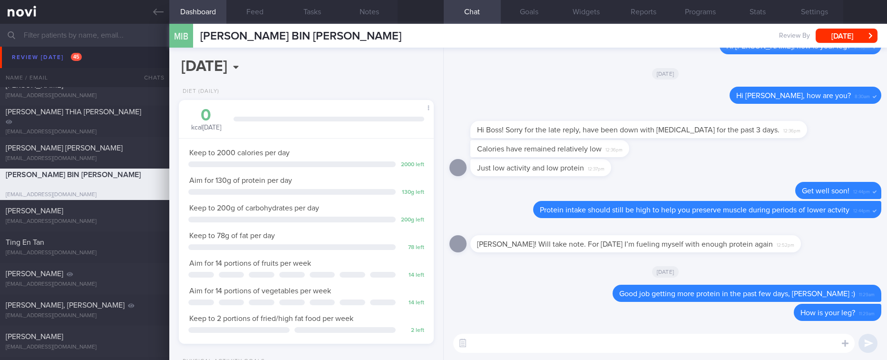
scroll to position [475512, 475397]
click at [689, 348] on textarea at bounding box center [653, 342] width 401 height 19
paste textarea "Hi Terrance, we are approaching the end of your program. A few gentle reminders…"
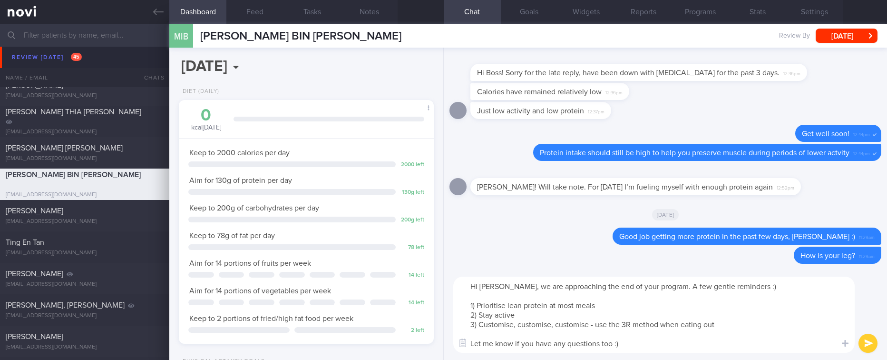
click at [495, 284] on textarea "Hi Terrance, we are approaching the end of your program. A few gentle reminders…" at bounding box center [653, 314] width 401 height 76
type textarea "Hi Ibrahim, we are approaching the end of your program. A few gentle reminders …"
click at [681, 311] on textarea "Hi Ibrahim, we are approaching the end of your program. A few gentle reminders …" at bounding box center [653, 314] width 401 height 76
click at [670, 308] on textarea "Hi Ibrahim, we are approaching the end of your program. A few gentle reminders …" at bounding box center [653, 314] width 401 height 76
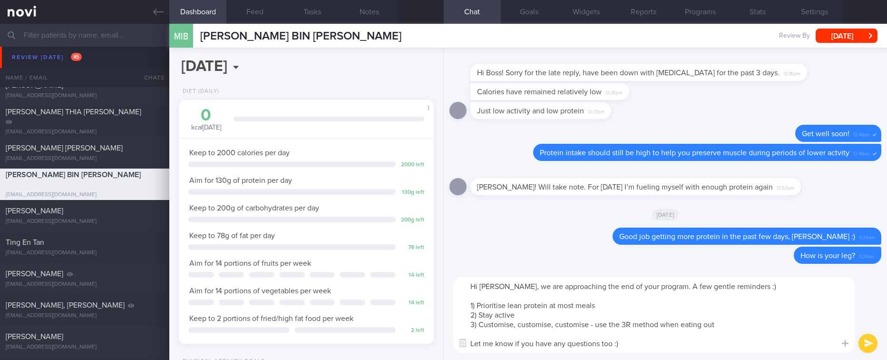
click at [686, 345] on textarea "Hi Ibrahim, we are approaching the end of your program. A few gentle reminders …" at bounding box center [653, 314] width 401 height 76
click at [719, 324] on textarea "Hi Ibrahim, we are approaching the end of your program. A few gentle reminders …" at bounding box center [653, 314] width 401 height 76
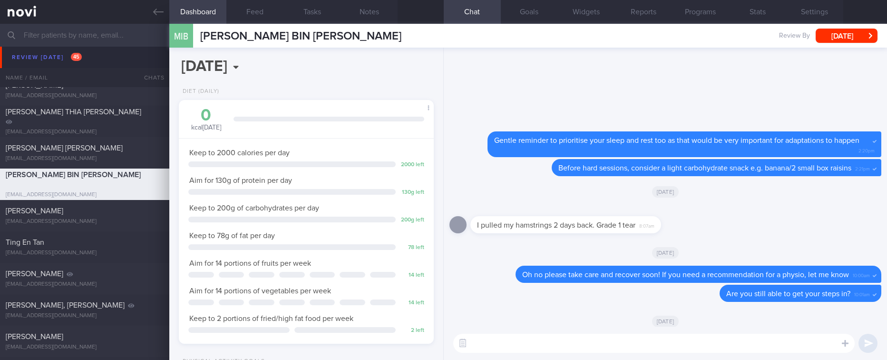
scroll to position [0, 0]
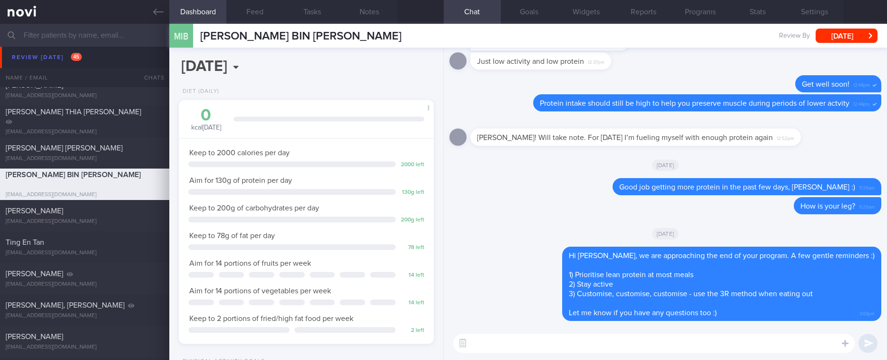
click at [585, 344] on textarea at bounding box center [653, 342] width 401 height 19
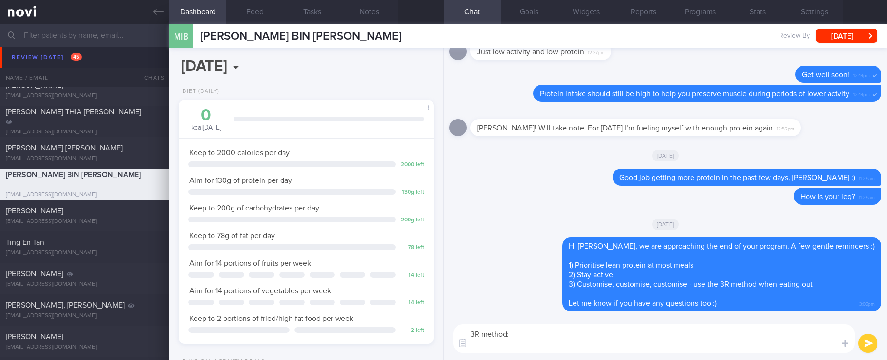
paste textarea "1. Reduce - reduce carbohydrate if portion is too large, sauces, oils, dressing…"
type textarea "3R method: 1. Reduce - reduce carbohydrate if portion is too large, sauces, oil…"
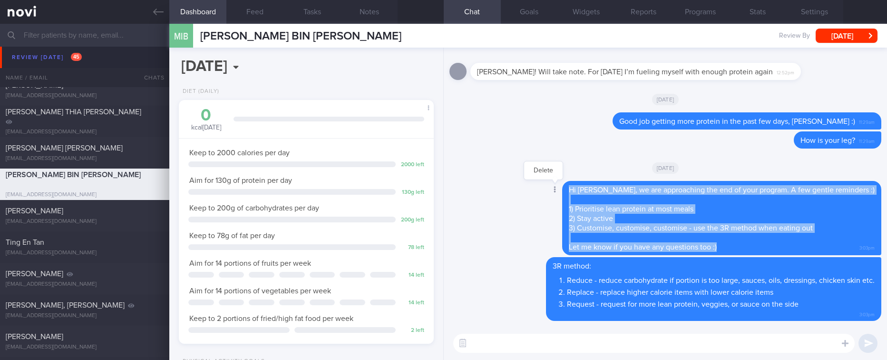
drag, startPoint x: 743, startPoint y: 248, endPoint x: 576, endPoint y: 186, distance: 178.9
click at [576, 186] on div "Delete Hi Ibrahim, we are approaching the end of your program. A few gentle rem…" at bounding box center [702, 218] width 357 height 74
copy span "Hi Ibrahim, we are approaching the end of your program. A few gentle reminders …"
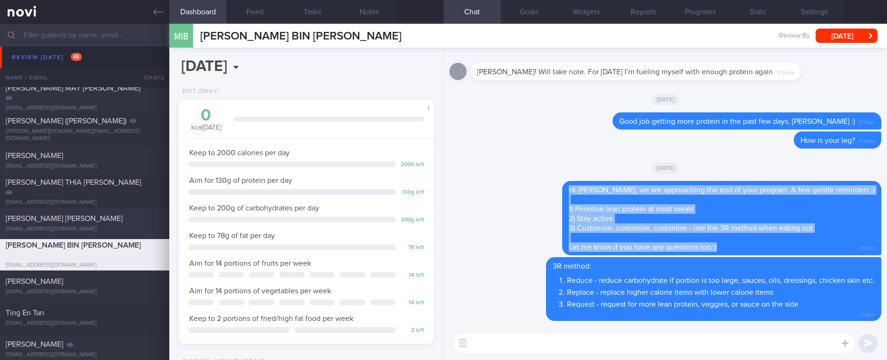
scroll to position [539, 0]
click at [96, 216] on div "CHUA JIN HAO, GAVIN" at bounding box center [84, 220] width 156 height 10
select select "8"
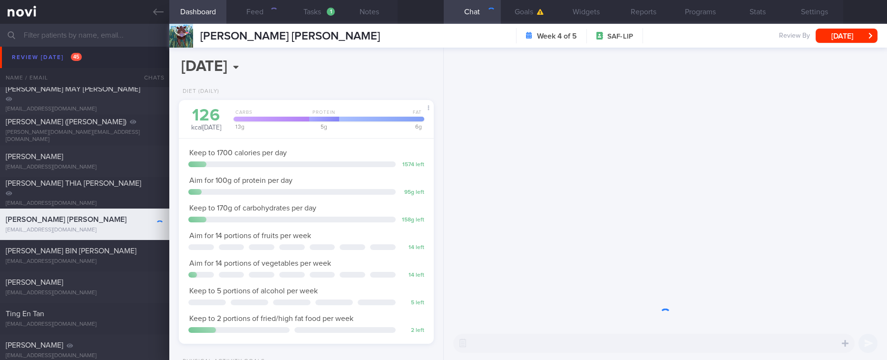
scroll to position [127, 227]
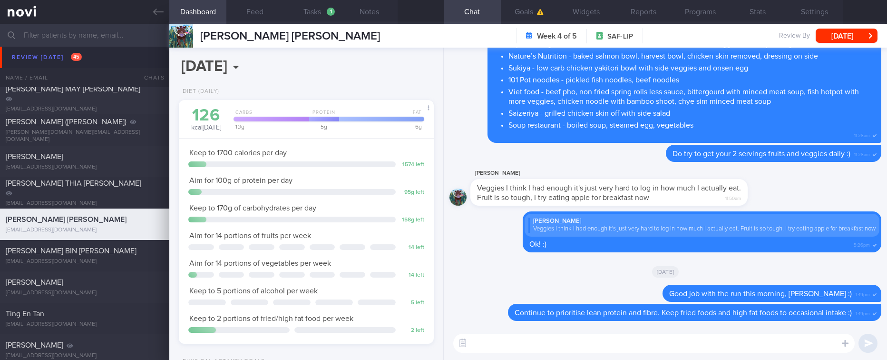
click at [617, 335] on textarea at bounding box center [653, 342] width 401 height 19
paste textarea "Hi Ibrahim, we are approaching the end of your program. A few gentle reminders …"
type textarea "Hi Ibrahim, we are approaching the end of your program. A few gentle reminders …"
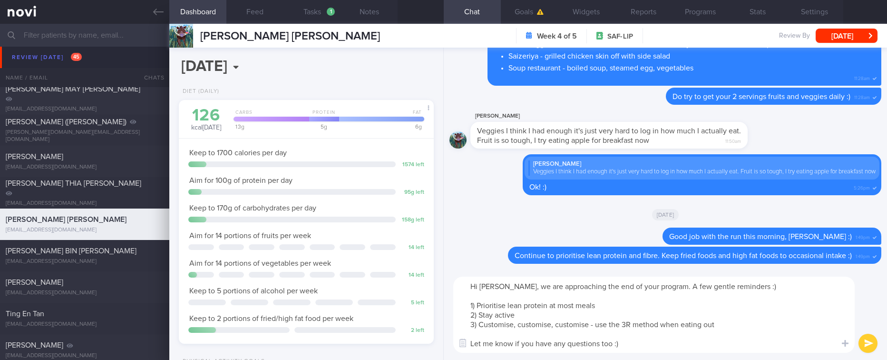
click at [489, 289] on textarea "Hi Ibrahim, we are approaching the end of your program. A few gentle reminders …" at bounding box center [653, 314] width 401 height 76
drag, startPoint x: 700, startPoint y: 351, endPoint x: 238, endPoint y: 219, distance: 481.0
click at [239, 220] on div "Dashboard Feed Tasks 1 Notes Chat Goals Widgets Reports Programs Stats Settings…" at bounding box center [528, 192] width 718 height 336
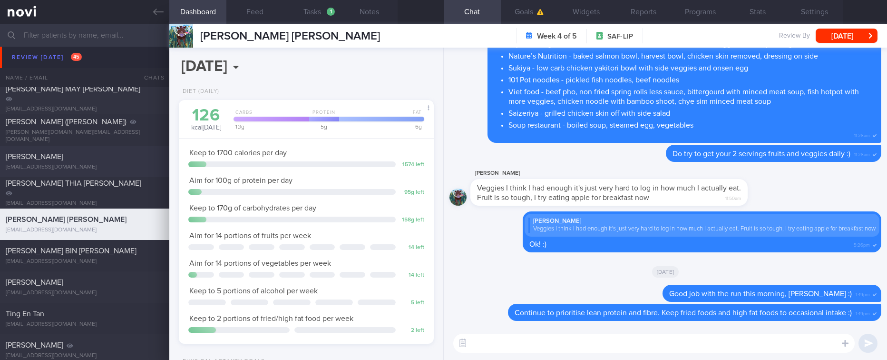
click at [104, 161] on div "NG KIM BENG kbng2010@gmail.com" at bounding box center [84, 161] width 169 height 19
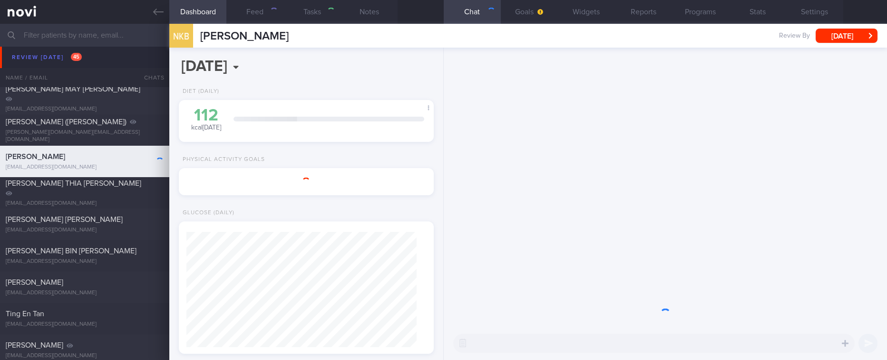
select select "9"
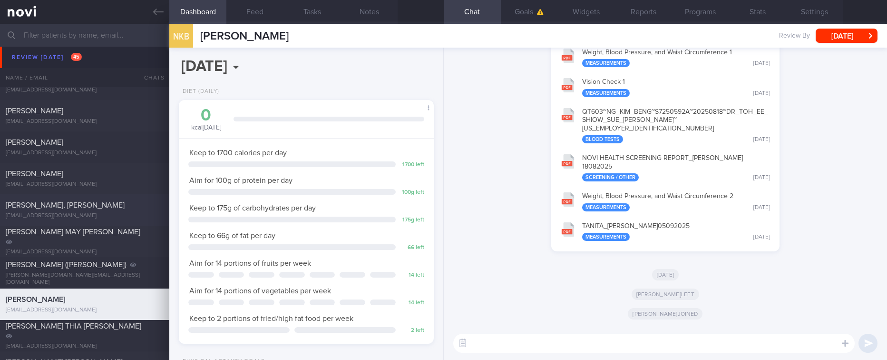
scroll to position [325, 0]
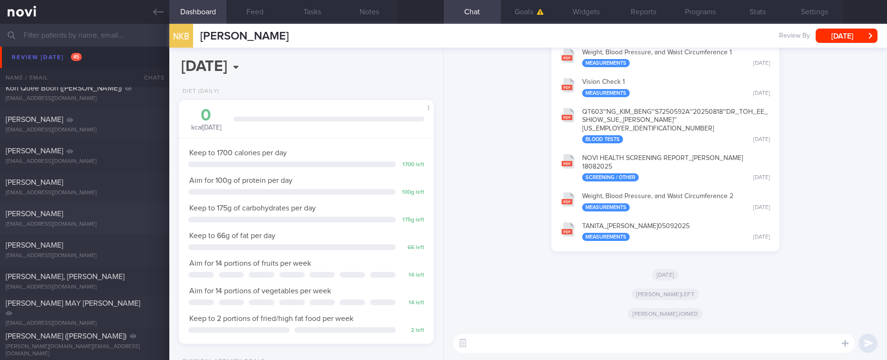
click at [105, 209] on div "Brandon Kow" at bounding box center [84, 214] width 156 height 10
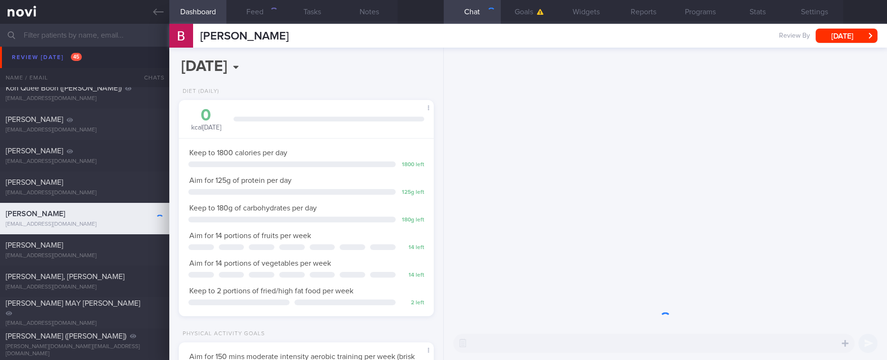
scroll to position [127, 227]
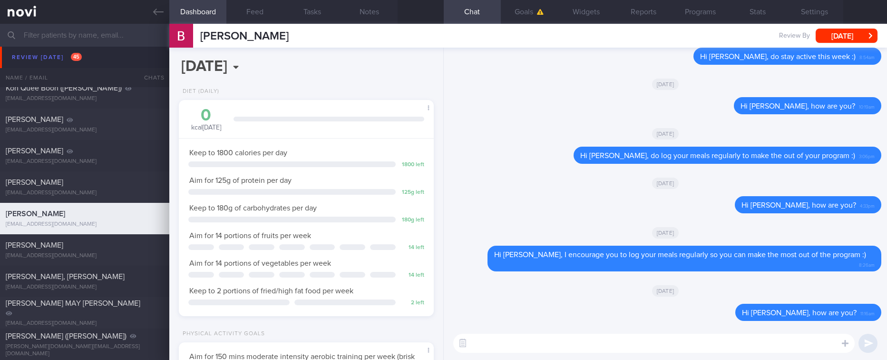
click at [625, 343] on textarea at bounding box center [653, 342] width 401 height 19
paste textarea "Hi Ibrahim, we are approaching the end of your program. A few gentle reminders …"
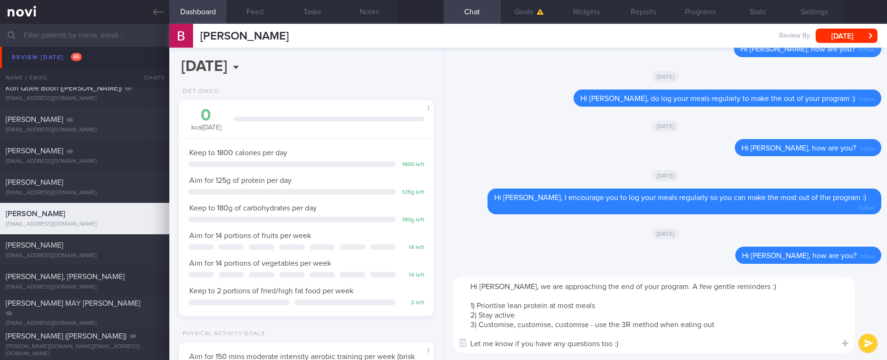
click at [491, 289] on textarea "Hi Ibrahim, we are approaching the end of your program. A few gentle reminders …" at bounding box center [653, 314] width 401 height 76
type textarea "Hi Brandon, we are approaching the end of your program. A few gentle reminders …"
click at [647, 307] on textarea "Hi Brandon, we are approaching the end of your program. A few gentle reminders …" at bounding box center [653, 314] width 401 height 76
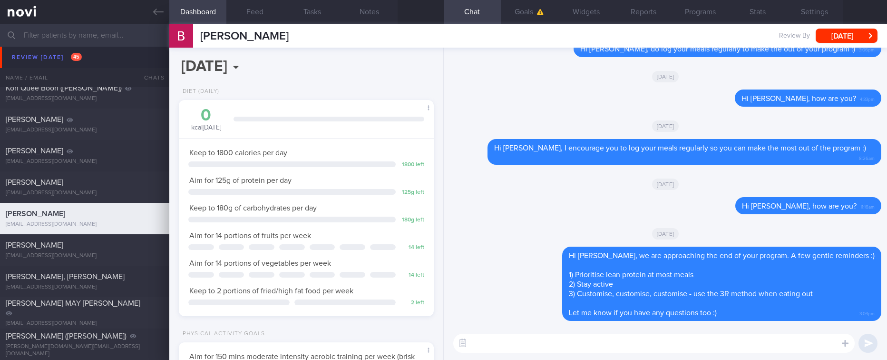
click at [581, 343] on textarea at bounding box center [653, 342] width 401 height 19
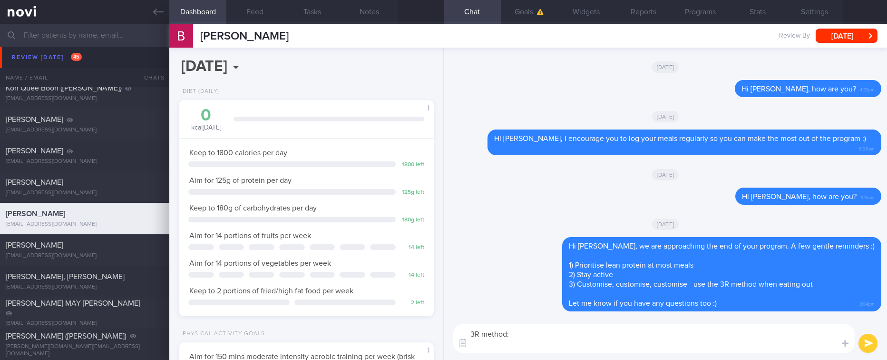
paste textarea "1. Reduce - reduce carbohydrate if portion is too large, sauces, oils, dressing…"
type textarea "3R method: 1. Reduce - reduce carbohydrate if portion is too large, sauces, oil…"
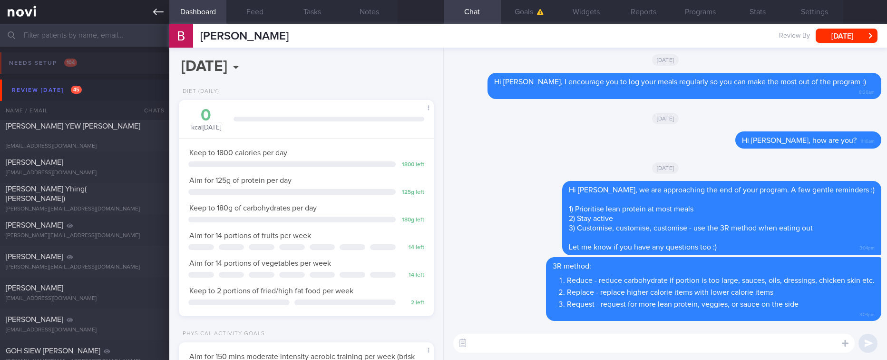
click at [146, 6] on link at bounding box center [84, 12] width 169 height 24
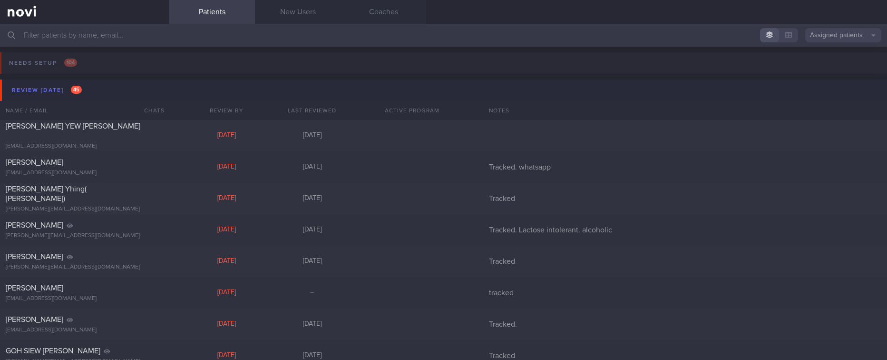
click at [86, 89] on button "Review today 45" at bounding box center [445, 89] width 890 height 21
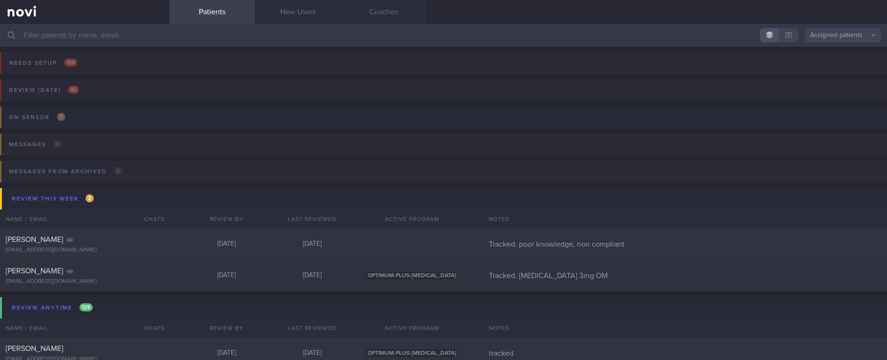
click at [171, 115] on button "On sensor 3" at bounding box center [442, 120] width 890 height 27
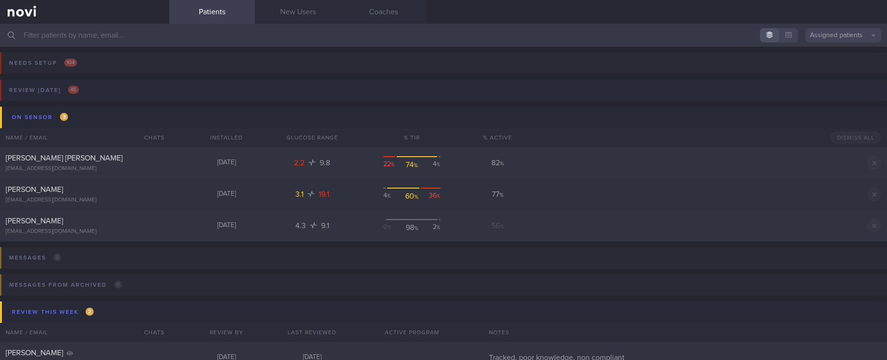
click at [176, 101] on button "Review today 45" at bounding box center [442, 92] width 890 height 27
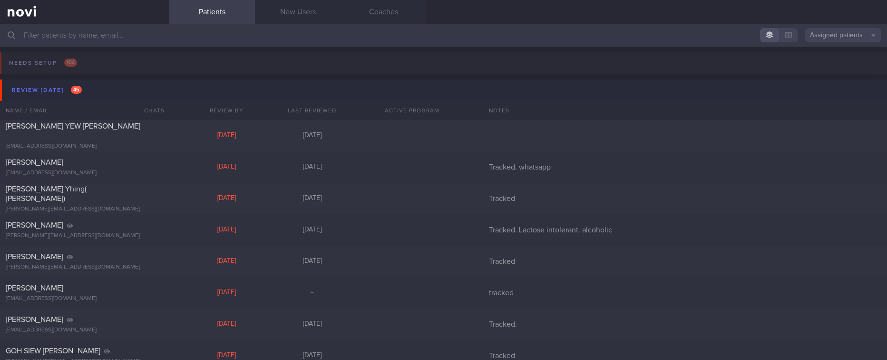
click at [103, 89] on button "Review today 45" at bounding box center [445, 89] width 890 height 21
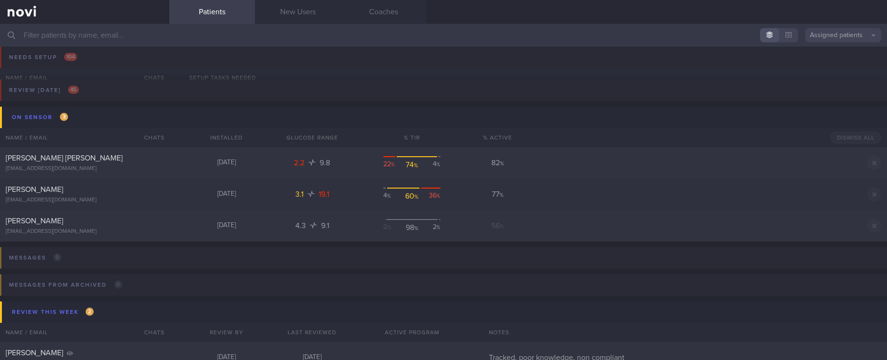
scroll to position [71, 0]
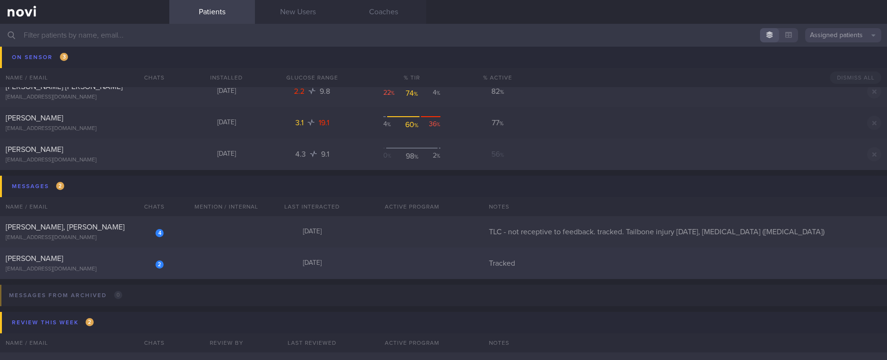
click at [211, 269] on div "2 Hyun Jung Choi ruthnauli@hotmail.com Yesterday Tracked" at bounding box center [443, 262] width 887 height 31
select select "9"
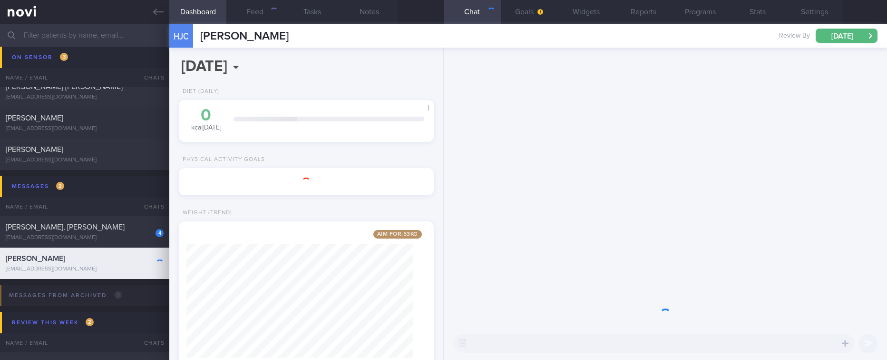
scroll to position [127, 227]
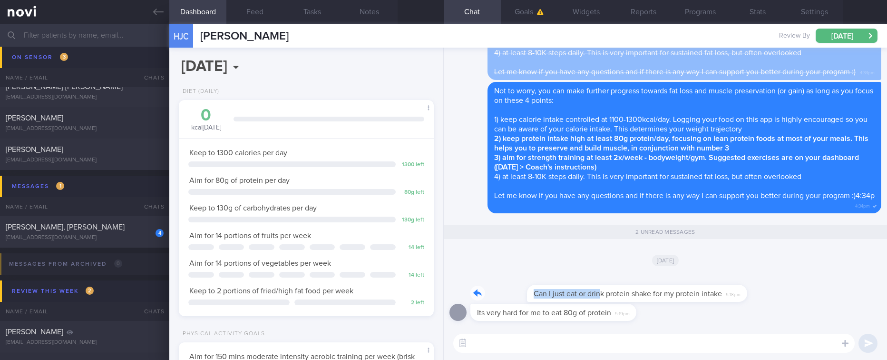
drag, startPoint x: 542, startPoint y: 285, endPoint x: 719, endPoint y: 284, distance: 176.5
click at [719, 284] on div "Can I just eat or drink protein shake for my protein intake 5:18pm" at bounding box center [594, 287] width 249 height 29
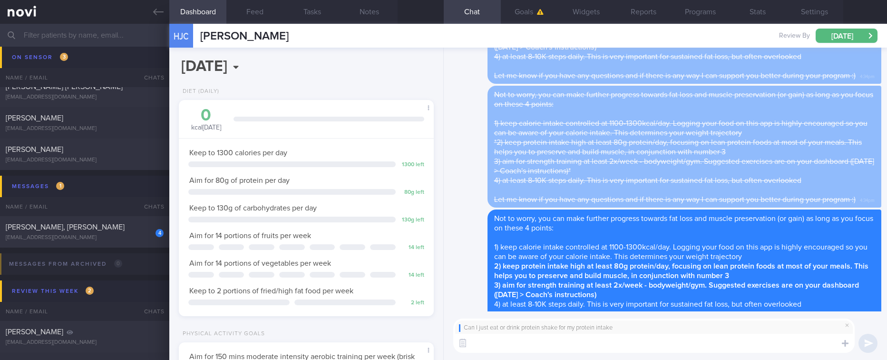
scroll to position [0, 0]
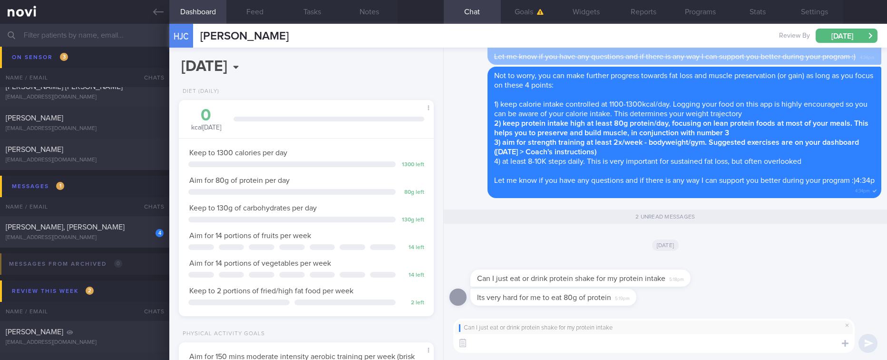
click at [559, 341] on textarea at bounding box center [653, 342] width 401 height 19
click at [606, 347] on textarea "You can top up with protein supplements, but most of your protein intake should…" at bounding box center [653, 342] width 401 height 19
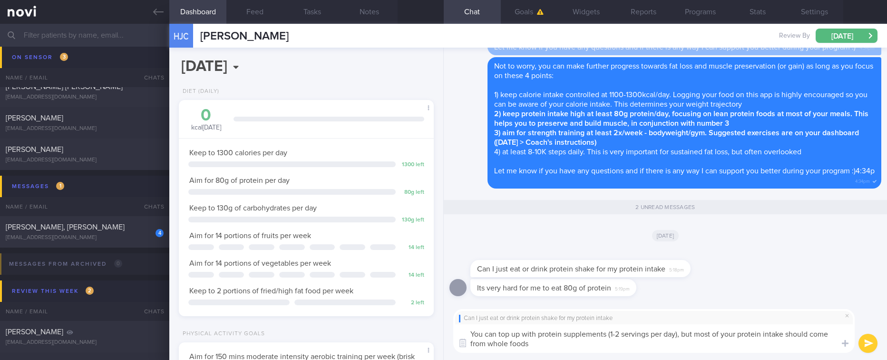
click at [639, 342] on textarea "You can top up with protein supplements (1-2 servings per day), but most of you…" at bounding box center [653, 338] width 401 height 29
type textarea "You can top up with protein supplements (1-2 servings per day), but most of you…"
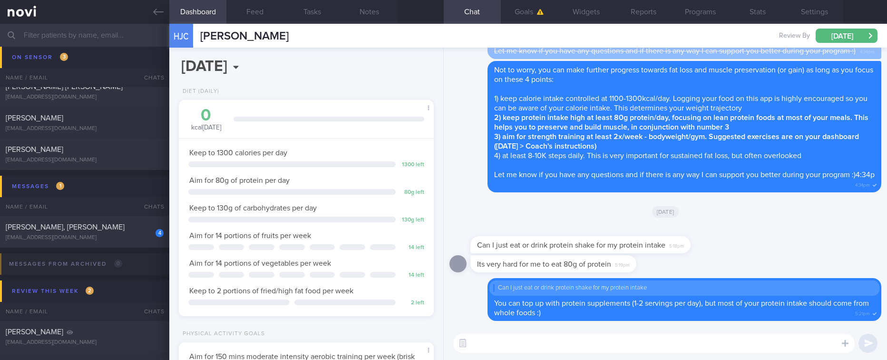
click at [592, 339] on textarea at bounding box center [653, 342] width 401 height 19
paste textarea "*Protein powders:* [MyProtein Impact Whey Isolate](https://shopee.sg/Myprotein-…"
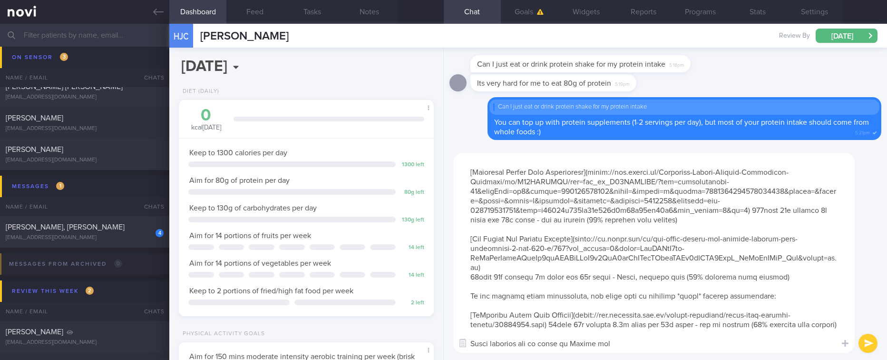
drag, startPoint x: 790, startPoint y: 260, endPoint x: 482, endPoint y: 207, distance: 311.7
click at [482, 207] on textarea at bounding box center [653, 253] width 401 height 200
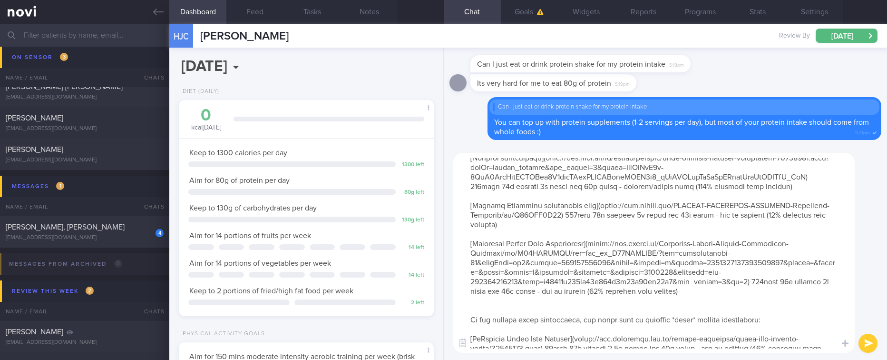
scroll to position [176, 0]
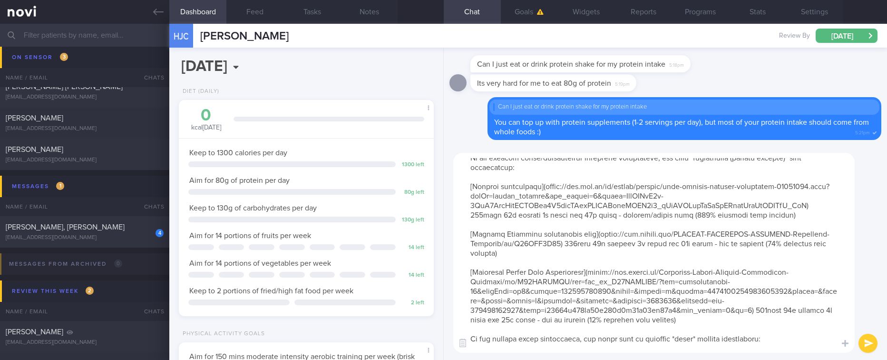
drag, startPoint x: 583, startPoint y: 249, endPoint x: 504, endPoint y: 244, distance: 79.6
click at [504, 244] on textarea at bounding box center [653, 253] width 401 height 200
drag, startPoint x: 763, startPoint y: 320, endPoint x: 517, endPoint y: 224, distance: 264.7
click at [517, 224] on textarea at bounding box center [653, 253] width 401 height 200
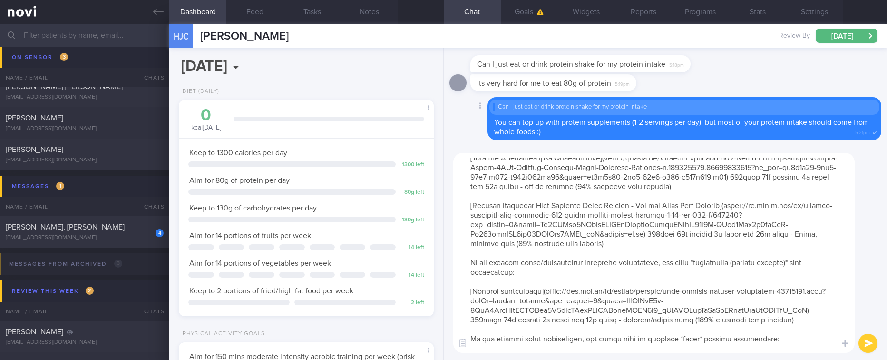
scroll to position [0, 0]
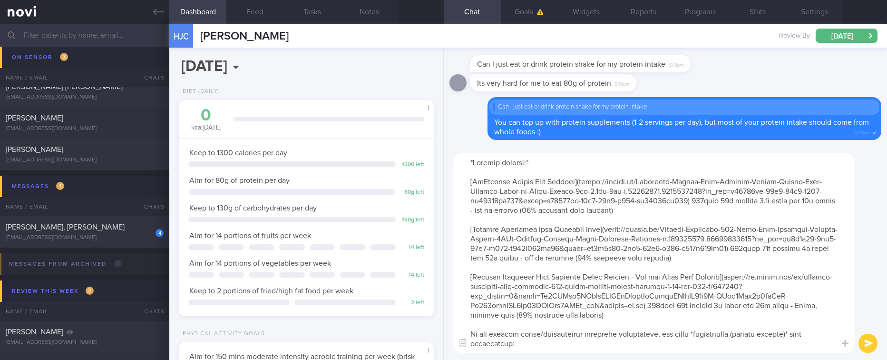
drag, startPoint x: 758, startPoint y: 245, endPoint x: 474, endPoint y: 273, distance: 285.8
click at [474, 273] on textarea at bounding box center [653, 253] width 401 height 200
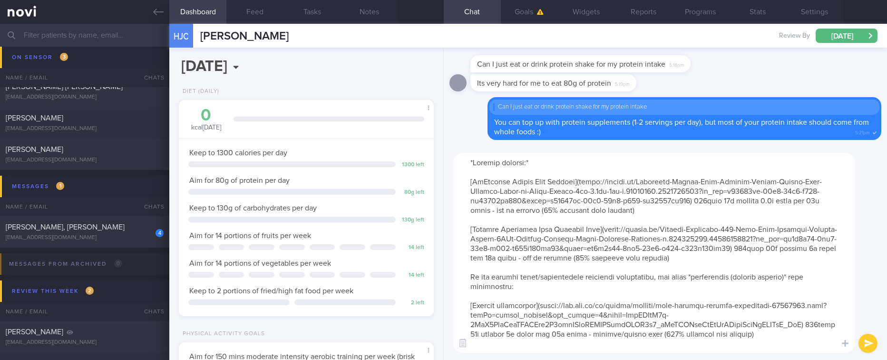
drag, startPoint x: 674, startPoint y: 209, endPoint x: 510, endPoint y: 174, distance: 167.4
click at [510, 174] on textarea at bounding box center [653, 253] width 401 height 200
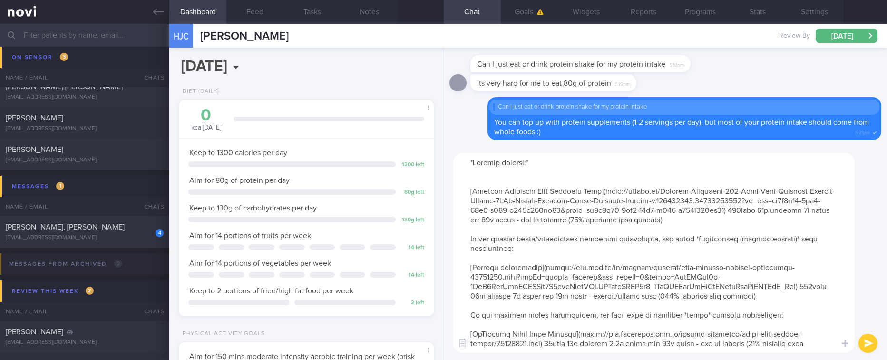
type textarea "*Protein powders:* [Optimum Nutrition Gold Standard Whey](https://shopee.sg/Opt…"
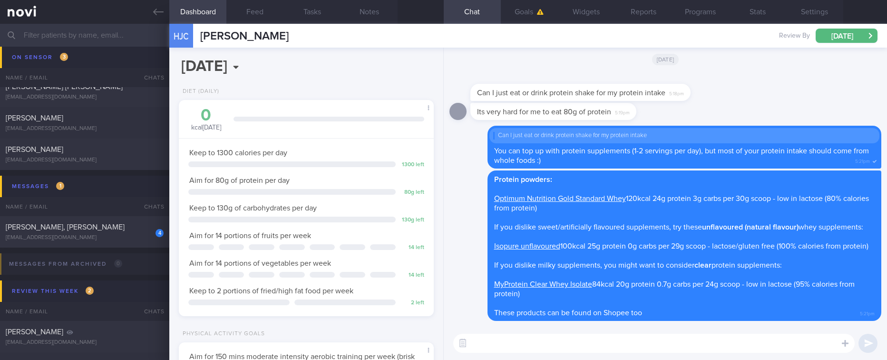
click at [632, 342] on textarea at bounding box center [653, 342] width 401 height 19
type textarea "Here are some good choices"
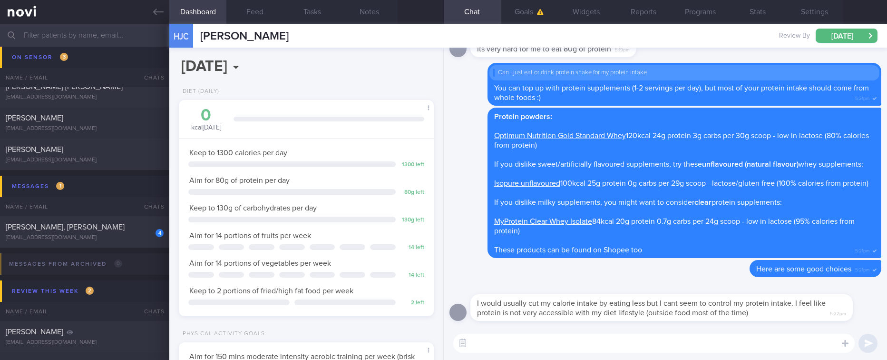
click at [545, 335] on textarea at bounding box center [653, 342] width 401 height 19
paste textarea "Here are some real life examples of how to hit your protein intake when eating …"
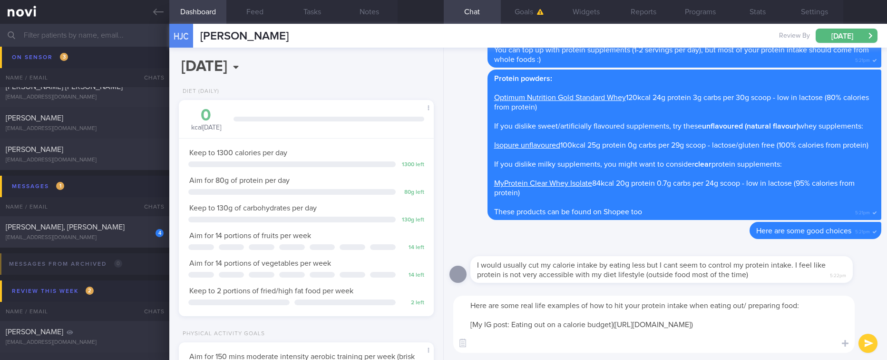
paste textarea "[Daily cut “meal prep”](https://www.instagram.com/reel/C2t_CMQS-_f/?igsh=ajVxeG…"
type textarea "Here are some real life examples of how to hit your protein intake when eating …"
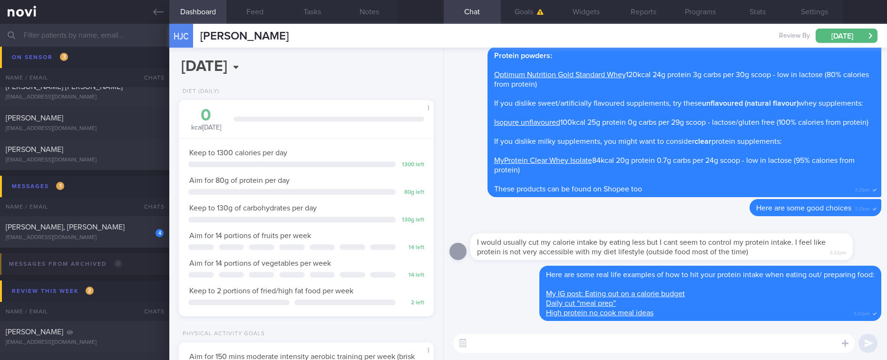
click at [552, 339] on textarea at bounding box center [653, 342] width 401 height 19
paste textarea "Here is a [compilation](https://docs.google.com/document/d/10Hn8hk1mtR8mpBLgIGf…"
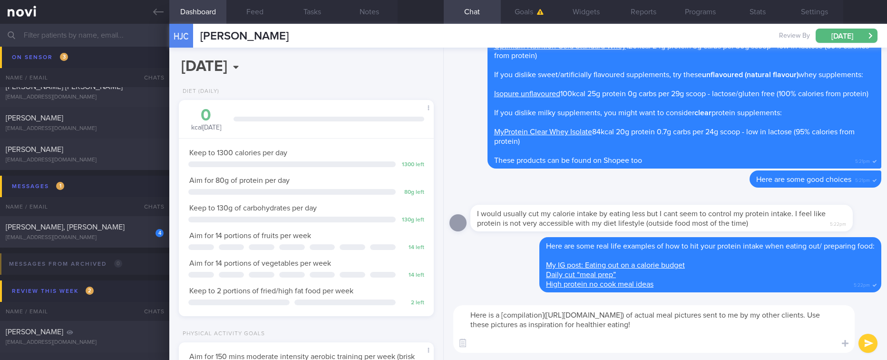
drag, startPoint x: 499, startPoint y: 310, endPoint x: 431, endPoint y: 311, distance: 68.0
click at [431, 311] on div "Dashboard Feed Tasks Notes Chat Goals Widgets Reports Programs Stats Settings H…" at bounding box center [528, 192] width 718 height 336
click at [475, 312] on textarea "Refer to this [compilation](https://docs.google.com/document/d/10Hn8hk1mtR8mpBL…" at bounding box center [653, 329] width 401 height 48
drag, startPoint x: 563, startPoint y: 344, endPoint x: 696, endPoint y: 338, distance: 133.3
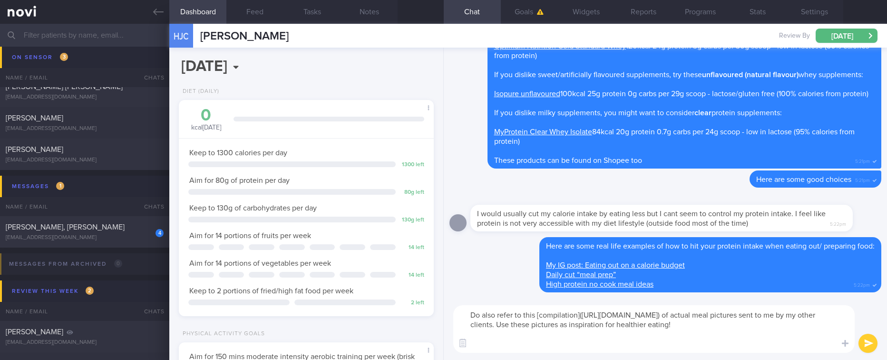
click at [696, 338] on textarea "Do also refer to this [compilation](https://docs.google.com/document/d/10Hn8hk1…" at bounding box center [653, 329] width 401 height 48
type textarea "Do also refer to this [compilation](https://docs.google.com/document/d/10Hn8hk1…"
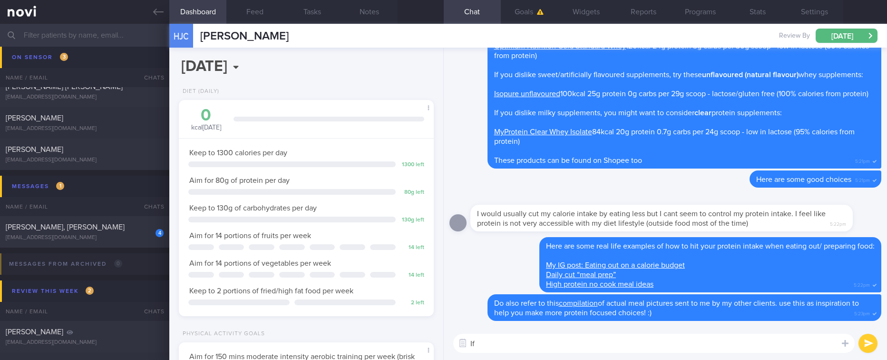
drag, startPoint x: 528, startPoint y: 343, endPoint x: 421, endPoint y: 342, distance: 107.0
click at [421, 342] on div "Dashboard Feed Tasks Notes Chat Goals Widgets Reports Programs Stats Settings H…" at bounding box center [528, 192] width 718 height 336
paste textarea "If you don’t mind sharing what the cafeteria usually has, I can help you find s…"
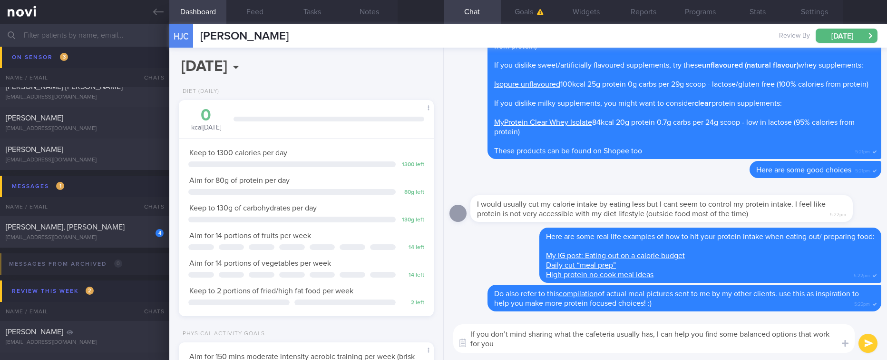
click at [597, 336] on textarea "If you don’t mind sharing what the cafeteria usually has, I can help you find s…" at bounding box center [653, 338] width 401 height 29
drag, startPoint x: 714, startPoint y: 334, endPoint x: 602, endPoint y: 334, distance: 112.2
click at [602, 334] on textarea "If you don’t mind sharing what options your workplace/home usually has, I can h…" at bounding box center [653, 338] width 401 height 29
type textarea "If you don’t mind sharing what options you usually see outside, I can help you …"
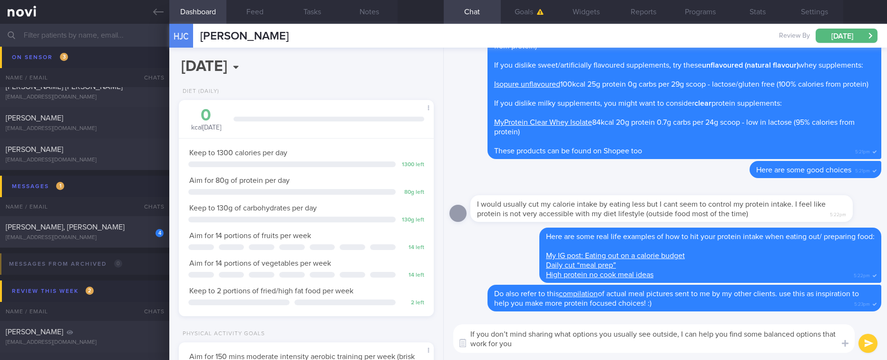
click at [592, 346] on textarea "If you don’t mind sharing what options you usually see outside, I can help you …" at bounding box center [653, 338] width 401 height 29
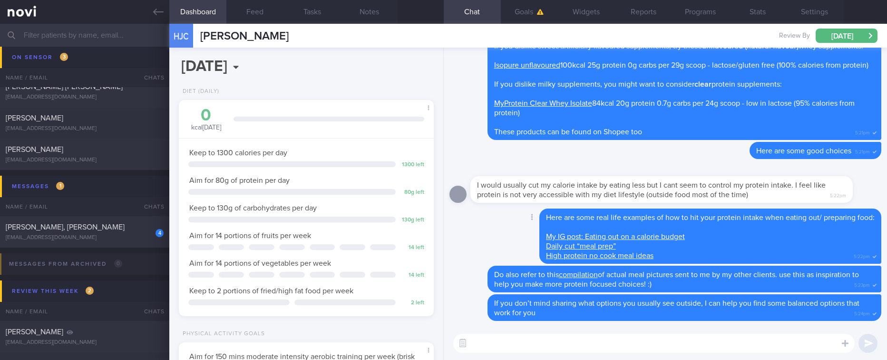
click at [641, 234] on link "My IG post: Eating out on a calorie budget" at bounding box center [615, 237] width 139 height 8
click at [564, 238] on link "My IG post: Eating out on a calorie budget" at bounding box center [615, 237] width 139 height 8
click at [588, 242] on link "Daily cut “meal prep”" at bounding box center [581, 246] width 70 height 8
click at [623, 256] on link "High protein no cook meal ideas" at bounding box center [599, 256] width 107 height 8
click at [589, 274] on link "compilation" at bounding box center [578, 275] width 39 height 8
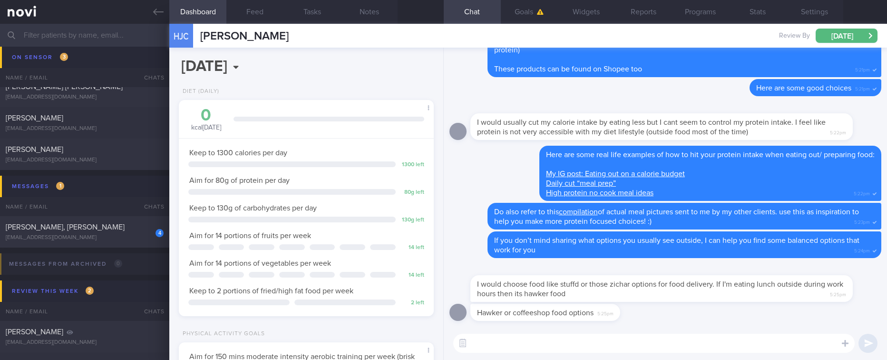
click at [563, 338] on textarea at bounding box center [653, 342] width 401 height 19
paste textarea "These are just suggestions to support your goals, not strict rules. Focus on sm…"
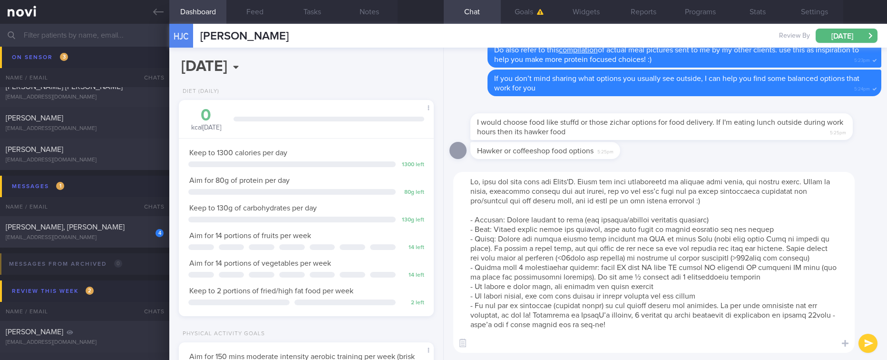
click at [594, 186] on textarea at bounding box center [653, 262] width 401 height 181
click at [791, 203] on textarea at bounding box center [653, 262] width 401 height 181
type textarea "Ok, here are some tips for Stuff'D. Remember that these are just suggestions to…"
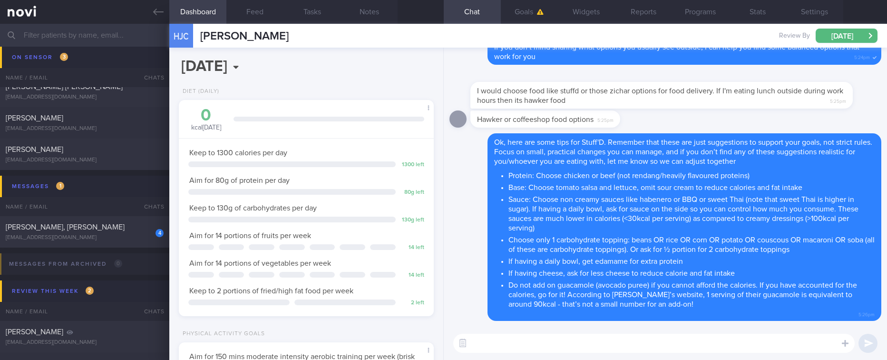
click at [649, 343] on textarea at bounding box center [653, 342] width 401 height 19
paste textarea "- ***Guzman Y Gomez - Burrito bowl grilled chicken/barramundi + extra protein, …"
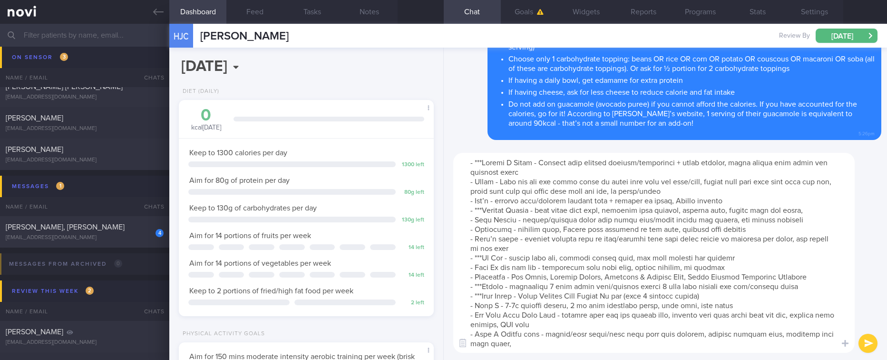
scroll to position [162, 0]
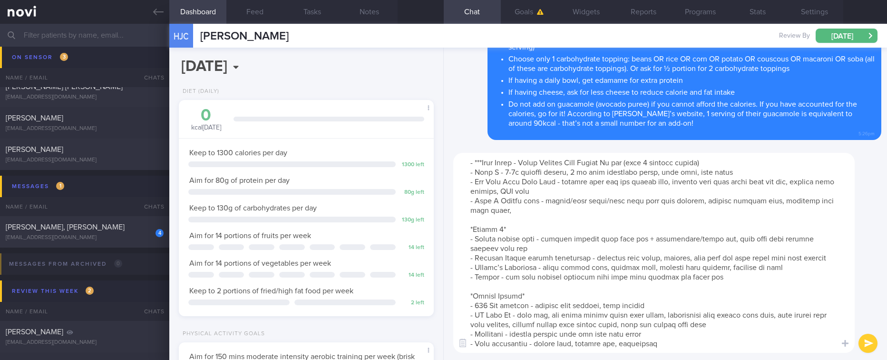
drag, startPoint x: 538, startPoint y: 276, endPoint x: 470, endPoint y: 268, distance: 68.6
click at [470, 268] on textarea at bounding box center [653, 253] width 401 height 200
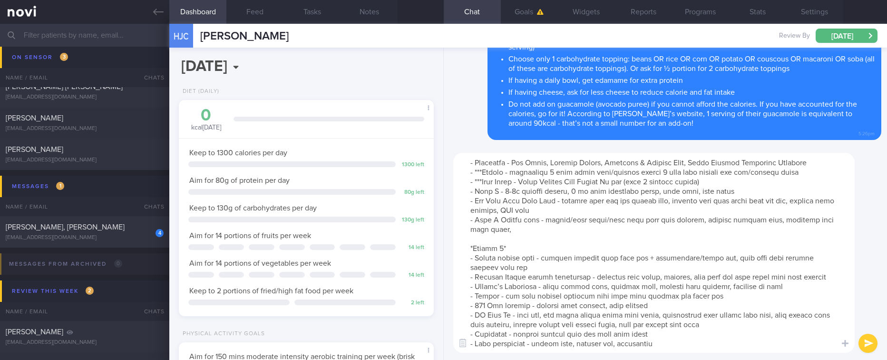
scroll to position [143, 0]
drag, startPoint x: 585, startPoint y: 248, endPoint x: 476, endPoint y: 250, distance: 109.4
click at [476, 250] on textarea at bounding box center [653, 253] width 401 height 200
drag, startPoint x: 531, startPoint y: 244, endPoint x: 468, endPoint y: 222, distance: 66.5
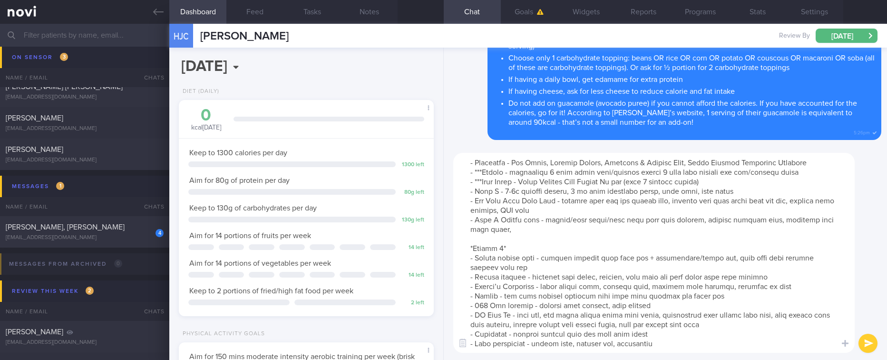
click at [468, 222] on textarea at bounding box center [653, 253] width 401 height 200
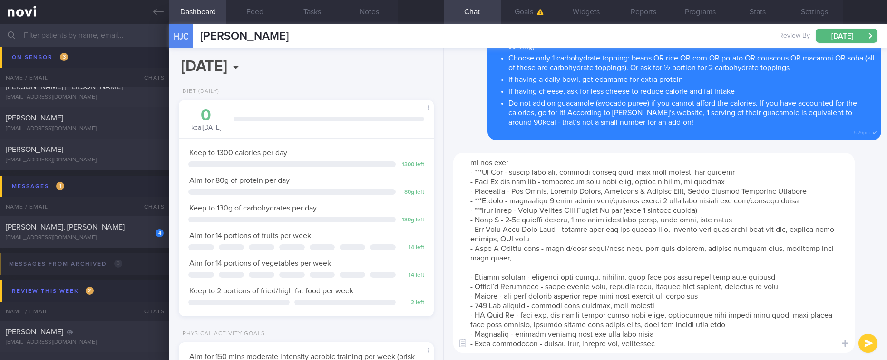
scroll to position [105, 0]
drag, startPoint x: 787, startPoint y: 257, endPoint x: 521, endPoint y: 242, distance: 265.8
click at [458, 254] on textarea at bounding box center [653, 253] width 401 height 200
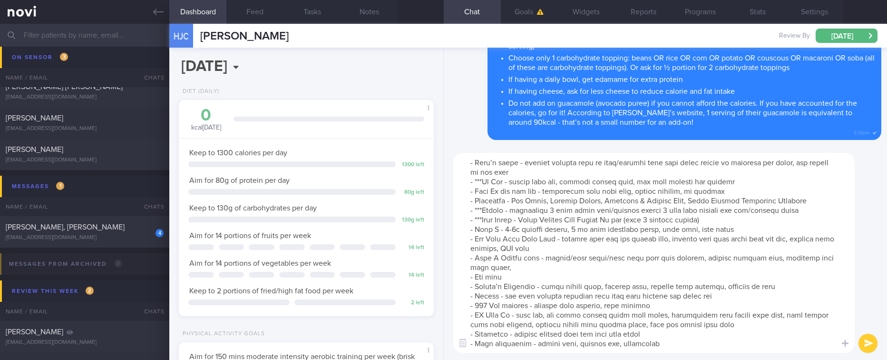
scroll to position [95, 0]
click at [538, 238] on textarea at bounding box center [653, 253] width 401 height 200
click at [542, 238] on textarea at bounding box center [653, 253] width 401 height 200
drag, startPoint x: 501, startPoint y: 240, endPoint x: 469, endPoint y: 240, distance: 31.9
click at [469, 240] on textarea at bounding box center [653, 253] width 401 height 200
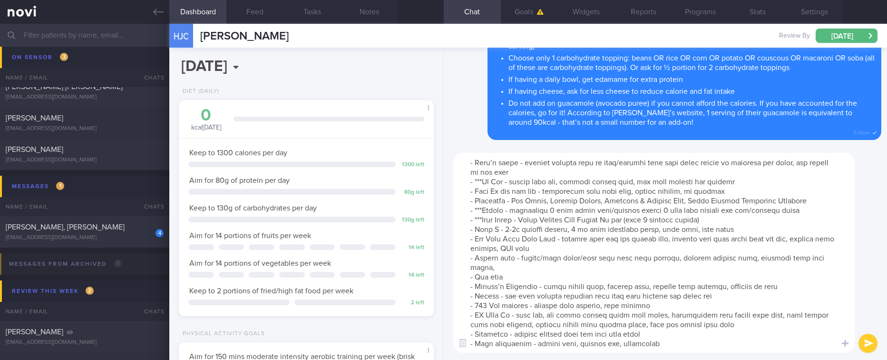
drag, startPoint x: 516, startPoint y: 296, endPoint x: 474, endPoint y: 300, distance: 42.0
click at [474, 300] on textarea at bounding box center [653, 253] width 401 height 200
type textarea "- ***Guzman Y Gomez - Burrito bowl grilled chicken/barramundi + extra protein, …"
click at [581, 341] on textarea at bounding box center [653, 253] width 401 height 200
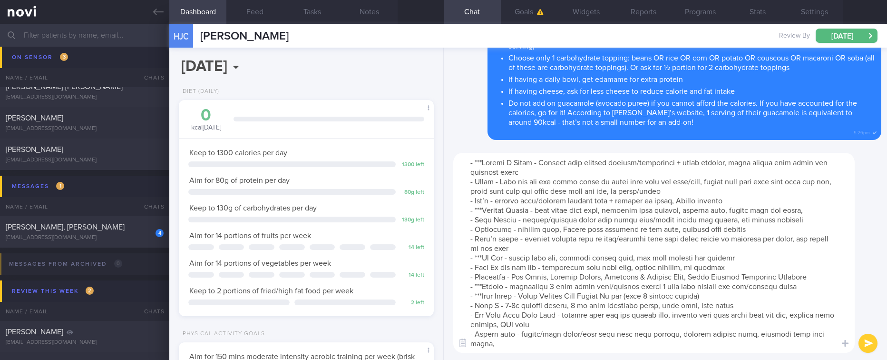
click at [630, 223] on textarea at bounding box center [653, 253] width 401 height 200
click at [604, 220] on textarea at bounding box center [653, 253] width 401 height 200
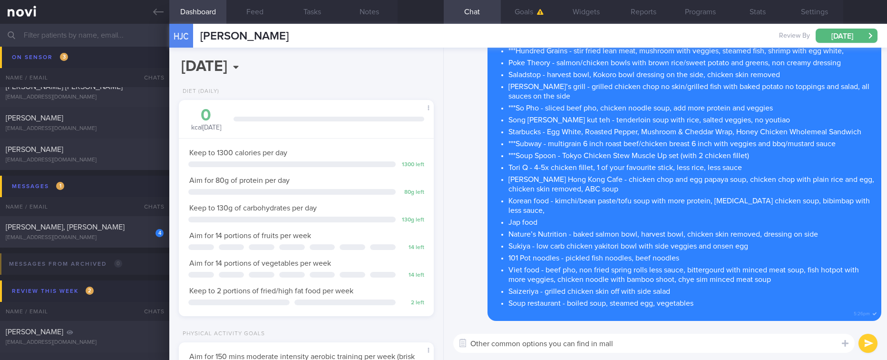
type textarea "Other common options you can find in malls"
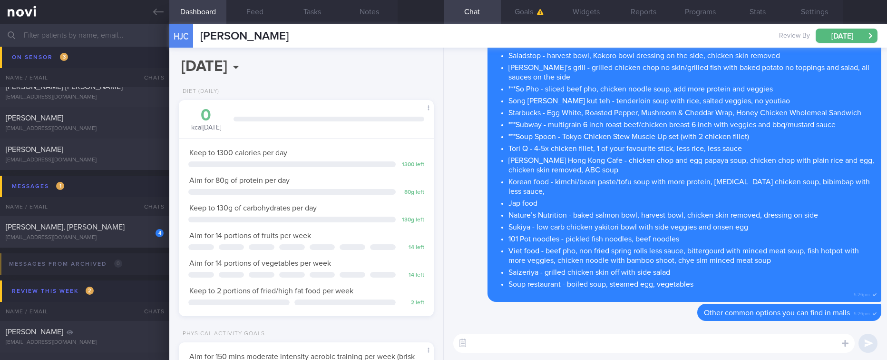
click at [570, 342] on textarea at bounding box center [653, 342] width 401 height 19
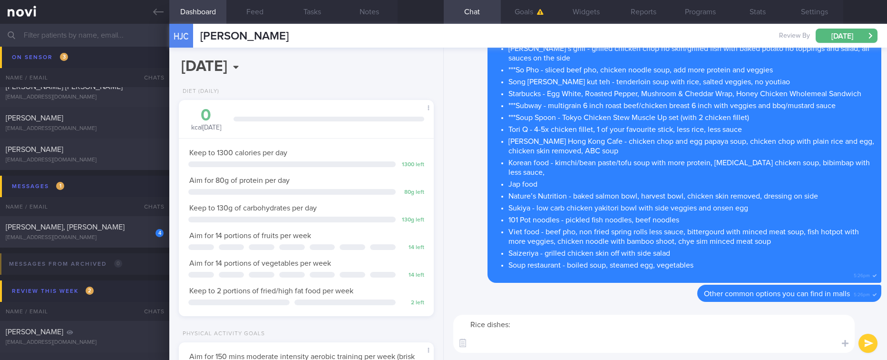
paste textarea "- Thunder tea rice (with less rice, more veg and tofu, skip peanuts if able to)…"
type textarea "Rice dishes: - Thunder tea rice (with less rice, more veg and tofu, skip peanut…"
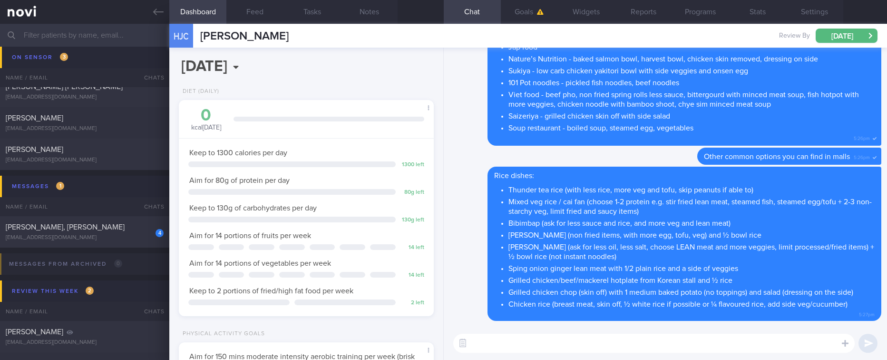
click at [554, 337] on textarea at bounding box center [653, 342] width 401 height 19
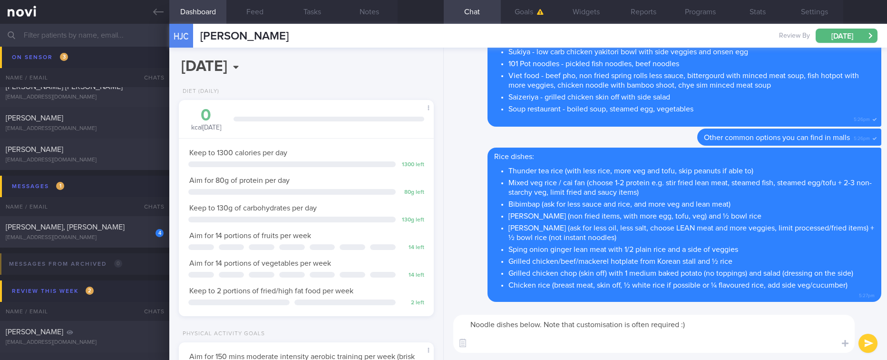
paste textarea "- Sliced fish soup - Yong tau foo clear soup non fried items with more egg, tof…"
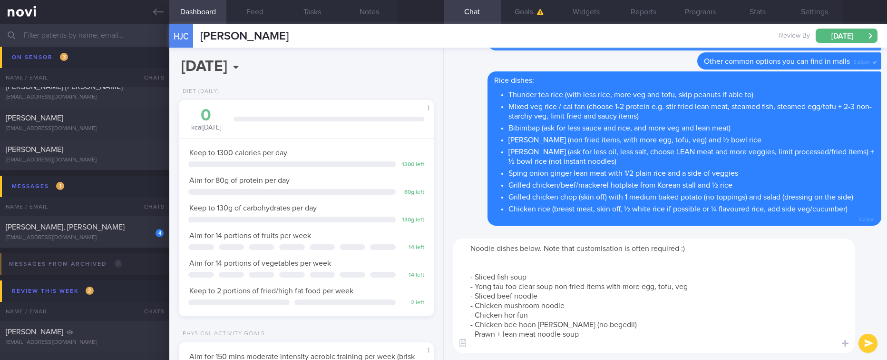
click at [619, 248] on textarea "Noodle dishes below. Note that customisation is often required :) - Sliced fish…" at bounding box center [653, 295] width 401 height 114
click at [622, 247] on textarea "Noodle dishes below. Note that customisation is often required :) - Sliced fish…" at bounding box center [653, 295] width 401 height 114
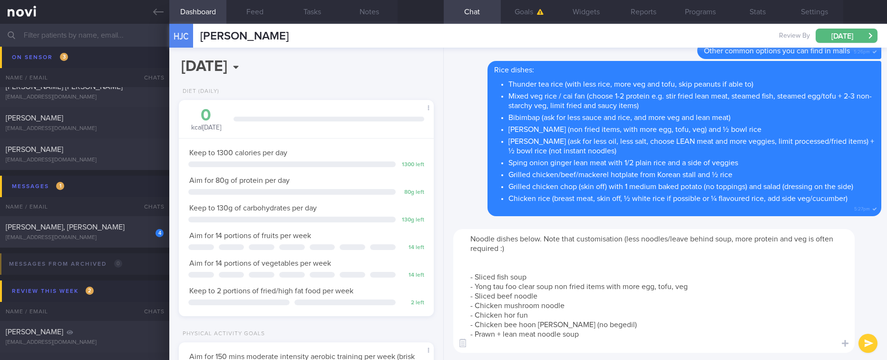
type textarea "Noodle dishes below. Note that customisation (less noodles/leave behind soup, m…"
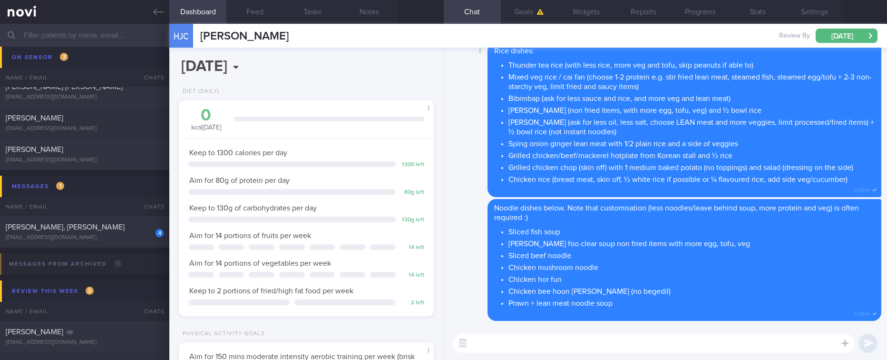
click at [460, 146] on div "Delete Rice dishes: Thunder tea rice (with less rice, more veg and tofu, skip p…" at bounding box center [665, 119] width 432 height 155
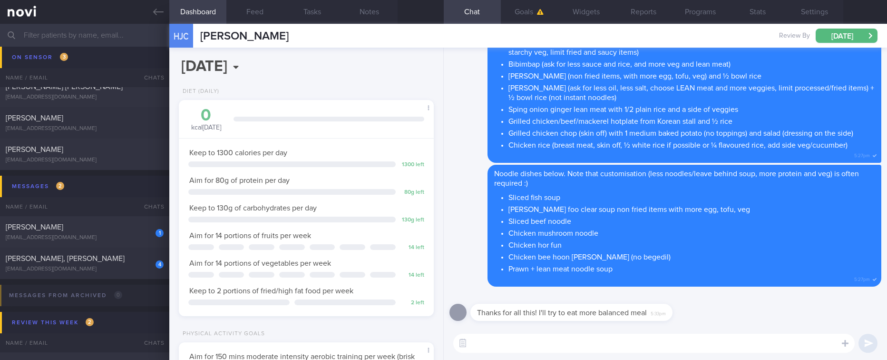
click at [725, 302] on div "Thanks for all this! I'll try to eat more balanced meal 5:33pm" at bounding box center [665, 309] width 432 height 34
click at [682, 340] on textarea at bounding box center [653, 342] width 401 height 19
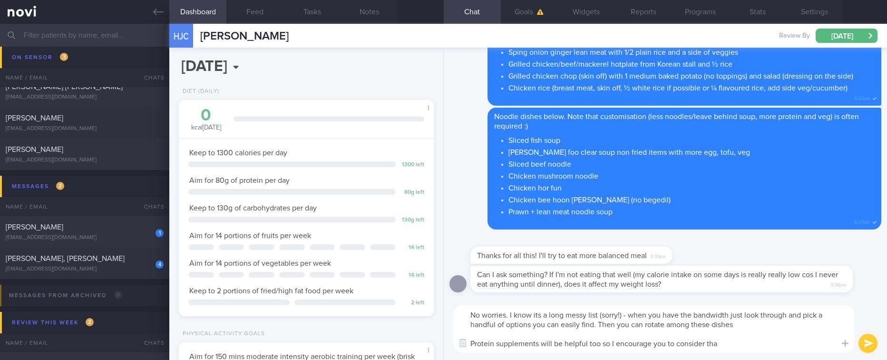
type textarea "No worries. I know its a long messy list (sorry!) - when you have the bandwidth…"
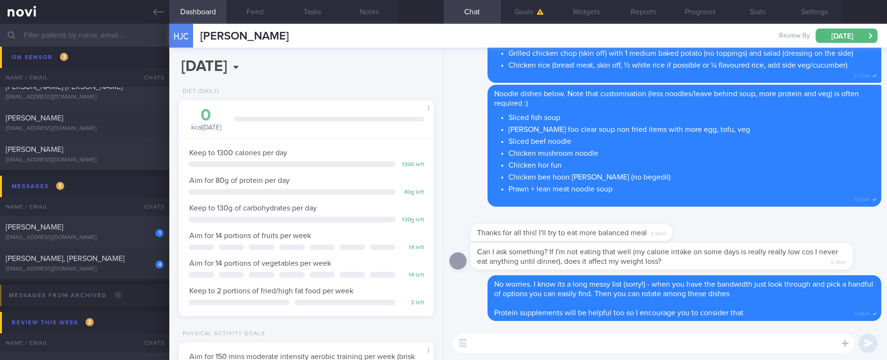
drag, startPoint x: 693, startPoint y: 262, endPoint x: 765, endPoint y: 261, distance: 72.3
click at [765, 261] on div "Can I ask something? If I'm not eating that well (my calorie intake on some day…" at bounding box center [661, 256] width 382 height 27
click at [753, 262] on div "Can I ask something? If I'm not eating that well (my calorie intake on some day…" at bounding box center [661, 256] width 382 height 27
drag, startPoint x: 708, startPoint y: 262, endPoint x: 800, endPoint y: 262, distance: 91.8
click at [796, 262] on div "Can I ask something? If I'm not eating that well (my calorie intake on some day…" at bounding box center [675, 256] width 411 height 27
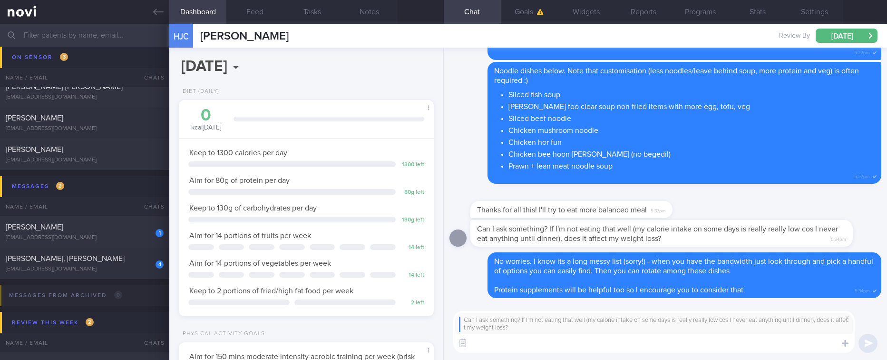
click at [663, 345] on textarea at bounding box center [653, 342] width 401 height 19
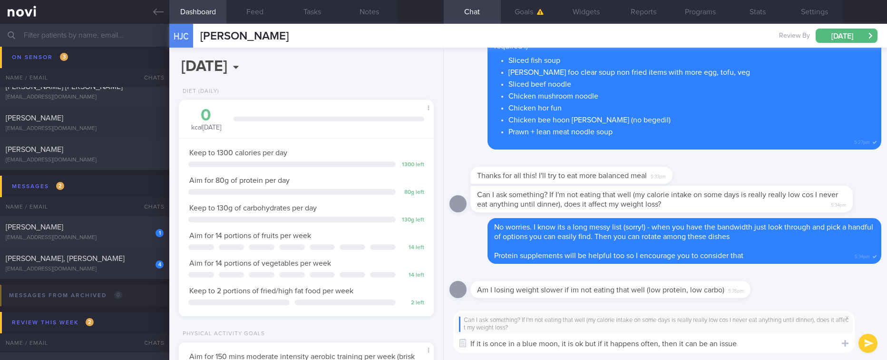
click at [759, 345] on textarea "If it is once in a blue moon, it is ok but if it happens often, then it can be …" at bounding box center [653, 342] width 401 height 19
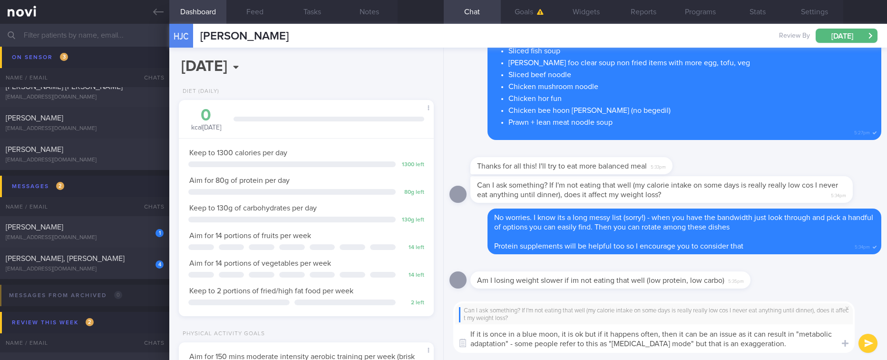
paste textarea "Metabolic adaptation - As a survival mechanism, the body adjusts metabolism in …"
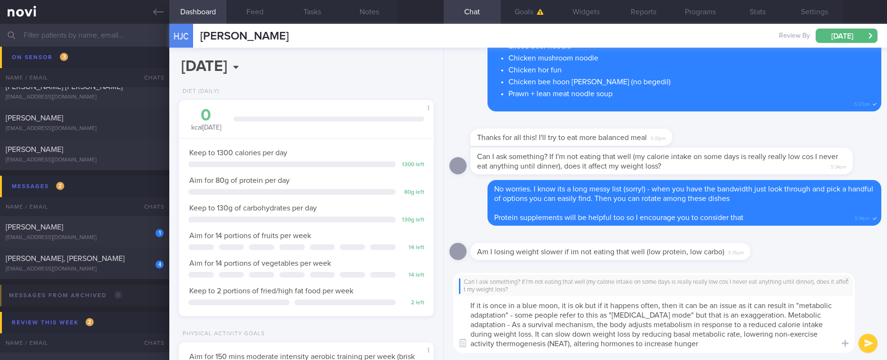
drag, startPoint x: 843, startPoint y: 313, endPoint x: 829, endPoint y: 318, distance: 15.0
click at [829, 318] on textarea "If it is once in a blue moon, it is ok but if it happens often, then it can be …" at bounding box center [653, 323] width 401 height 57
click at [839, 318] on textarea "If it is once in a blue moon, it is ok but if it happens often, then it can be …" at bounding box center [653, 323] width 401 height 57
click at [583, 321] on textarea "If it is once in a blue moon, it is ok but if it happens often, then it can be …" at bounding box center [653, 323] width 401 height 57
click at [730, 348] on textarea "If it is once in a blue moon, it is ok but if it happens often, then it can be …" at bounding box center [653, 323] width 401 height 57
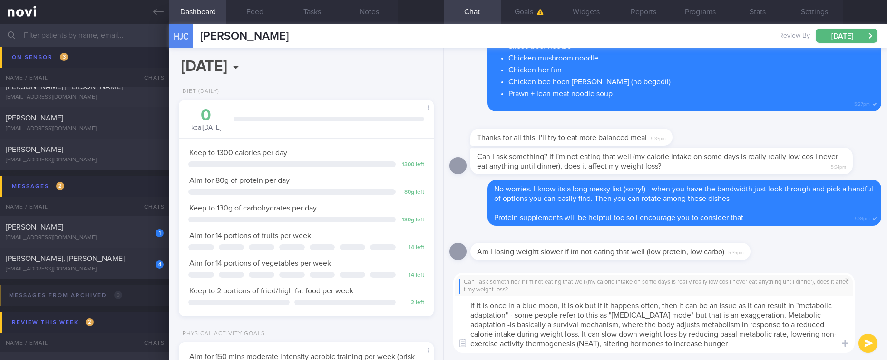
click at [743, 346] on textarea "If it is once in a blue moon, it is ok but if it happens often, then it can be …" at bounding box center [653, 323] width 401 height 57
click at [574, 344] on textarea "If it is once in a blue moon, it is ok but if it happens often, then it can be …" at bounding box center [653, 323] width 401 height 57
type textarea "If it is once in a blue moon, it is ok but if it happens often, then it can be …"
click at [751, 338] on textarea "If it is once in a blue moon, it is ok but if it happens often, then it can be …" at bounding box center [653, 323] width 401 height 57
click at [763, 348] on textarea "If it is once in a blue moon, it is ok but if it happens often, then it can be …" at bounding box center [653, 323] width 401 height 57
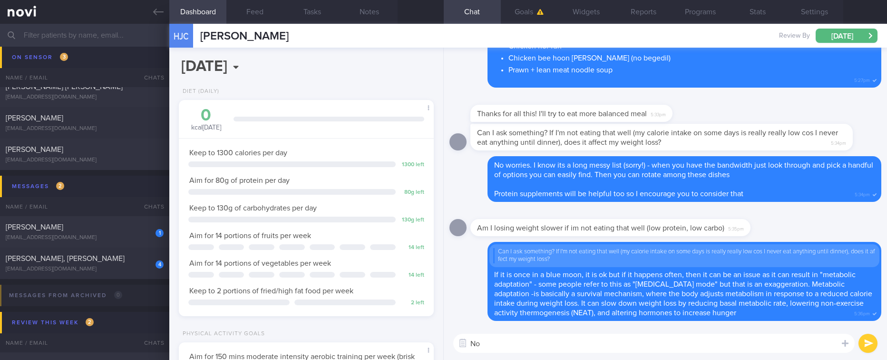
type textarea "N"
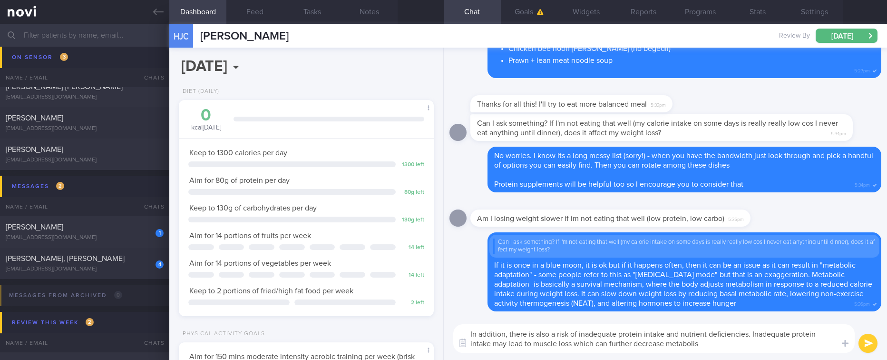
type textarea "In addition, there is also a risk of inadequate protein intake and nutrient def…"
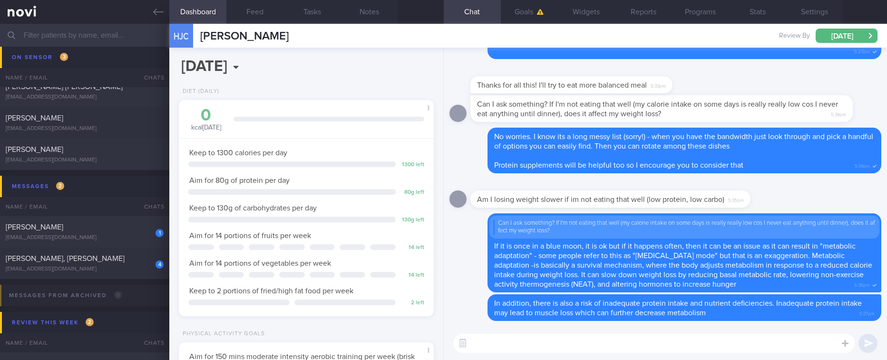
click at [568, 352] on textarea at bounding box center [653, 342] width 401 height 19
type textarea "Hence it is wise to keep calorie intake controlled, but not too low. E.g. 1000-…"
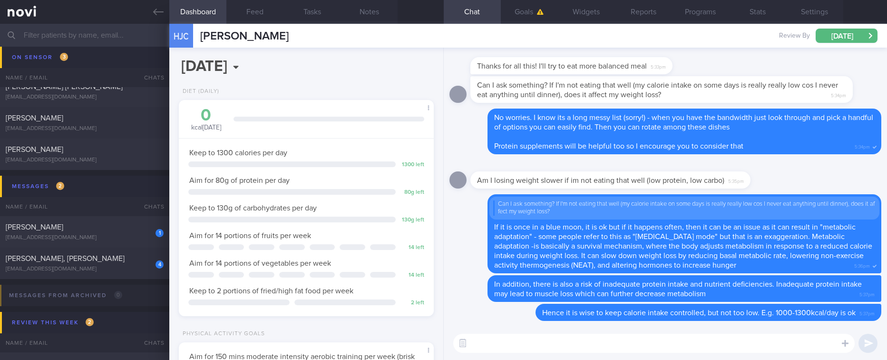
click at [629, 351] on textarea at bounding box center [653, 342] width 401 height 19
click at [630, 340] on textarea at bounding box center [653, 342] width 401 height 19
type textarea "N"
type textarea "P"
type textarea "C"
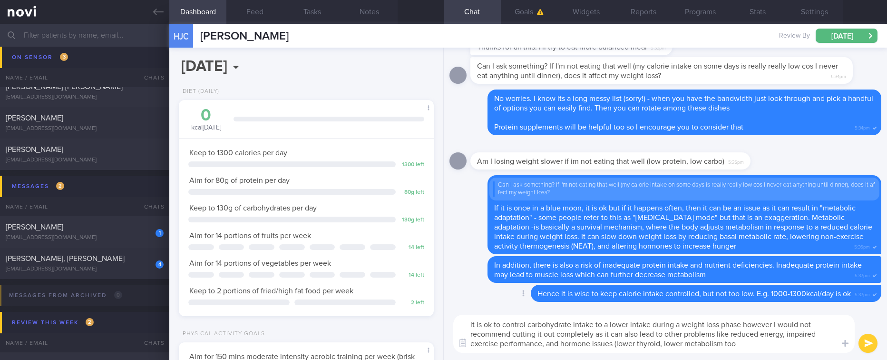
type textarea "it is ok to control carbohydrate intake to a lower intake during a weight loss …"
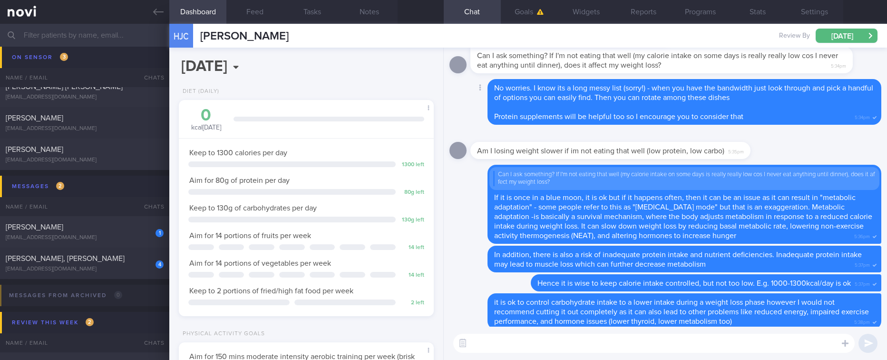
scroll to position [0, 0]
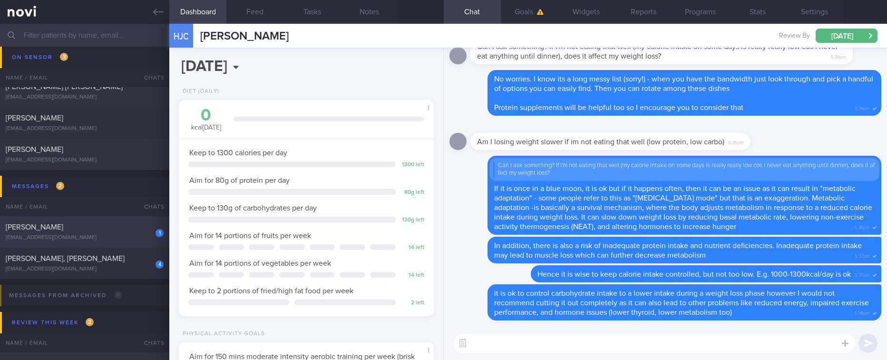
click at [13, 224] on span "Gurdev Singh" at bounding box center [35, 227] width 58 height 8
type input "Tracked. whatsapp"
select select "3"
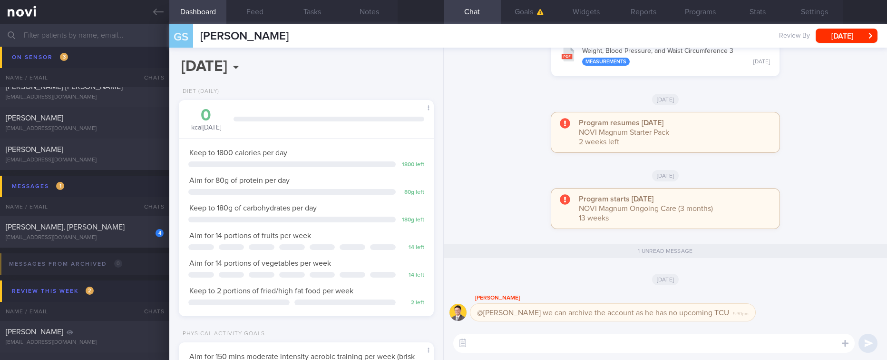
click at [530, 343] on textarea at bounding box center [653, 342] width 401 height 19
paste textarea "as I haven't heard from you in a while, I will be archiving your account shortl…"
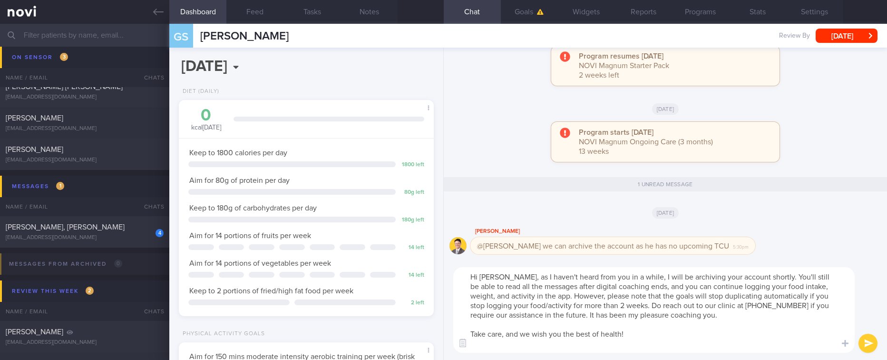
click at [532, 277] on textarea "Hi Mr Gurdev, as I haven't heard from you in a while, I will be archiving your …" at bounding box center [653, 310] width 401 height 86
type textarea "Hi Mr Gurdev, as we haven't heard from you in a while, I will be archiving your…"
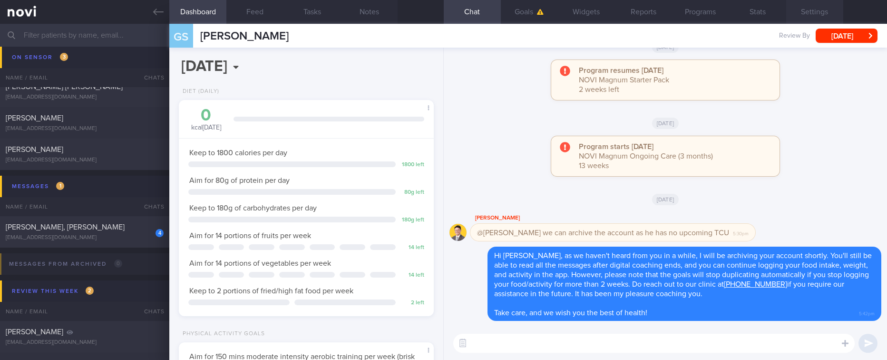
click at [803, 19] on button "Settings" at bounding box center [814, 12] width 57 height 24
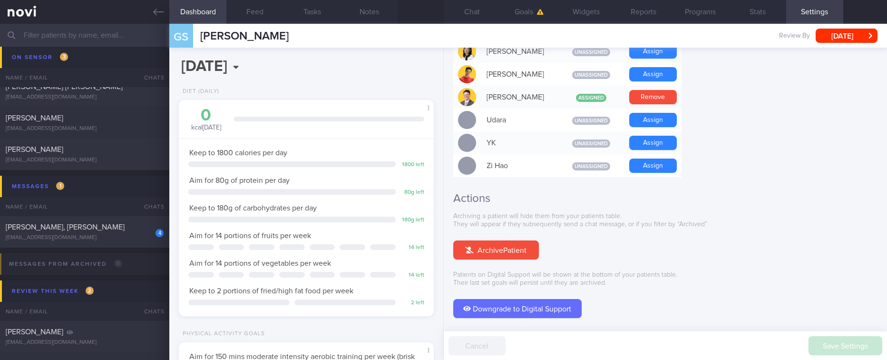
scroll to position [892, 0]
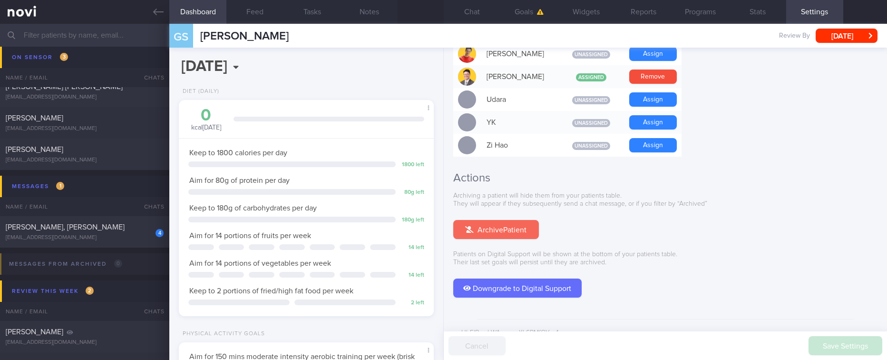
click at [507, 220] on button "Archive Patient" at bounding box center [496, 229] width 86 height 19
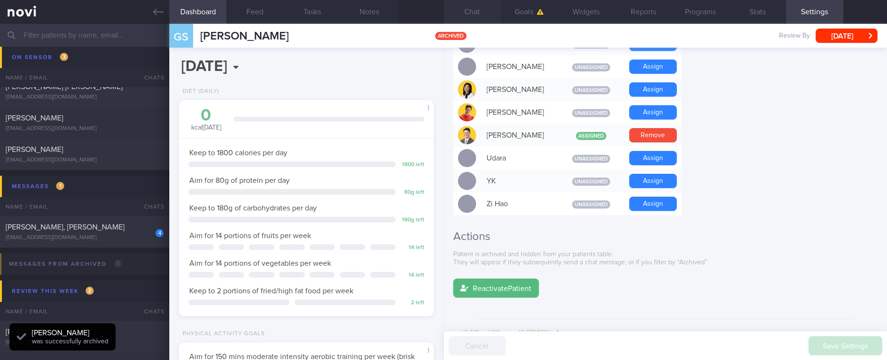
scroll to position [115, 231]
click at [481, 12] on button "Chat" at bounding box center [472, 12] width 57 height 24
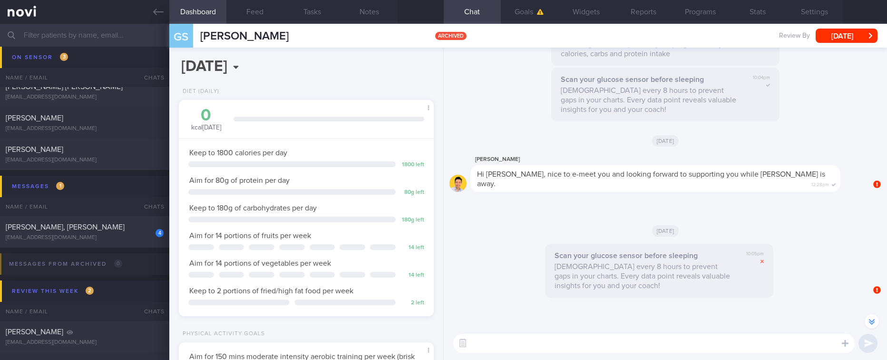
scroll to position [-713, 0]
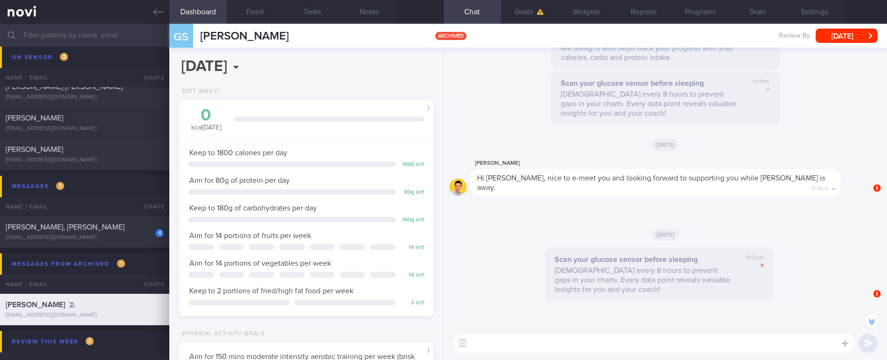
select select "9"
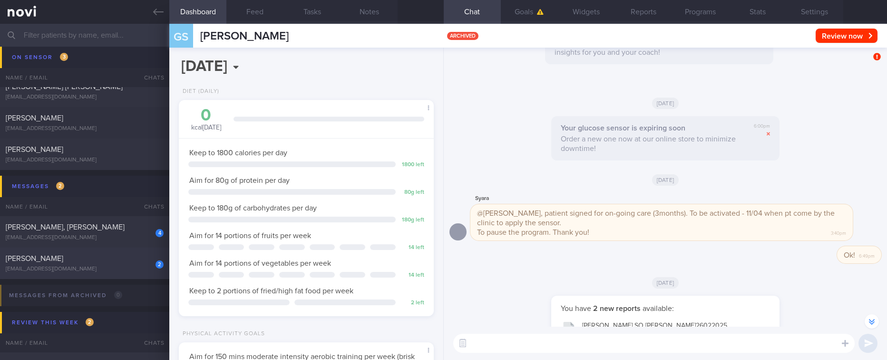
scroll to position [-285, 0]
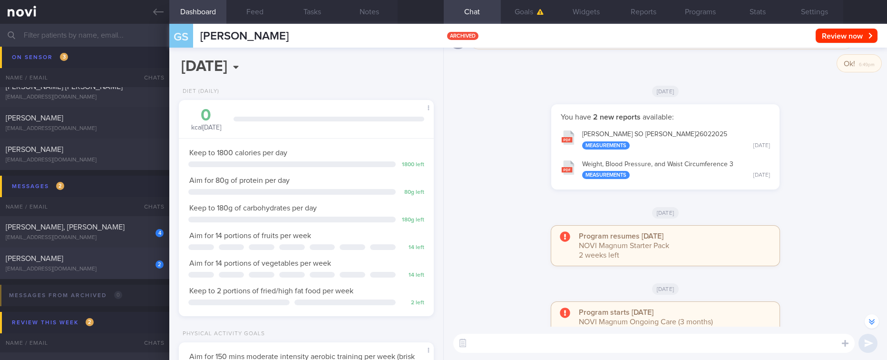
click at [113, 257] on div "Hyun Jung Choi" at bounding box center [84, 259] width 156 height 10
type input "Tracked"
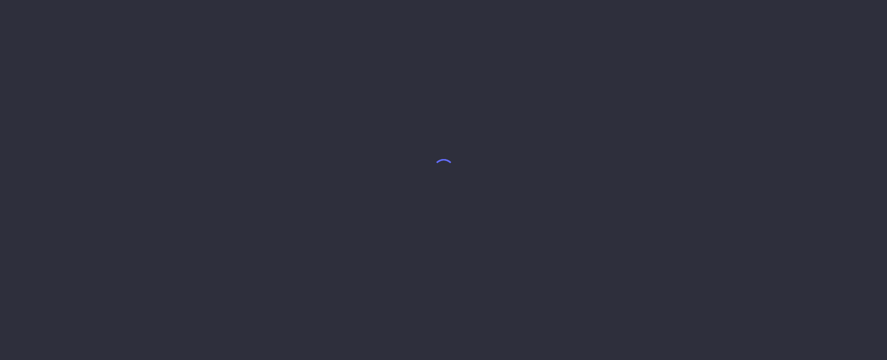
select select "7"
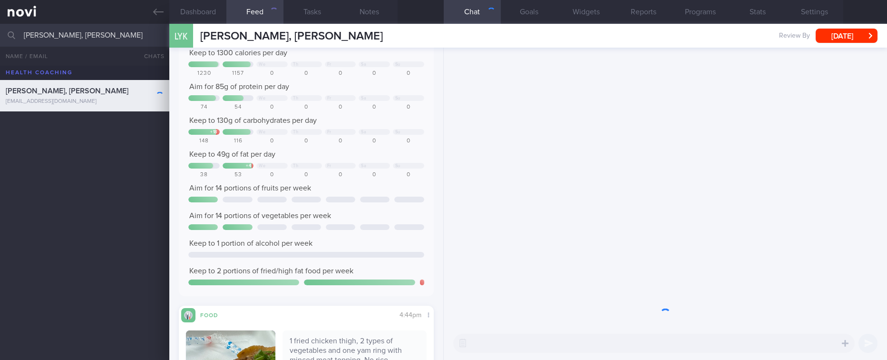
scroll to position [285, 0]
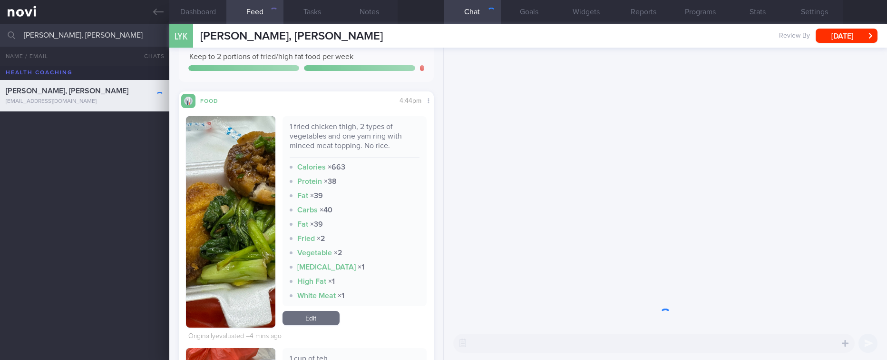
click at [222, 271] on button "button" at bounding box center [230, 221] width 89 height 211
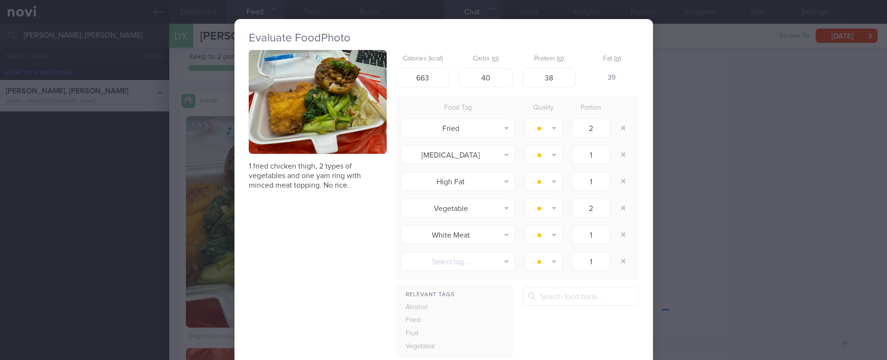
click at [347, 115] on img "button" at bounding box center [318, 102] width 138 height 104
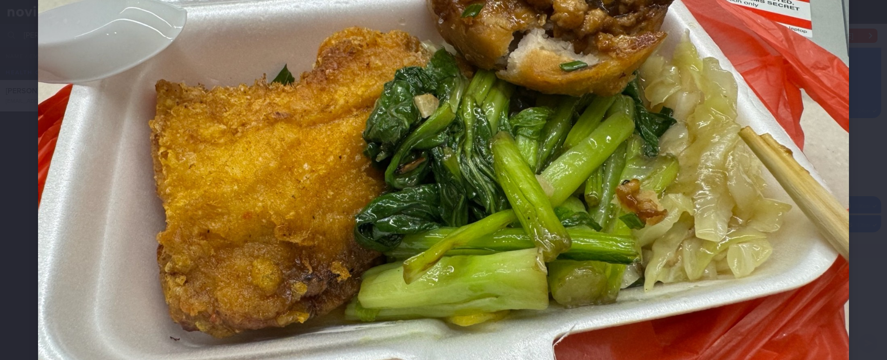
scroll to position [214, 0]
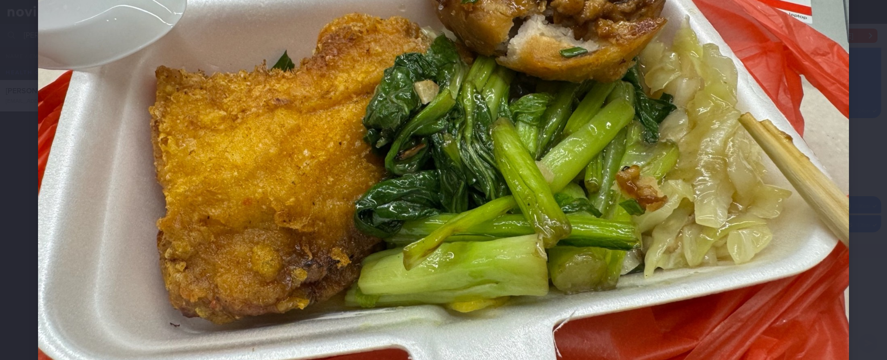
click at [852, 118] on div at bounding box center [443, 128] width 887 height 684
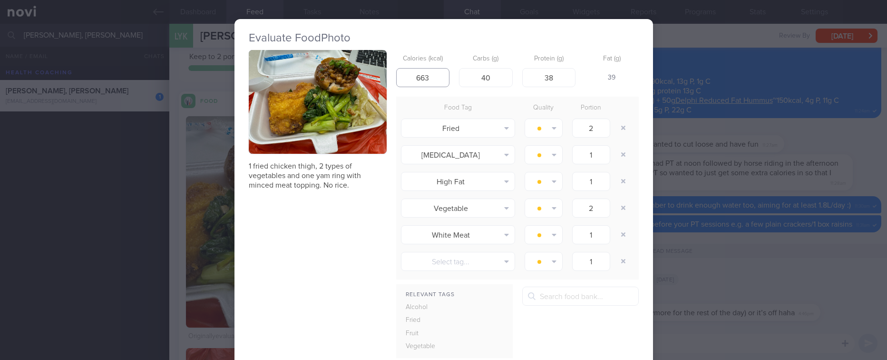
drag, startPoint x: 424, startPoint y: 74, endPoint x: 374, endPoint y: 78, distance: 50.1
click at [374, 78] on div "1 fried chicken thigh, 2 types of vegetables and one yam ring with minced meat …" at bounding box center [444, 247] width 390 height 394
click at [713, 132] on div "Evaluate Food Photo 1 fried chicken thigh, 2 types of vegetables and one yam ri…" at bounding box center [443, 180] width 887 height 360
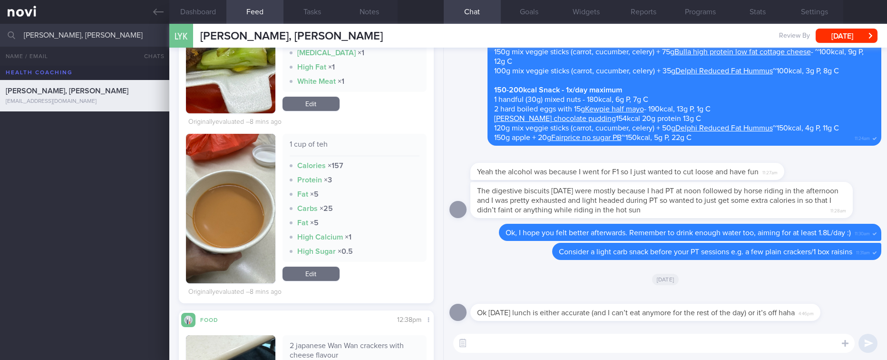
scroll to position [285, 0]
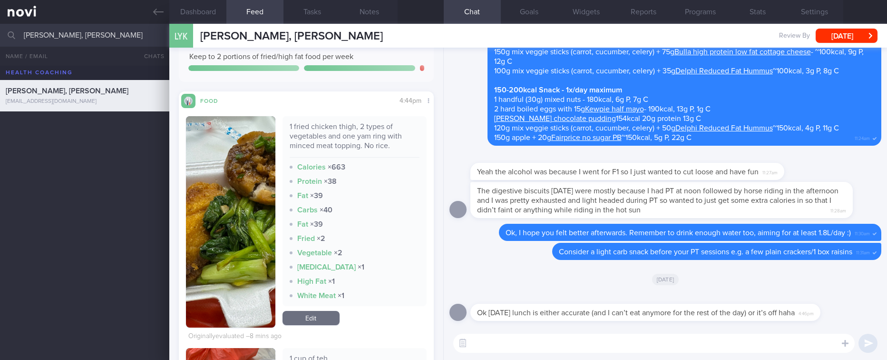
click at [517, 352] on div "​ ​" at bounding box center [665, 342] width 443 height 33
click at [520, 348] on textarea at bounding box center [653, 342] width 401 height 19
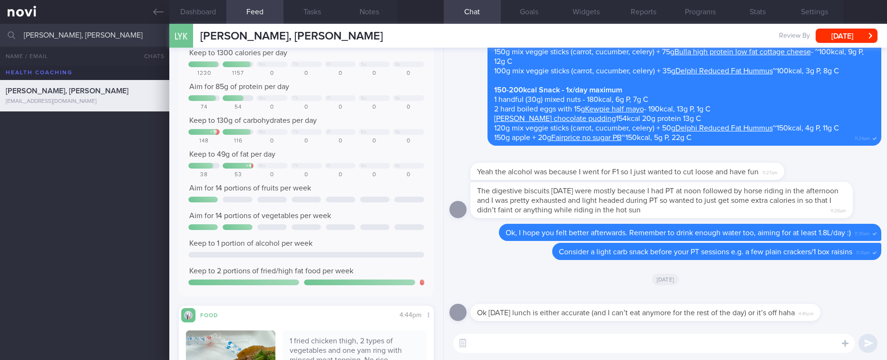
scroll to position [0, 0]
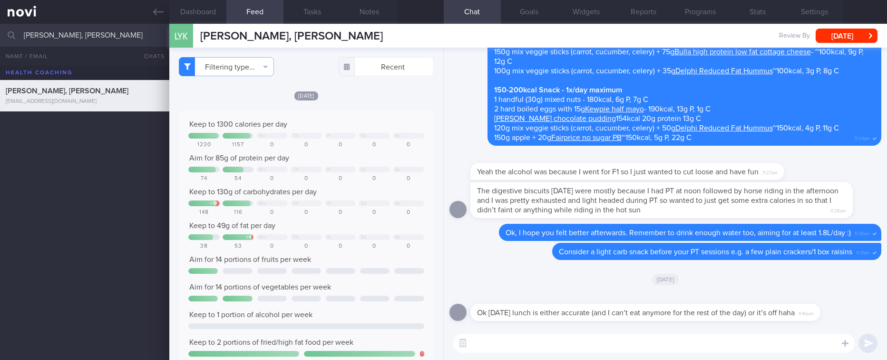
click at [503, 339] on textarea at bounding box center [653, 342] width 401 height 19
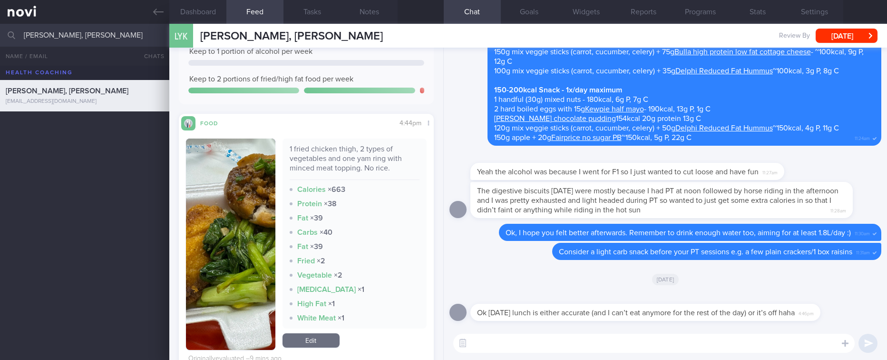
scroll to position [285, 0]
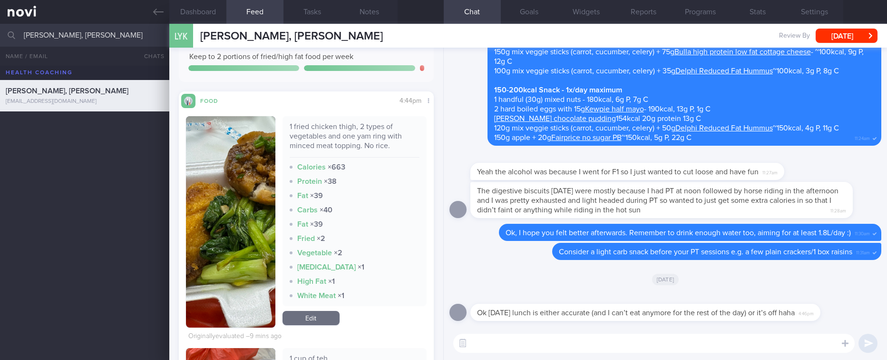
click at [233, 242] on button "button" at bounding box center [230, 221] width 89 height 211
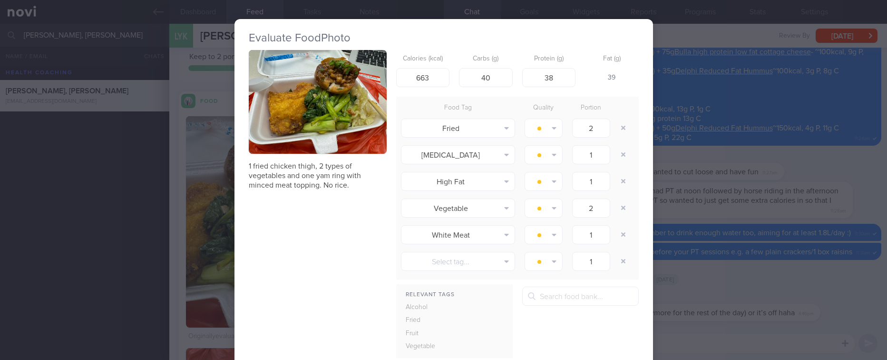
click at [306, 103] on button "button" at bounding box center [318, 102] width 138 height 104
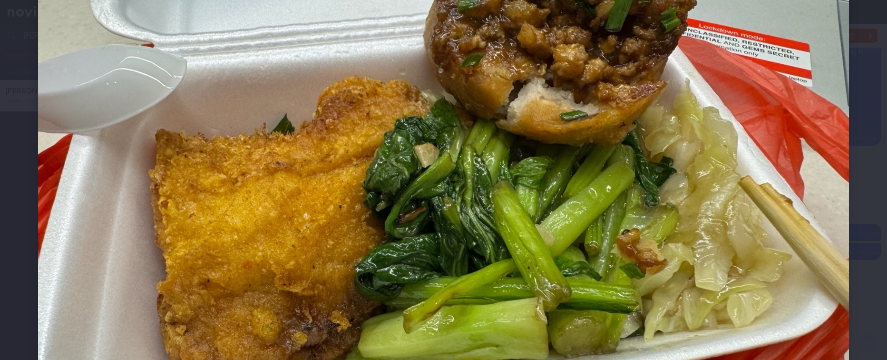
scroll to position [214, 0]
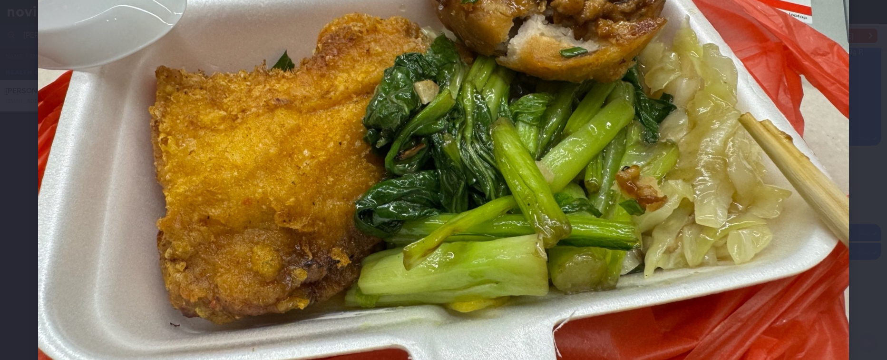
click at [783, 214] on img at bounding box center [443, 128] width 811 height 608
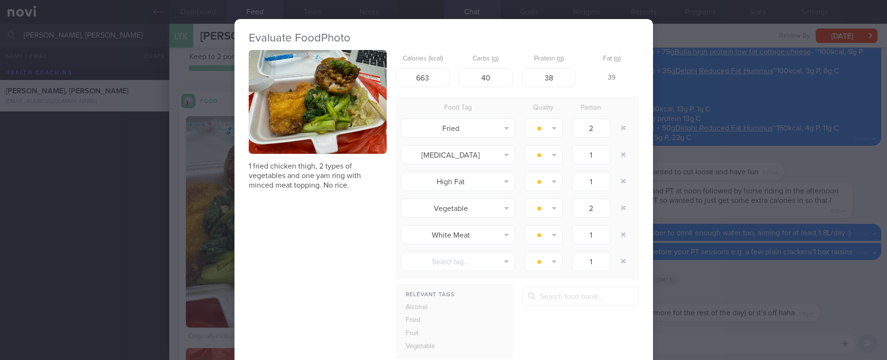
click at [690, 319] on div "Evaluate Food Photo 1 fried chicken thigh, 2 types of vegetables and one yam ri…" at bounding box center [443, 180] width 887 height 360
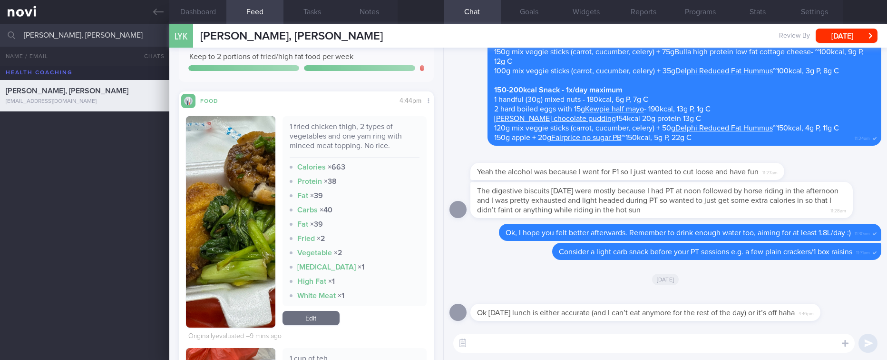
click at [574, 347] on textarea at bounding box center [653, 342] width 401 height 19
click at [224, 235] on button "button" at bounding box center [230, 221] width 89 height 211
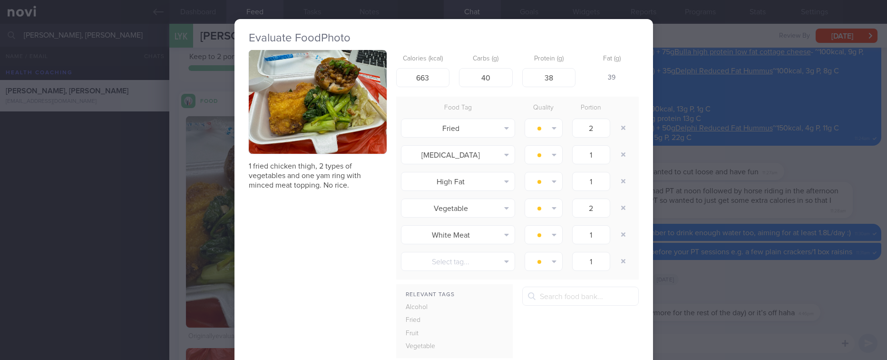
click at [286, 138] on button "button" at bounding box center [318, 102] width 138 height 104
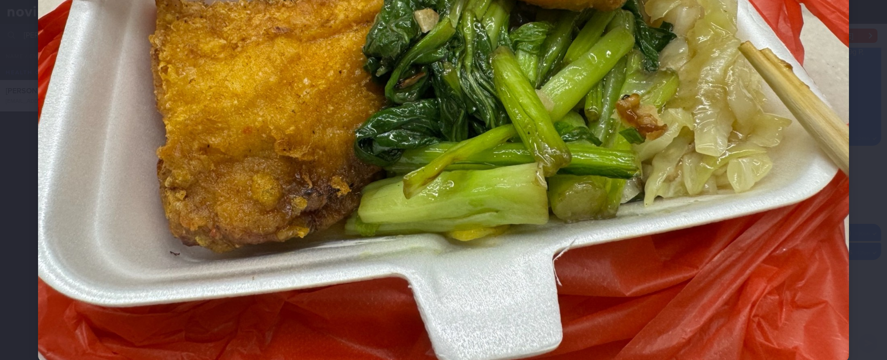
scroll to position [143, 0]
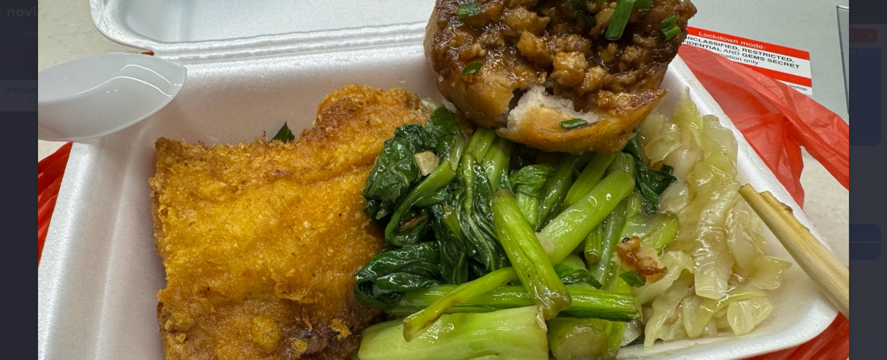
click at [728, 231] on img at bounding box center [443, 199] width 811 height 608
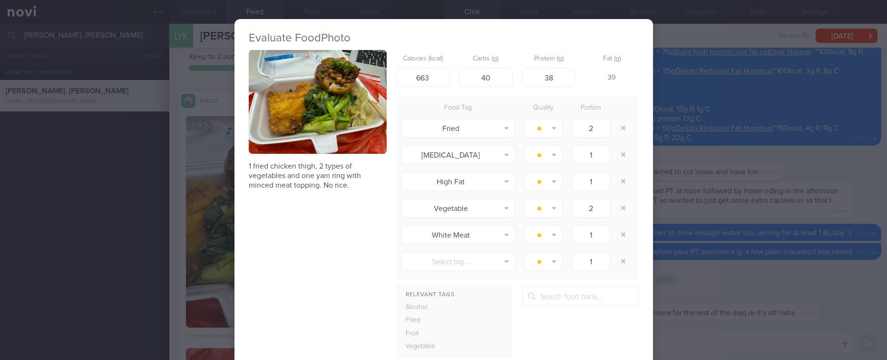
drag, startPoint x: 772, startPoint y: 232, endPoint x: 644, endPoint y: 329, distance: 160.7
click at [773, 233] on div "Evaluate Food Photo 1 fried chicken thigh, 2 types of vegetables and one yam ri…" at bounding box center [443, 180] width 887 height 360
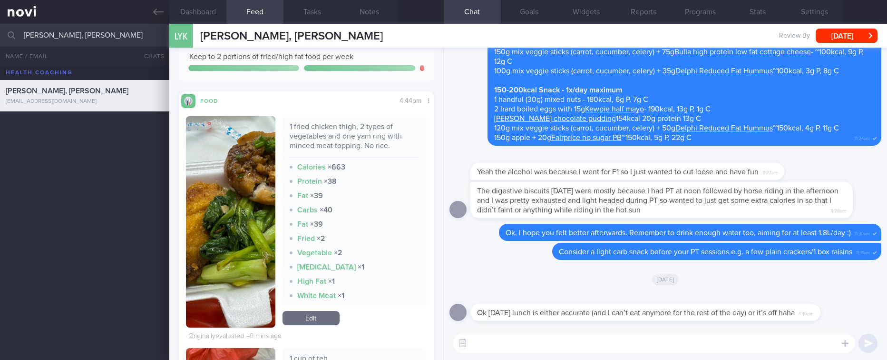
click at [620, 341] on textarea at bounding box center [653, 342] width 401 height 19
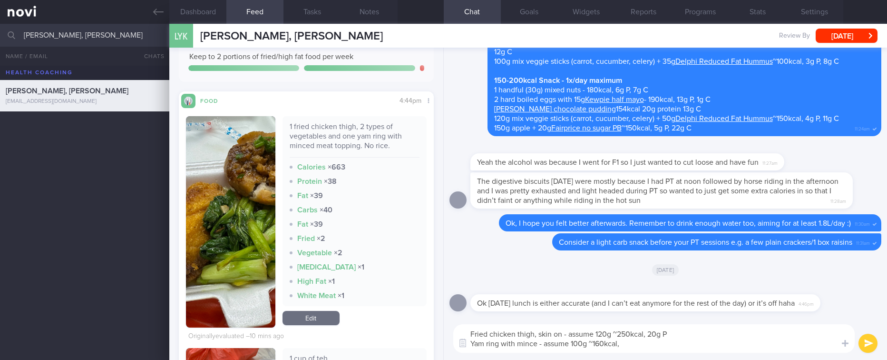
click at [222, 207] on button "button" at bounding box center [230, 221] width 89 height 211
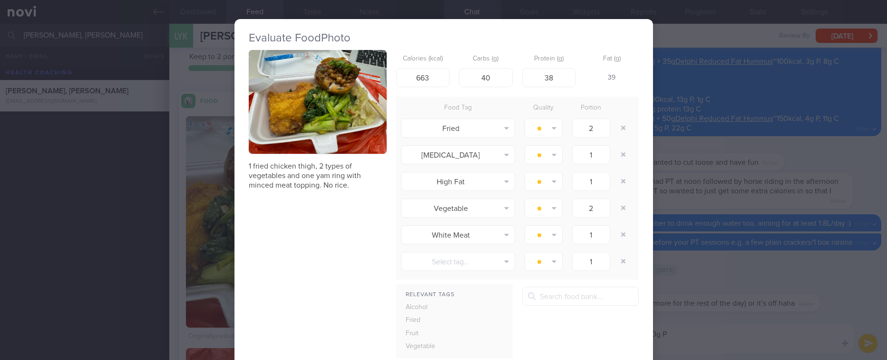
click at [322, 116] on button "button" at bounding box center [318, 102] width 138 height 104
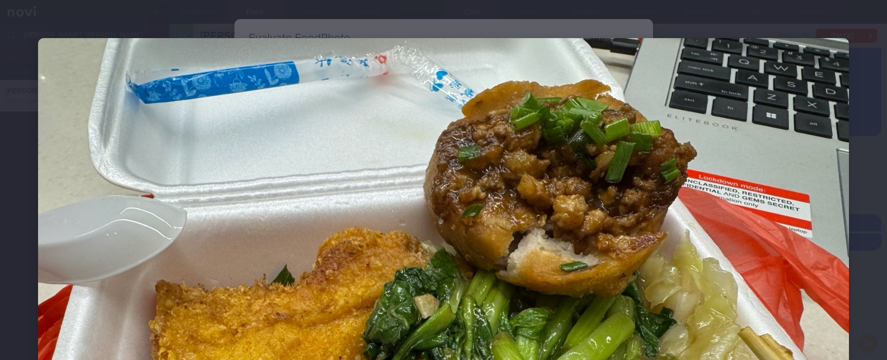
click at [786, 206] on img at bounding box center [443, 342] width 811 height 608
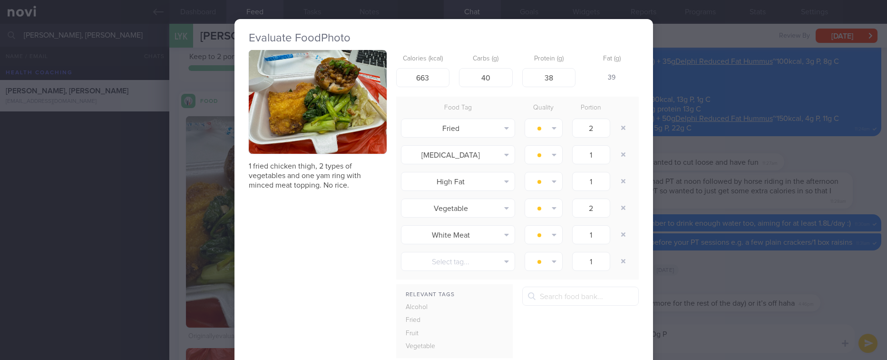
click at [789, 233] on div "Evaluate Food Photo 1 fried chicken thigh, 2 types of vegetables and one yam ri…" at bounding box center [443, 180] width 887 height 360
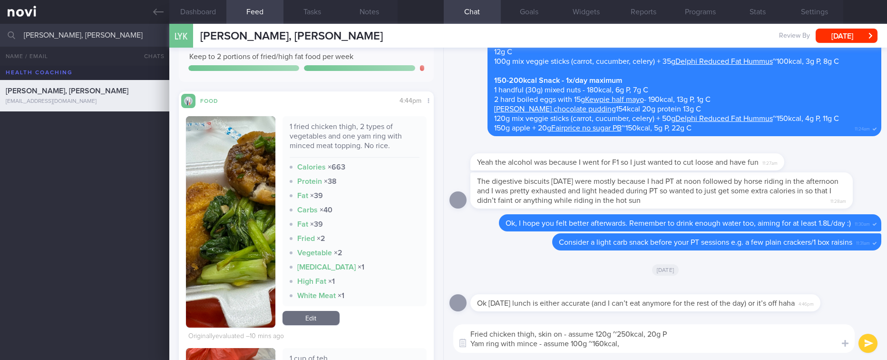
click at [681, 355] on div "Fried chicken thigh, skin on - assume 120g ~250kcal, 20g P Yam ring with mince …" at bounding box center [665, 338] width 443 height 43
click at [678, 350] on textarea "Fried chicken thigh, skin on - assume 120g ~250kcal, 20g P Yam ring with mince …" at bounding box center [653, 338] width 401 height 29
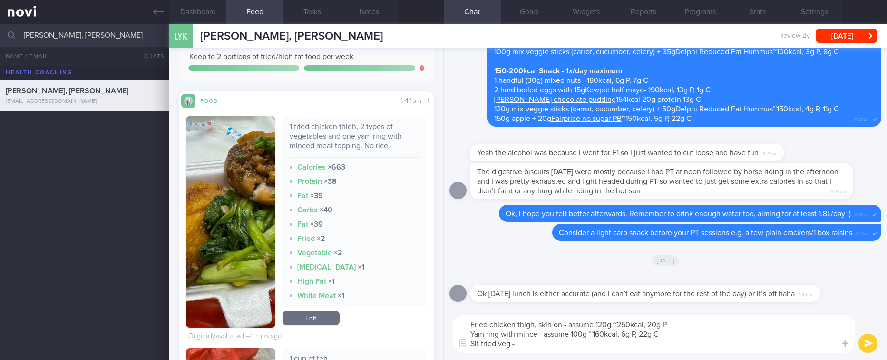
click at [481, 347] on textarea "Fried chicken thigh, skin on - assume 120g ~250kcal, 20g P Yam ring with mince …" at bounding box center [653, 333] width 401 height 38
click at [255, 244] on button "button" at bounding box center [230, 221] width 89 height 211
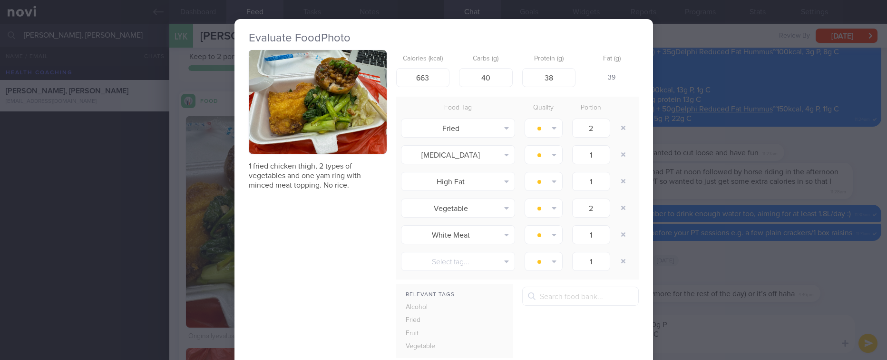
click at [328, 100] on button "button" at bounding box center [318, 102] width 138 height 104
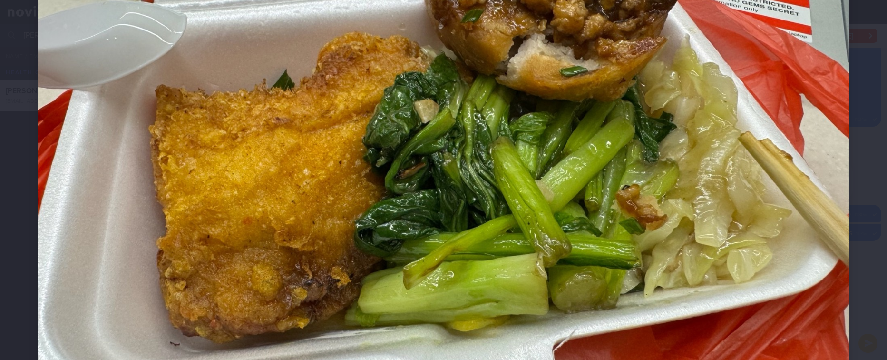
scroll to position [285, 0]
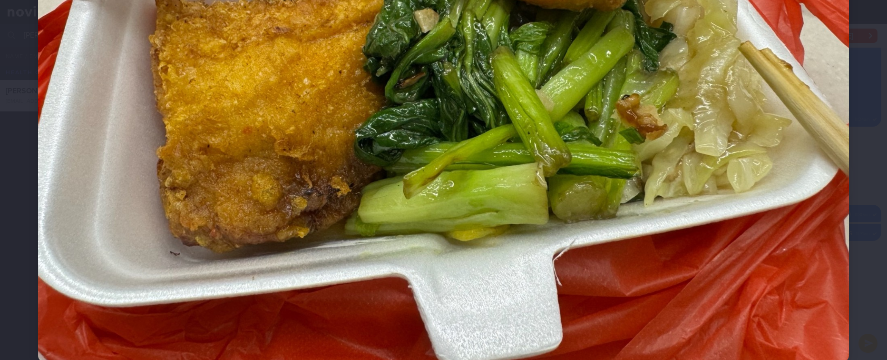
click at [798, 229] on img at bounding box center [443, 57] width 811 height 608
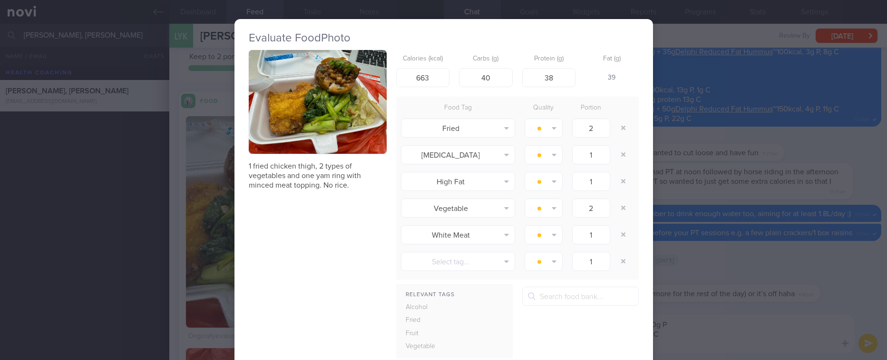
click at [787, 262] on div "Evaluate Food Photo 1 fried chicken thigh, 2 types of vegetables and one yam ri…" at bounding box center [443, 180] width 887 height 360
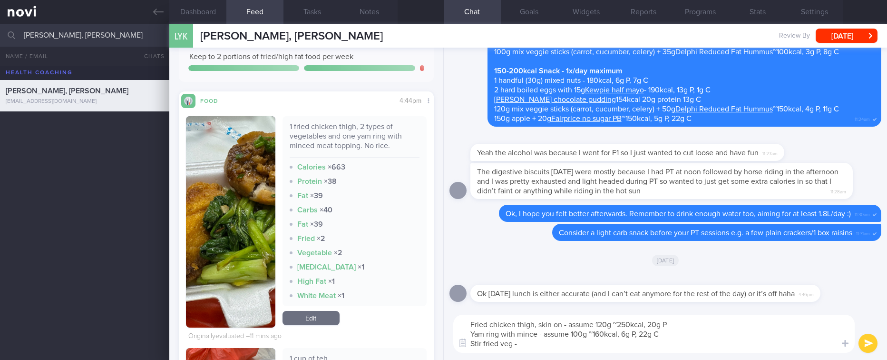
click at [575, 353] on div "Fried chicken thigh, skin on - assume 120g ~250kcal, 20g P Yam ring with mince …" at bounding box center [665, 333] width 443 height 52
click at [568, 351] on textarea "Fried chicken thigh, skin on - assume 120g ~250kcal, 20g P Yam ring with mince …" at bounding box center [653, 333] width 401 height 38
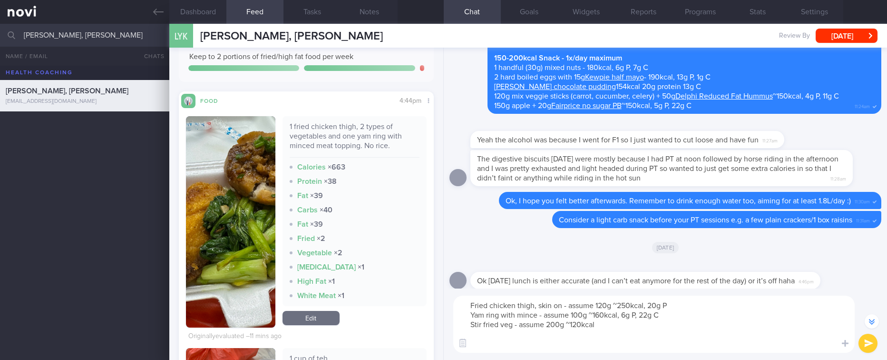
scroll to position [-16, 0]
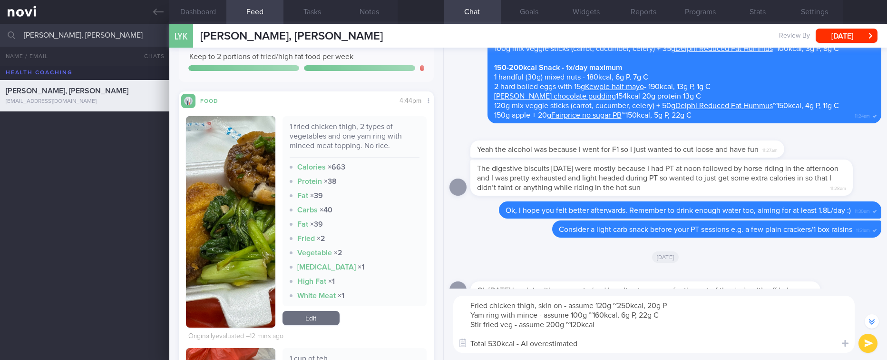
click at [527, 341] on textarea "Fried chicken thigh, skin on - assume 120g ~250kcal, 20g P Yam ring with mince …" at bounding box center [653, 323] width 401 height 57
click at [622, 344] on textarea "Fried chicken thigh, skin on - assume 120g ~250kcal, 20g P Yam ring with mince …" at bounding box center [653, 323] width 401 height 57
click at [766, 345] on textarea "Fried chicken thigh, skin on - assume 120g ~250kcal, 20g P Yam ring with mince …" at bounding box center [653, 323] width 401 height 57
click at [824, 343] on textarea "Fried chicken thigh, skin on - assume 120g ~250kcal, 20g P Yam ring with mince …" at bounding box center [653, 323] width 401 height 57
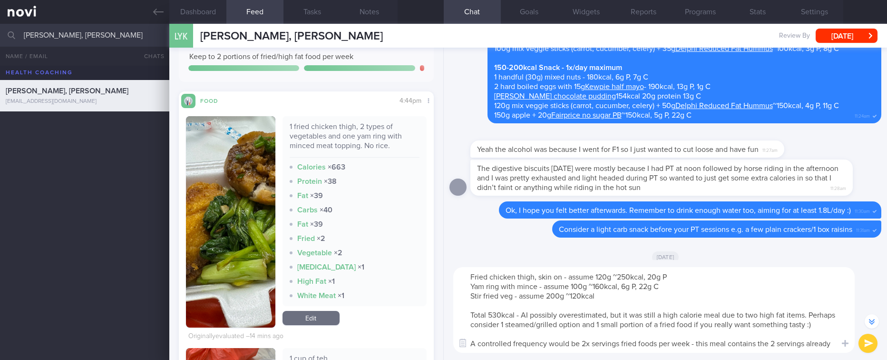
scroll to position [18, 0]
click at [695, 333] on textarea "Fried chicken thigh, skin on - assume 120g ~250kcal, 20g P Yam ring with mince …" at bounding box center [653, 310] width 401 height 86
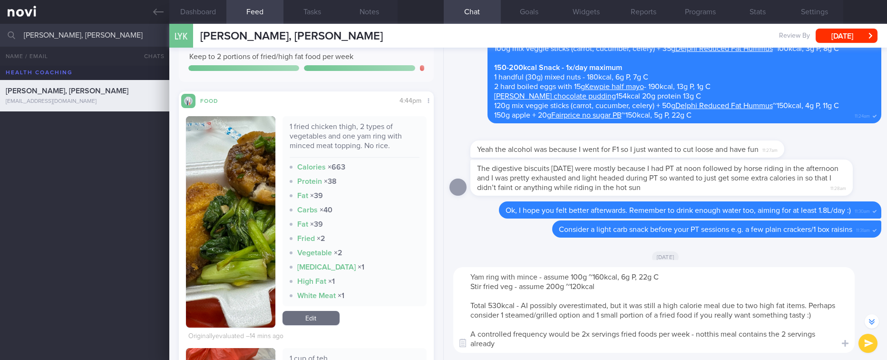
scroll to position [-54, 0]
click at [594, 335] on textarea "Fried chicken thigh, skin on - assume 120g ~250kcal, 20g P Yam ring with mince …" at bounding box center [653, 304] width 401 height 95
click at [588, 337] on textarea "Fried chicken thigh, skin on - assume 120g ~250kcal, 20g P Yam ring with mince …" at bounding box center [653, 304] width 401 height 95
click at [567, 339] on textarea "Fried chicken thigh, skin on - assume 120g ~250kcal, 20g P Yam ring with mince …" at bounding box center [653, 304] width 401 height 95
click at [544, 334] on textarea "Fried chicken thigh, skin on - assume 120g ~250kcal, 20g P Yam ring with mince …" at bounding box center [653, 304] width 401 height 95
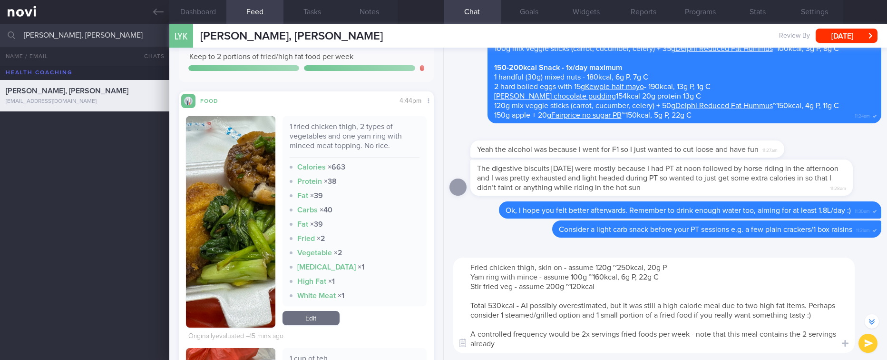
click at [550, 332] on textarea "Fried chicken thigh, skin on - assume 120g ~250kcal, 20g P Yam ring with mince …" at bounding box center [653, 304] width 401 height 95
click at [710, 335] on textarea "Fried chicken thigh, skin on - assume 120g ~250kcal, 20g P Yam ring with mince …" at bounding box center [653, 304] width 401 height 95
click at [715, 332] on textarea "Fried chicken thigh, skin on - assume 120g ~250kcal, 20g P Yam ring with mince …" at bounding box center [653, 304] width 401 height 95
click at [604, 344] on textarea "Fried chicken thigh, skin on - assume 120g ~250kcal, 20g P Yam ring with mince …" at bounding box center [653, 304] width 401 height 95
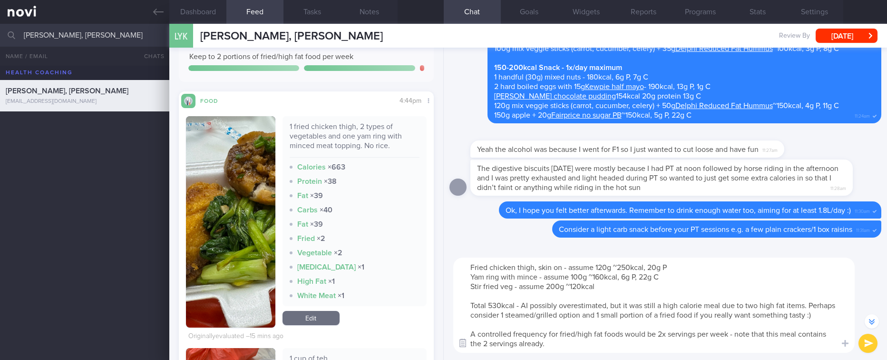
scroll to position [10, 0]
drag, startPoint x: 604, startPoint y: 344, endPoint x: 462, endPoint y: 330, distance: 141.9
click at [462, 330] on textarea "Fried chicken thigh, skin on - assume 120g ~250kcal, 20g P Yam ring with mince …" at bounding box center [653, 304] width 401 height 95
click at [556, 341] on textarea "Fried chicken thigh, skin on - assume 120g ~250kcal, 20g P Yam ring with mince …" at bounding box center [653, 304] width 401 height 95
paste textarea "so try to keep the rest of the week’s meals lower in fat"
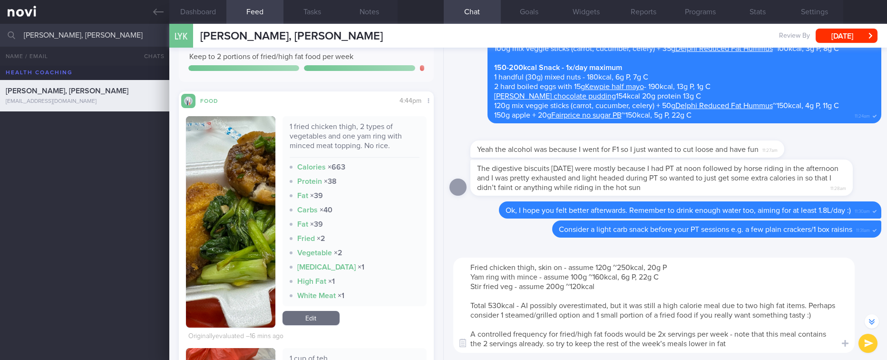
click at [550, 341] on textarea "Fried chicken thigh, skin on - assume 120g ~250kcal, 20g P Yam ring with mince …" at bounding box center [653, 304] width 401 height 95
click at [549, 342] on textarea "Fried chicken thigh, skin on - assume 120g ~250kcal, 20g P Yam ring with mince …" at bounding box center [653, 304] width 401 height 95
click at [756, 342] on textarea "Fried chicken thigh, skin on - assume 120g ~250kcal, 20g P Yam ring with mince …" at bounding box center [653, 304] width 401 height 95
click at [744, 348] on textarea "Fried chicken thigh, skin on - assume 120g ~250kcal, 20g P Yam ring with mince …" at bounding box center [653, 304] width 401 height 95
drag, startPoint x: 744, startPoint y: 340, endPoint x: 554, endPoint y: 344, distance: 190.3
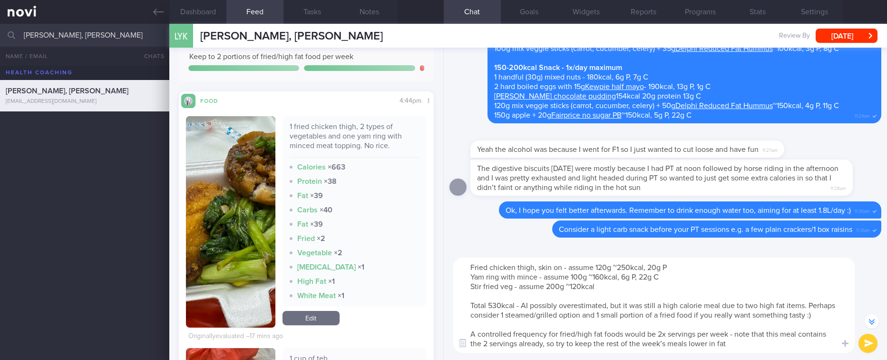
click at [554, 344] on textarea "Fried chicken thigh, skin on - assume 120g ~250kcal, 20g P Yam ring with mince …" at bounding box center [653, 304] width 401 height 95
drag, startPoint x: 547, startPoint y: 342, endPoint x: 782, endPoint y: 342, distance: 235.0
click at [782, 342] on textarea "Fried chicken thigh, skin on - assume 120g ~250kcal, 20g P Yam ring with mince …" at bounding box center [653, 304] width 401 height 95
drag, startPoint x: 577, startPoint y: 349, endPoint x: 339, endPoint y: 127, distance: 325.4
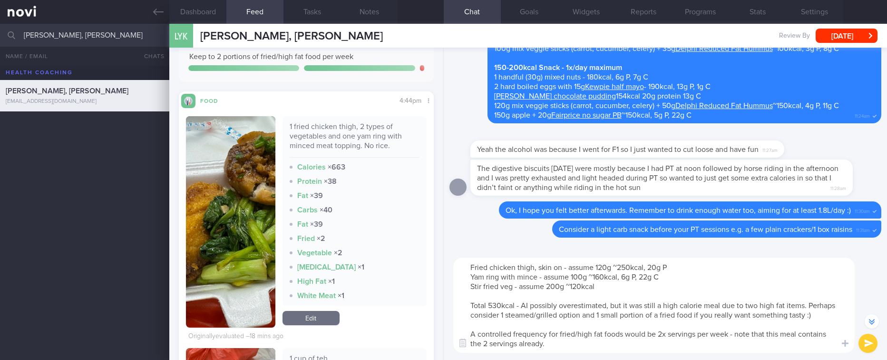
click at [339, 127] on div "Dashboard Feed Tasks Notes Chat Goals Widgets Reports Programs Stats Settings L…" at bounding box center [528, 192] width 718 height 336
click at [600, 330] on textarea "Fried chicken thigh, skin on - assume 120g ~250kcal, 20g P Yam ring with mince …" at bounding box center [653, 304] width 401 height 95
click at [595, 338] on textarea "Fried chicken thigh, skin on - assume 120g ~250kcal, 20g P Yam ring with mince …" at bounding box center [653, 304] width 401 height 95
click at [593, 341] on textarea "Fried chicken thigh, skin on - assume 120g ~250kcal, 20g P Yam ring with mince …" at bounding box center [653, 304] width 401 height 95
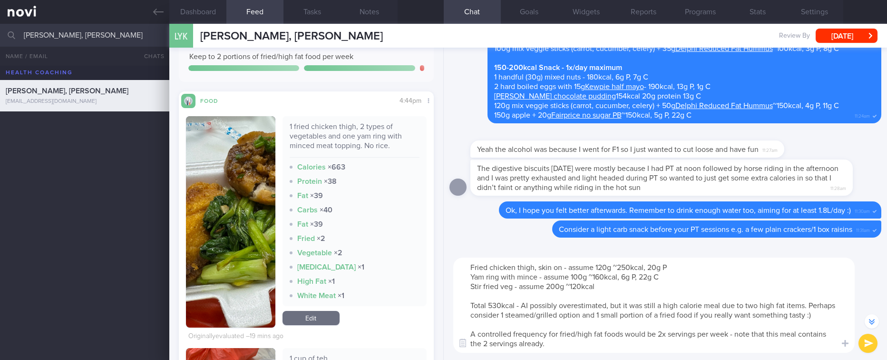
paste textarea "lighter, balanced choices for the rest of the week"
click at [547, 343] on textarea "Fried chicken thigh, skin on - assume 120g ~250kcal, 20g P Yam ring with mince …" at bounding box center [653, 304] width 401 height 95
drag, startPoint x: 712, startPoint y: 344, endPoint x: 548, endPoint y: 345, distance: 163.6
click at [548, 345] on textarea "Fried chicken thigh, skin on - assume 120g ~250kcal, 20g P Yam ring with mince …" at bounding box center [653, 304] width 401 height 95
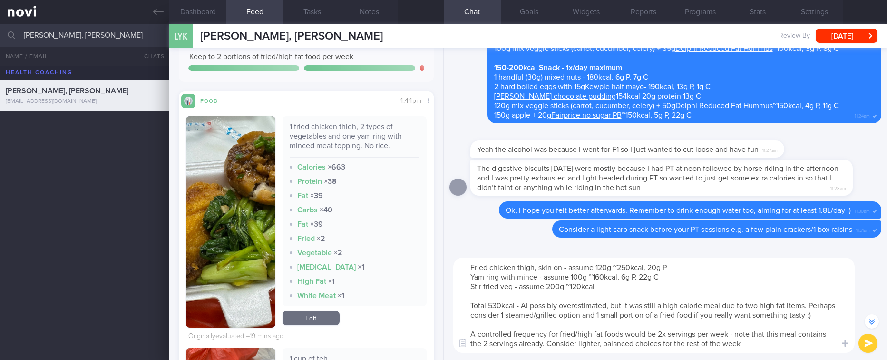
click at [522, 307] on textarea "Fried chicken thigh, skin on - assume 120g ~250kcal, 20g P Yam ring with mince …" at bounding box center [653, 304] width 401 height 95
drag, startPoint x: 760, startPoint y: 348, endPoint x: 664, endPoint y: 342, distance: 95.7
click at [664, 342] on textarea "Fried chicken thigh, skin on - assume 120g ~250kcal, 20g P Yam ring with mince …" at bounding box center [653, 304] width 401 height 95
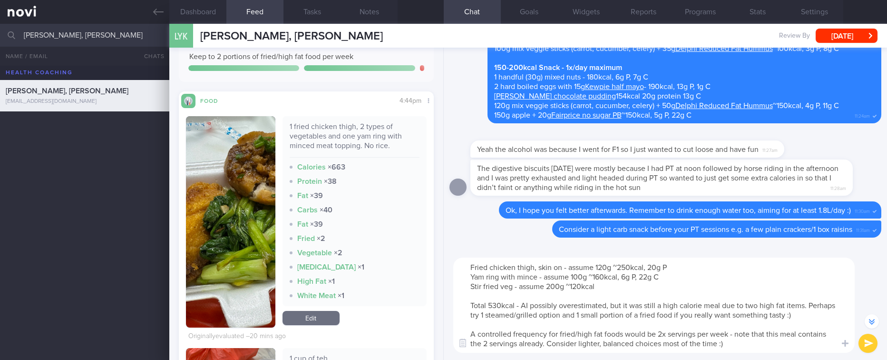
click at [798, 316] on textarea "Fried chicken thigh, skin on - assume 120g ~250kcal, 20g P Yam ring with mince …" at bounding box center [653, 304] width 401 height 95
type textarea "Fried chicken thigh, skin on - assume 120g ~250kcal, 20g P Yam ring with mince …"
click at [869, 341] on button "submit" at bounding box center [868, 342] width 19 height 19
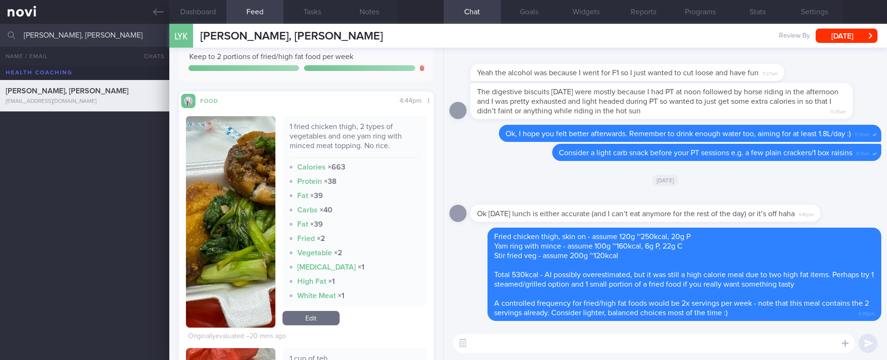
drag, startPoint x: 324, startPoint y: 311, endPoint x: 346, endPoint y: 265, distance: 50.0
click at [324, 311] on link "Edit" at bounding box center [311, 318] width 57 height 14
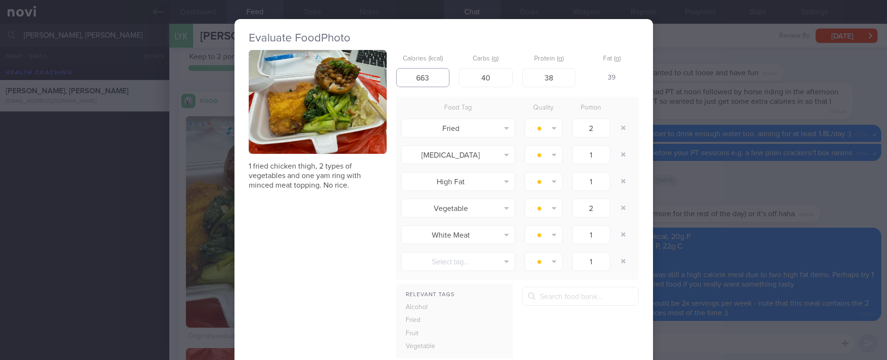
drag, startPoint x: 430, startPoint y: 72, endPoint x: 369, endPoint y: 85, distance: 62.2
click at [369, 85] on div "1 fried chicken thigh, 2 types of vegetables and one yam ring with minced meat …" at bounding box center [444, 247] width 390 height 394
type input "530"
drag, startPoint x: 487, startPoint y: 70, endPoint x: 457, endPoint y: 84, distance: 32.8
click at [459, 84] on input "40" at bounding box center [486, 77] width 54 height 19
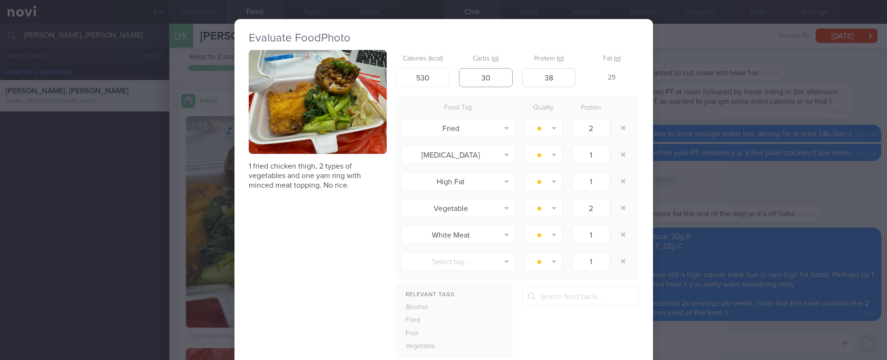
type input "30"
drag, startPoint x: 552, startPoint y: 78, endPoint x: 519, endPoint y: 81, distance: 32.5
click at [522, 80] on input "38" at bounding box center [549, 77] width 54 height 19
type input "25"
click at [615, 152] on button "button" at bounding box center [623, 154] width 17 height 17
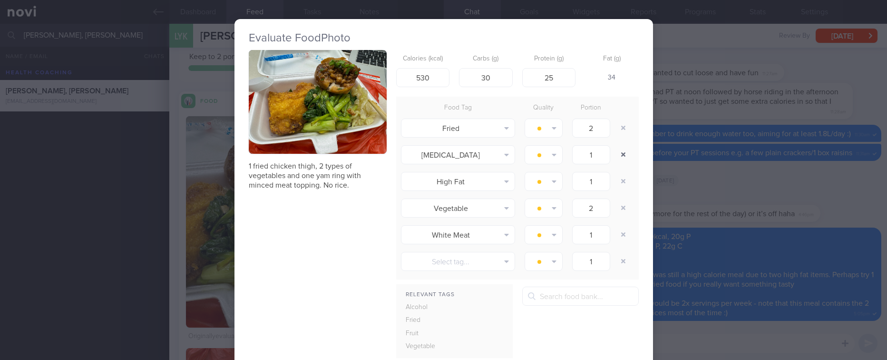
type input "2"
type input "1"
click at [618, 158] on button "button" at bounding box center [623, 154] width 17 height 17
type input "2"
type input "1"
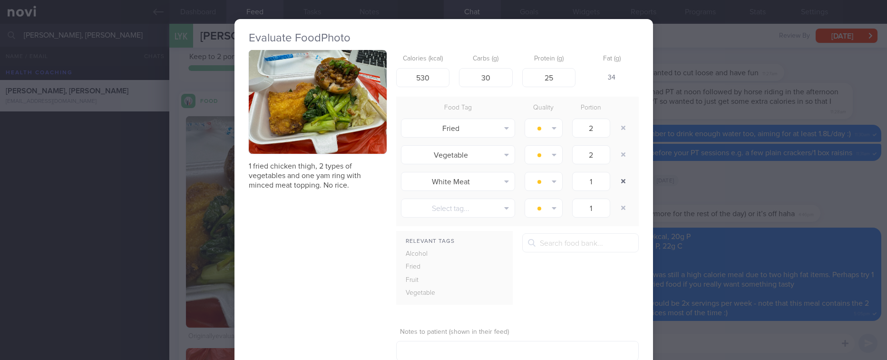
click at [618, 184] on button "button" at bounding box center [623, 181] width 17 height 17
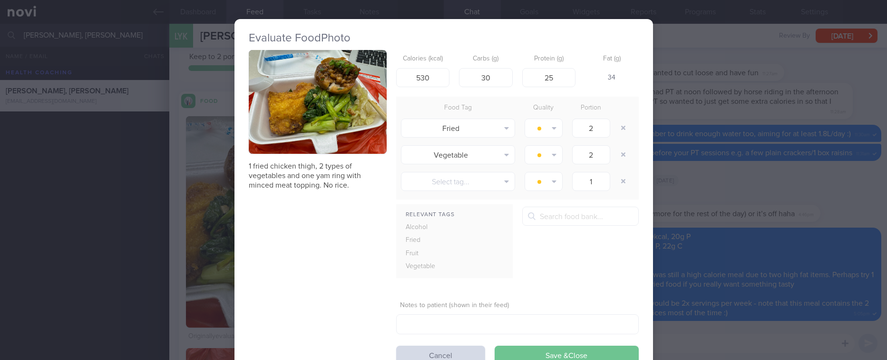
click at [610, 352] on button "Save & Close" at bounding box center [567, 354] width 144 height 19
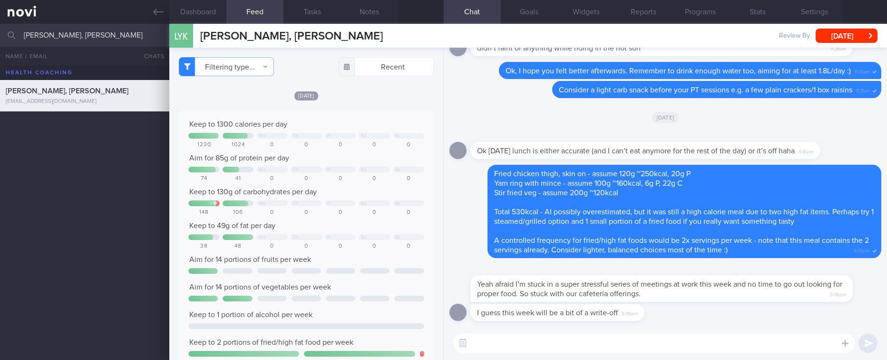
scroll to position [0, 0]
click at [646, 334] on textarea at bounding box center [653, 342] width 401 height 19
click at [644, 339] on textarea at bounding box center [653, 342] width 401 height 19
click at [620, 347] on textarea at bounding box center [653, 342] width 401 height 19
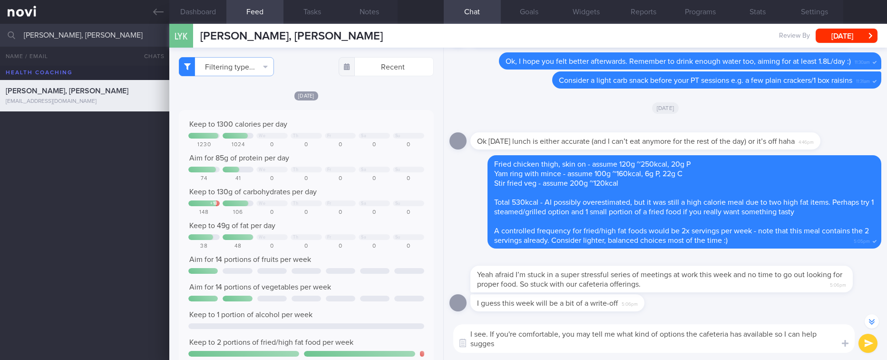
scroll to position [-9, 0]
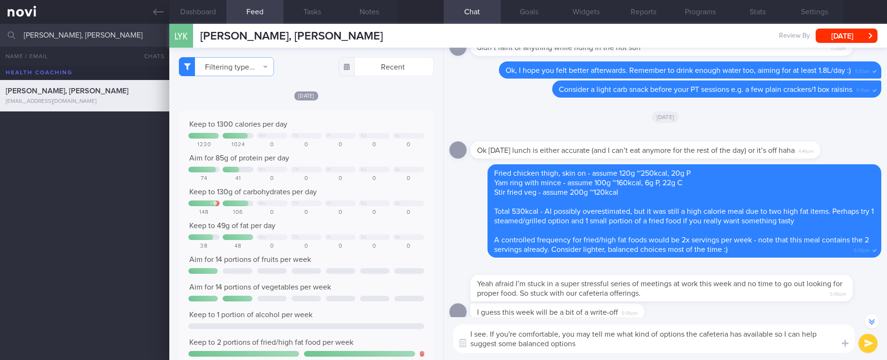
paste textarea "Got it! If you don’t mind sharing what the cafeteria usually has, I can help yo…"
drag, startPoint x: 488, startPoint y: 333, endPoint x: 437, endPoint y: 332, distance: 50.4
click at [437, 332] on div "Dashboard Feed Tasks Notes Chat Goals Widgets Reports Programs Stats Settings L…" at bounding box center [528, 192] width 718 height 336
click at [531, 344] on textarea "Got it! If you don’t mind sharing what the cafeteria usually has, I can help yo…" at bounding box center [653, 338] width 401 height 29
drag, startPoint x: 492, startPoint y: 335, endPoint x: 415, endPoint y: 341, distance: 77.3
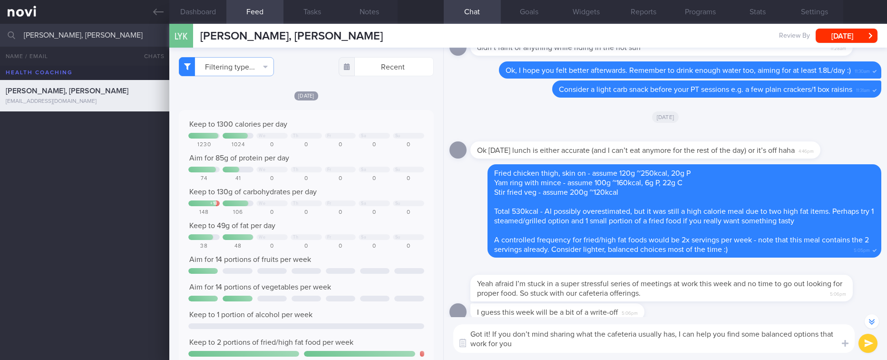
click at [415, 341] on div "Dashboard Feed Tasks Notes Chat Goals Widgets Reports Programs Stats Settings L…" at bounding box center [528, 192] width 718 height 336
click at [528, 337] on textarea "Got it! If you don’t mind sharing what the cafeteria usually has, I can help yo…" at bounding box center [653, 338] width 401 height 29
drag, startPoint x: 489, startPoint y: 330, endPoint x: 450, endPoint y: 330, distance: 39.5
click at [450, 330] on div "Got it! If you don’t mind sharing what the cafeteria usually has, I can help yo…" at bounding box center [665, 338] width 443 height 43
click at [636, 344] on textarea "Ok, hang in there! If you don’t mind sharing what the cafeteria usually has, I …" at bounding box center [653, 338] width 401 height 29
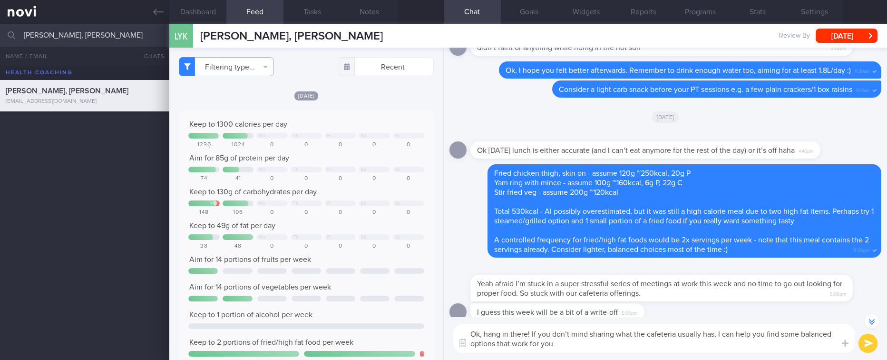
click at [745, 345] on textarea "Ok, hang in there! If you don’t mind sharing what the cafeteria usually has, I …" at bounding box center [653, 338] width 401 height 29
click at [672, 336] on textarea "Ok, hang in there! If you don’t mind sharing what the cafeteria usually has, I …" at bounding box center [653, 338] width 401 height 29
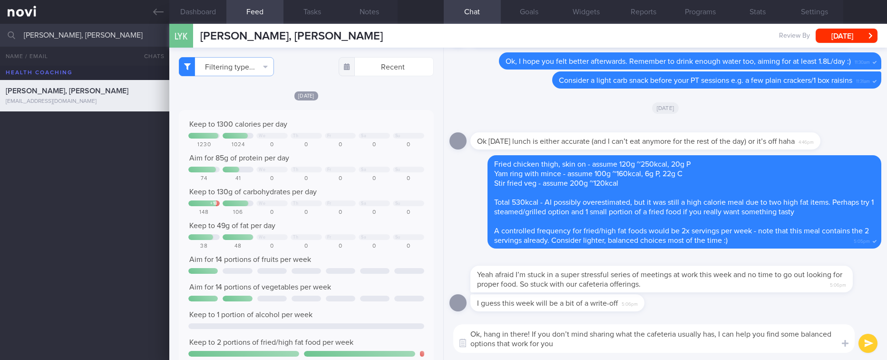
click at [576, 340] on textarea "Ok, hang in there! If you don’t mind sharing what the cafeteria usually has, I …" at bounding box center [653, 338] width 401 height 29
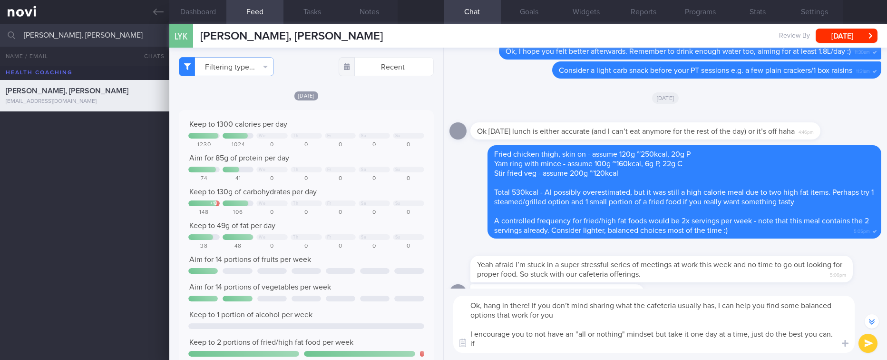
scroll to position [-28, 0]
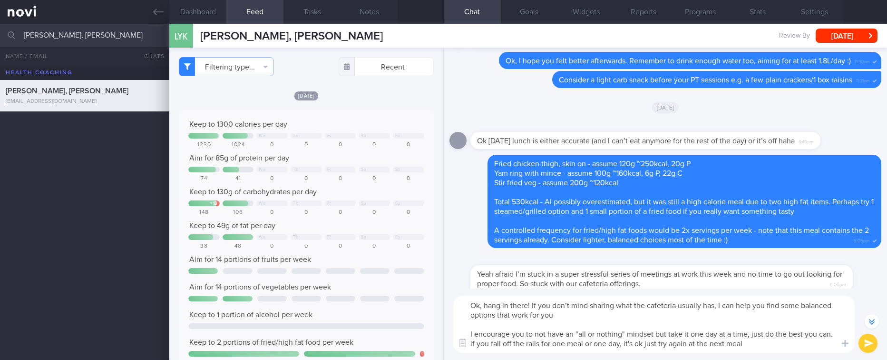
drag, startPoint x: 771, startPoint y: 348, endPoint x: 456, endPoint y: 336, distance: 314.6
click at [456, 336] on textarea "Ok, hang in there! If you don’t mind sharing what the cafeteria usually has, I …" at bounding box center [653, 323] width 401 height 57
paste textarea "Try to move away from the “all or nothing” mindset and just focus on doing your…"
click at [474, 334] on textarea "Ok, hang in there! If you don’t mind sharing what the cafeteria usually has, I …" at bounding box center [653, 323] width 401 height 57
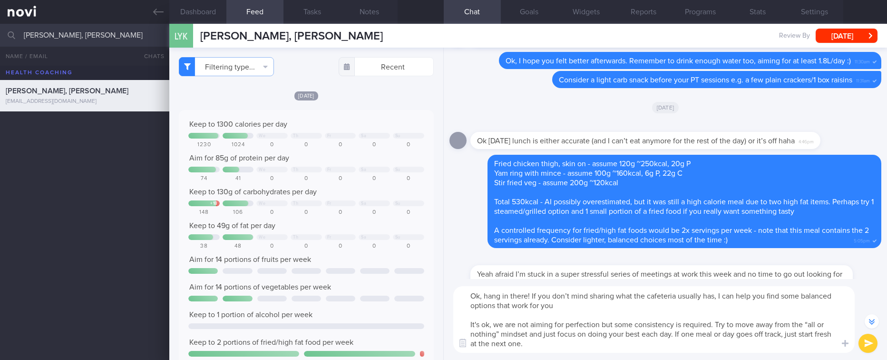
click at [585, 347] on textarea "Ok, hang in there! If you don’t mind sharing what the cafeteria usually has, I …" at bounding box center [653, 319] width 401 height 67
drag, startPoint x: 760, startPoint y: 345, endPoint x: 788, endPoint y: 337, distance: 29.2
click at [788, 337] on textarea "Ok, hang in there! If you don’t mind sharing what the cafeteria usually has, I …" at bounding box center [653, 319] width 401 height 67
drag, startPoint x: 543, startPoint y: 345, endPoint x: 472, endPoint y: 323, distance: 74.3
click at [472, 323] on textarea "Ok, hang in there! If you don’t mind sharing what the cafeteria usually has, I …" at bounding box center [653, 319] width 401 height 67
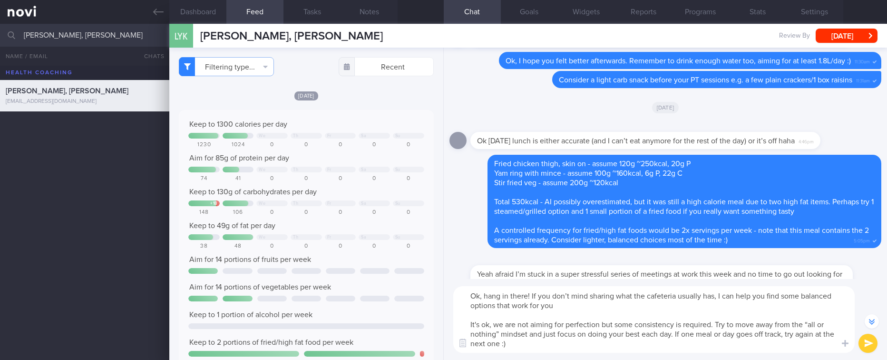
click at [533, 335] on textarea "Ok, hang in there! If you don’t mind sharing what the cafeteria usually has, I …" at bounding box center [653, 319] width 401 height 67
drag, startPoint x: 532, startPoint y: 340, endPoint x: 466, endPoint y: 323, distance: 67.8
click at [466, 323] on textarea "Ok, hang in there! If you don’t mind sharing what the cafeteria usually has, I …" at bounding box center [653, 319] width 401 height 67
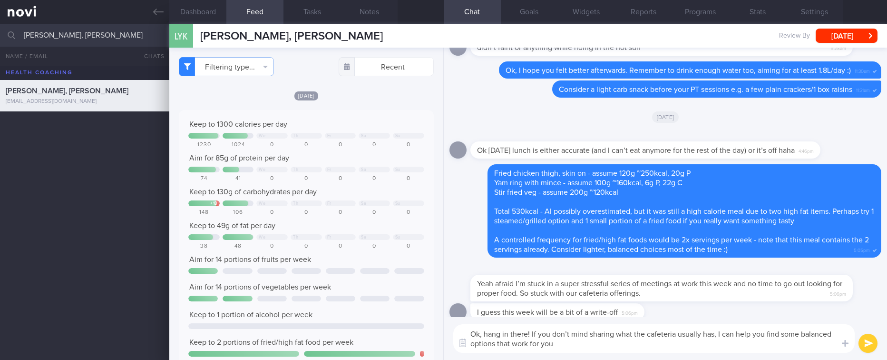
scroll to position [0, 0]
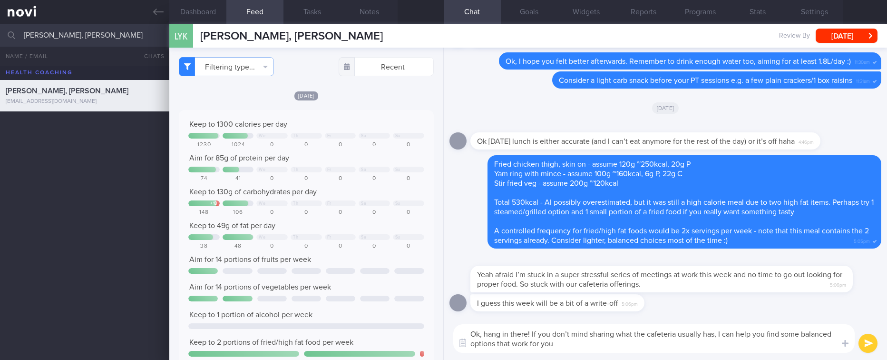
type textarea "Ok, hang in there! If you don’t mind sharing what the cafeteria usually has, I …"
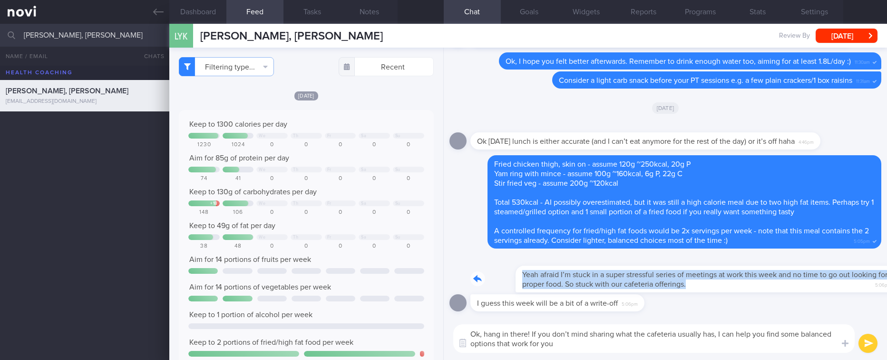
drag, startPoint x: 661, startPoint y: 285, endPoint x: 783, endPoint y: 254, distance: 126.7
click at [811, 257] on div "Yeah afraid I’m stuck in a super stressful series of meetings at work this week…" at bounding box center [675, 273] width 411 height 38
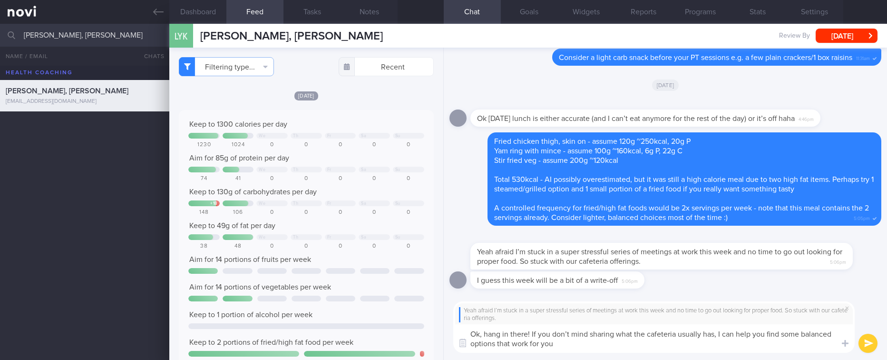
scroll to position [0, 0]
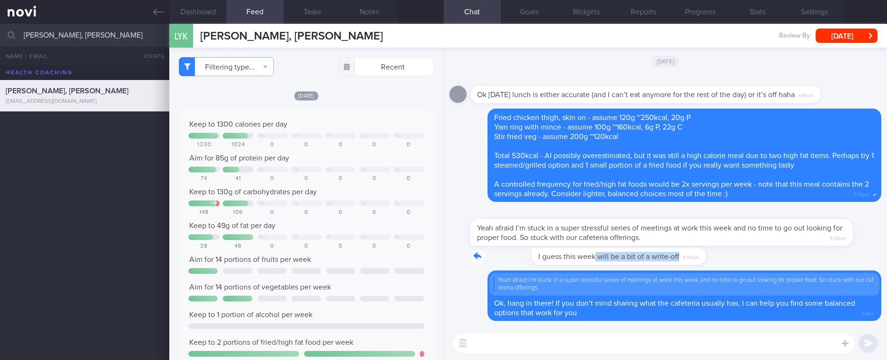
drag, startPoint x: 535, startPoint y: 260, endPoint x: 728, endPoint y: 269, distance: 193.3
click at [728, 269] on div "I guess this week will be a bit of a write-off 5:06pm" at bounding box center [665, 258] width 432 height 23
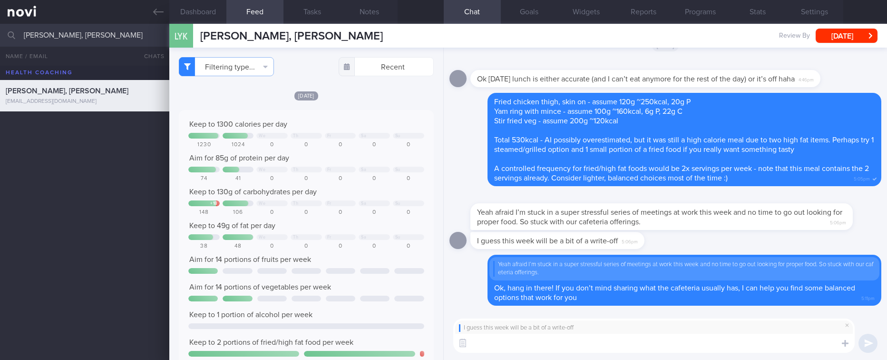
click at [573, 348] on textarea at bounding box center [653, 342] width 401 height 19
paste textarea "It's ok, we are not aiming for perfection but some consistency is required. Try…"
type textarea "It's ok, we are not aiming for perfection but some consistency is required. Try…"
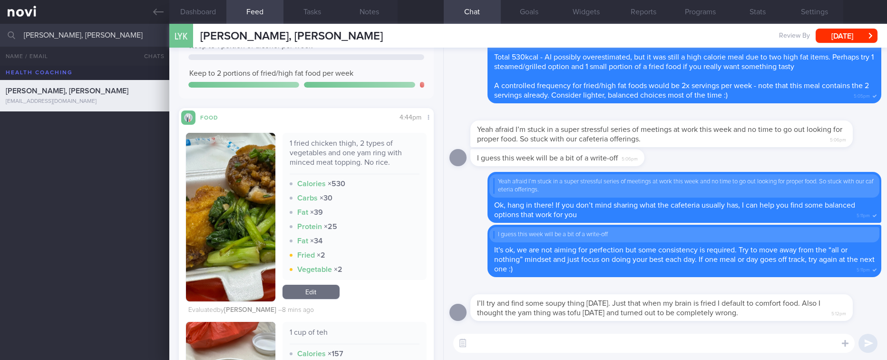
scroll to position [285, 0]
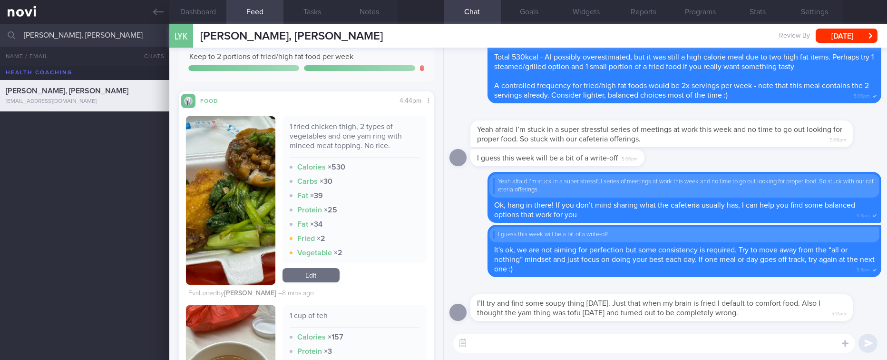
click at [613, 338] on textarea at bounding box center [653, 342] width 401 height 19
click at [632, 346] on textarea at bounding box center [653, 342] width 401 height 19
drag, startPoint x: 751, startPoint y: 316, endPoint x: 479, endPoint y: 293, distance: 273.1
click at [479, 293] on div "I’ll try and find some soupy thing [DATE]. Just that when my brain is fried I d…" at bounding box center [675, 302] width 411 height 38
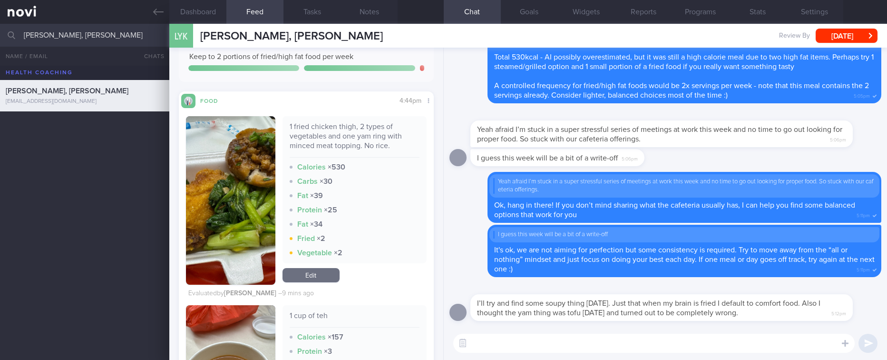
copy div "I’ll try and find some soupy thing [DATE]. Just that when my brain is fried I d…"
click at [513, 351] on textarea at bounding box center [653, 342] width 401 height 19
type textarea "i"
type textarea "I"
type textarea "it happens. Soupy choices sound good :)"
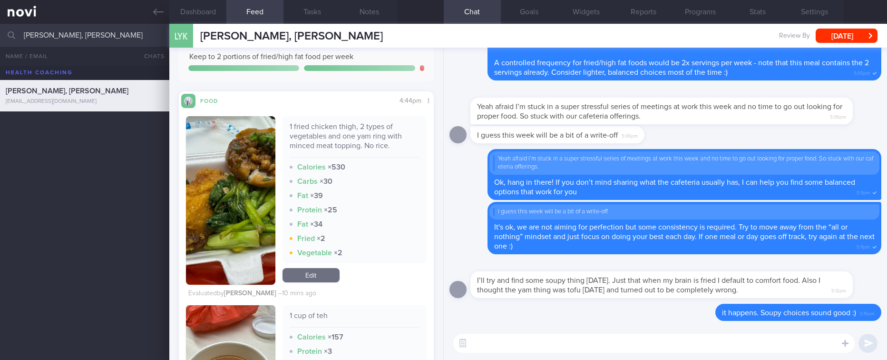
click at [742, 346] on textarea at bounding box center [653, 342] width 401 height 19
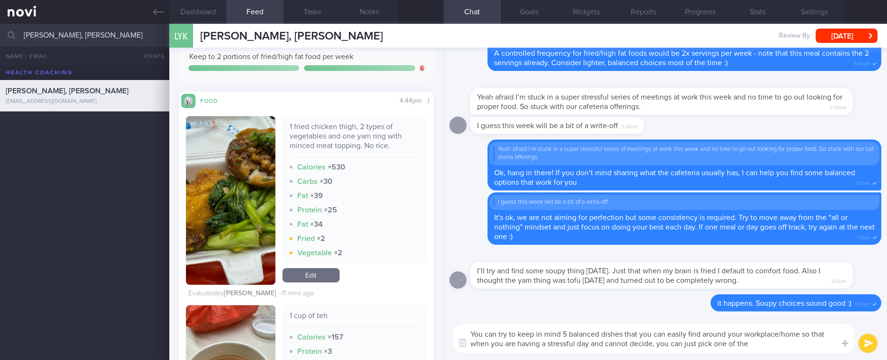
type textarea "You can try to keep in mind 5 balanced dishes that you can easily find around y…"
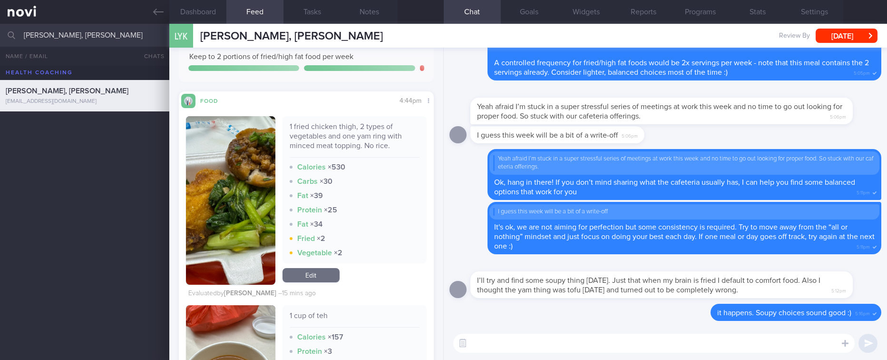
click at [568, 339] on textarea at bounding box center [653, 342] width 401 height 19
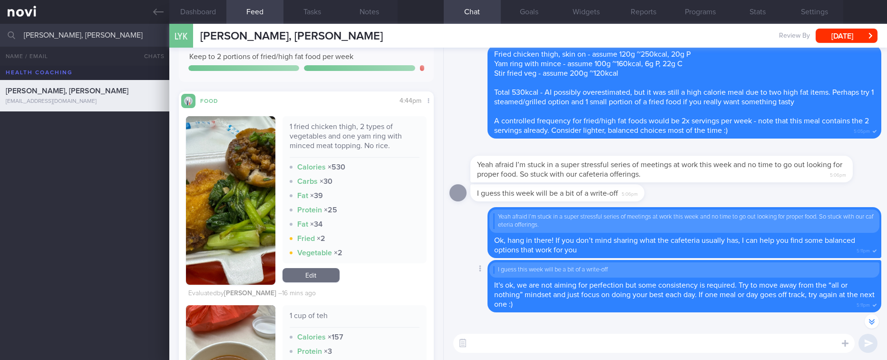
scroll to position [-71, 0]
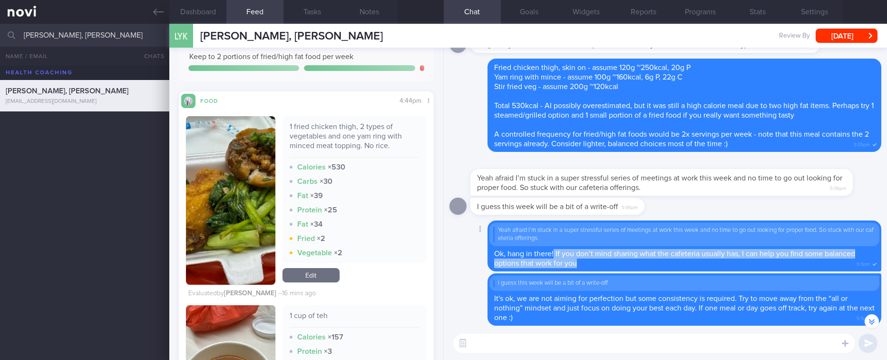
drag, startPoint x: 605, startPoint y: 263, endPoint x: 554, endPoint y: 255, distance: 51.5
click at [554, 255] on div "Yeah afraid I’m stuck in a super stressful series of meetings at work this week…" at bounding box center [685, 245] width 394 height 51
copy span "If you don’t mind sharing what the cafeteria usually has, I can help you find s…"
